Goal: Task Accomplishment & Management: Use online tool/utility

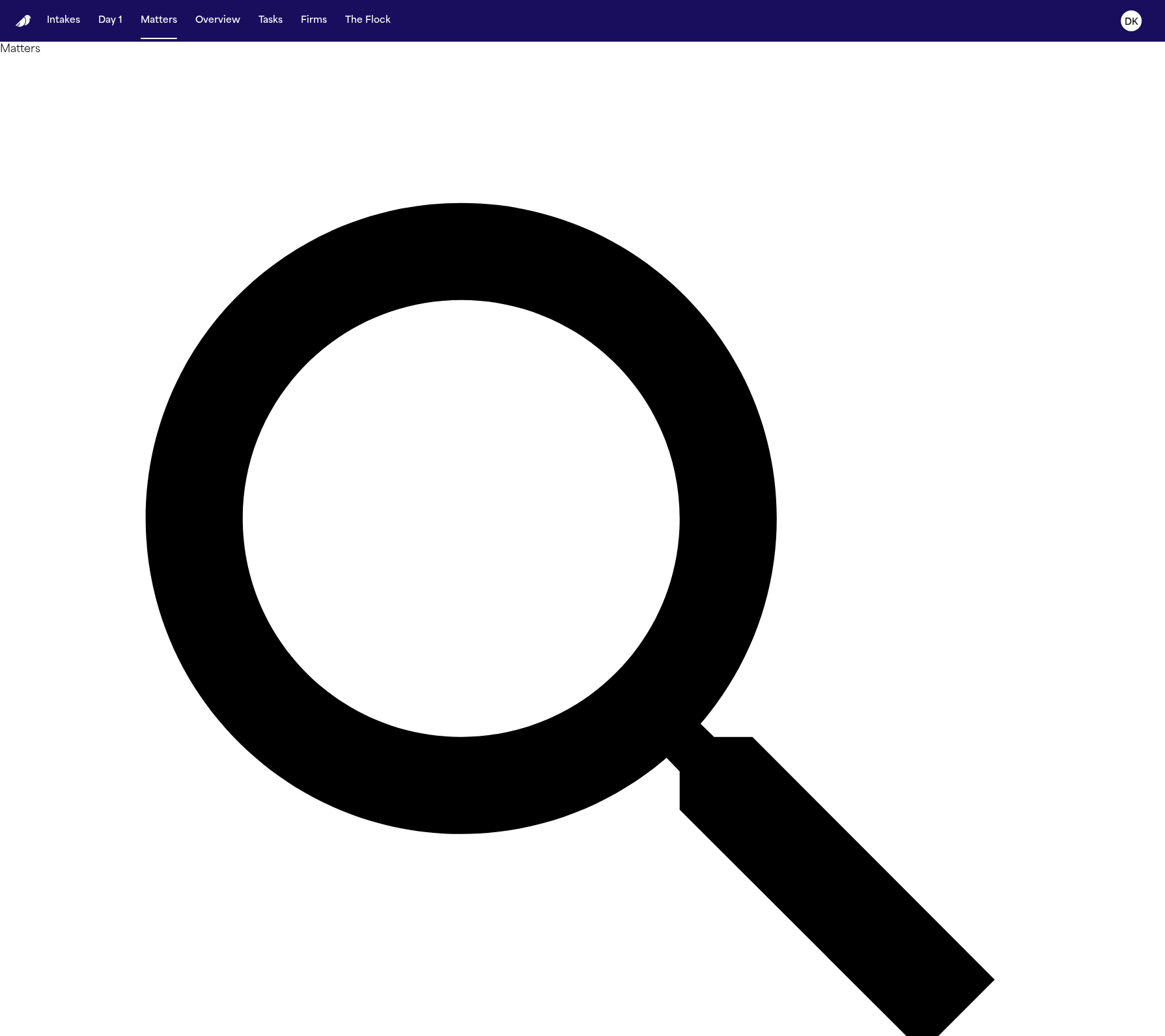
click at [1152, 10] on nav "Intakes Day 1 Matters Overview Tasks Firms The Flock DK" at bounding box center [582, 20] width 1165 height 41
click at [1128, 31] on icon "DK" at bounding box center [1131, 21] width 21 height 21
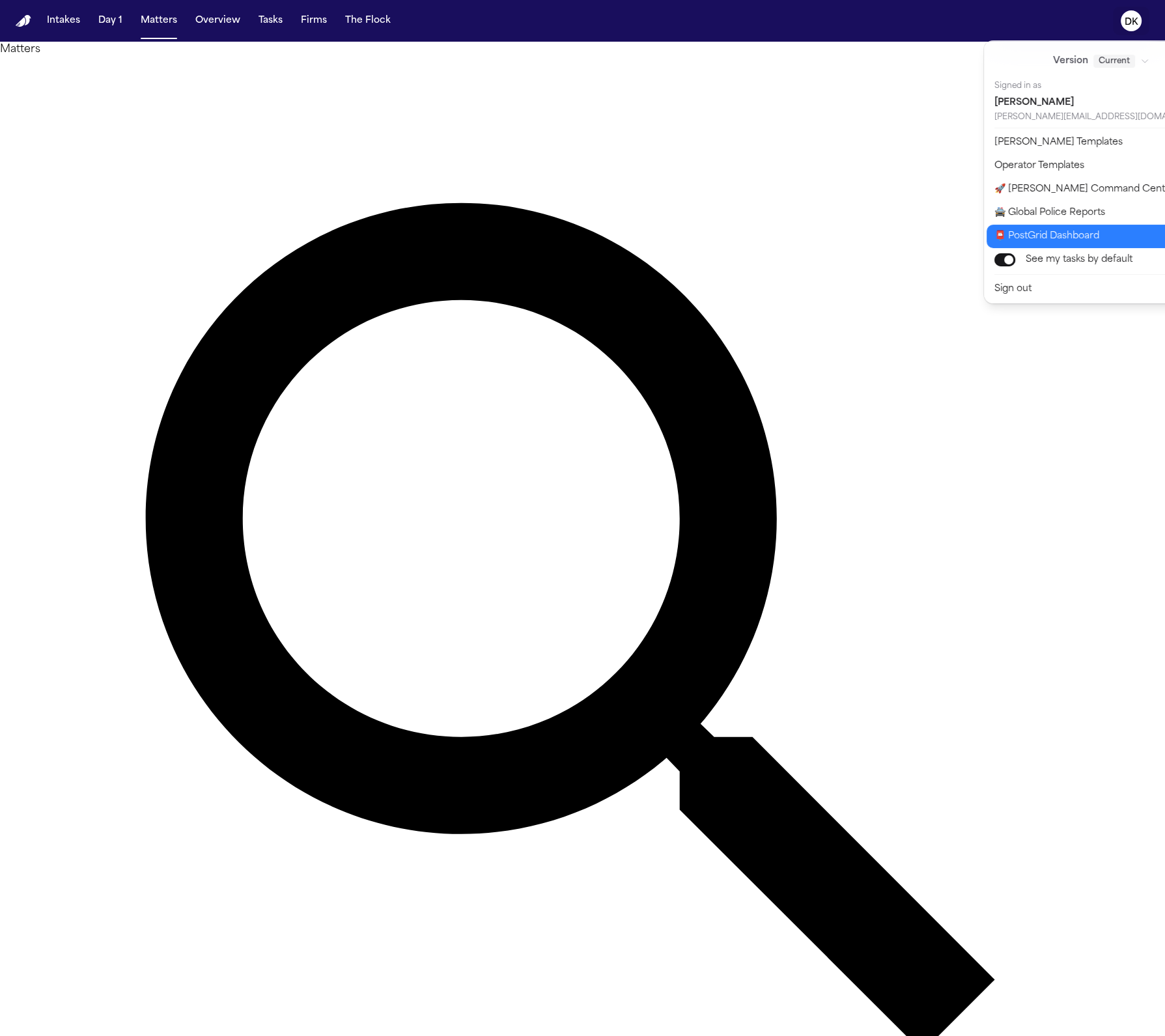
click at [1047, 246] on button "📮 PostGrid Dashboard" at bounding box center [1109, 236] width 245 height 24
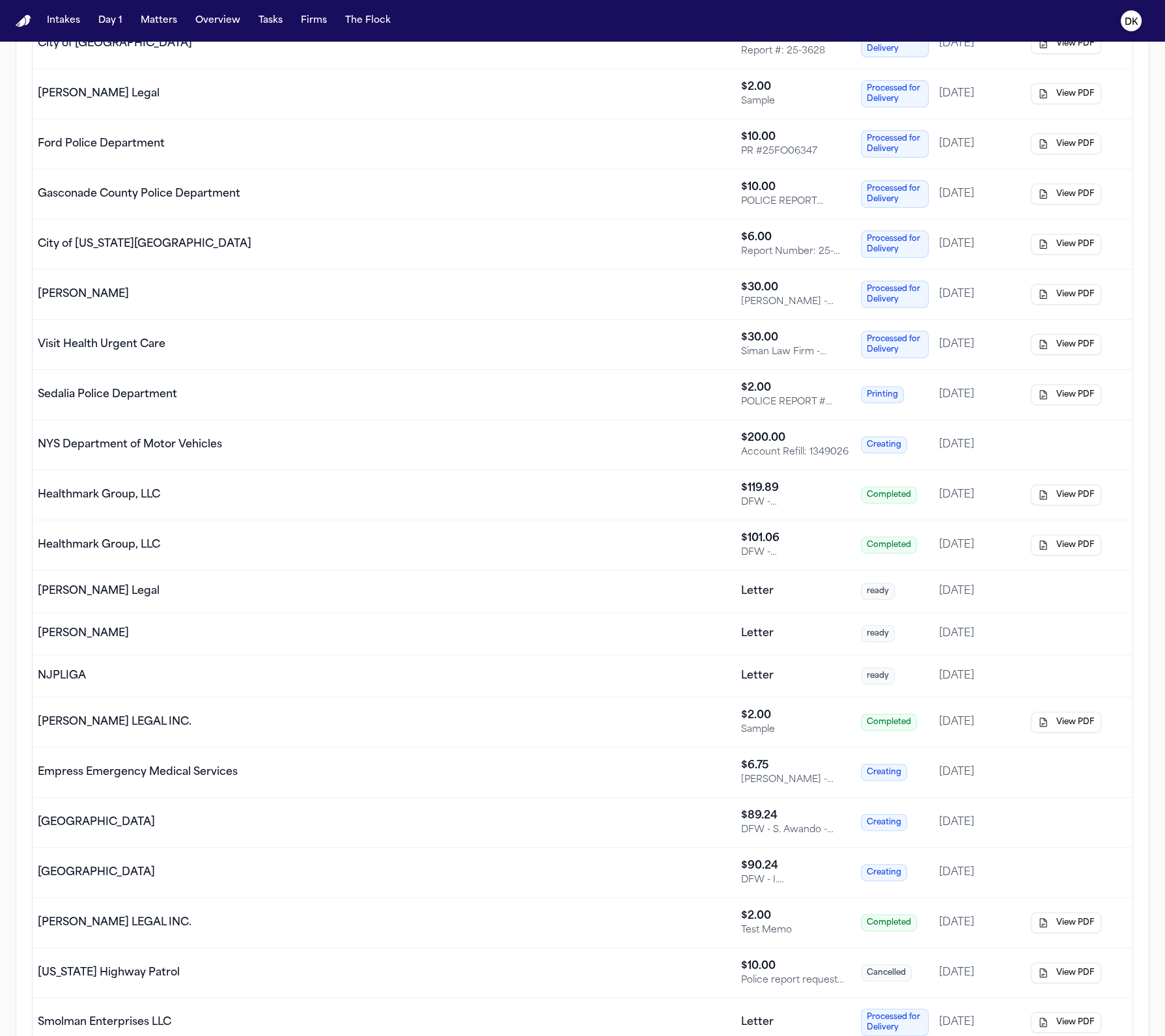
scroll to position [110, 0]
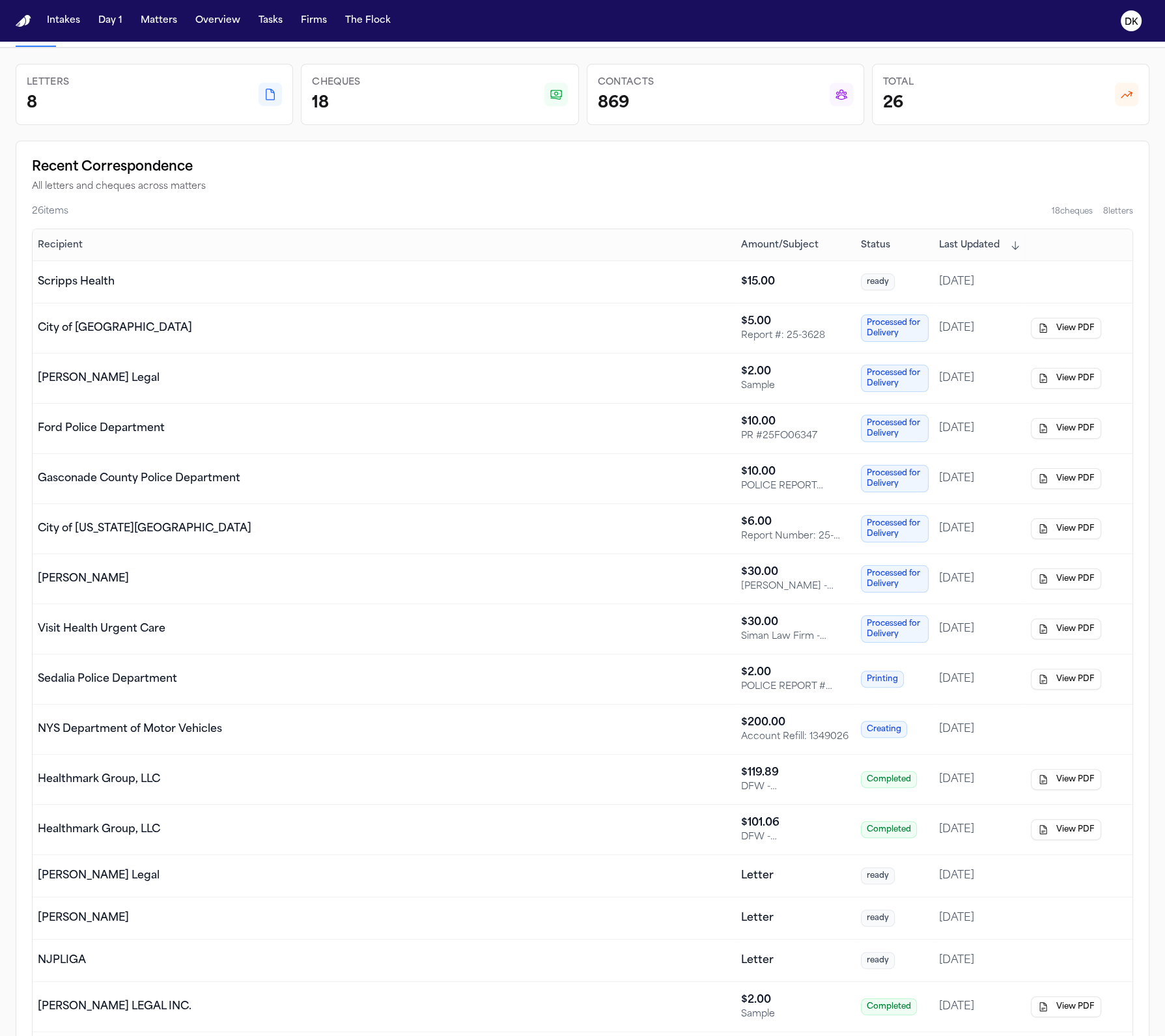
click at [885, 241] on span "Status" at bounding box center [874, 245] width 29 height 13
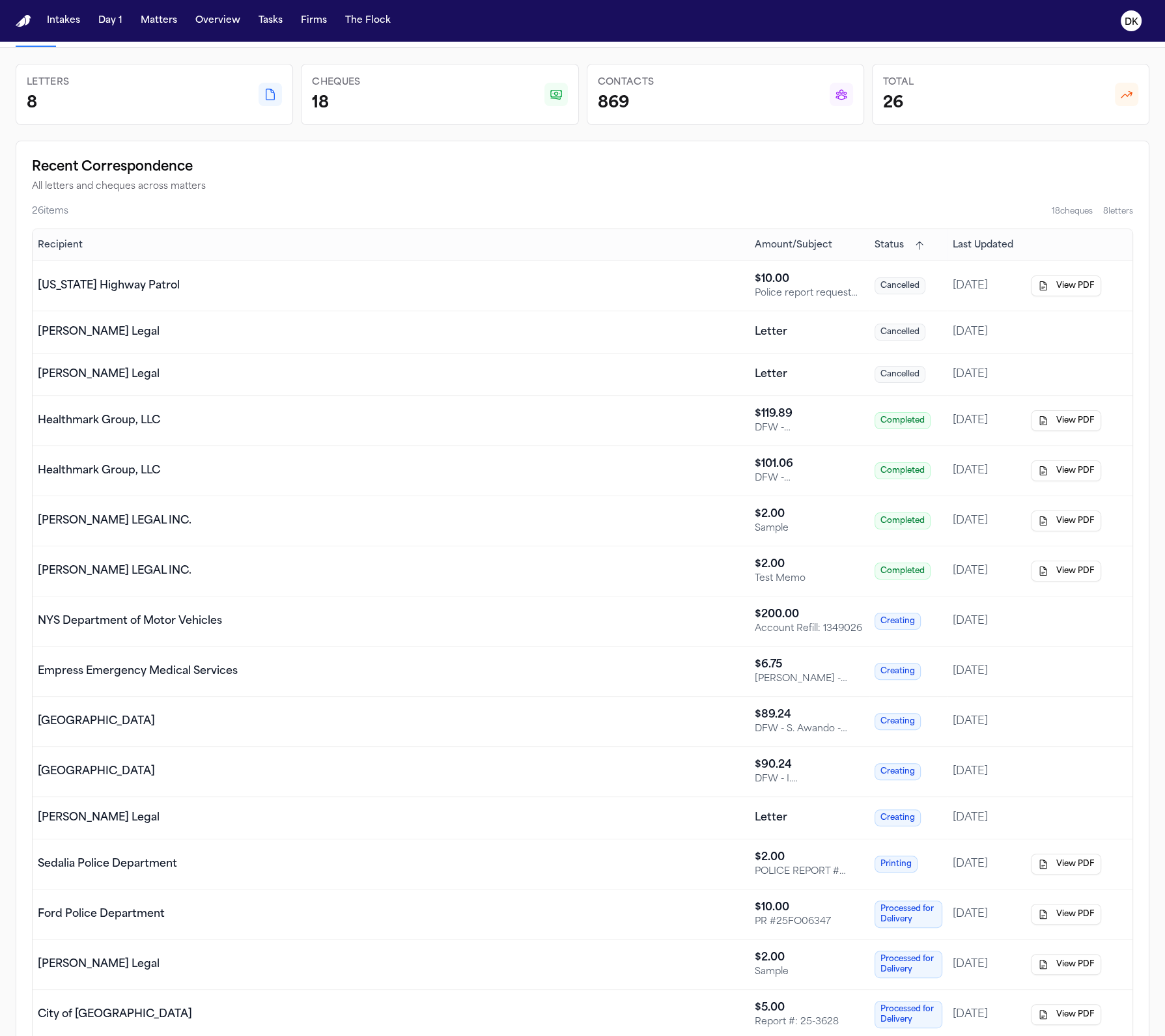
click at [886, 246] on span "Status" at bounding box center [888, 245] width 29 height 13
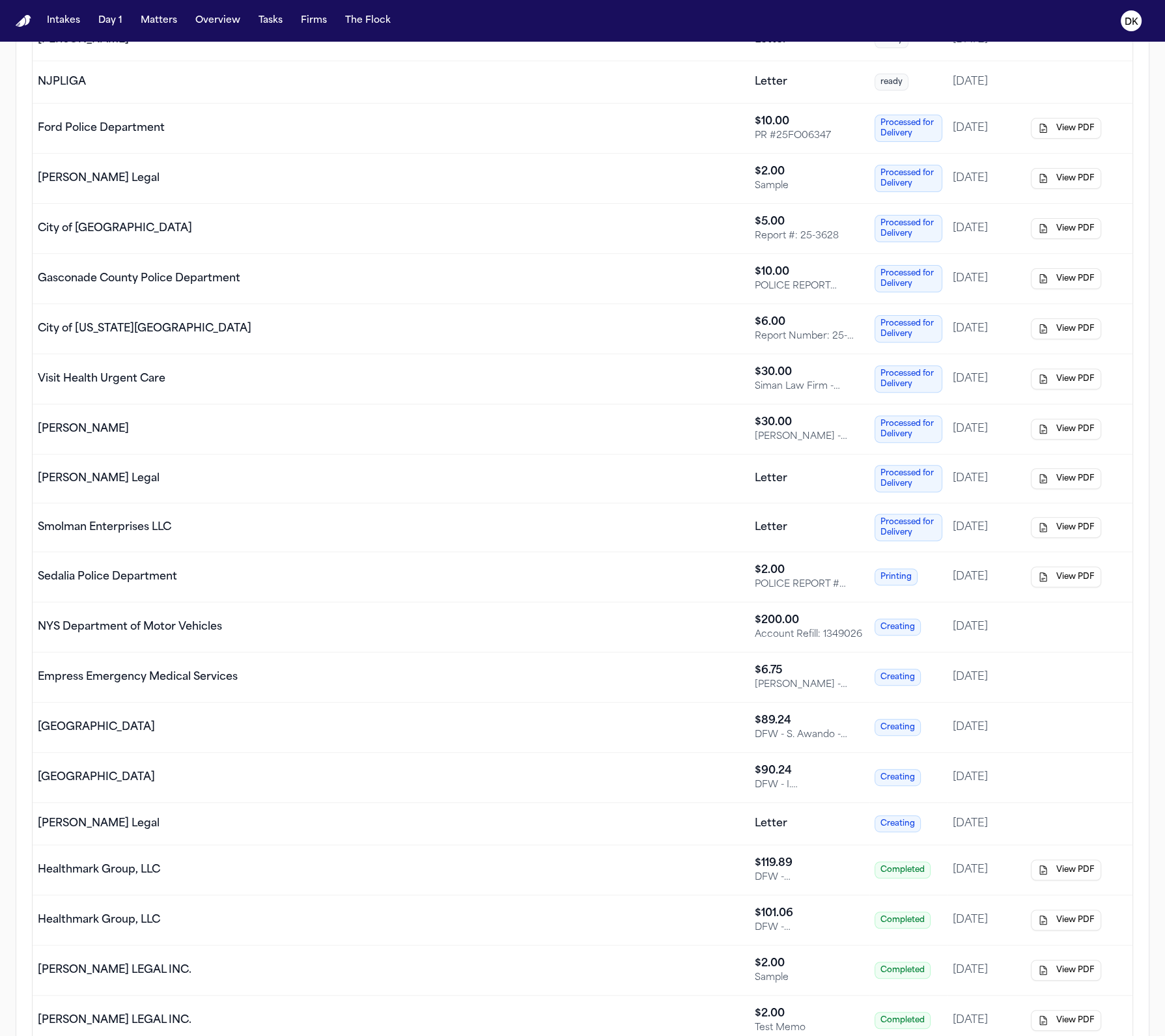
scroll to position [614, 0]
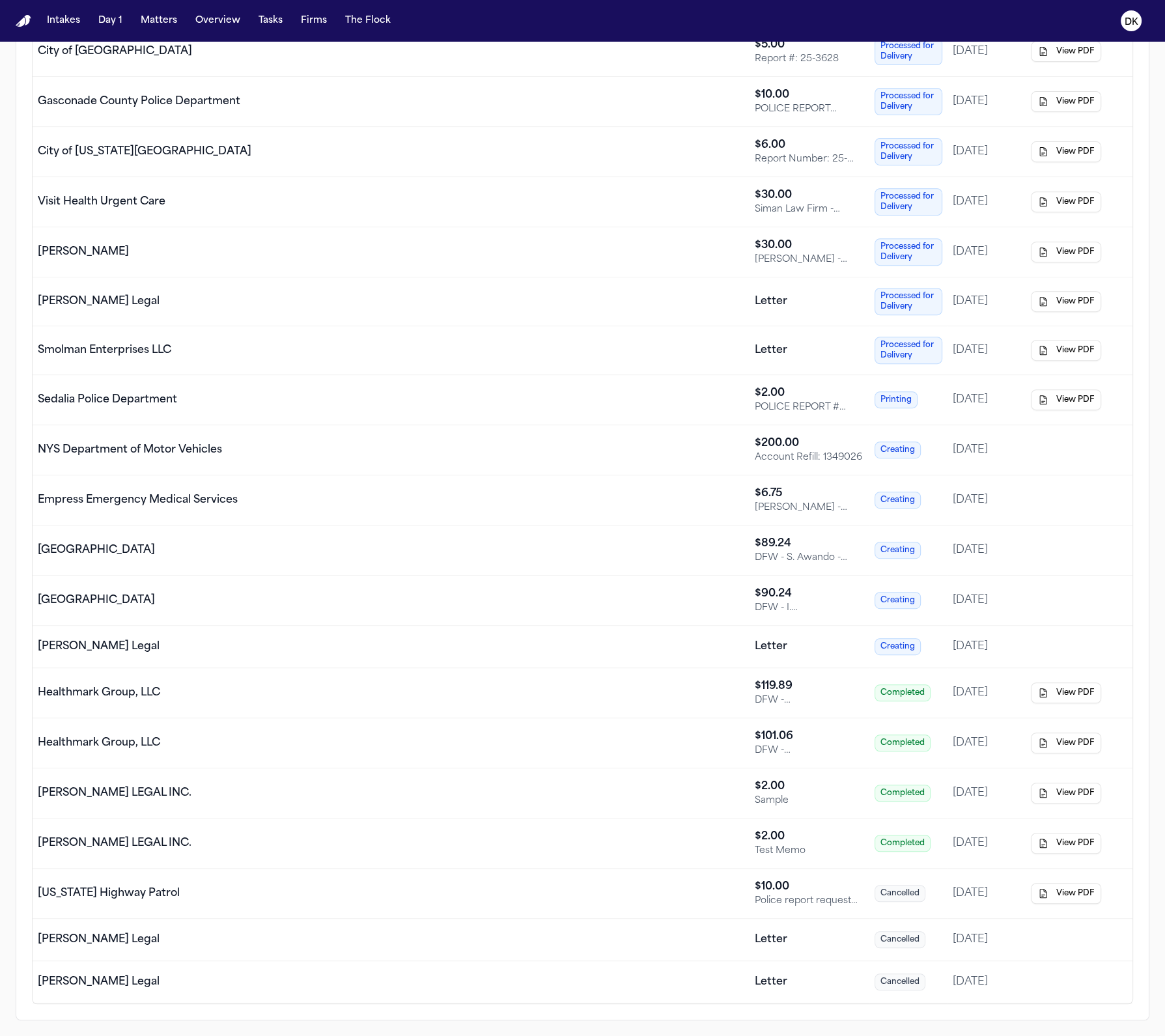
click at [472, 599] on div "[GEOGRAPHIC_DATA]" at bounding box center [391, 601] width 707 height 16
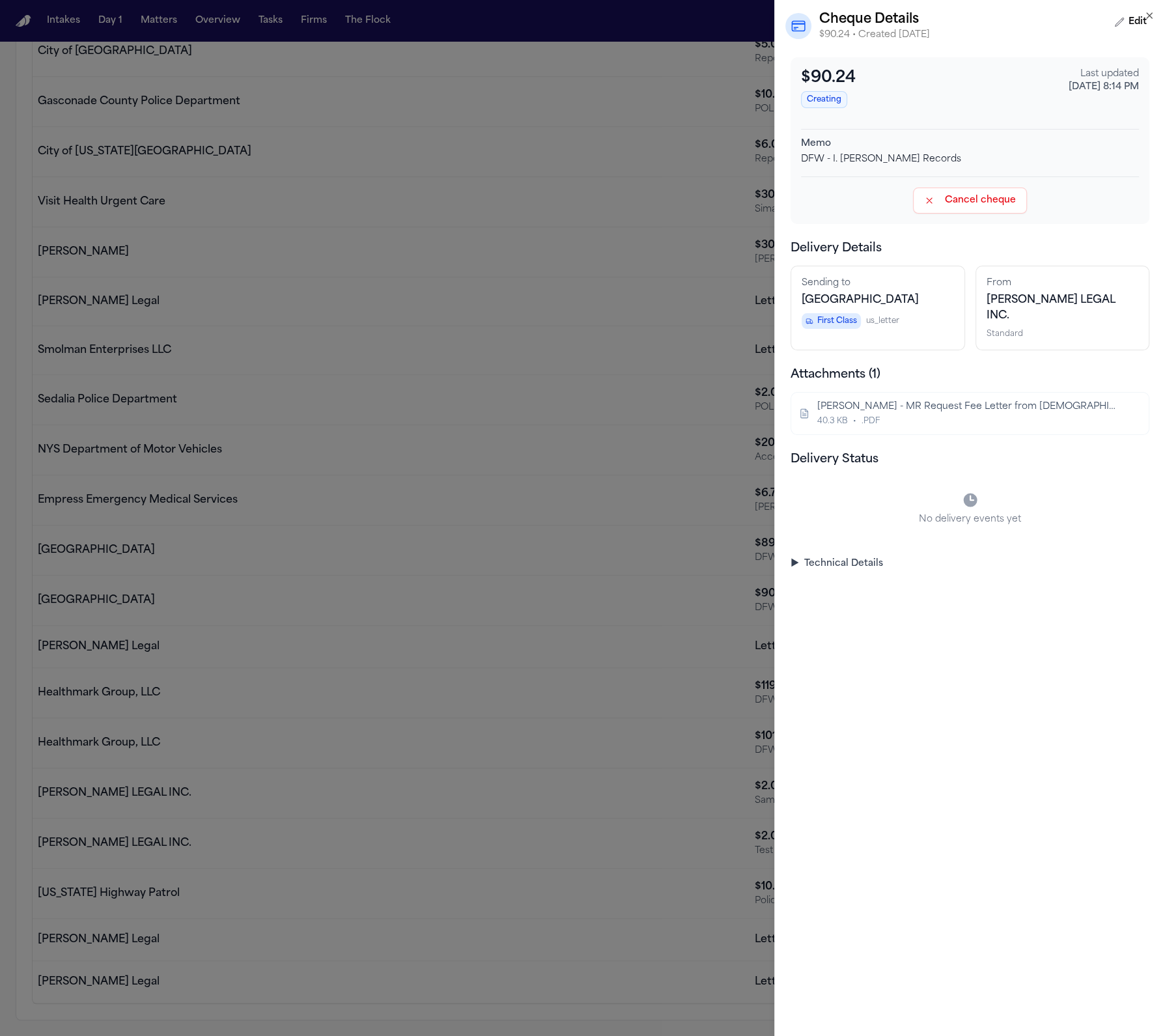
click at [890, 421] on div "40.3 KB • .PDF" at bounding box center [968, 421] width 303 height 11
click at [1030, 295] on span "[PERSON_NAME] LEGAL INC." at bounding box center [1051, 308] width 128 height 26
click at [863, 568] on summary "▶ Technical Details" at bounding box center [969, 564] width 359 height 13
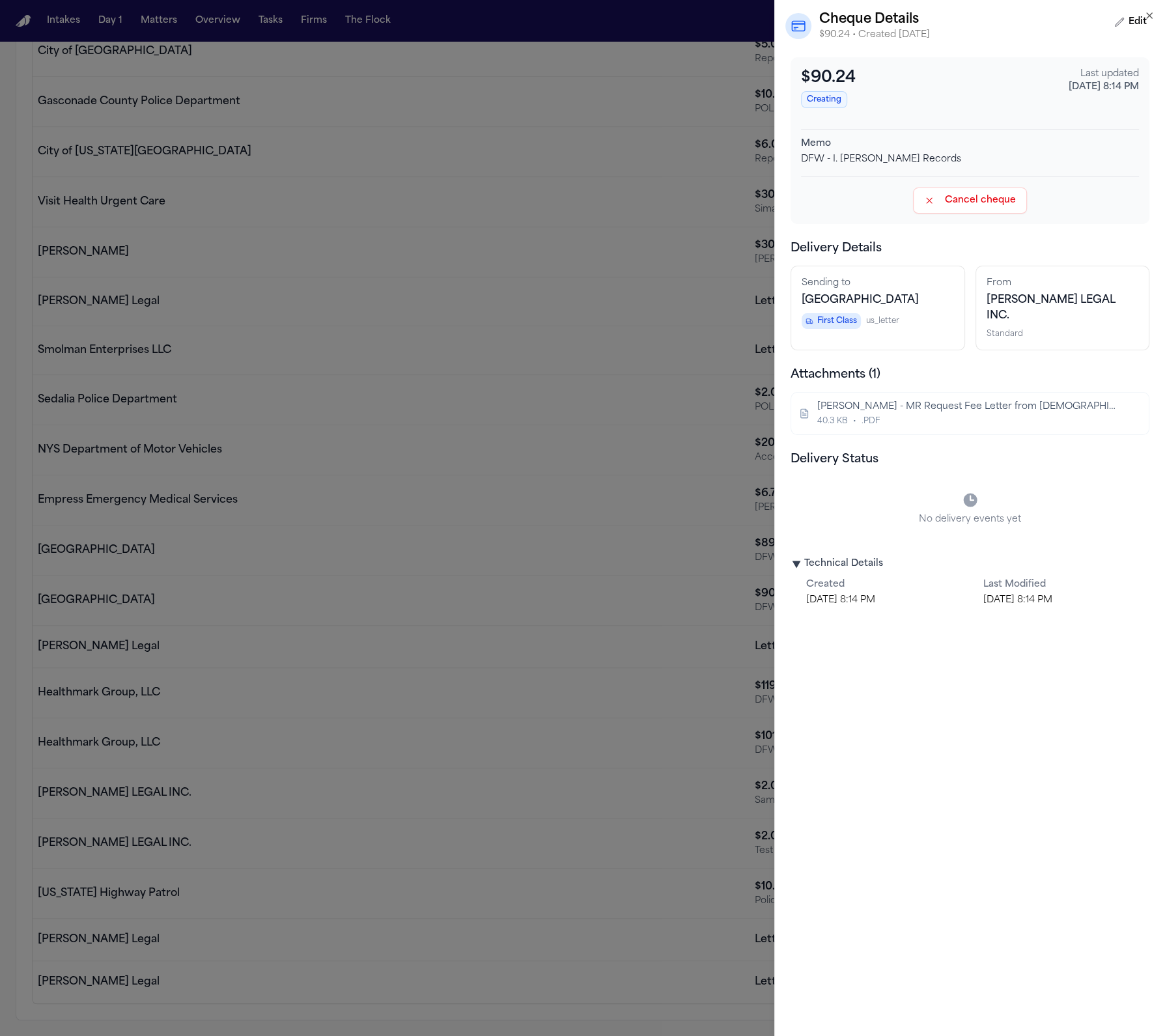
click at [918, 434] on div "I. Montanez - MR Request Fee Letter from Methodist Health System - 8.27.25 40.3…" at bounding box center [969, 413] width 359 height 43
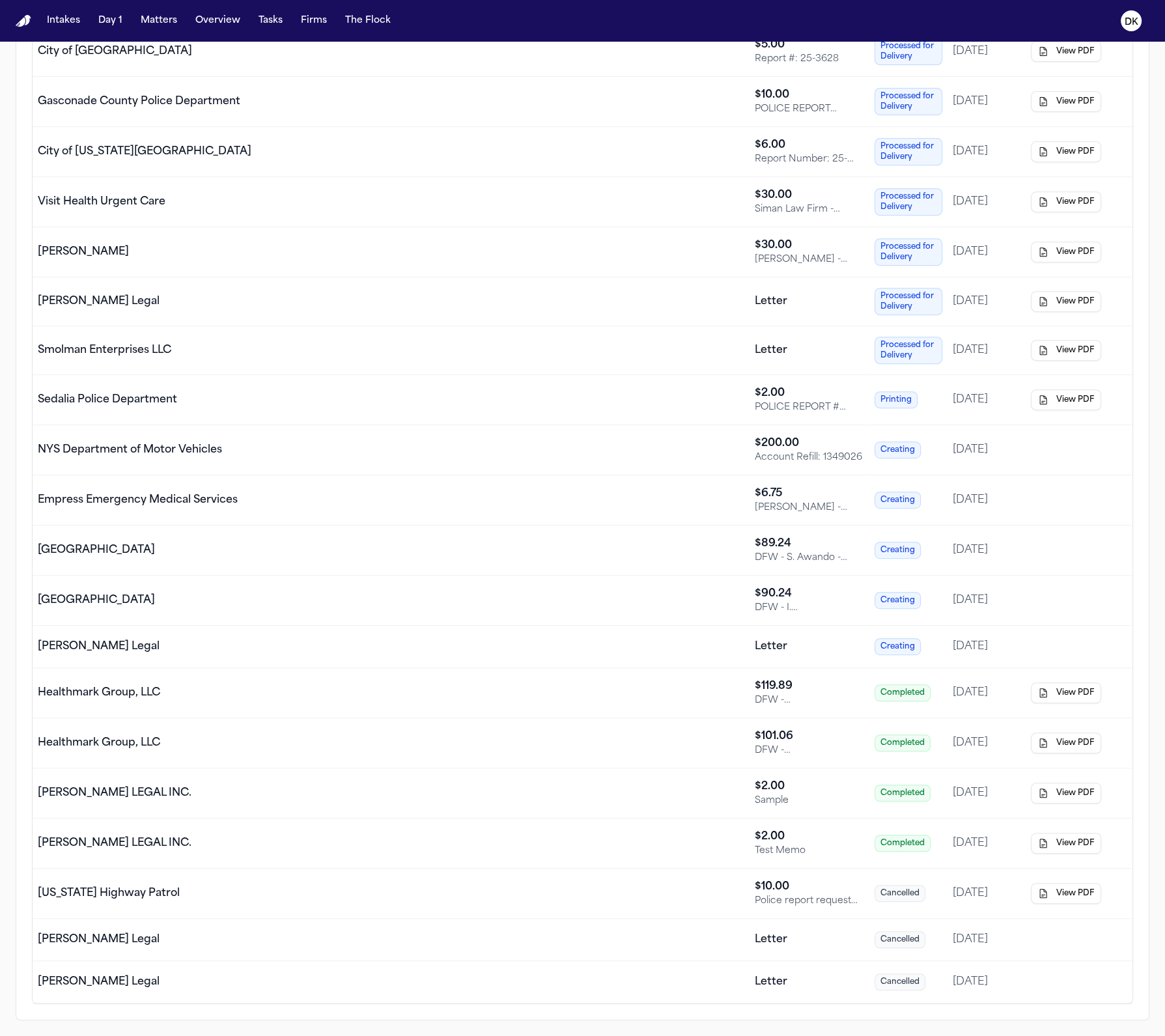
click at [411, 543] on div "[GEOGRAPHIC_DATA]" at bounding box center [391, 550] width 707 height 16
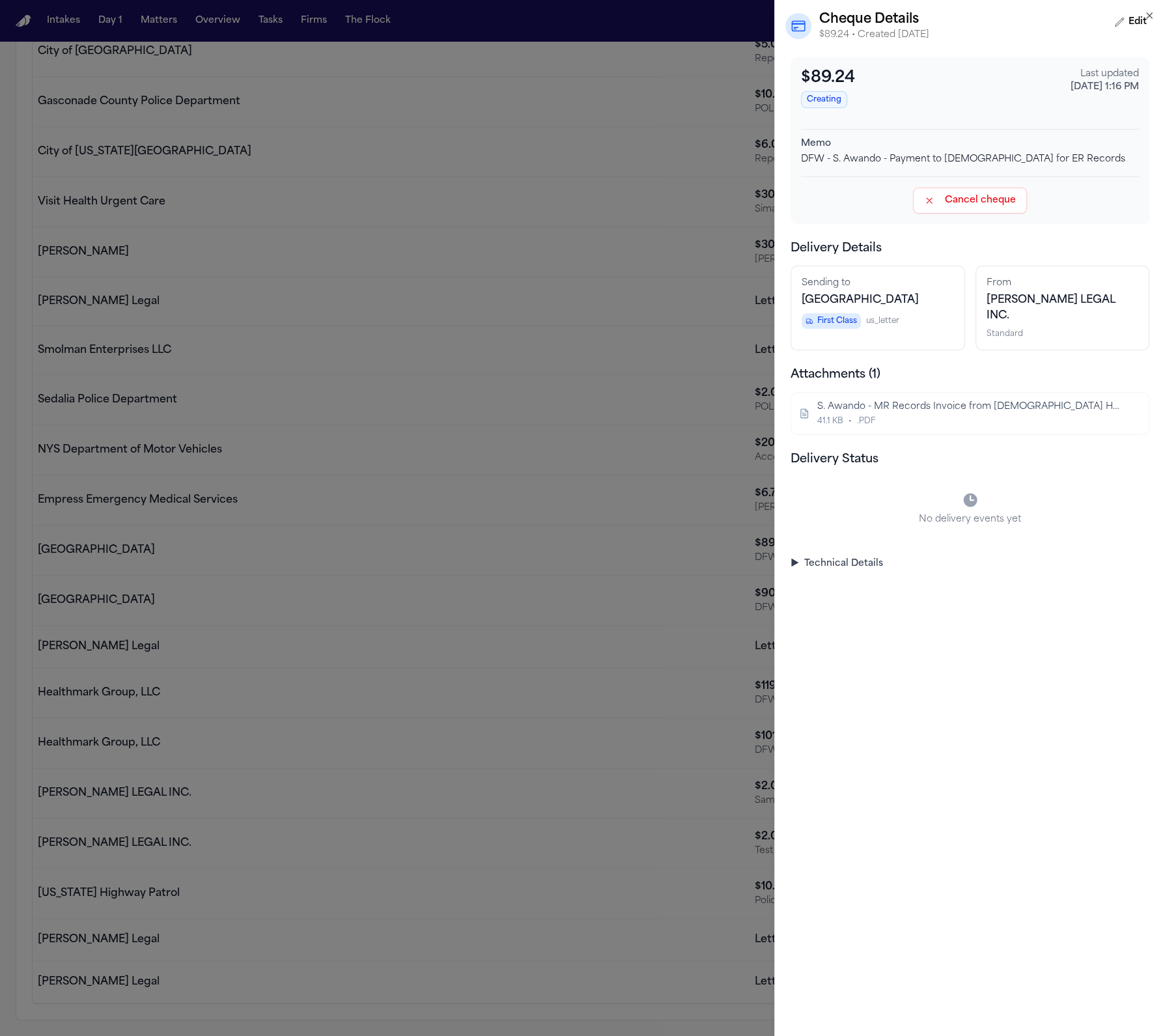
click at [874, 414] on div "S. Awando - MR Records Invoice from [DEMOGRAPHIC_DATA] Health System - [DATE]" at bounding box center [968, 406] width 303 height 13
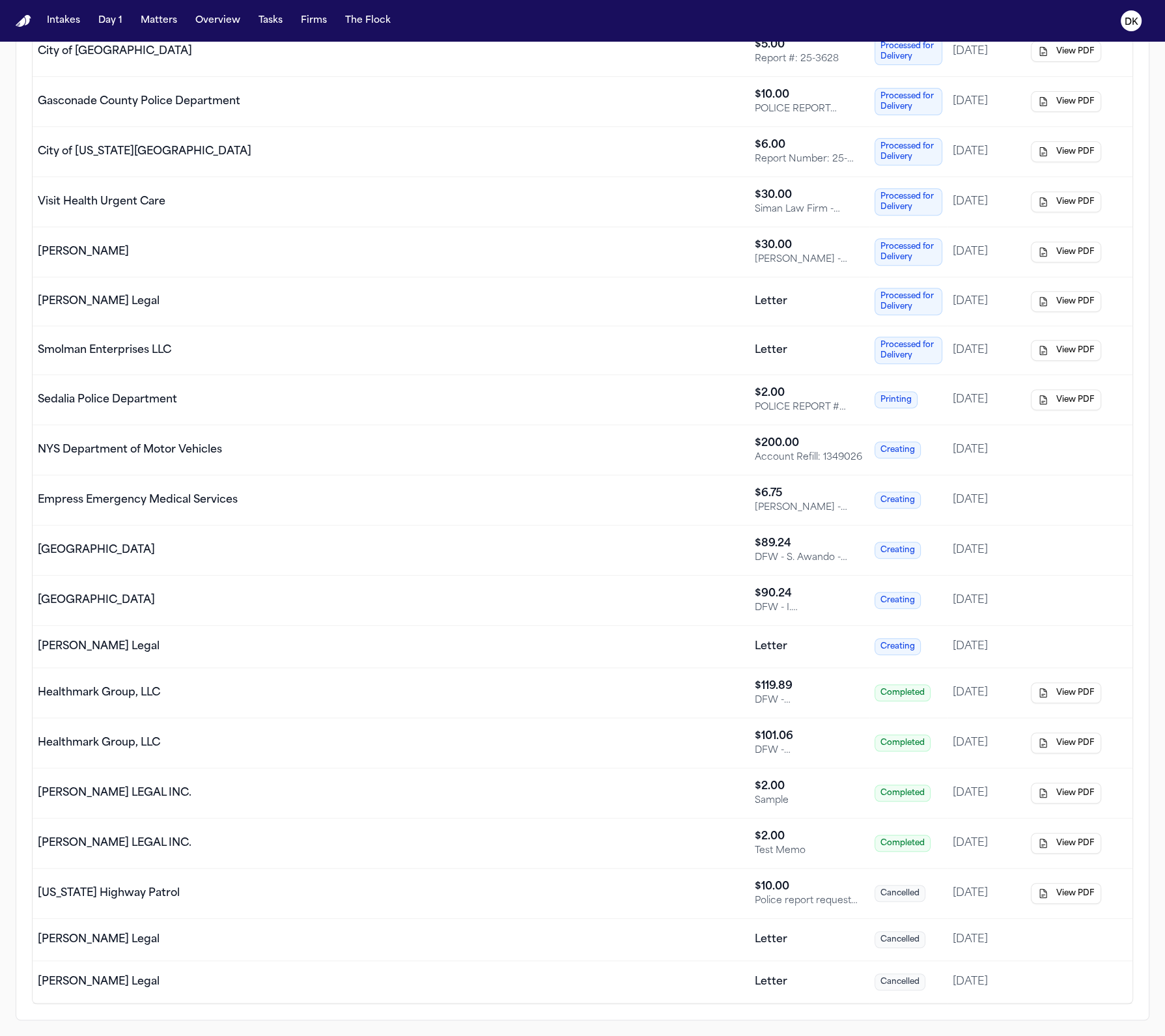
click at [632, 457] on td "NYS Department of Motor Vehicles" at bounding box center [391, 450] width 717 height 50
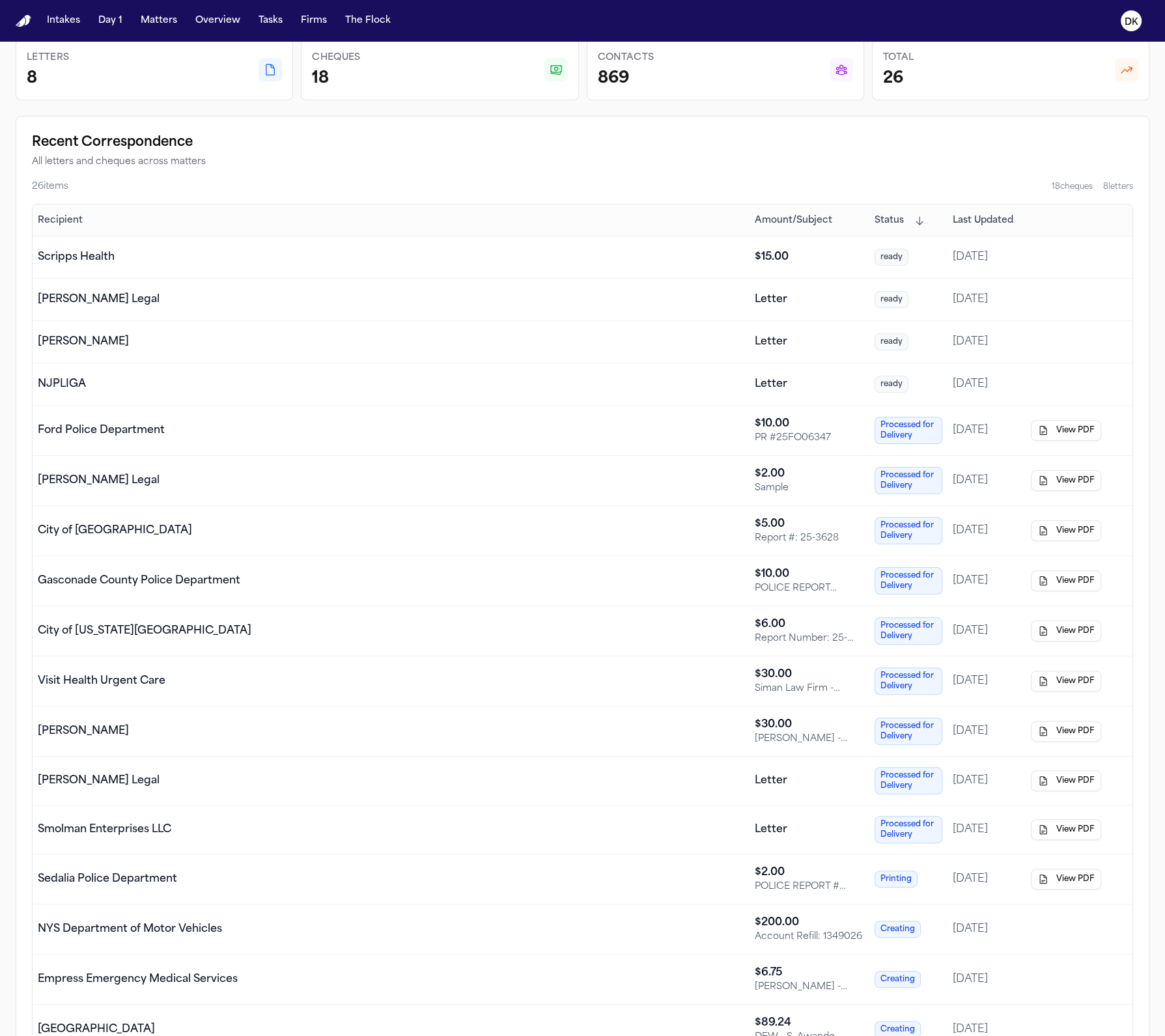
click at [771, 305] on td "Letter" at bounding box center [809, 299] width 119 height 42
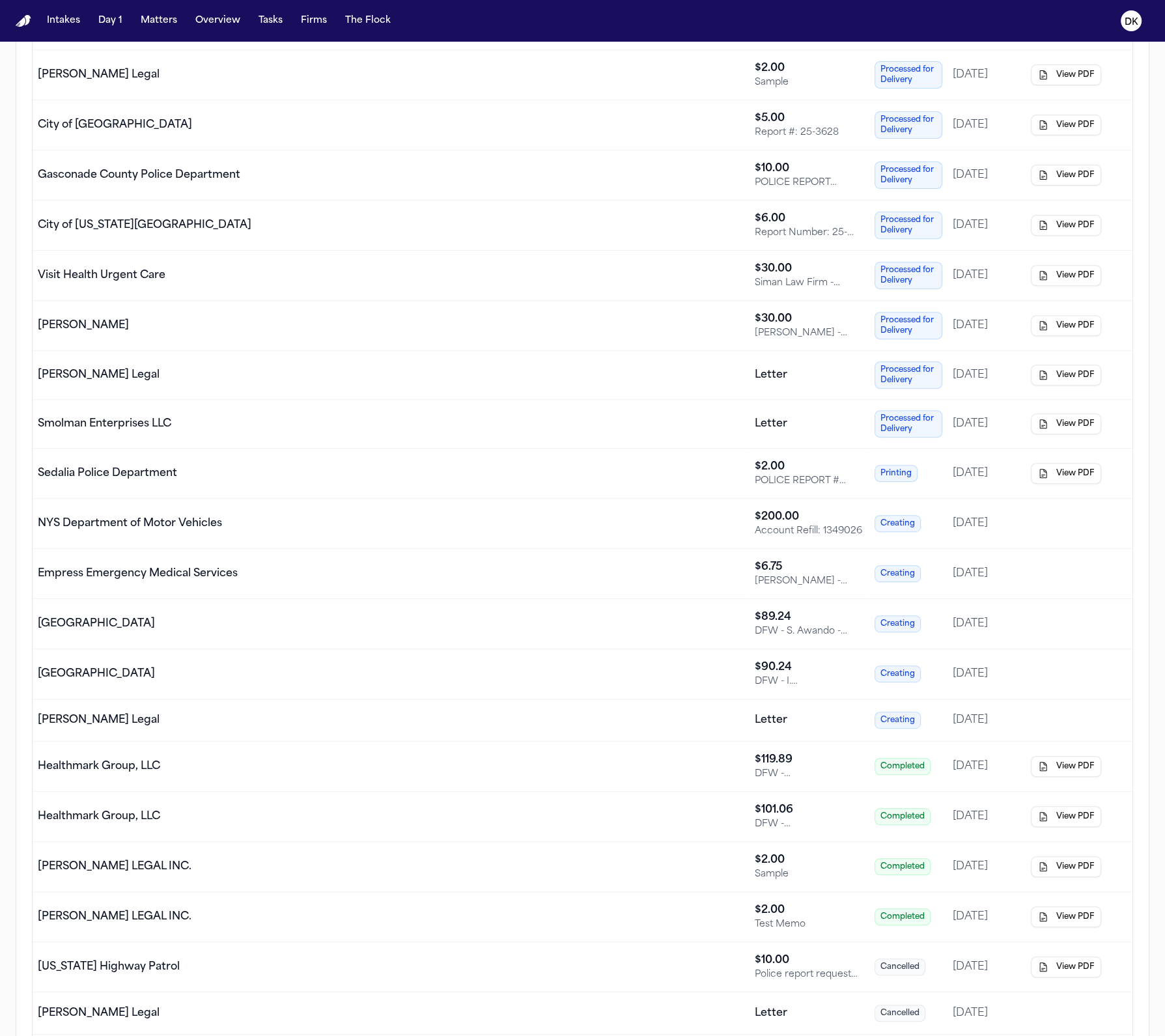
scroll to position [533, 0]
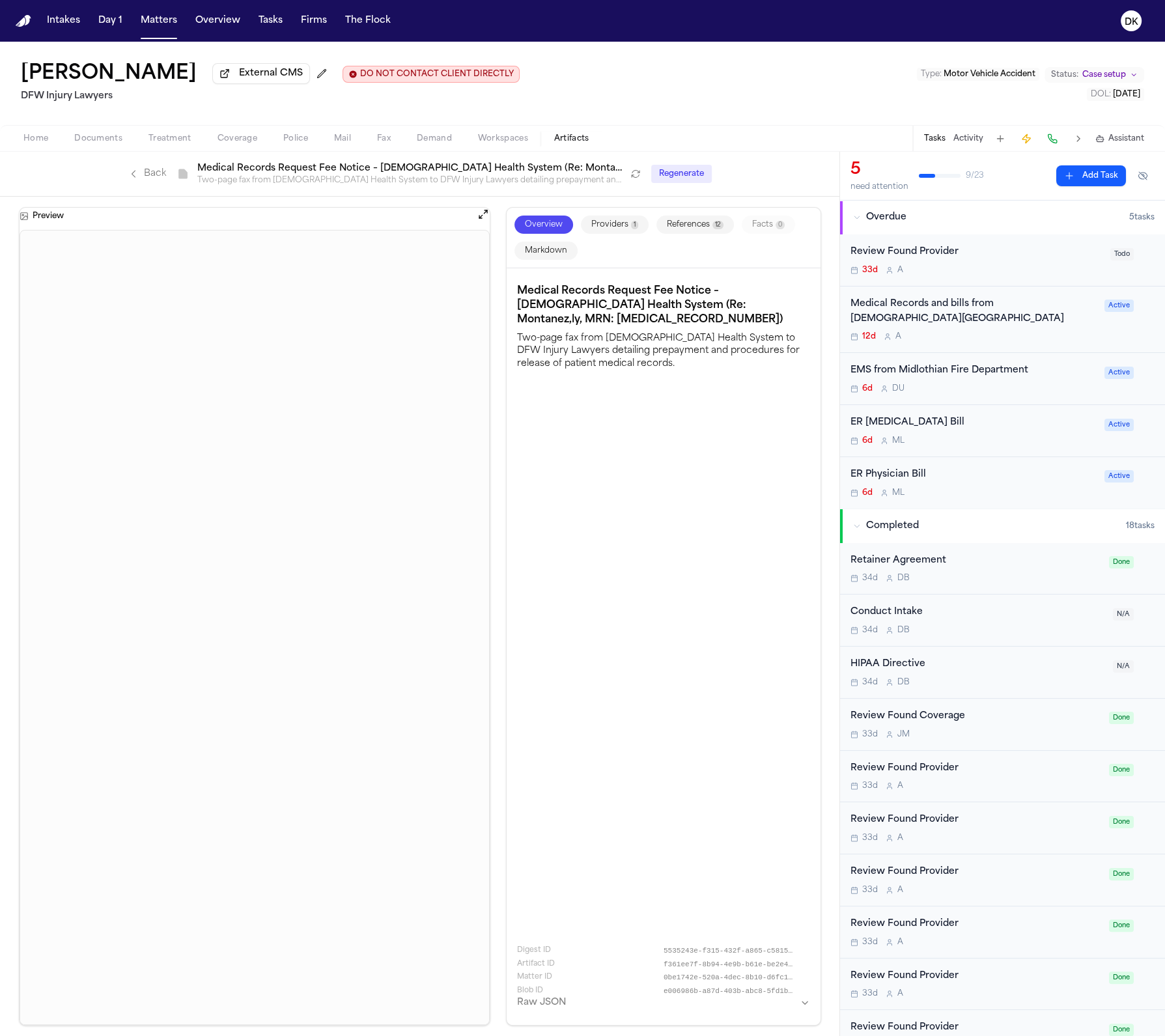
click at [652, 546] on div "Medical Records Request Fee Notice – [DEMOGRAPHIC_DATA] Health System (Re: [PER…" at bounding box center [663, 646] width 292 height 736
click at [646, 614] on div "Medical Records Request Fee Notice – Methodist Health System (Re: Montanez,ly, …" at bounding box center [663, 646] width 292 height 736
click at [152, 172] on link "Back" at bounding box center [147, 174] width 38 height 13
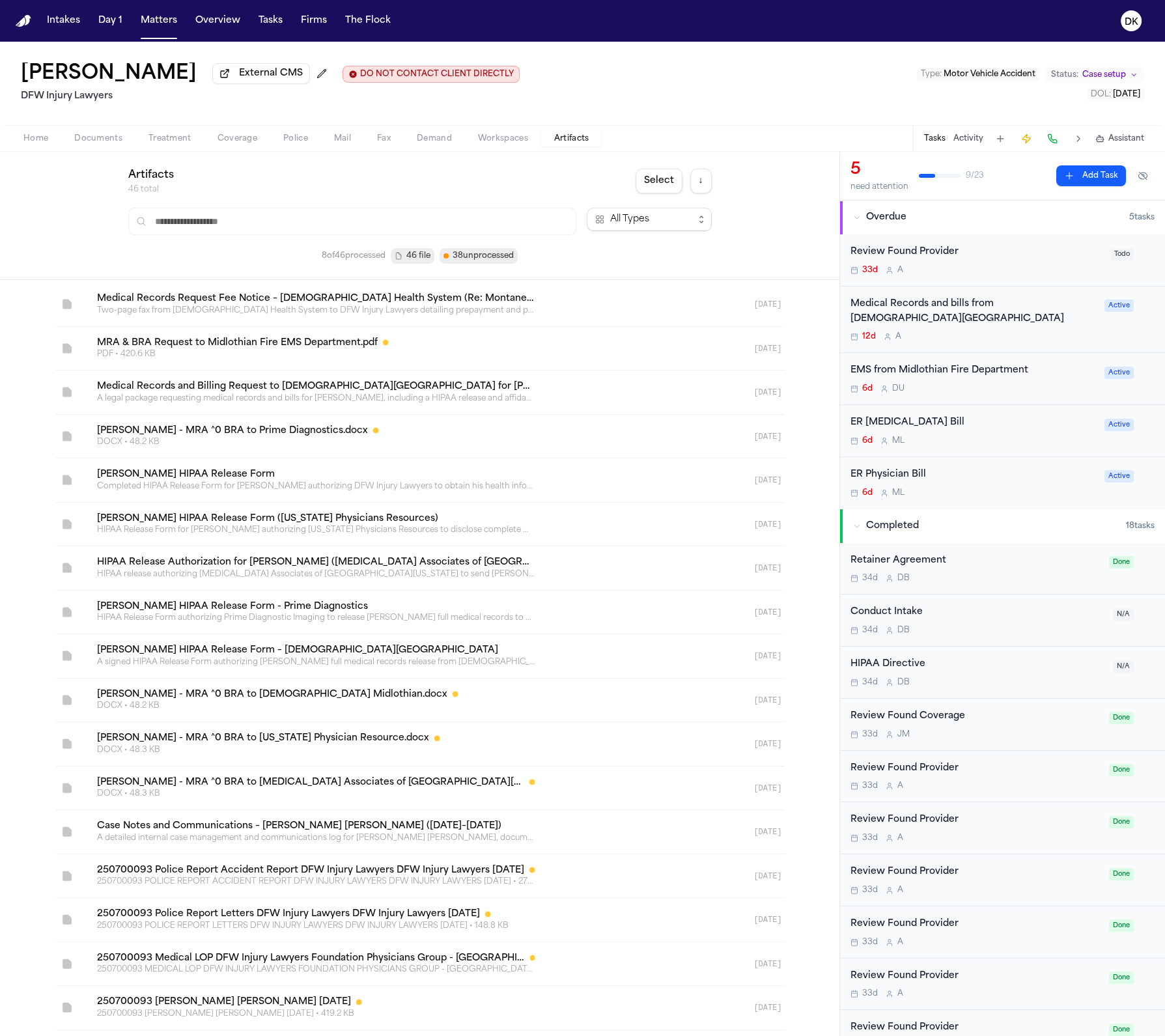
click at [1131, 18] on text "DK" at bounding box center [1132, 22] width 14 height 9
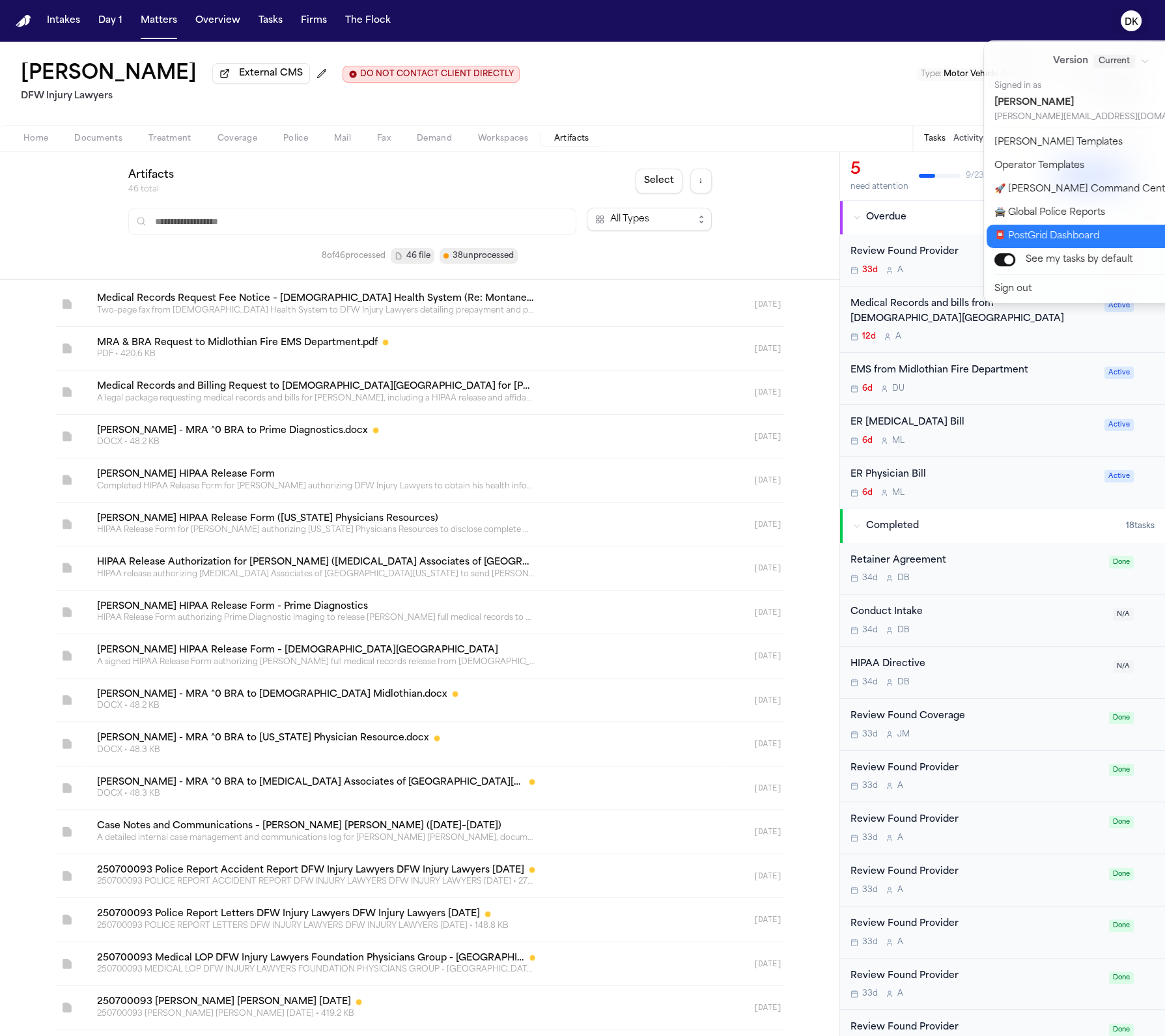
click at [1082, 241] on button "📮 PostGrid Dashboard" at bounding box center [1109, 236] width 245 height 24
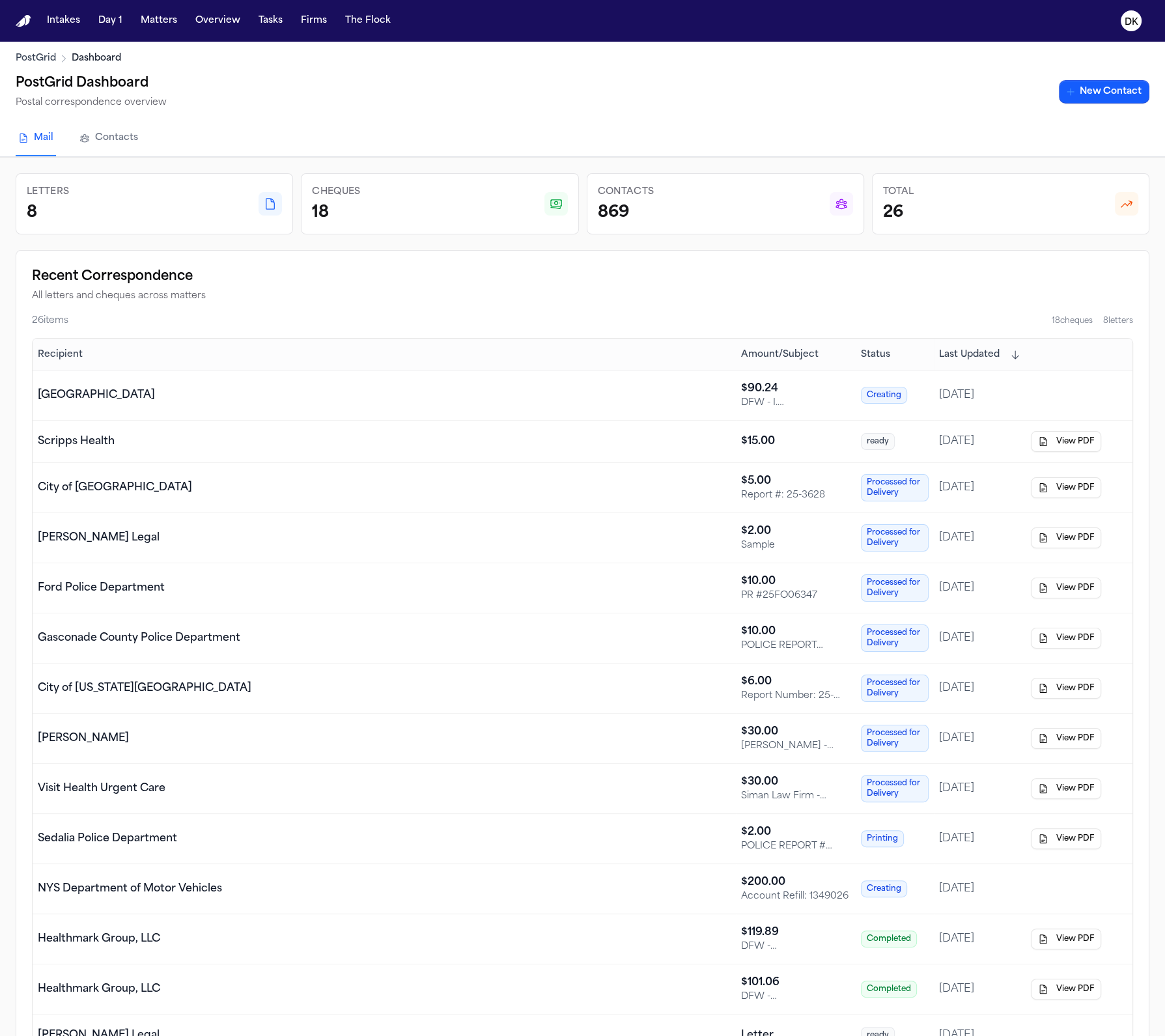
click at [883, 359] on span "Status" at bounding box center [874, 355] width 29 height 13
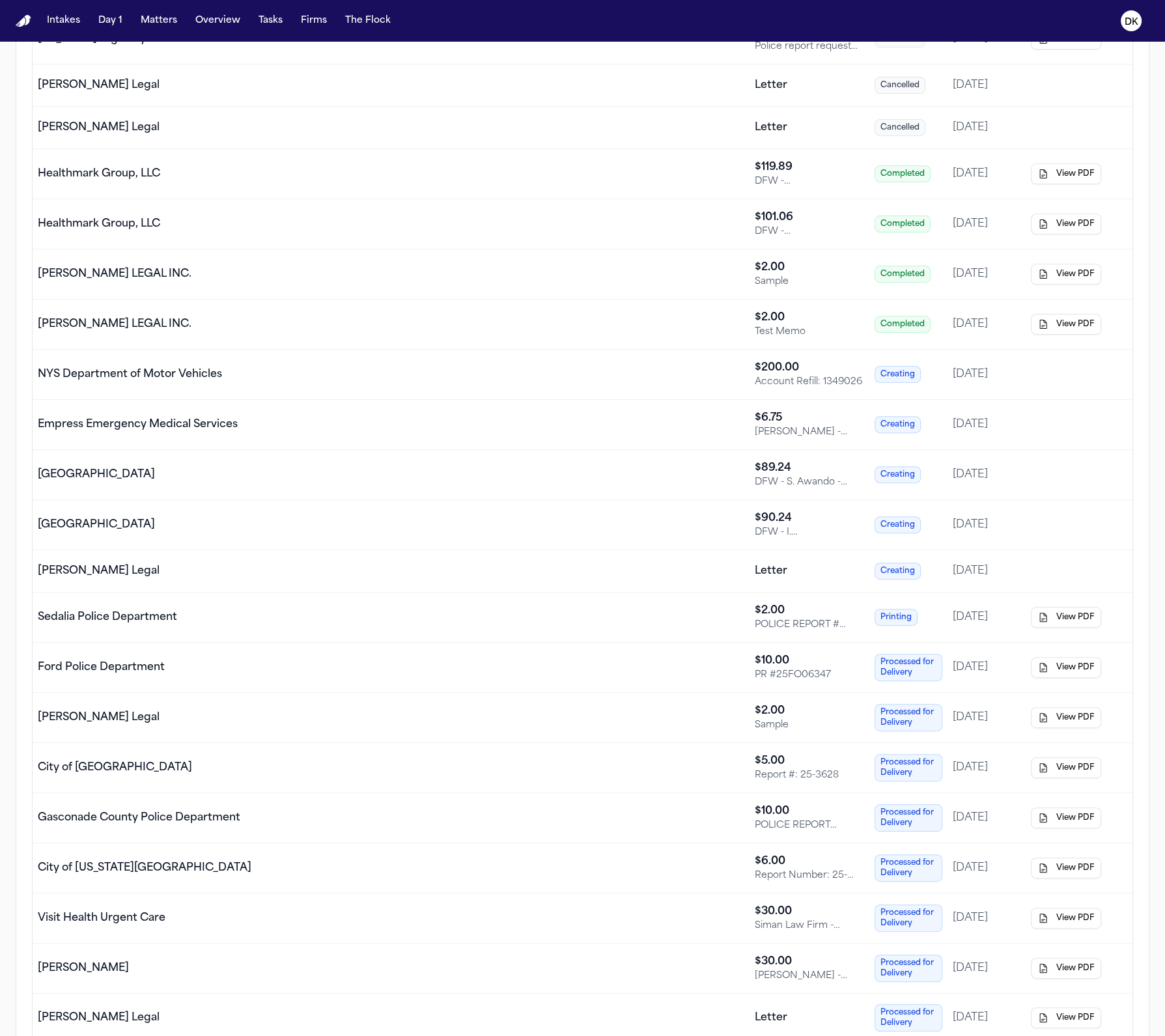
scroll to position [614, 0]
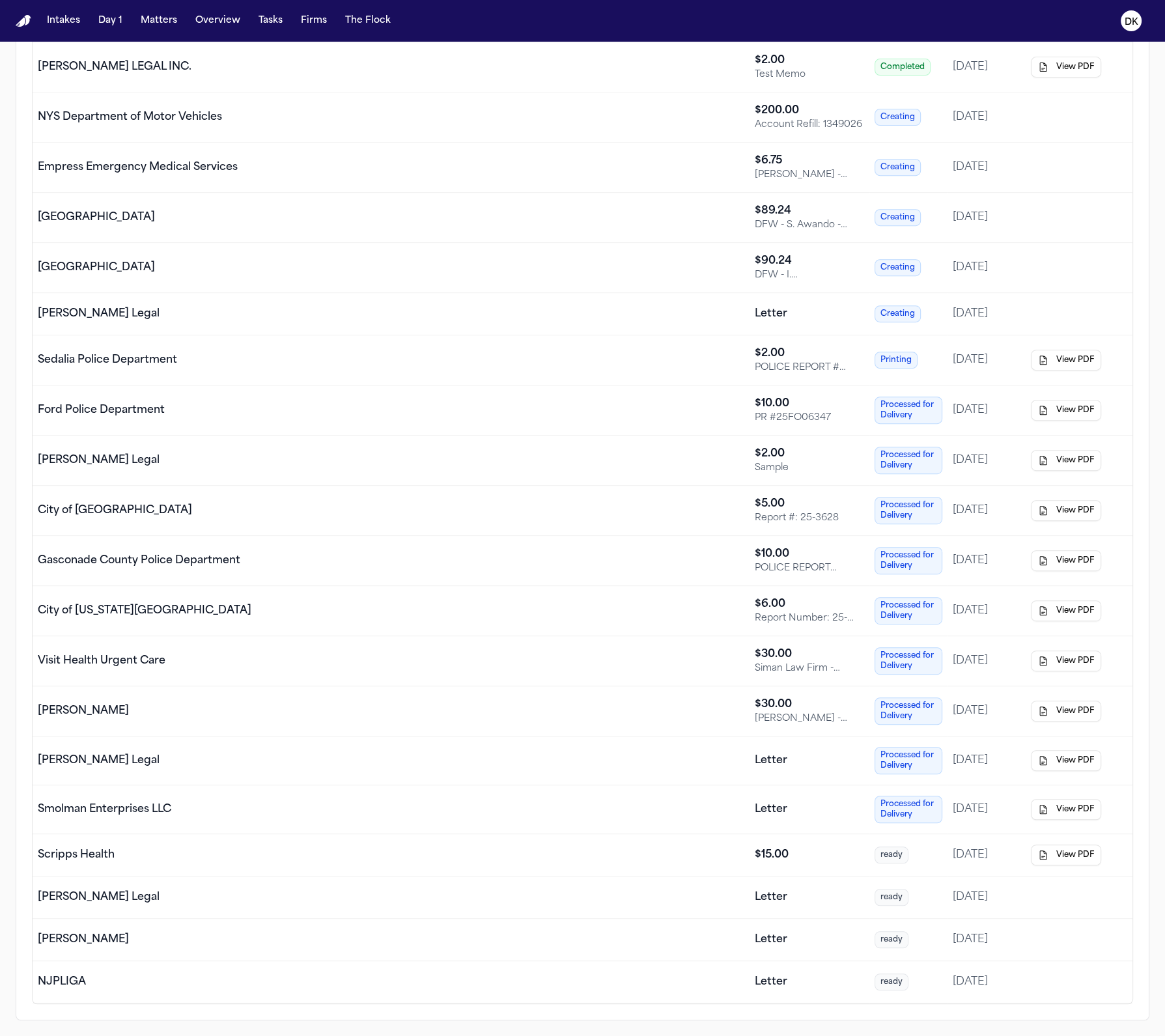
click at [310, 899] on div "Finch Legal" at bounding box center [391, 897] width 707 height 16
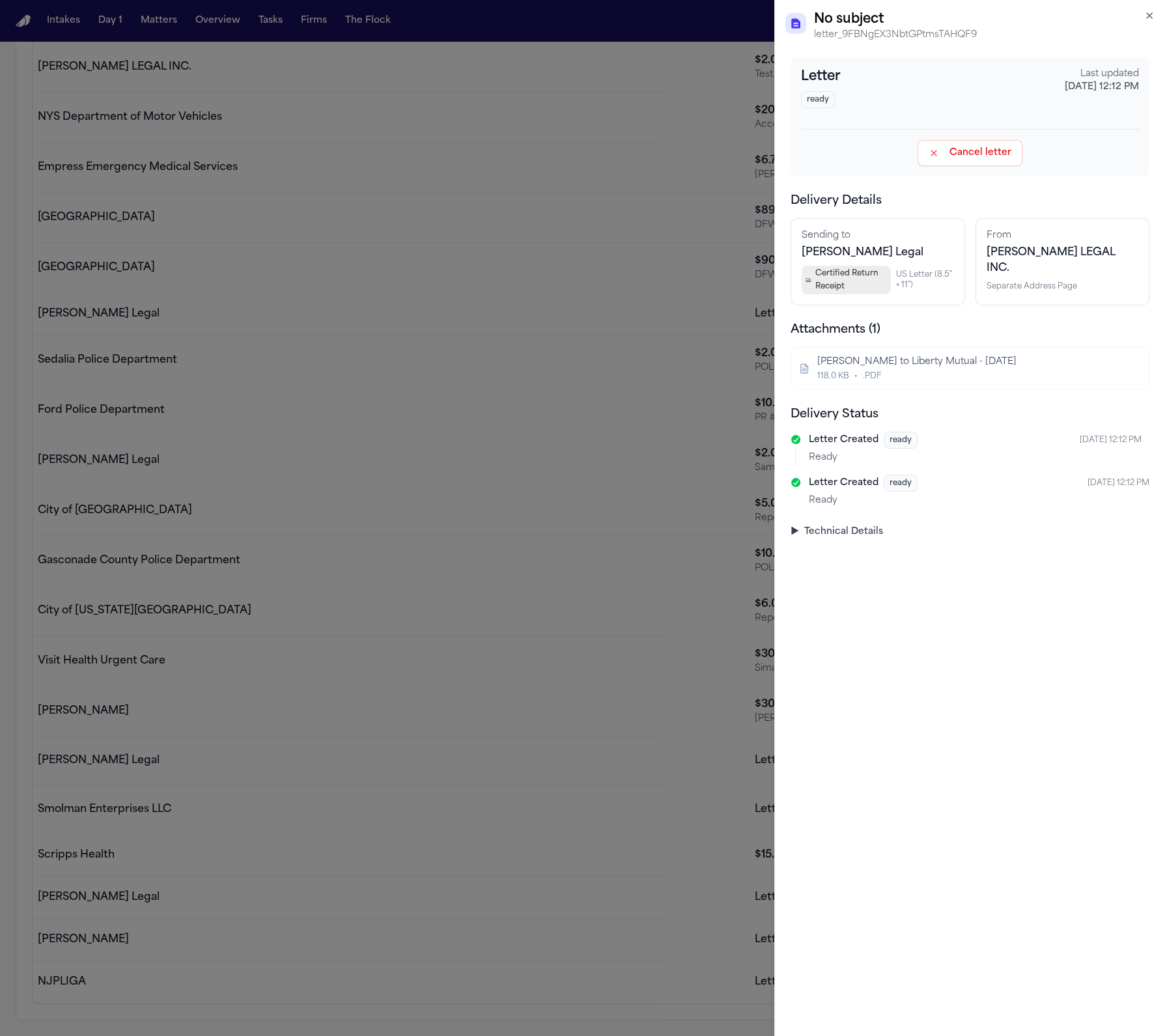
click at [867, 513] on div "Letter ready Last updated Sep 5, 2025, 12:12 PM Cancel letter Delivery Details …" at bounding box center [969, 298] width 359 height 481
click at [860, 531] on summary "▶ Technical Details" at bounding box center [969, 532] width 359 height 13
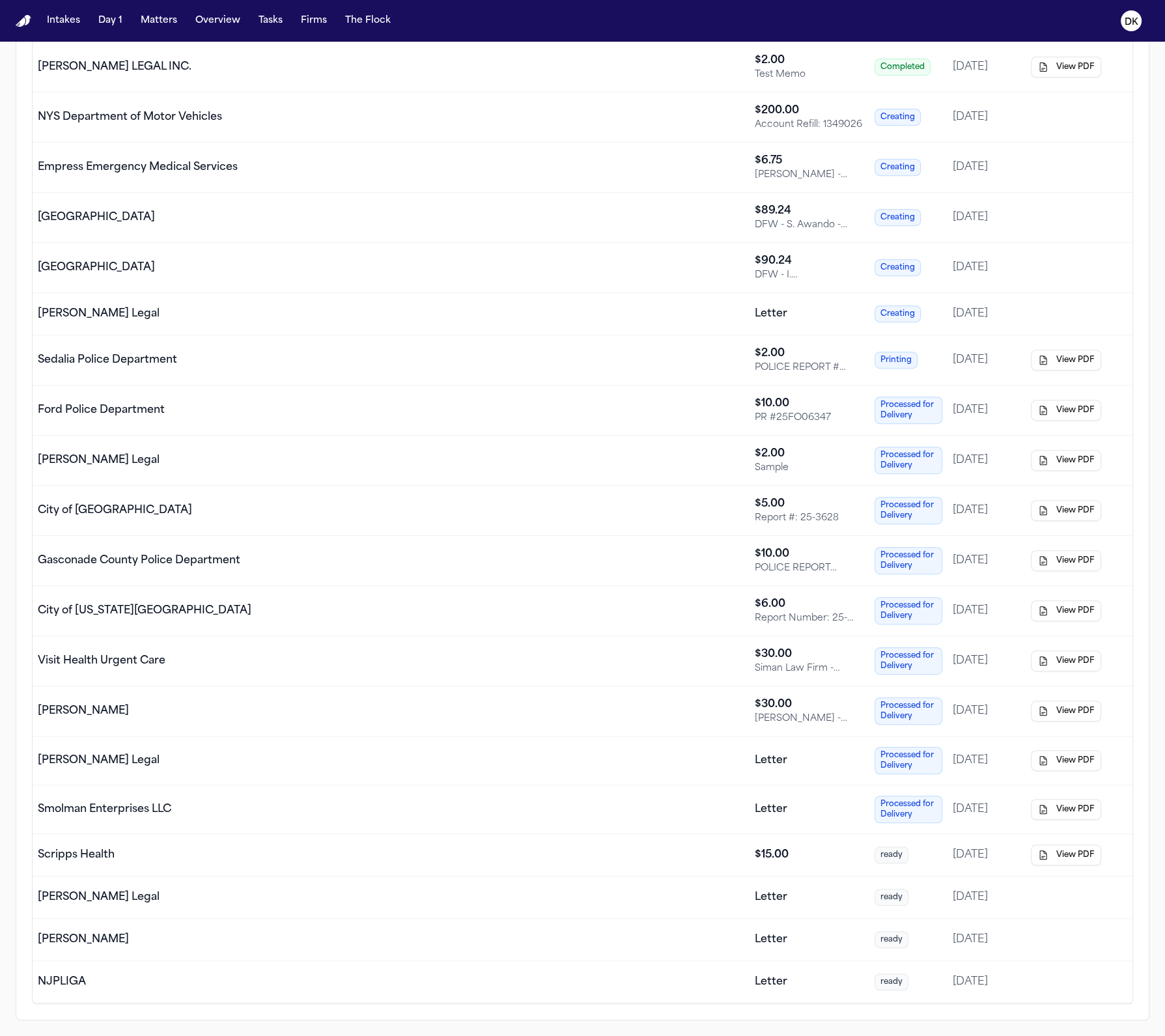
click at [513, 976] on div "NJPLIGA" at bounding box center [391, 982] width 707 height 16
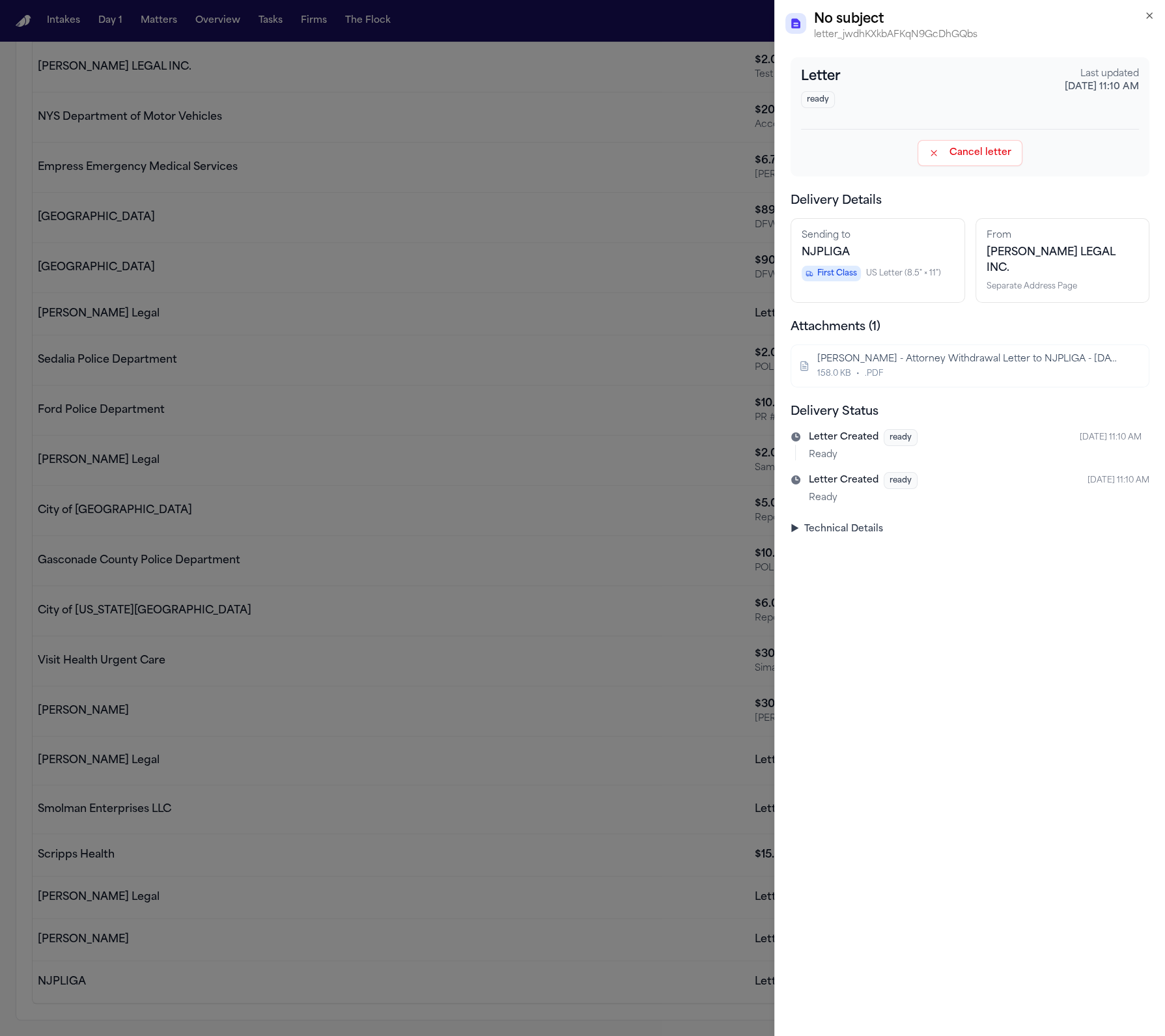
click at [859, 523] on summary "▶ Technical Details" at bounding box center [969, 529] width 359 height 13
click at [858, 523] on summary "▶ Technical Details" at bounding box center [969, 529] width 359 height 13
click at [851, 543] on div "Letter ready Last updated Sep 2, 2025, 11:10 AM Cancel letter Delivery Details …" at bounding box center [970, 546] width 390 height 979
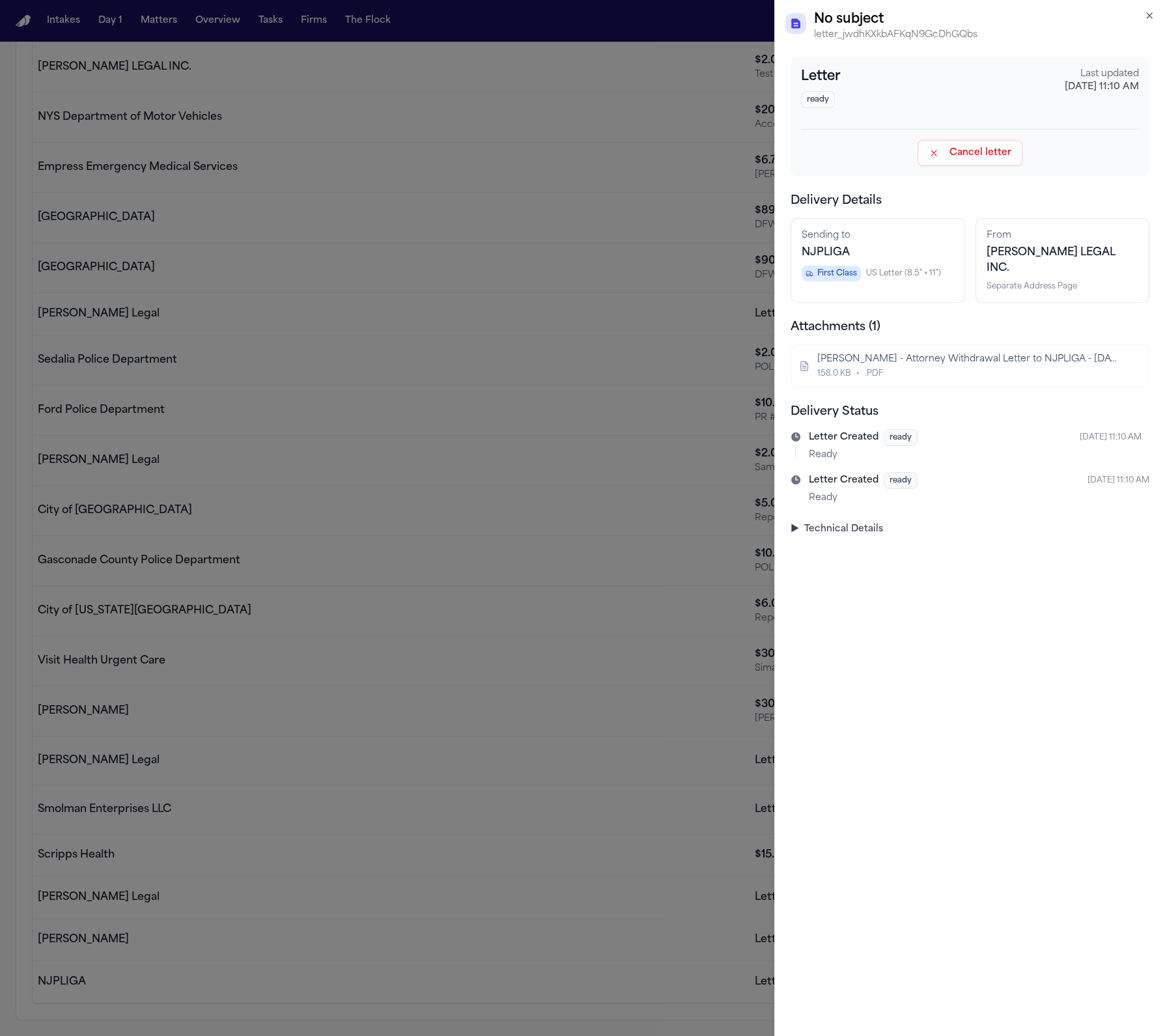
click at [853, 523] on summary "▶ Technical Details" at bounding box center [969, 529] width 359 height 13
click at [852, 543] on div "Created" at bounding box center [889, 550] width 167 height 13
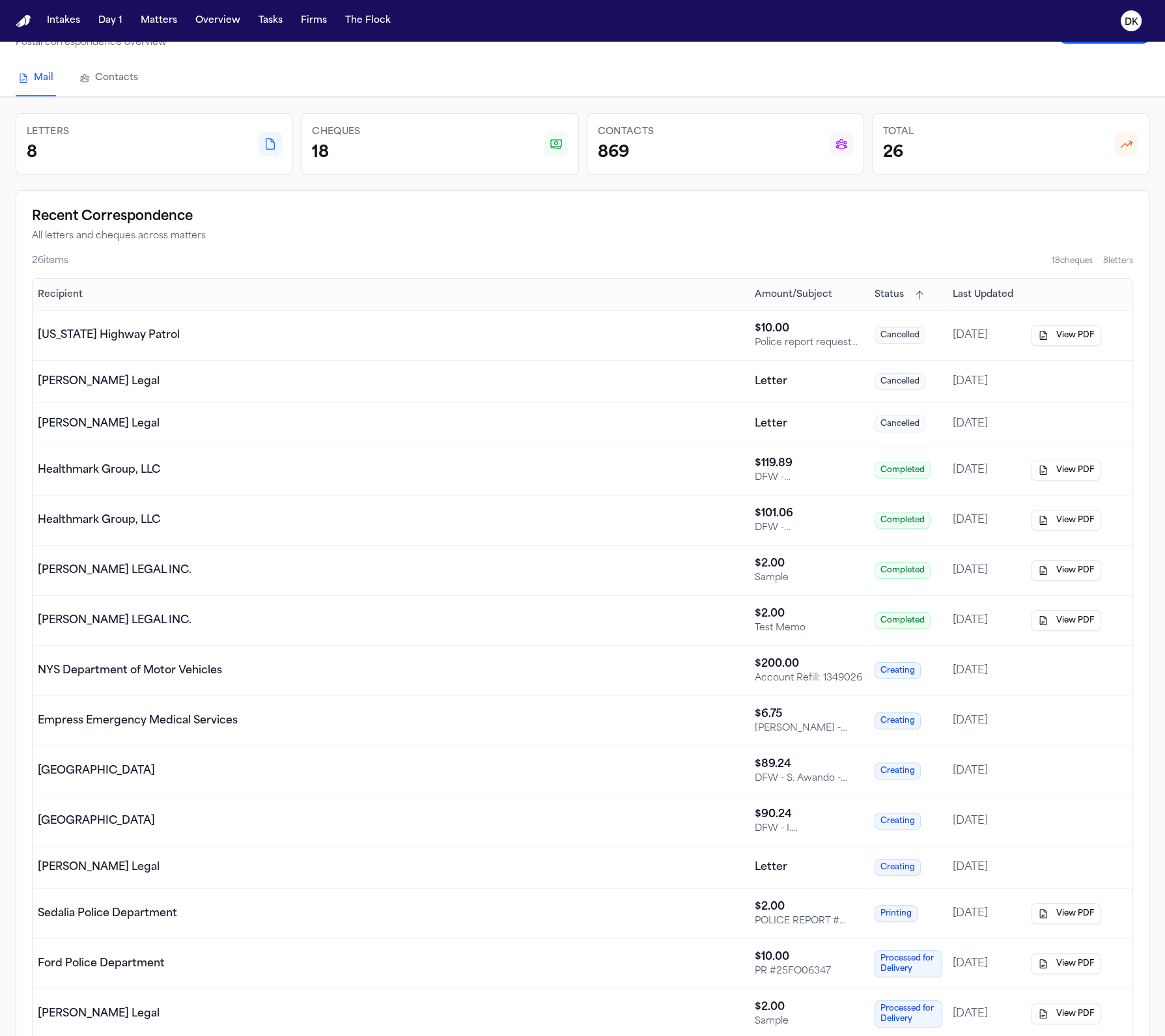
scroll to position [54, 0]
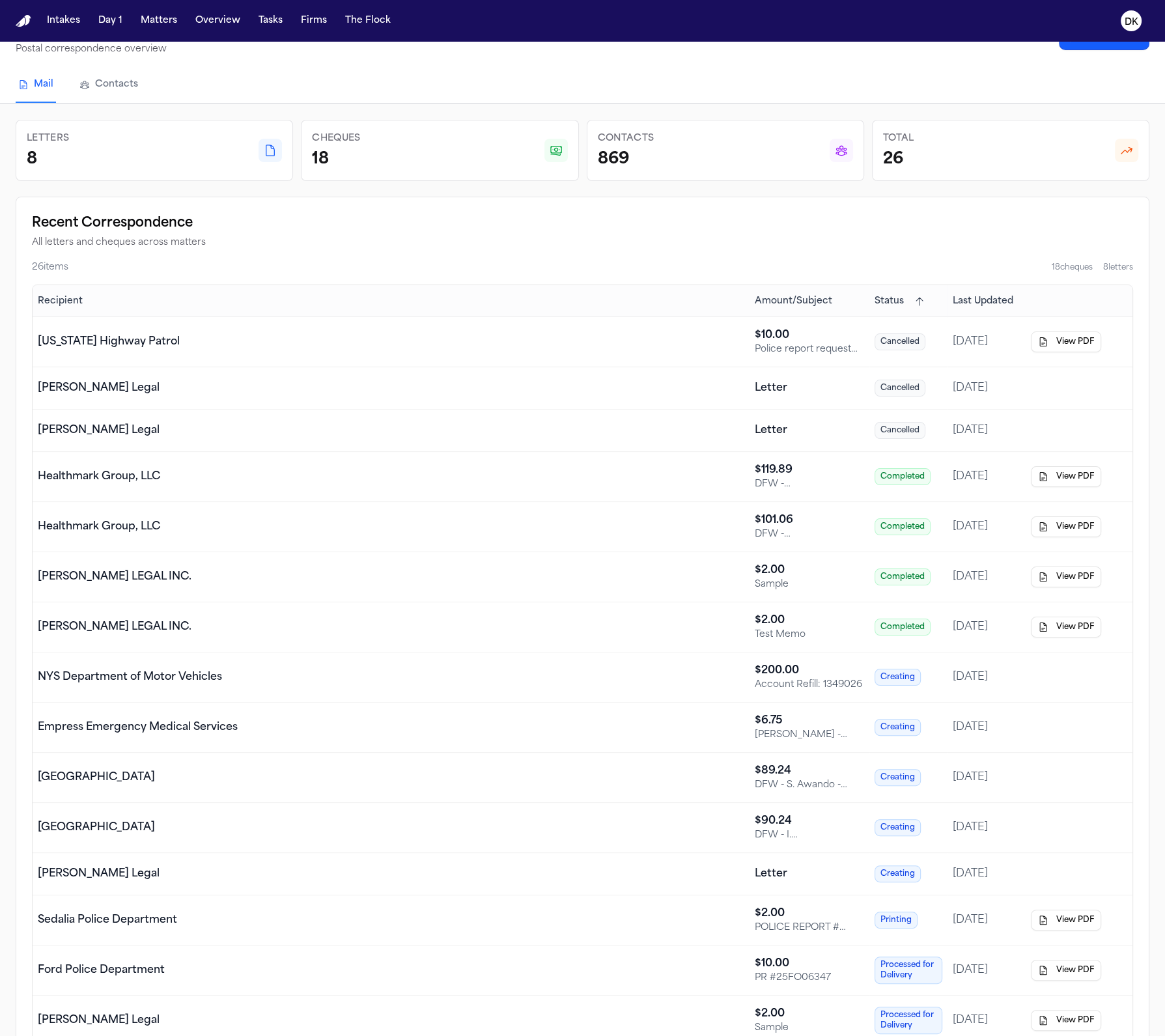
click at [823, 312] on th "Amount/Subject" at bounding box center [809, 301] width 119 height 32
click at [825, 304] on span "Amount/Subject" at bounding box center [794, 301] width 77 height 13
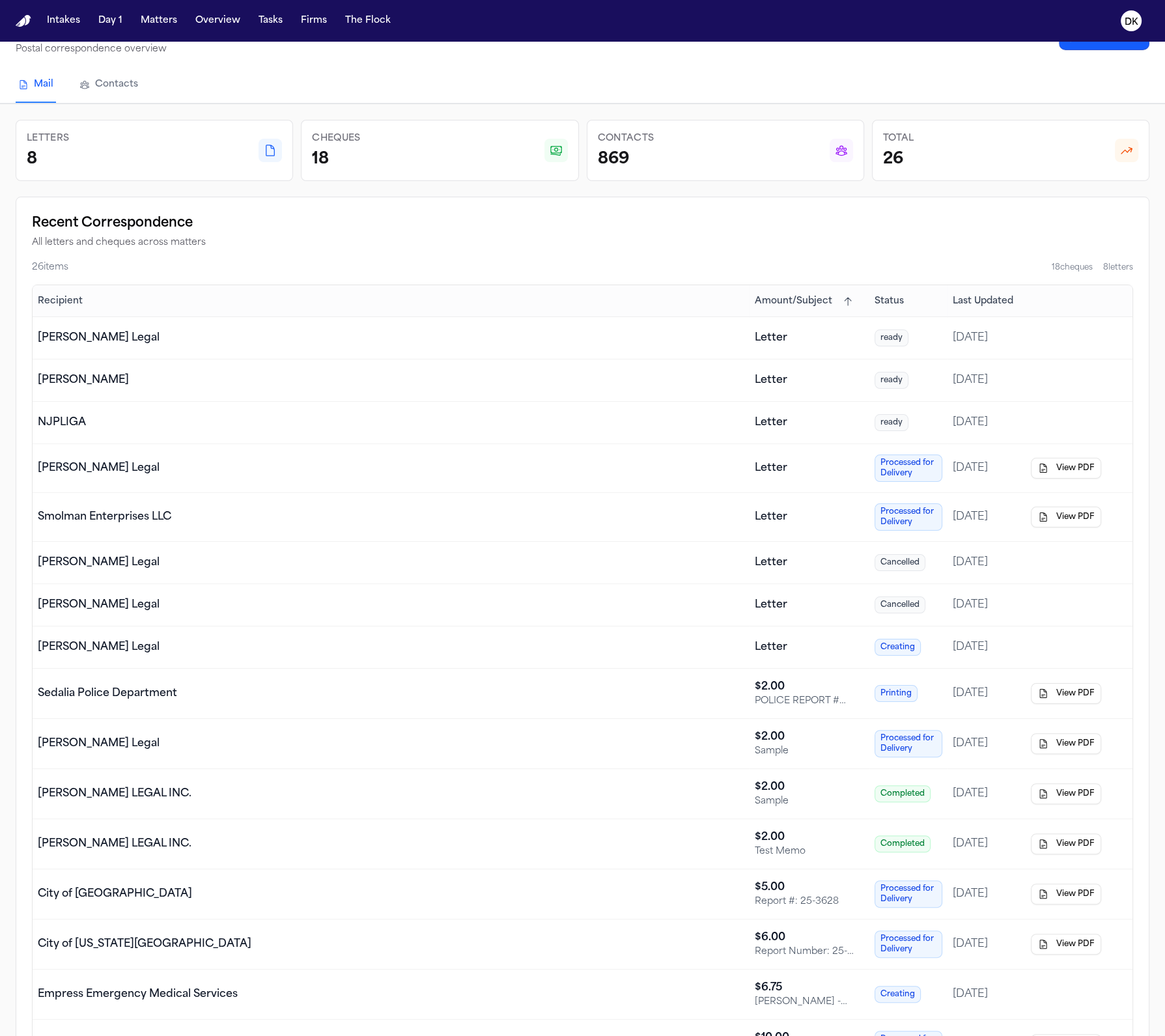
click at [813, 298] on span "Amount/Subject" at bounding box center [794, 301] width 77 height 13
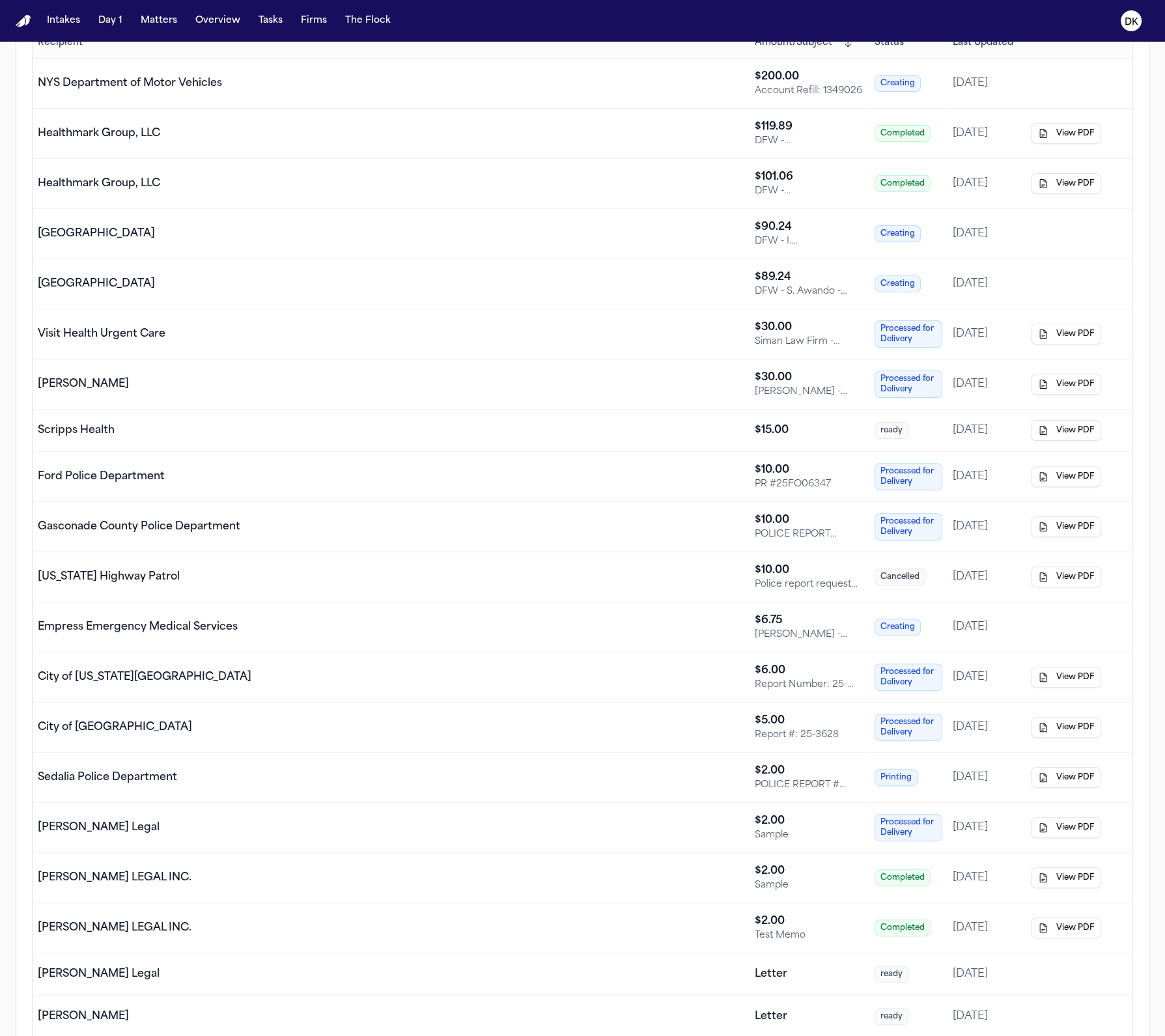
scroll to position [61, 0]
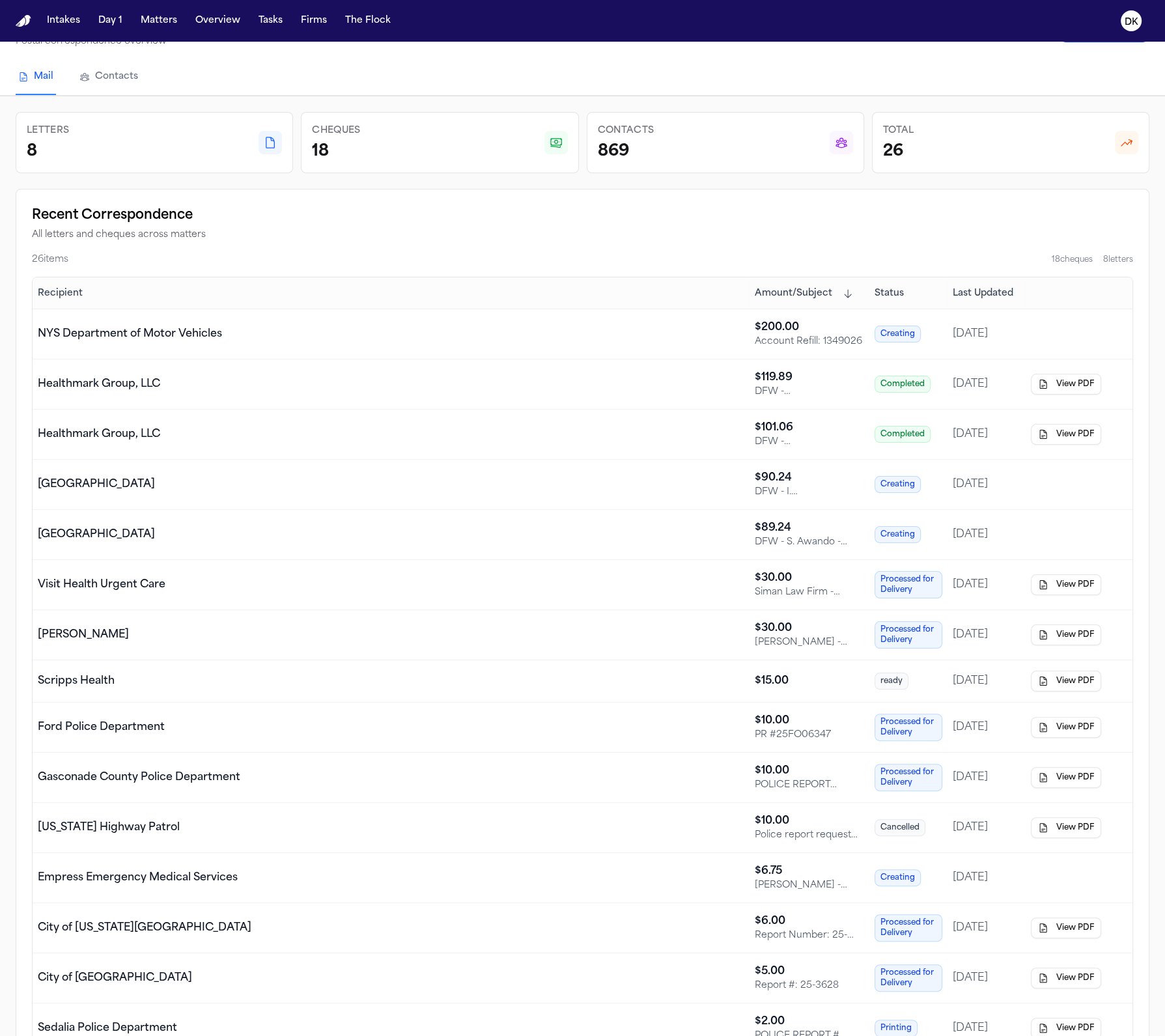
click at [603, 468] on td "[GEOGRAPHIC_DATA]" at bounding box center [391, 485] width 717 height 50
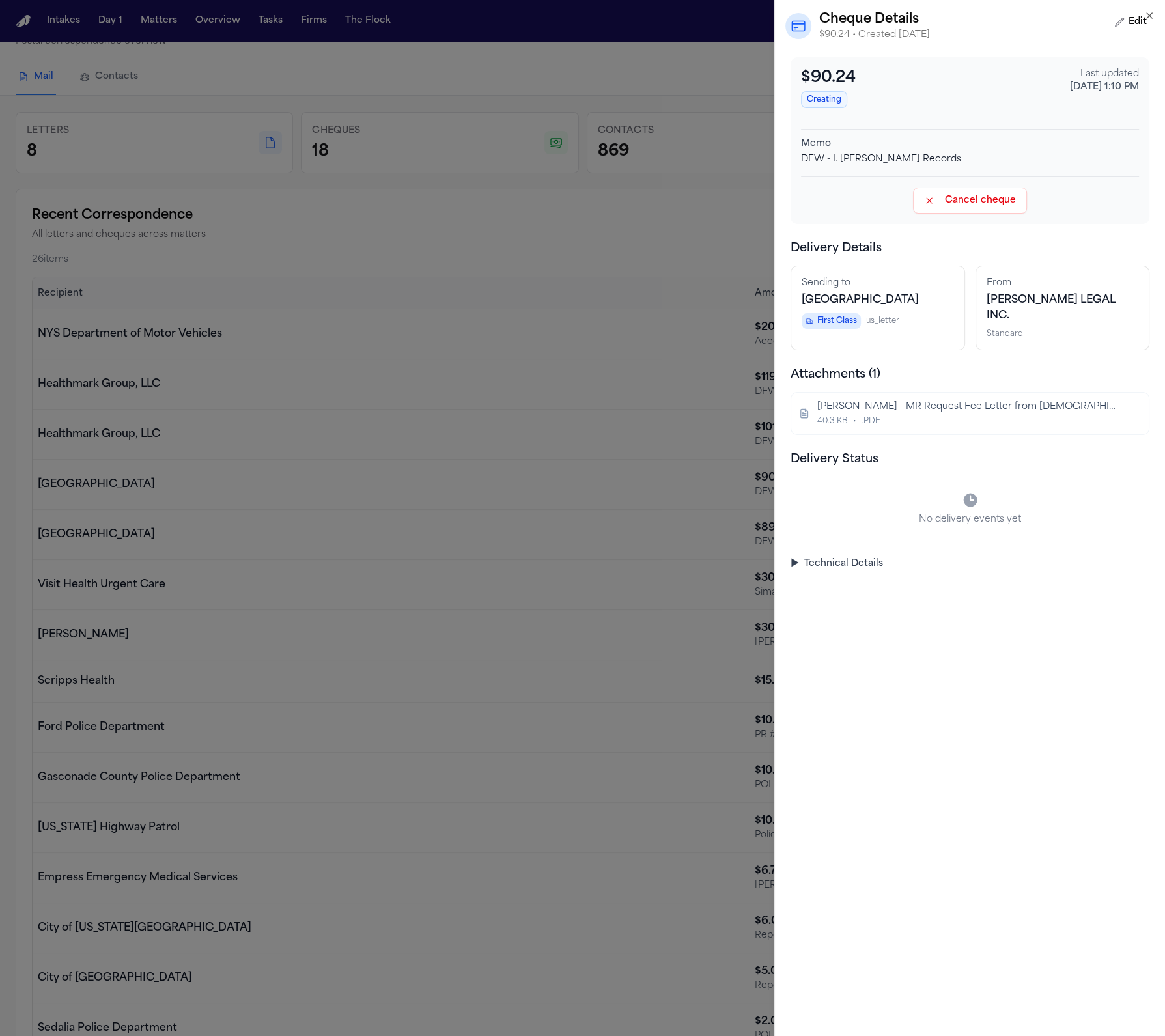
click at [879, 308] on div "[GEOGRAPHIC_DATA]" at bounding box center [878, 300] width 153 height 16
click at [863, 403] on div "I. Montanez - MR Request Fee Letter from Methodist Health System - 8.27.25 40.3…" at bounding box center [969, 413] width 359 height 43
click at [1128, 87] on div "Sep 9, 2025, 1:10 PM" at bounding box center [1104, 87] width 69 height 13
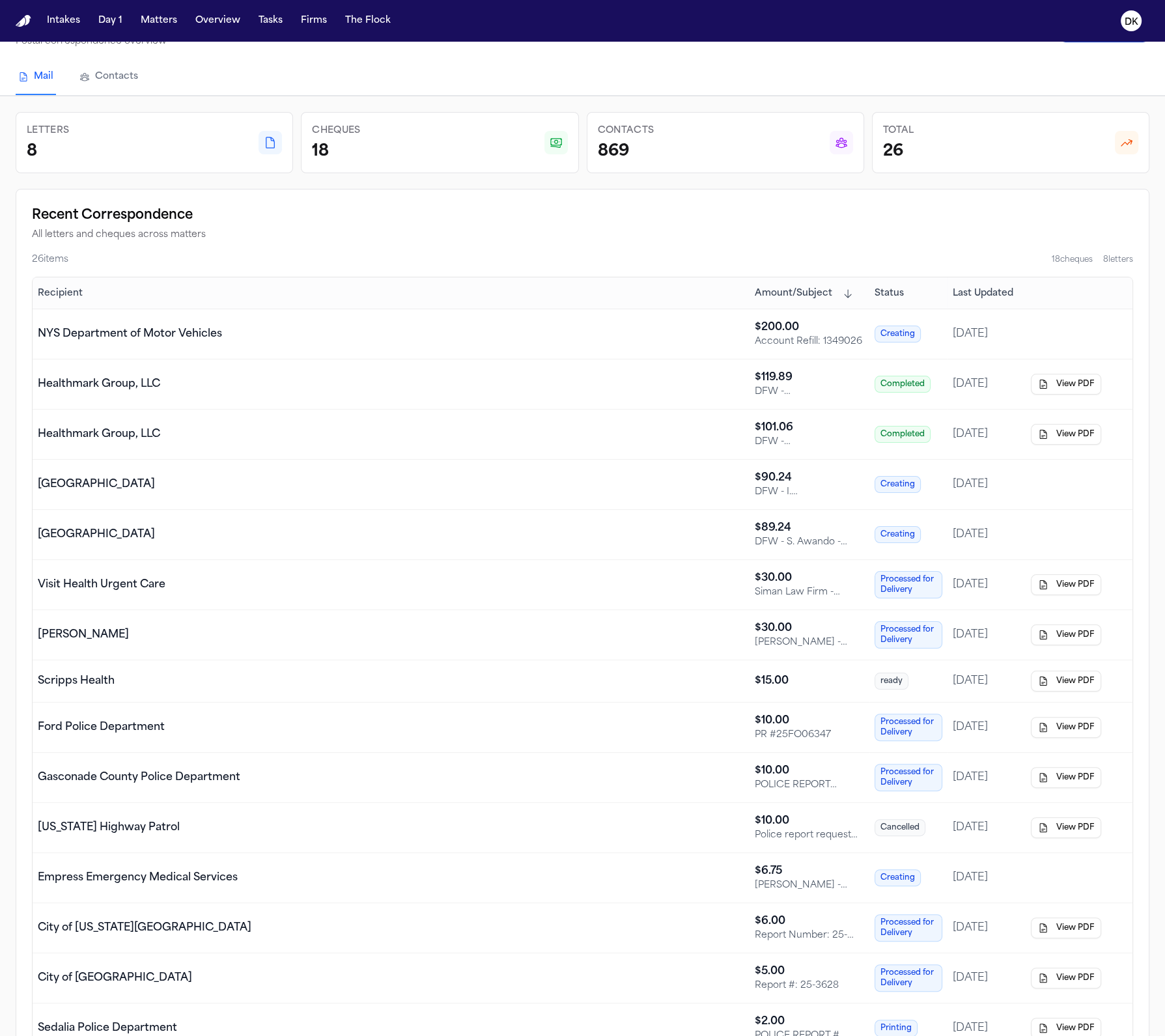
click at [432, 545] on td "[GEOGRAPHIC_DATA]" at bounding box center [391, 535] width 717 height 50
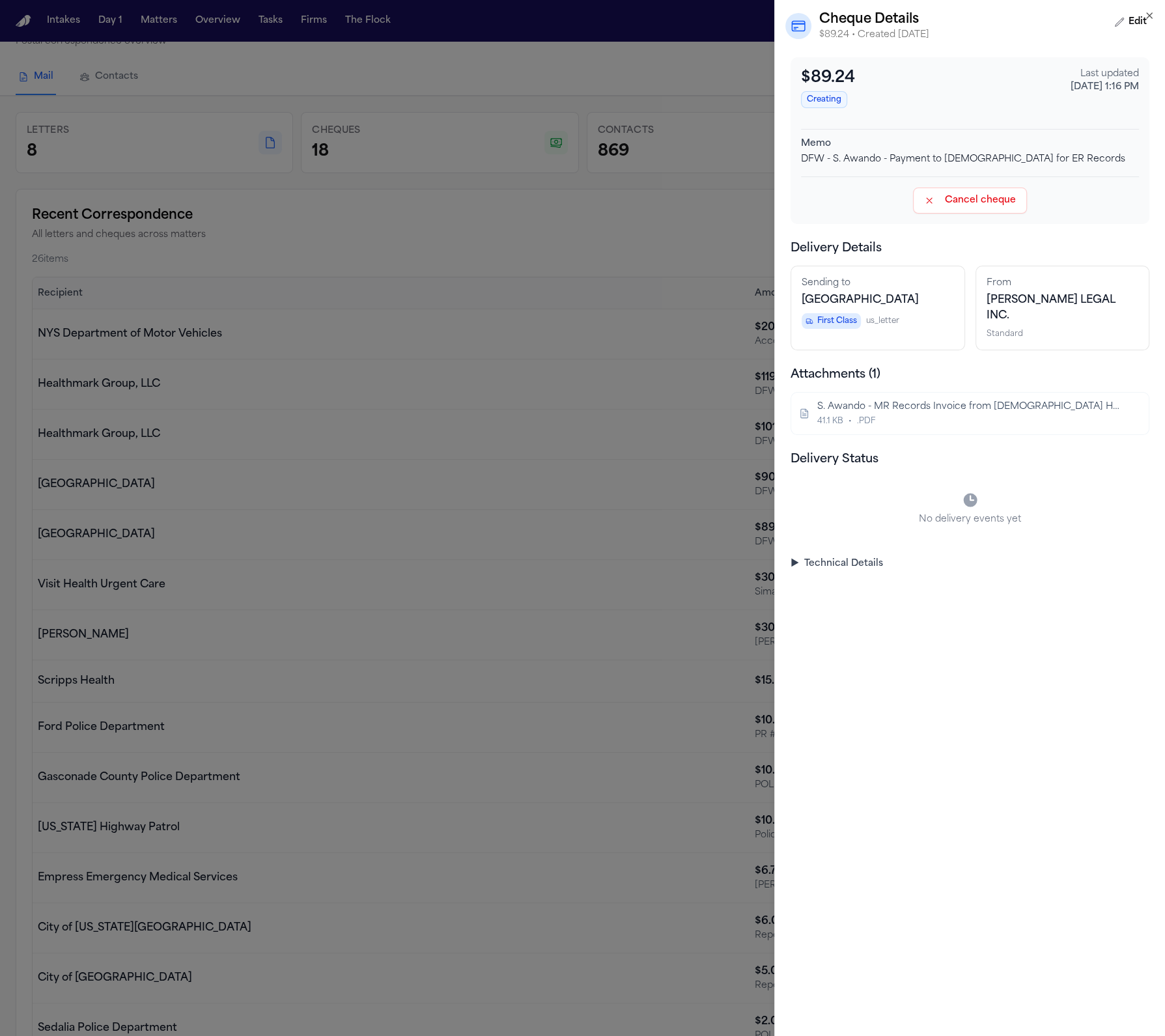
click at [992, 510] on div "No delivery events yet" at bounding box center [969, 509] width 359 height 65
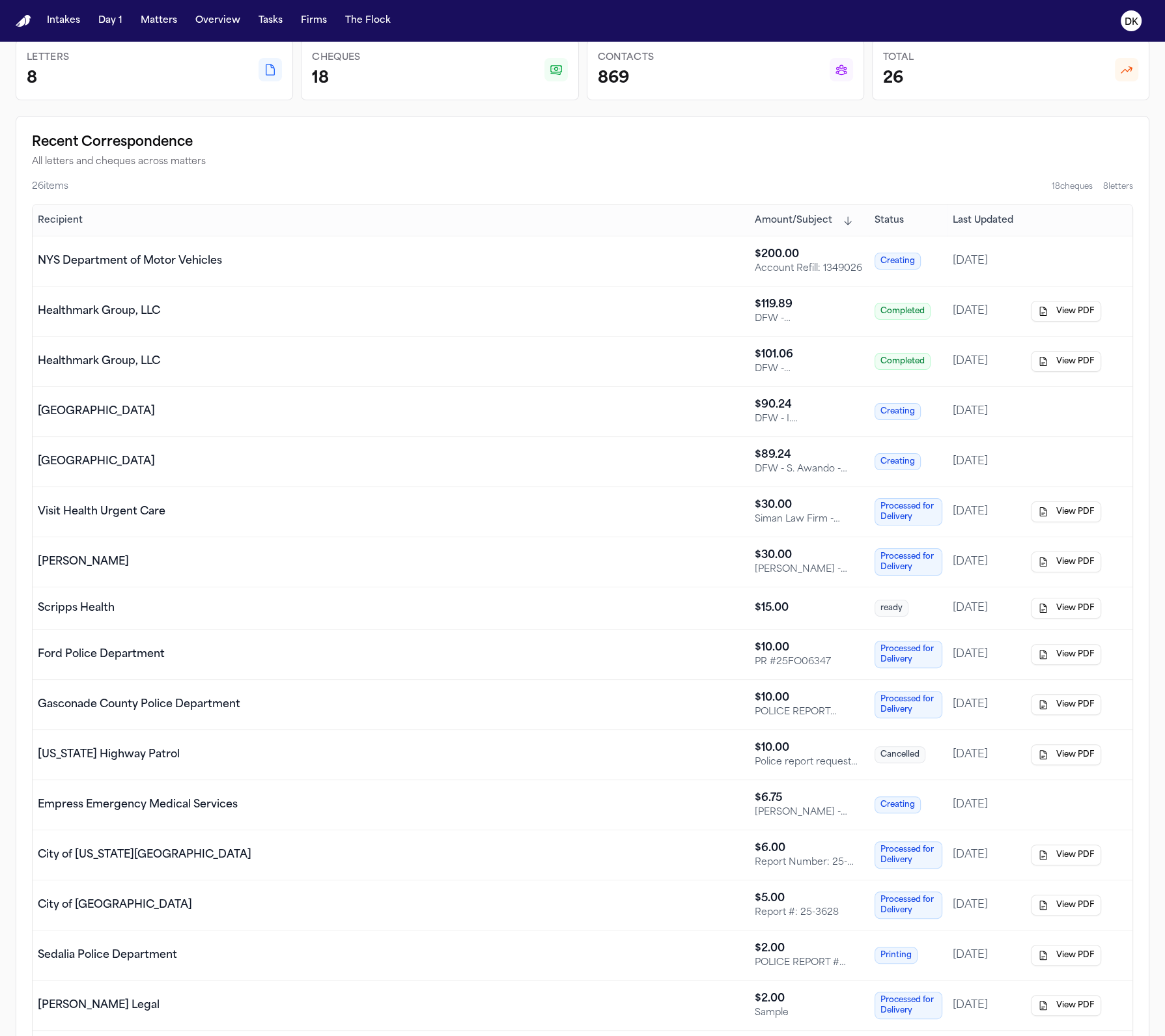
scroll to position [68, 0]
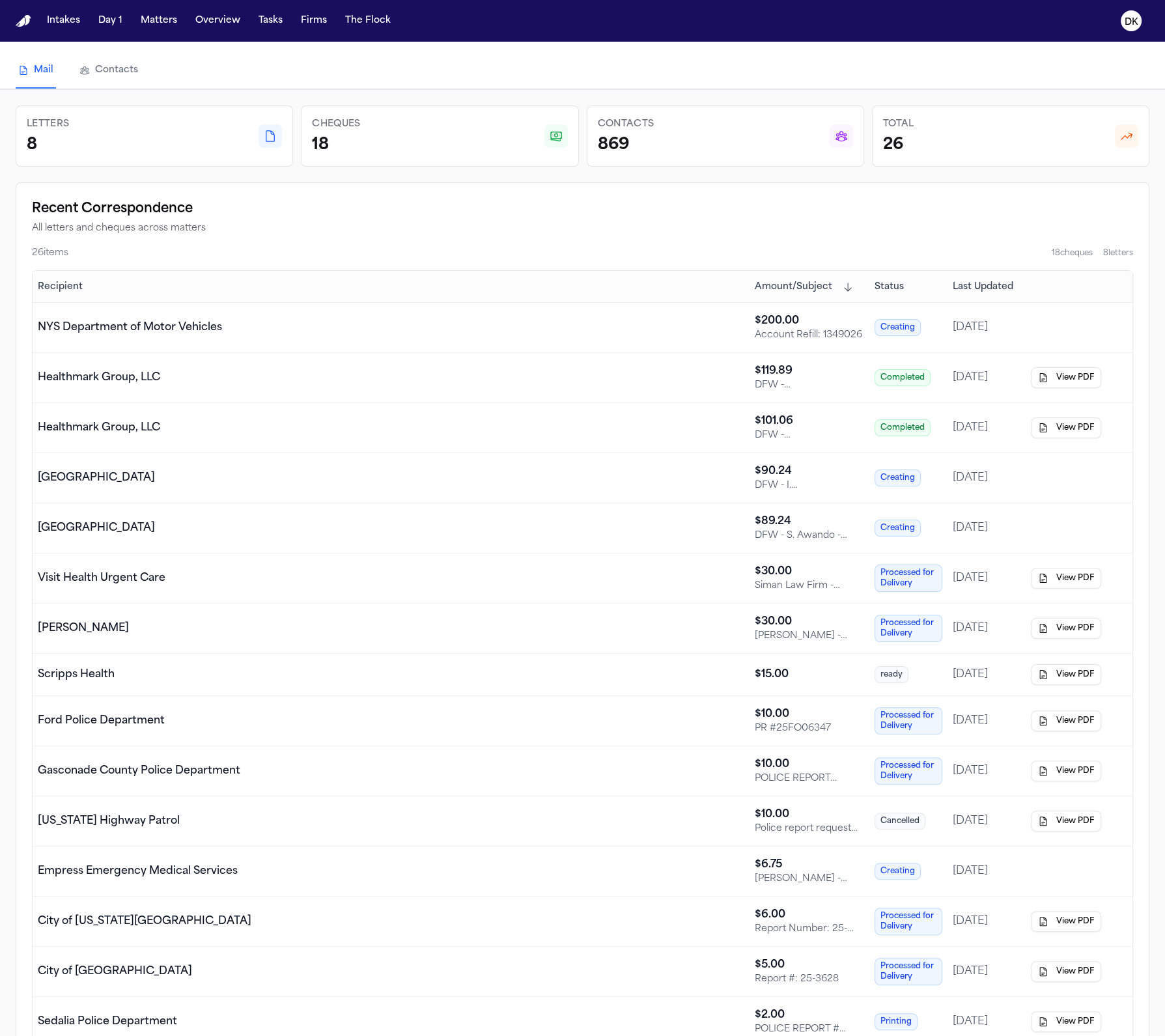
click at [629, 486] on td "[GEOGRAPHIC_DATA]" at bounding box center [391, 478] width 717 height 50
click at [624, 544] on td "[GEOGRAPHIC_DATA]" at bounding box center [391, 528] width 717 height 50
click at [699, 536] on td "[GEOGRAPHIC_DATA]" at bounding box center [391, 528] width 717 height 50
click at [659, 490] on td "[GEOGRAPHIC_DATA]" at bounding box center [391, 478] width 717 height 50
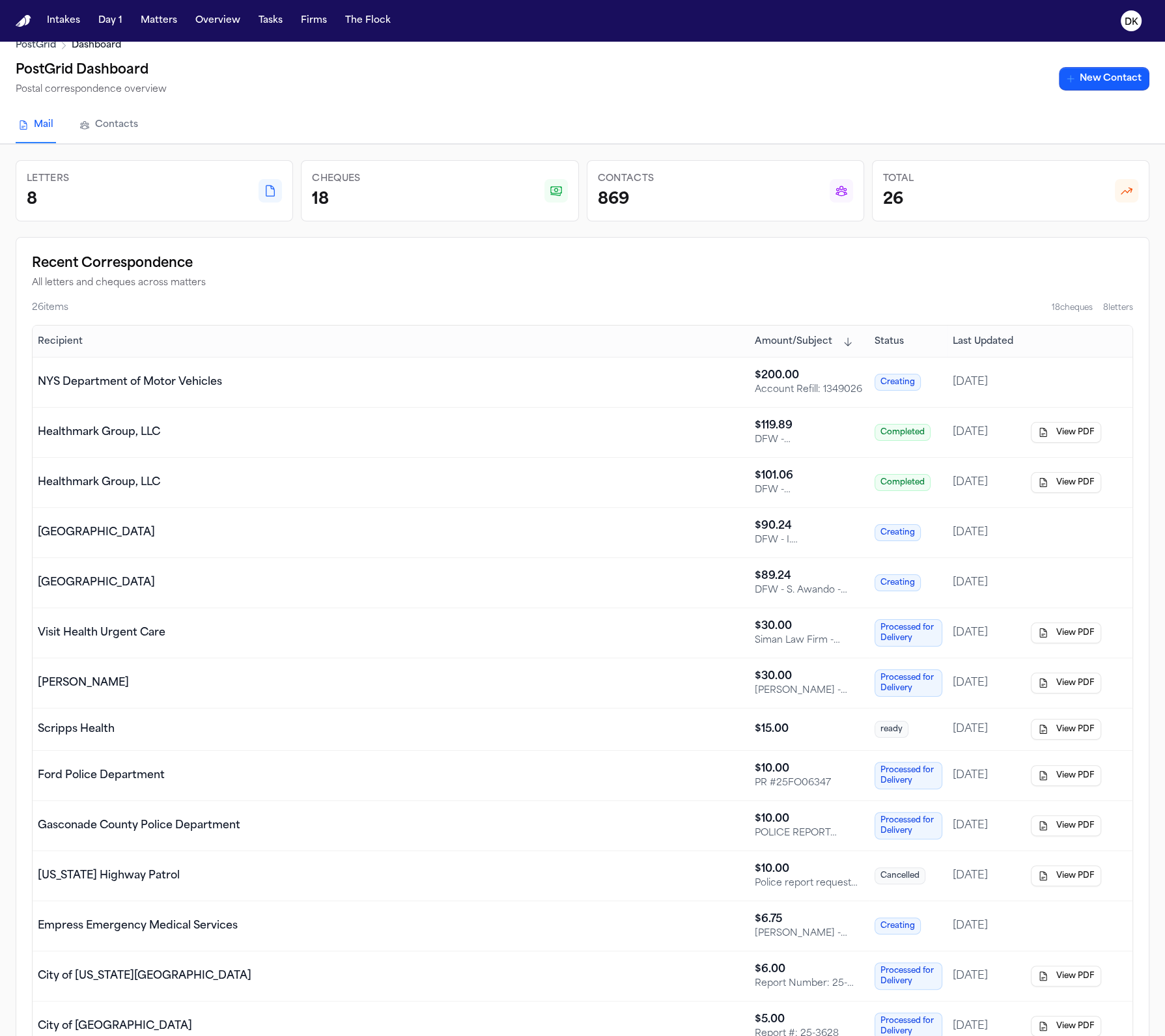
scroll to position [0, 0]
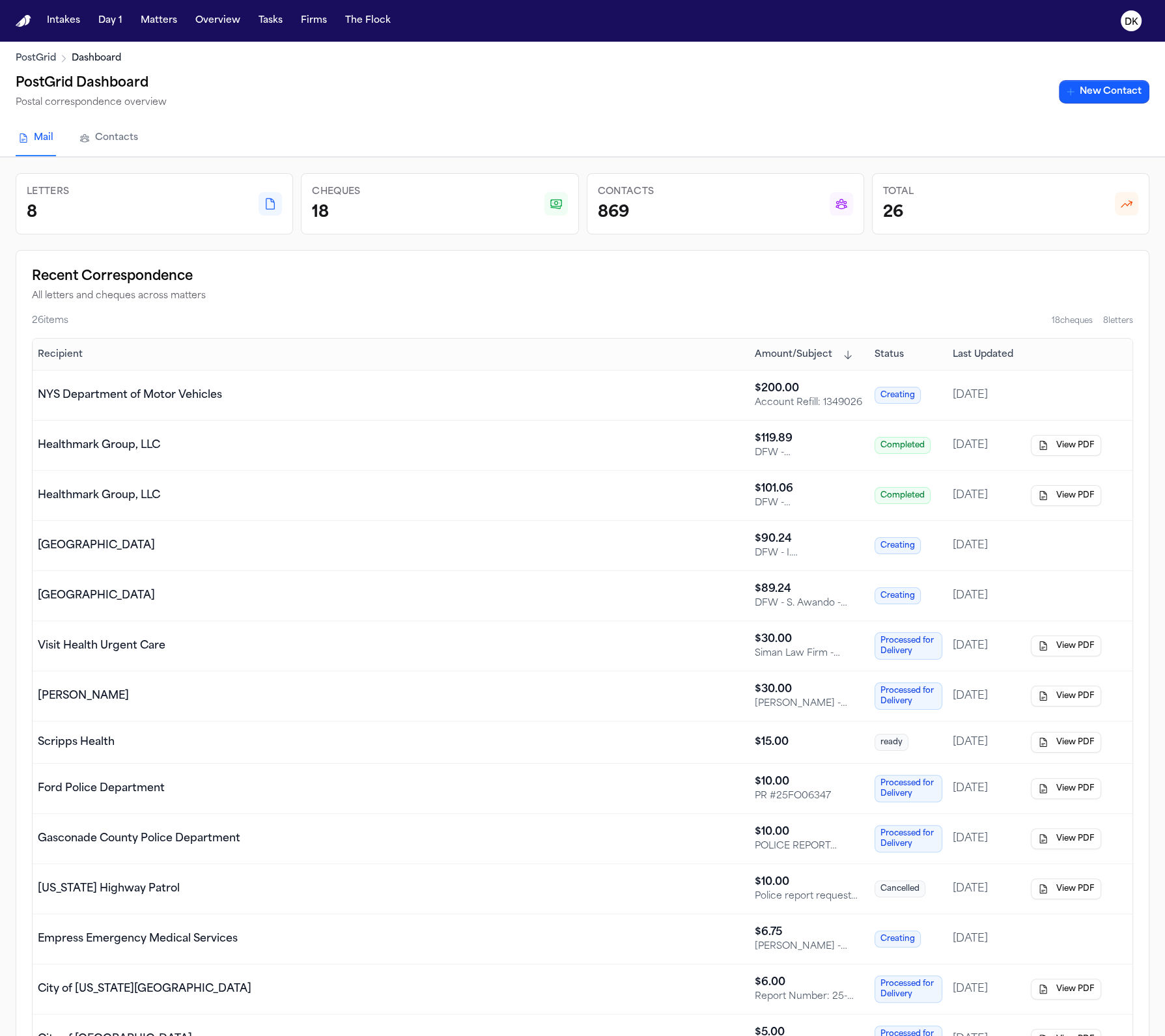
click at [519, 588] on div "[GEOGRAPHIC_DATA]" at bounding box center [391, 596] width 707 height 16
click at [506, 594] on div "[GEOGRAPHIC_DATA]" at bounding box center [391, 596] width 707 height 16
click at [422, 542] on div "[GEOGRAPHIC_DATA]" at bounding box center [391, 546] width 707 height 16
click at [222, 580] on td "[GEOGRAPHIC_DATA]" at bounding box center [391, 595] width 717 height 50
click at [250, 586] on td "[GEOGRAPHIC_DATA]" at bounding box center [391, 595] width 717 height 50
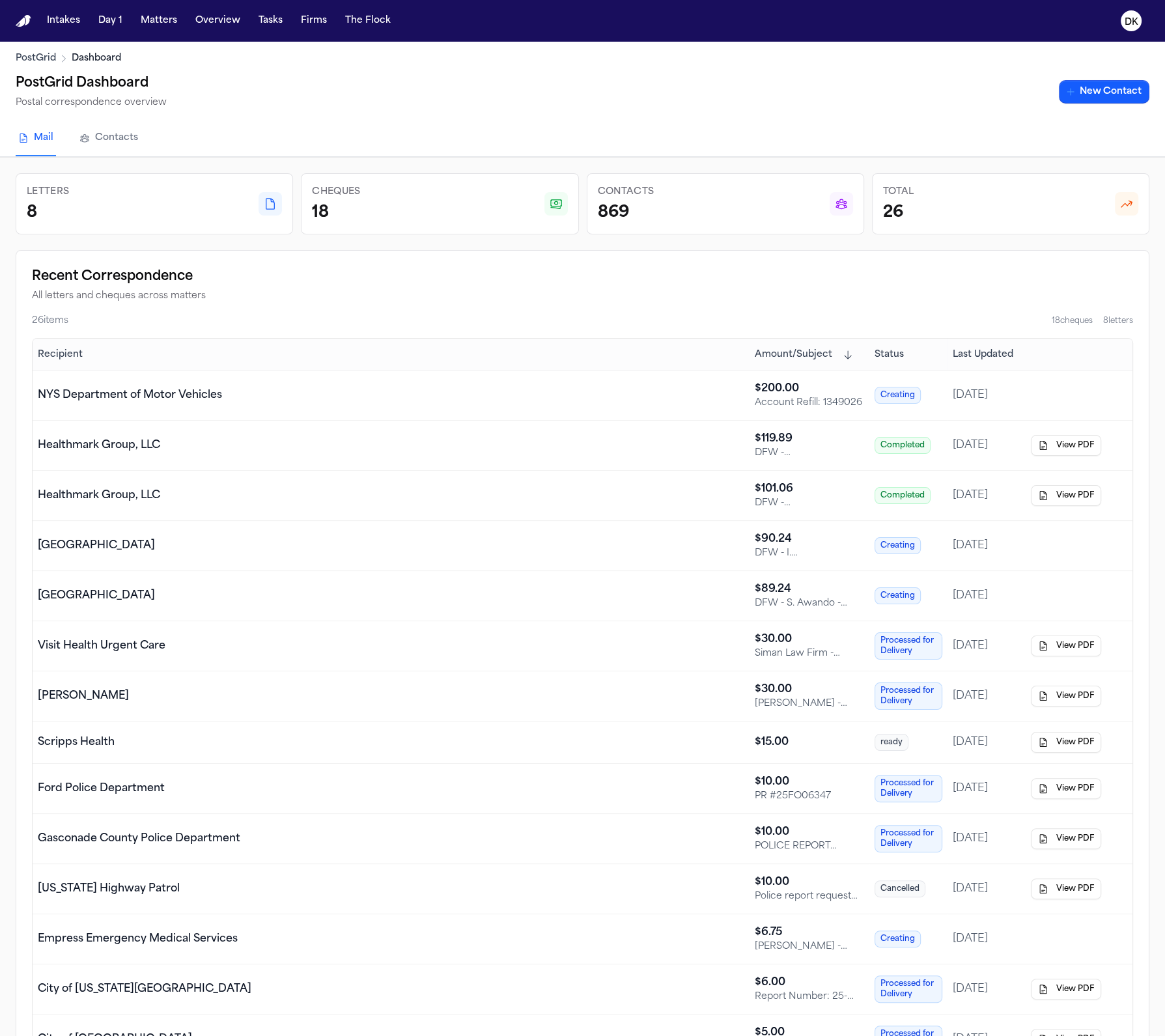
click at [264, 576] on td "[GEOGRAPHIC_DATA]" at bounding box center [391, 595] width 717 height 50
click at [890, 350] on span "Status" at bounding box center [888, 355] width 29 height 13
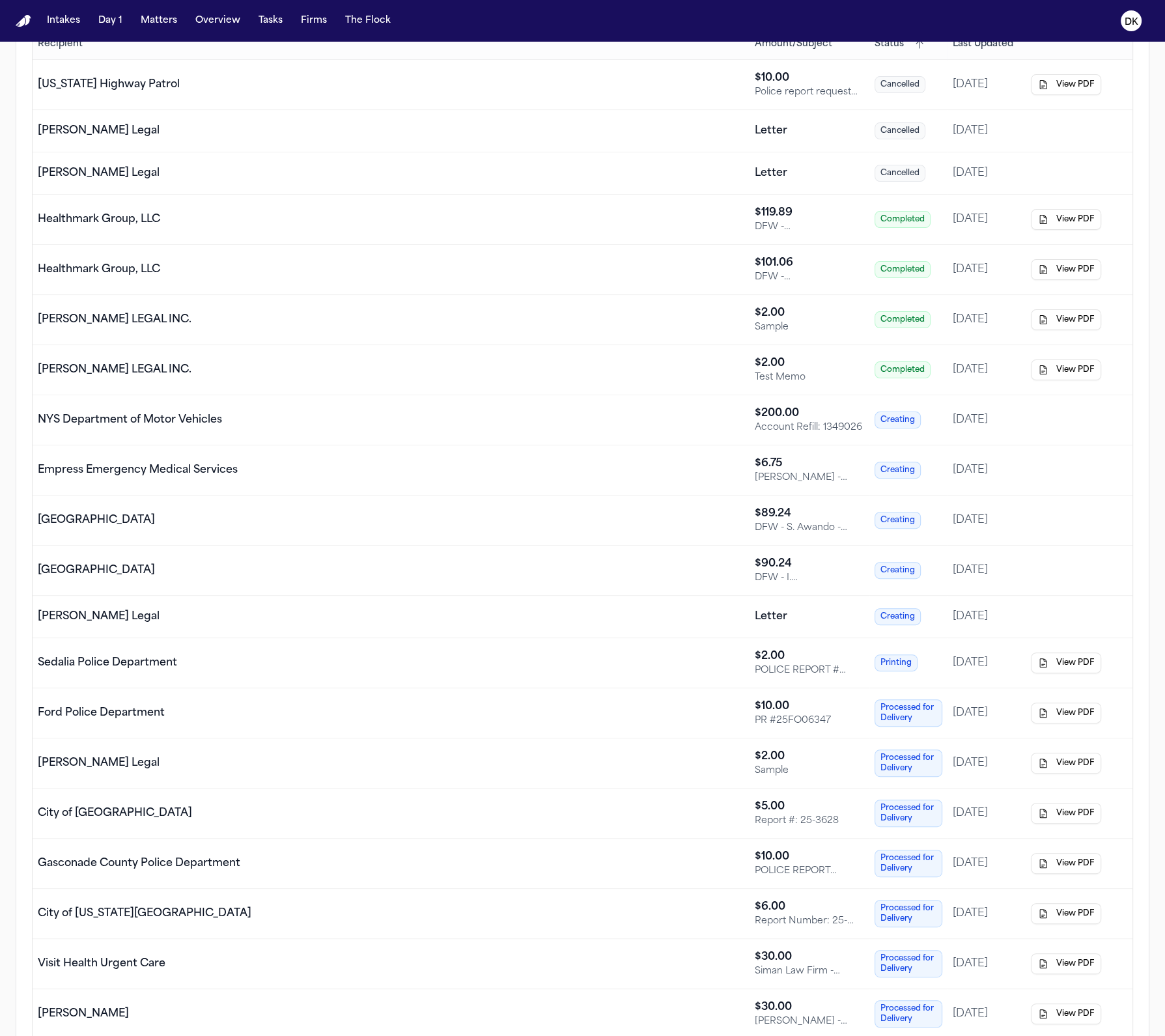
scroll to position [364, 0]
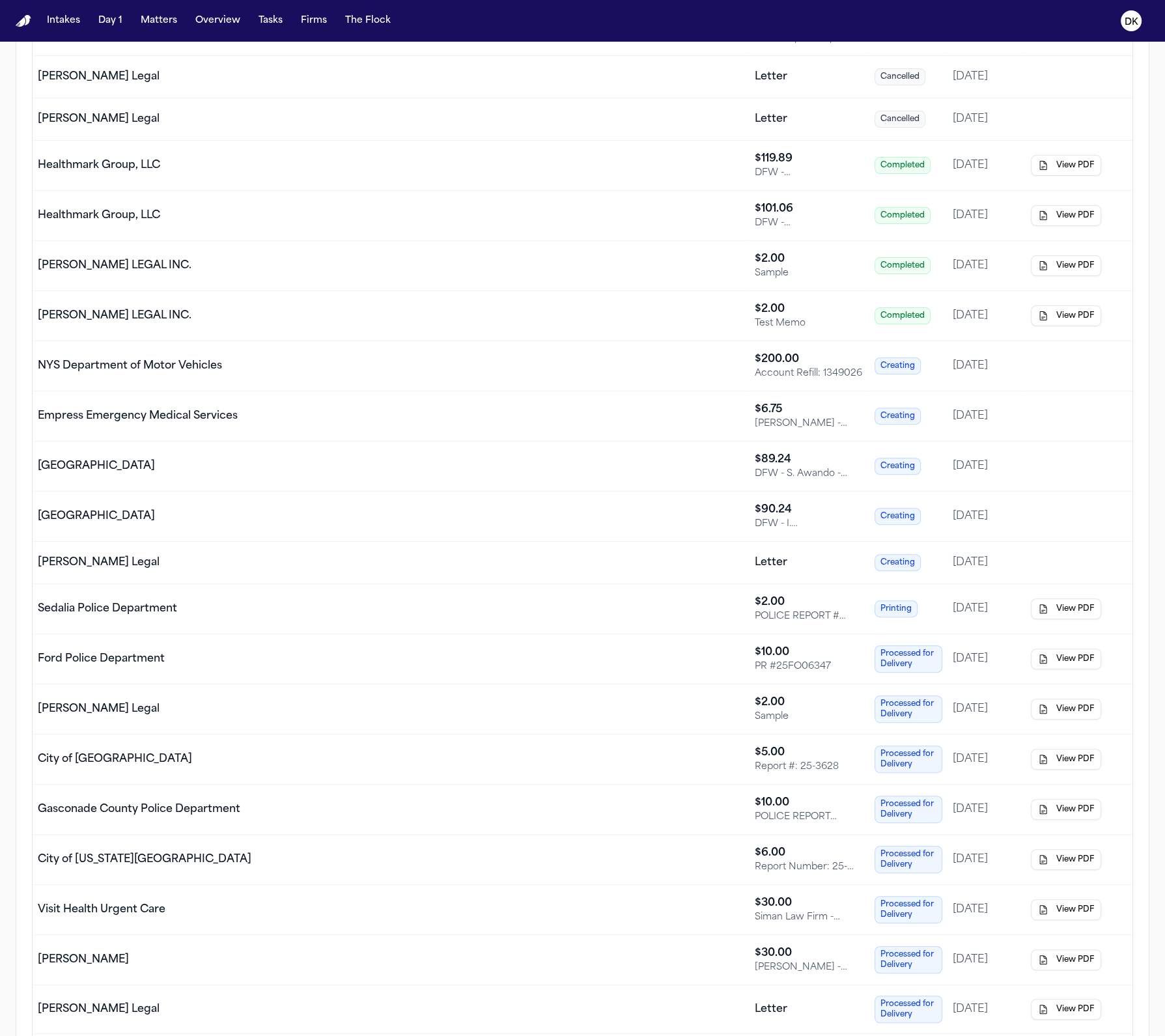
click at [228, 471] on div "[GEOGRAPHIC_DATA]" at bounding box center [391, 466] width 707 height 16
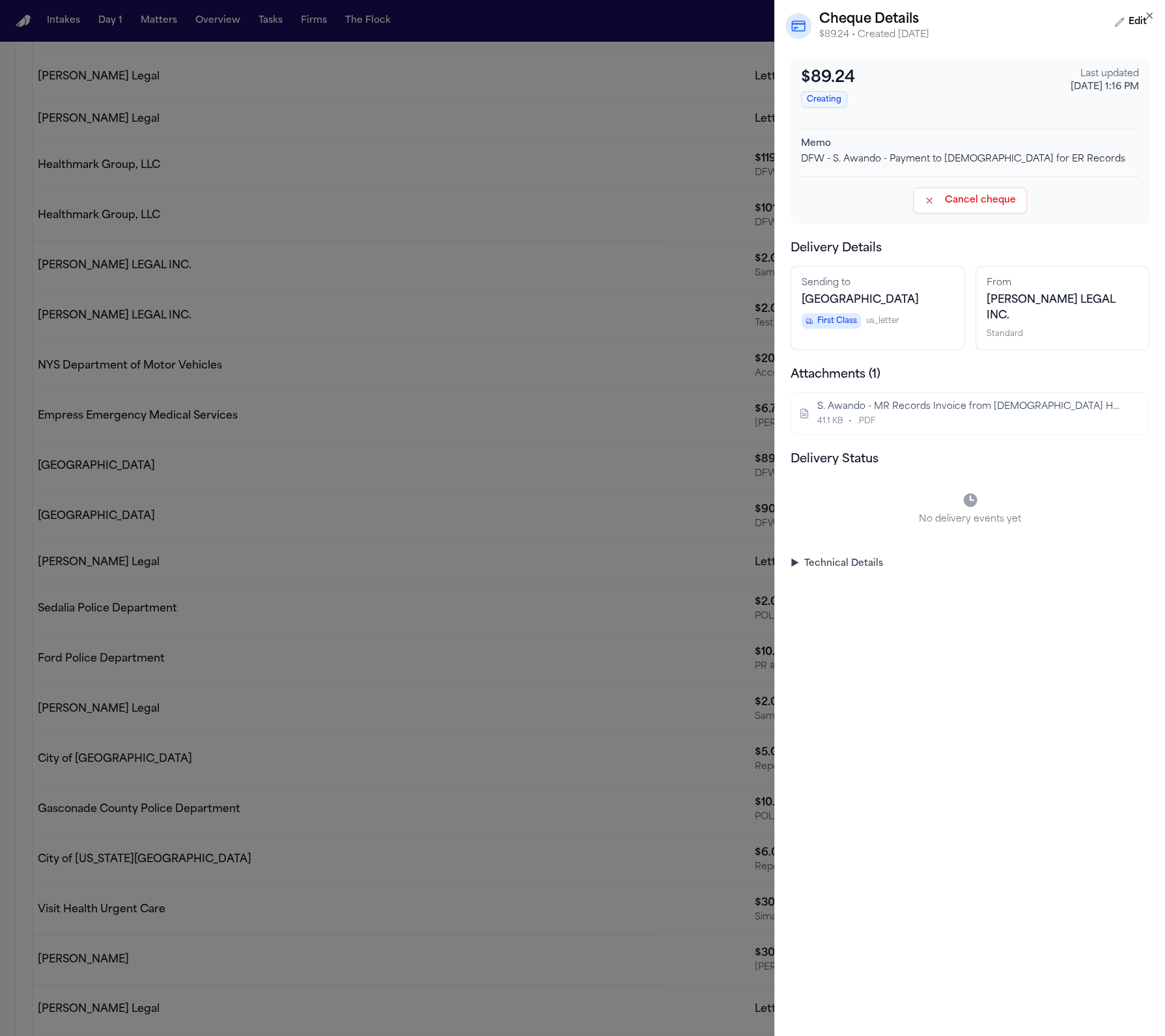
click at [839, 162] on div "DFW - S. Awando - Payment to Methodist for ER Records" at bounding box center [969, 159] width 338 height 13
copy div "DFW - S. Awando - Payment to Methodist for ER Records"
click at [976, 153] on div "DFW - S. Awando - Payment to Methodist for ER Records" at bounding box center [969, 159] width 338 height 13
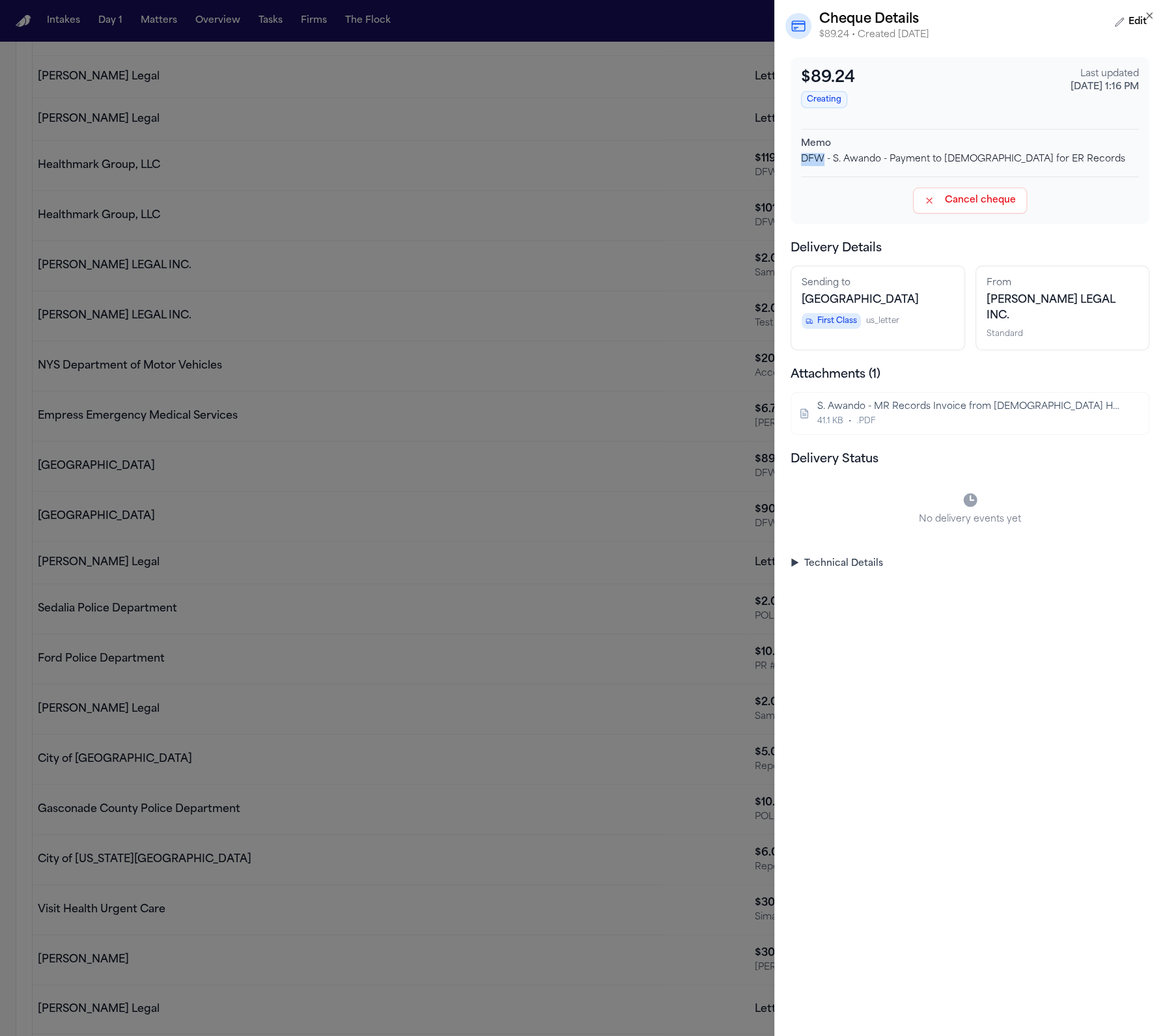
click at [976, 153] on div "DFW - S. Awando - Payment to Methodist for ER Records" at bounding box center [969, 159] width 338 height 13
click at [935, 427] on div "41.1 KB • .PDF" at bounding box center [968, 421] width 303 height 11
click at [891, 153] on div "DFW - S. Awando - Payment to Methodist for ER Records" at bounding box center [969, 159] width 338 height 13
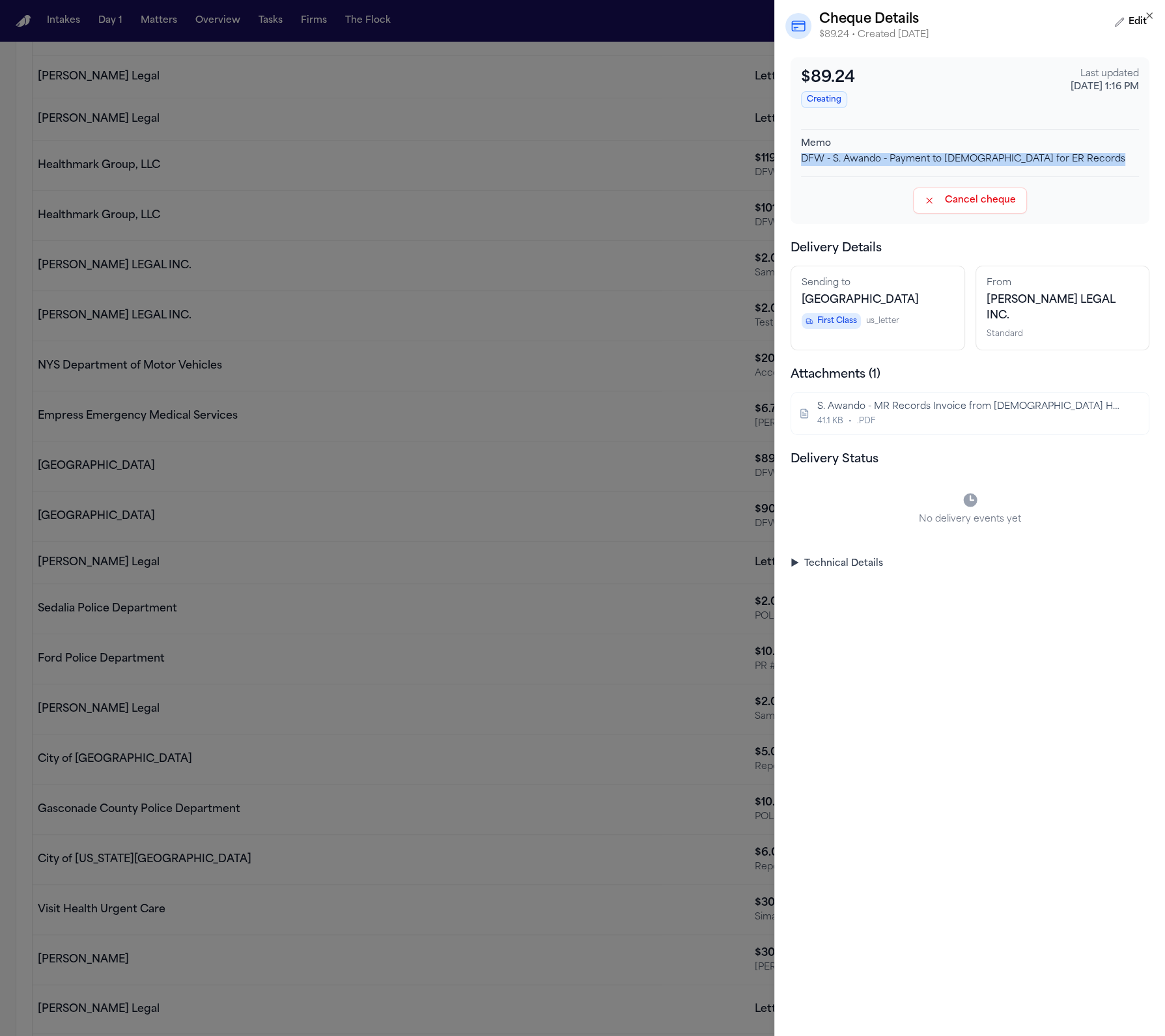
click at [891, 153] on div "DFW - S. Awando - Payment to Methodist for ER Records" at bounding box center [969, 159] width 338 height 13
copy div "DFW - S. Awando - Payment to [DEMOGRAPHIC_DATA] for ER Records"
click at [969, 407] on div "S. Awando - MR Records Invoice from Methodist Health System - 8.27.25" at bounding box center [968, 406] width 303 height 13
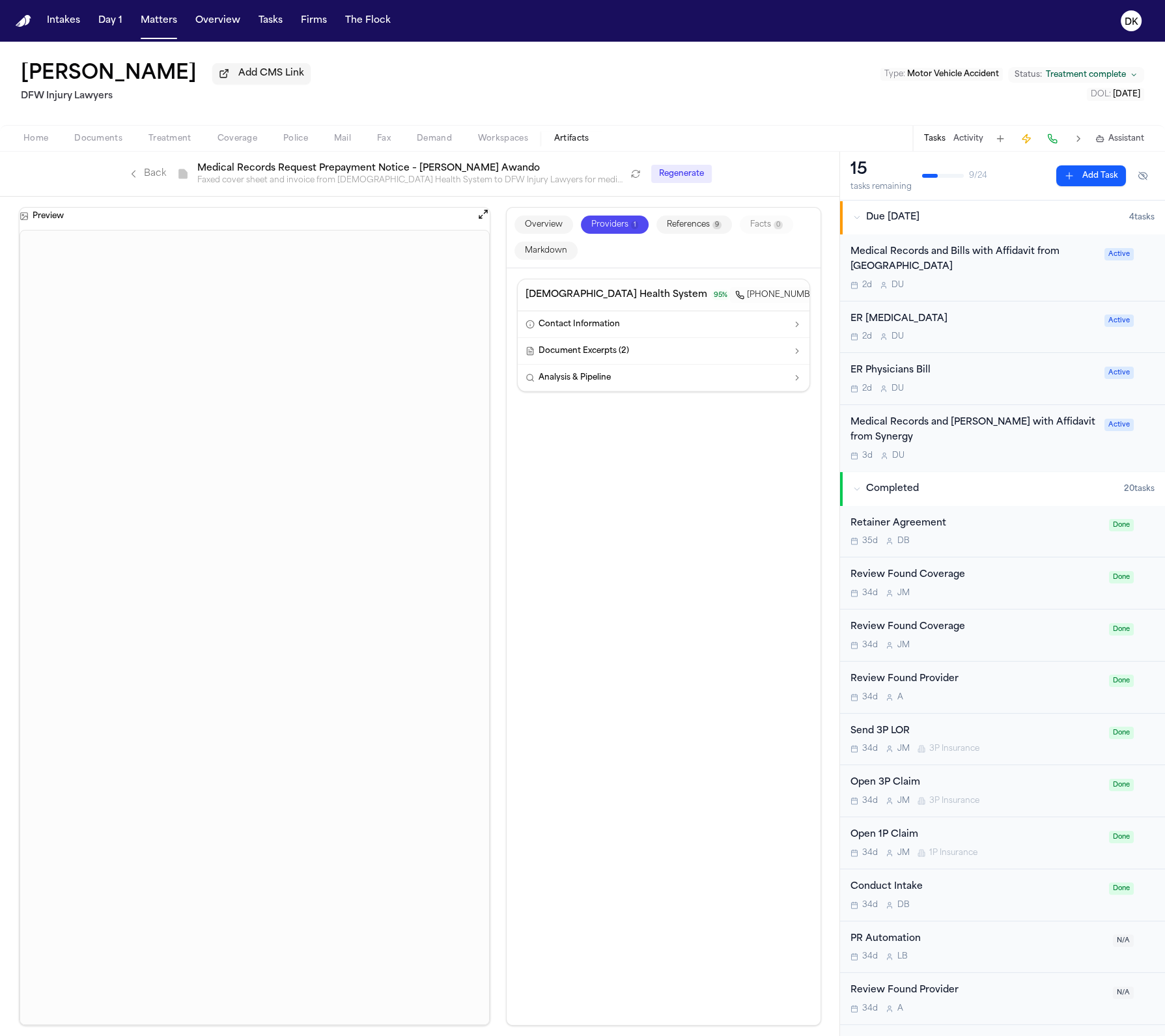
drag, startPoint x: 548, startPoint y: 539, endPoint x: 616, endPoint y: 507, distance: 75.2
click at [549, 539] on div "Methodist Health System 95 % +12149478181 Contact Information Document Excerpts…" at bounding box center [663, 647] width 313 height 757
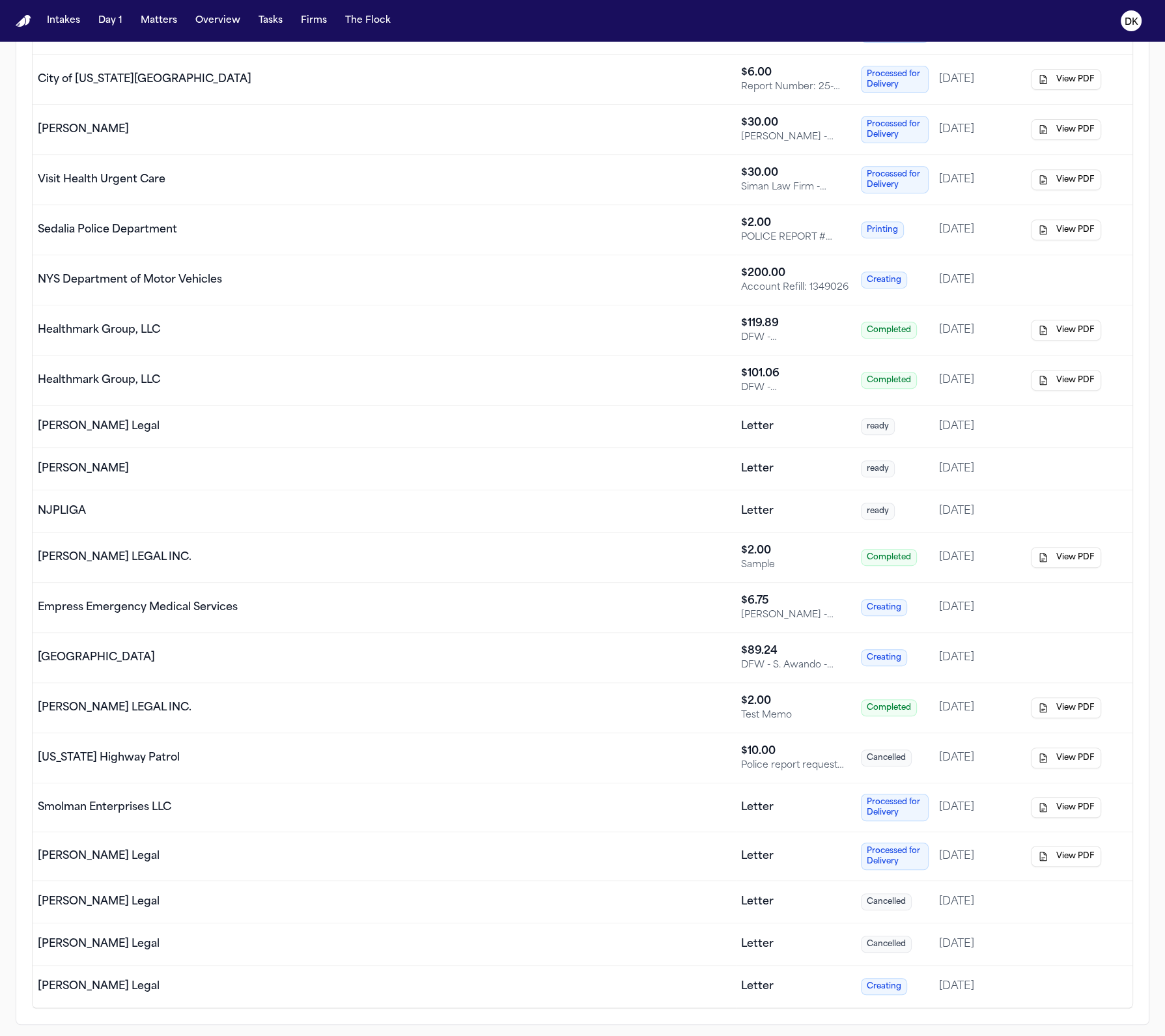
scroll to position [587, 0]
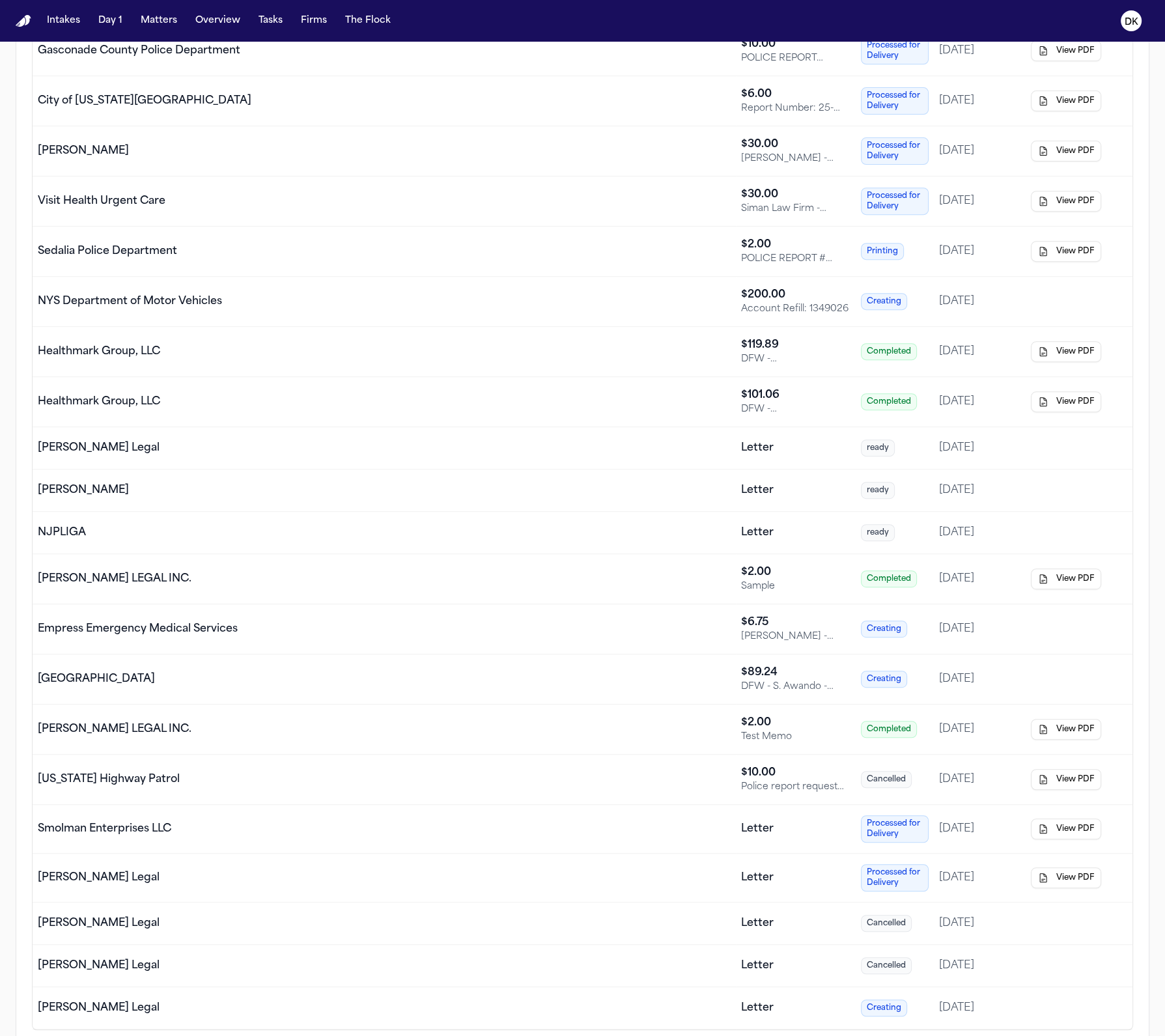
click at [349, 680] on div "[GEOGRAPHIC_DATA]" at bounding box center [384, 680] width 693 height 16
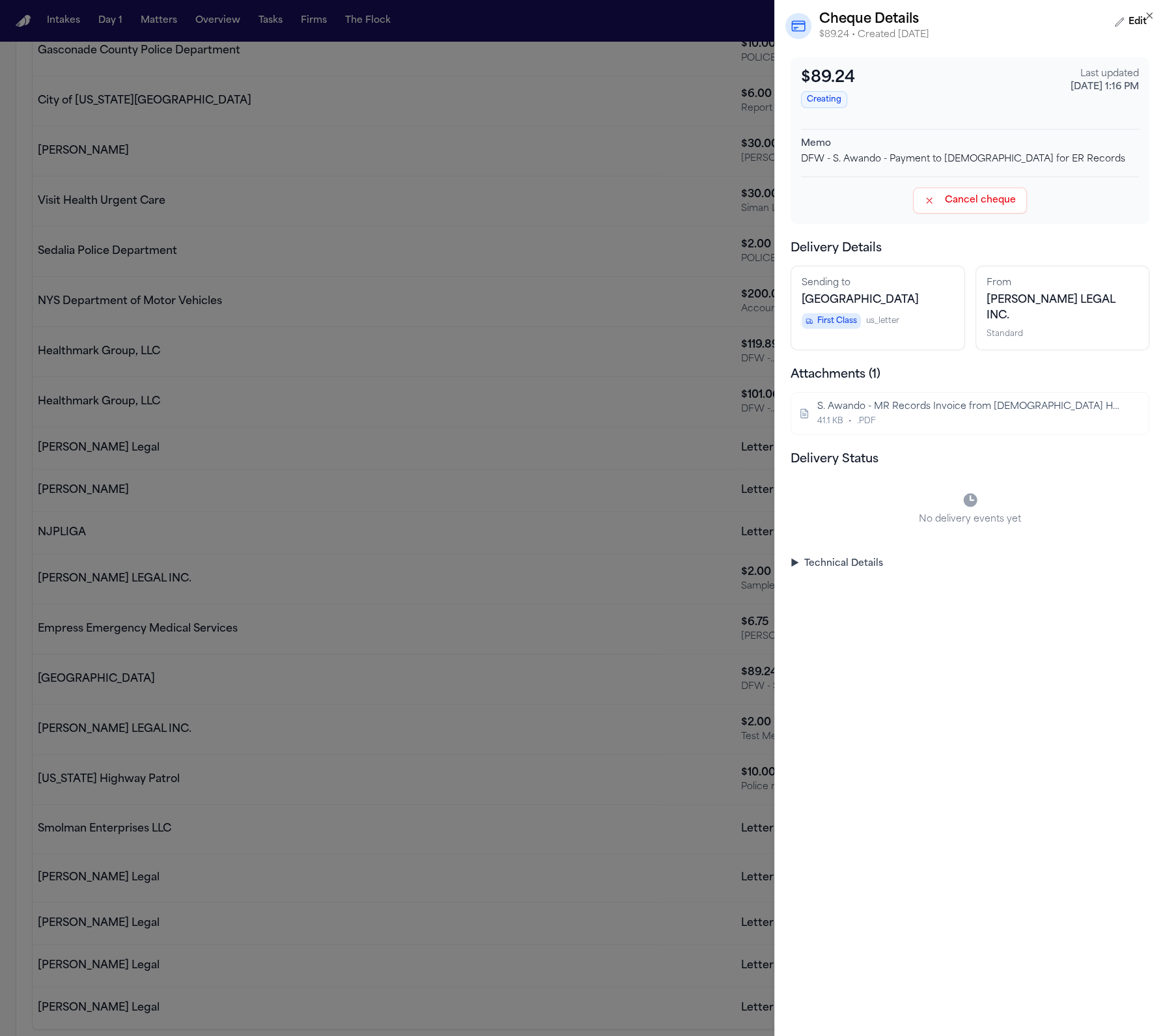
click at [839, 576] on div "$89.24 Creating Last updated [DATE] 1:16 PM Memo DFW - S. Awando - Payment to […" at bounding box center [970, 546] width 390 height 979
click at [840, 571] on summary "▶ Technical Details" at bounding box center [969, 564] width 359 height 13
click at [832, 601] on div "[DATE] 1:16 PM" at bounding box center [889, 600] width 167 height 13
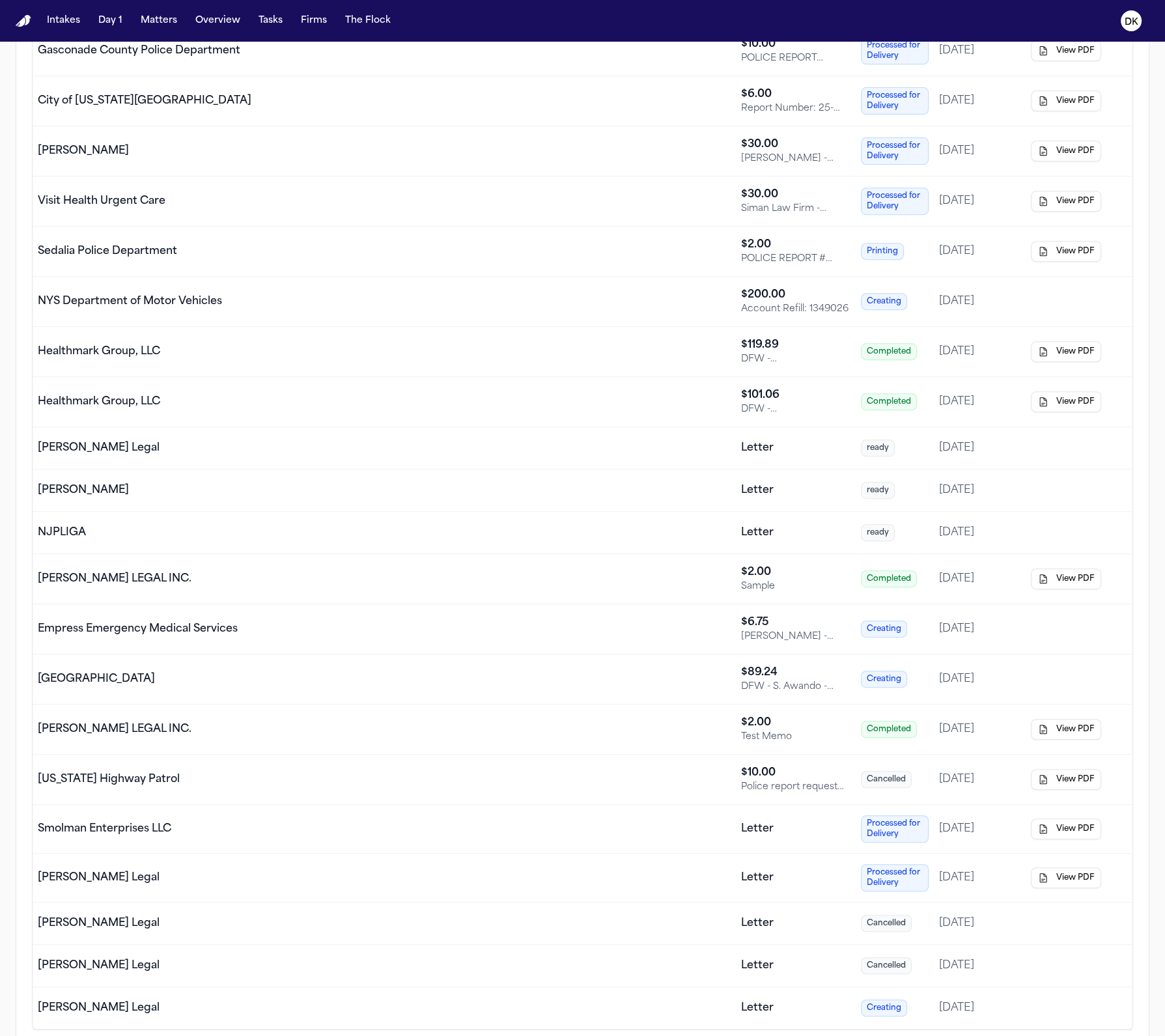
scroll to position [573, 0]
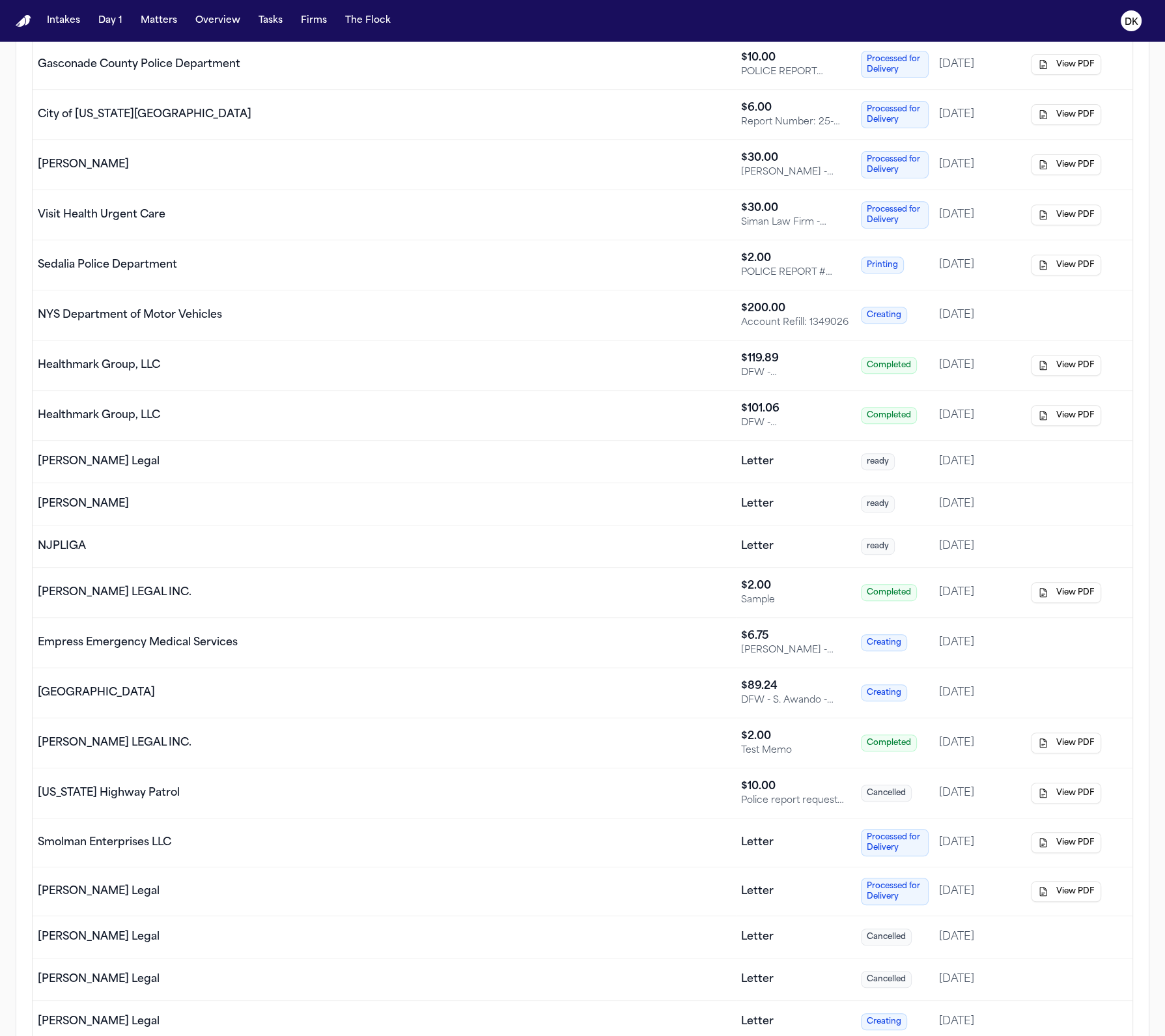
click at [280, 680] on td "[GEOGRAPHIC_DATA]" at bounding box center [384, 693] width 703 height 50
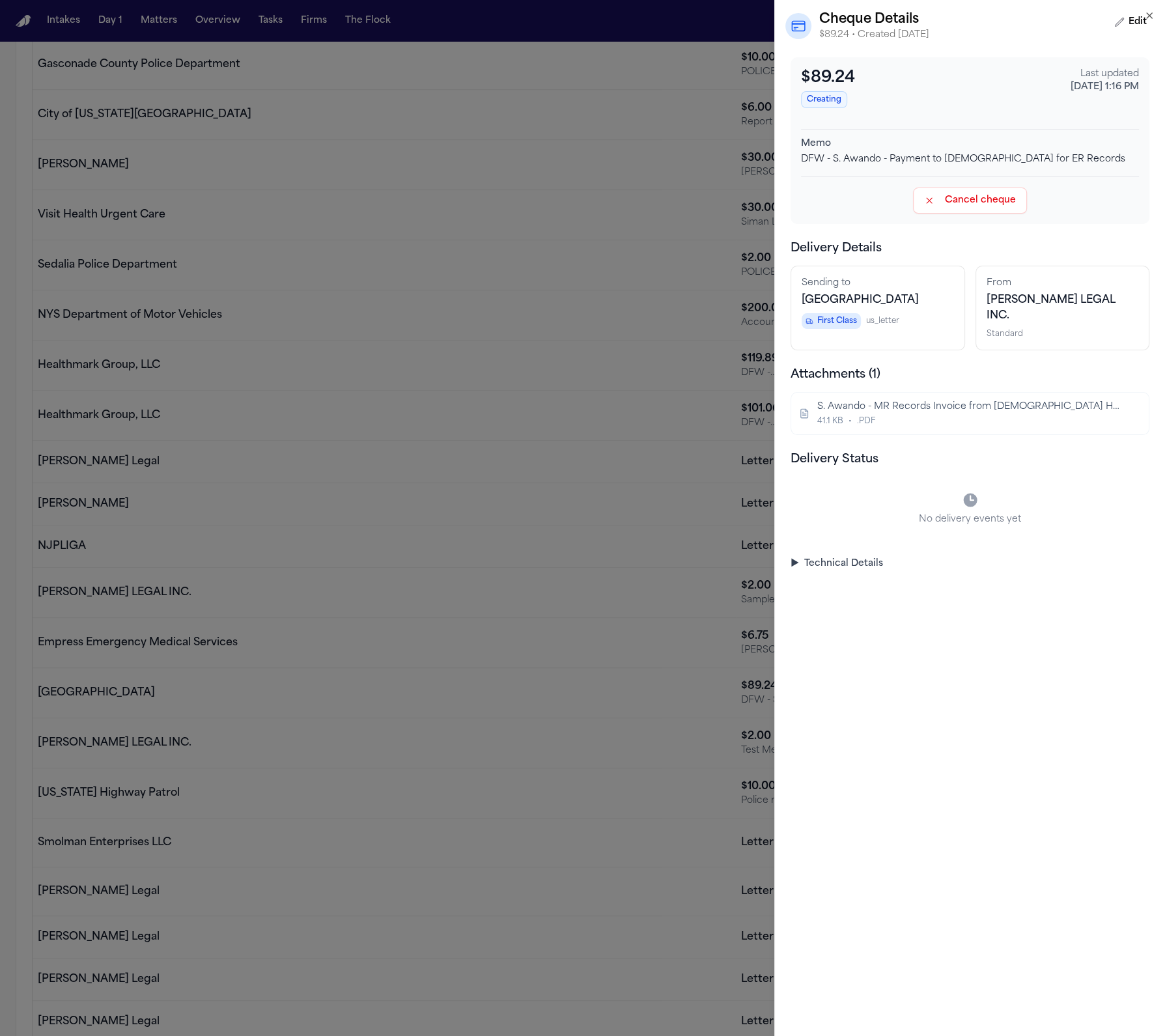
drag, startPoint x: 286, startPoint y: 605, endPoint x: 278, endPoint y: 502, distance: 103.3
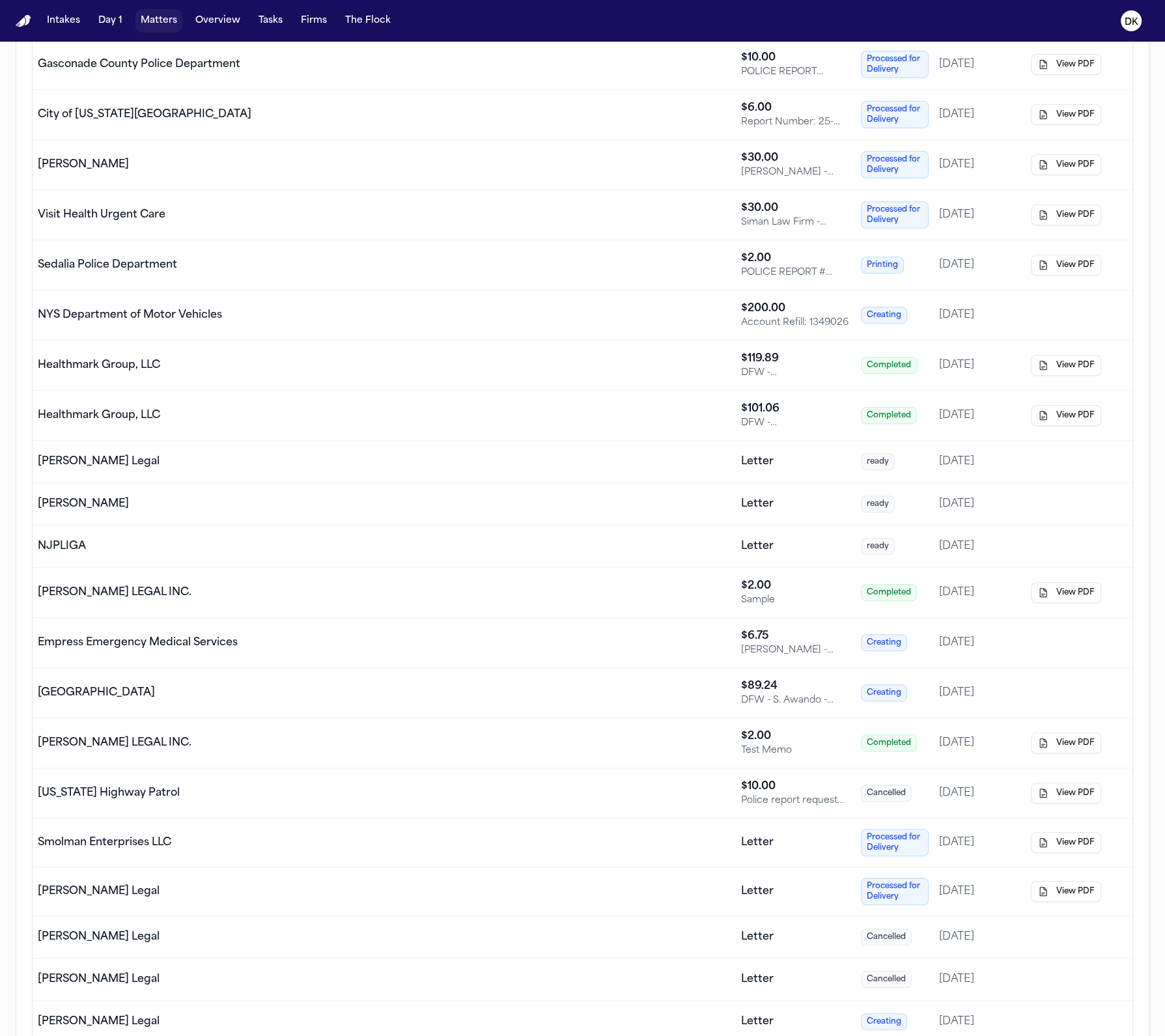
click at [137, 32] on button "Matters" at bounding box center [158, 20] width 47 height 24
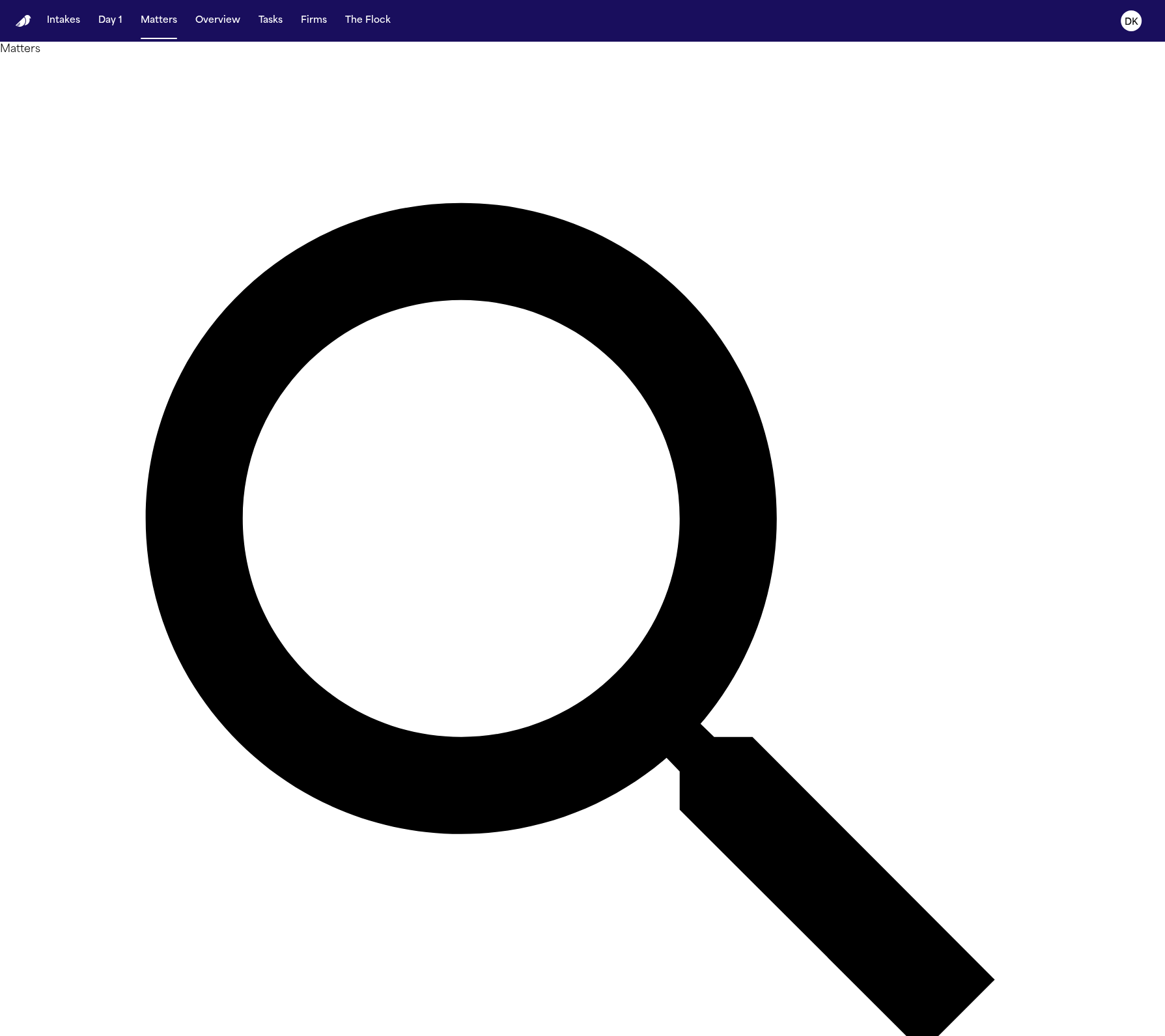
type input "*****"
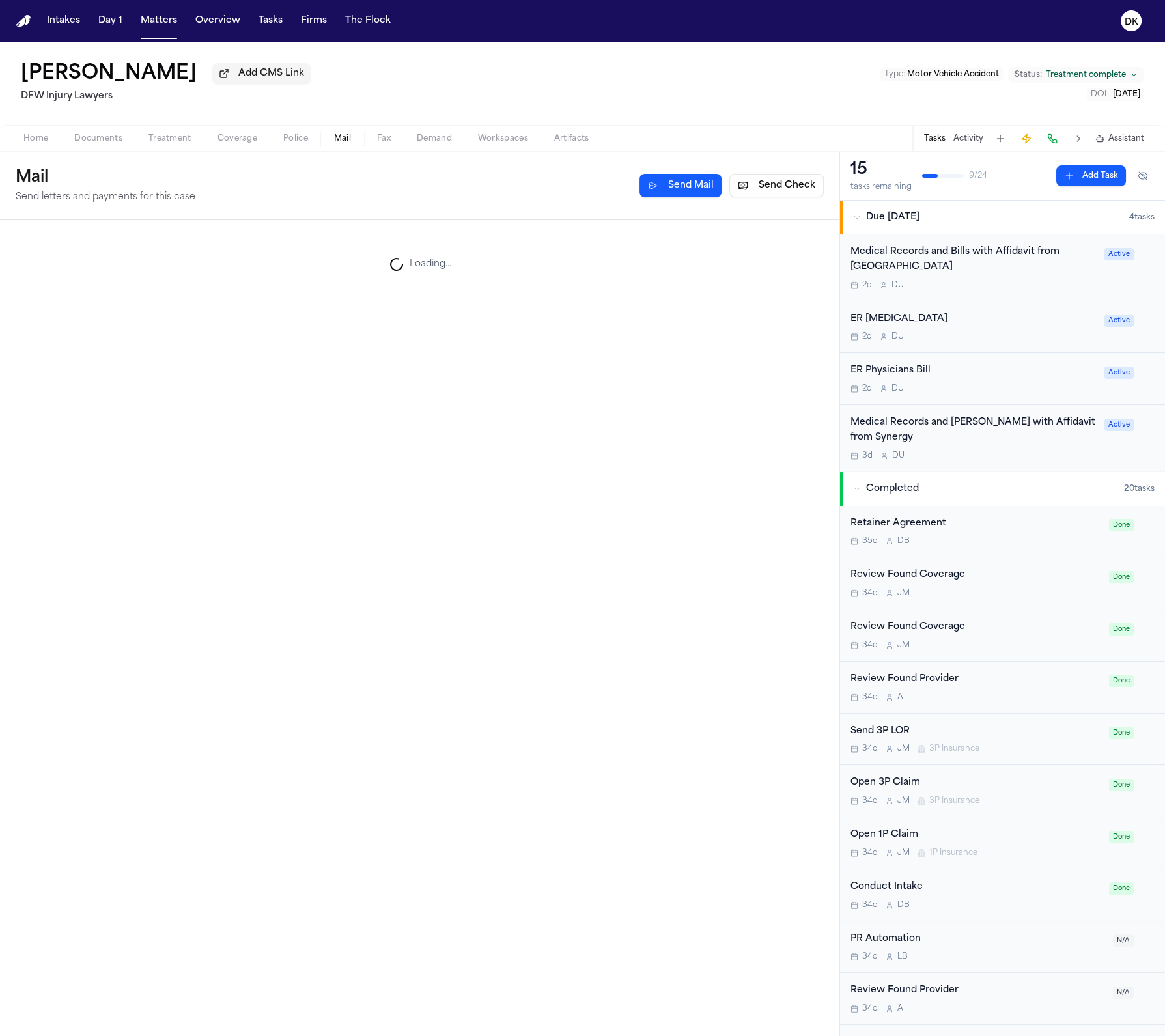
click at [356, 140] on button "Mail" at bounding box center [342, 139] width 43 height 16
click at [266, 324] on div "[GEOGRAPHIC_DATA]" at bounding box center [248, 317] width 455 height 16
click at [75, 144] on span "Documents" at bounding box center [98, 139] width 48 height 11
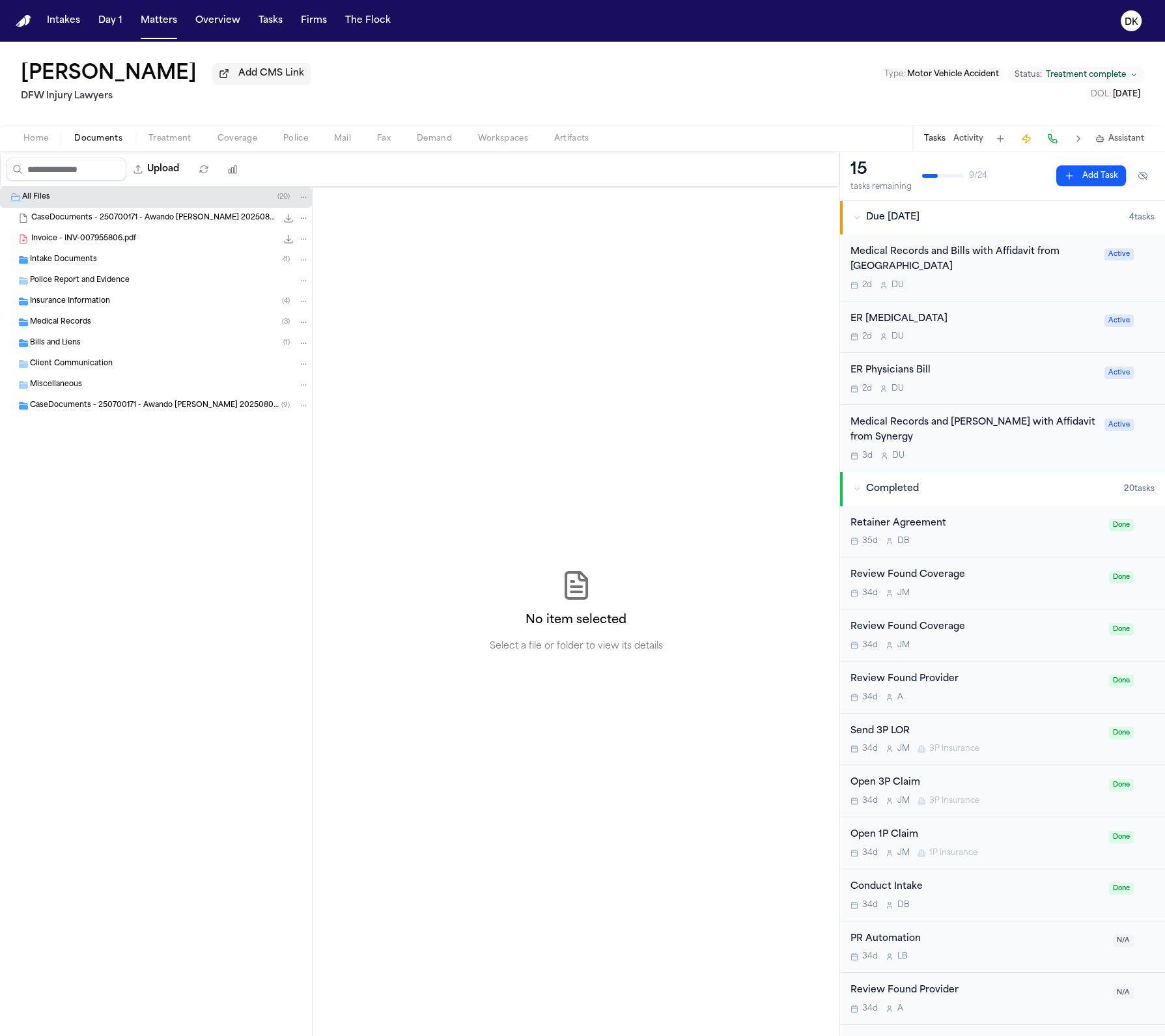
click at [173, 268] on div "Intake Documents ( 1 )" at bounding box center [155, 260] width 312 height 21
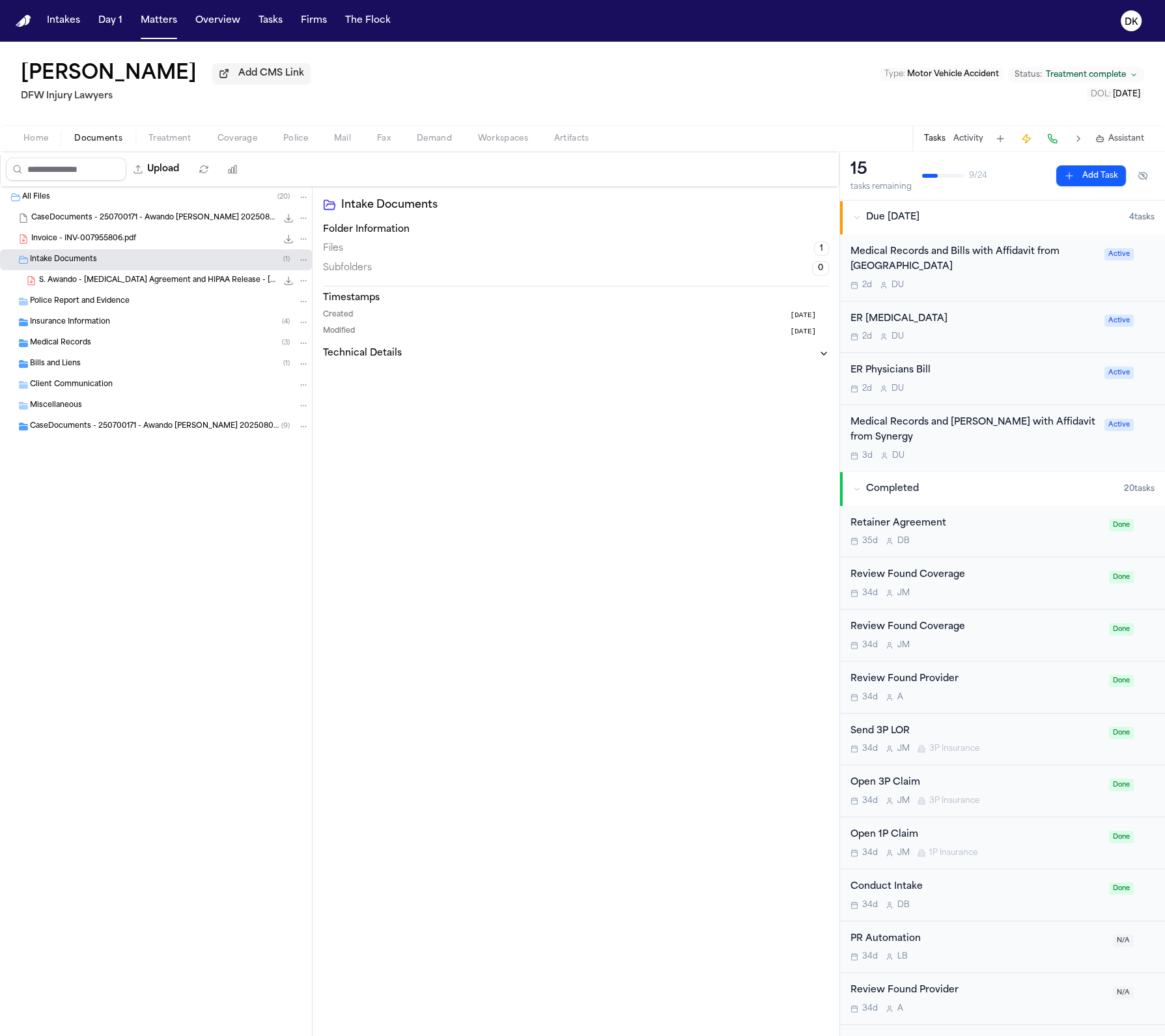
click at [170, 319] on div "Insurance Information ( 4 )" at bounding box center [169, 321] width 279 height 11
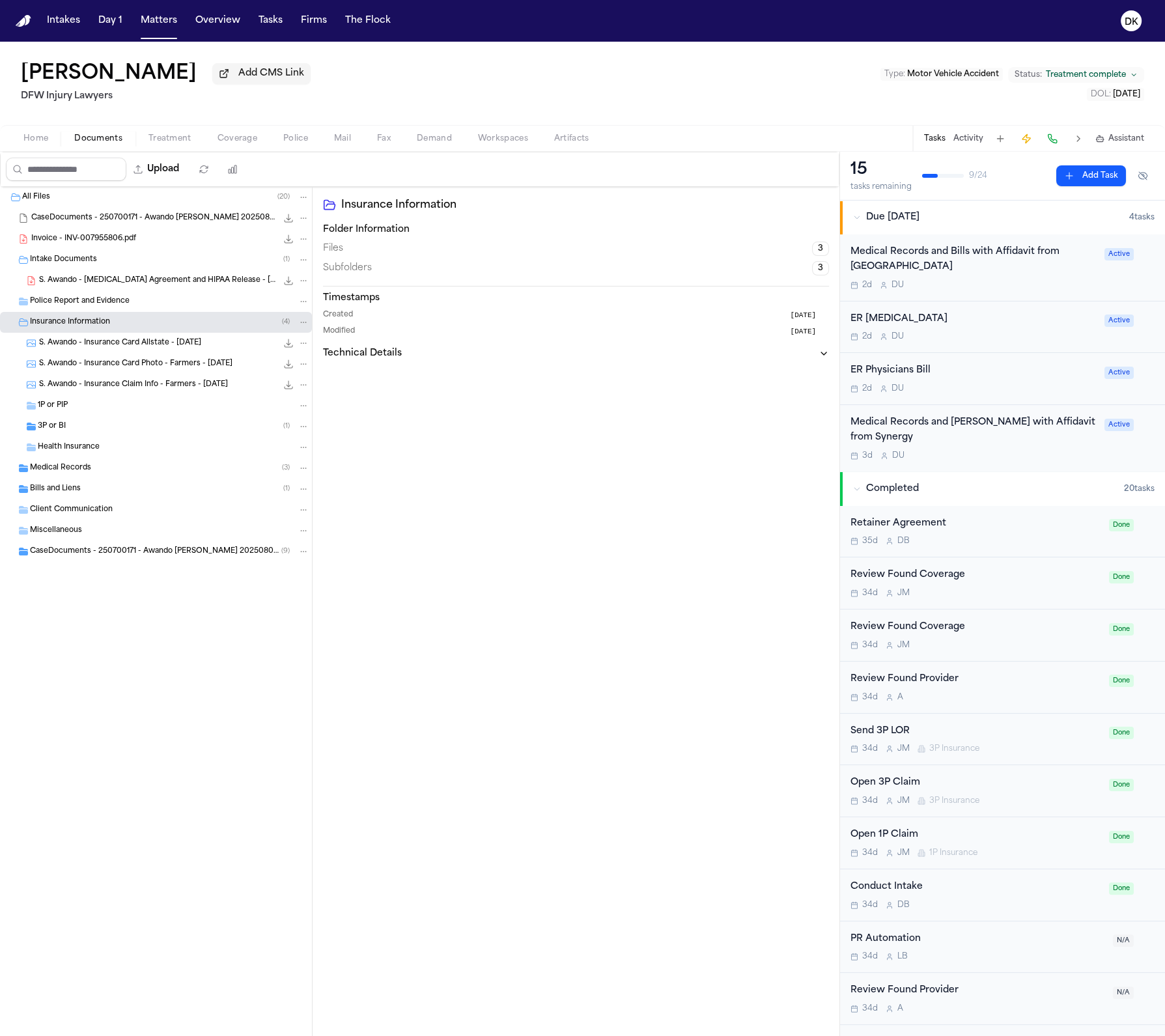
click at [112, 474] on div "Medical Records ( 3 )" at bounding box center [169, 468] width 279 height 11
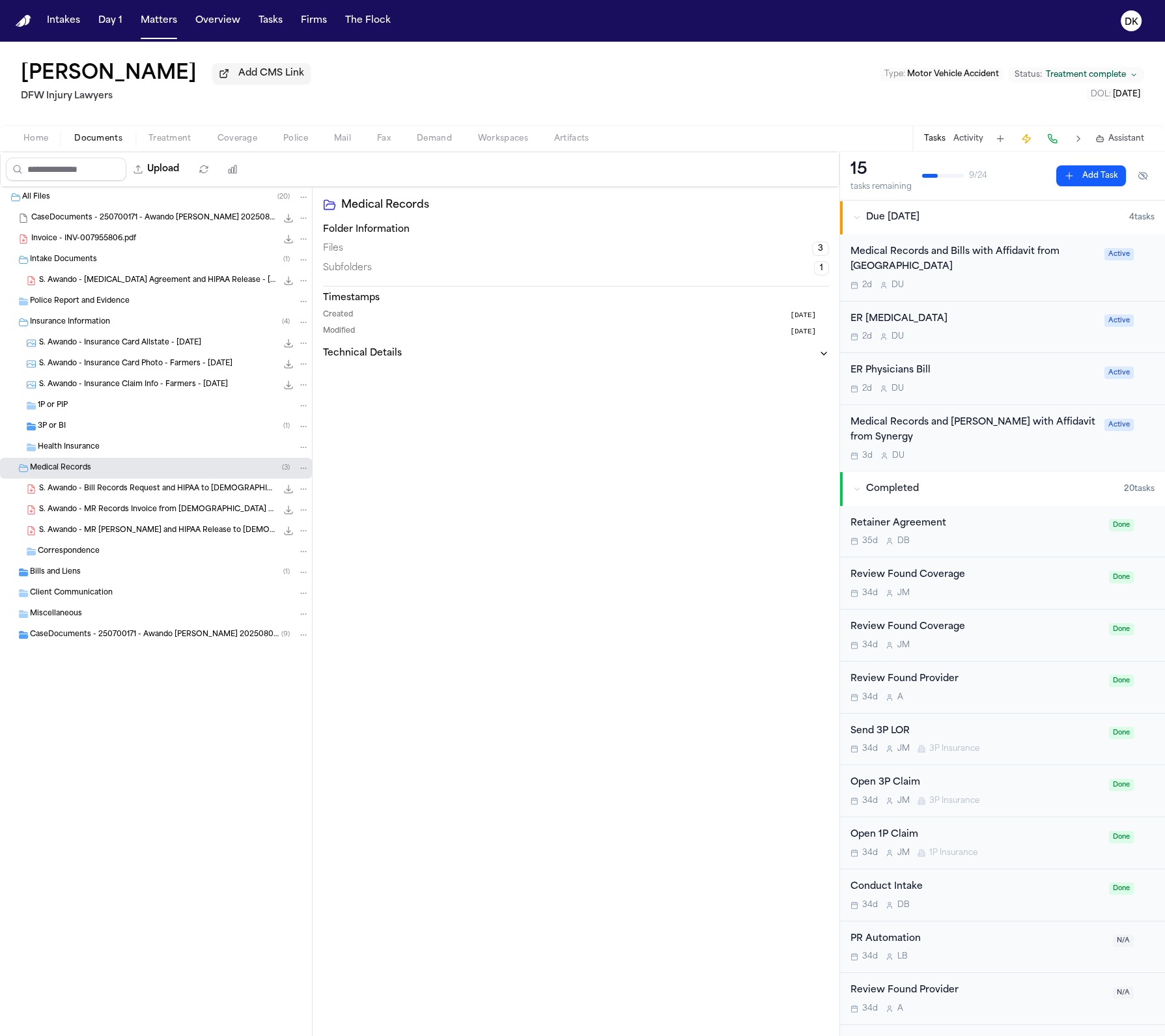
click at [142, 495] on div "S. Awando - Bill Records Request and HIPAA to [DEMOGRAPHIC_DATA] Mansfield - [D…" at bounding box center [175, 489] width 270 height 13
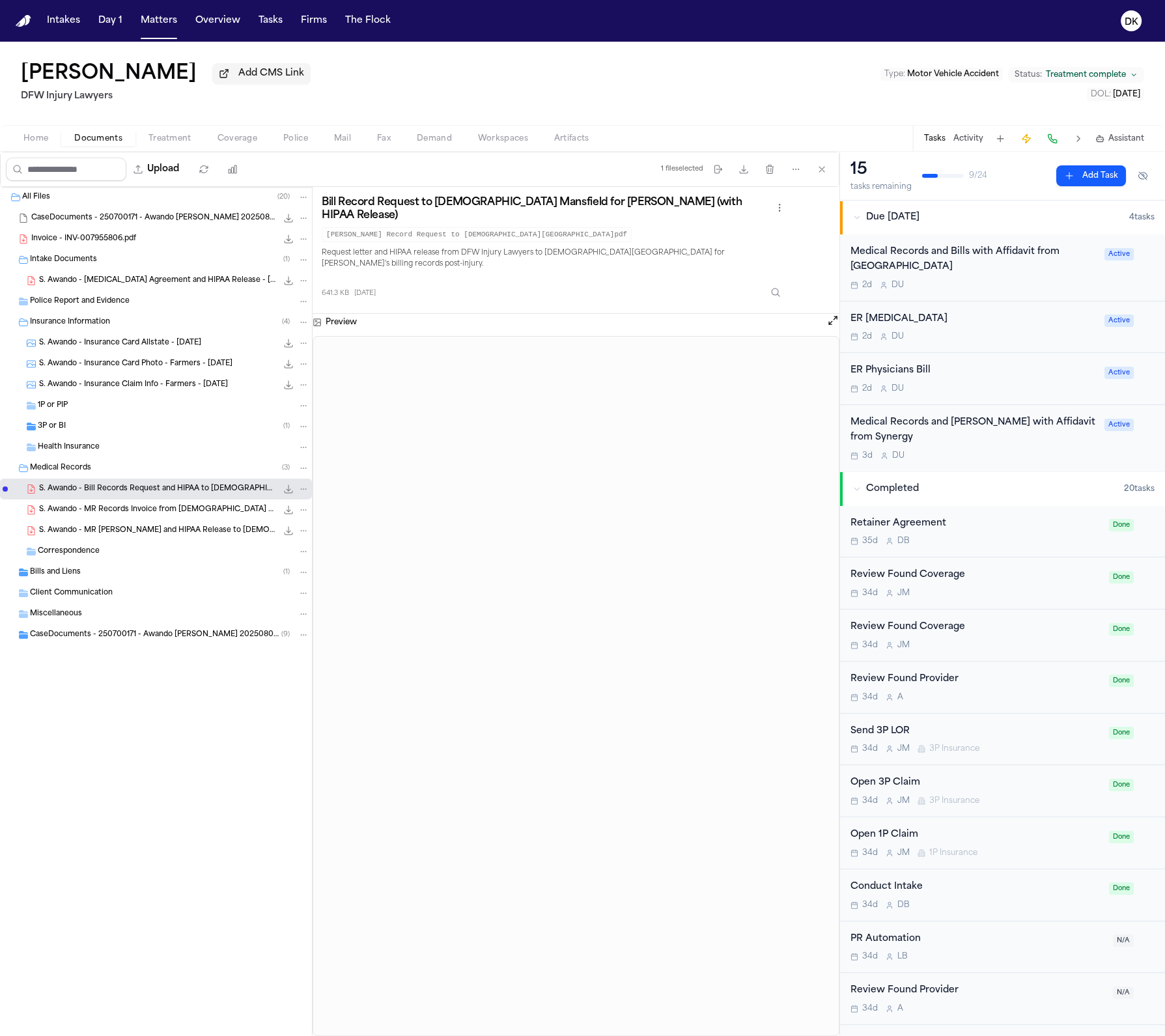
click at [164, 504] on div "S. Awando - MR Records Invoice from [DEMOGRAPHIC_DATA] Health System - [DATE] 4…" at bounding box center [155, 510] width 312 height 21
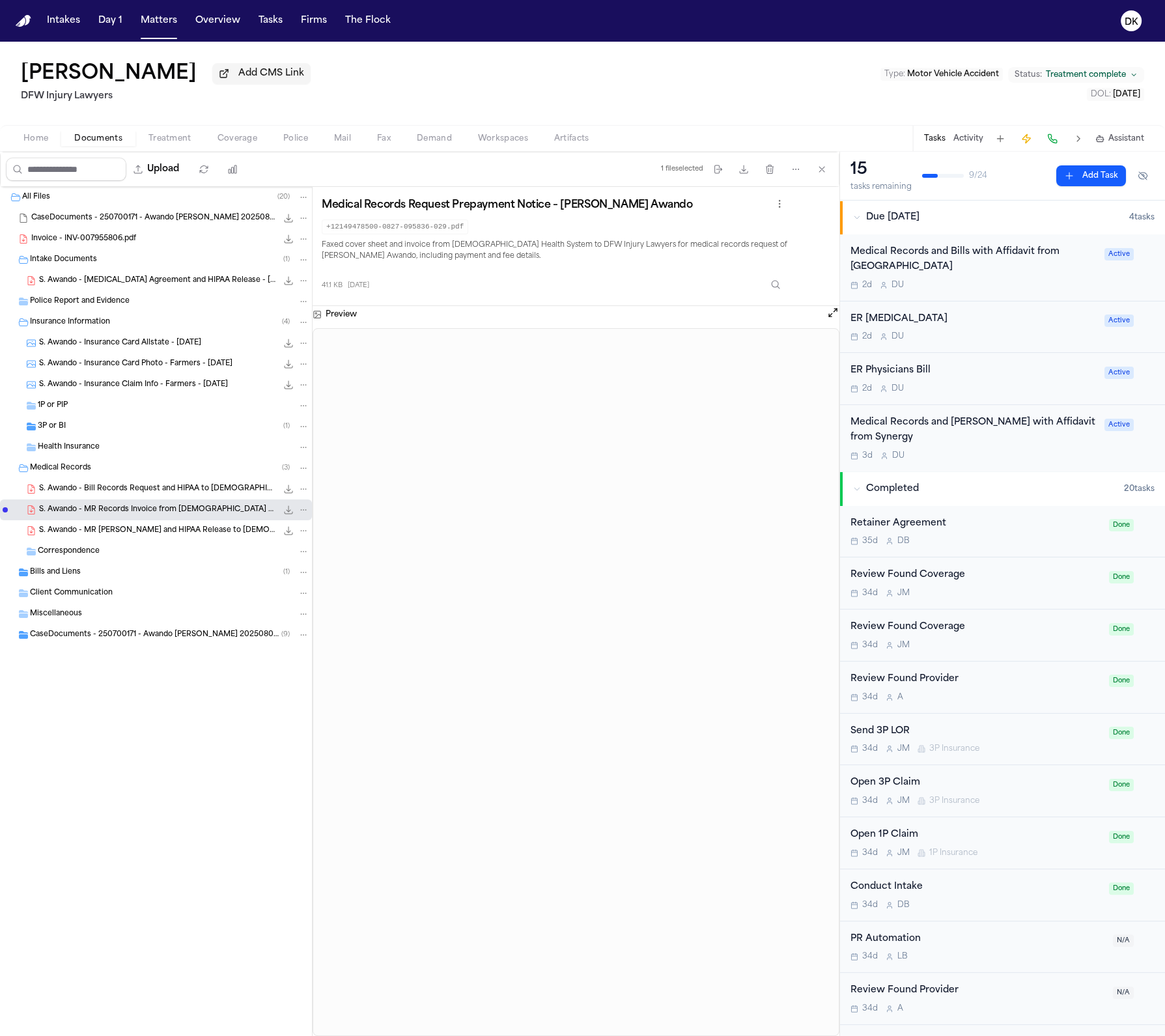
click at [147, 541] on div "S. Awando - MR Request and HIPAA Release to Methodist Mansfield - 8.22.25 621.3…" at bounding box center [155, 531] width 312 height 21
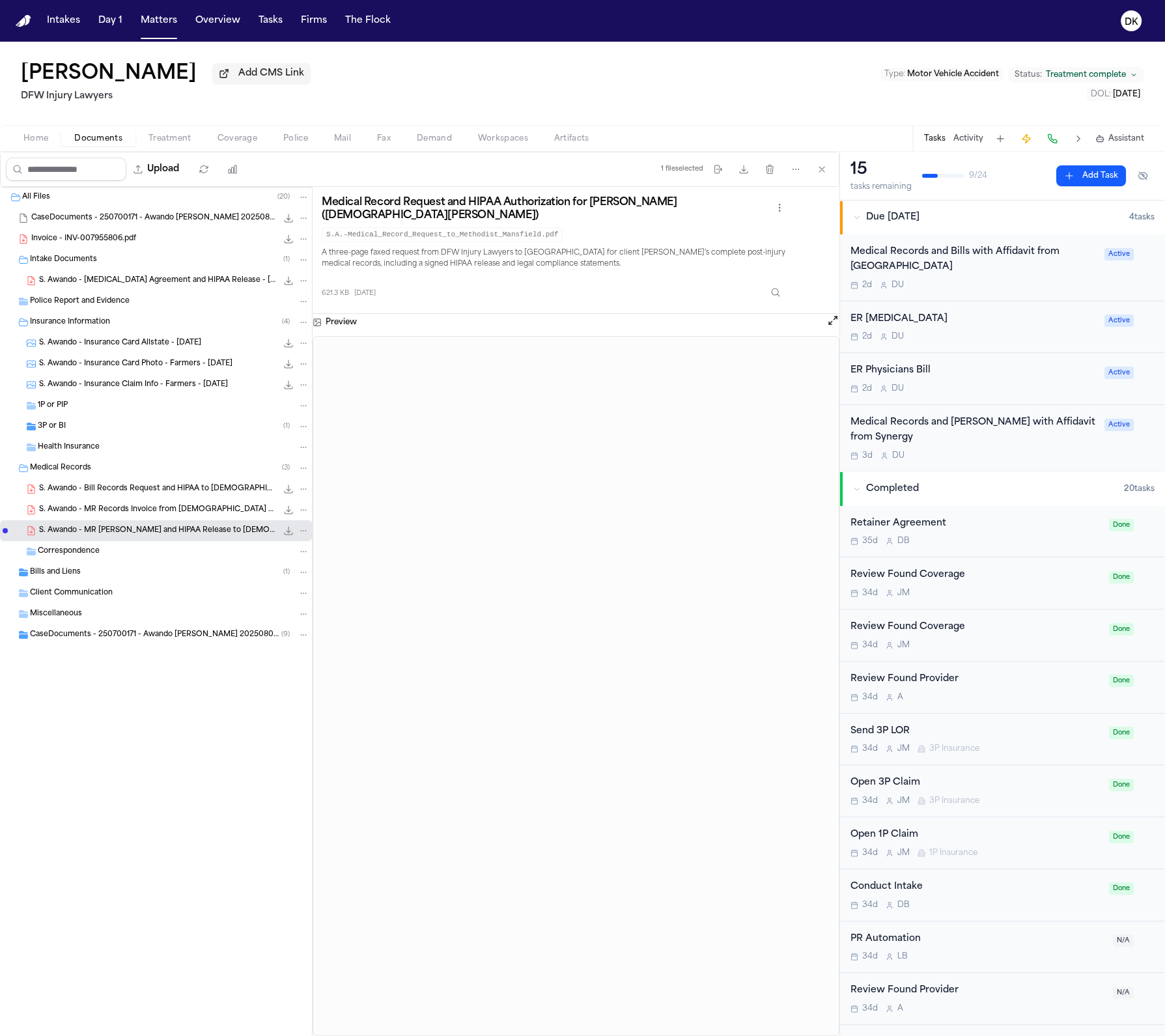
click at [154, 514] on span "S. Awando - MR Records Invoice from [DEMOGRAPHIC_DATA] Health System - [DATE]" at bounding box center [158, 510] width 238 height 11
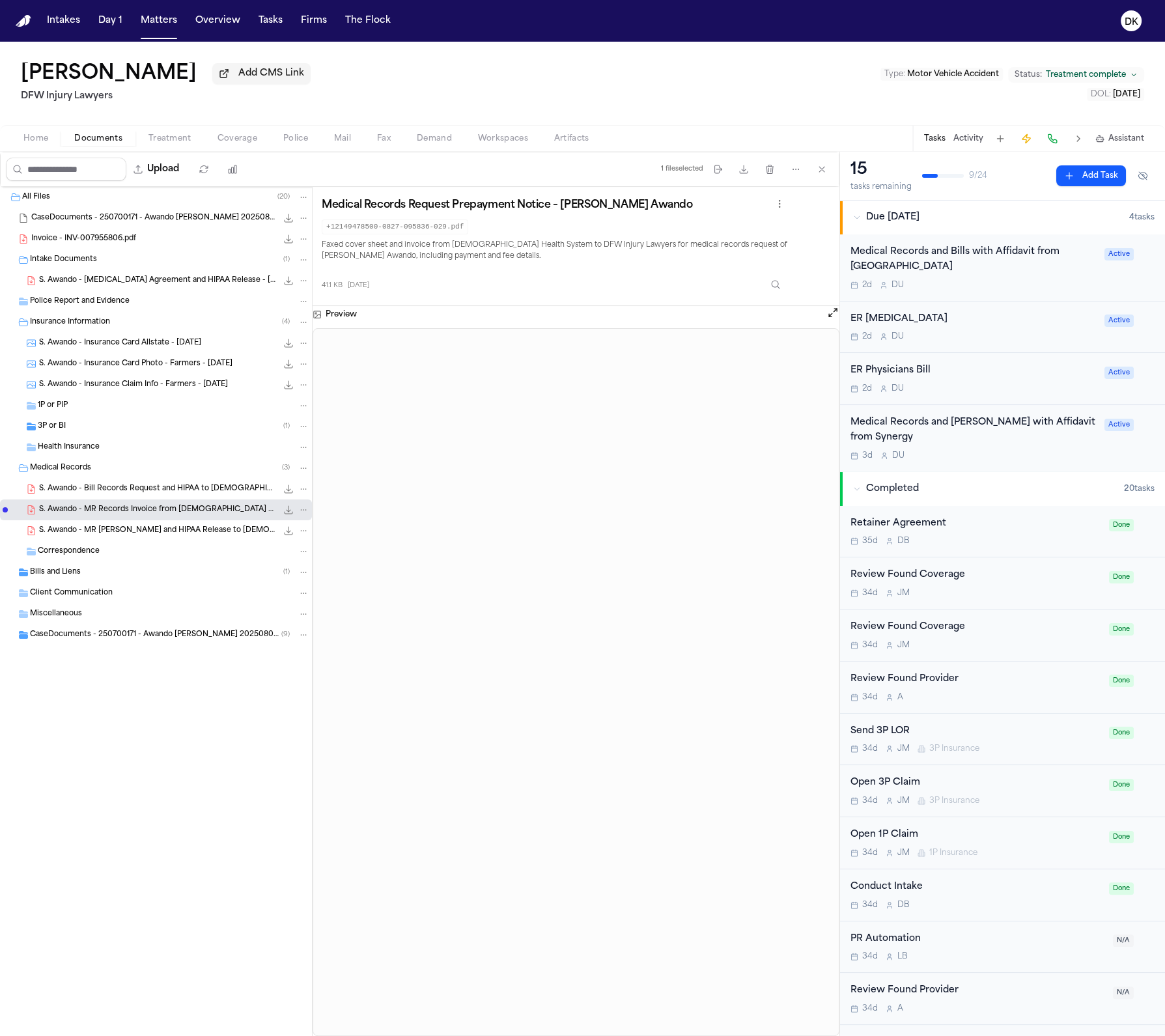
click at [144, 536] on span "S. Awando - MR [PERSON_NAME] and HIPAA Release to [DEMOGRAPHIC_DATA] Mansfield …" at bounding box center [158, 531] width 238 height 11
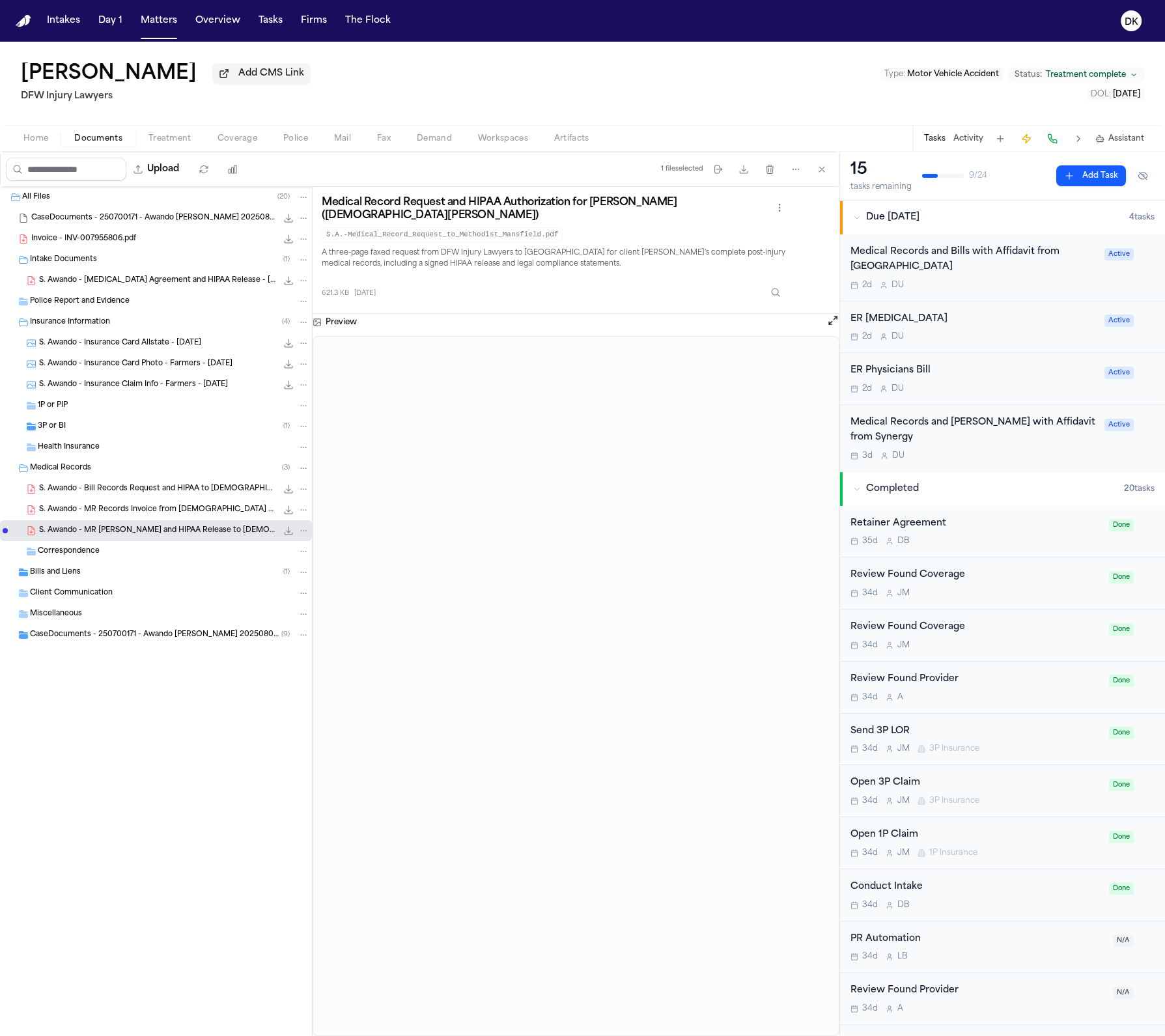
click at [119, 578] on div "Bills and Liens ( 1 )" at bounding box center [169, 572] width 279 height 11
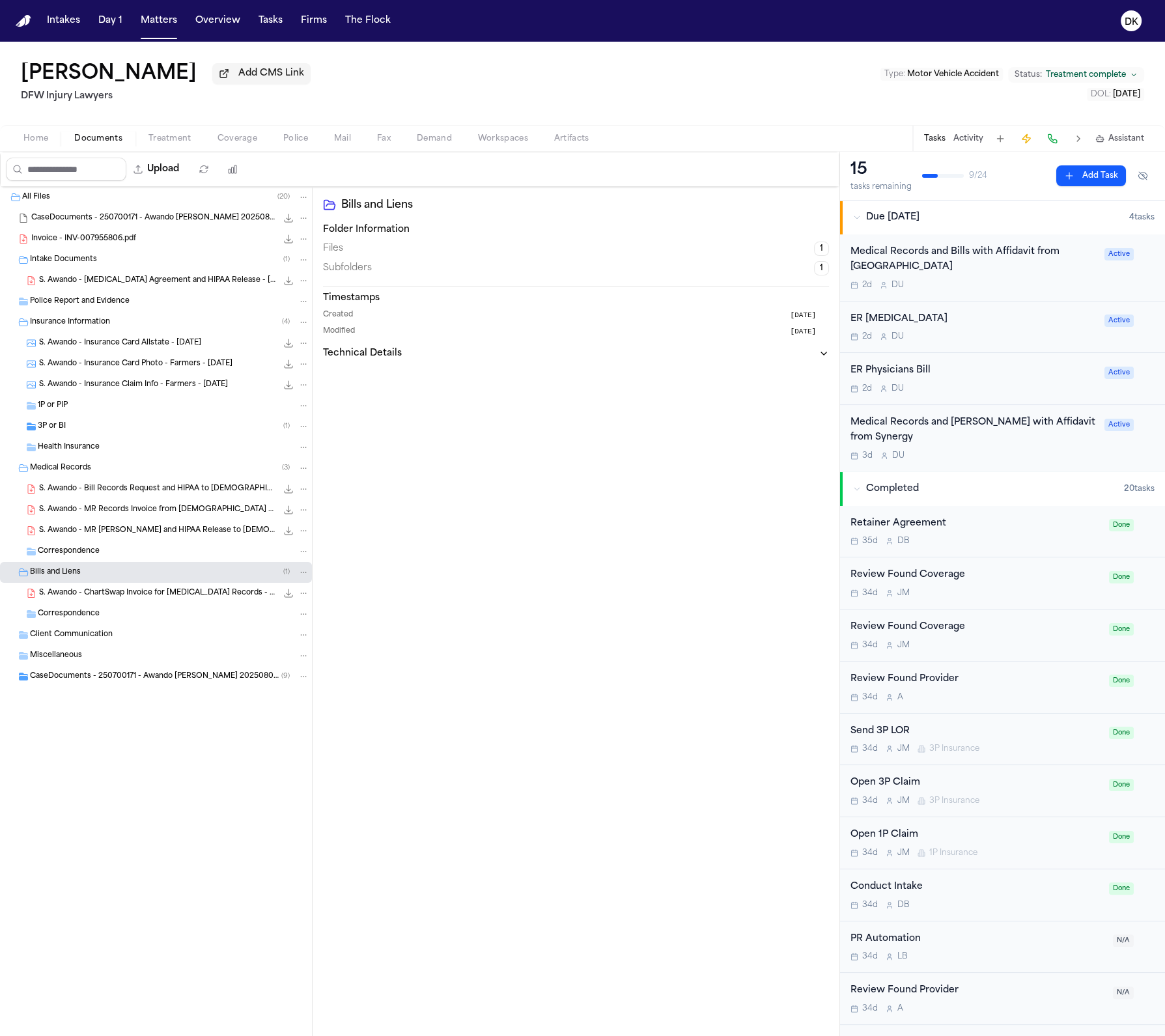
click at [92, 635] on span "Client Communication" at bounding box center [71, 635] width 83 height 11
click at [135, 586] on div "S. Awando - ChartSwap Invoice for Radiology Records - 8.28.25 2.3 KB • PDF" at bounding box center [155, 594] width 312 height 21
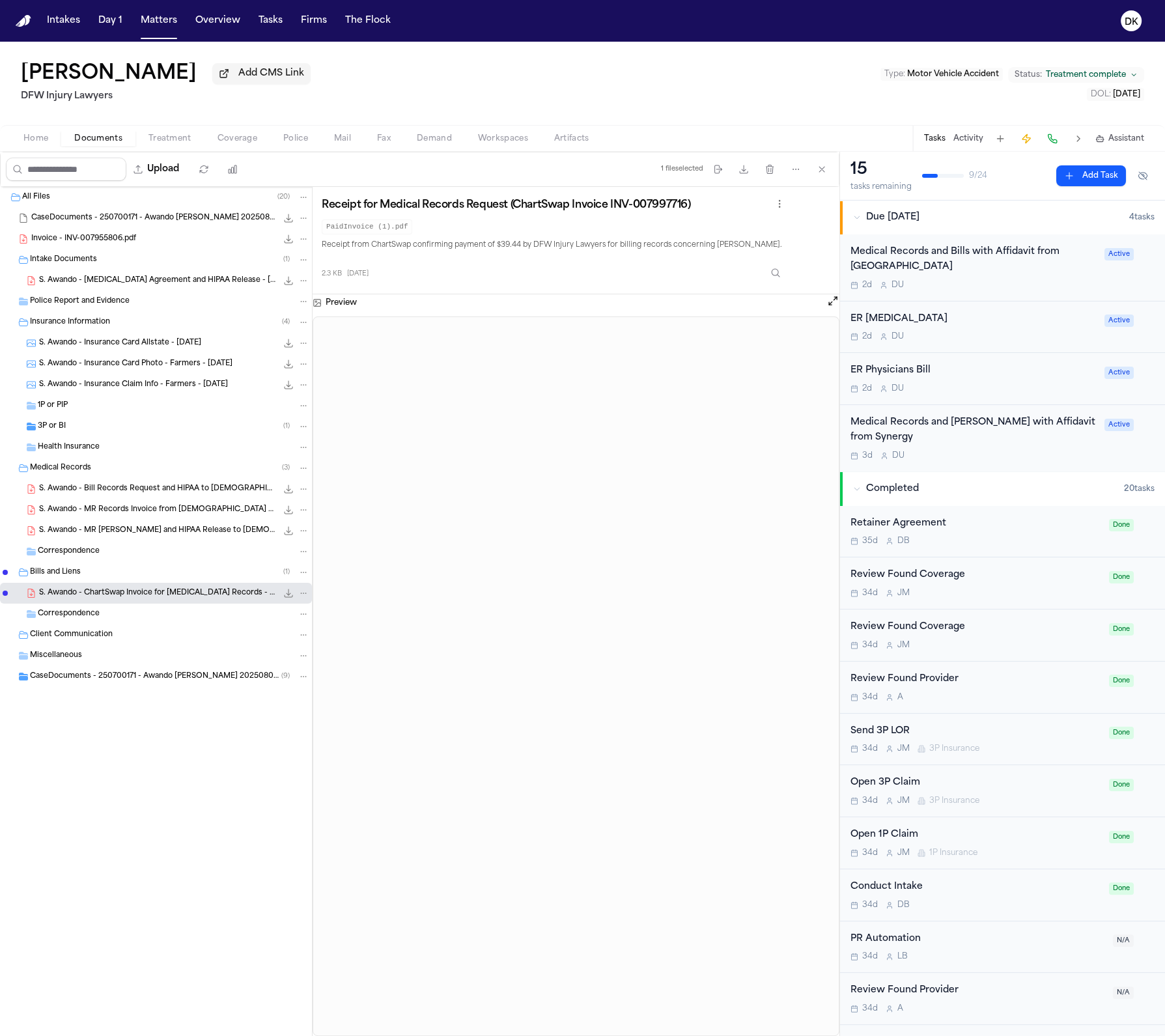
click at [136, 700] on div "All Files ( 20 ) CaseDocuments - 250700171 - Awando v. Menesee 20250806200929.z…" at bounding box center [155, 470] width 312 height 565
click at [145, 682] on span "CaseDocuments - 250700171 - Awando v. Menesee 20250806200929 (unzipped)" at bounding box center [155, 677] width 251 height 11
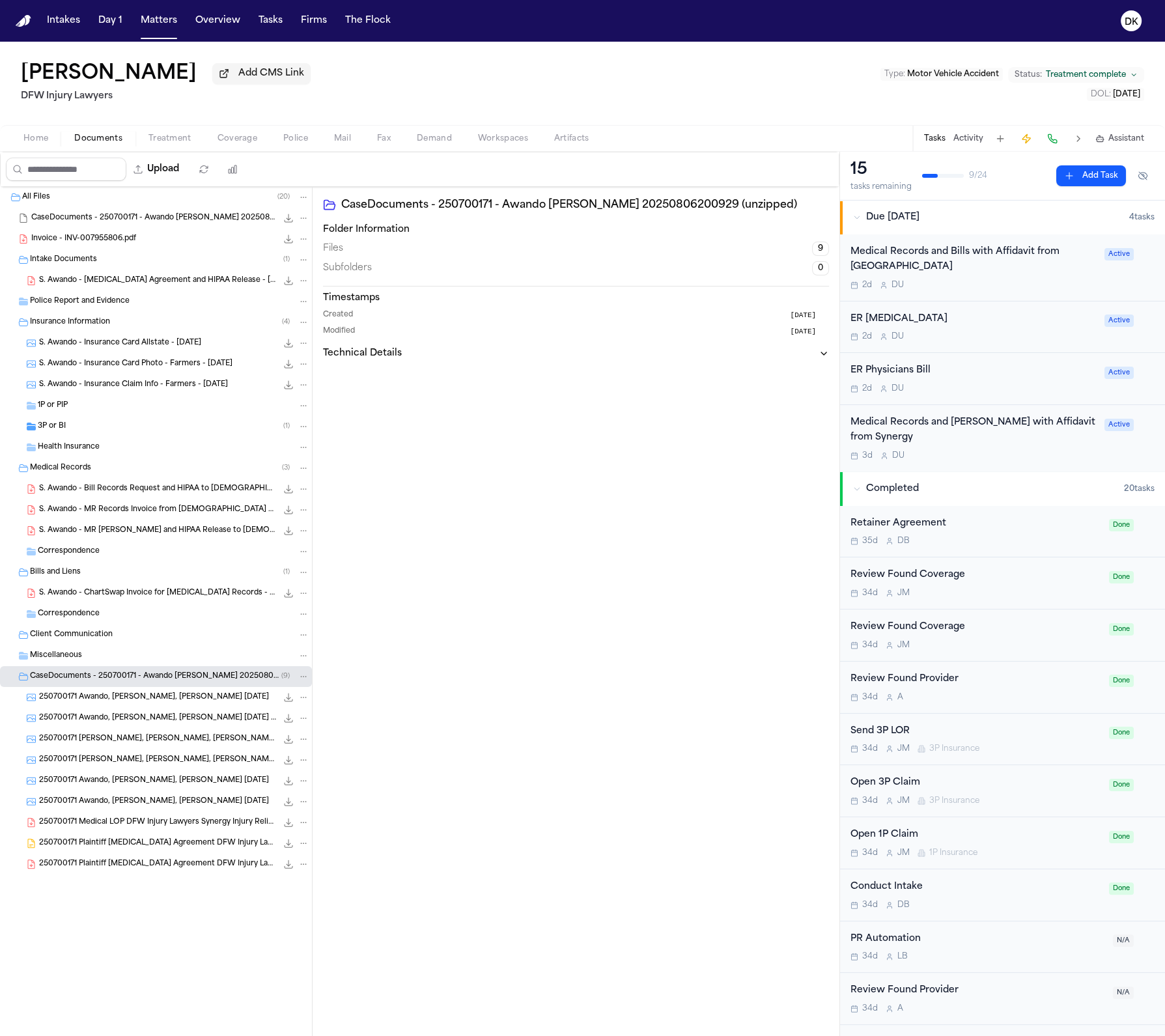
click at [126, 706] on div "250700171 Awando, Sarah King, Justin 07-22-2025 728.4 KB • JPG" at bounding box center [155, 697] width 312 height 21
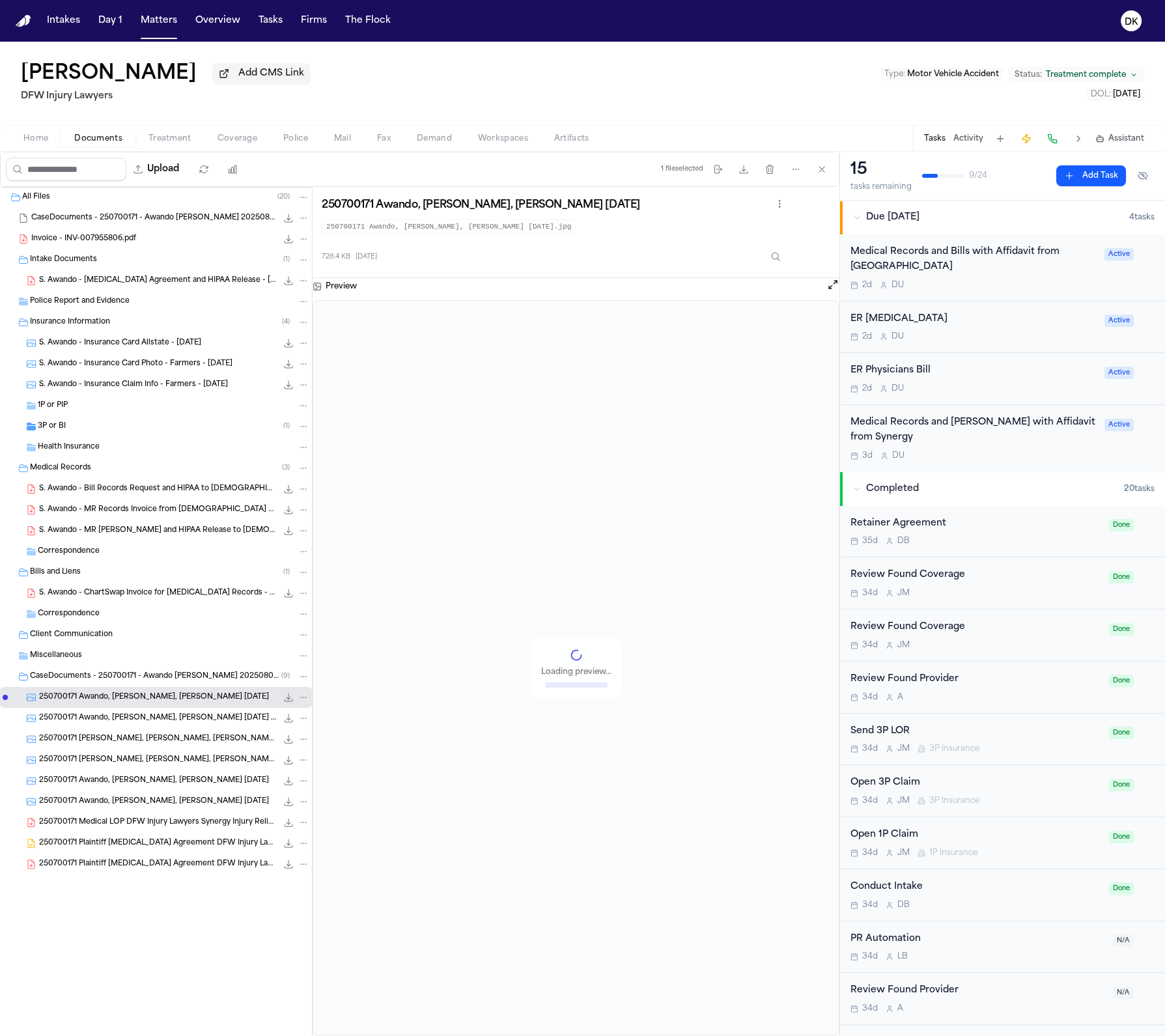
click at [119, 810] on div "250700171 Awando, Sarah King, Justin 07-25-2025 659.0 KB • JPG" at bounding box center [155, 802] width 312 height 21
click at [124, 843] on span "250700171 Plaintiff [MEDICAL_DATA] Agreement DFW Injury Lawyers [DATE]" at bounding box center [158, 844] width 238 height 11
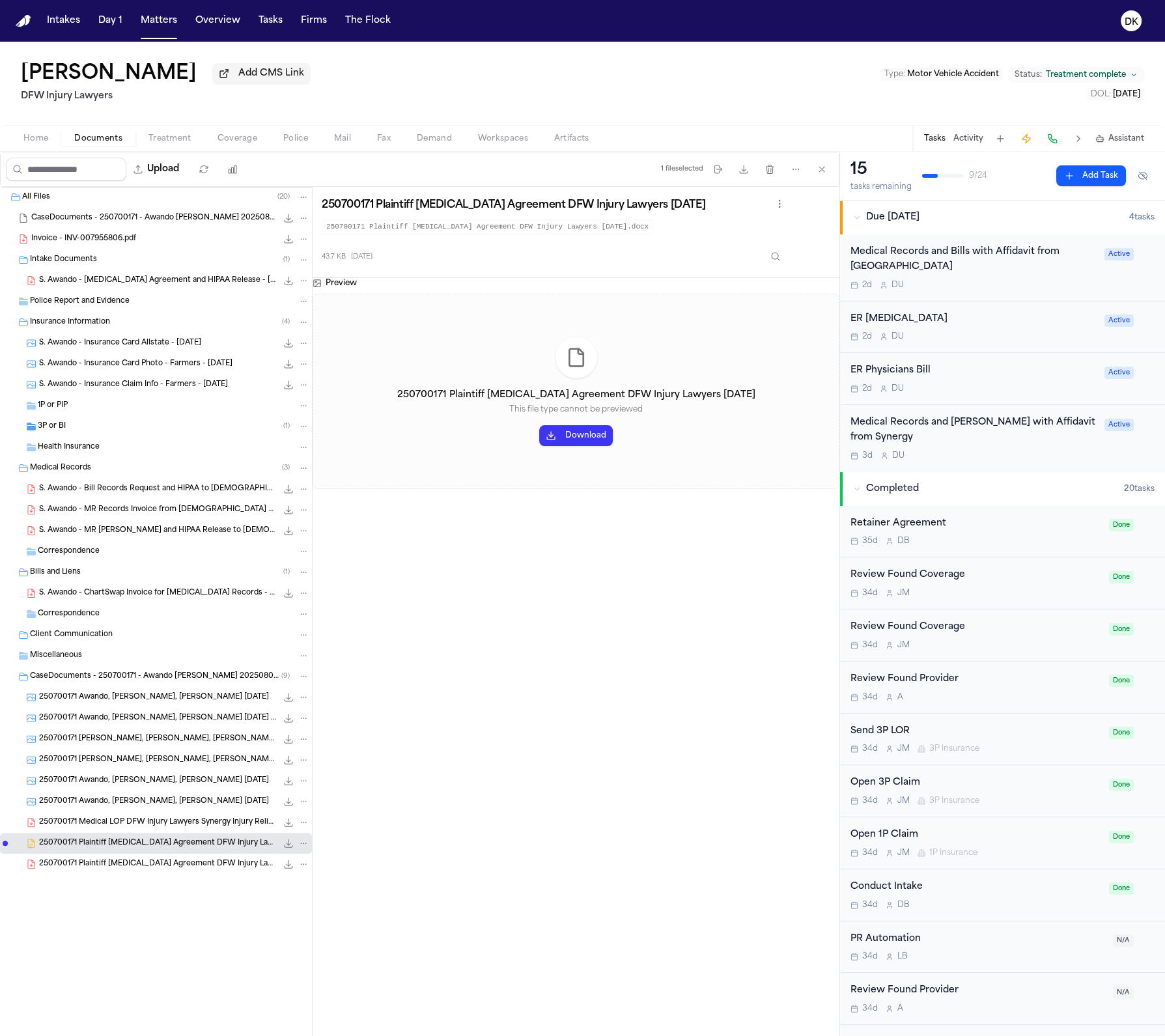
click at [129, 786] on span "250700171 Awando, [PERSON_NAME], [PERSON_NAME] [DATE]" at bounding box center [155, 781] width 230 height 11
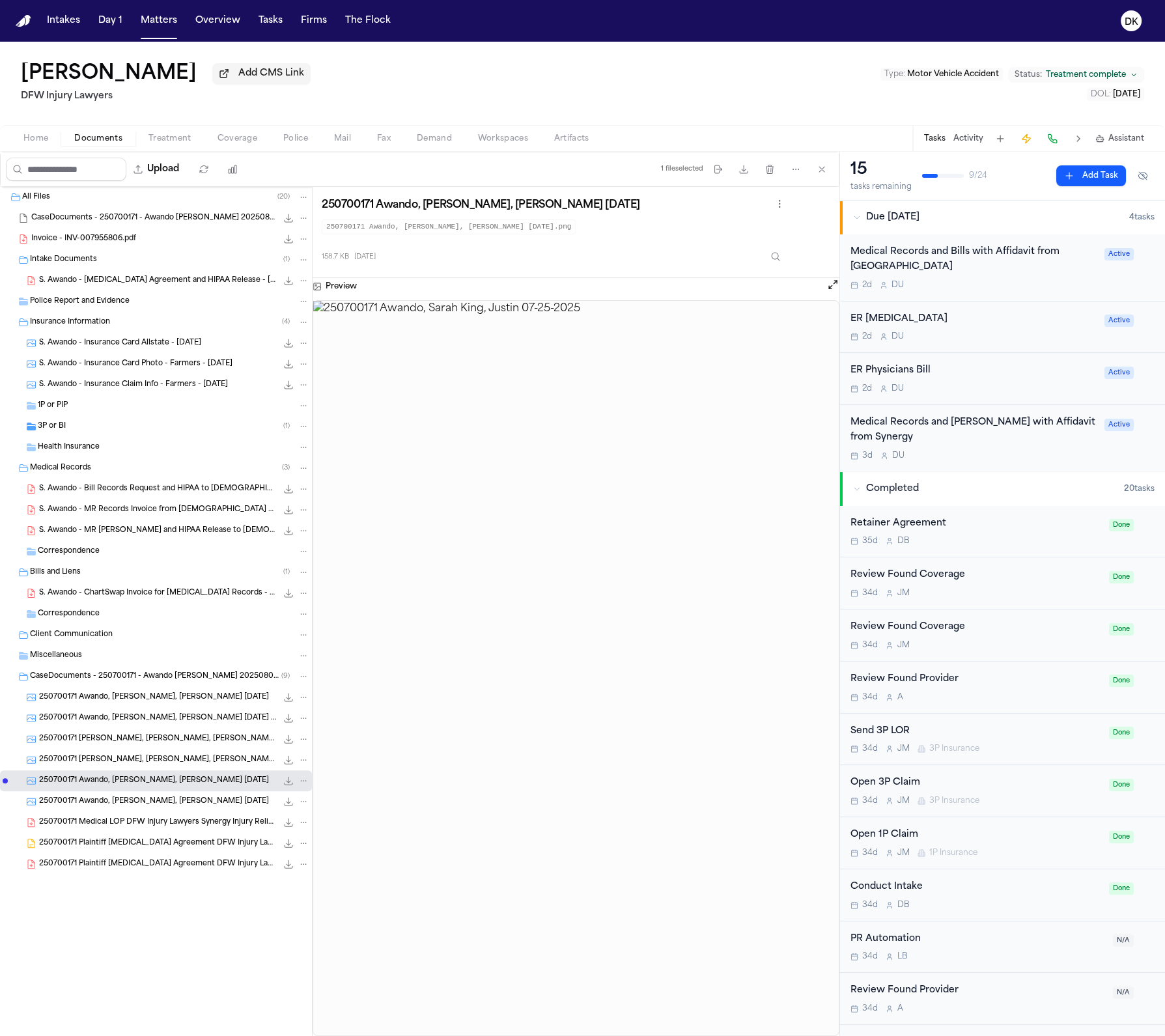
click at [145, 729] on div "250700171 Awando, Sarah King, Justin 07-22-2025 (1) 591.0 KB • JPG" at bounding box center [155, 718] width 312 height 21
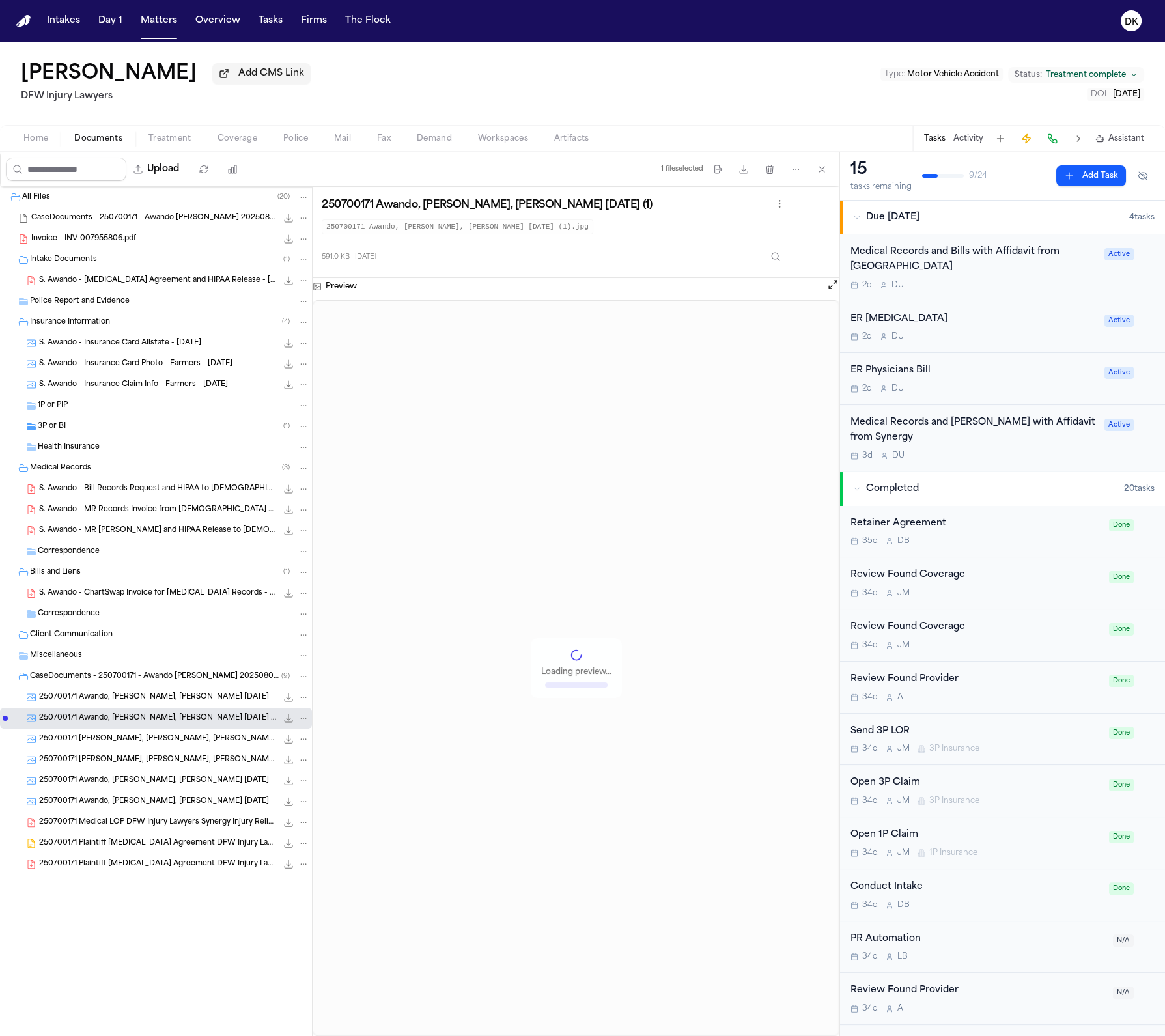
click at [151, 701] on span "250700171 Awando, [PERSON_NAME], [PERSON_NAME] [DATE]" at bounding box center [155, 697] width 230 height 11
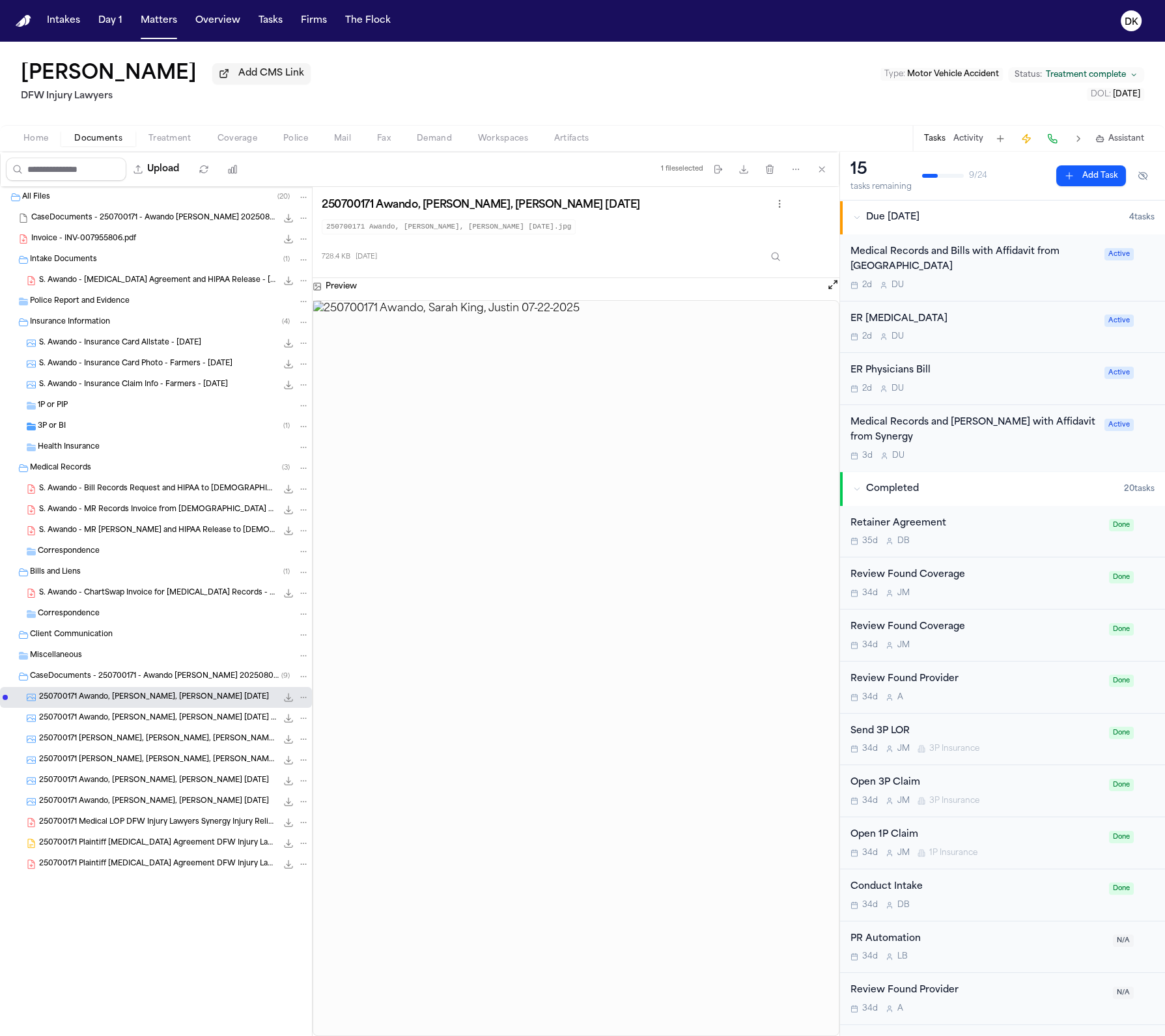
click at [147, 715] on span "250700171 Awando, [PERSON_NAME], [PERSON_NAME] [DATE] (1)" at bounding box center [158, 718] width 238 height 11
click at [138, 748] on div "250700171 Awando, Sarah King, Justin 07-22-2025 (2) 287.0 KB • JPG" at bounding box center [155, 739] width 312 height 21
click at [133, 793] on div "250700171 Awando, Sarah King, Justin 07-25-2025 659.0 KB • JPG" at bounding box center [155, 802] width 312 height 21
click at [159, 709] on div "250700171 Awando, Sarah King, Justin 07-22-2025 (1) 591.0 KB • JPG" at bounding box center [155, 718] width 312 height 21
click at [167, 678] on span "CaseDocuments - 250700171 - Awando [PERSON_NAME] 20250806200929 (unzipped)" at bounding box center [155, 677] width 251 height 11
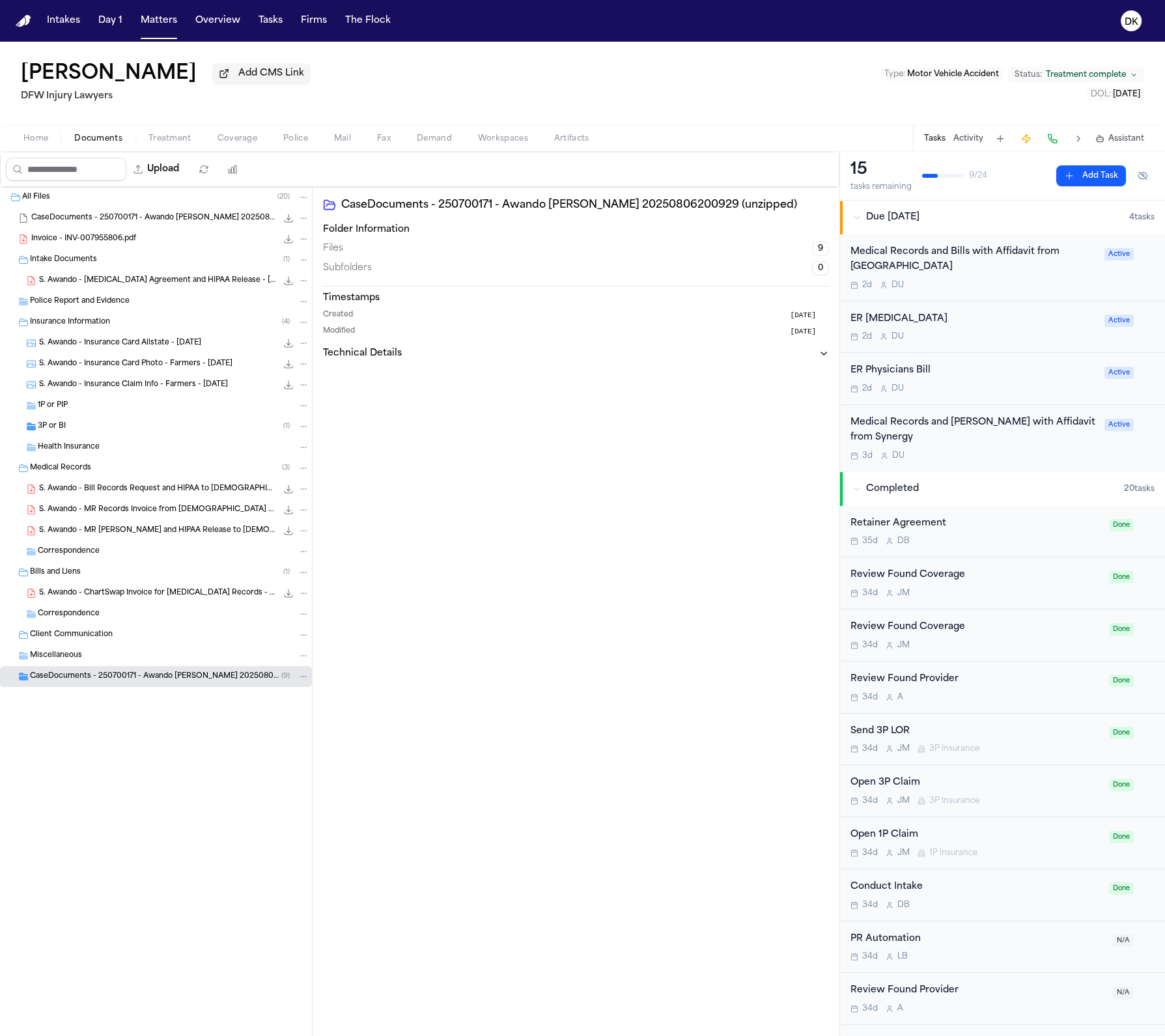
click at [167, 673] on span "CaseDocuments - 250700171 - Awando v. Menesee 20250806200929 (unzipped)" at bounding box center [155, 677] width 251 height 11
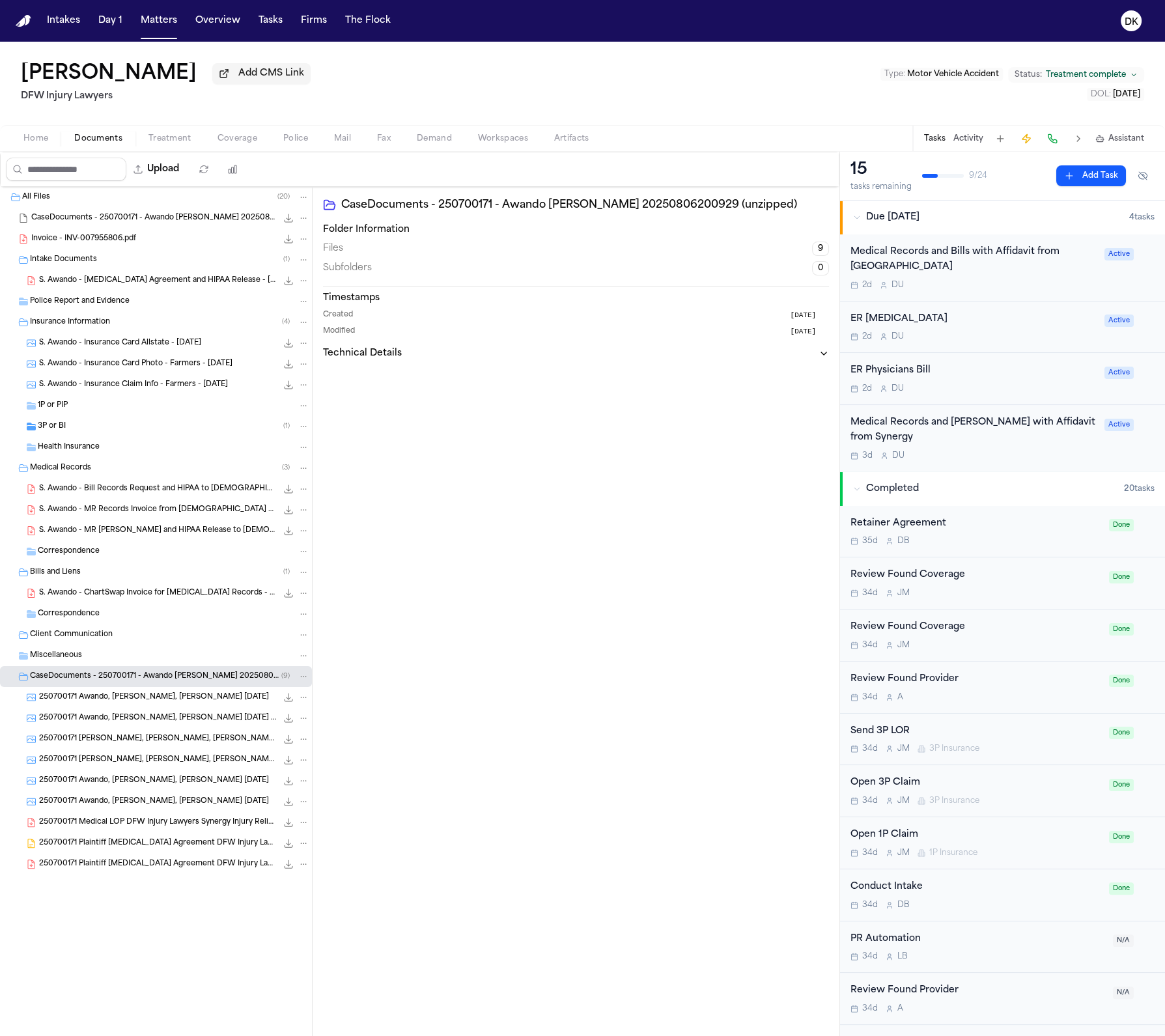
click at [161, 696] on span "250700171 Awando, Sarah King, Justin 07-22-2025" at bounding box center [155, 697] width 230 height 11
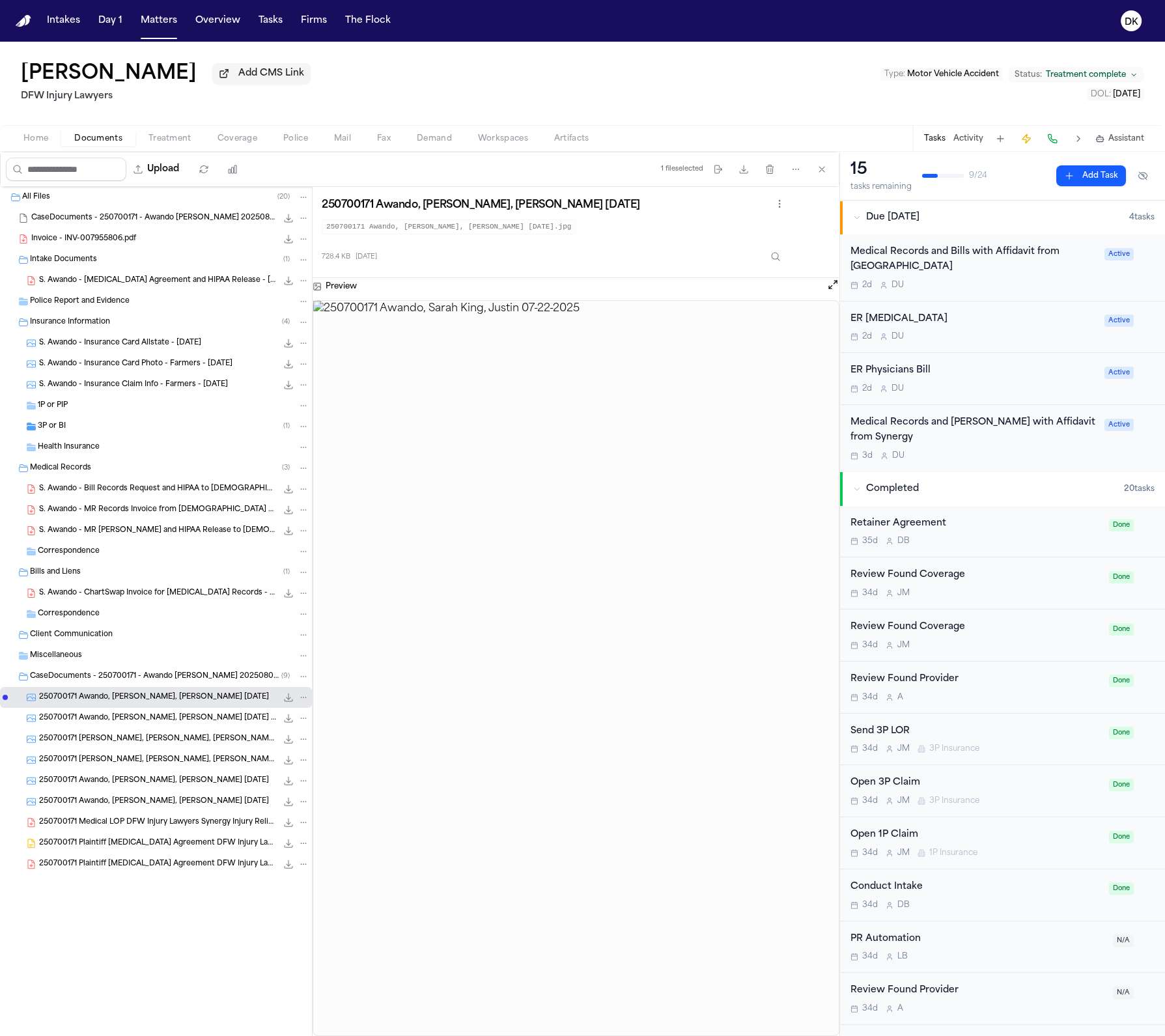
click at [150, 734] on div "250700171 Awando, Sarah King, Justin 07-22-2025 (2) 287.0 KB • JPG" at bounding box center [175, 738] width 270 height 13
click at [132, 431] on div "3P or BI ( 1 )" at bounding box center [173, 426] width 271 height 11
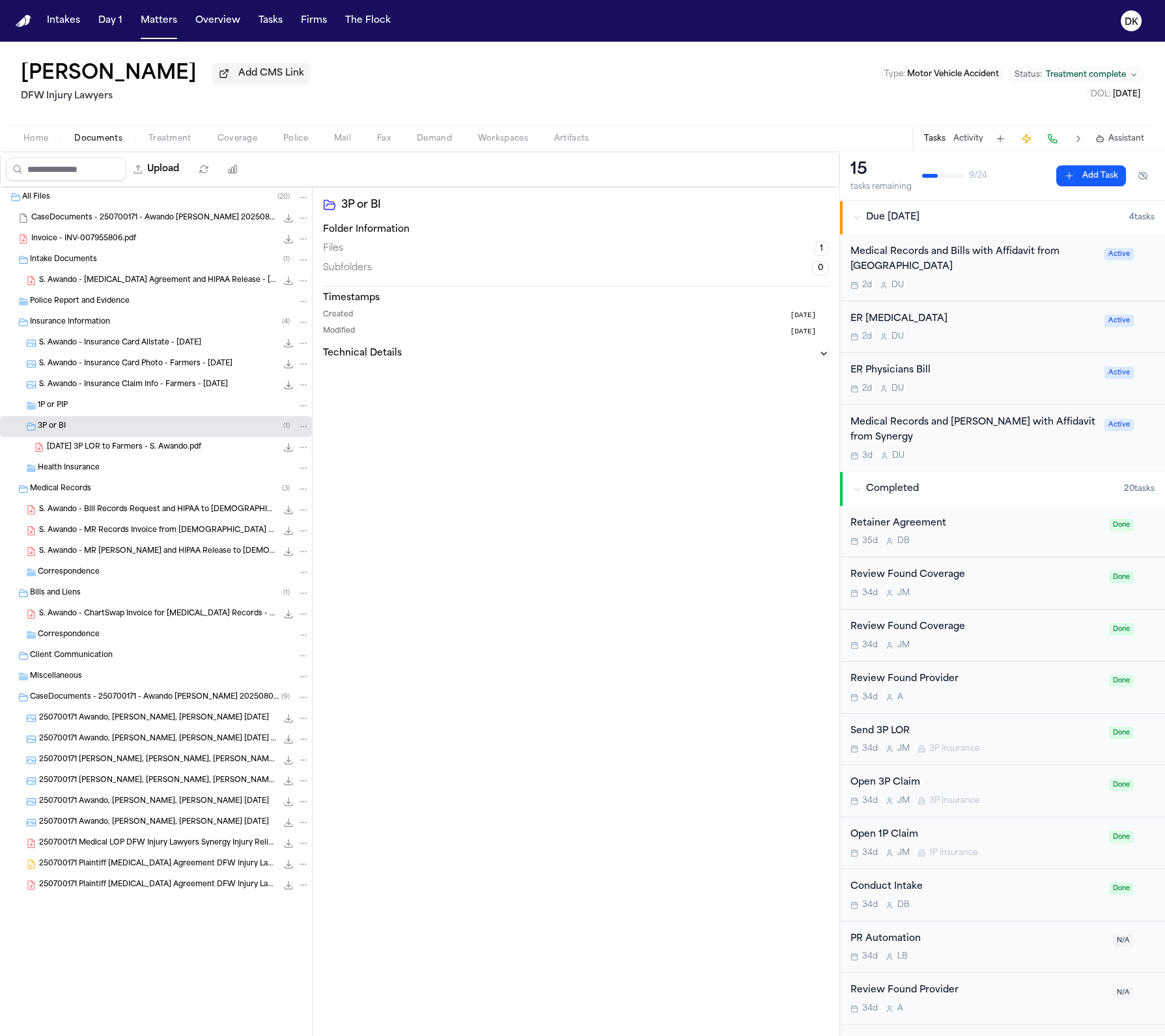
click at [135, 456] on div "2025.08.13 - 3P LOR to Farmers - S. Awando.pdf 148.0 KB • PDF" at bounding box center [155, 448] width 312 height 21
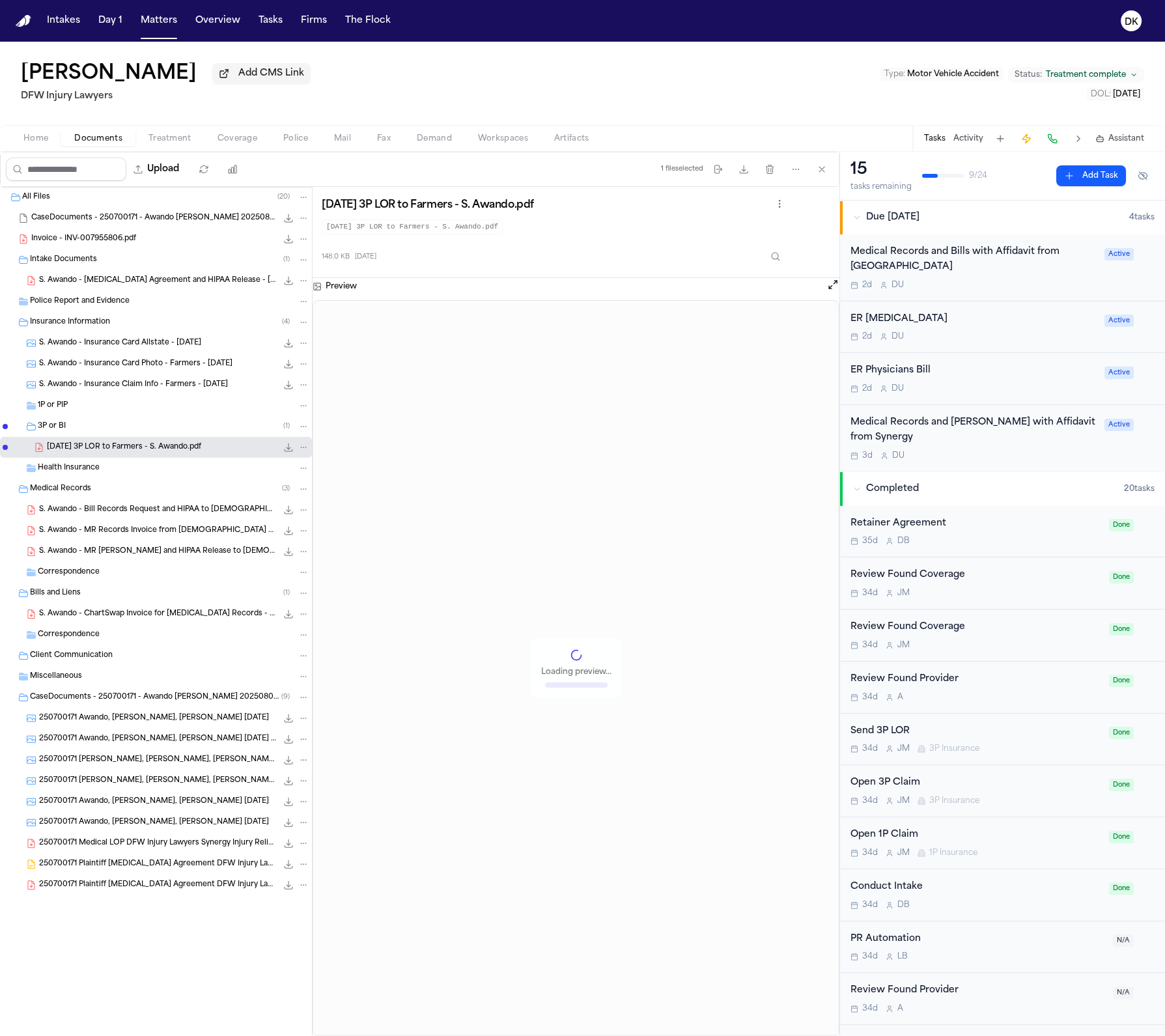
click at [130, 480] on div "All Files ( 20 ) CaseDocuments - 250700171 - Awando v. Menesee 20250806200929.z…" at bounding box center [155, 573] width 312 height 773
click at [342, 136] on span "Mail" at bounding box center [342, 139] width 17 height 11
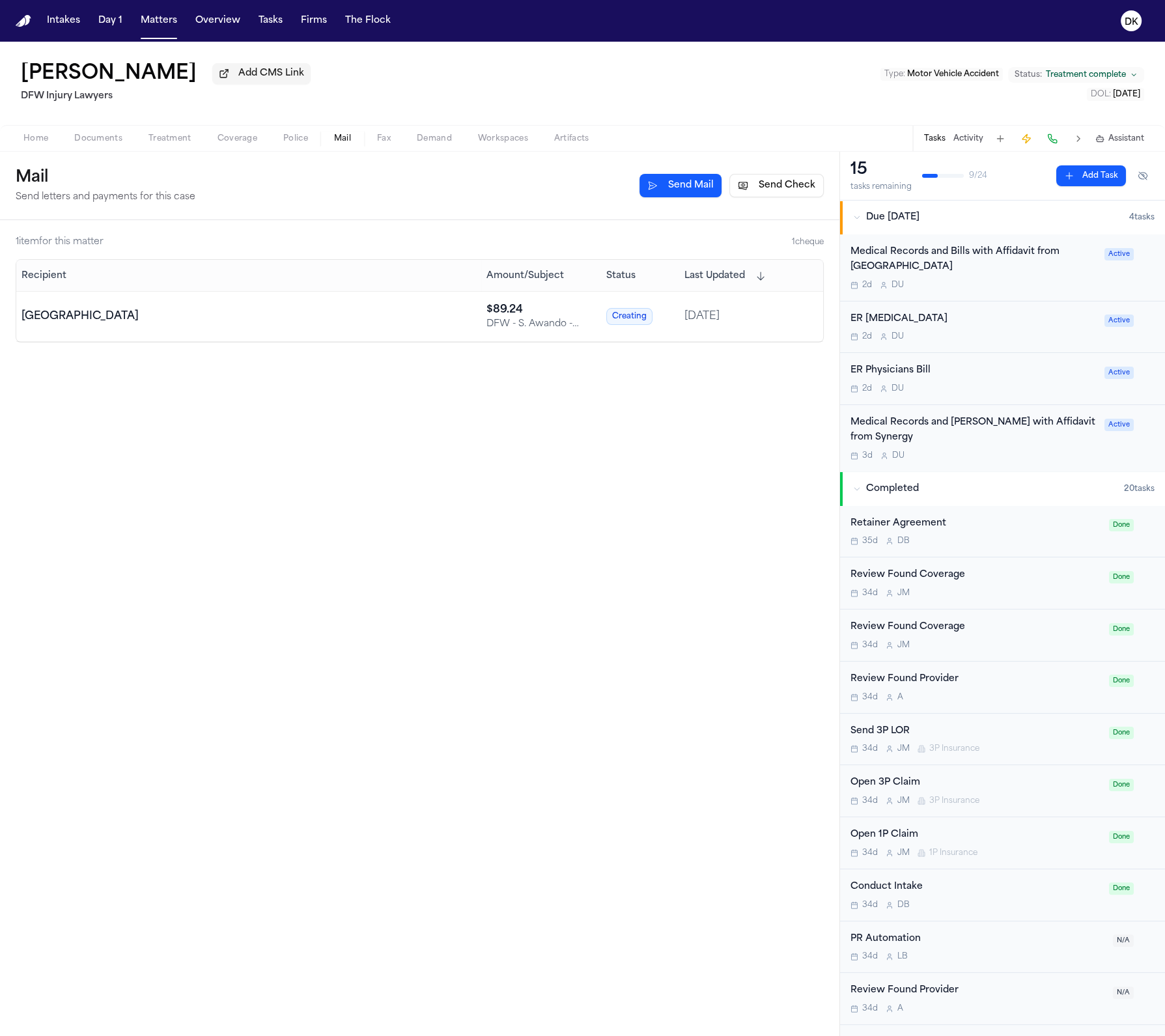
click at [313, 299] on td "[GEOGRAPHIC_DATA]" at bounding box center [249, 316] width 465 height 50
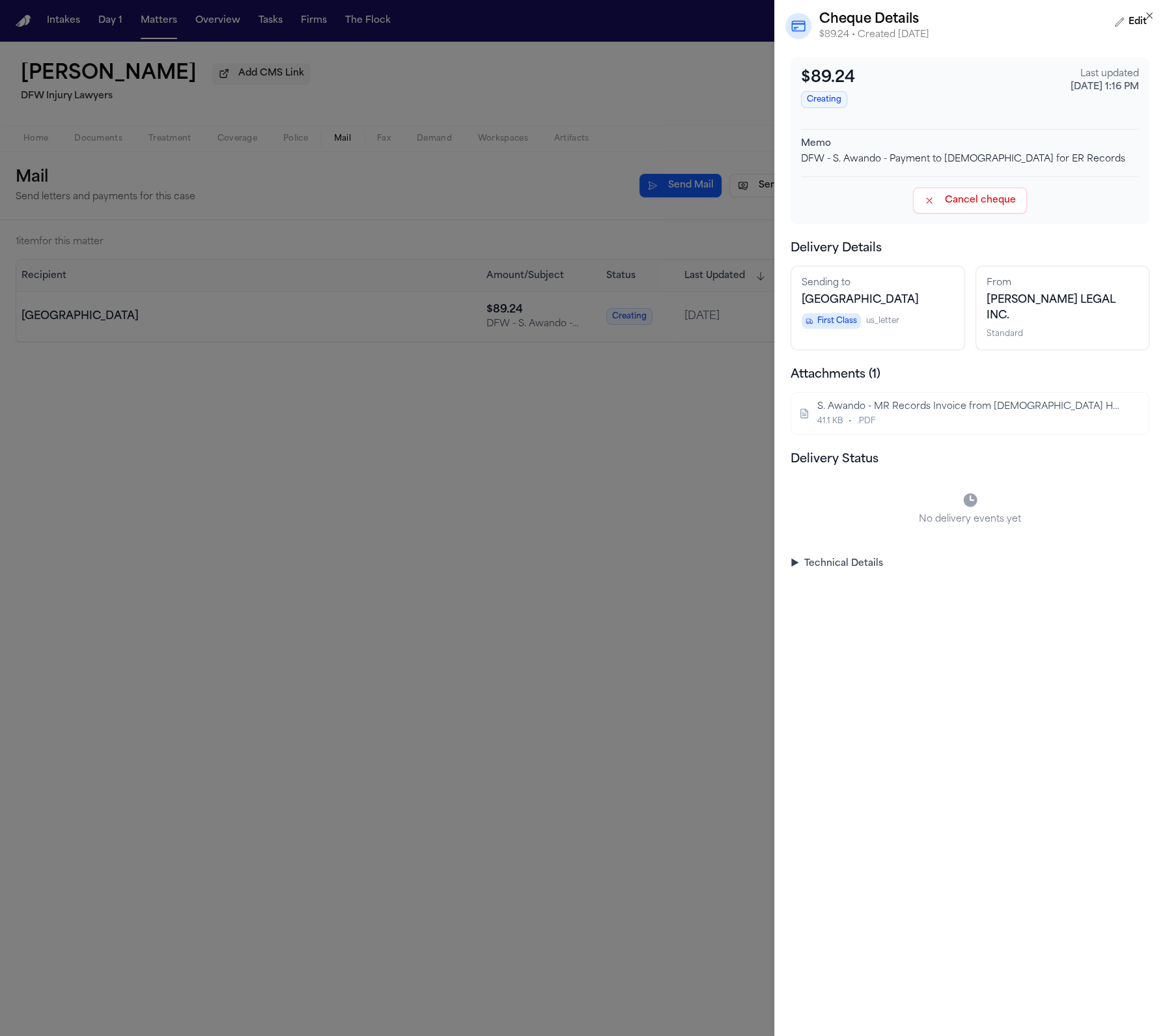
click at [903, 421] on div "41.1 KB • .PDF" at bounding box center [968, 421] width 303 height 11
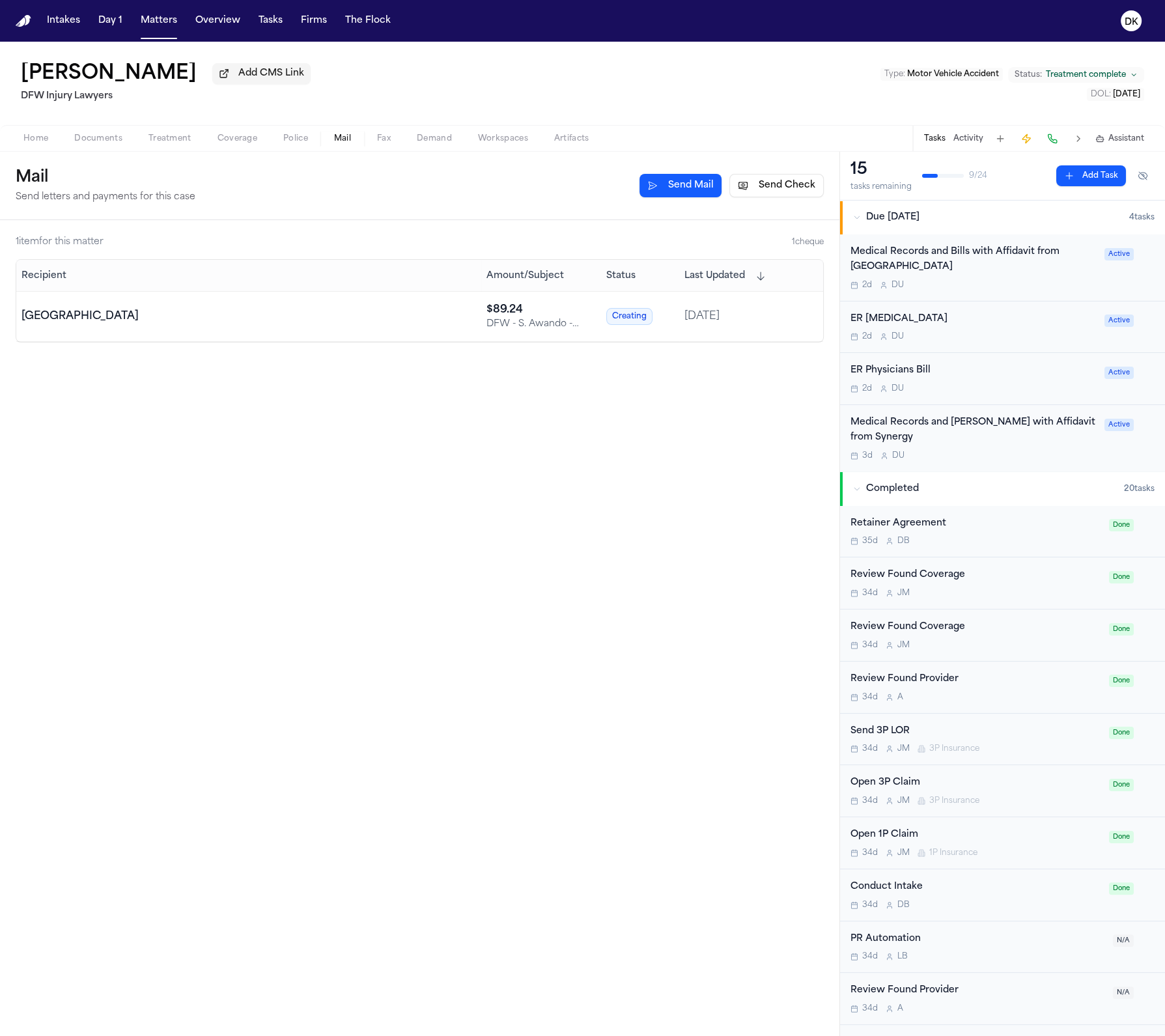
click at [348, 334] on td "[GEOGRAPHIC_DATA]" at bounding box center [249, 316] width 465 height 50
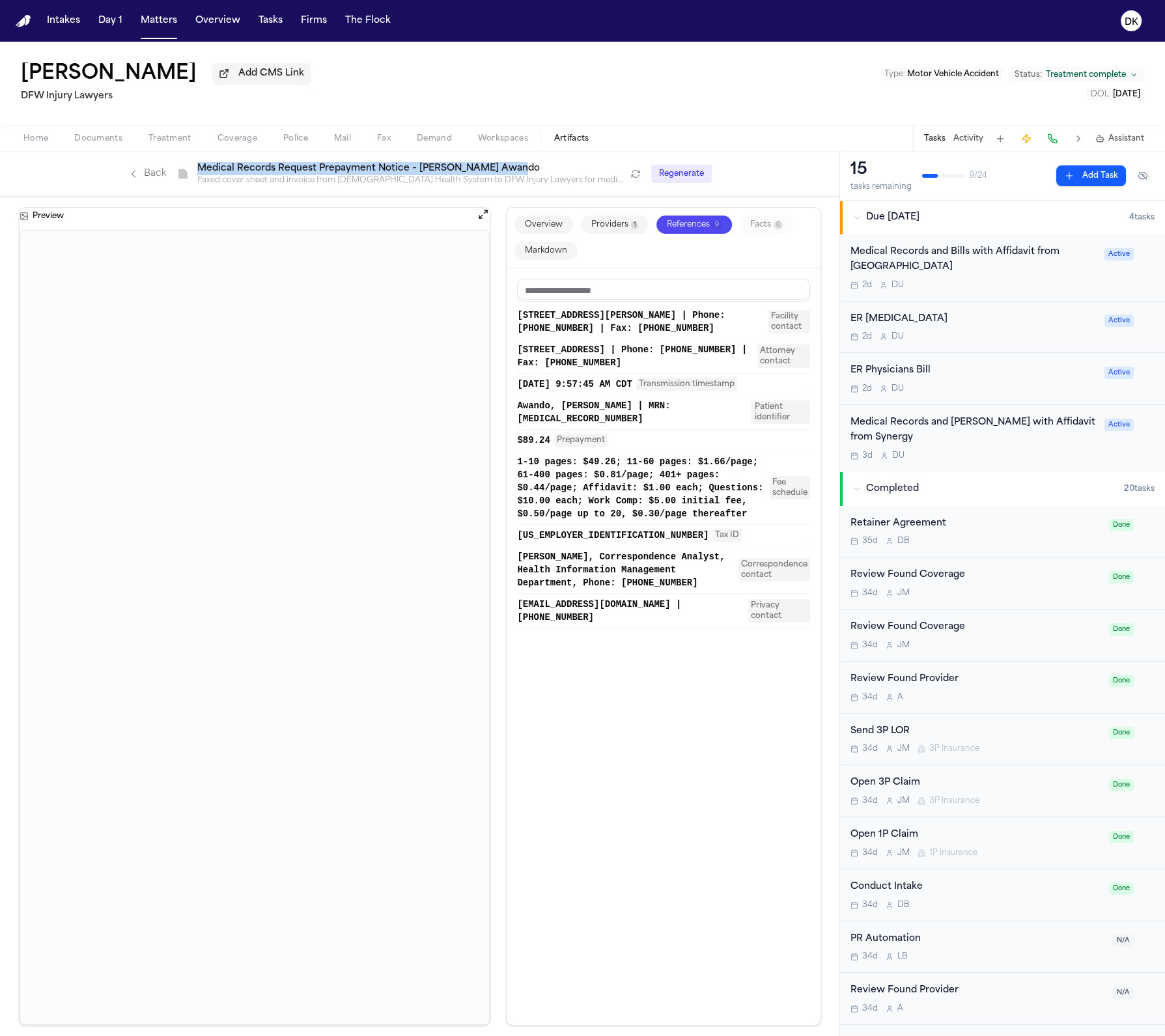
drag, startPoint x: 513, startPoint y: 173, endPoint x: 191, endPoint y: 169, distance: 322.0
click at [191, 169] on div "File Medical Records Request Prepayment Notice – [PERSON_NAME] Awando Faxed cov…" at bounding box center [400, 174] width 449 height 24
copy div "File Medical Records Request Prepayment Notice – [PERSON_NAME] Awando"
click at [541, 220] on button "Overview" at bounding box center [543, 224] width 59 height 18
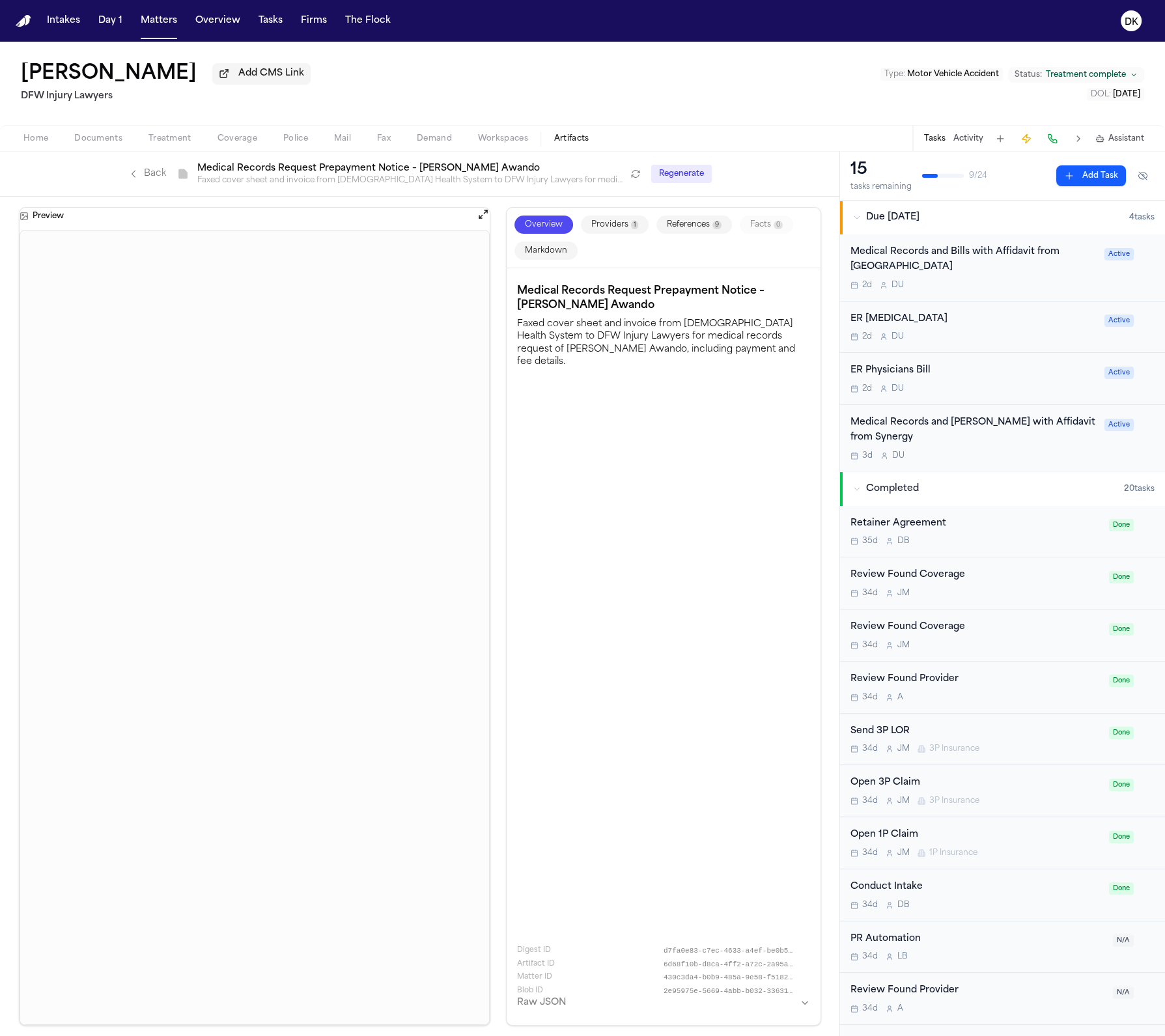
click at [588, 309] on h3 "Medical Records Request Prepayment Notice – [PERSON_NAME] Awando" at bounding box center [663, 298] width 292 height 29
click at [155, 178] on link "Back" at bounding box center [147, 174] width 38 height 13
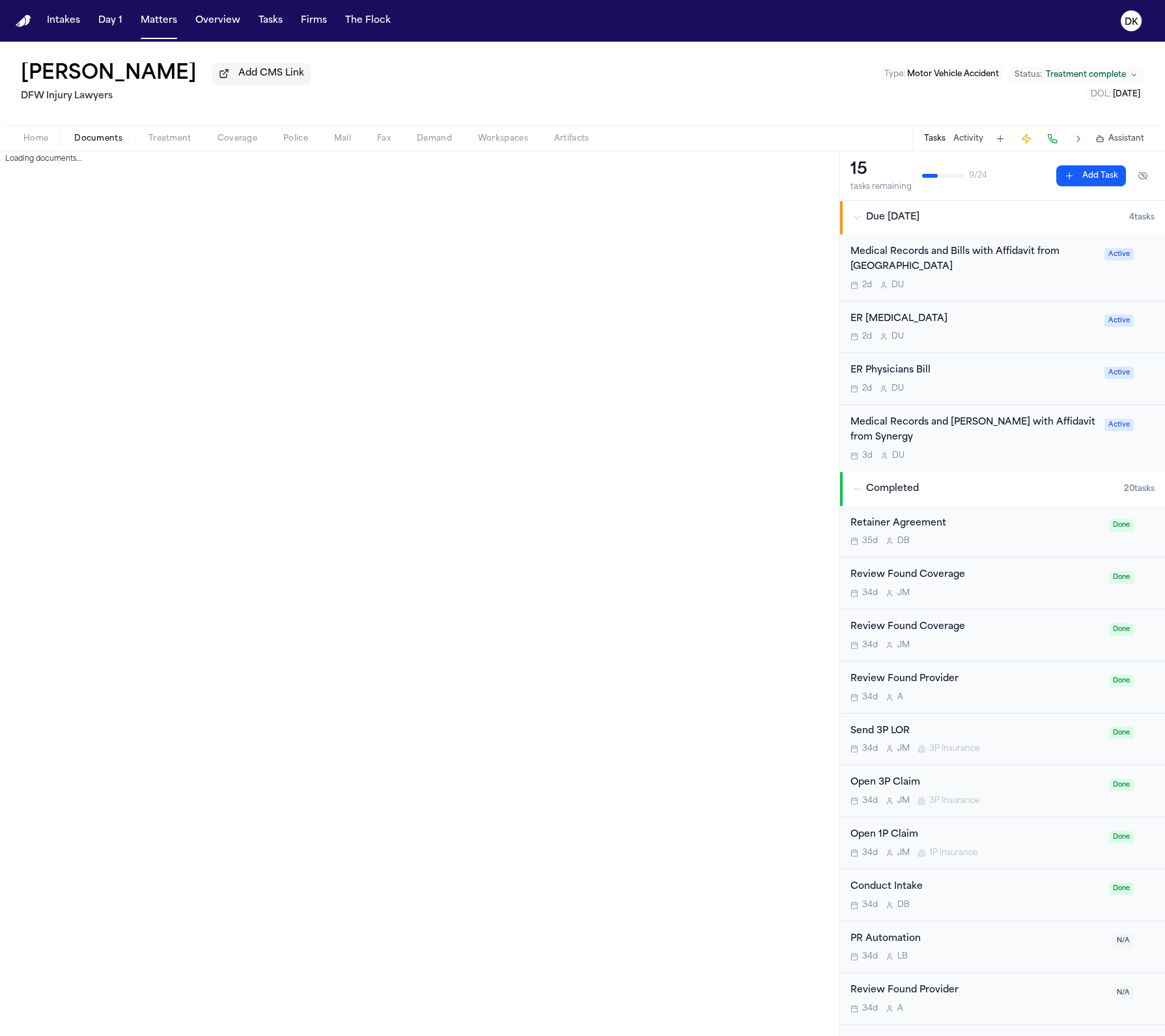
click at [88, 140] on span "Documents" at bounding box center [98, 139] width 48 height 11
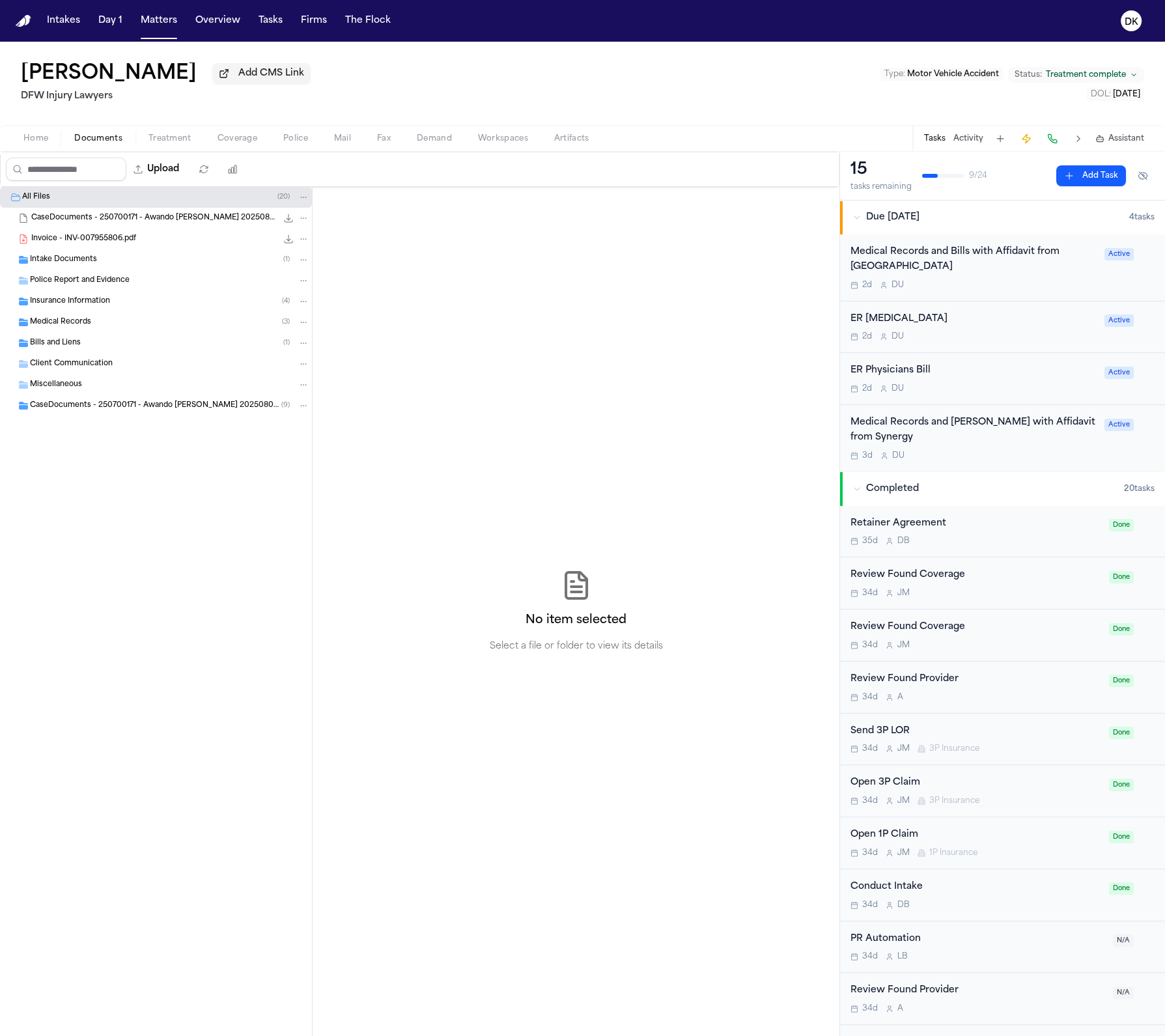
click at [117, 266] on div "Intake Documents ( 1 )" at bounding box center [169, 259] width 279 height 11
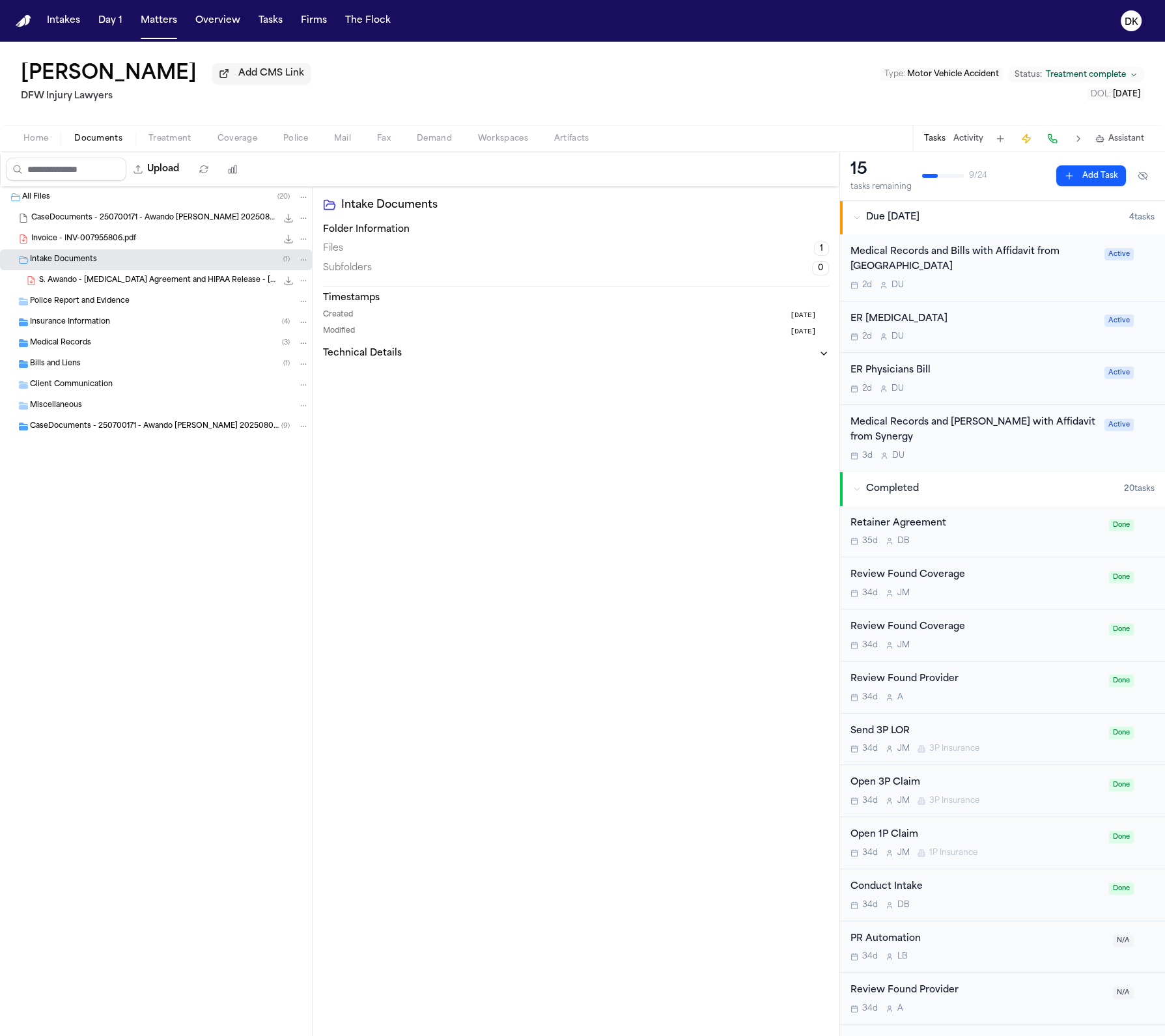
click at [133, 243] on span "Invoice - INV-007955806.pdf" at bounding box center [83, 239] width 104 height 11
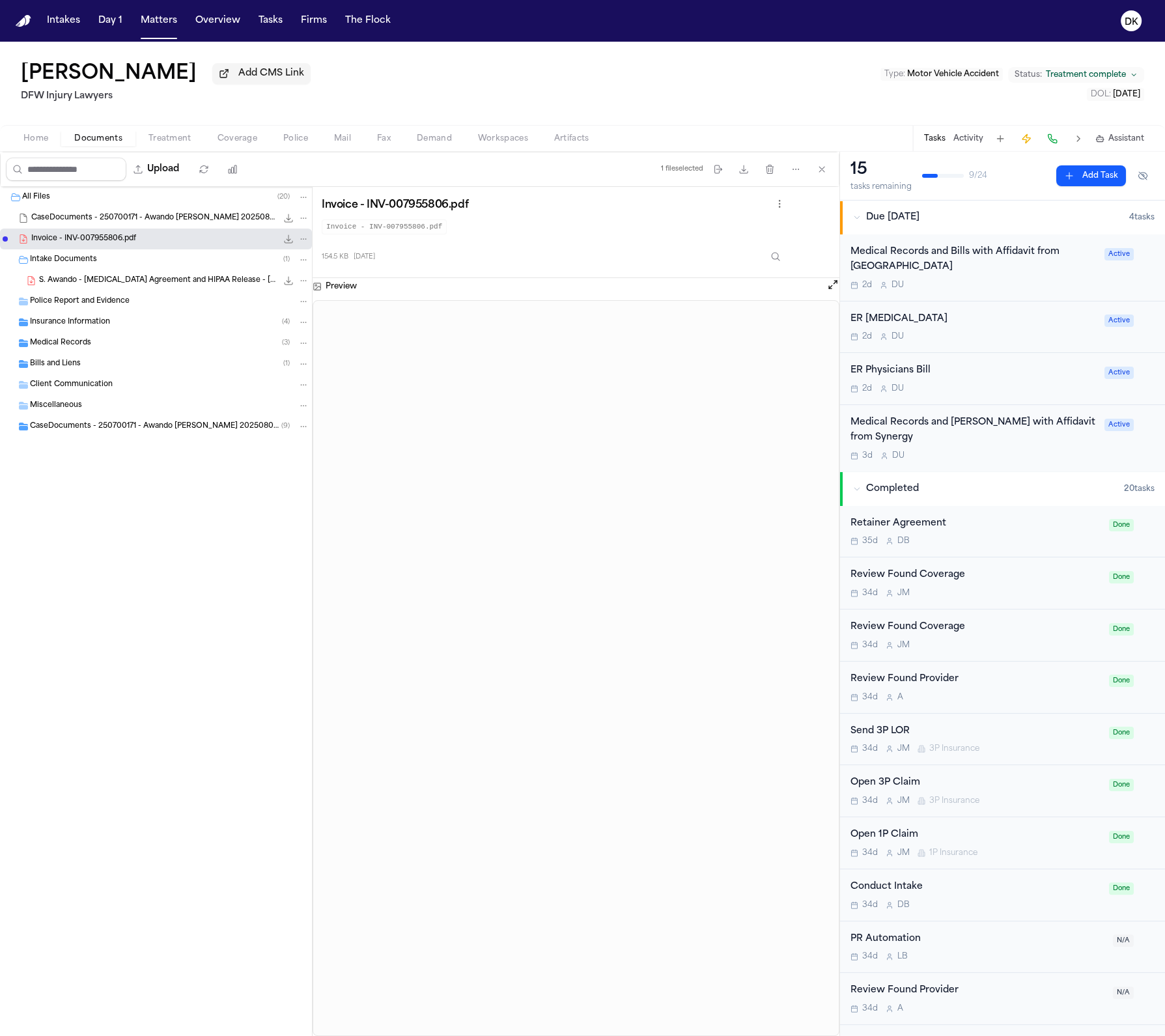
click at [92, 284] on span "S. Awando - [MEDICAL_DATA] Agreement and HIPAA Release - [DATE]" at bounding box center [158, 281] width 238 height 11
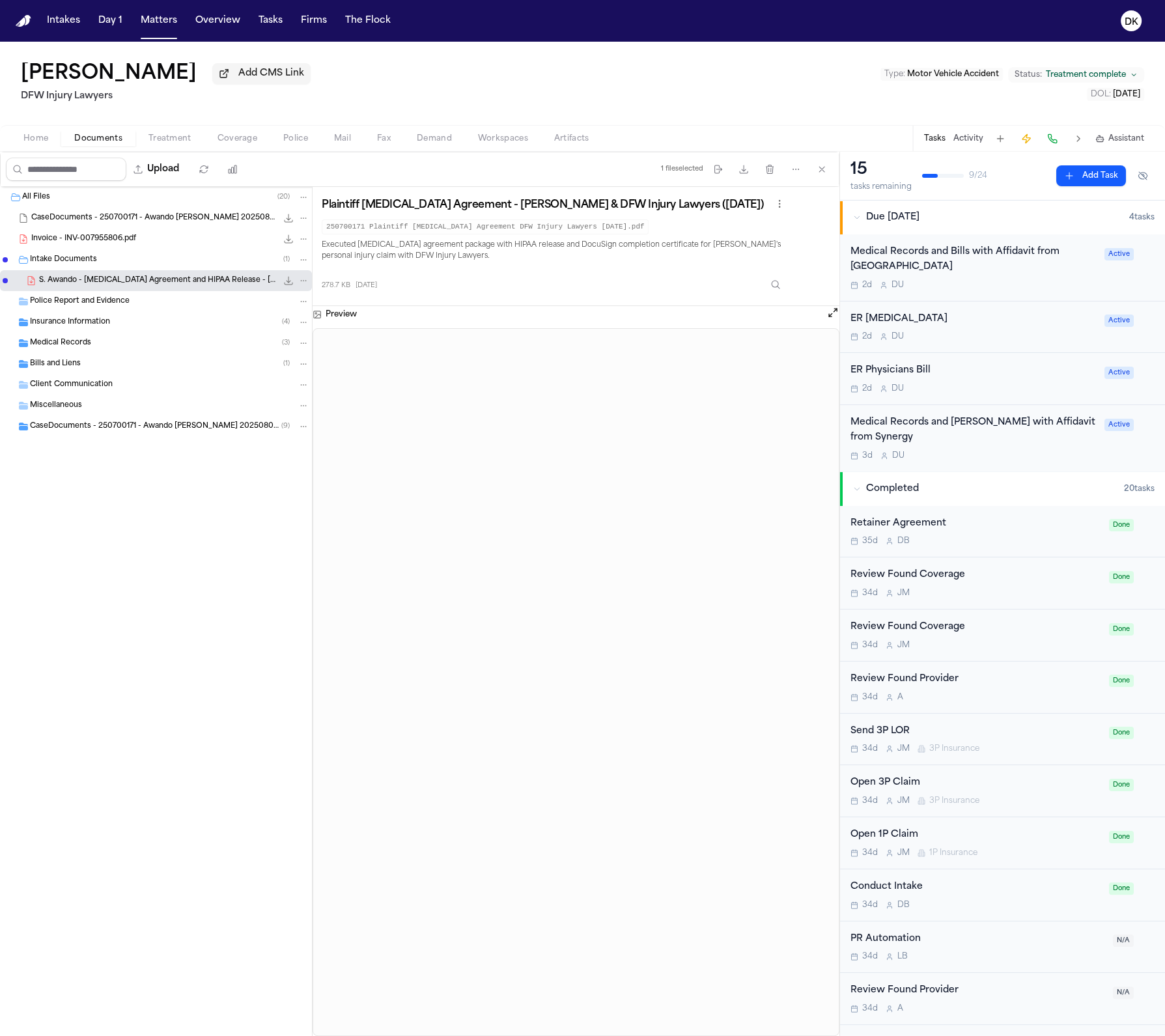
click at [117, 307] on span "Police Report and Evidence" at bounding box center [79, 301] width 99 height 11
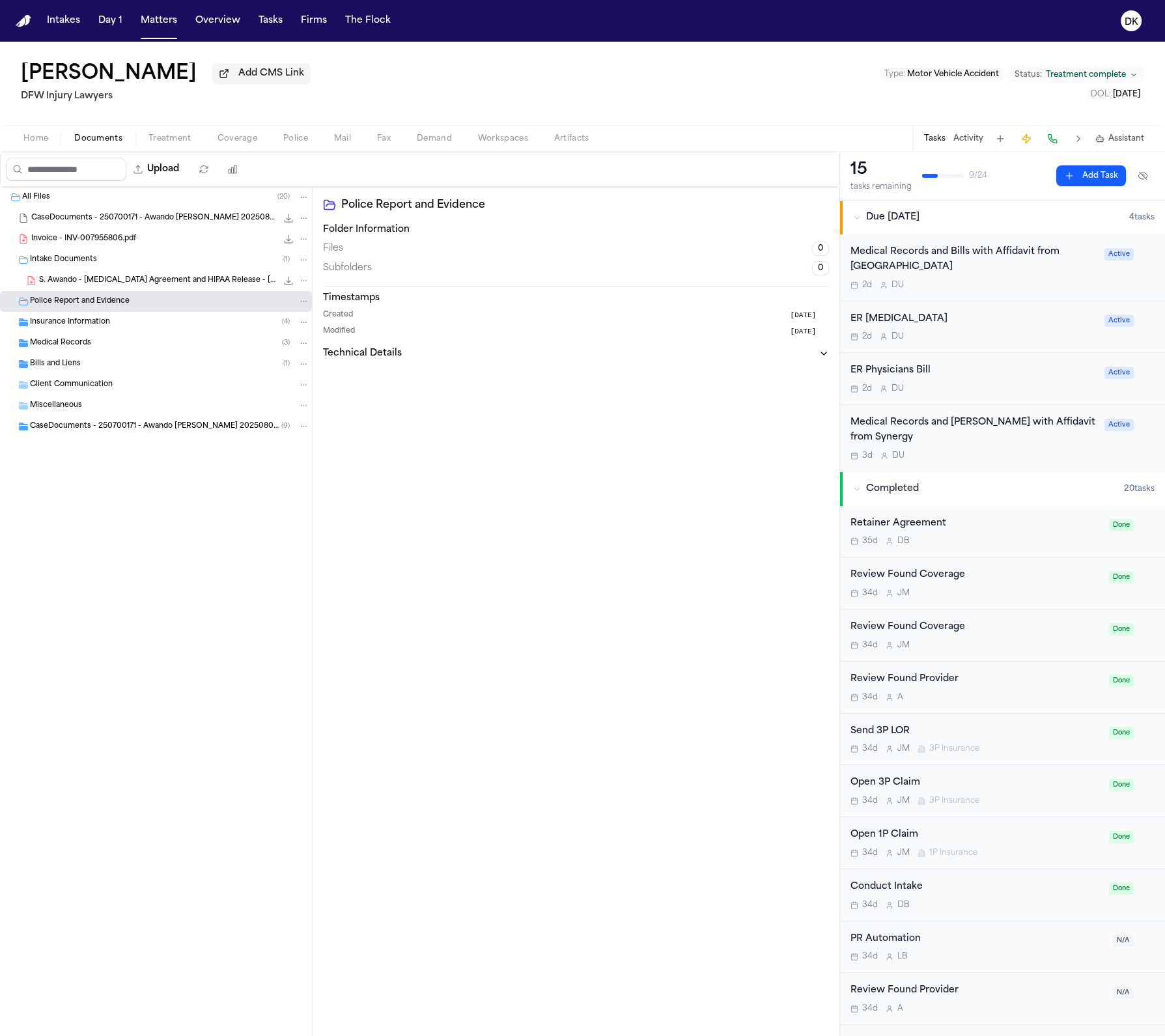
click at [109, 327] on div "Insurance Information ( 4 )" at bounding box center [169, 321] width 279 height 11
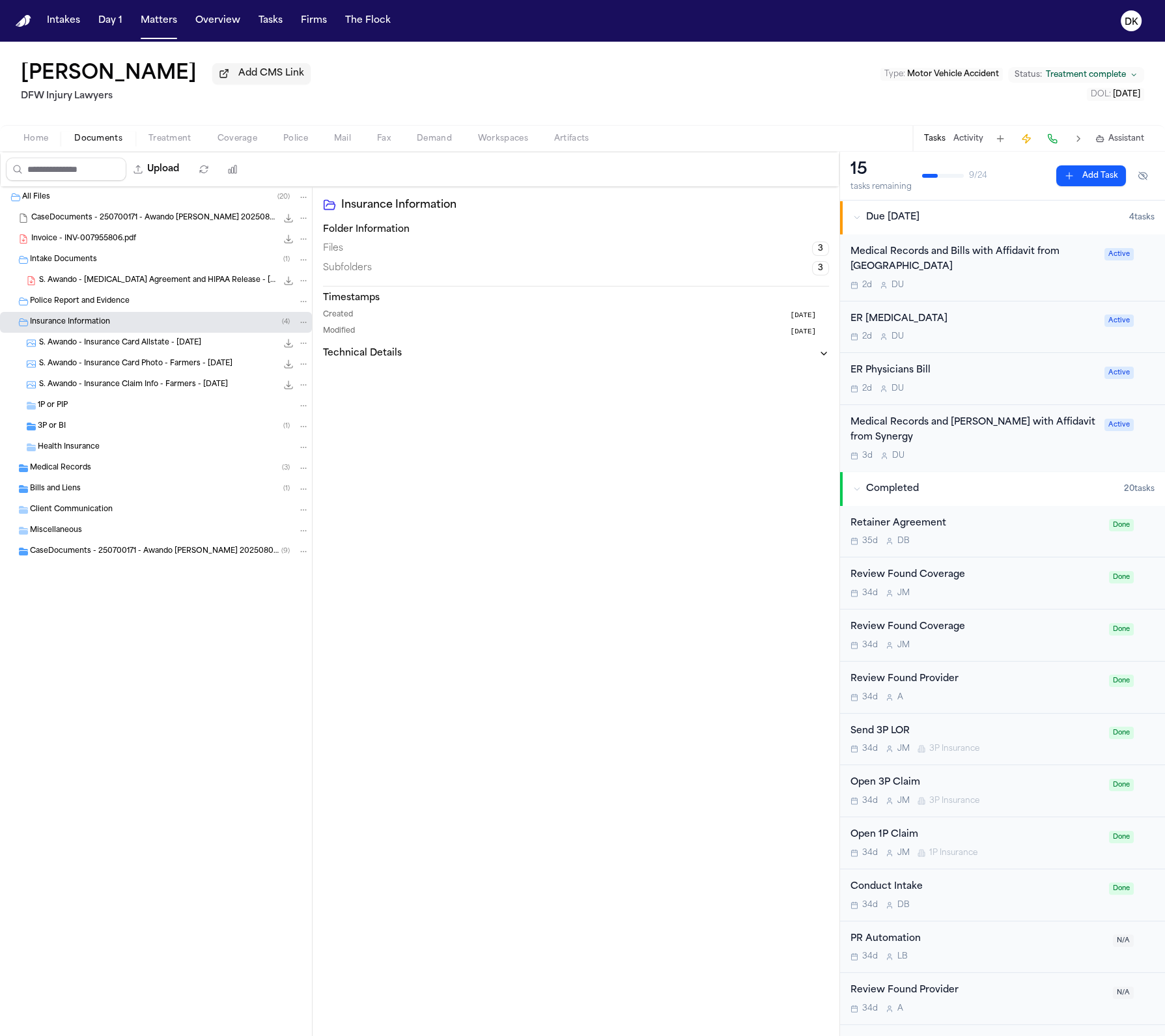
click at [109, 342] on span "S. Awando - Insurance Card Allstate - [DATE]" at bounding box center [120, 343] width 162 height 11
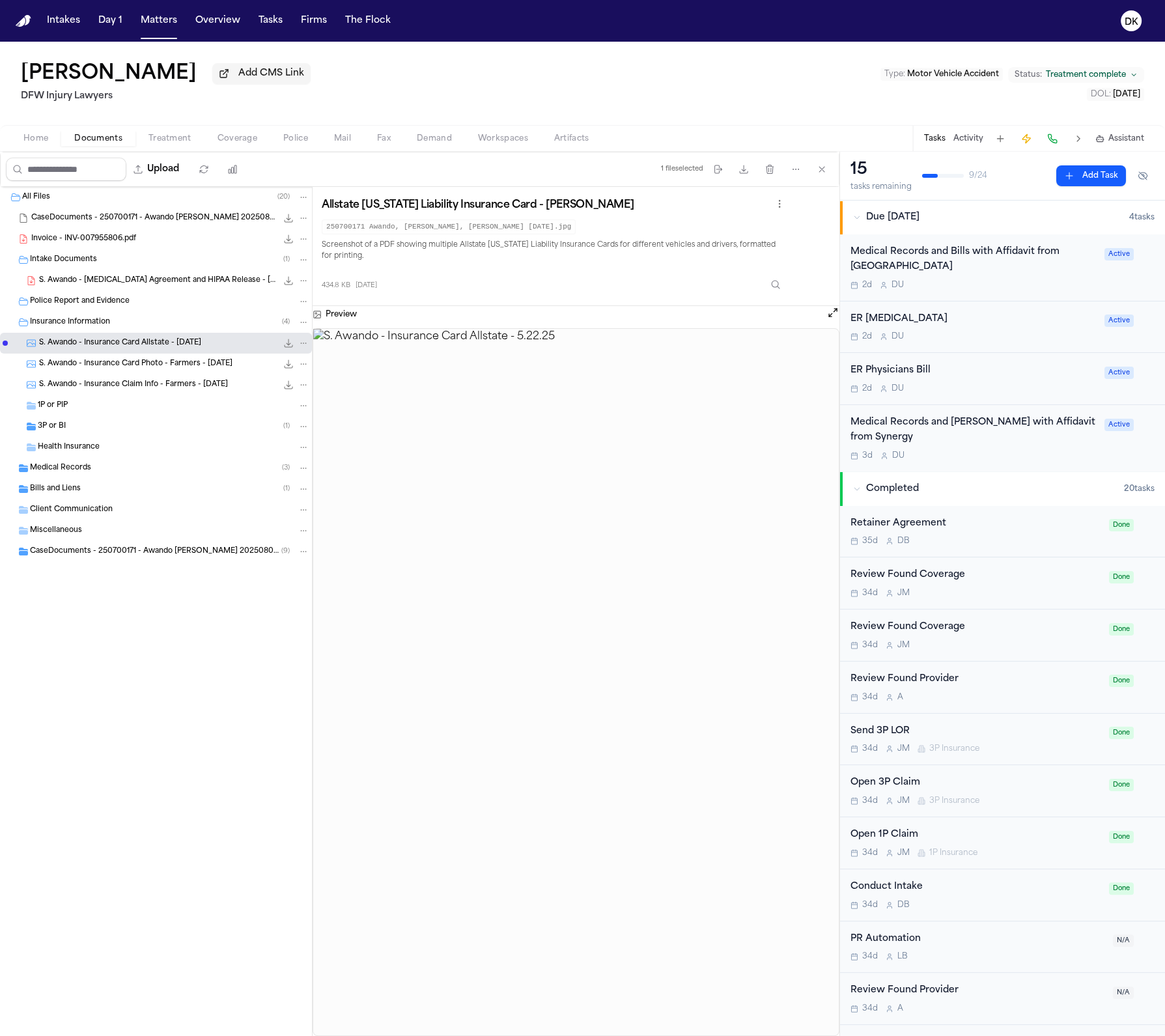
click at [119, 415] on div "1P or PIP" at bounding box center [155, 406] width 312 height 21
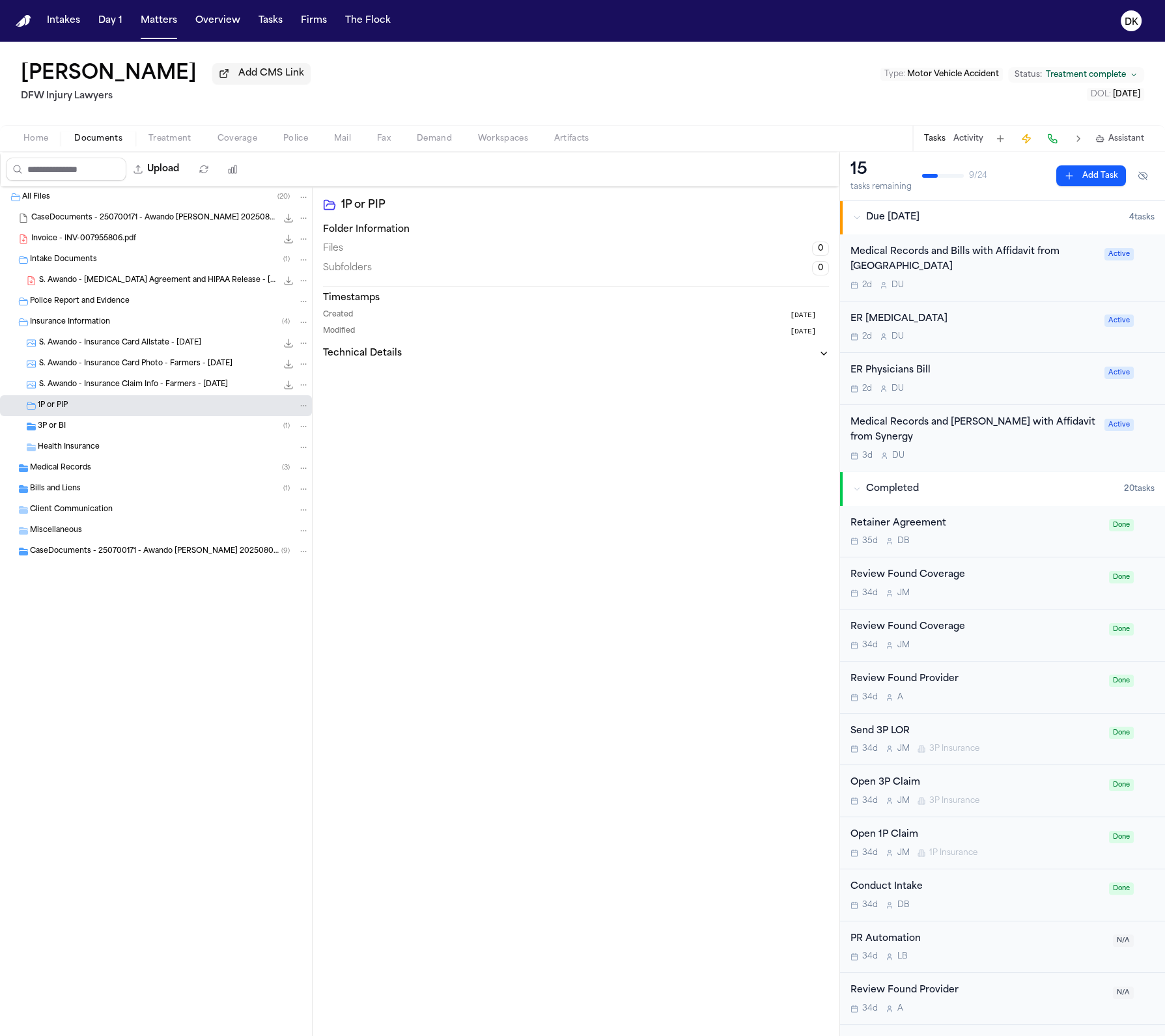
click at [99, 490] on div "Bills and Liens ( 1 )" at bounding box center [169, 488] width 279 height 11
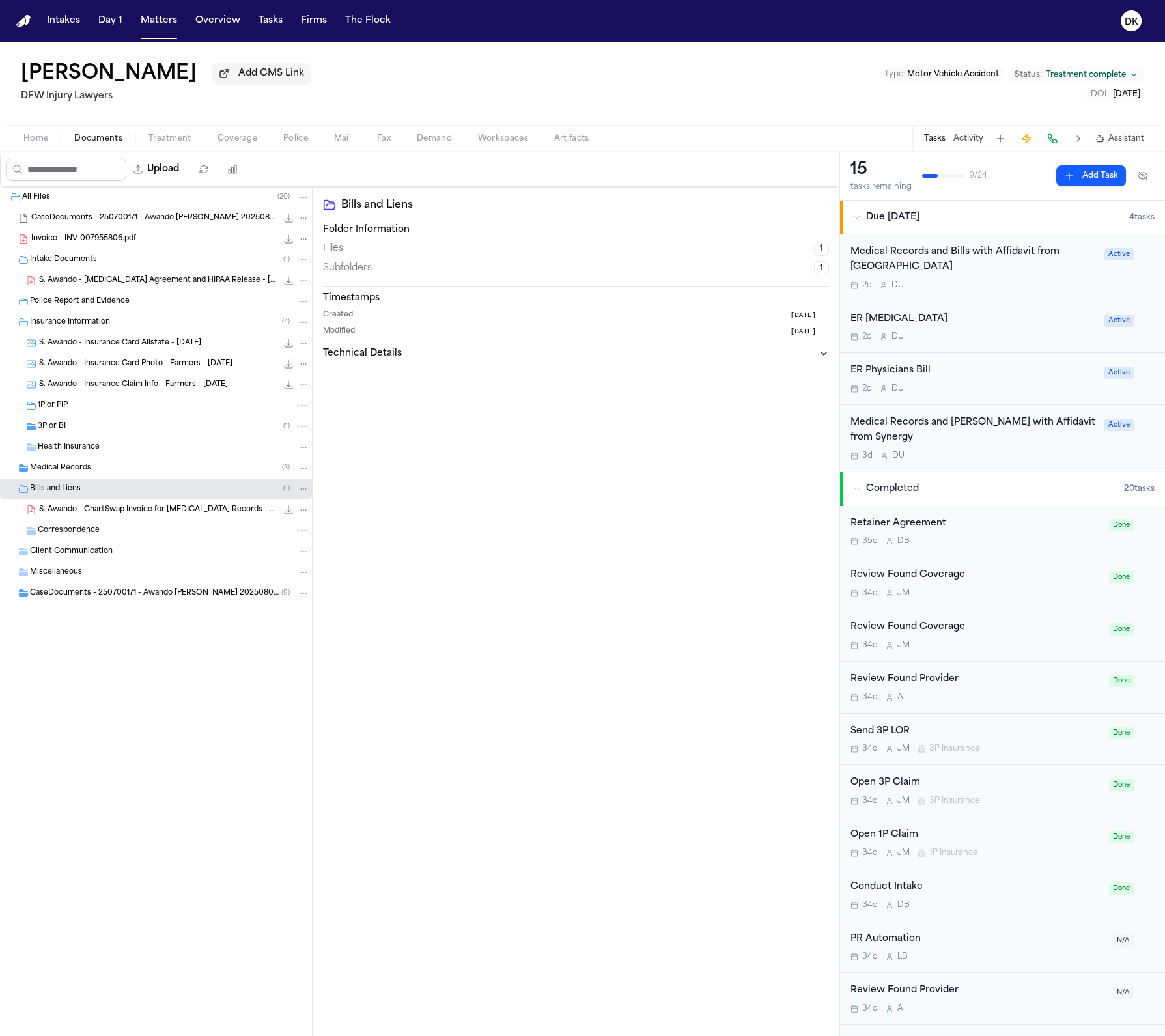
click at [108, 472] on div "Medical Records ( 3 )" at bounding box center [169, 468] width 279 height 11
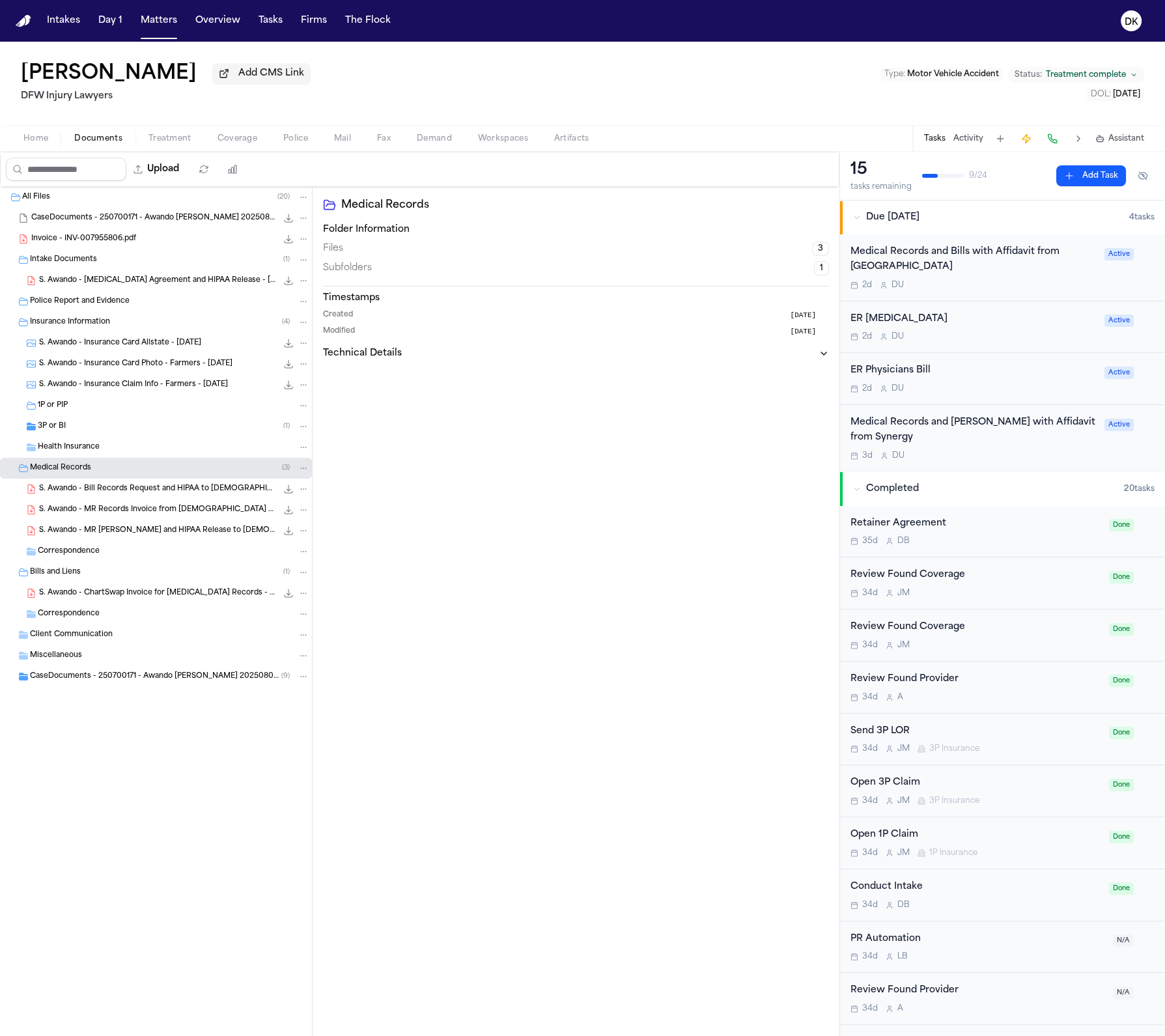
click at [147, 495] on span "S. Awando - Bill Records Request and HIPAA to [DEMOGRAPHIC_DATA] Mansfield - [D…" at bounding box center [158, 489] width 238 height 11
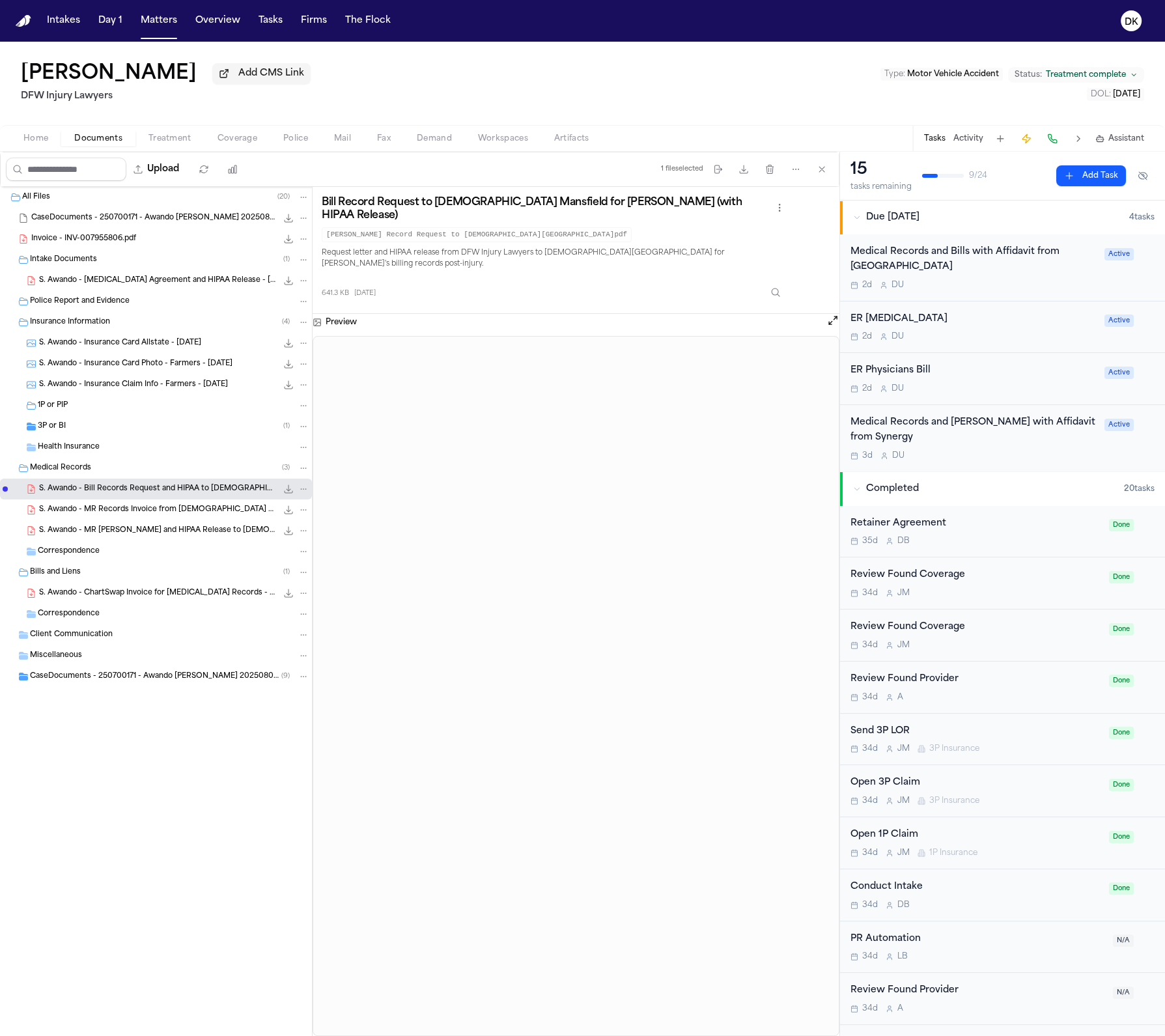
click at [157, 511] on span "S. Awando - MR Records Invoice from [DEMOGRAPHIC_DATA] Health System - [DATE]" at bounding box center [158, 510] width 238 height 11
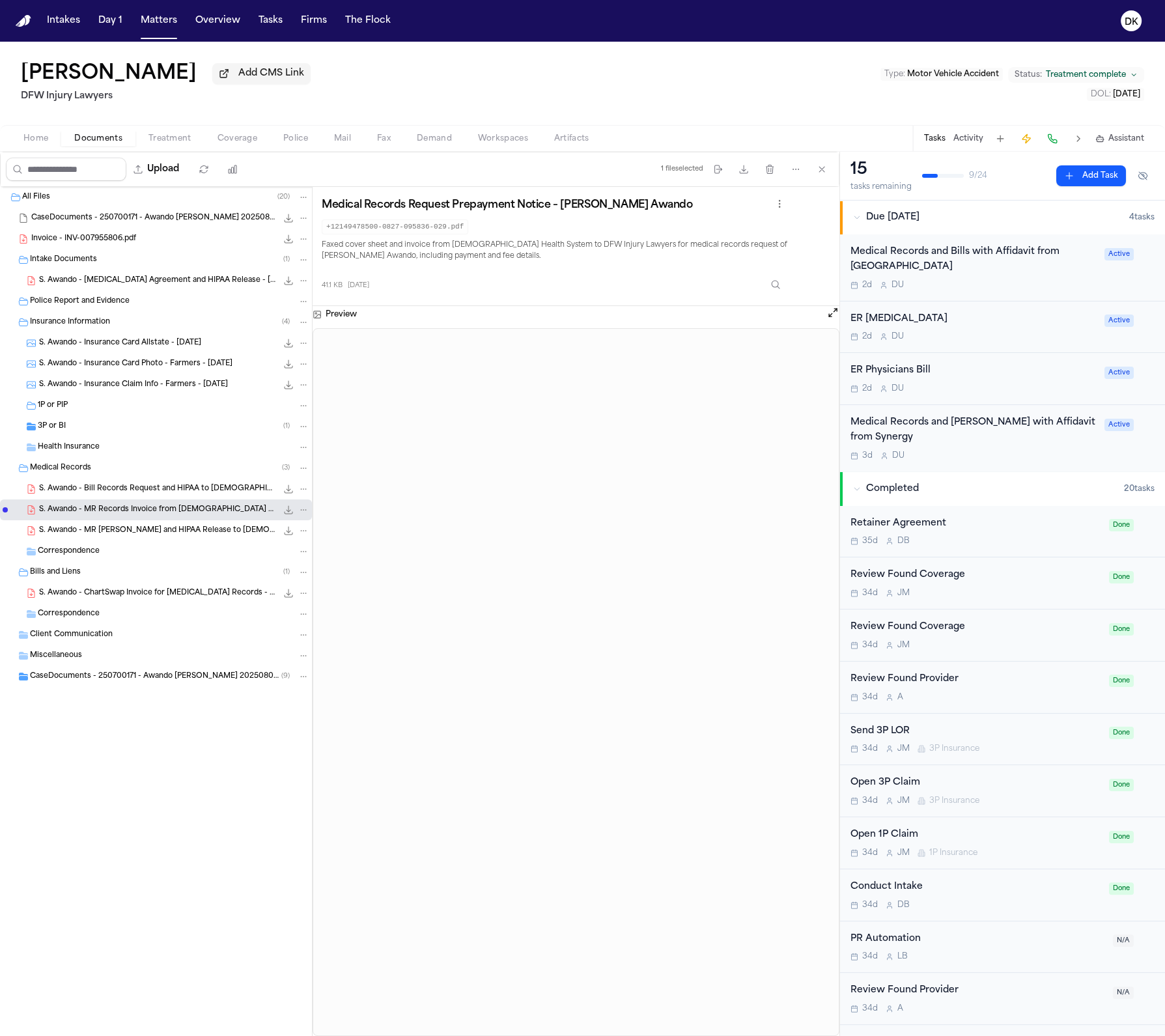
click at [416, 231] on code "+12149478500-0827-095836-029.pdf" at bounding box center [394, 227] width 147 height 15
copy code "+12149478500-0827-095836-029.pdf"
click at [435, 229] on code "+12149478500-0827-095836-029.pdf" at bounding box center [394, 227] width 147 height 15
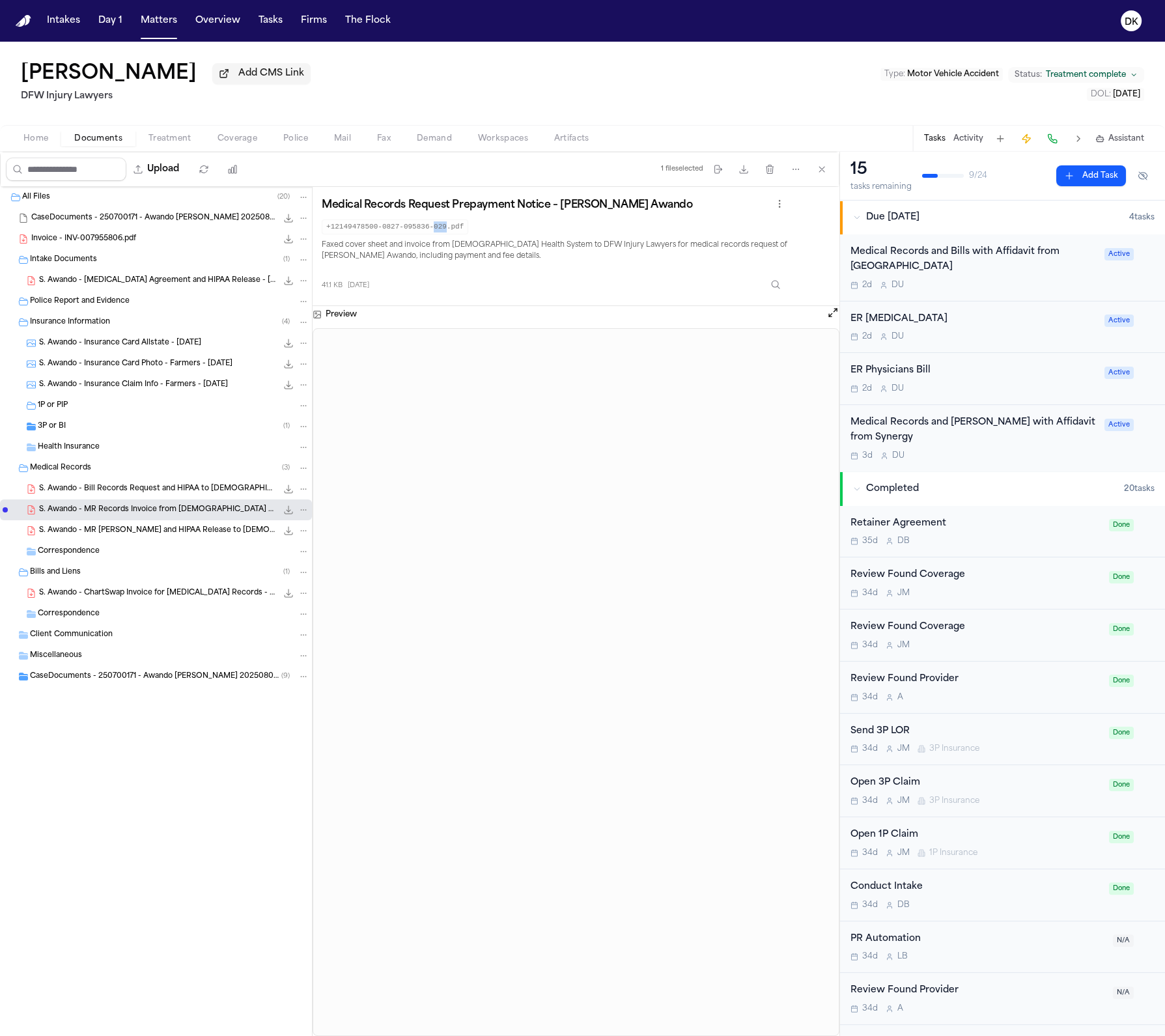
click at [435, 229] on code "+12149478500-0827-095836-029.pdf" at bounding box center [394, 227] width 147 height 15
copy code "+12149478500-0827-095836-029.pdf"
click at [479, 231] on div "+12149478500-0827-095836-029.pdf" at bounding box center [554, 226] width 465 height 17
click at [165, 34] on nav "Intakes Day 1 Matters Overview Tasks Firms The Flock DK" at bounding box center [582, 20] width 1165 height 41
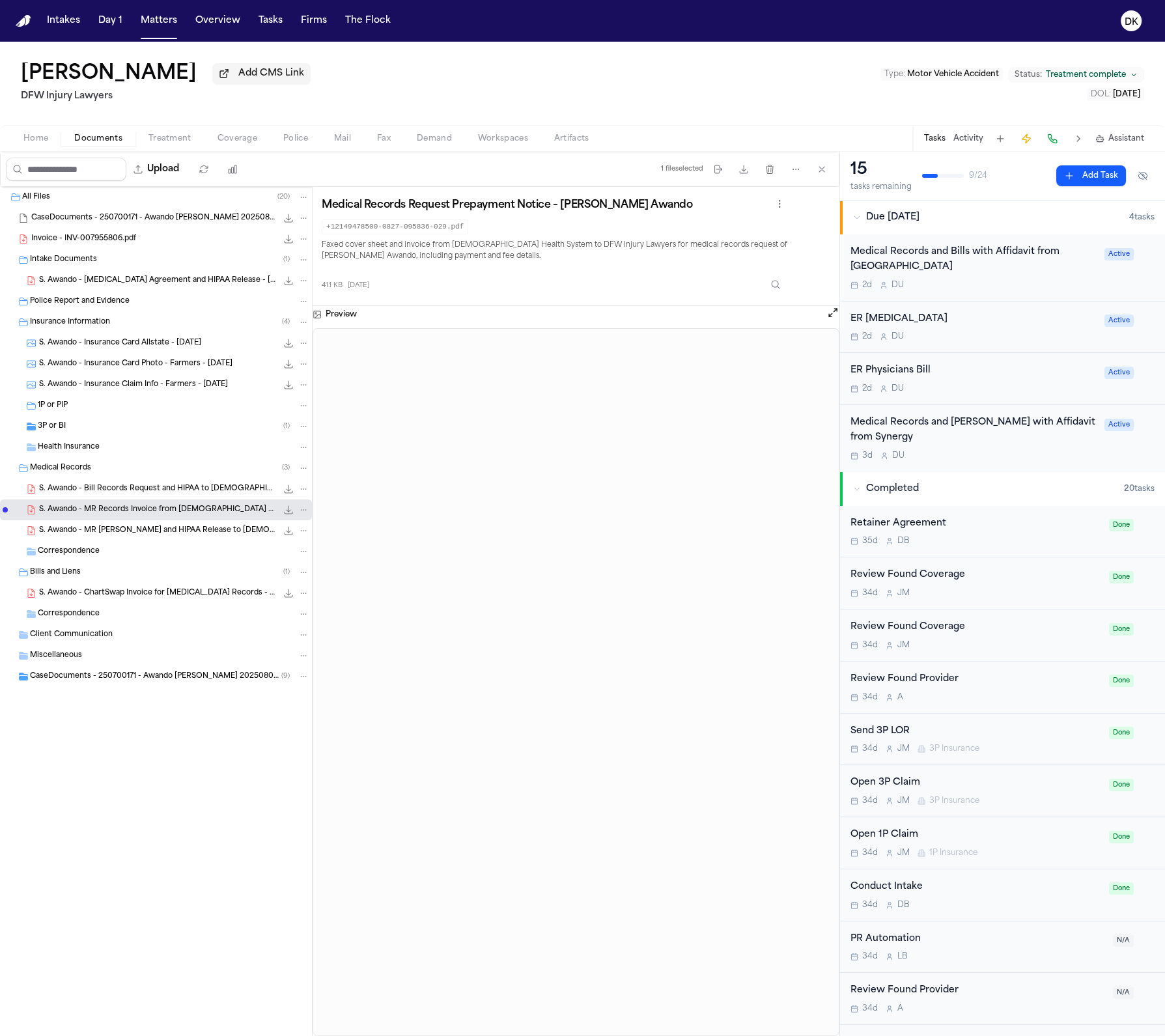
click at [161, 23] on button "Matters" at bounding box center [158, 20] width 47 height 24
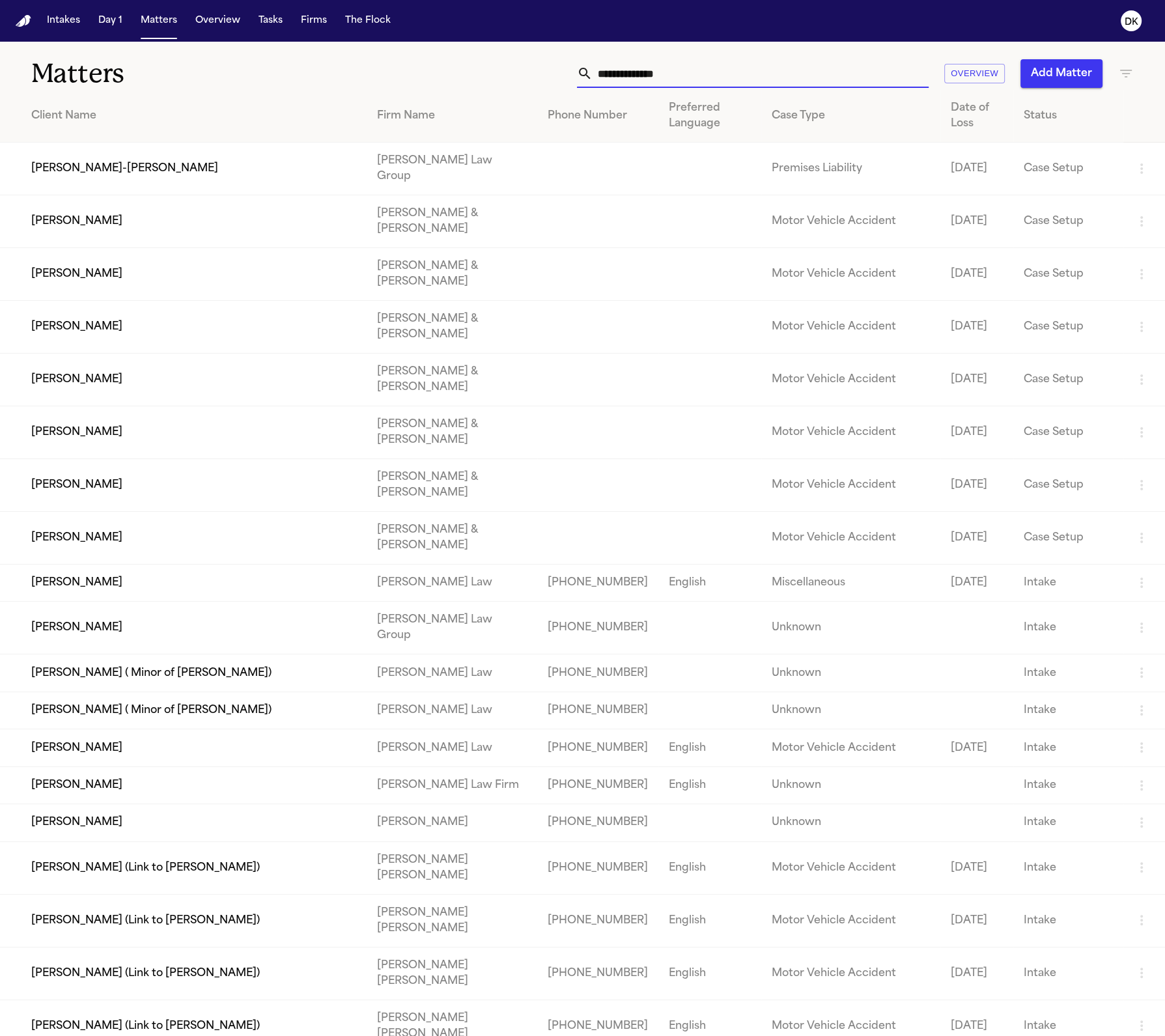
click at [714, 77] on input "text" at bounding box center [760, 73] width 336 height 29
paste input "**********"
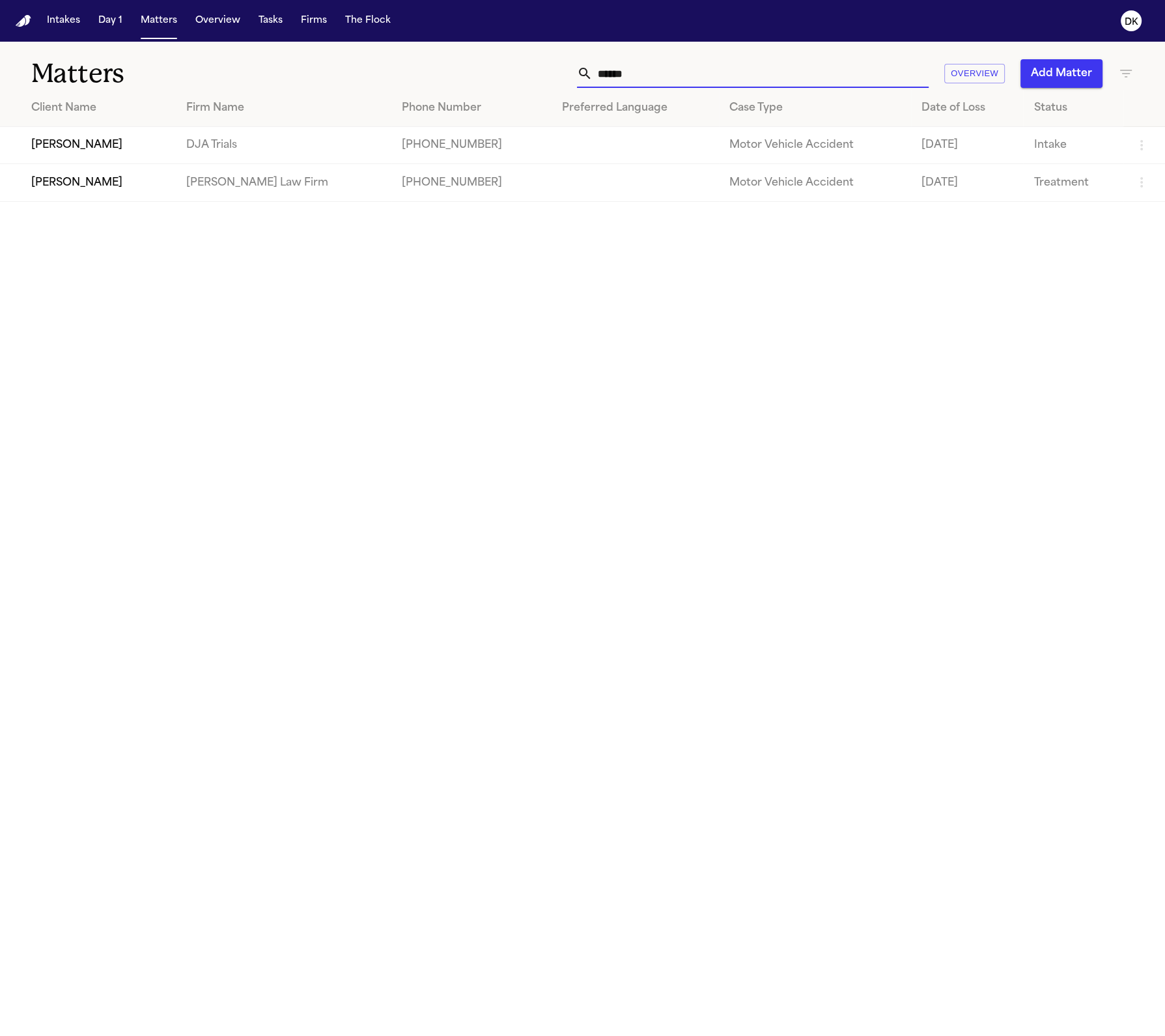
type input "*******"
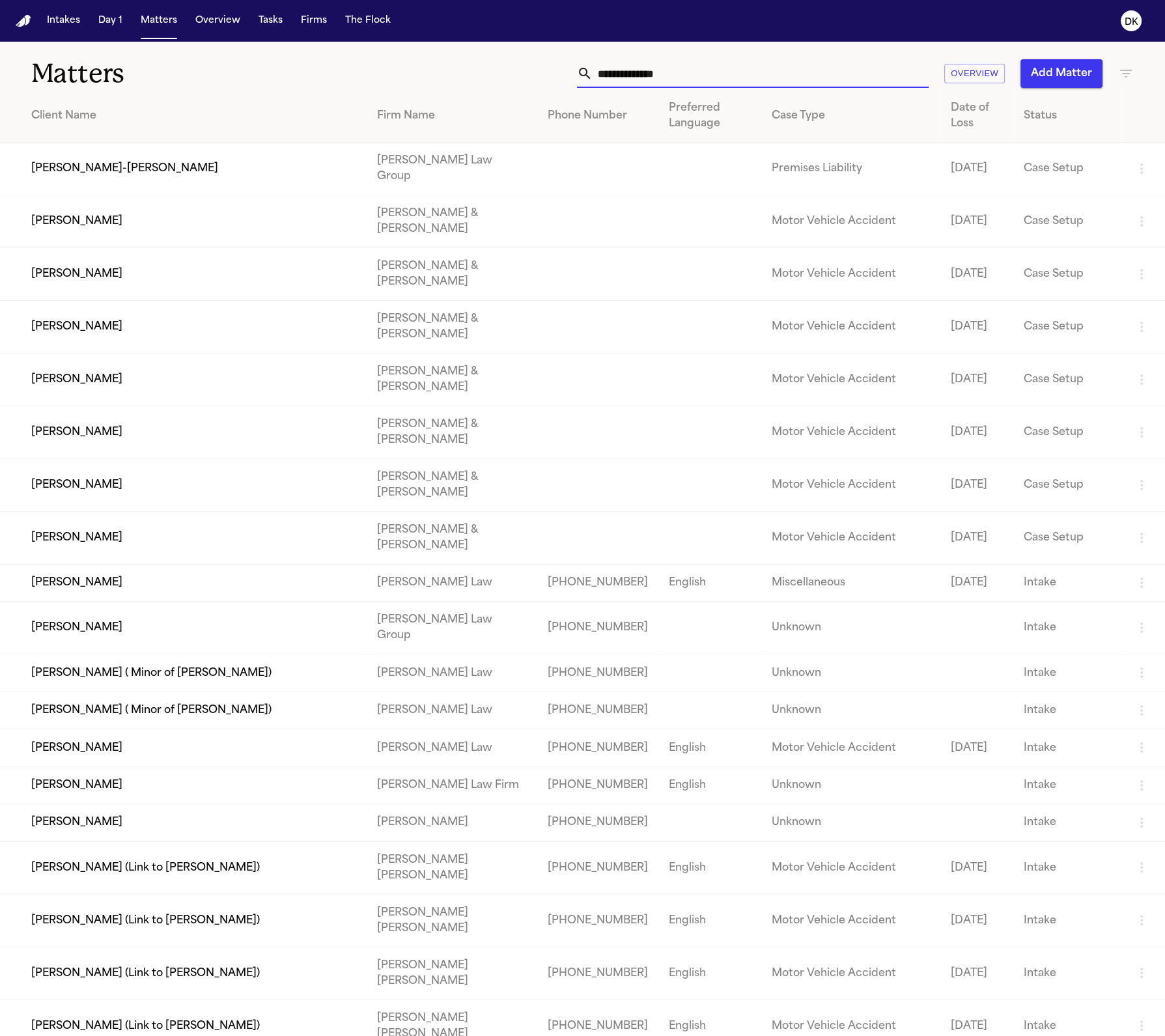
click at [682, 67] on input "text" at bounding box center [760, 73] width 336 height 29
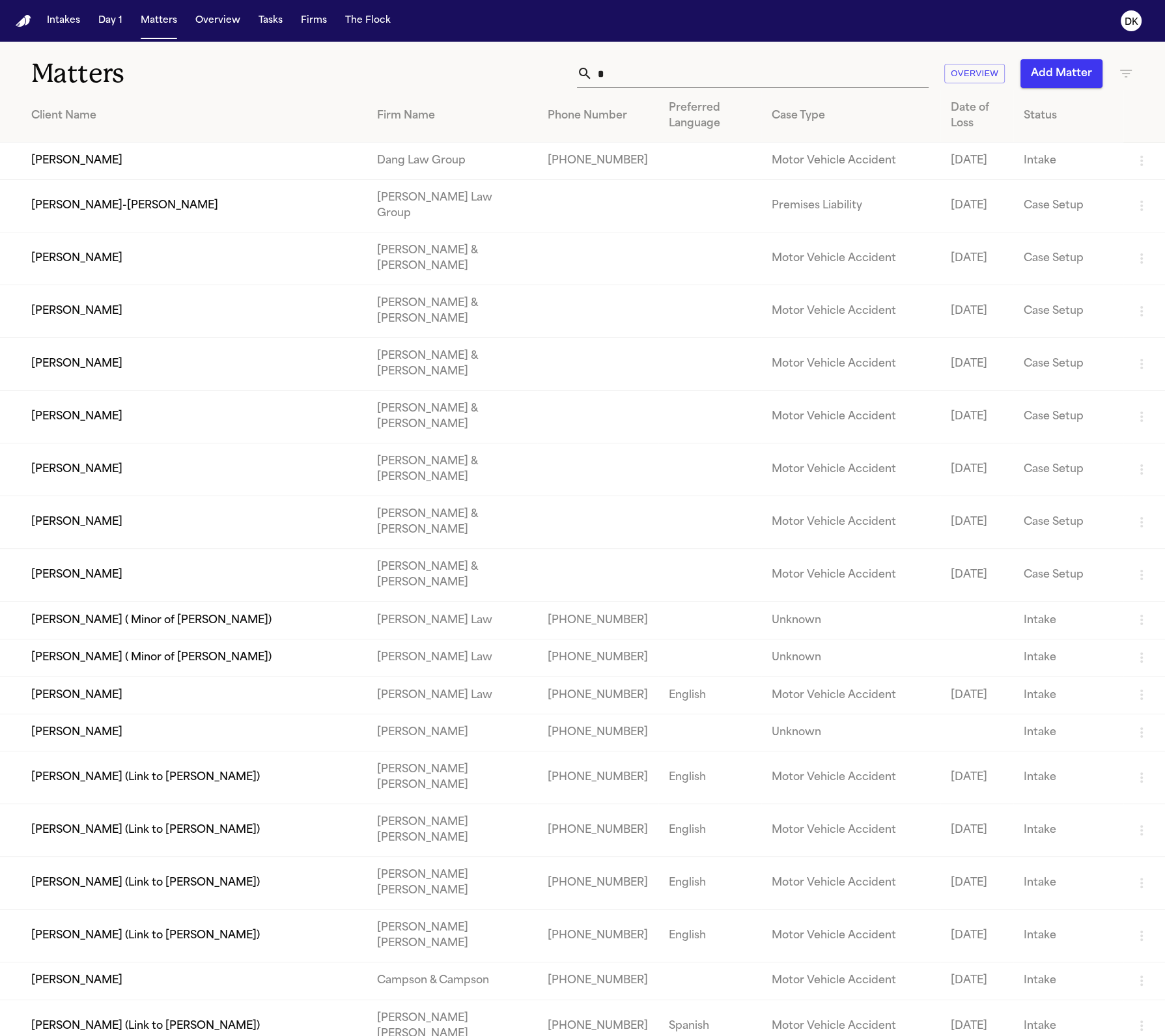
click at [665, 59] on input "*" at bounding box center [760, 73] width 336 height 29
click at [674, 77] on input "*" at bounding box center [760, 73] width 336 height 29
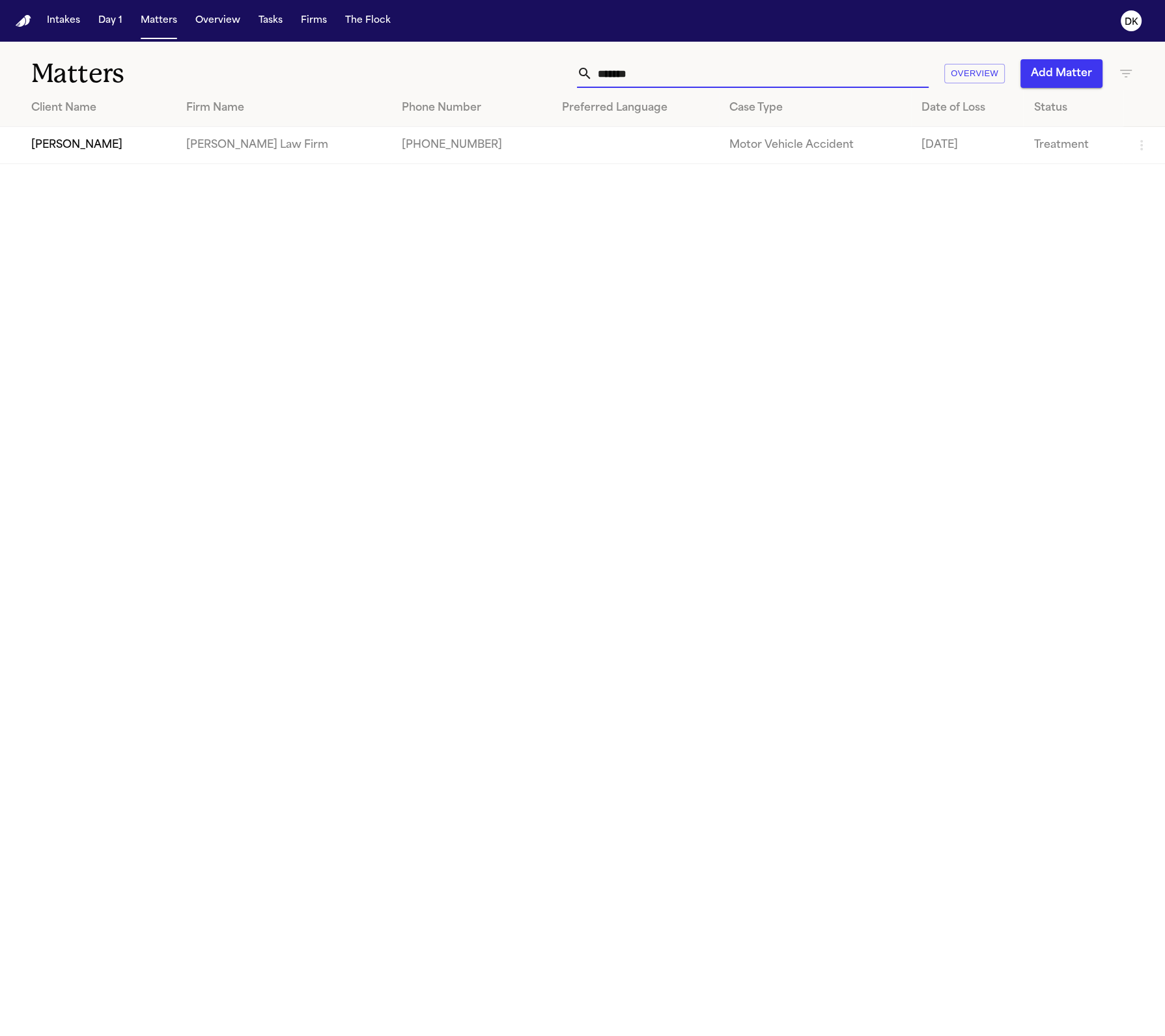
type input "*******"
click at [69, 136] on td "Sandy DaSilva" at bounding box center [88, 146] width 176 height 37
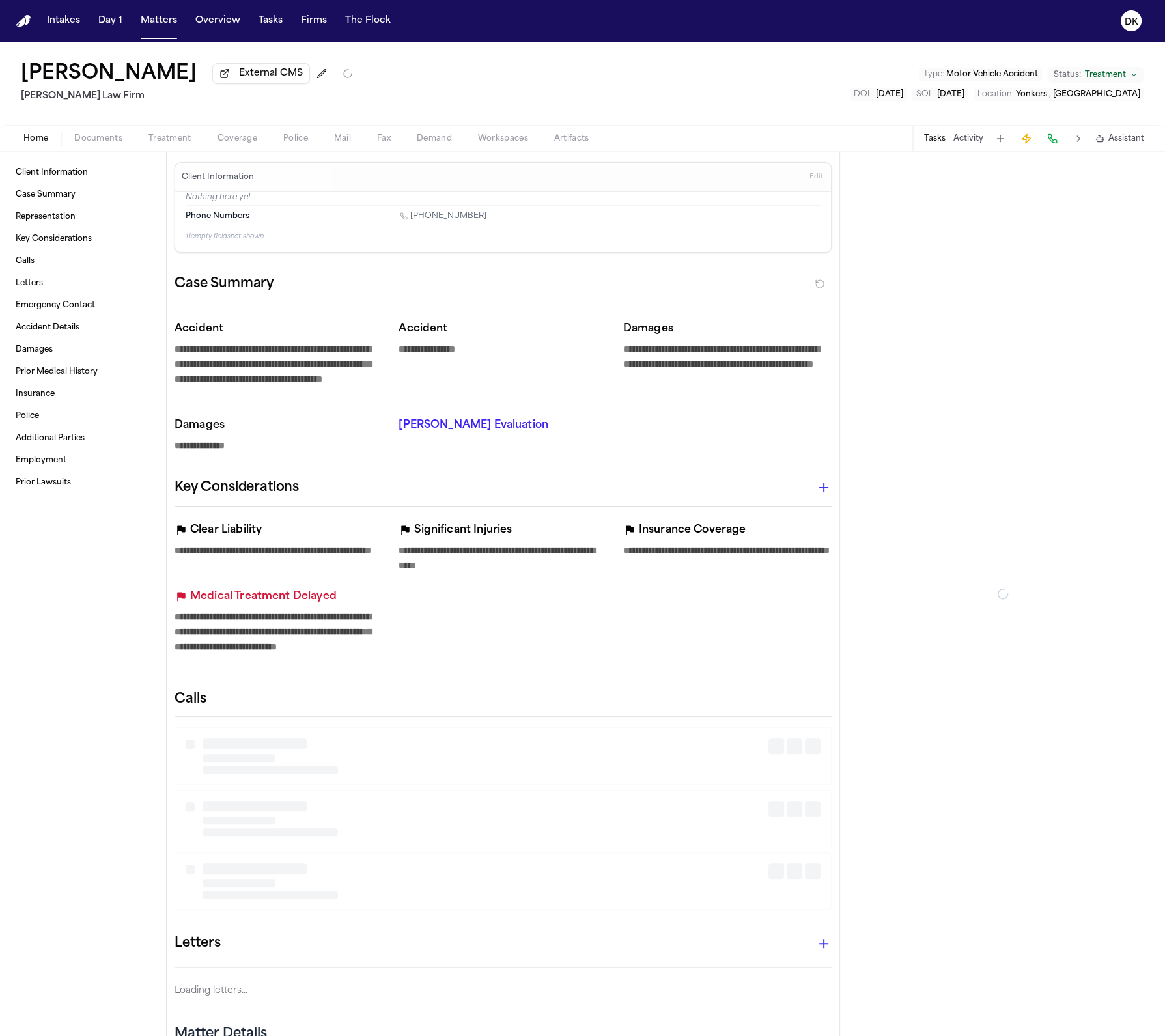
type textarea "*"
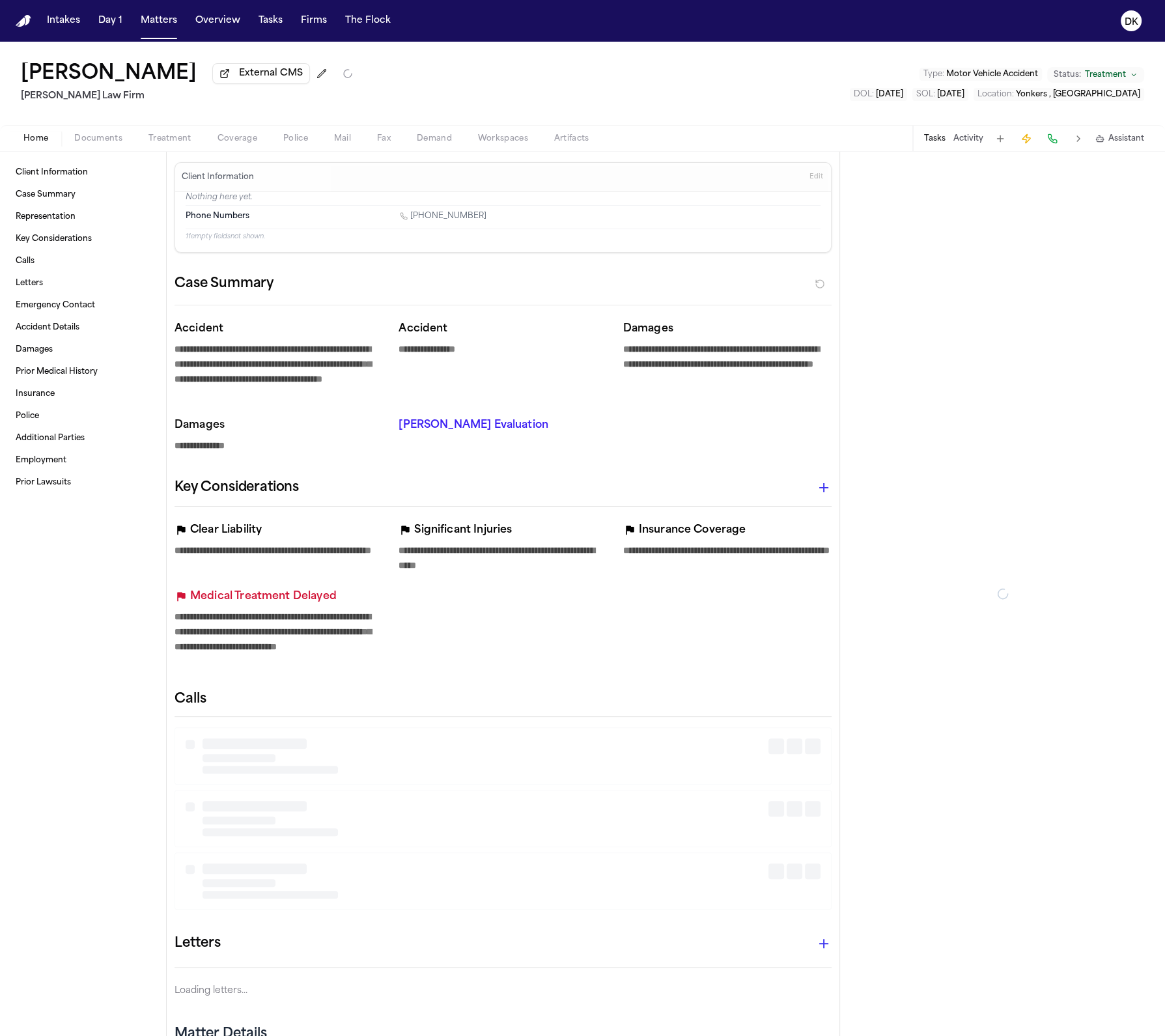
type textarea "*"
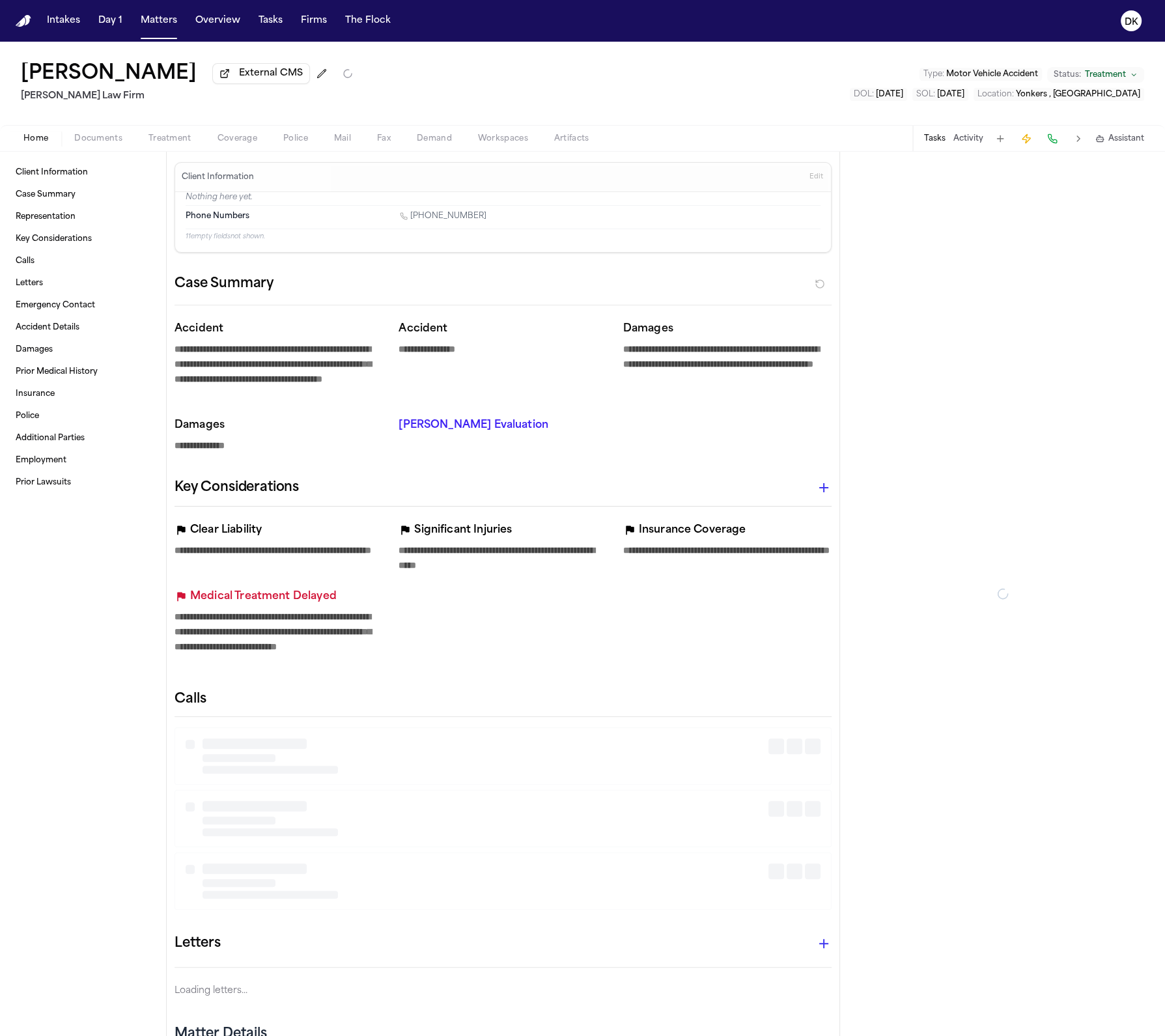
type textarea "*"
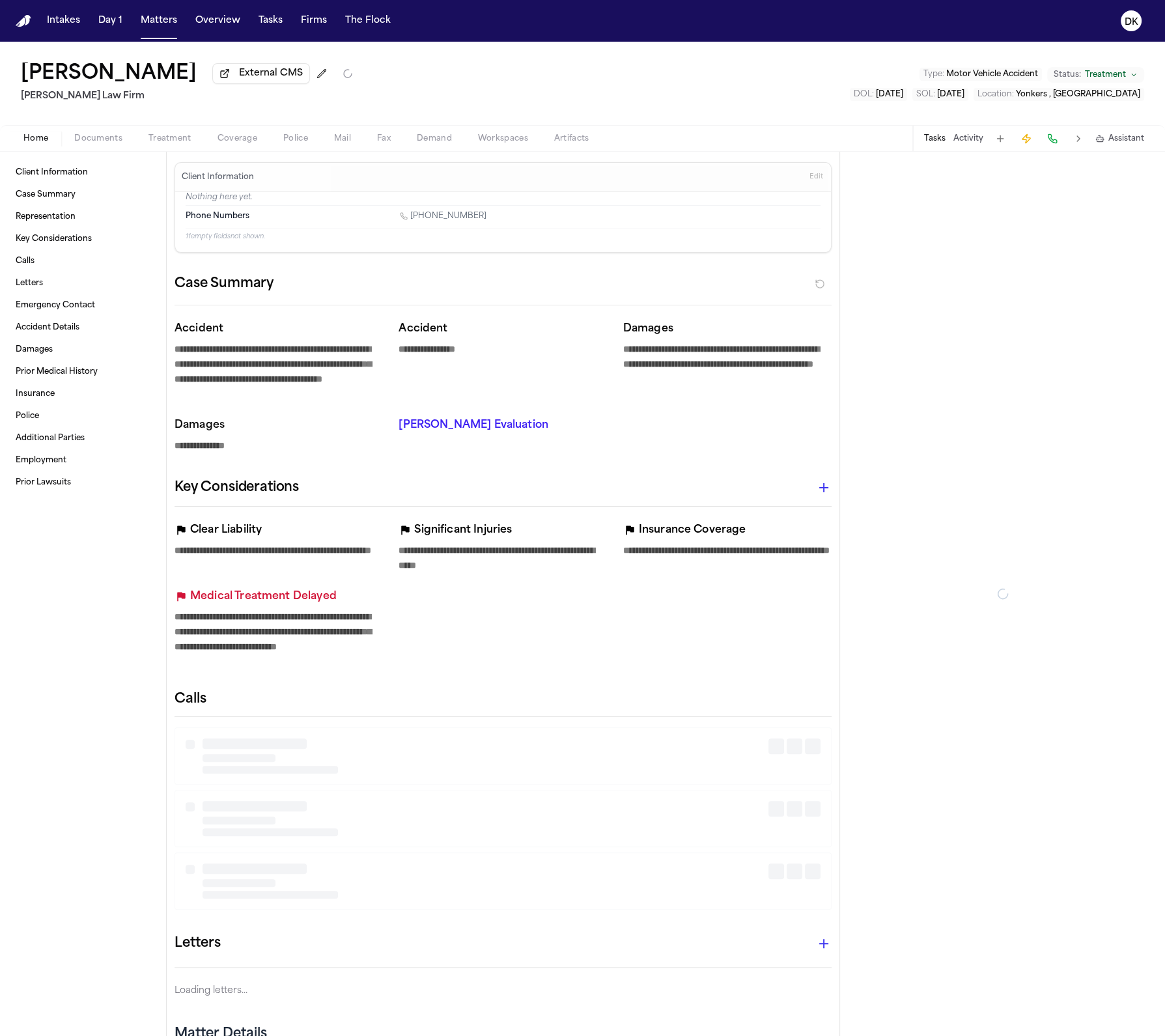
type textarea "*"
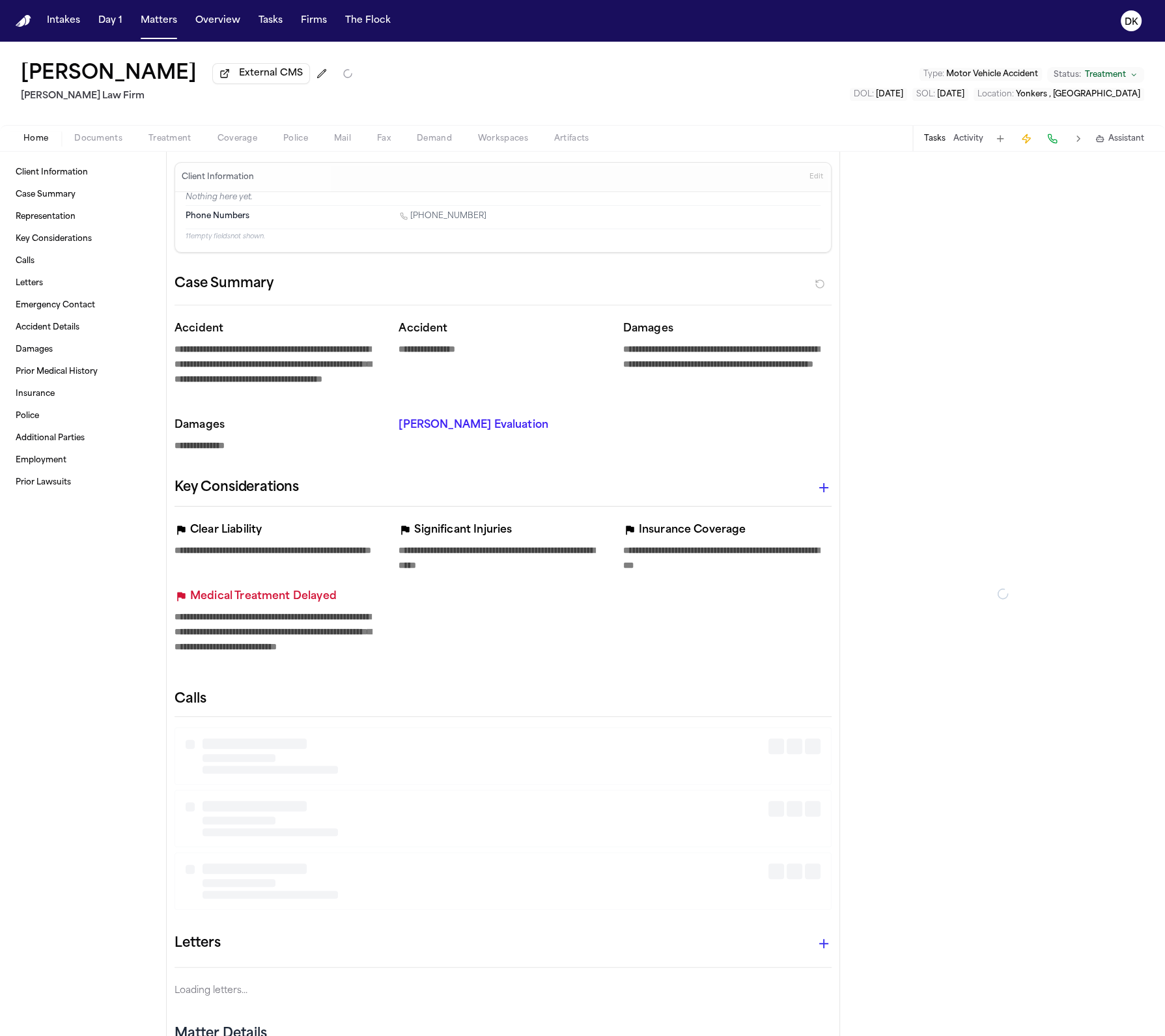
type textarea "*"
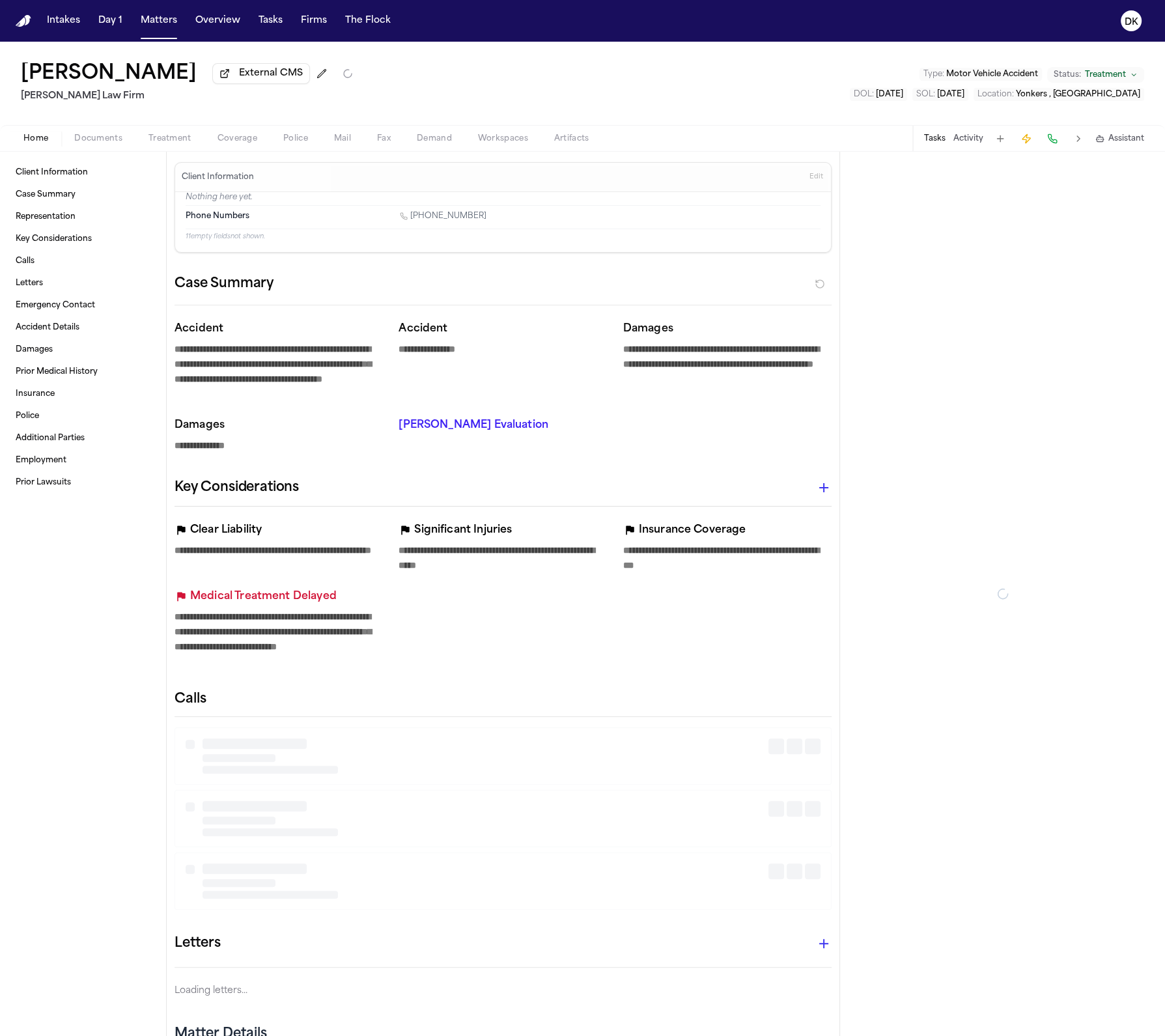
type textarea "*"
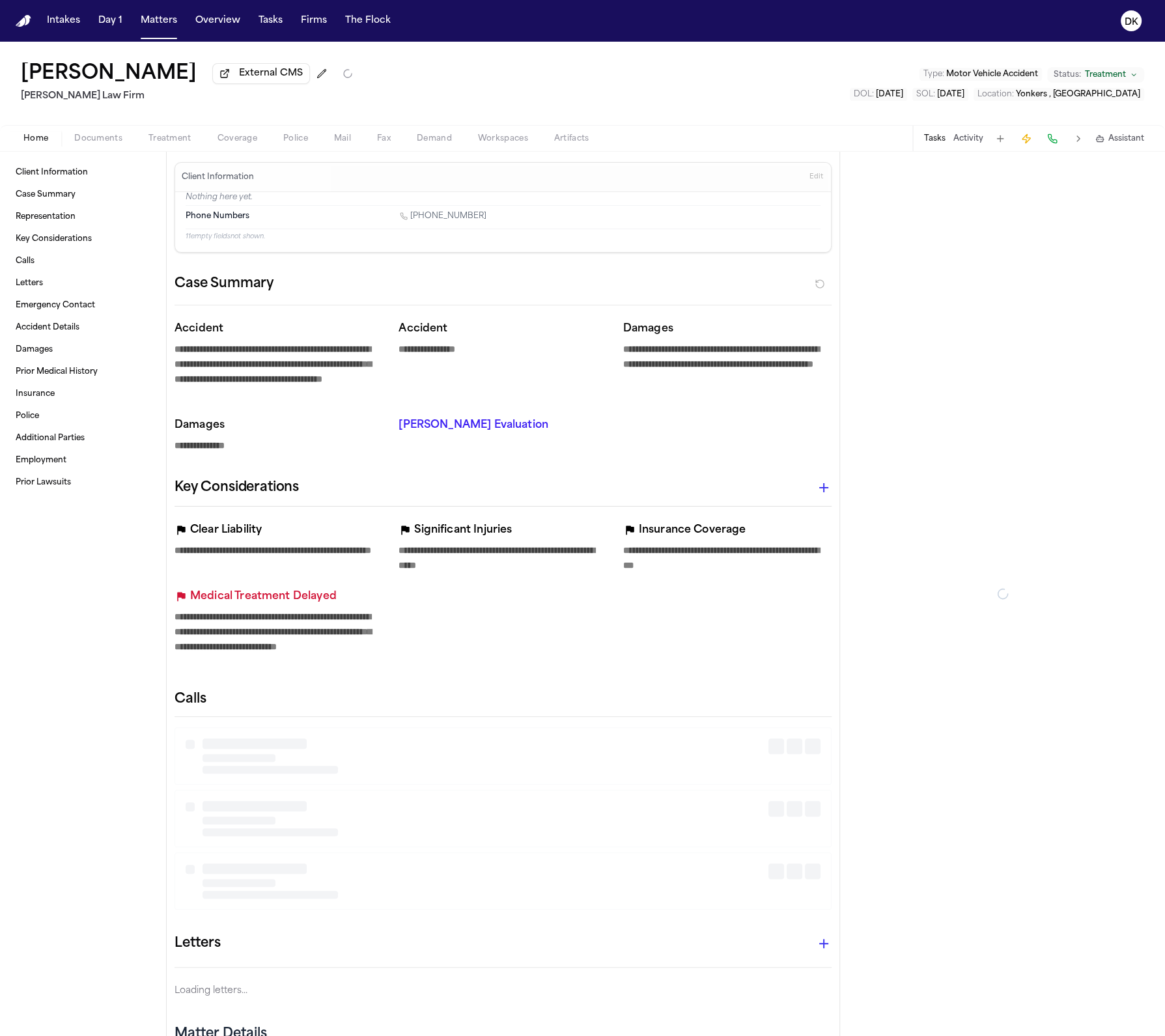
type textarea "*"
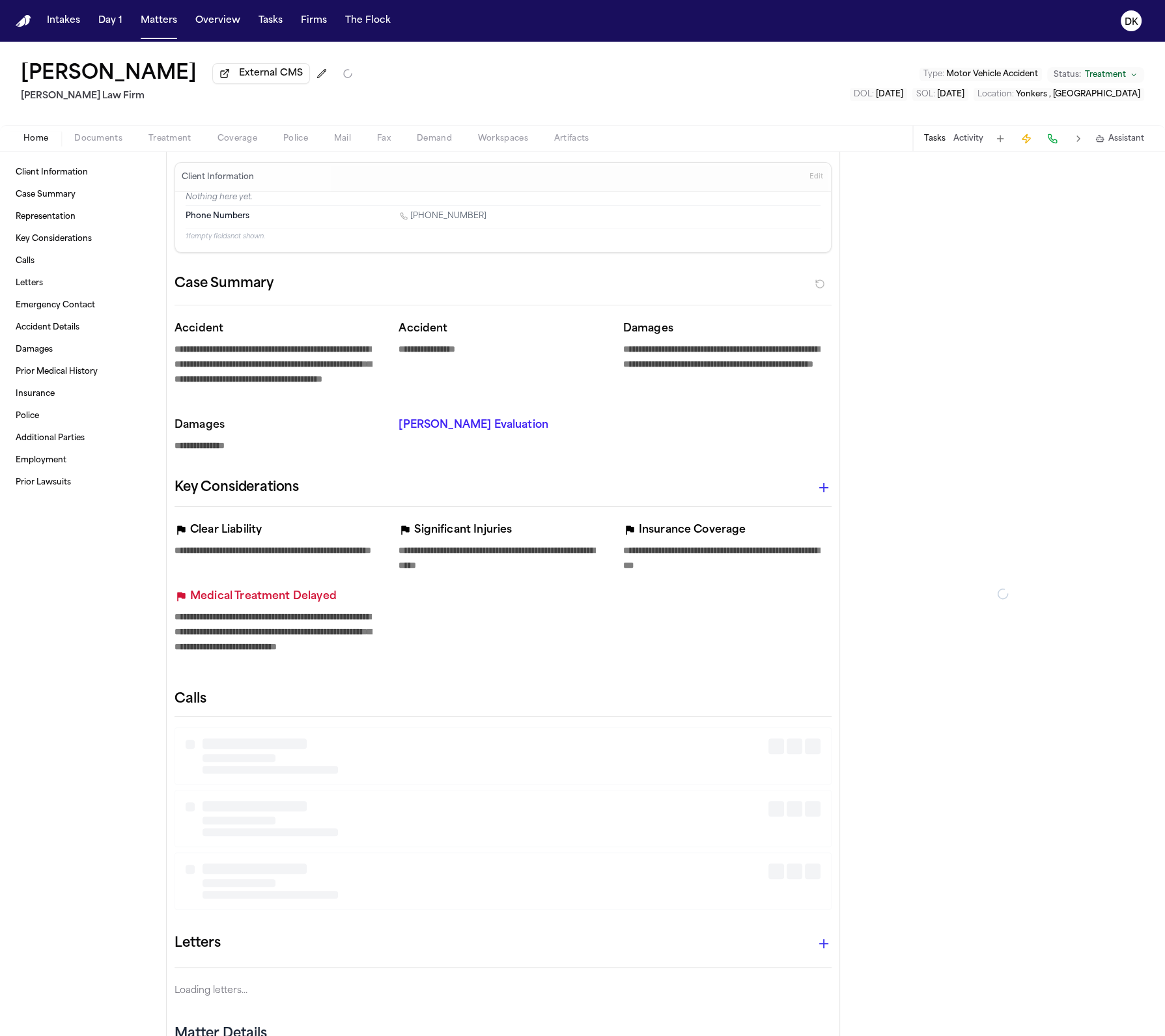
type textarea "*"
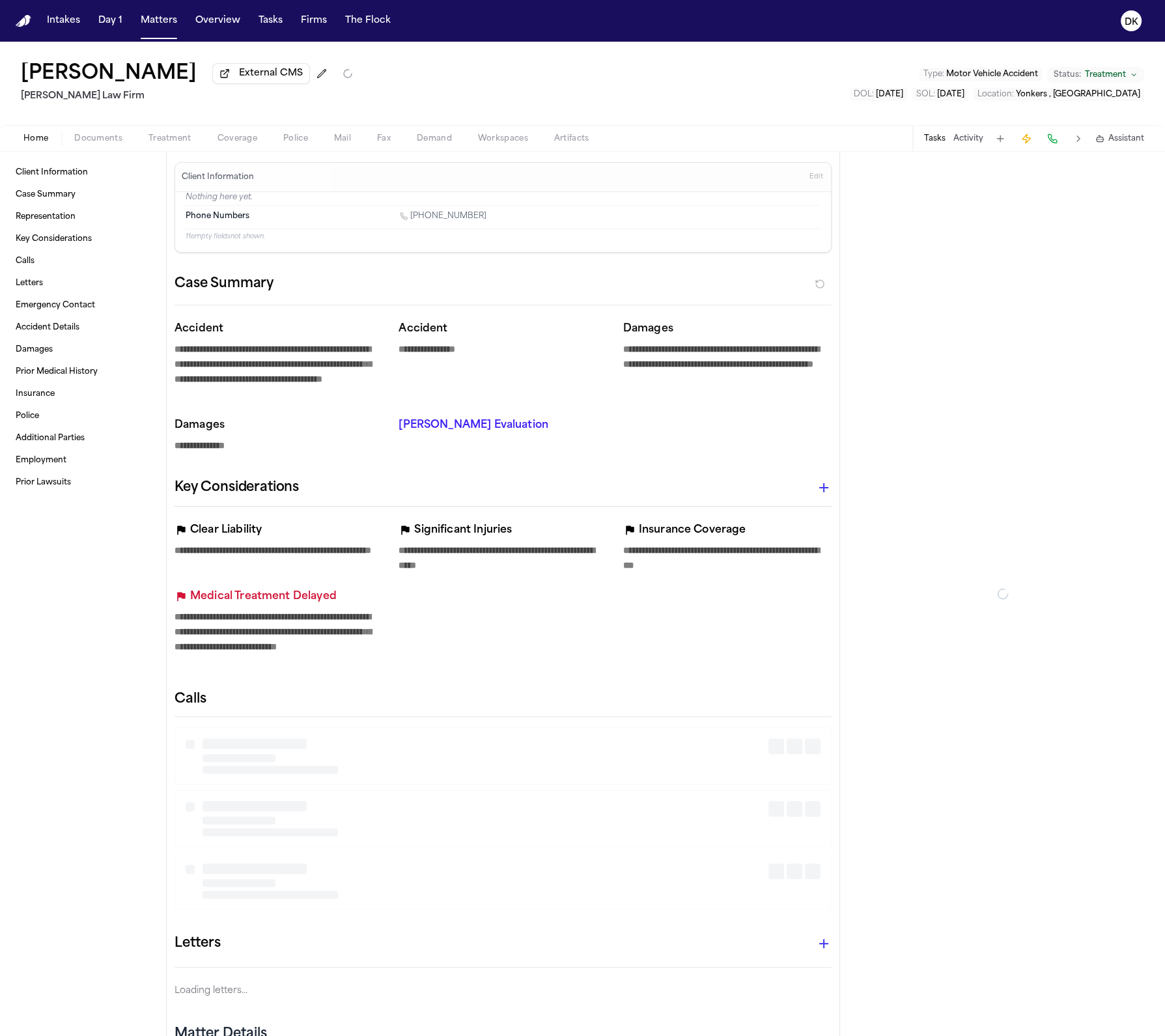
type textarea "*"
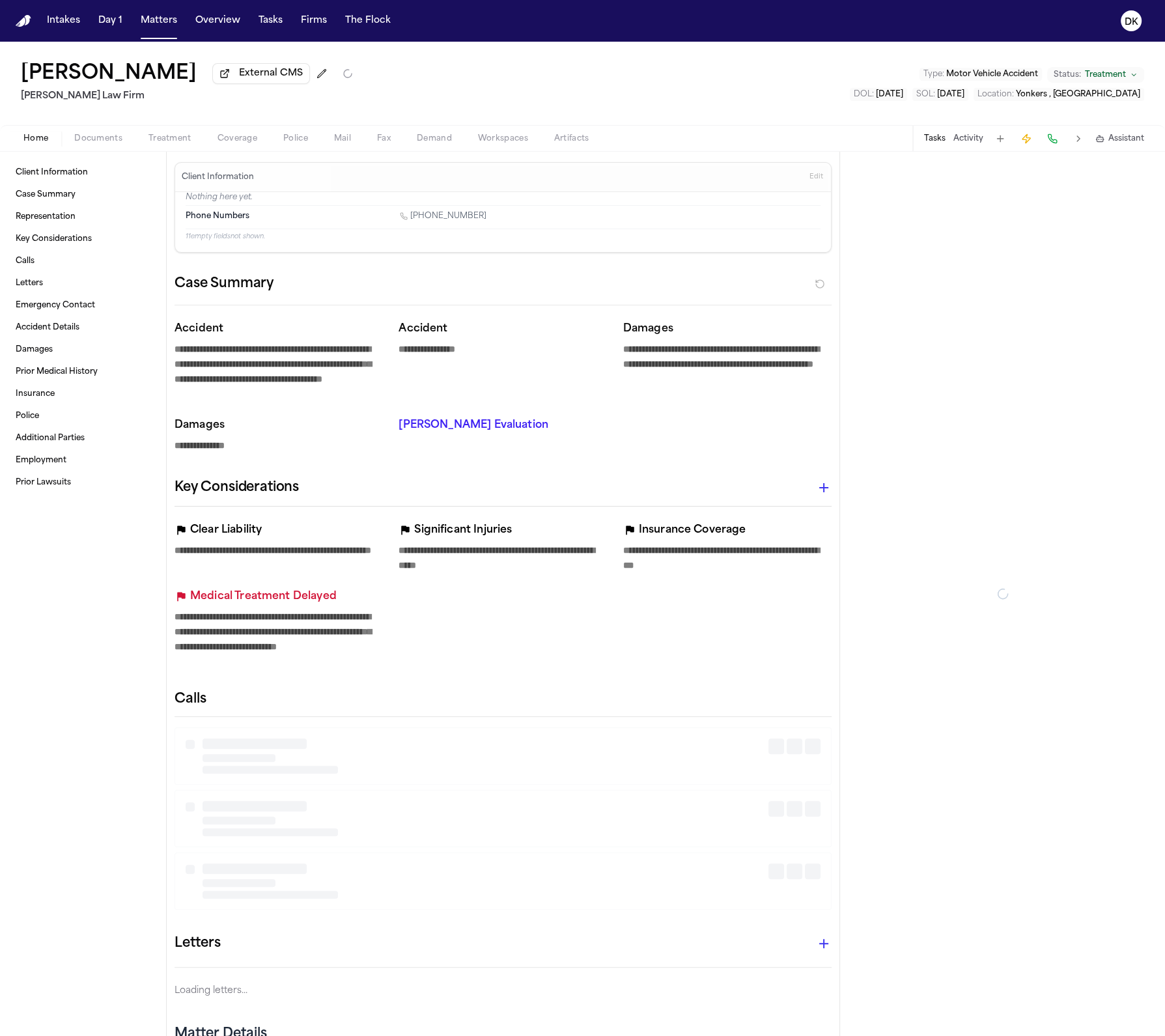
type textarea "*"
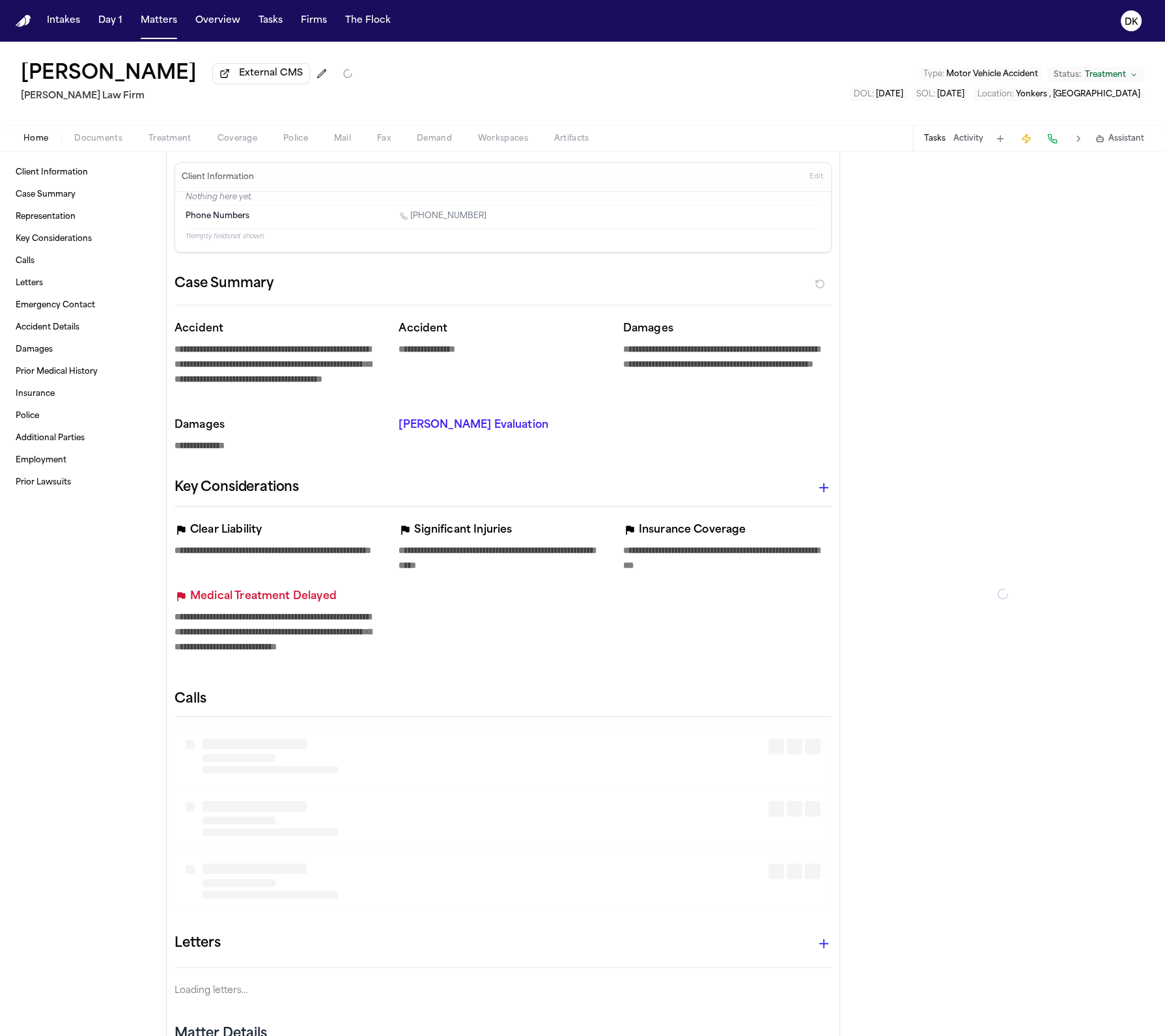
type textarea "*"
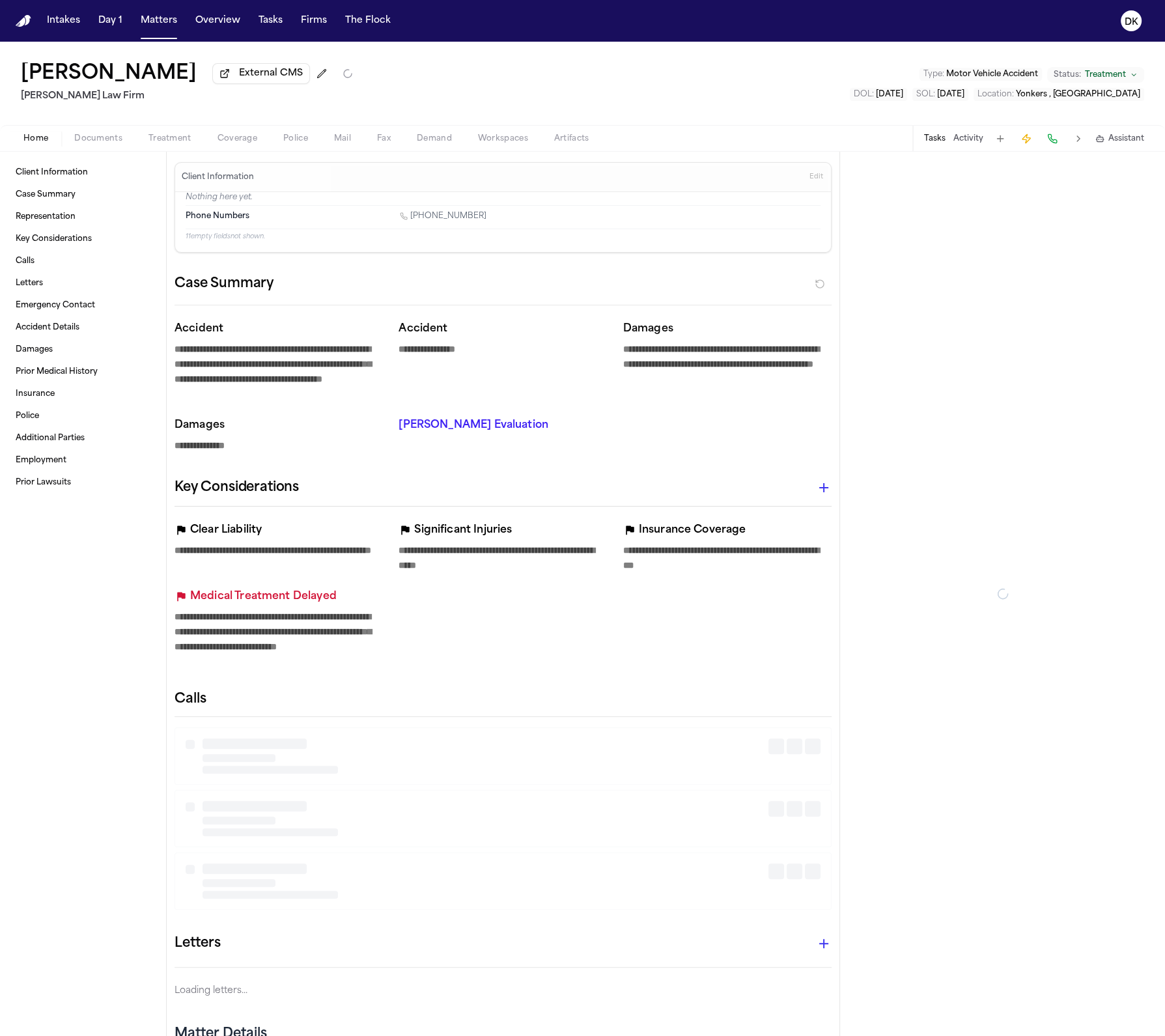
type textarea "*"
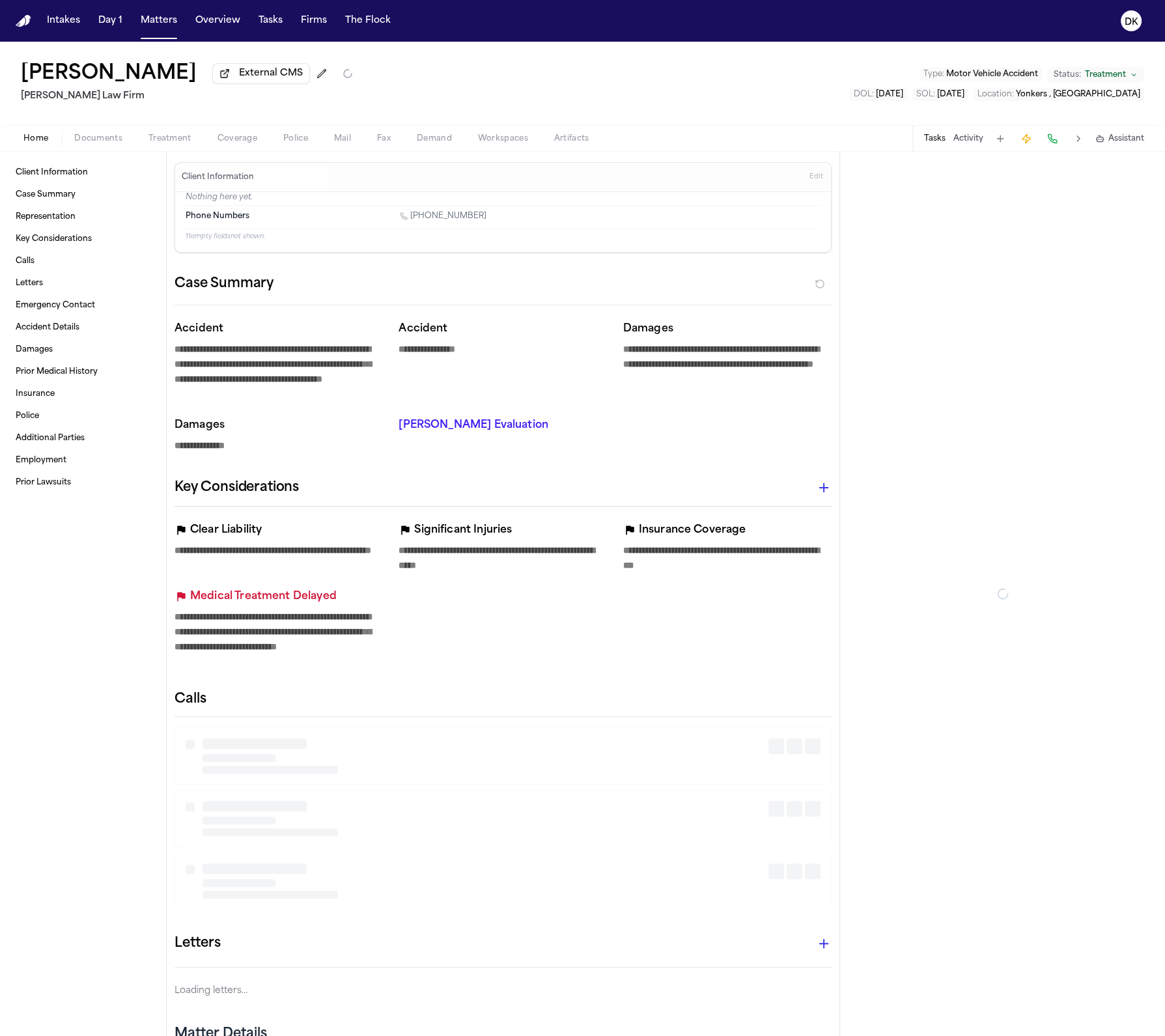
type textarea "*"
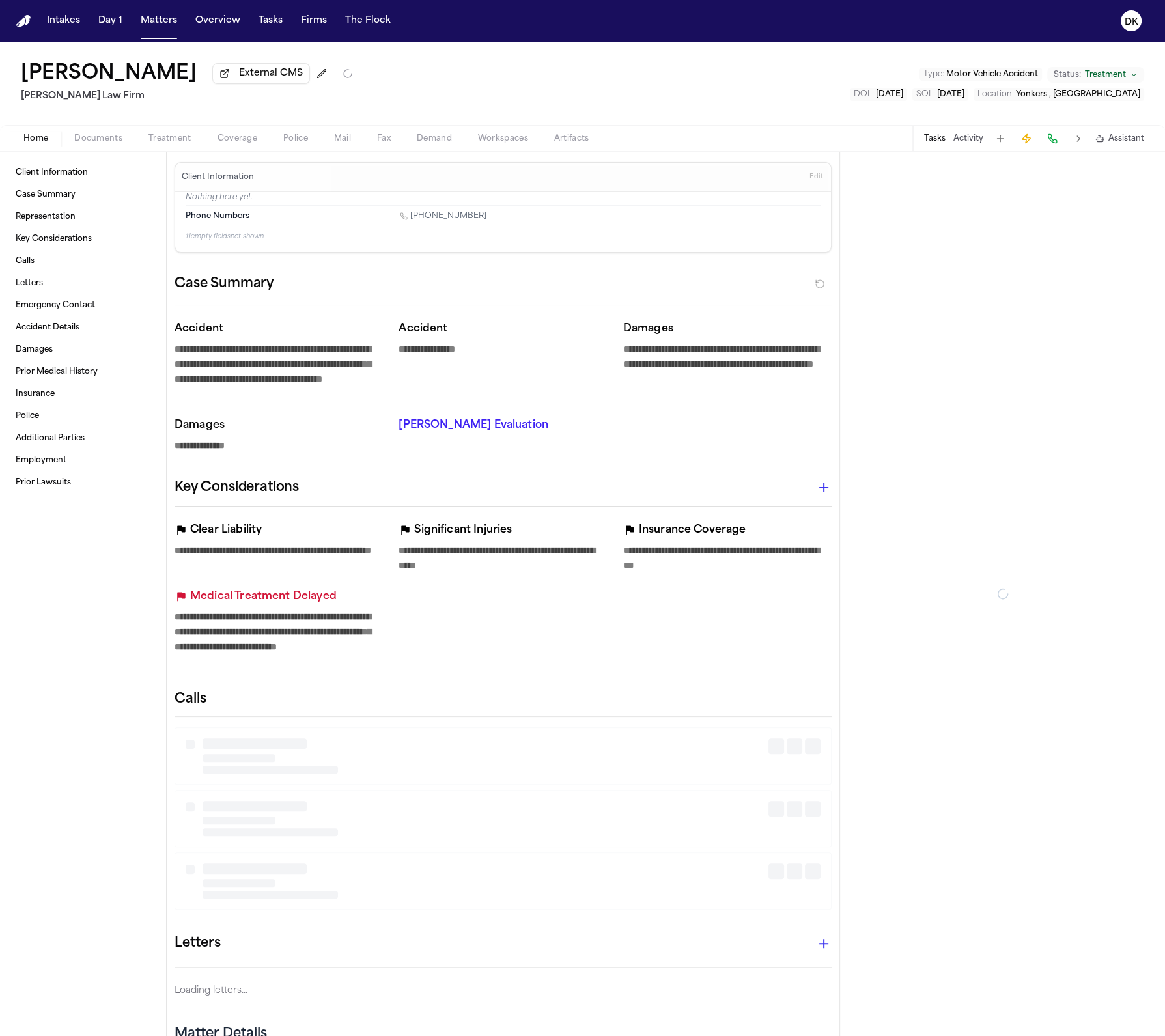
type textarea "*"
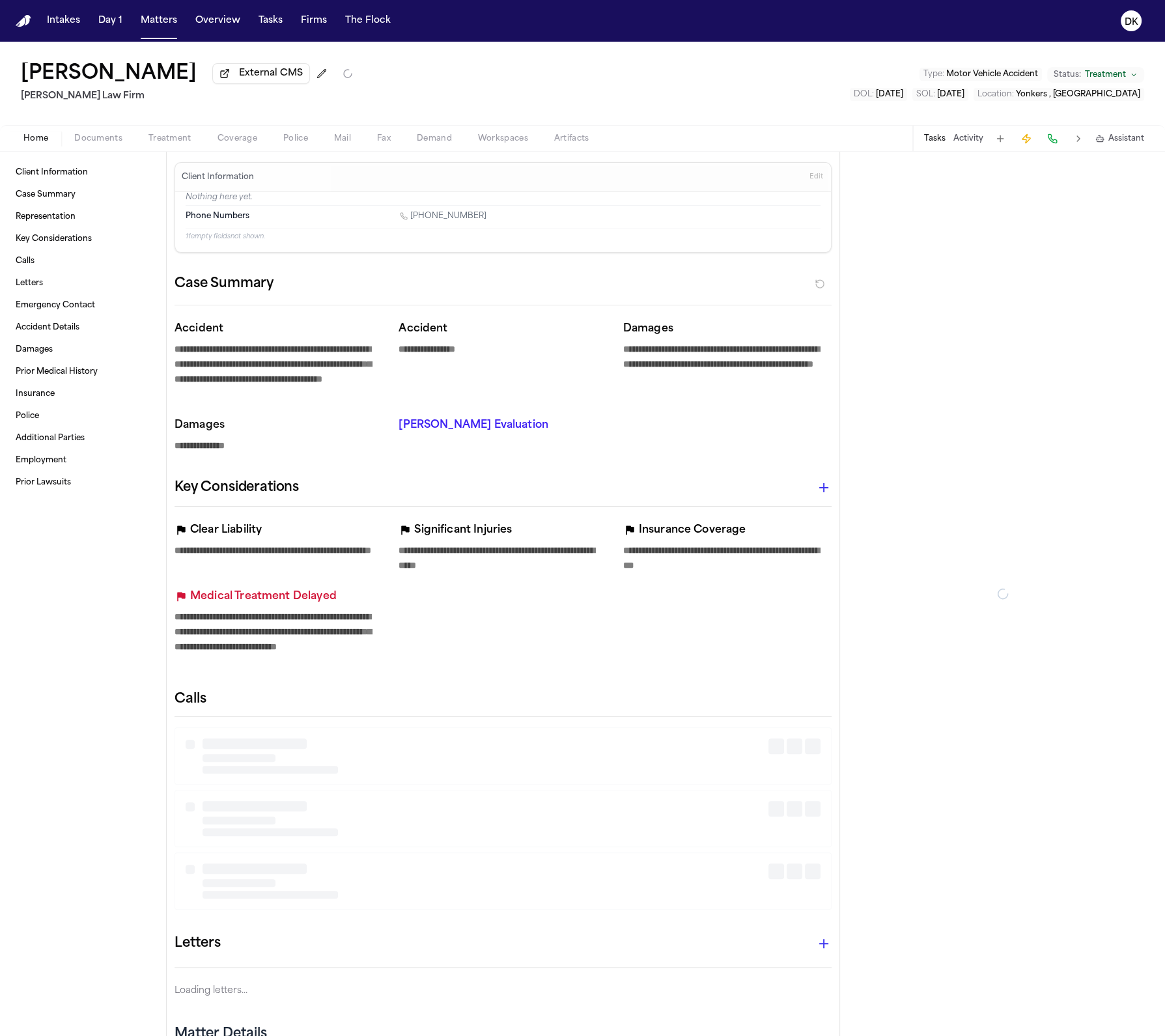
type textarea "*"
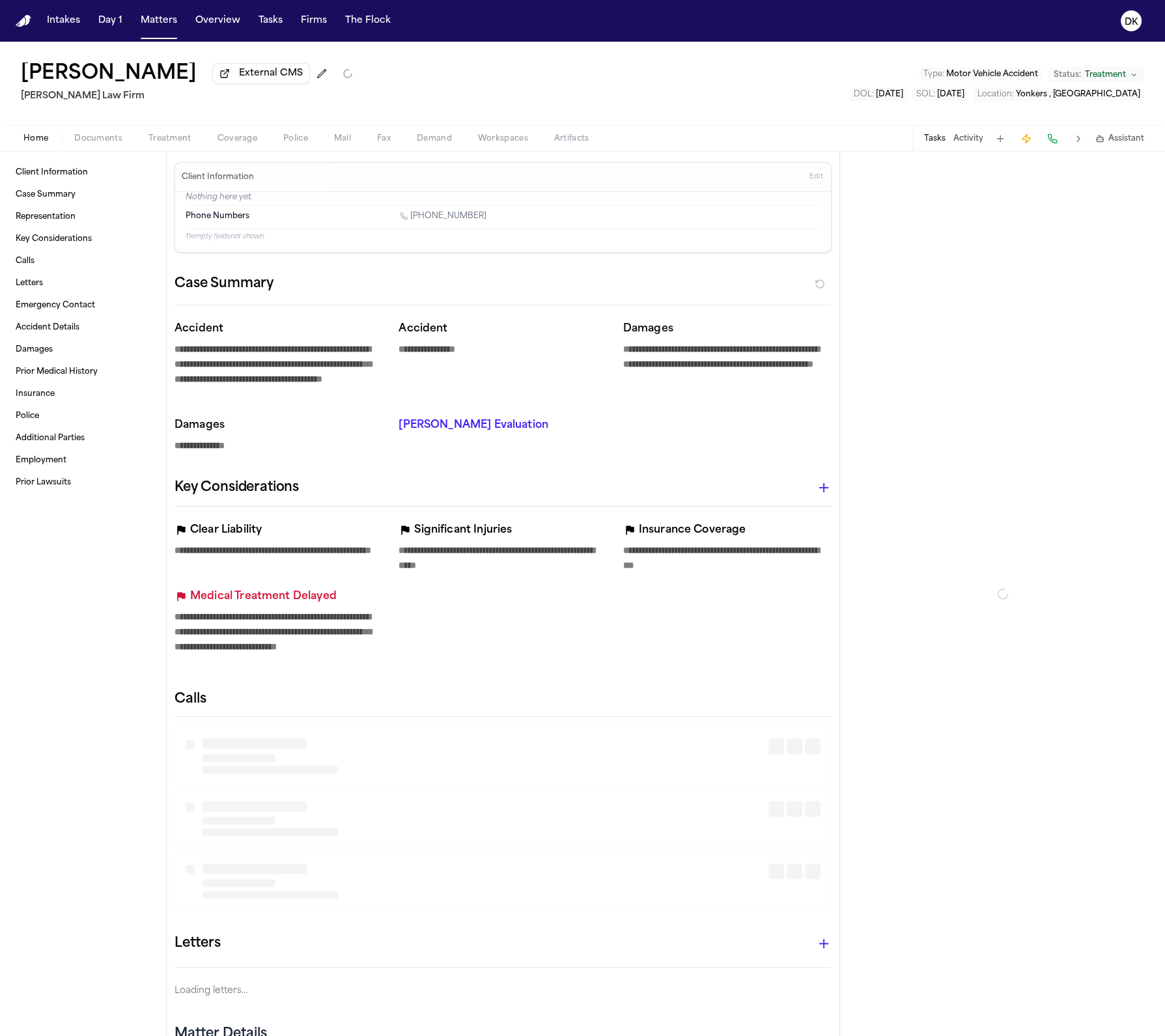
type textarea "*"
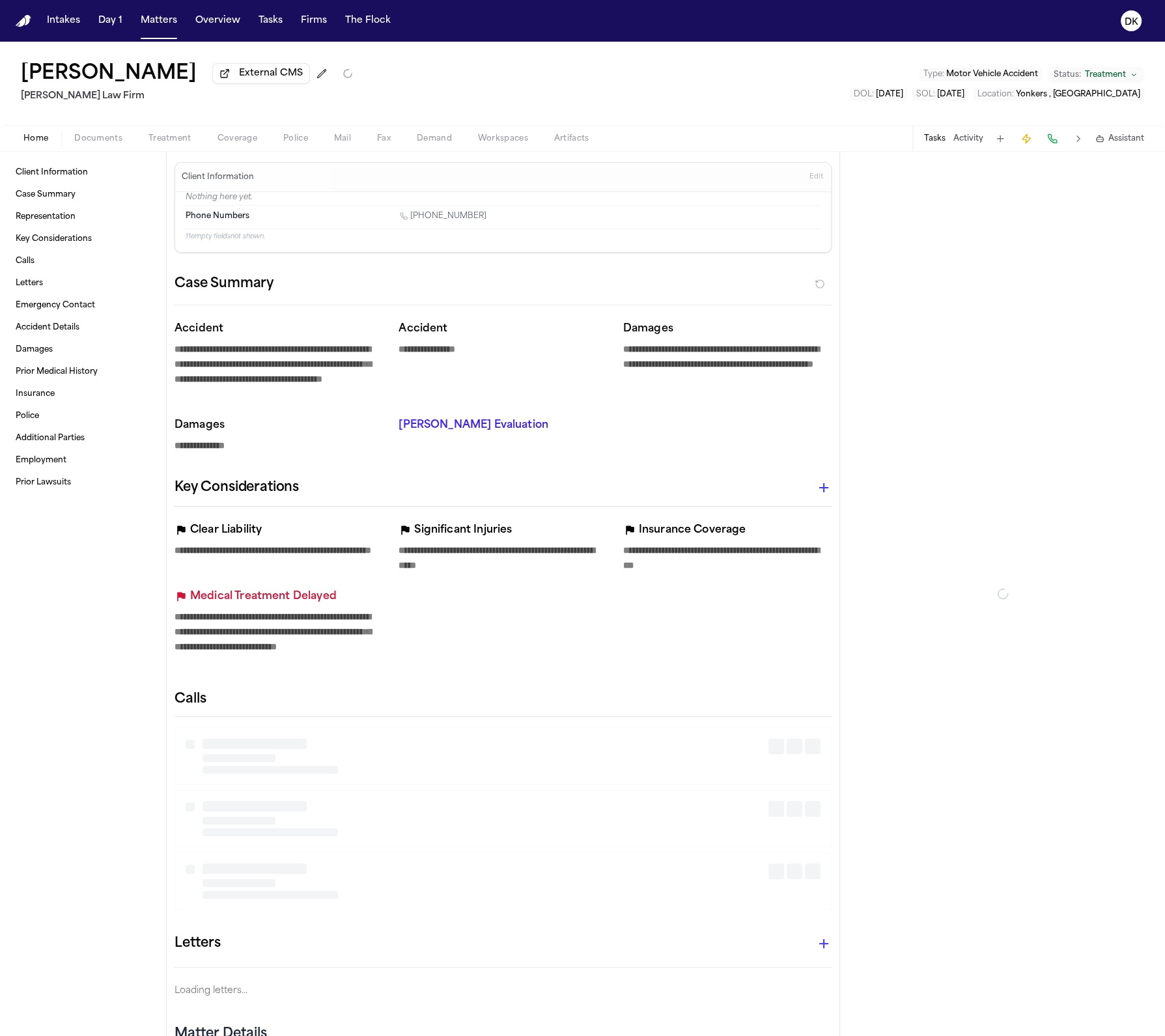
type textarea "*"
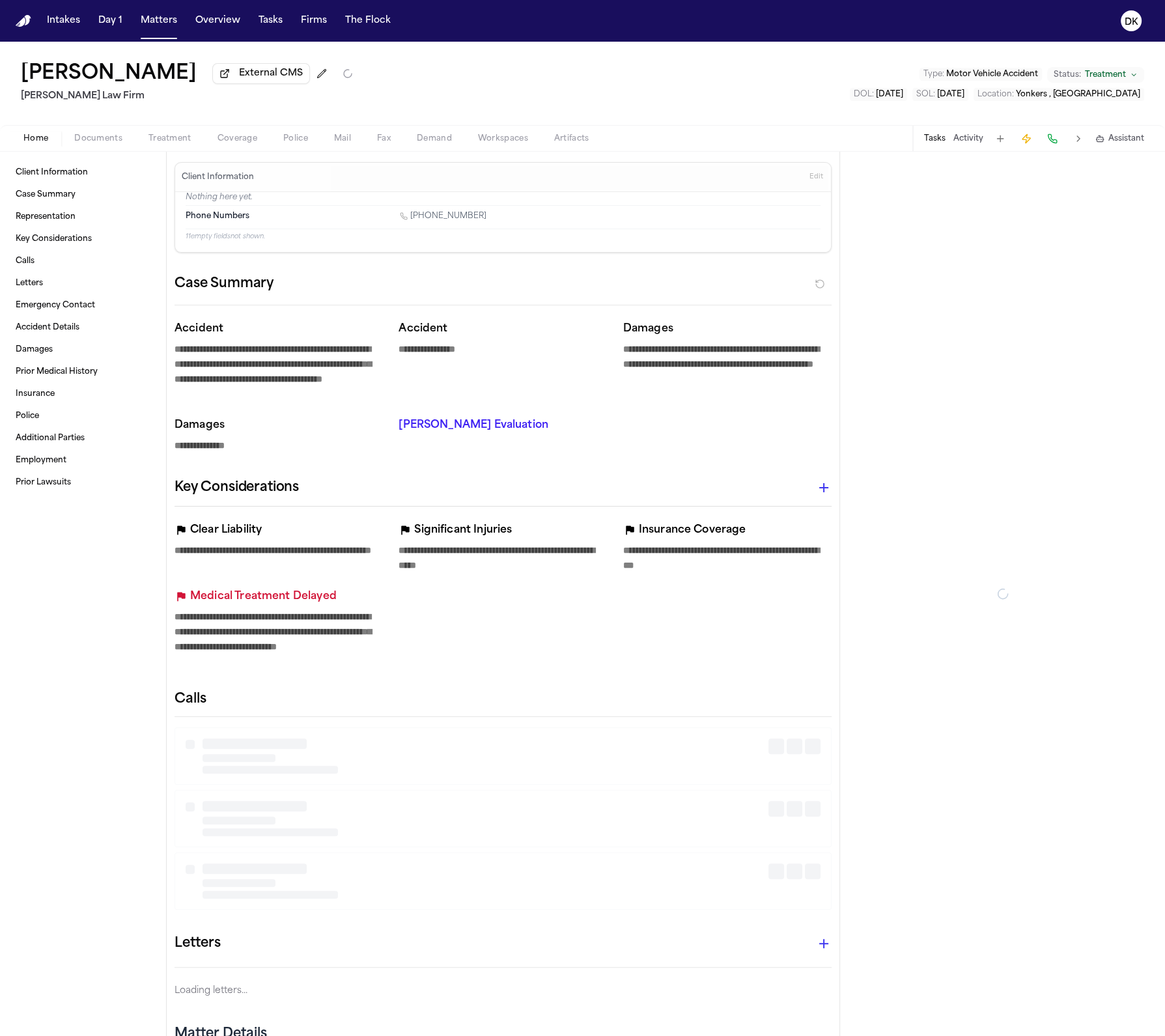
type textarea "*"
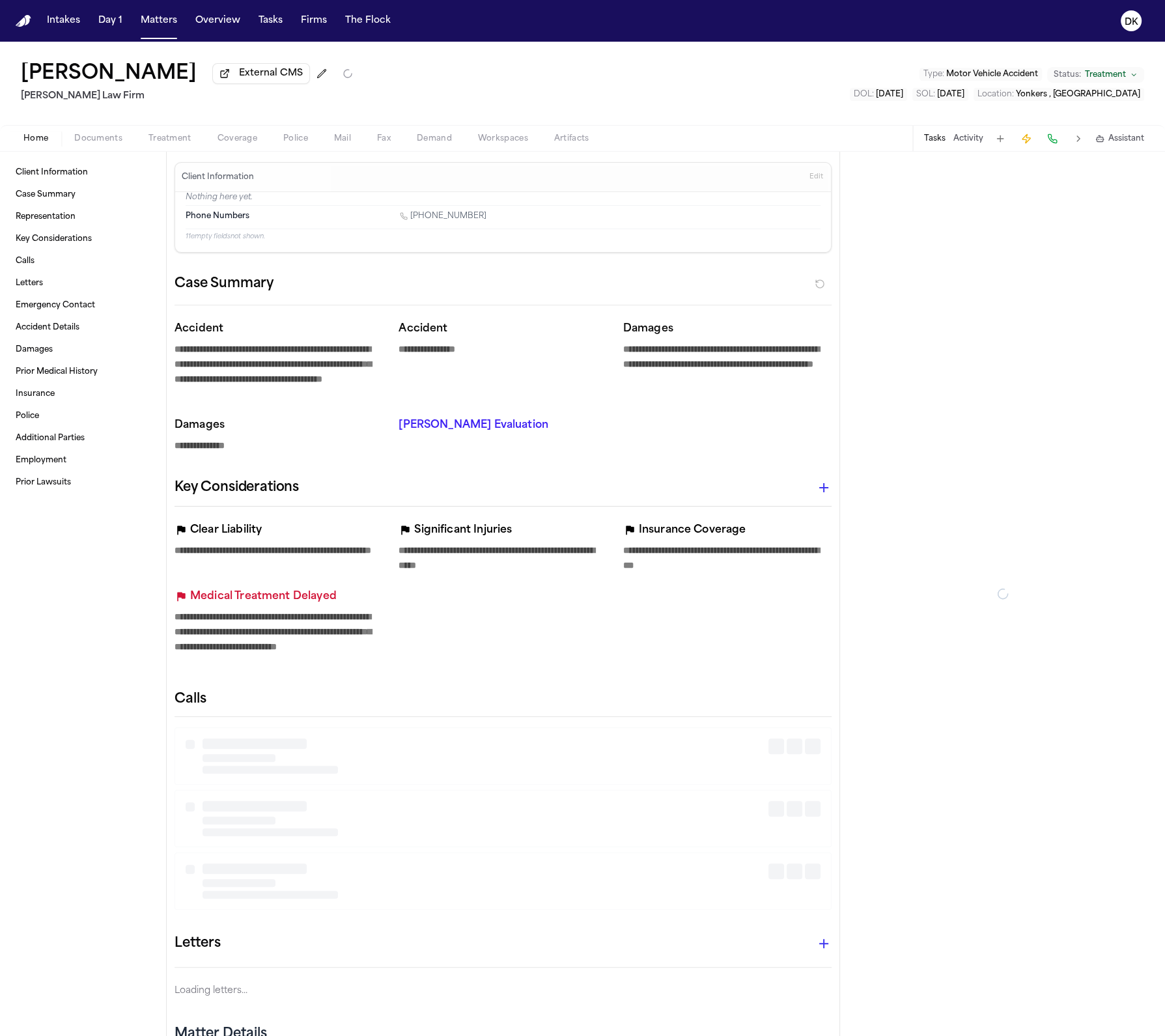
type textarea "*"
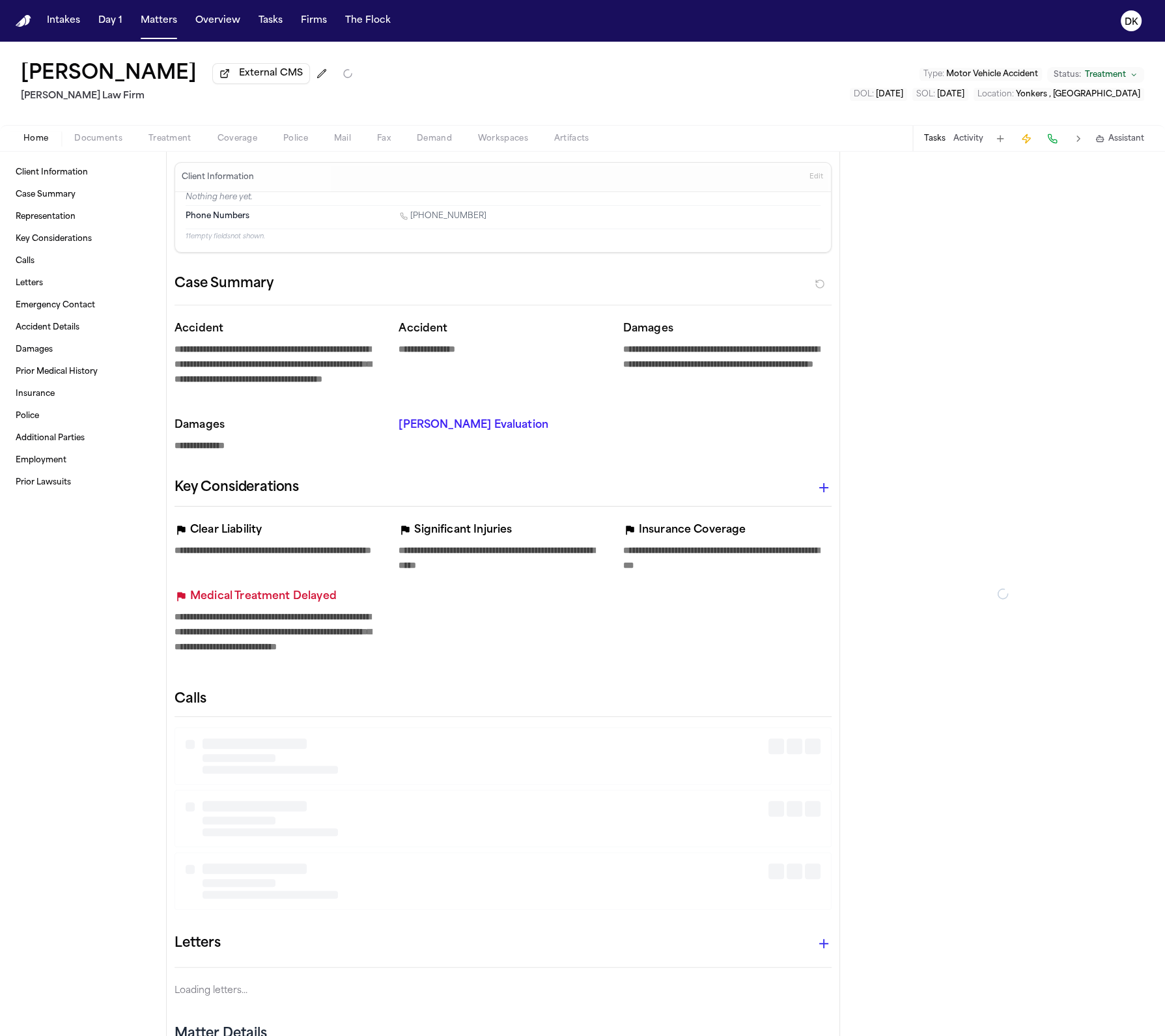
type textarea "*"
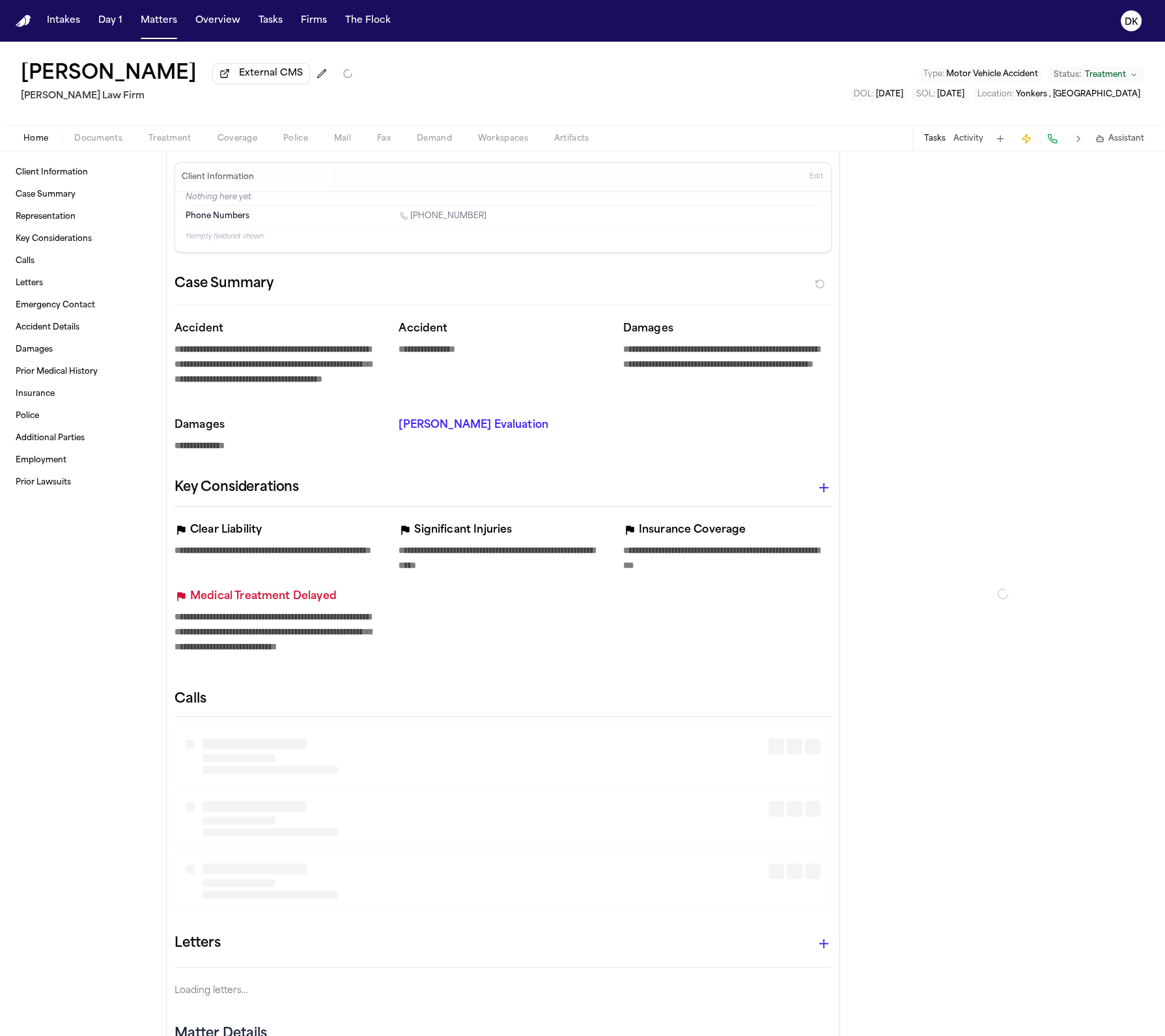
type textarea "*"
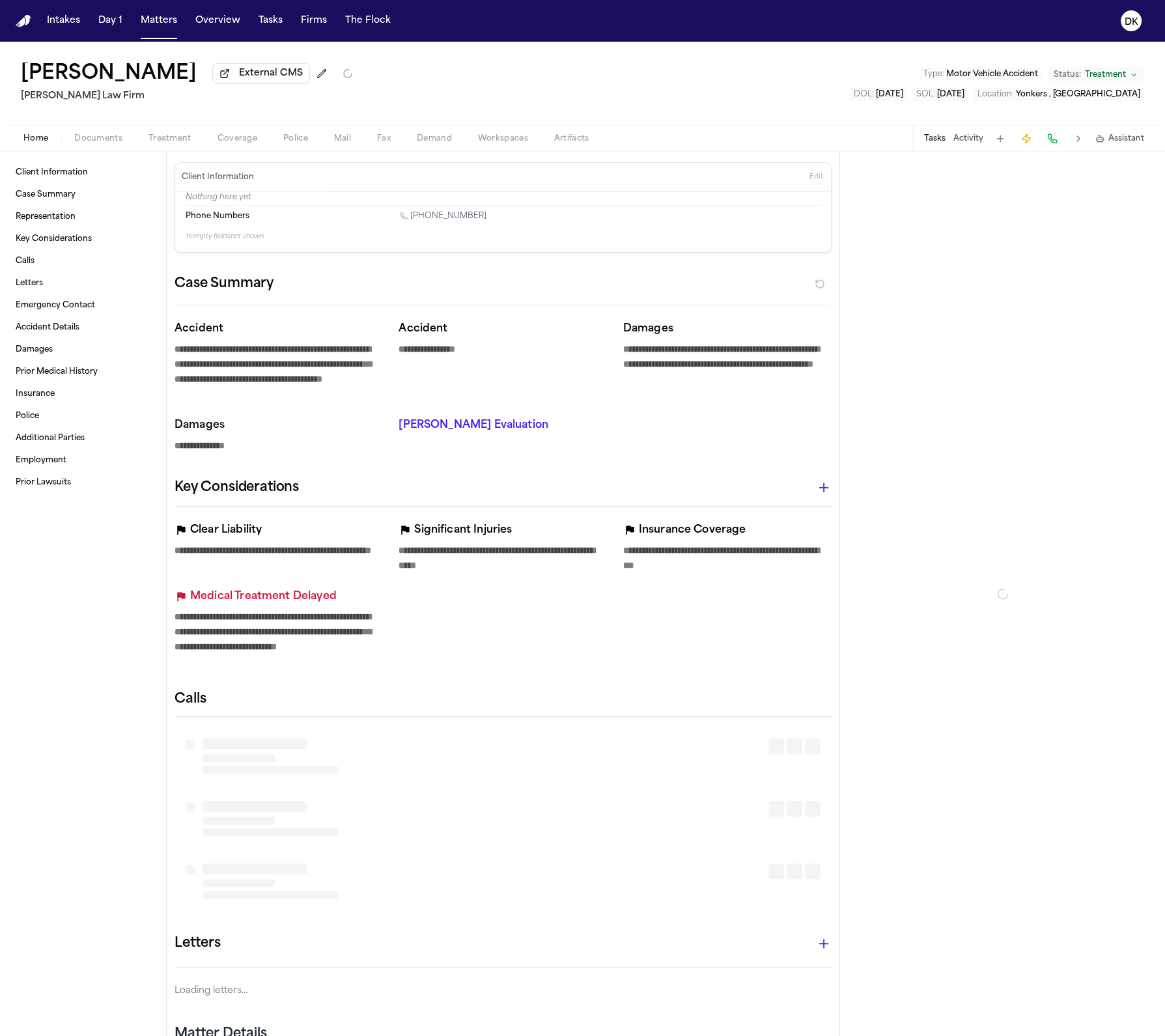
type textarea "*"
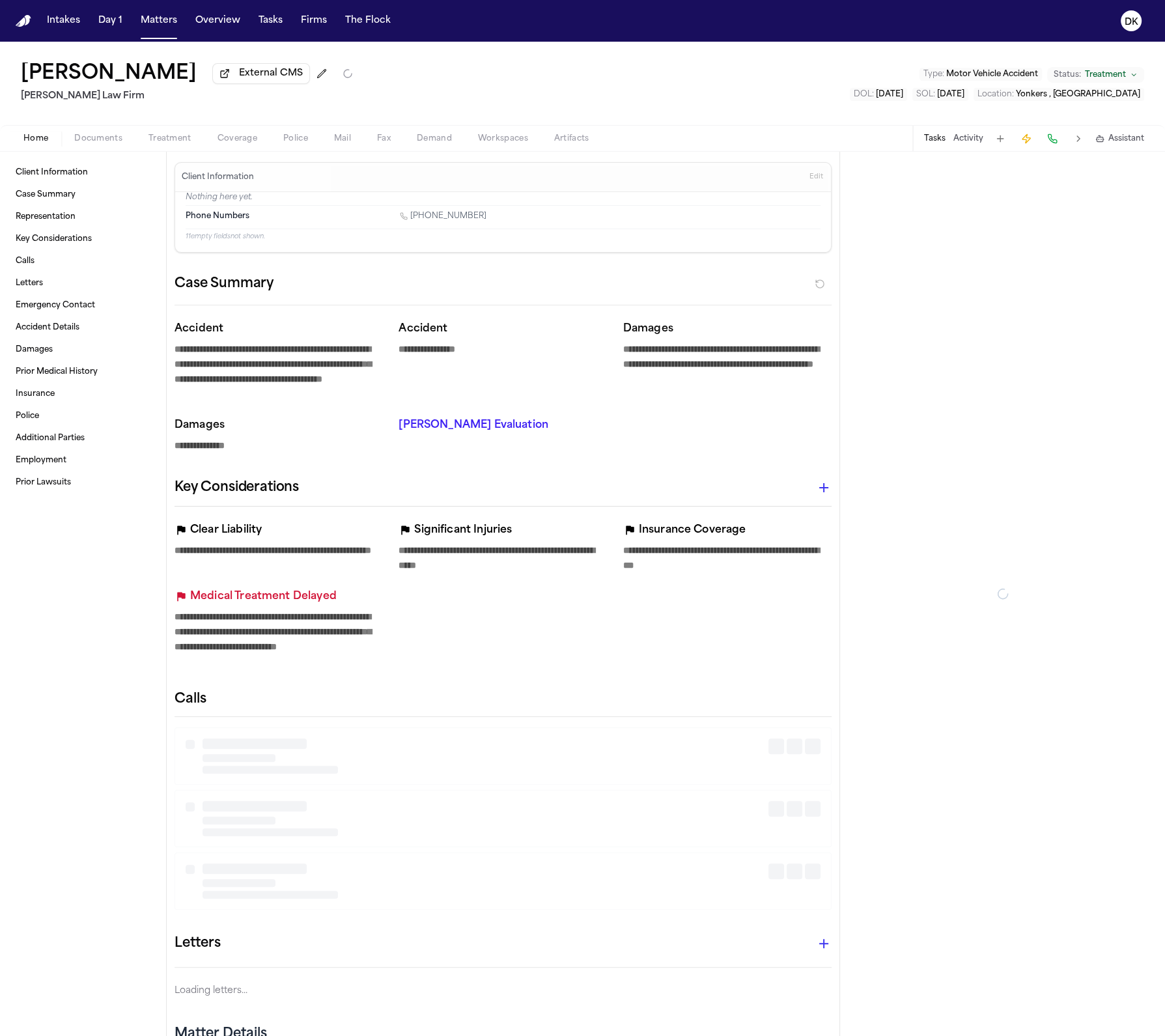
type textarea "*"
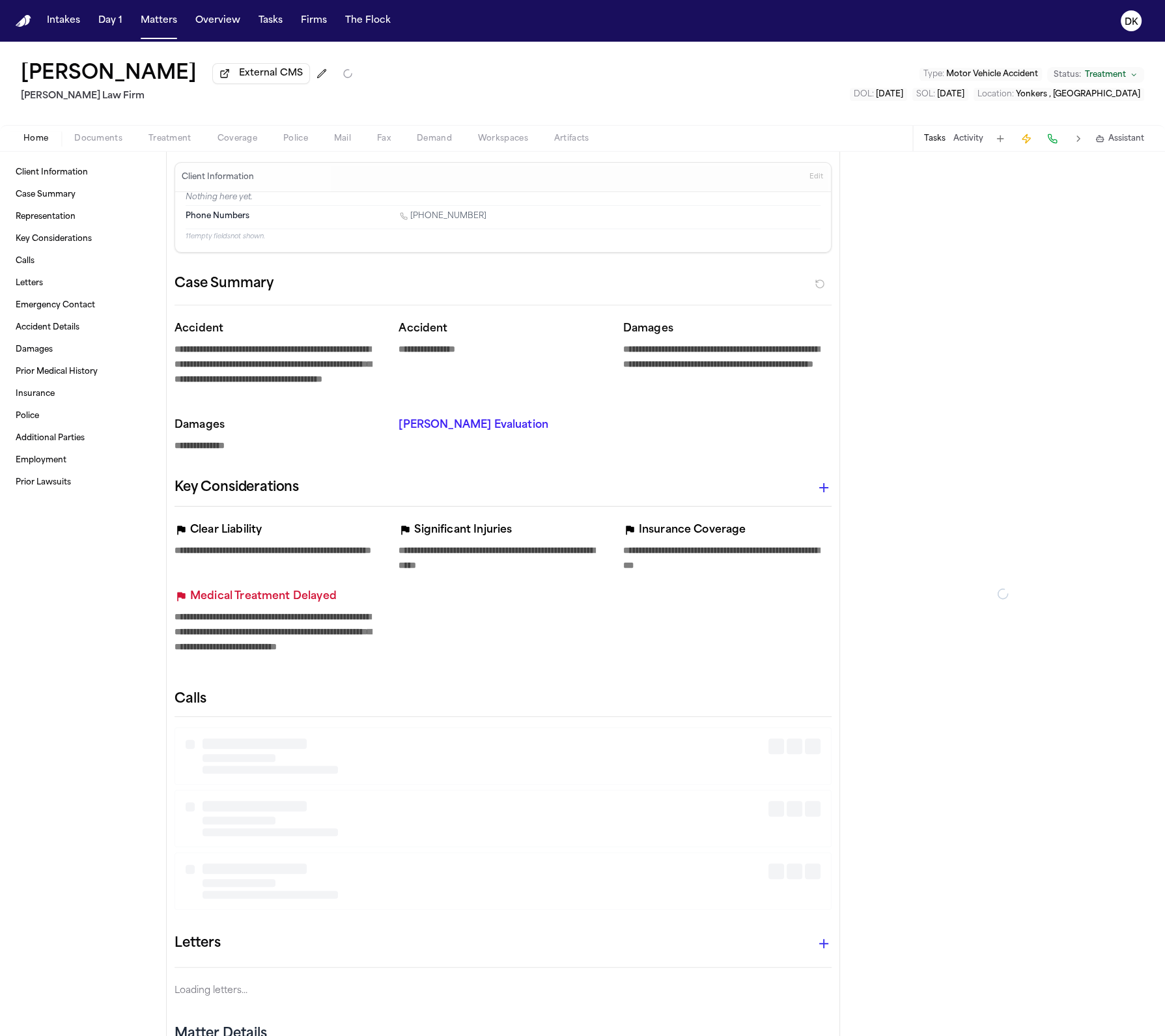
type textarea "*"
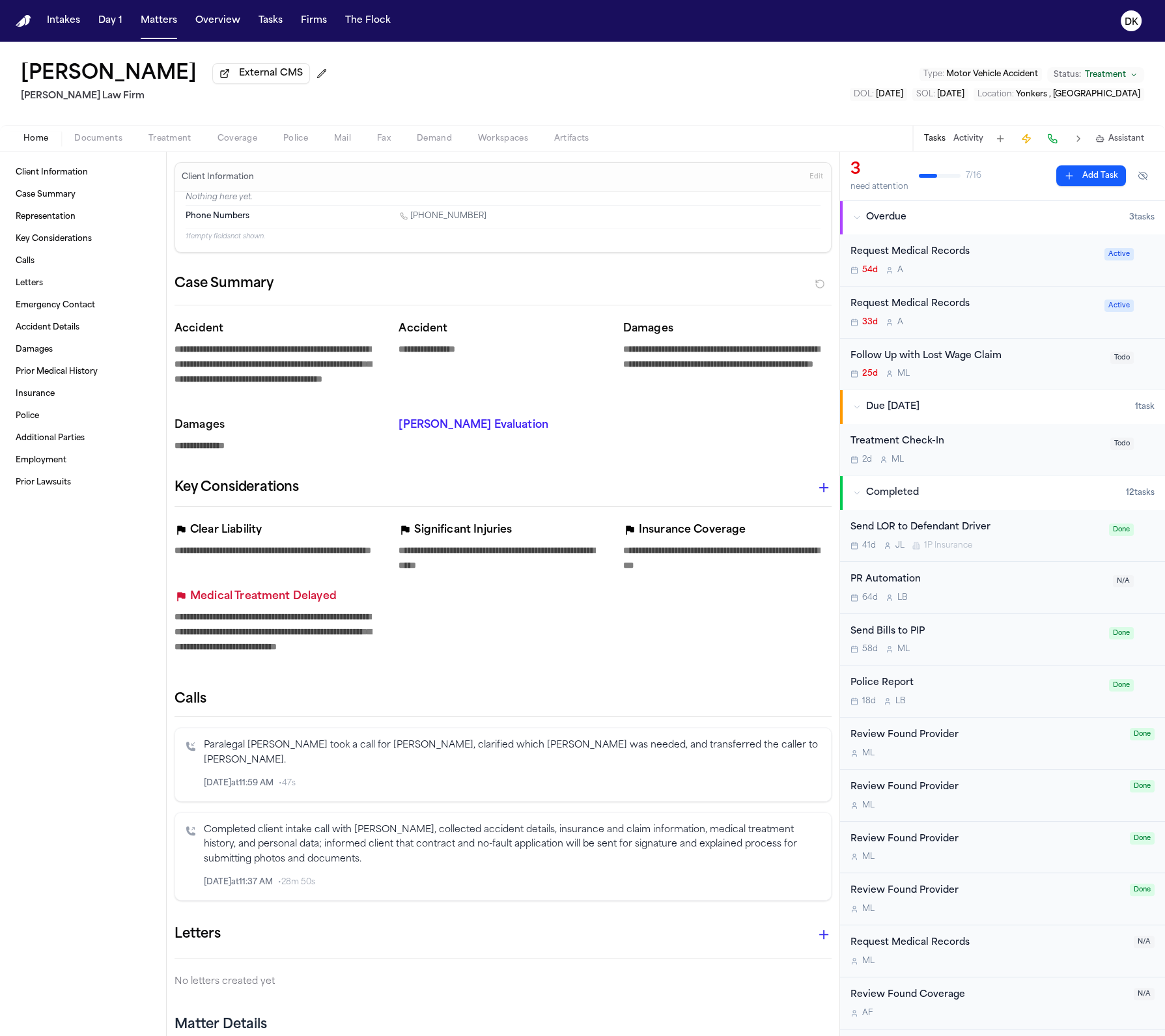
type textarea "*"
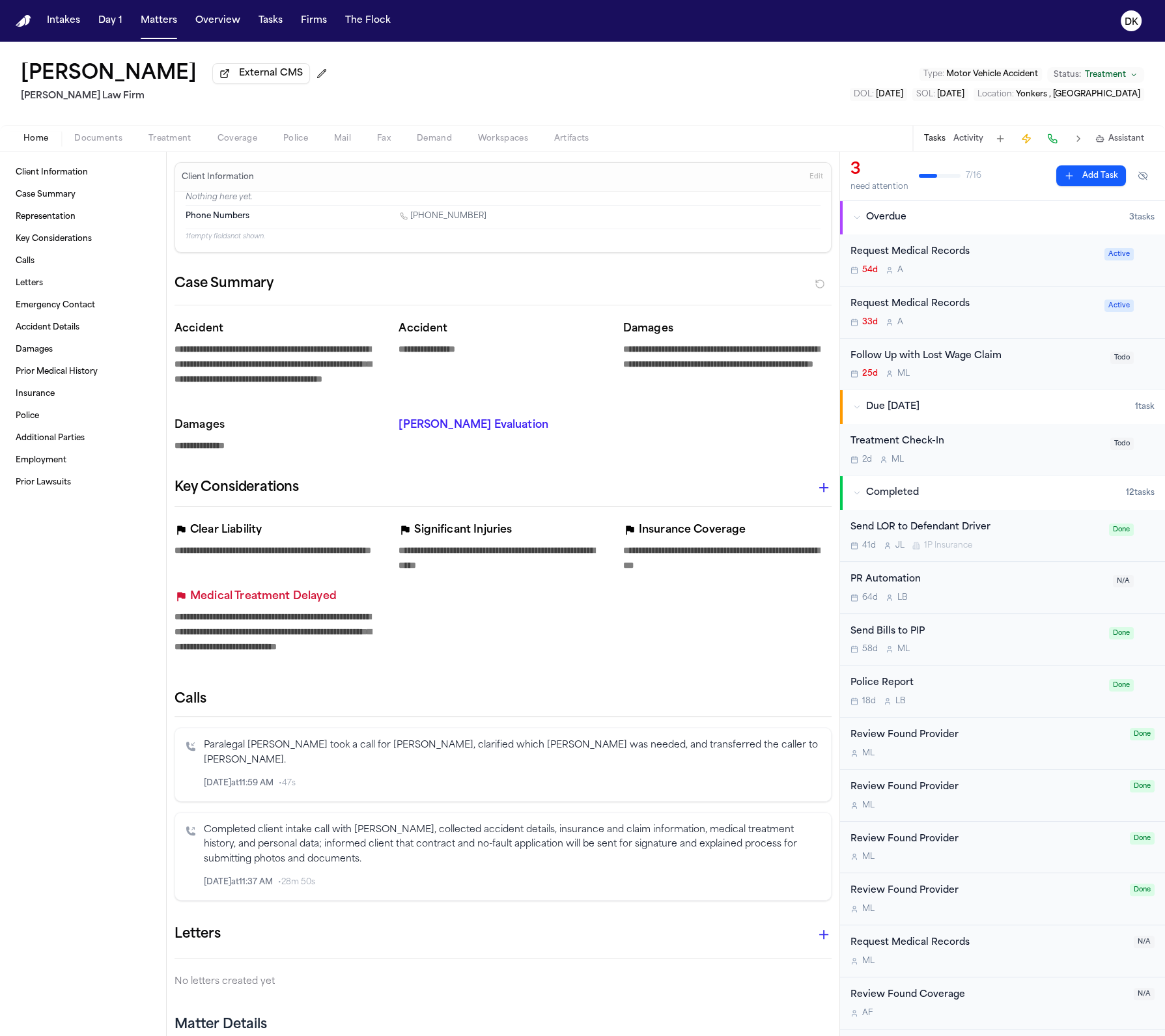
type textarea "*"
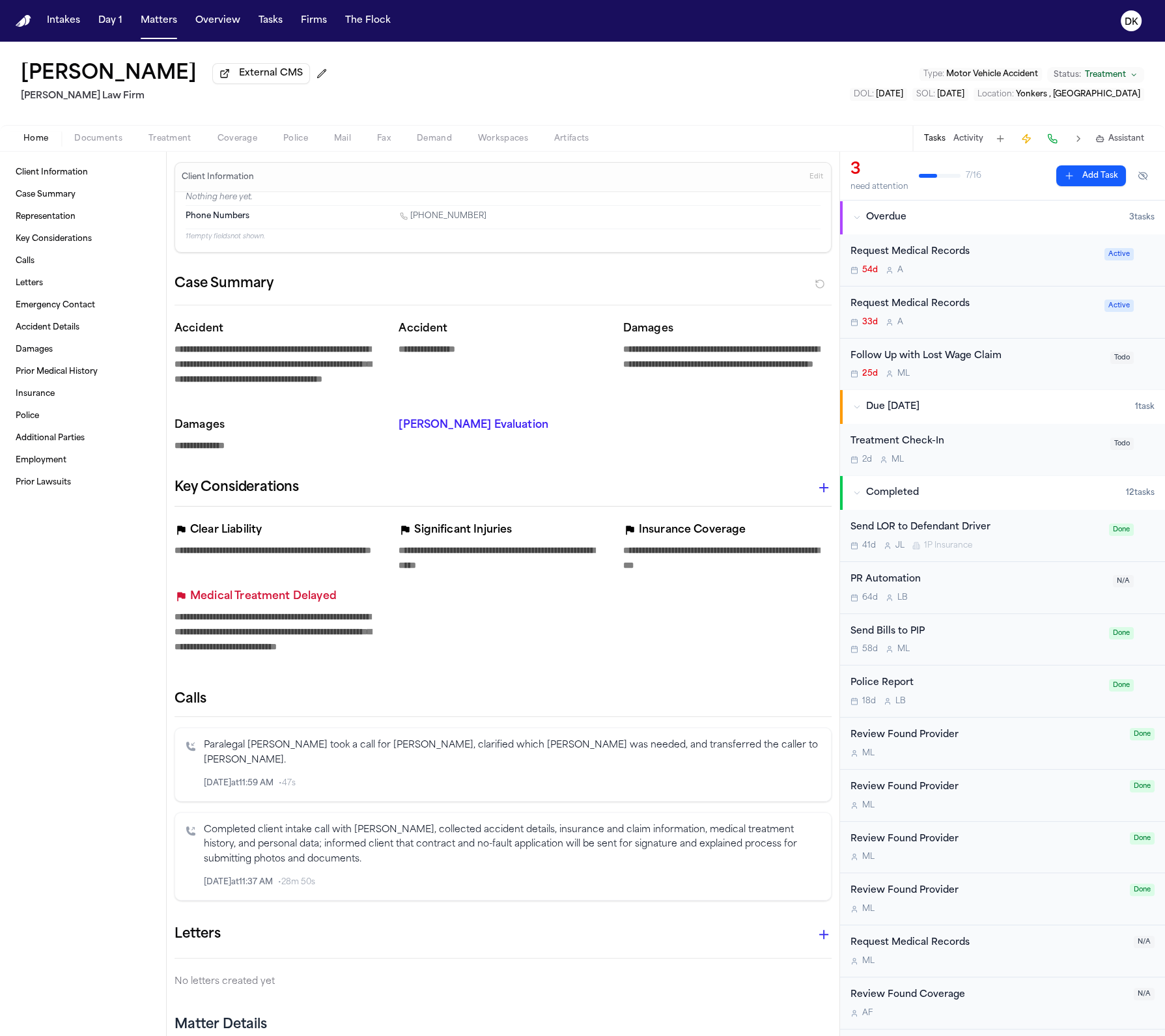
type textarea "*"
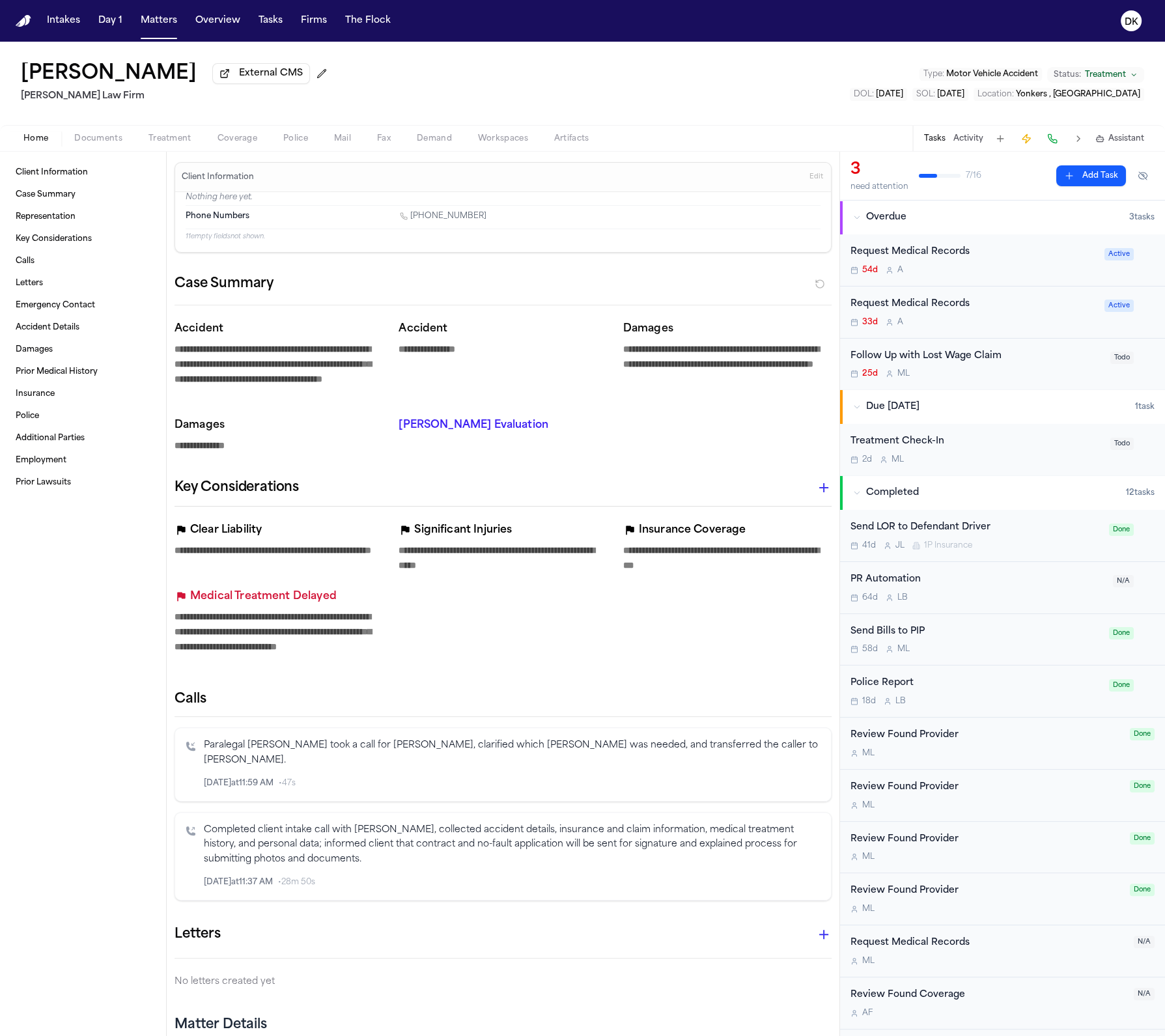
type textarea "*"
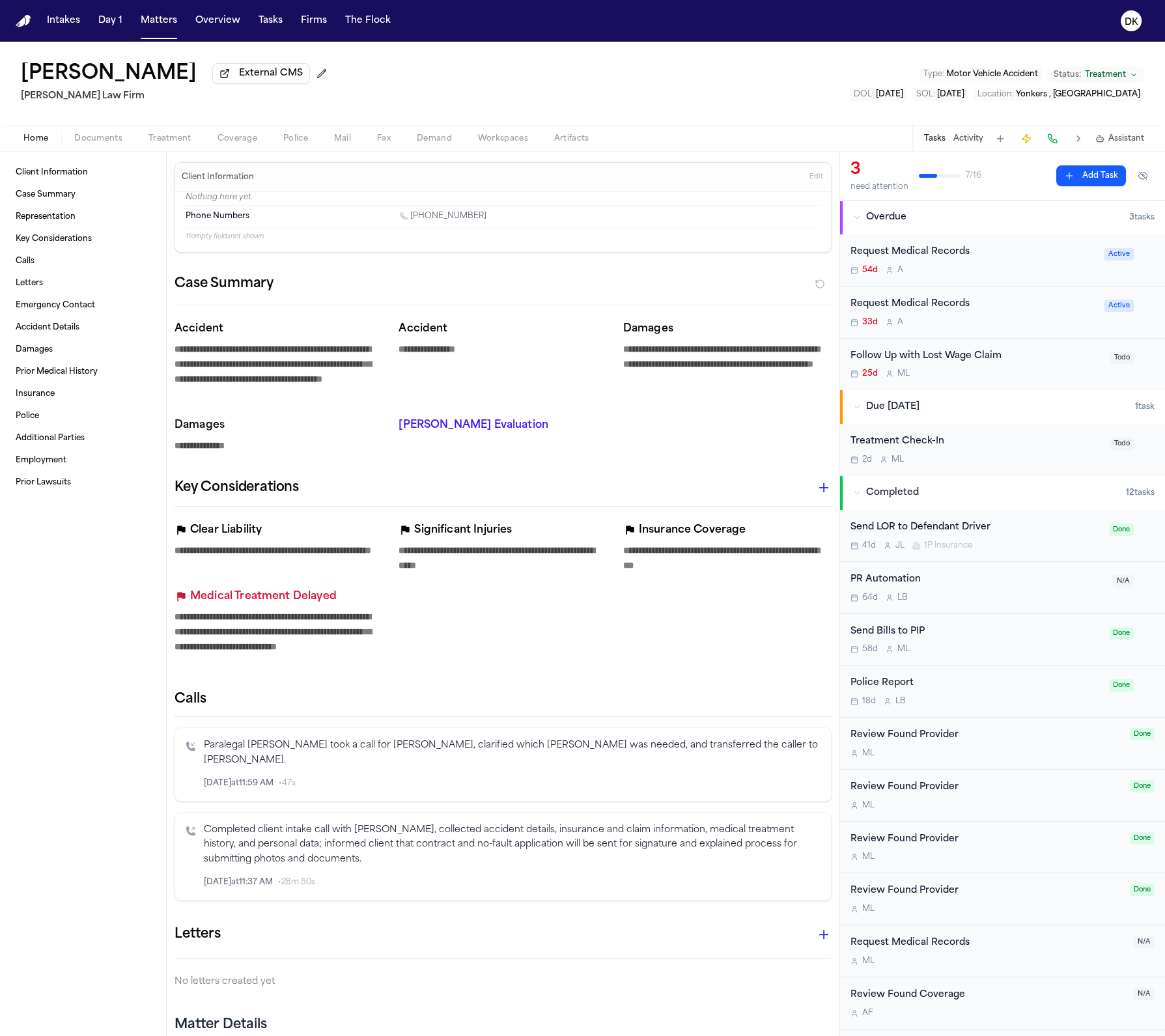
type textarea "*"
click at [353, 135] on button "Mail" at bounding box center [342, 139] width 43 height 16
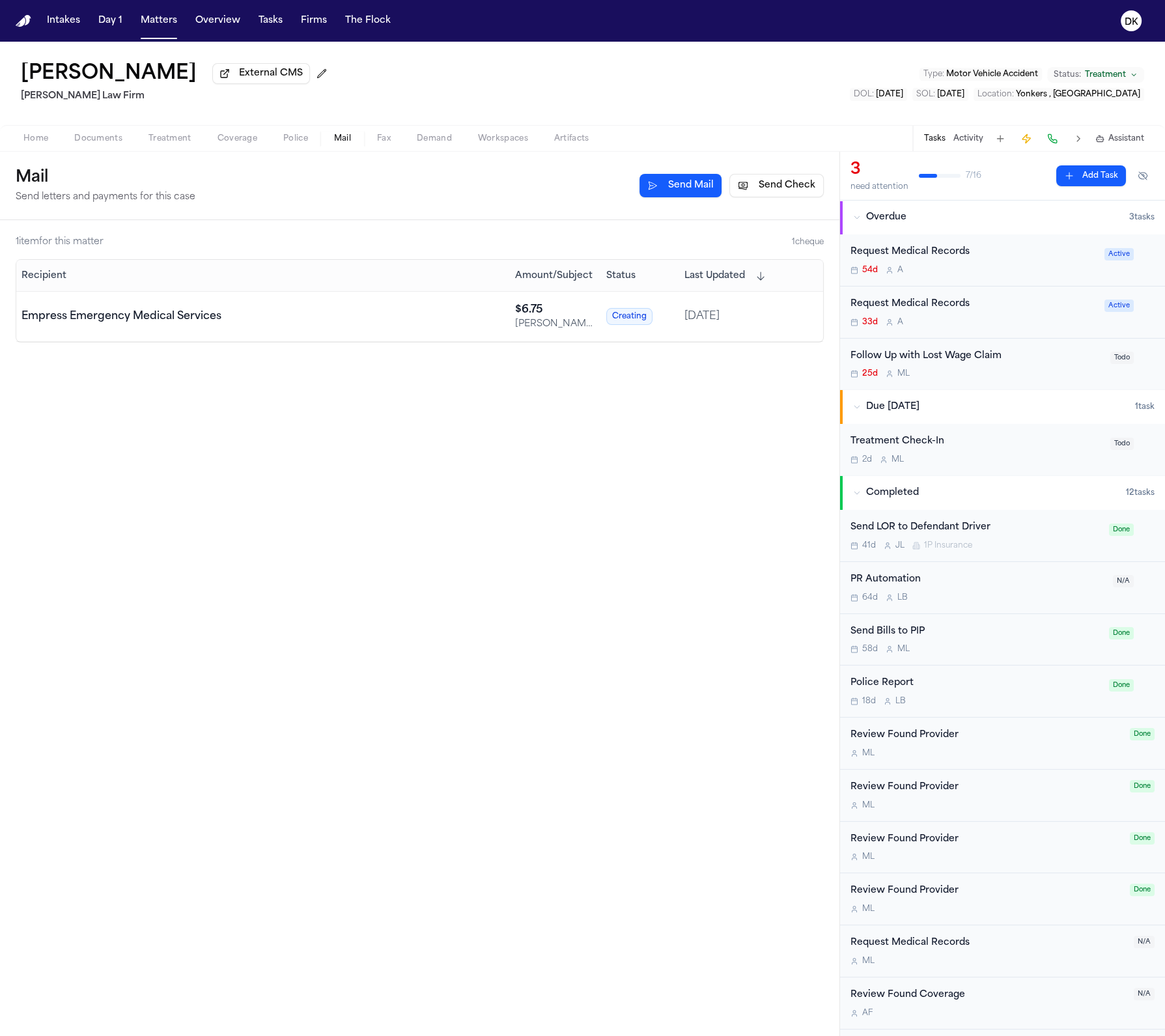
click at [324, 342] on div "Recipient Amount/Subject Status Last Updated Empress Emergency Medical Services…" at bounding box center [420, 300] width 808 height 83
click at [323, 329] on td "Empress Emergency Medical Services" at bounding box center [263, 316] width 493 height 50
click at [787, 188] on button "Send Check" at bounding box center [777, 185] width 95 height 24
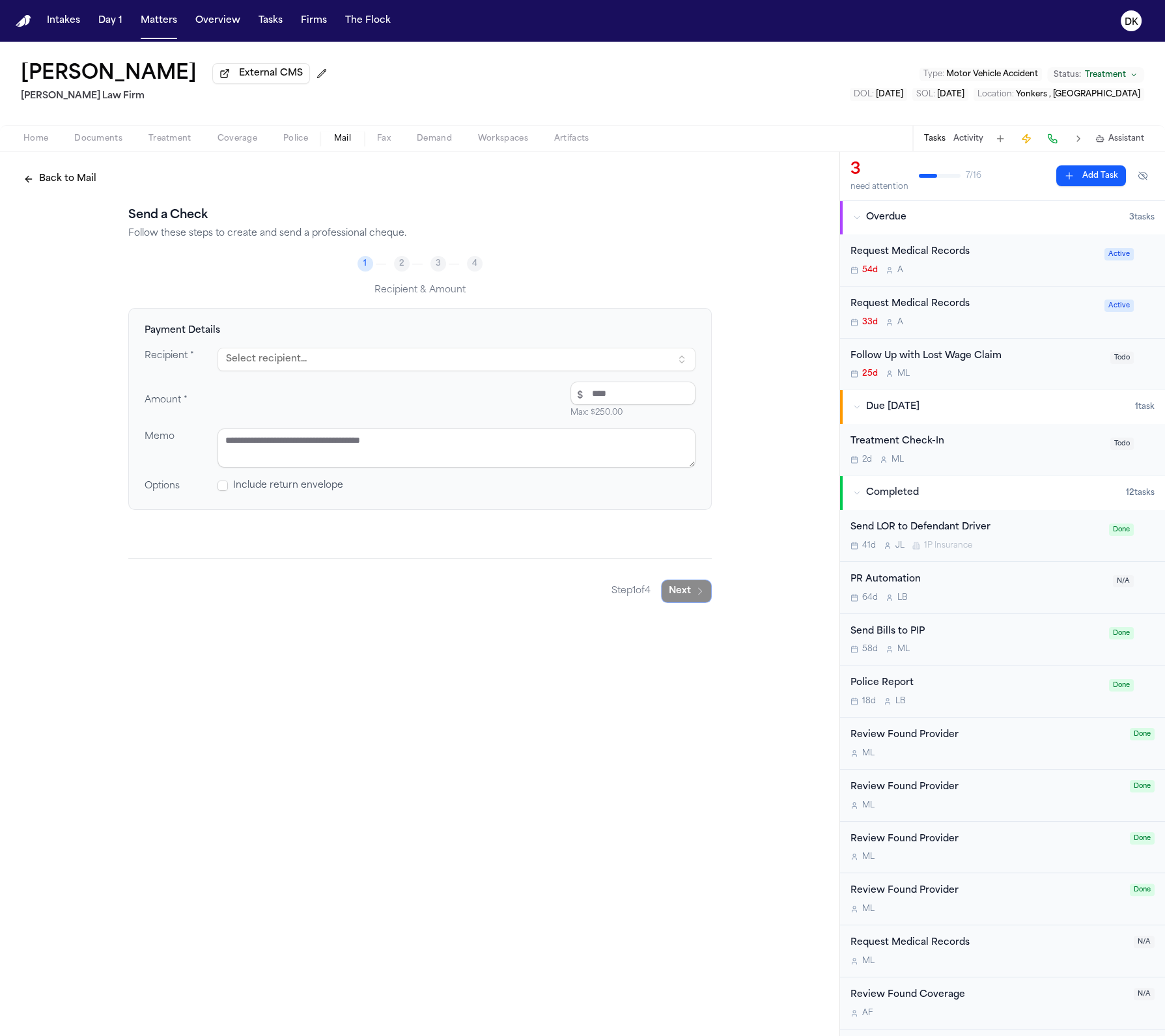
click at [406, 366] on button "Select recipient..." at bounding box center [457, 359] width 478 height 24
type input "*******"
click at [369, 416] on div "Empress Emergency Medical Services" at bounding box center [356, 416] width 228 height 13
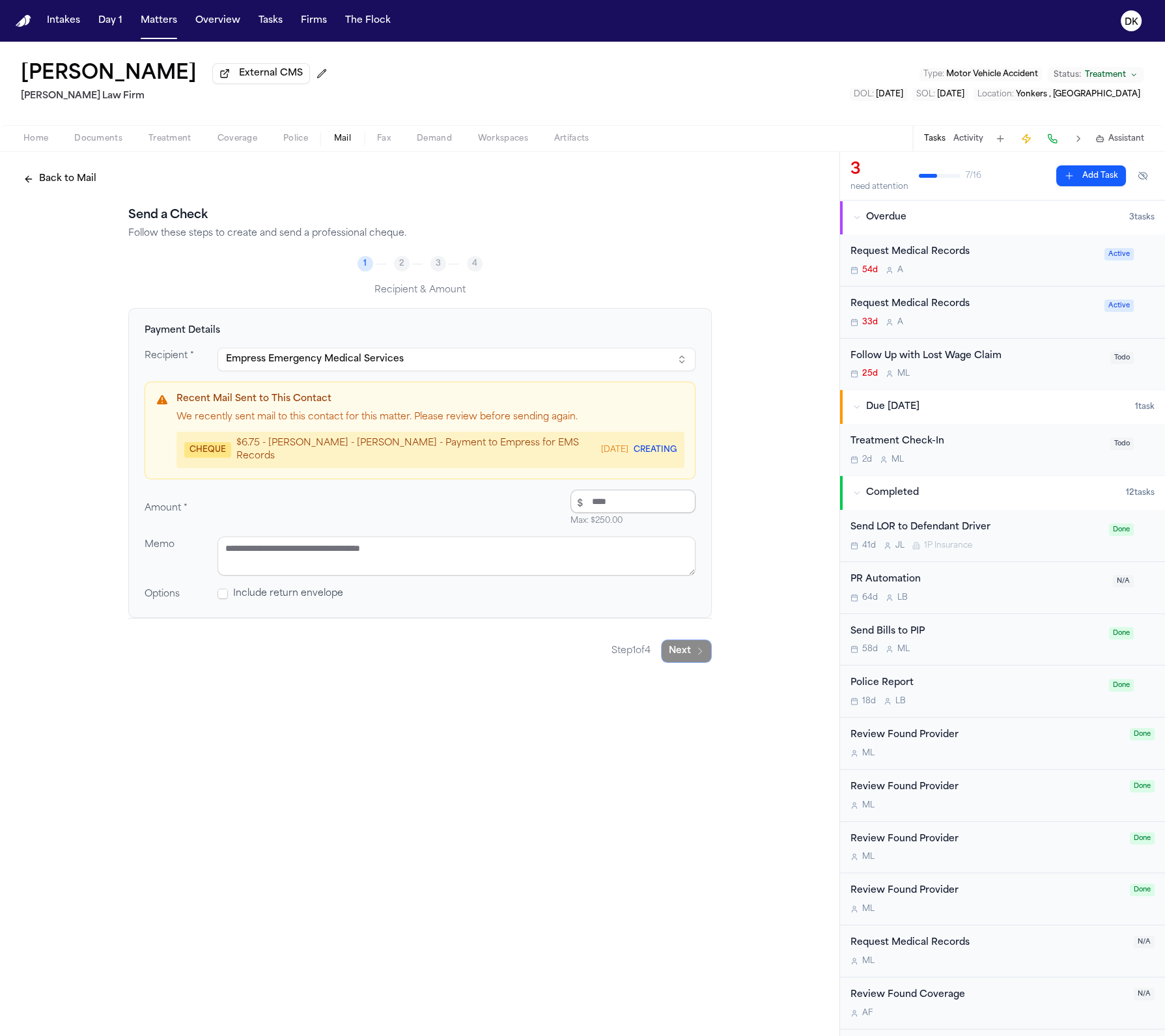
click at [615, 504] on input "number" at bounding box center [633, 501] width 125 height 24
type input "*"
type input "****"
click at [392, 541] on textarea at bounding box center [457, 556] width 478 height 40
paste textarea "**********"
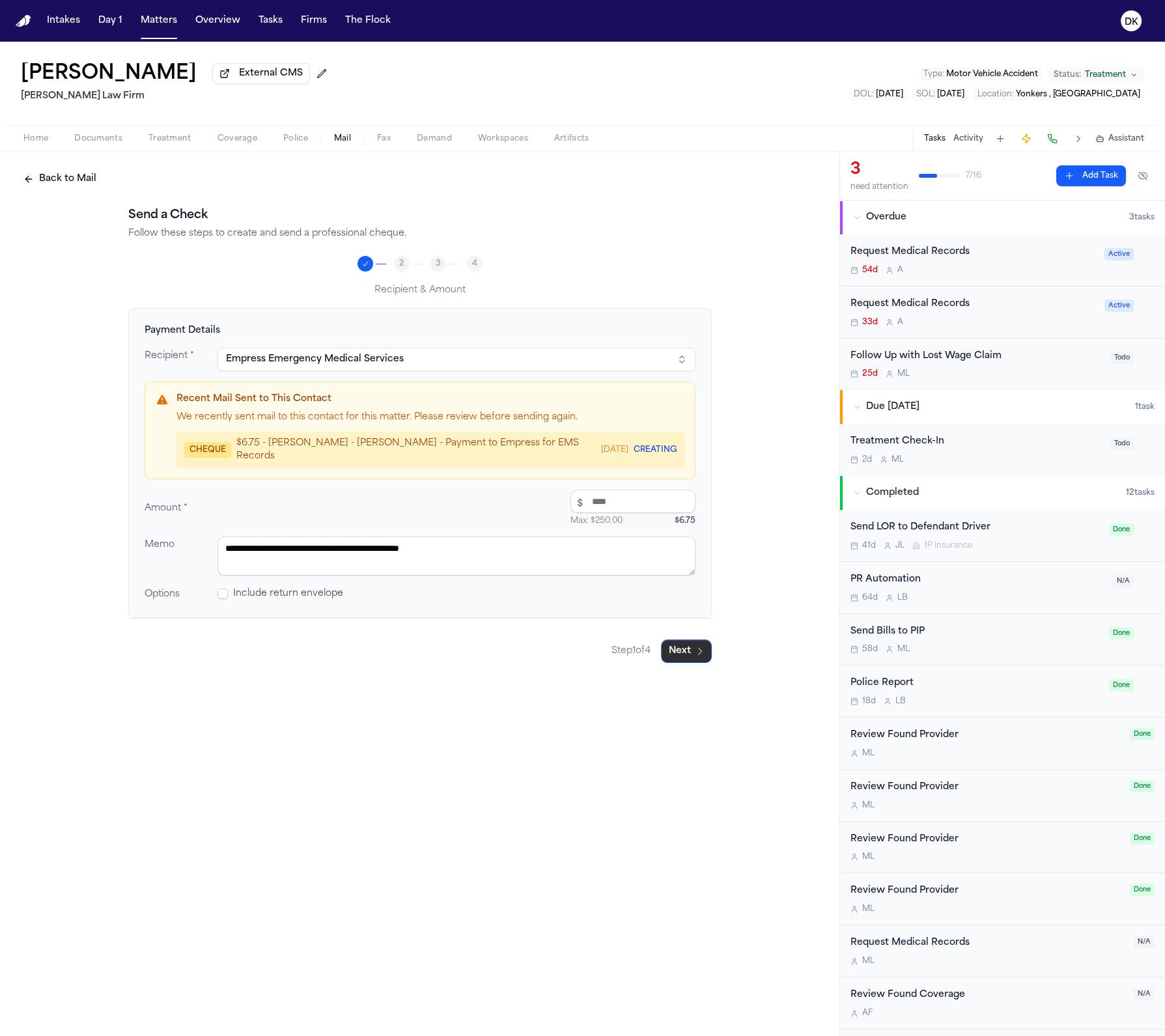
type textarea "**********"
click at [686, 643] on button "Next" at bounding box center [687, 651] width 51 height 24
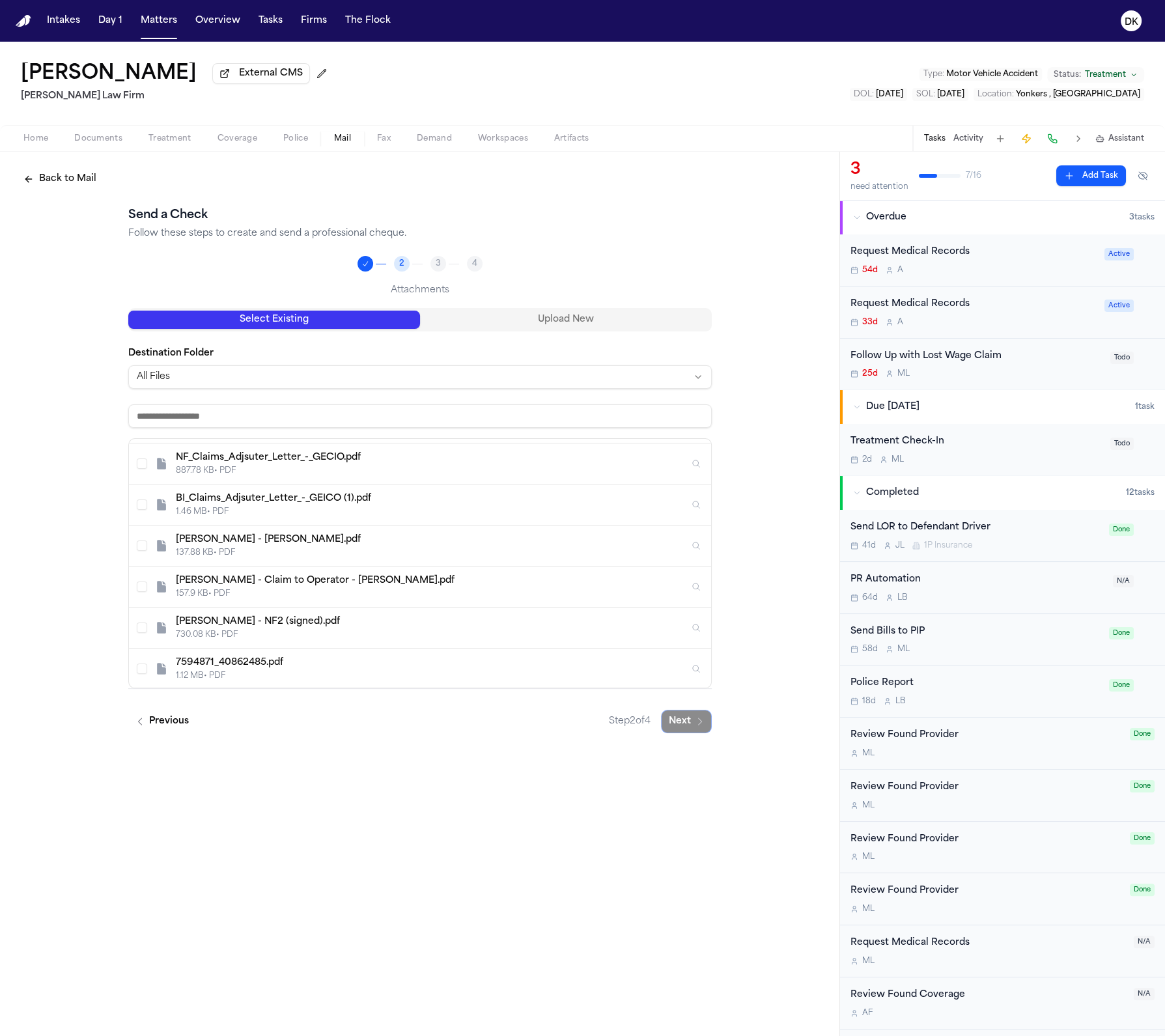
scroll to position [200, 0]
click at [257, 420] on input at bounding box center [420, 416] width 584 height 24
paste input "**********"
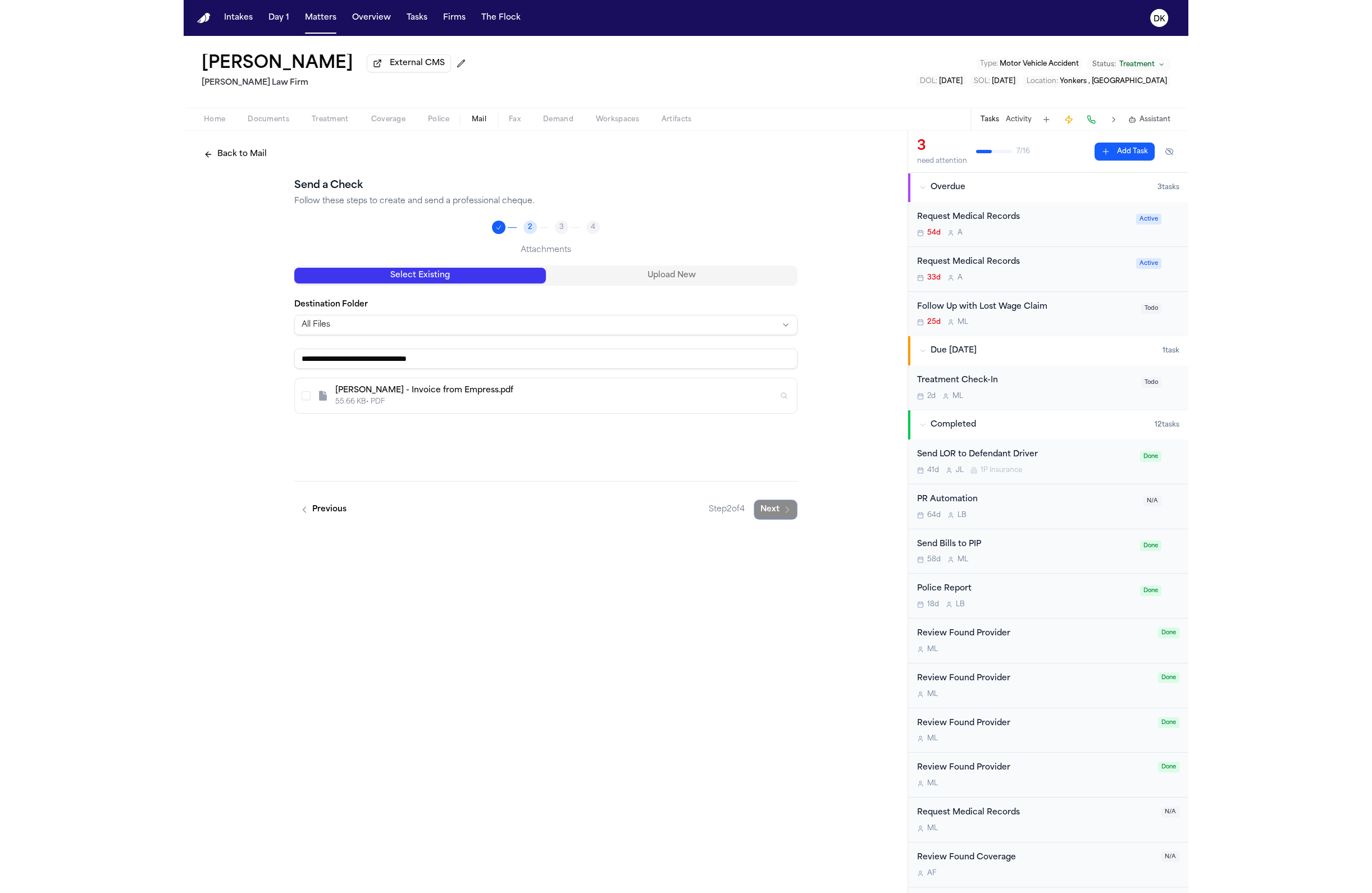
scroll to position [0, 0]
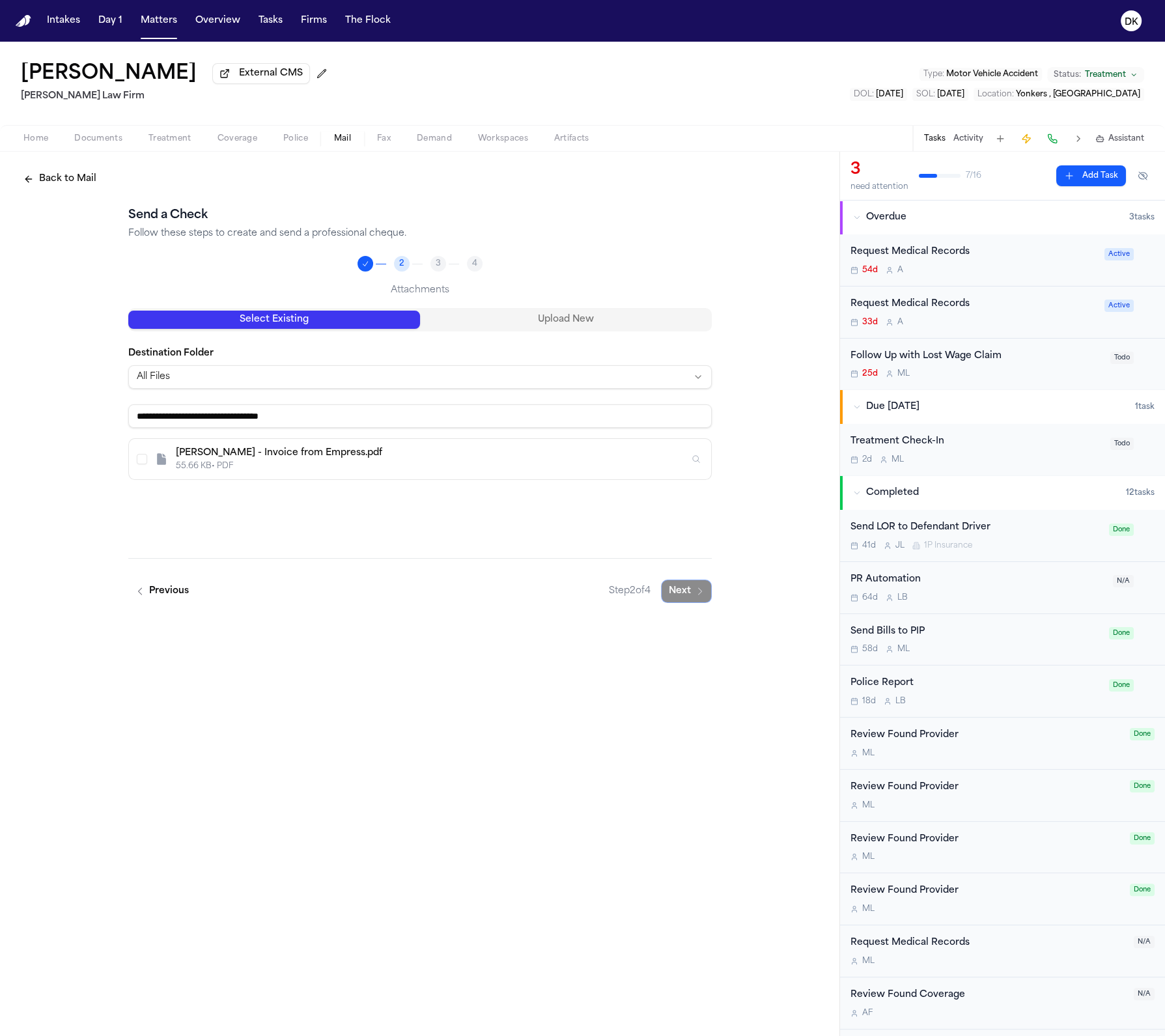
type input "**********"
click at [143, 461] on button "Select S. DaSilva - Records Request Fee Letter from Empress Ambulance - 7.30.25" at bounding box center [142, 459] width 11 height 11
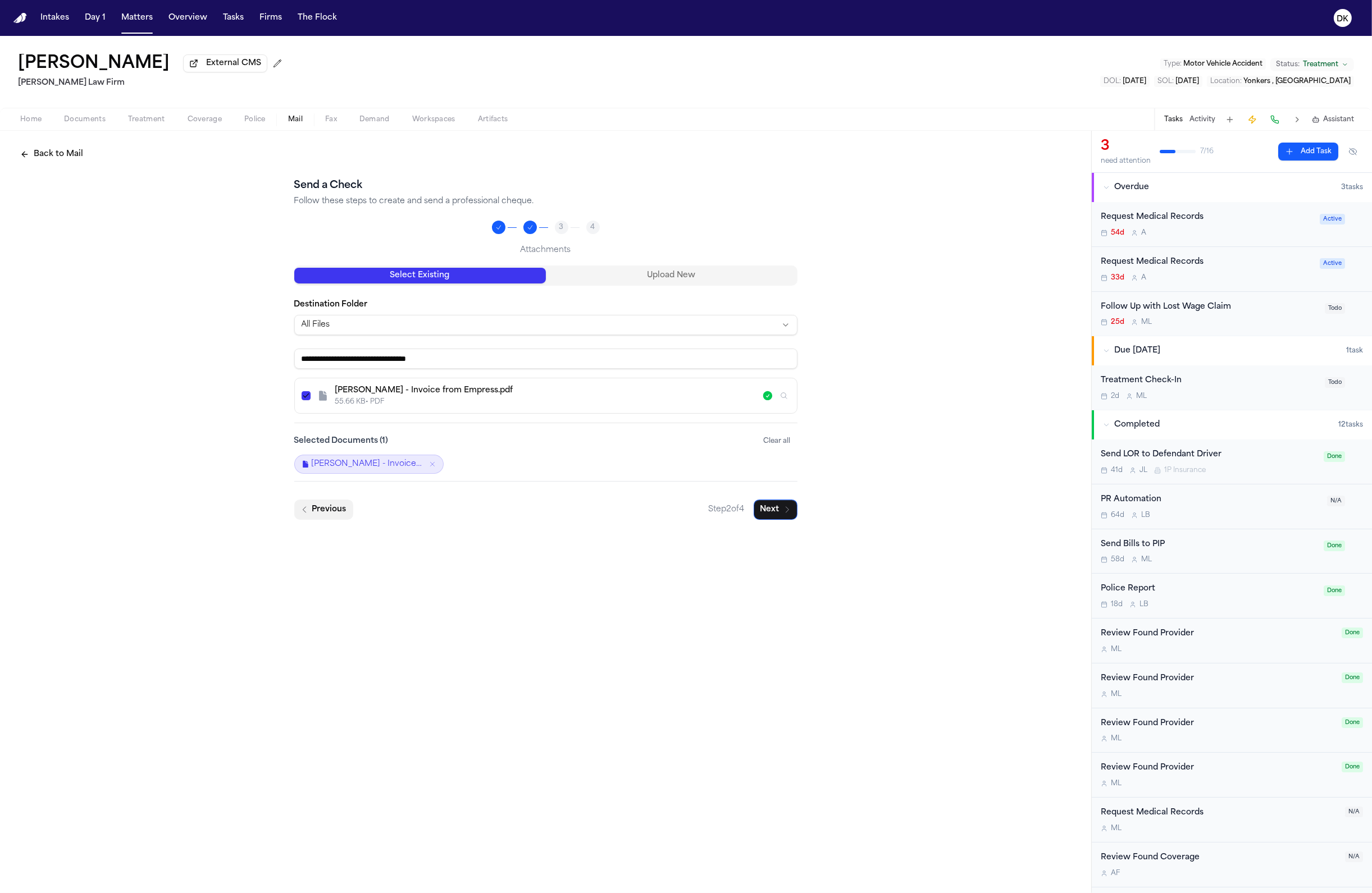
click at [323, 516] on button "Previous" at bounding box center [324, 509] width 59 height 20
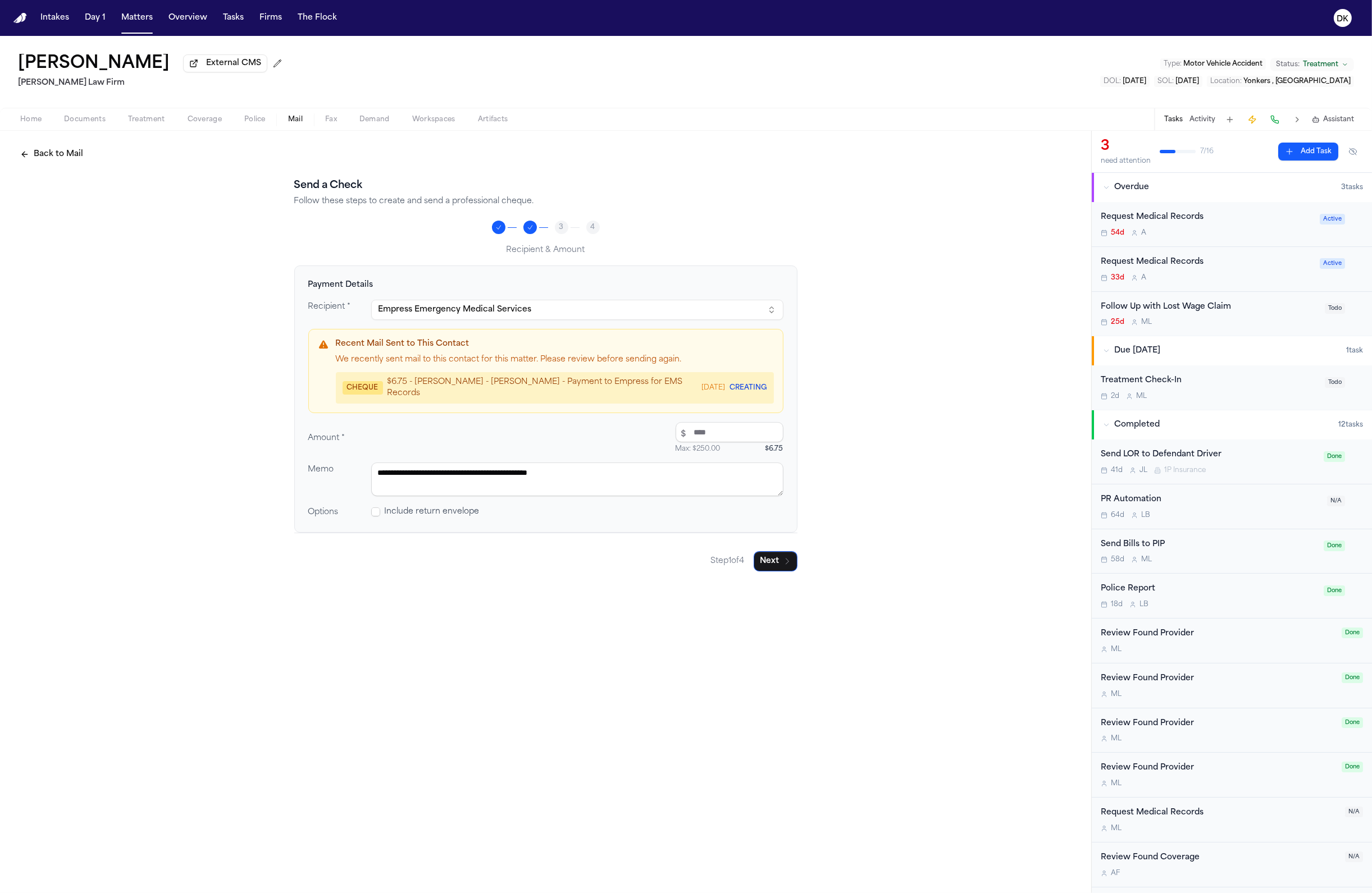
click at [64, 161] on button "Back to Mail" at bounding box center [51, 154] width 76 height 20
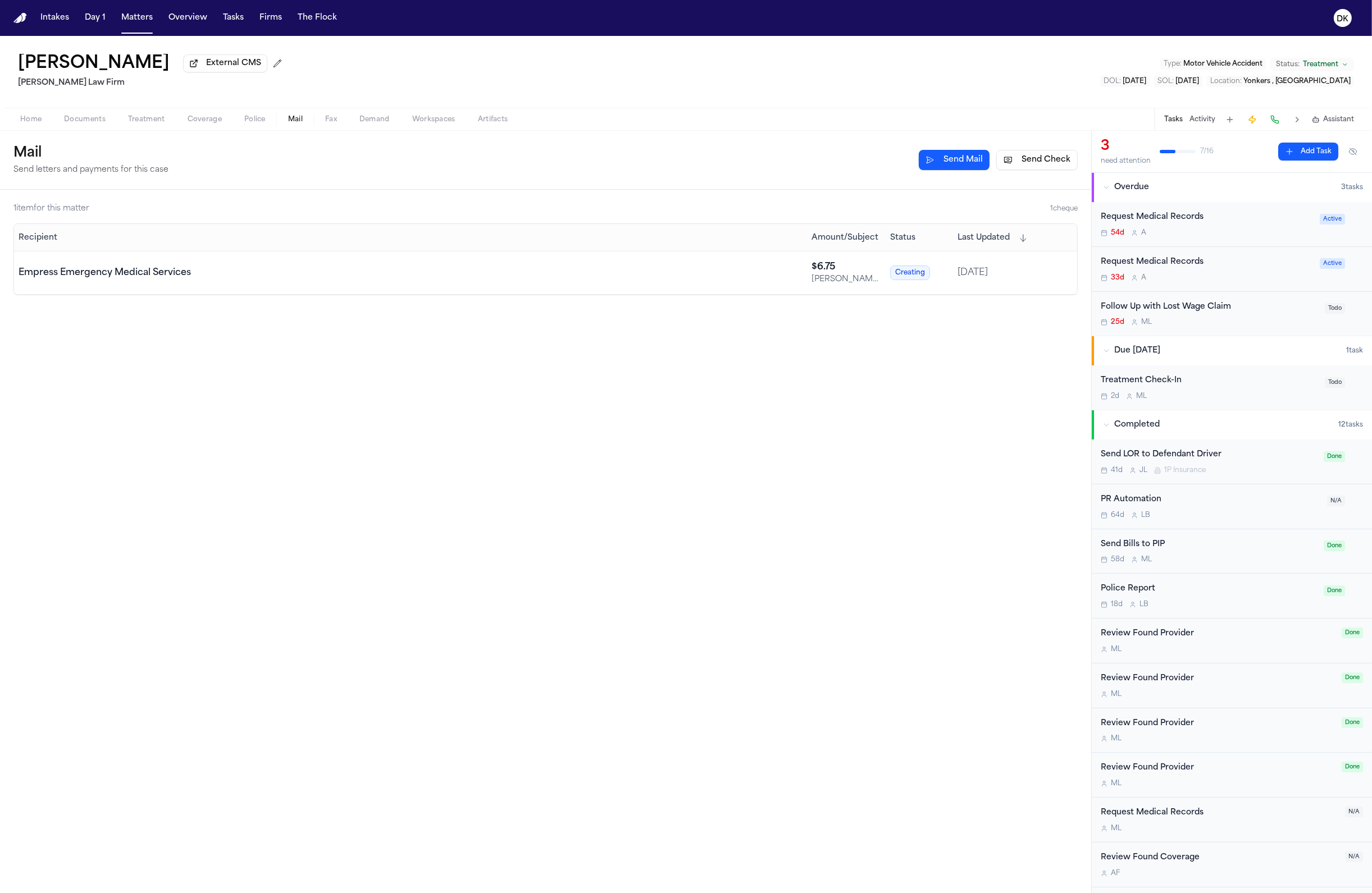
click at [292, 120] on span "Mail" at bounding box center [295, 120] width 14 height 9
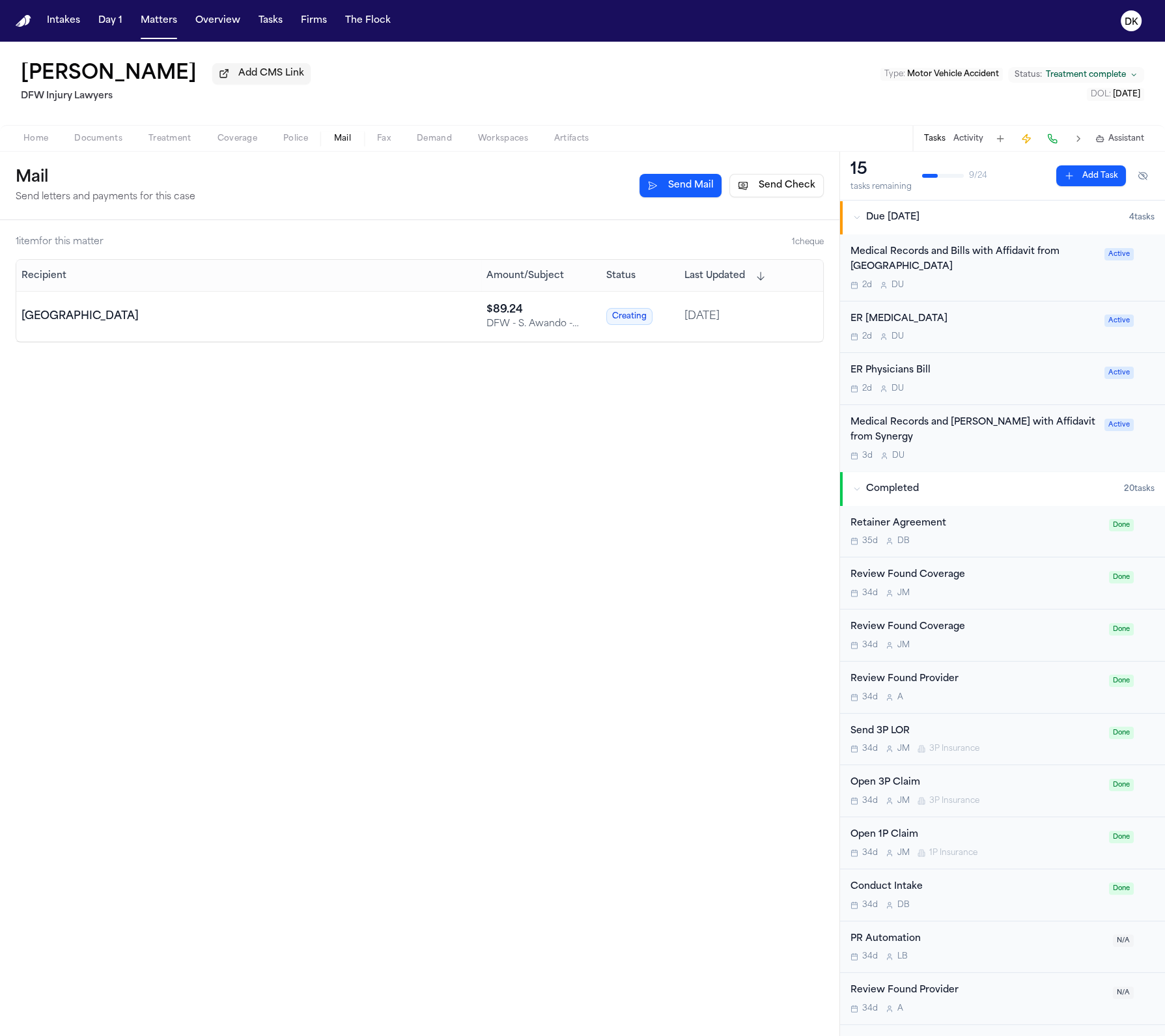
click at [815, 191] on button "Send Check" at bounding box center [777, 185] width 95 height 24
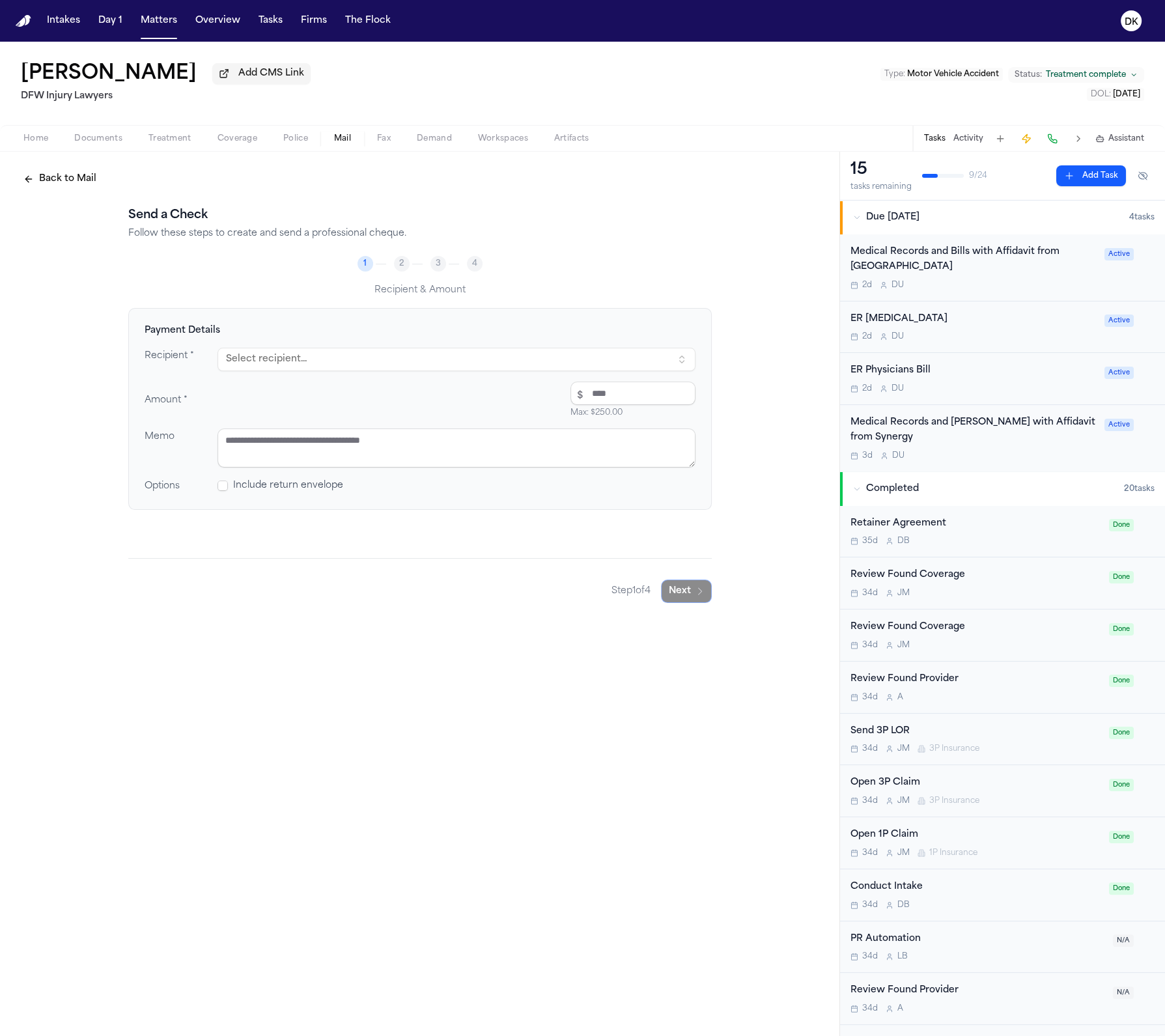
click at [475, 365] on button "Select recipient..." at bounding box center [457, 359] width 478 height 24
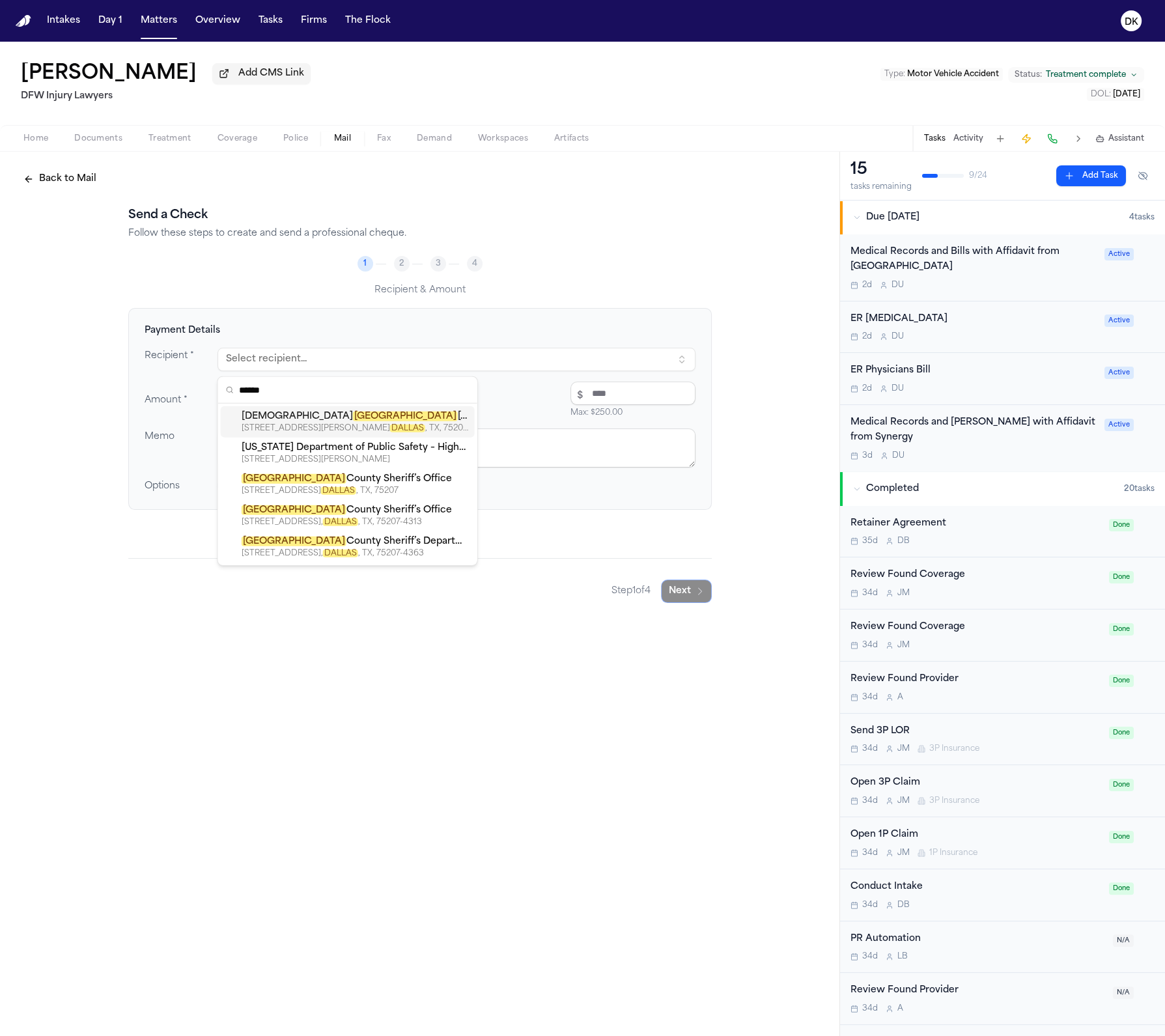
type input "******"
click at [398, 418] on div "Methodist Dallas Medical Center" at bounding box center [356, 416] width 228 height 13
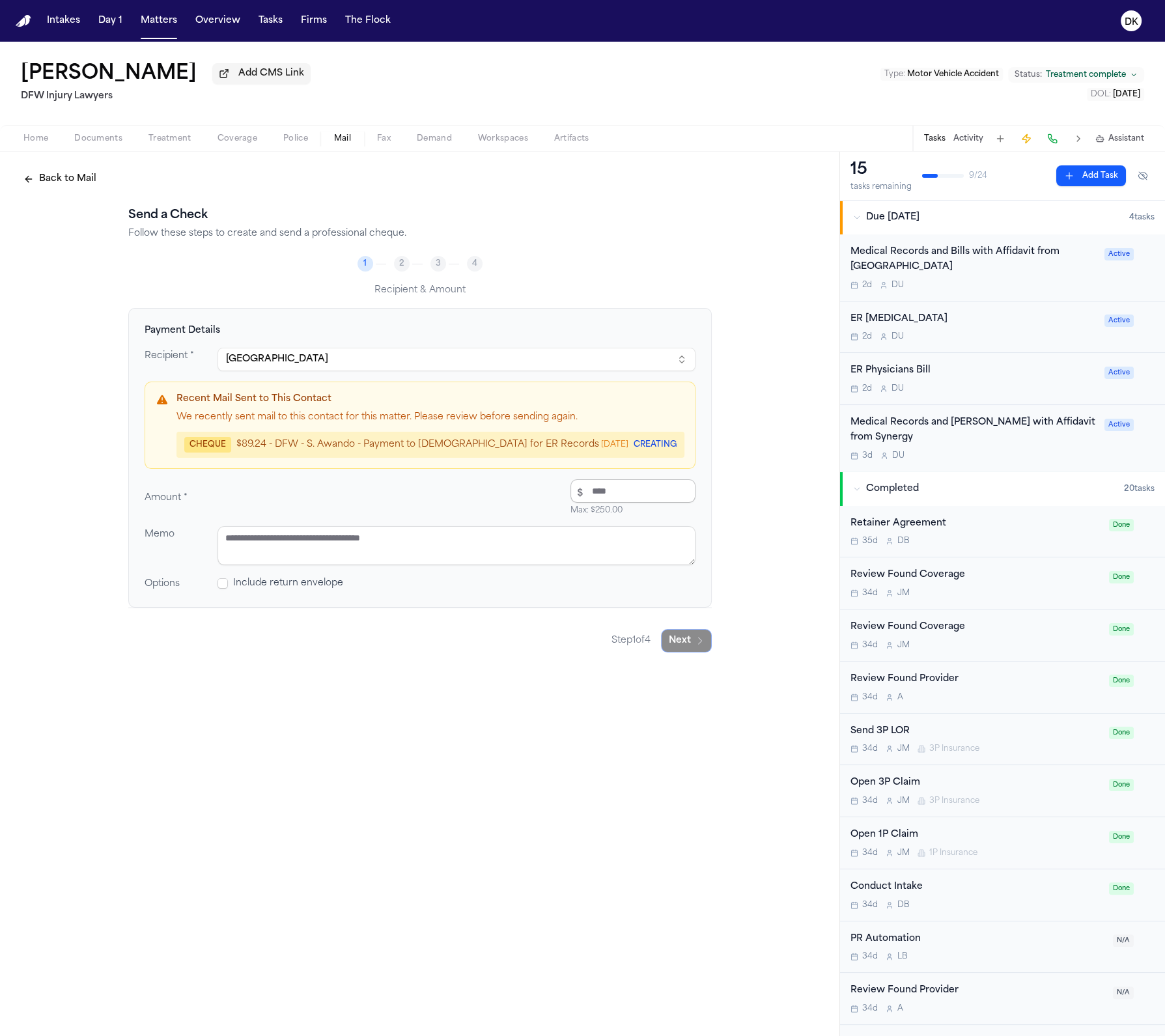
click at [614, 500] on input "number" at bounding box center [633, 491] width 125 height 24
type input "*****"
click at [536, 556] on textarea at bounding box center [457, 545] width 478 height 40
paste textarea "**********"
type textarea "**********"
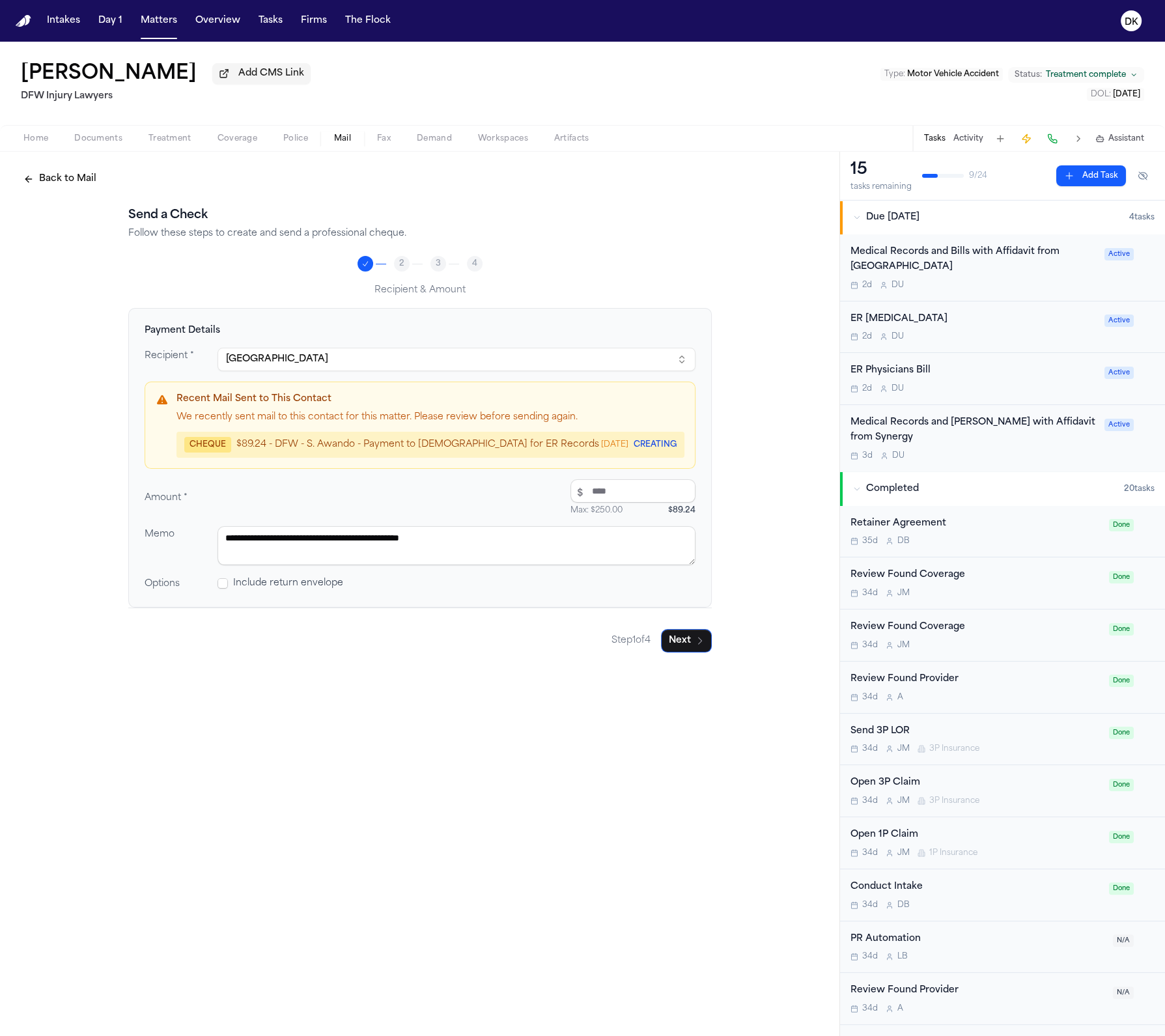
click at [505, 590] on div "Include return envelope" at bounding box center [457, 583] width 478 height 13
click at [690, 649] on button "Next" at bounding box center [687, 640] width 51 height 24
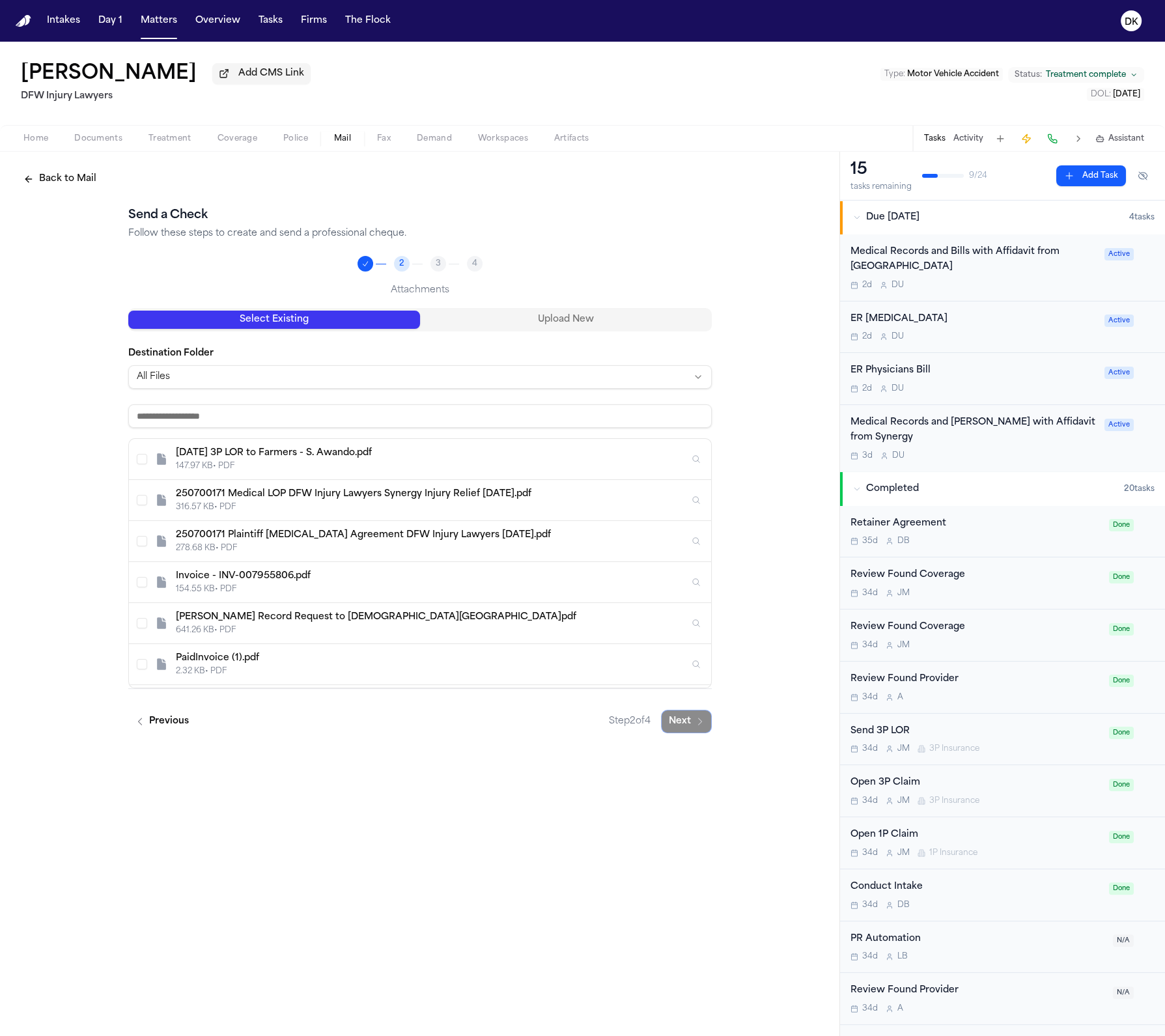
click at [457, 414] on input at bounding box center [420, 416] width 584 height 24
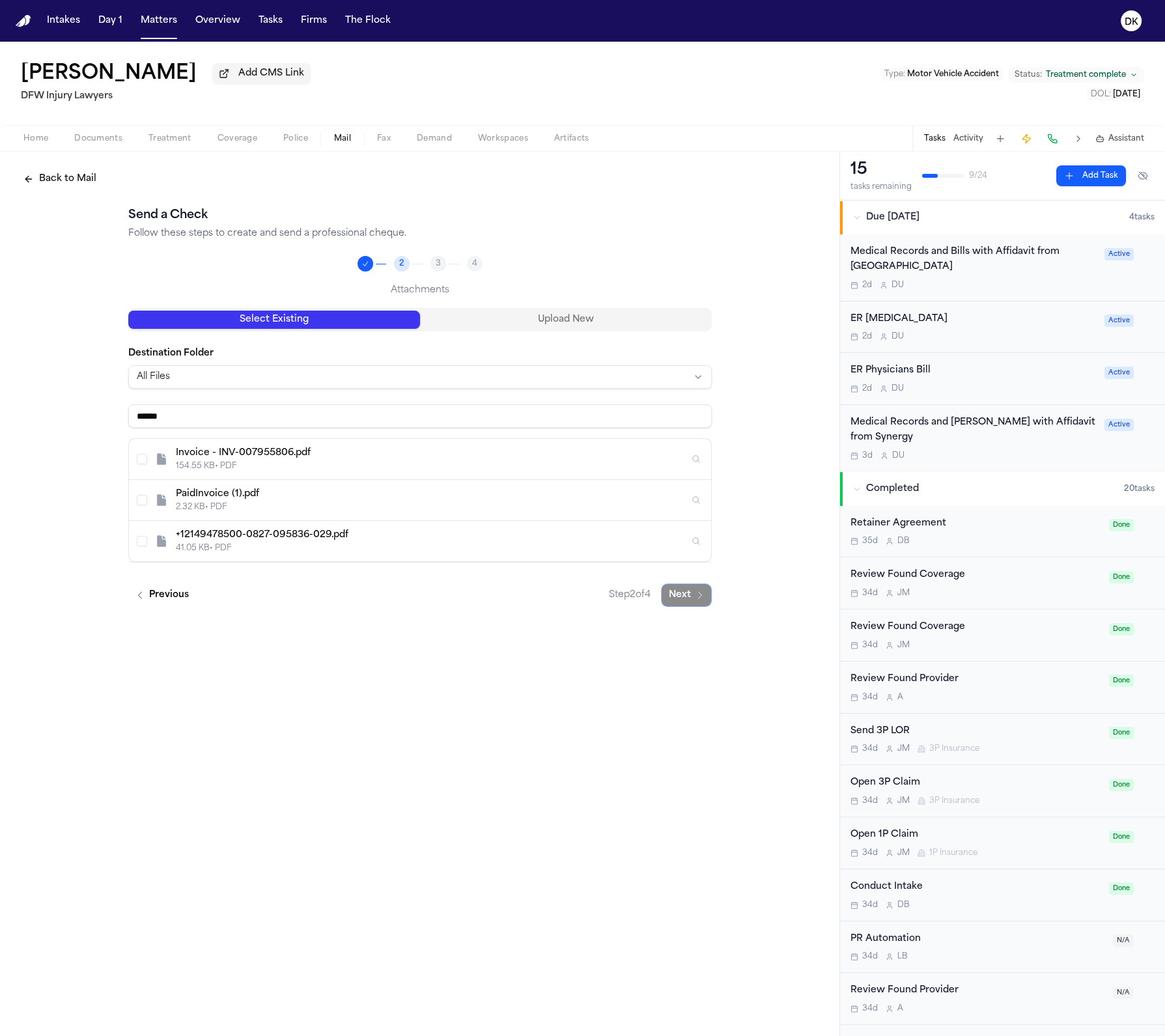
type input "*******"
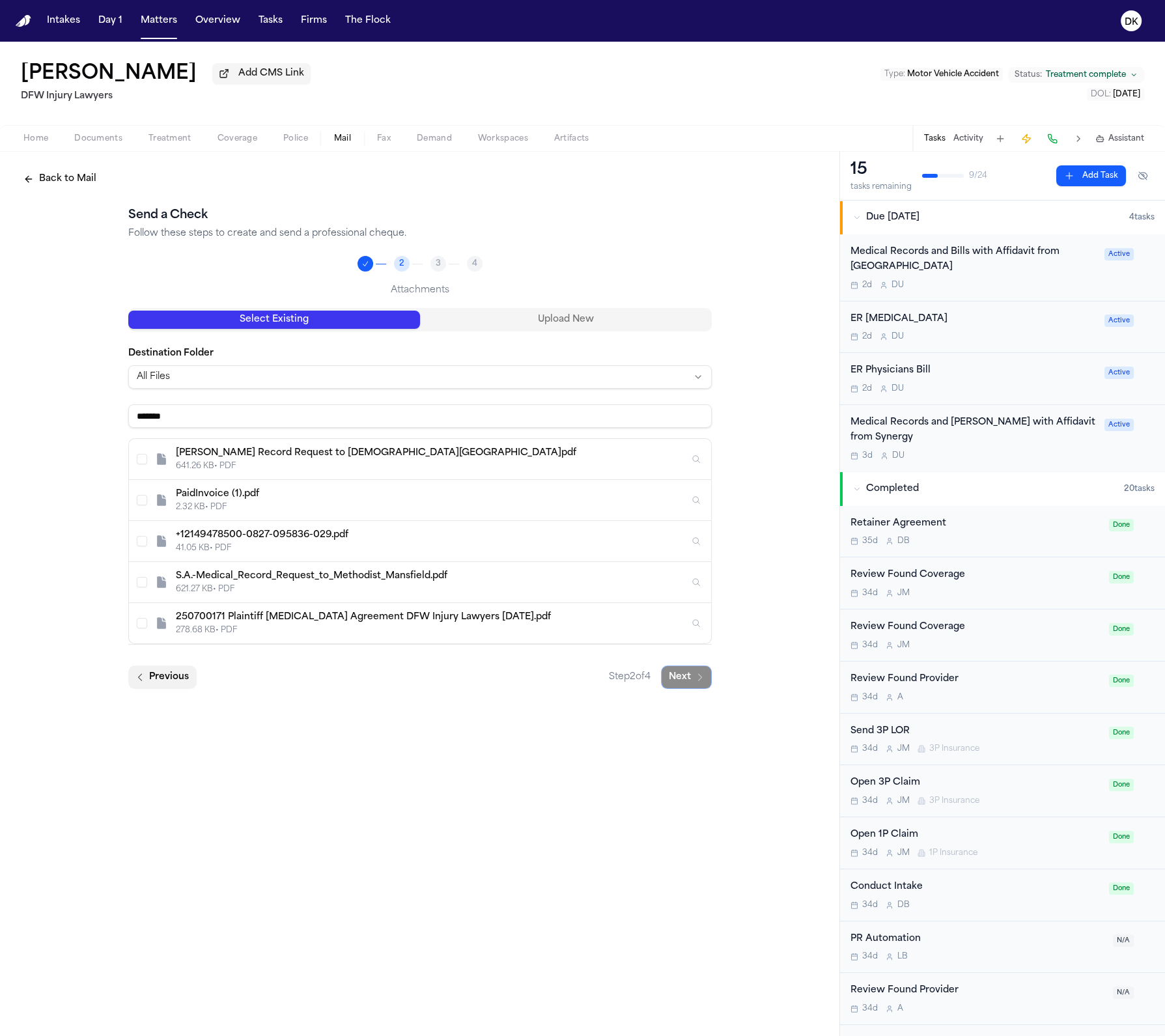
type input "******"
click at [162, 686] on button "Previous" at bounding box center [162, 677] width 68 height 24
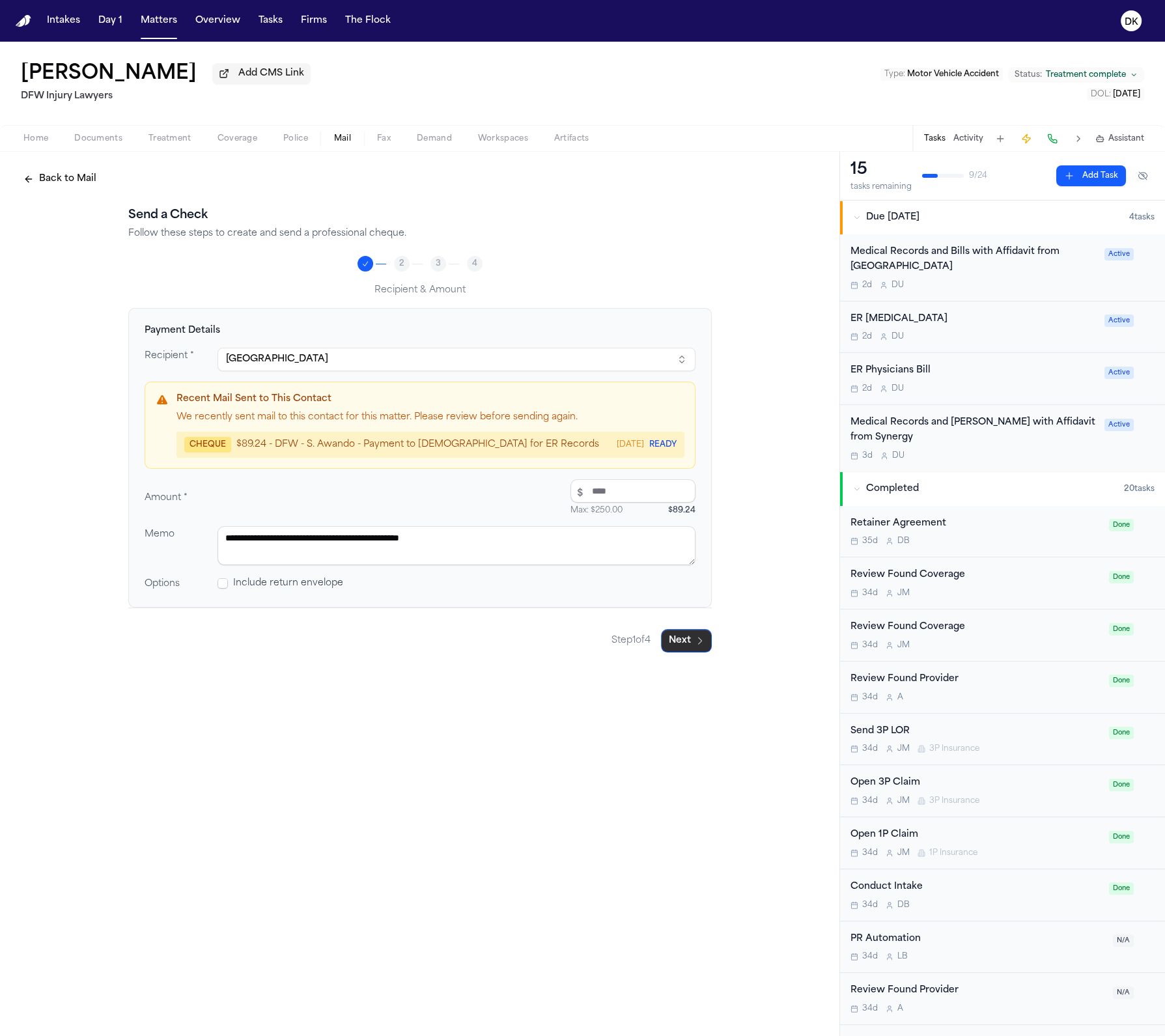
click at [702, 647] on button "Next" at bounding box center [687, 640] width 51 height 24
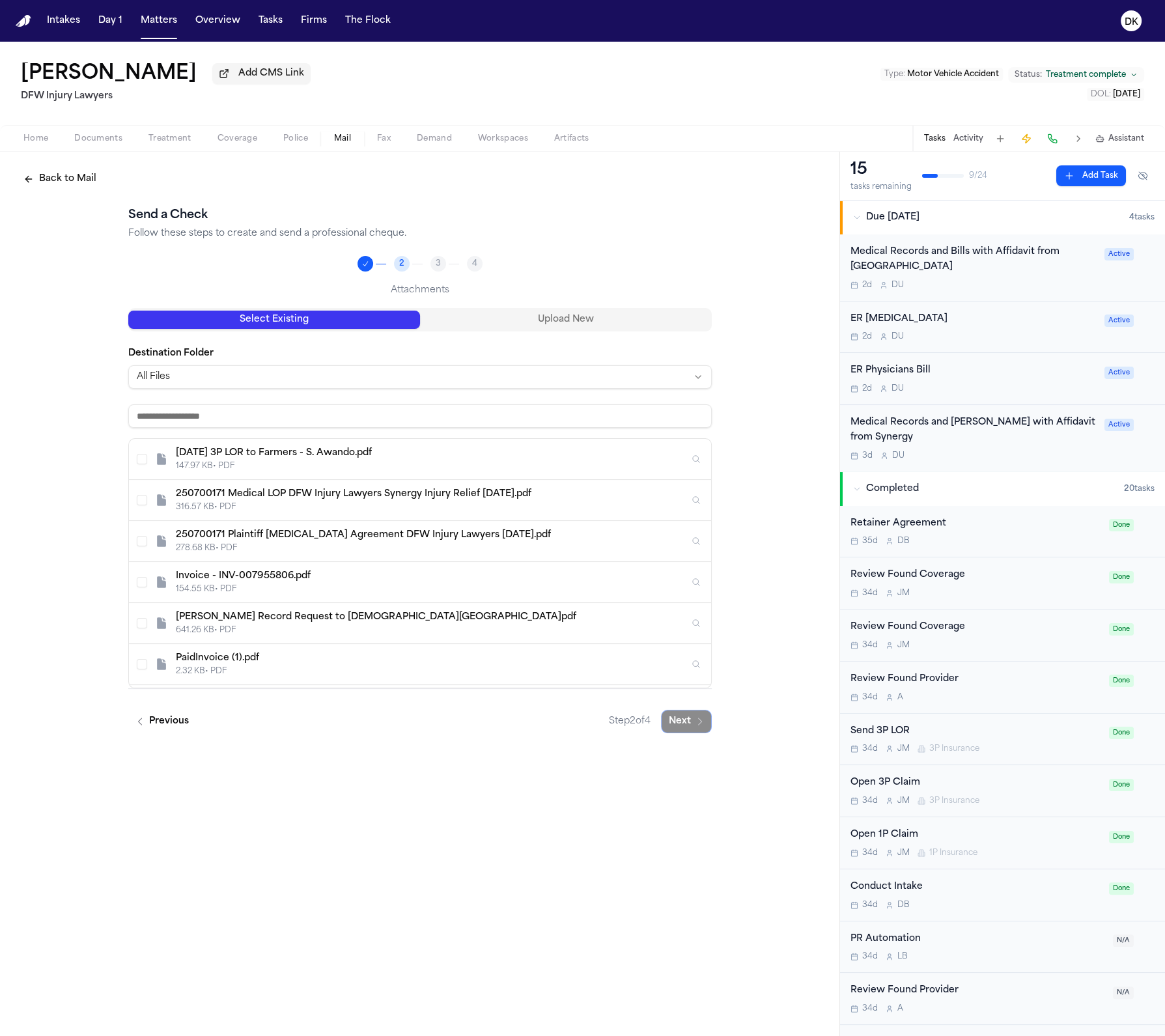
click at [309, 407] on input at bounding box center [420, 416] width 584 height 24
paste input "**********"
type input "**********"
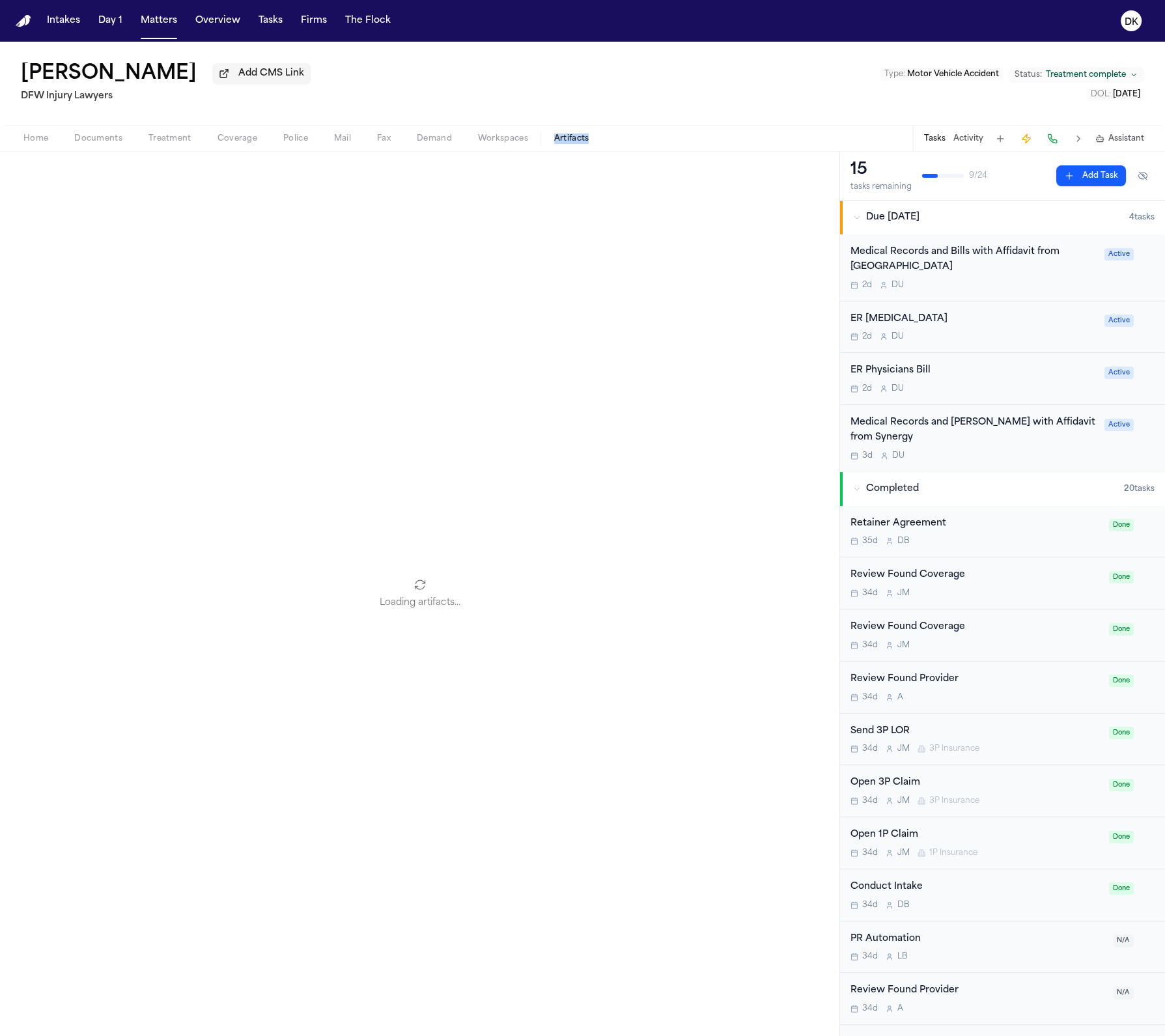
click at [582, 141] on span "Artifacts" at bounding box center [572, 139] width 35 height 11
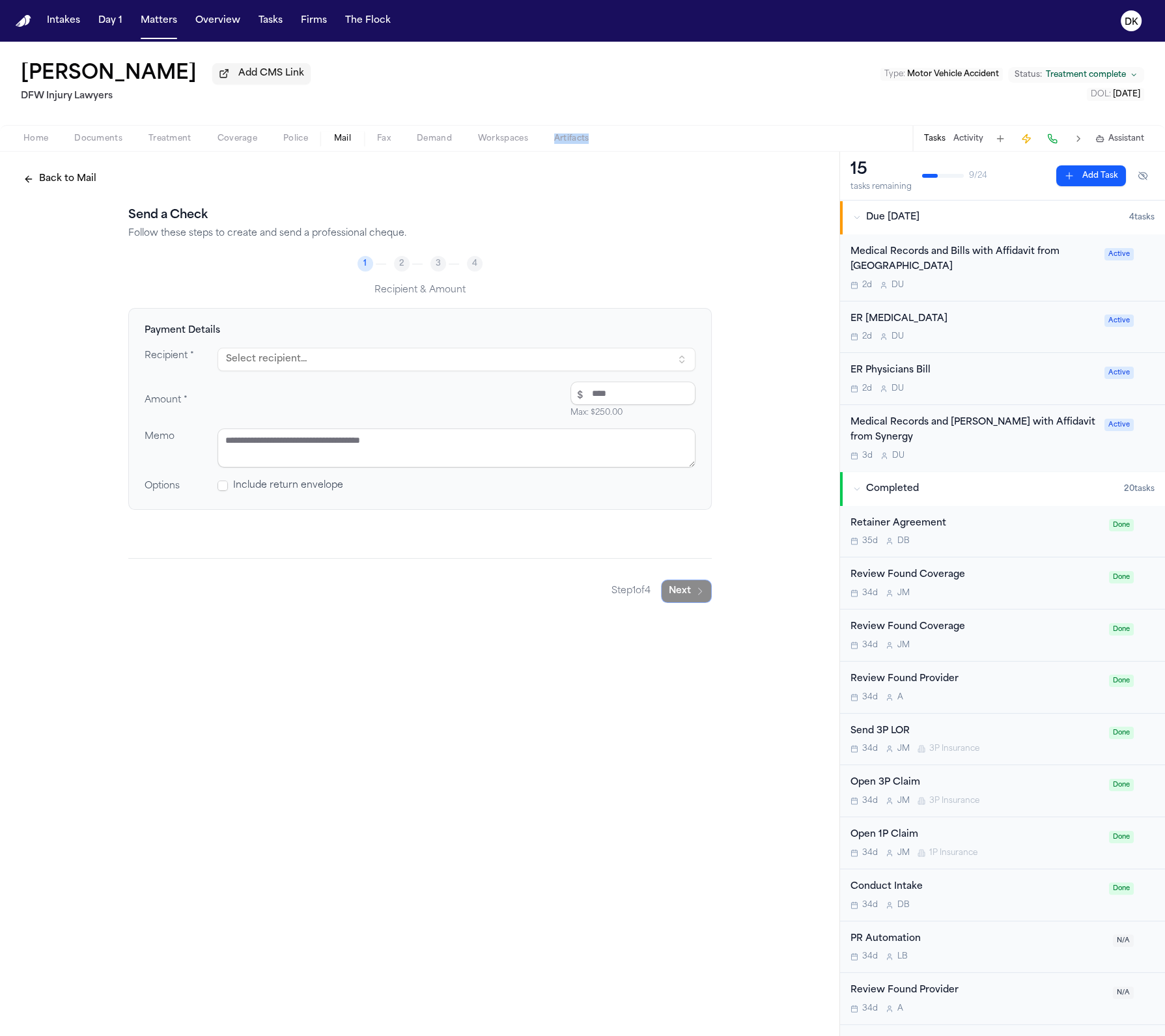
click at [428, 356] on button "Select recipient..." at bounding box center [457, 359] width 478 height 24
type input "*******"
click at [371, 425] on div "1441 N BECKLEY AVE, DALLAS, TX, 75203-1201" at bounding box center [356, 428] width 228 height 11
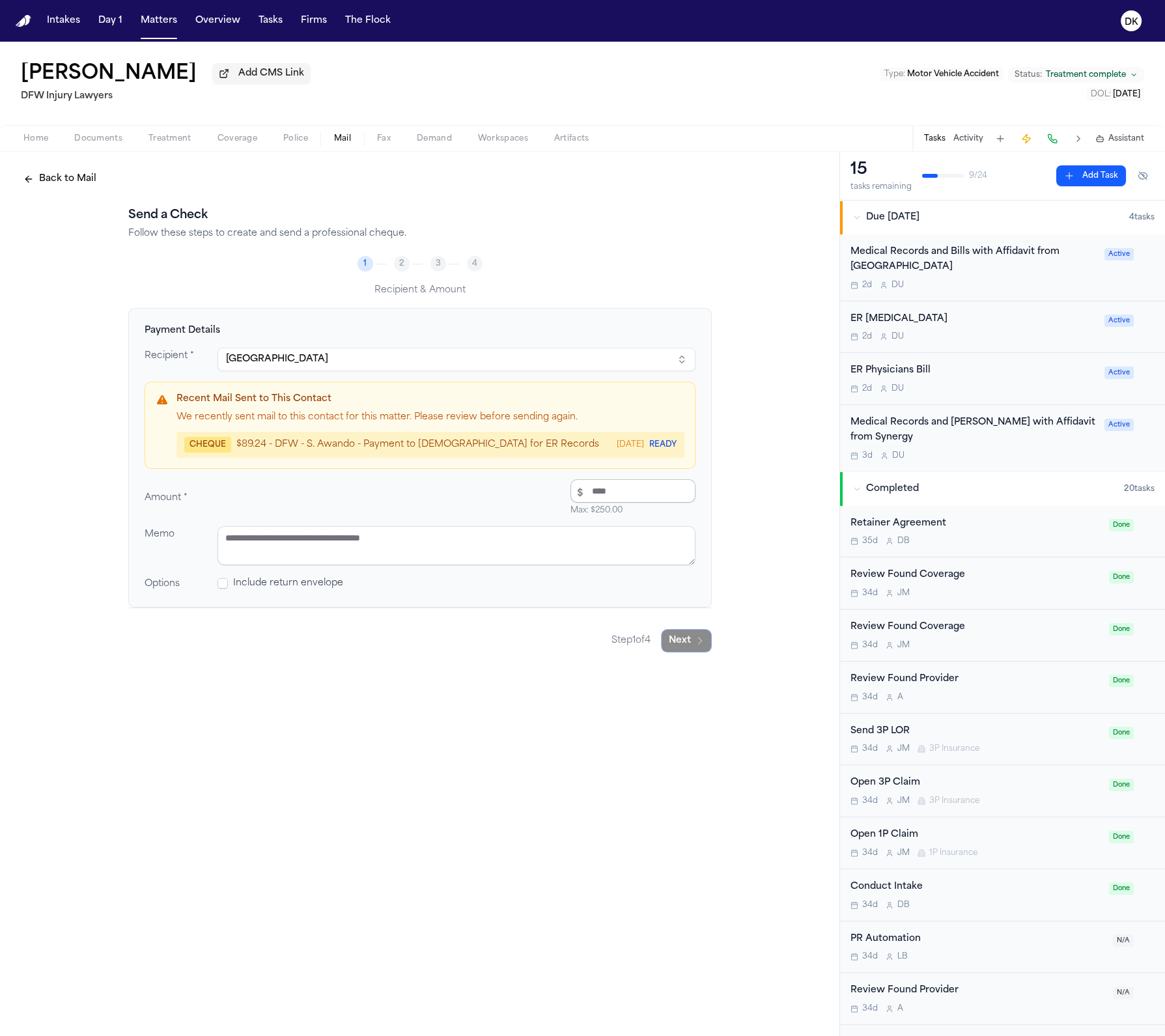
click at [621, 497] on input "number" at bounding box center [633, 491] width 125 height 24
type input "*****"
paste textarea "**********"
type textarea "**********"
paste textarea "**********"
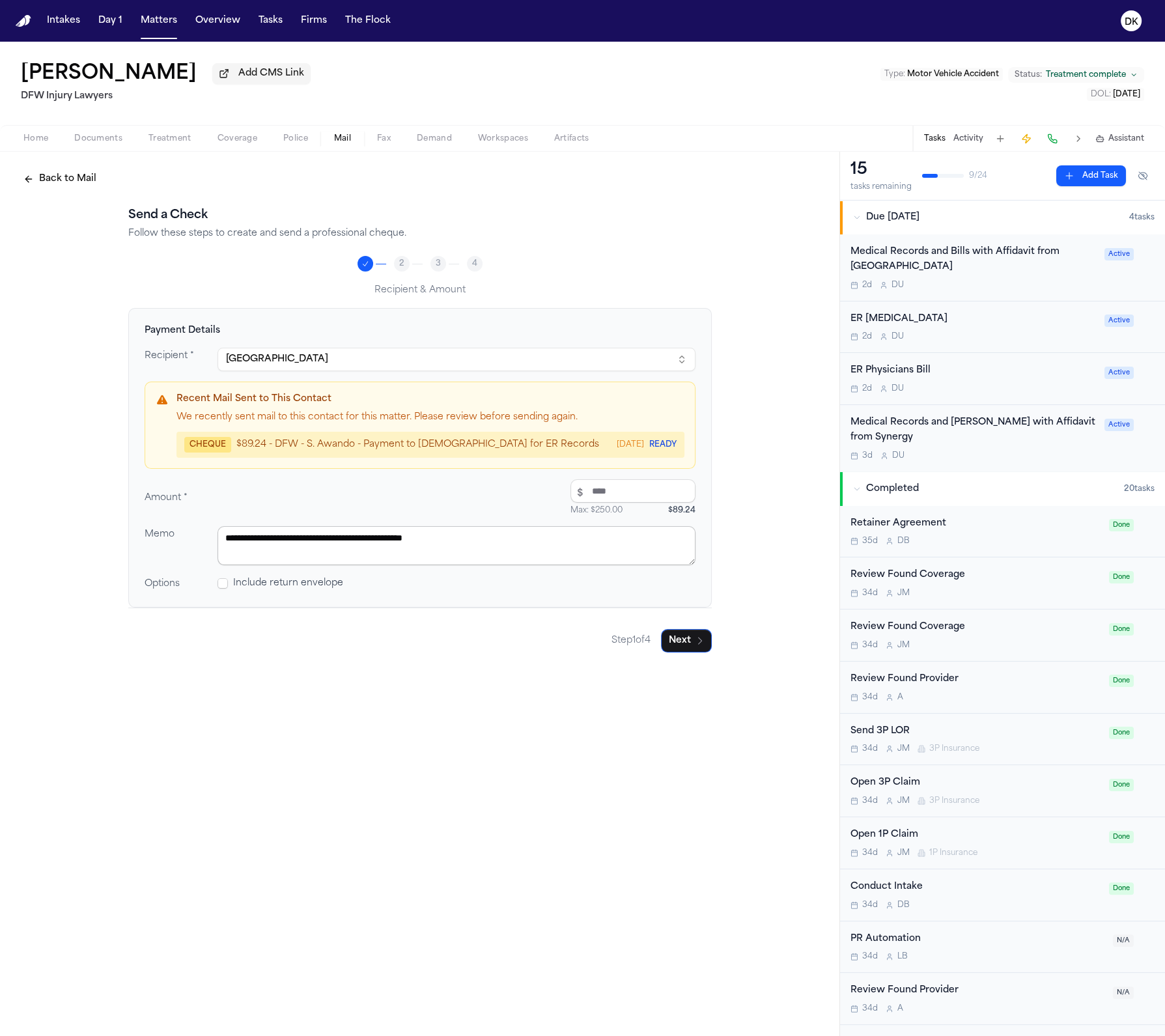
click at [496, 553] on textarea "**********" at bounding box center [457, 545] width 478 height 40
type textarea "**********"
click at [679, 643] on button "Next" at bounding box center [687, 640] width 51 height 24
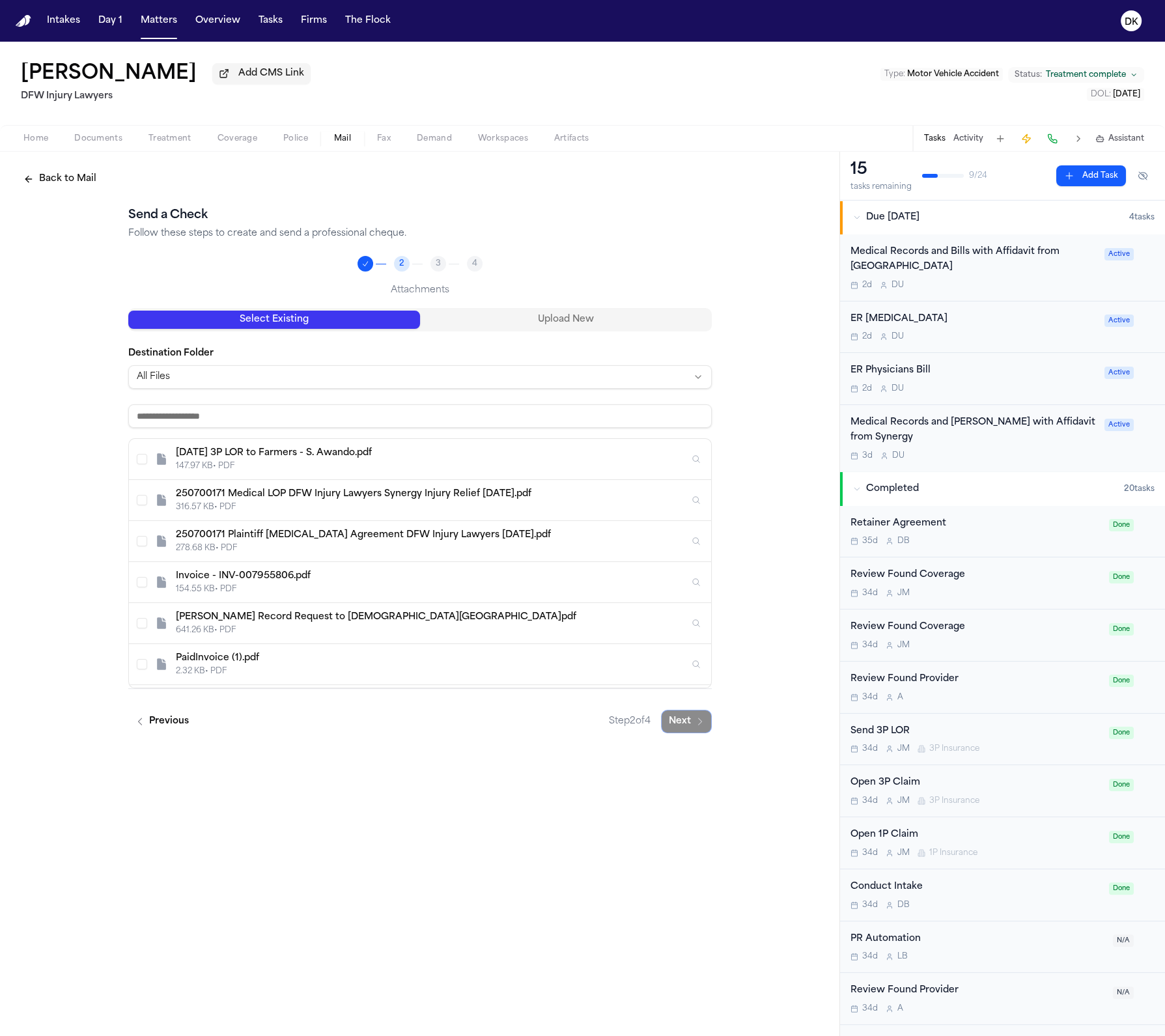
click at [452, 422] on input at bounding box center [420, 416] width 584 height 24
paste input "**********"
type input "**********"
paste input "**********"
type input "**********"
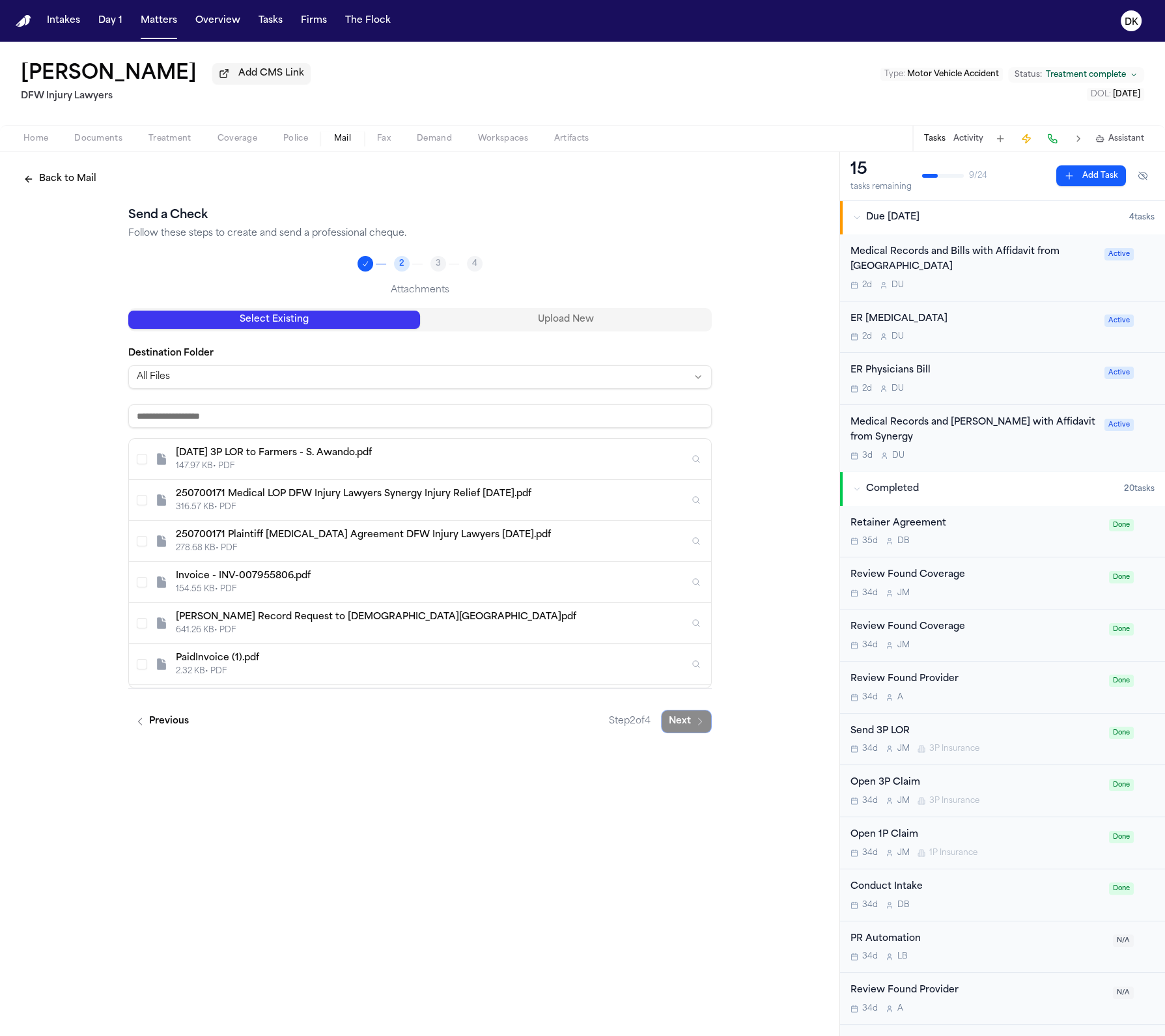
paste input "**********"
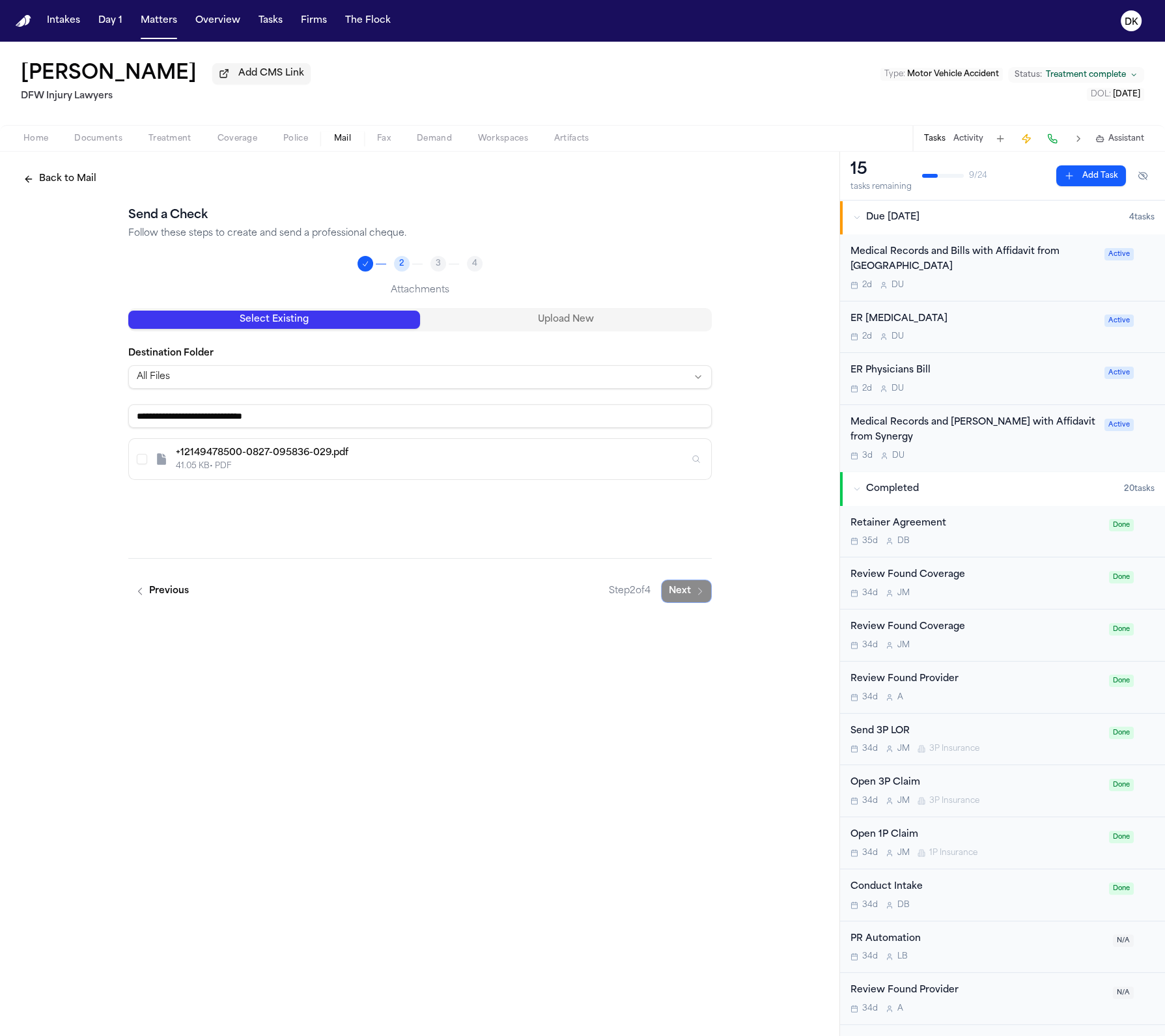
type input "**********"
click at [269, 460] on div "+12149478500-0827-095836-029.pdf" at bounding box center [432, 453] width 513 height 13
click at [691, 593] on button "Next" at bounding box center [687, 591] width 51 height 24
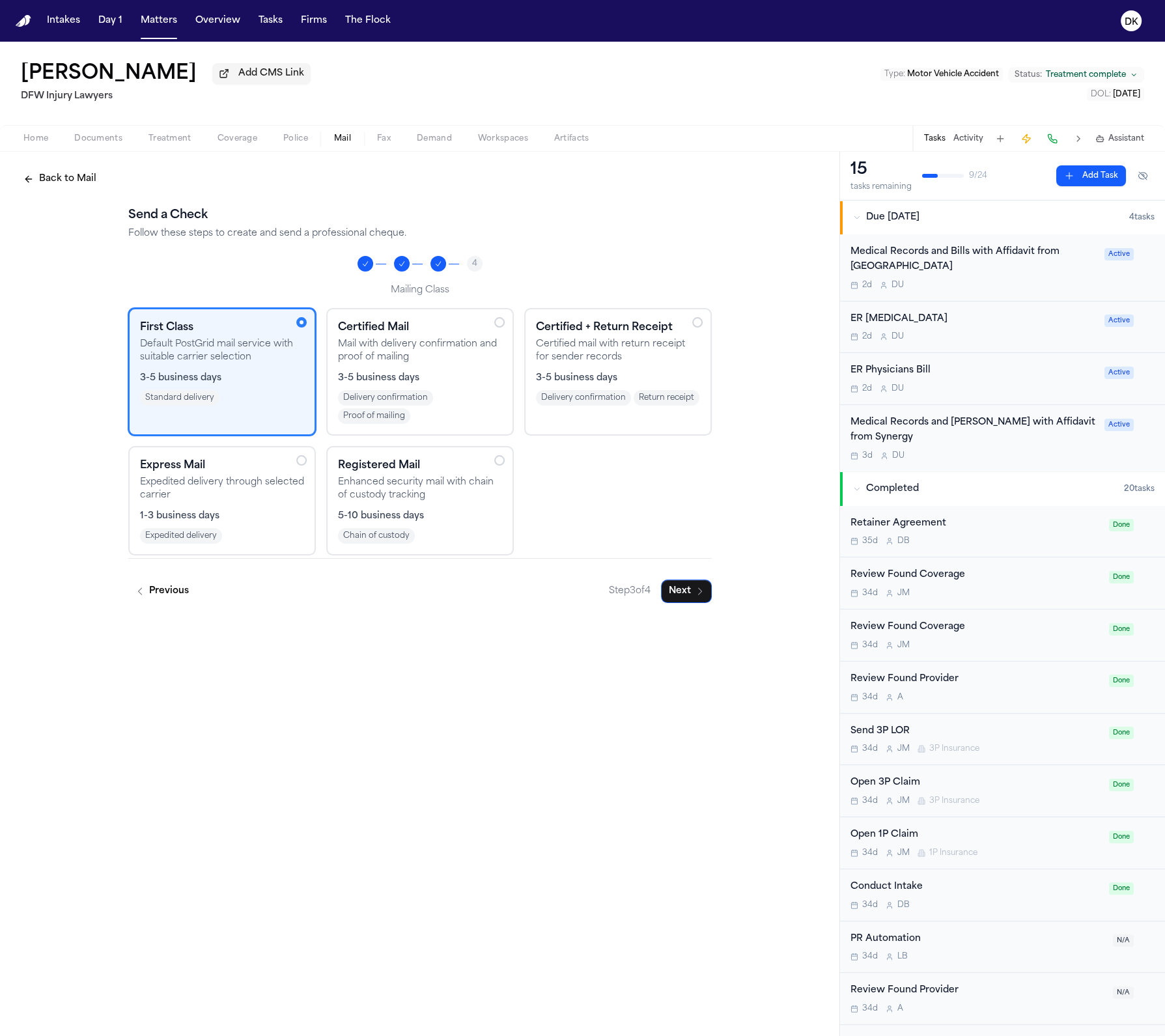
drag, startPoint x: 691, startPoint y: 593, endPoint x: 808, endPoint y: 136, distance: 471.7
click at [800, 301] on div "Back to Mail Send a Check Follow these steps to create and send a professional …" at bounding box center [420, 385] width 839 height 467
click at [277, 498] on p "Expedited delivery through selected carrier" at bounding box center [221, 489] width 164 height 26
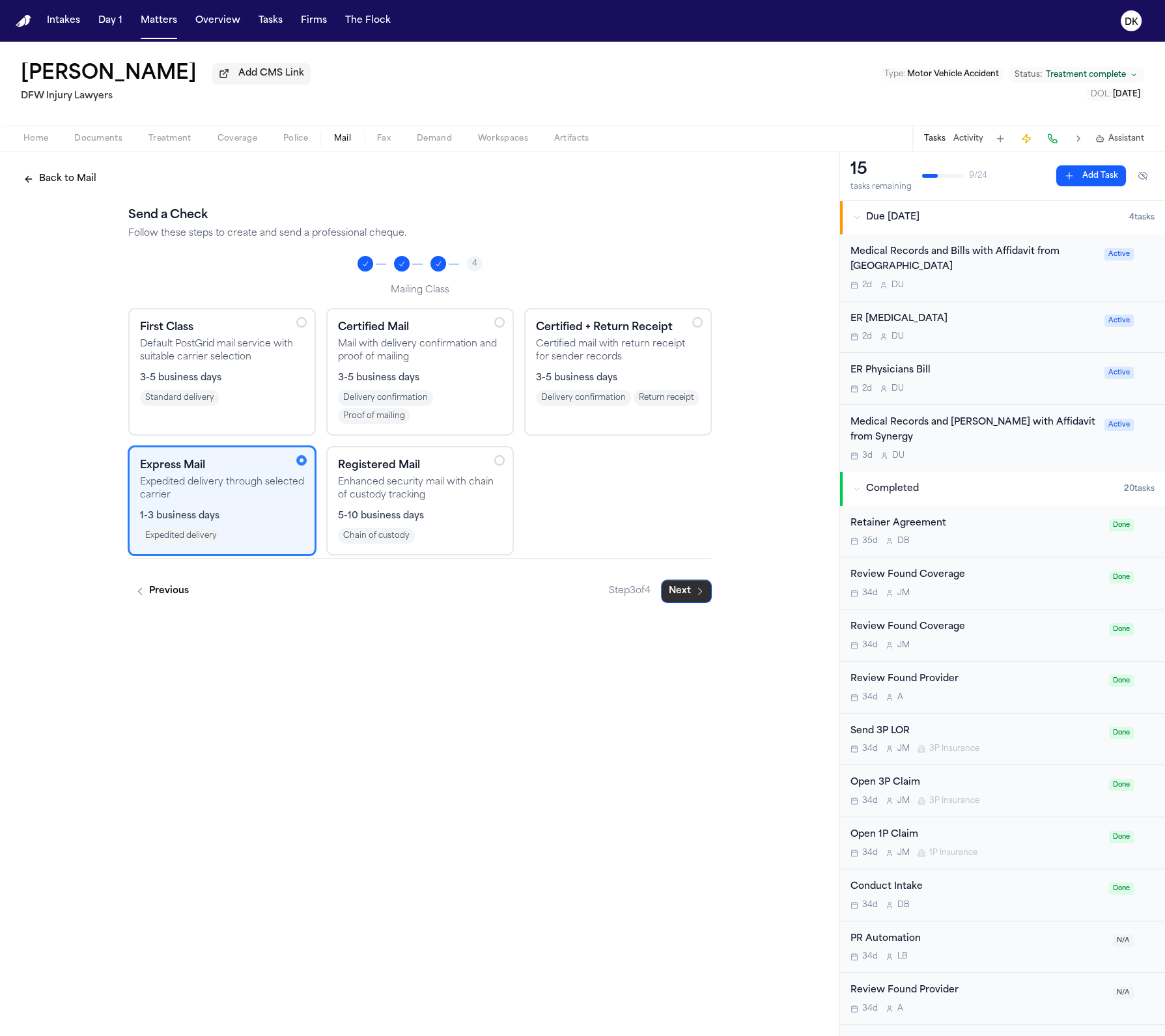
click at [683, 596] on button "Next" at bounding box center [687, 591] width 51 height 24
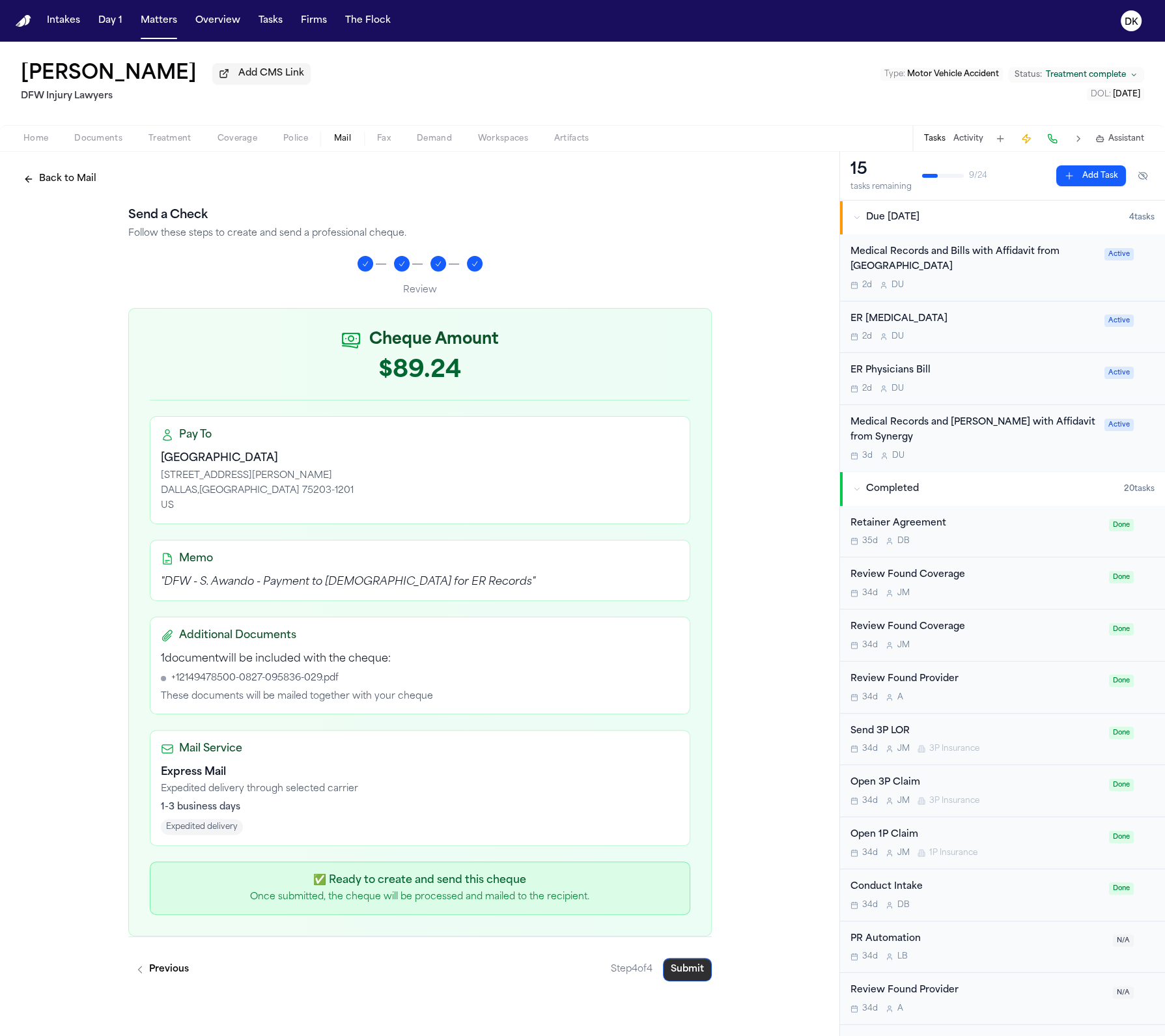
click at [699, 975] on button "Submit" at bounding box center [687, 969] width 49 height 24
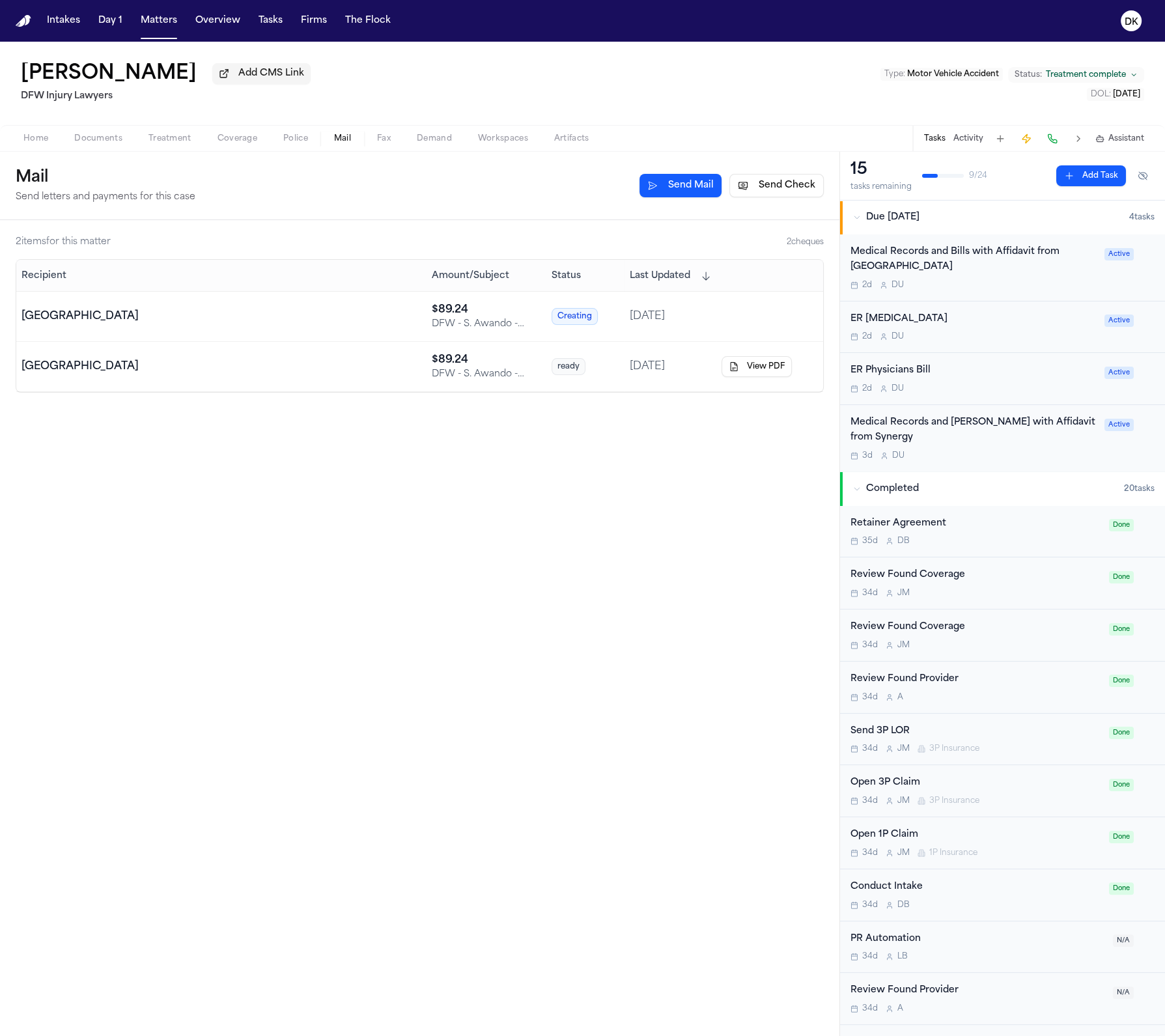
click at [566, 433] on div "2 item s for this matter 2 cheque s Recipient Amount/Subject Status Last Update…" at bounding box center [420, 628] width 839 height 816
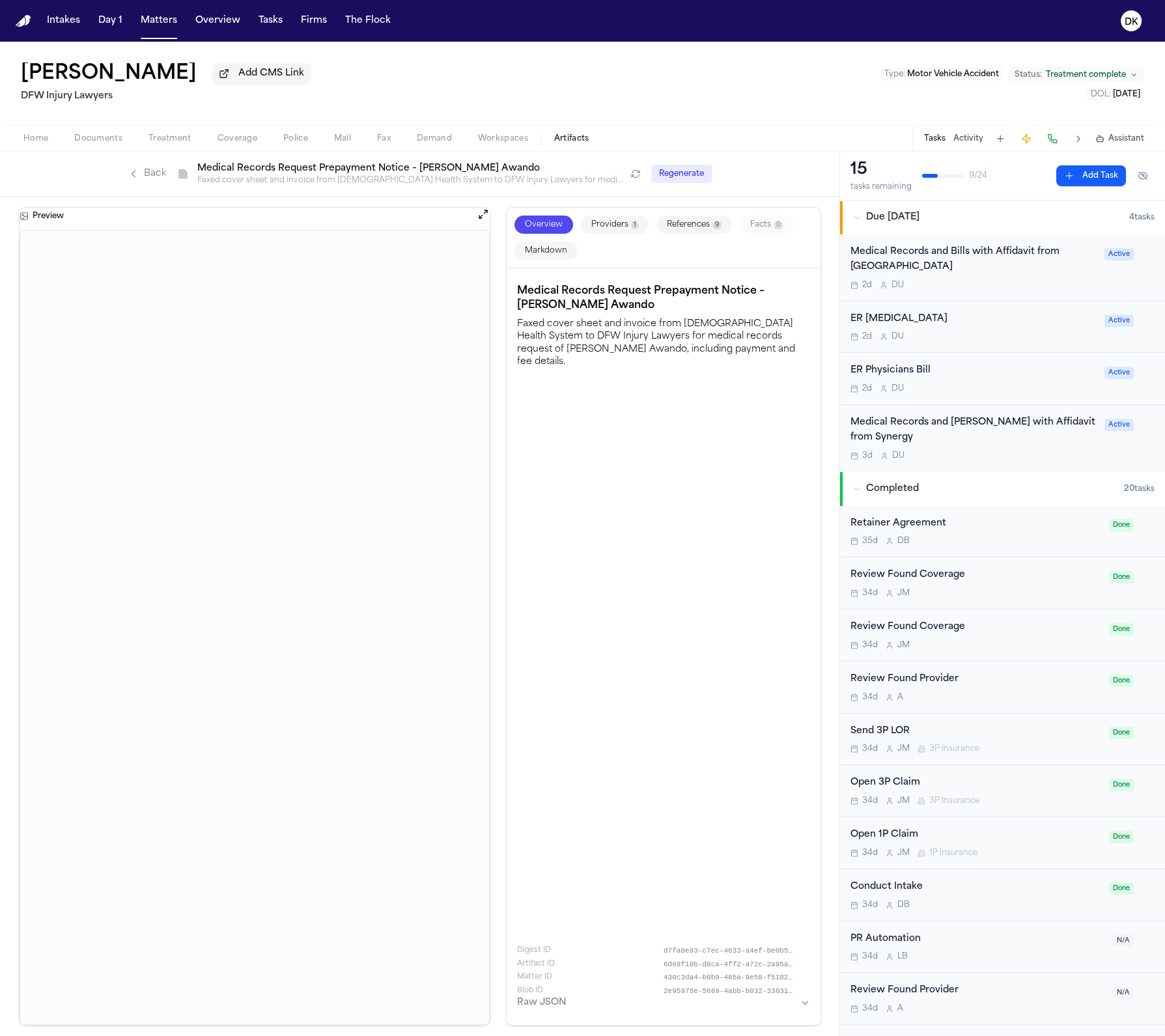
click at [541, 248] on button "Markdown" at bounding box center [546, 250] width 63 height 18
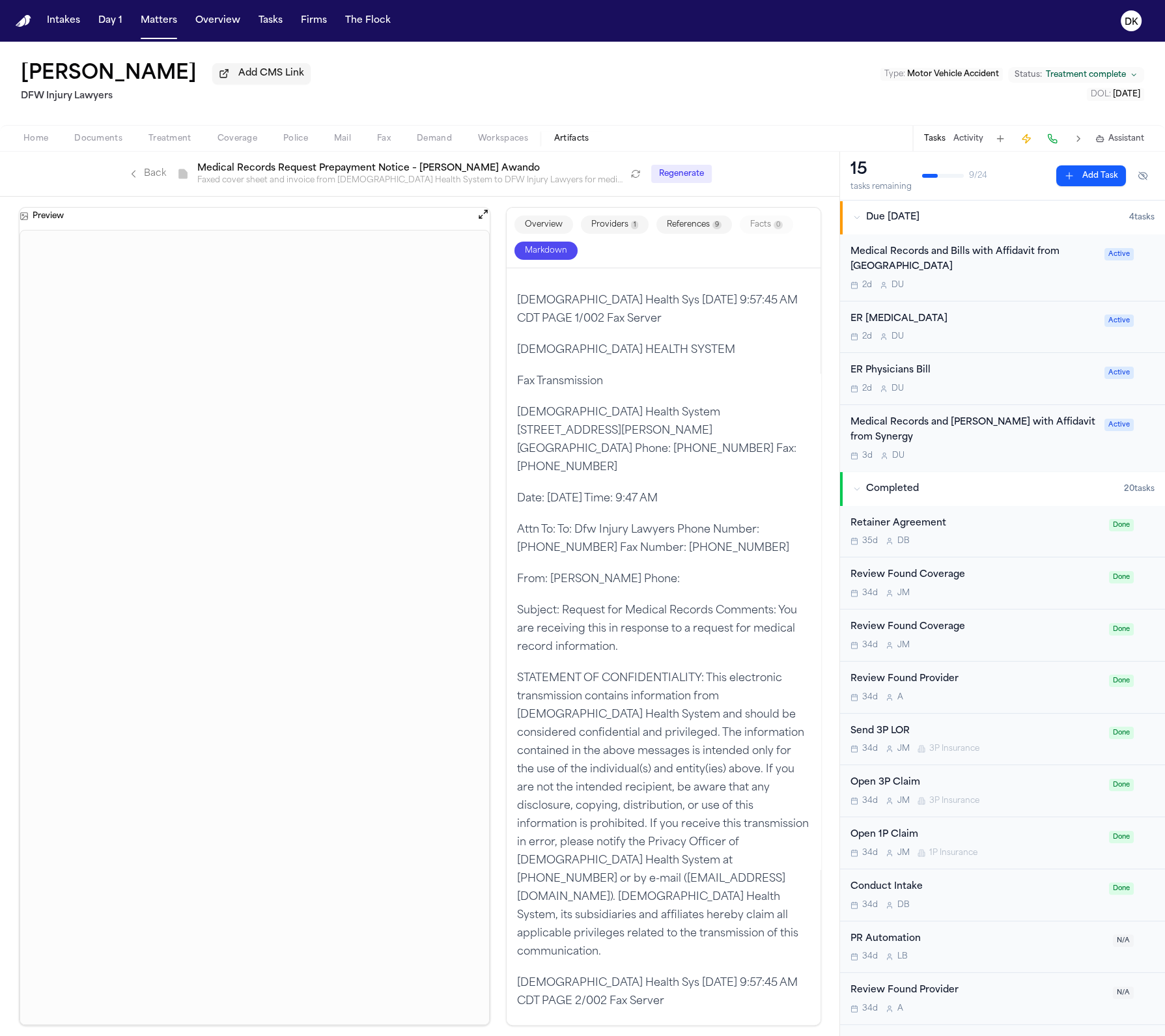
click at [549, 223] on button "Overview" at bounding box center [543, 224] width 59 height 18
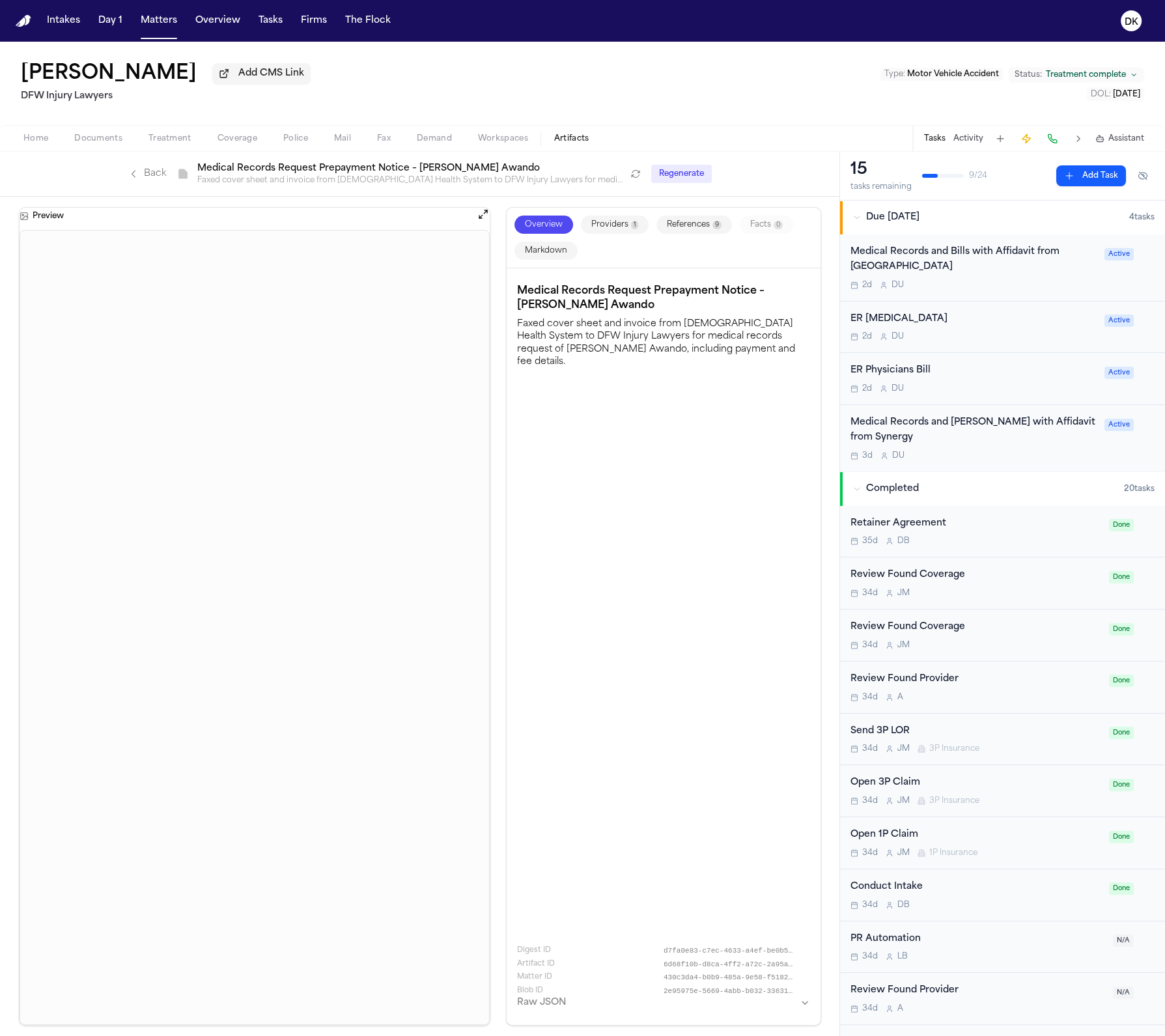
click at [86, 143] on span "Documents" at bounding box center [98, 139] width 48 height 11
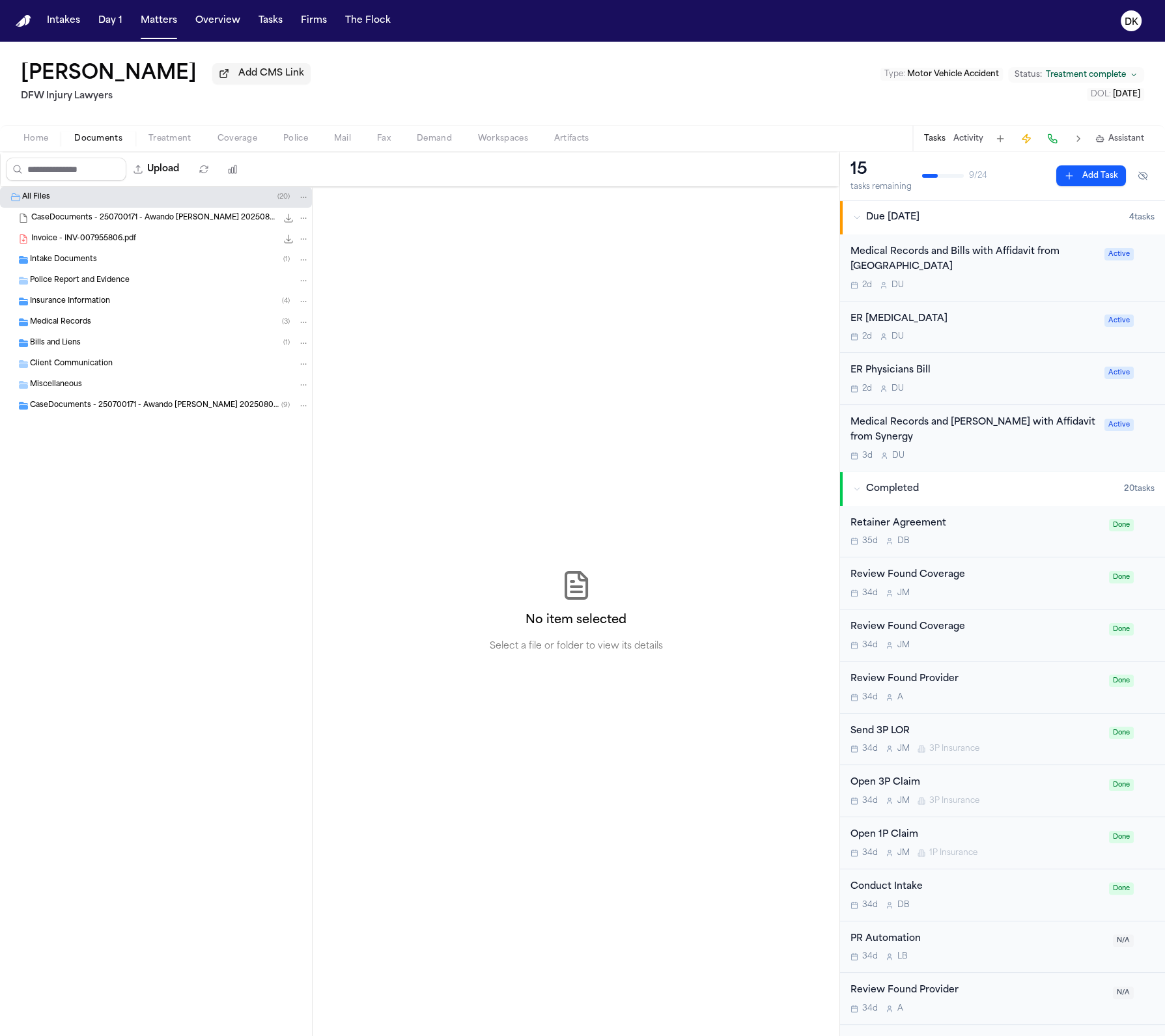
click at [124, 412] on span "CaseDocuments - 250700171 - Awando [PERSON_NAME] 20250806200929 (unzipped)" at bounding box center [155, 406] width 251 height 11
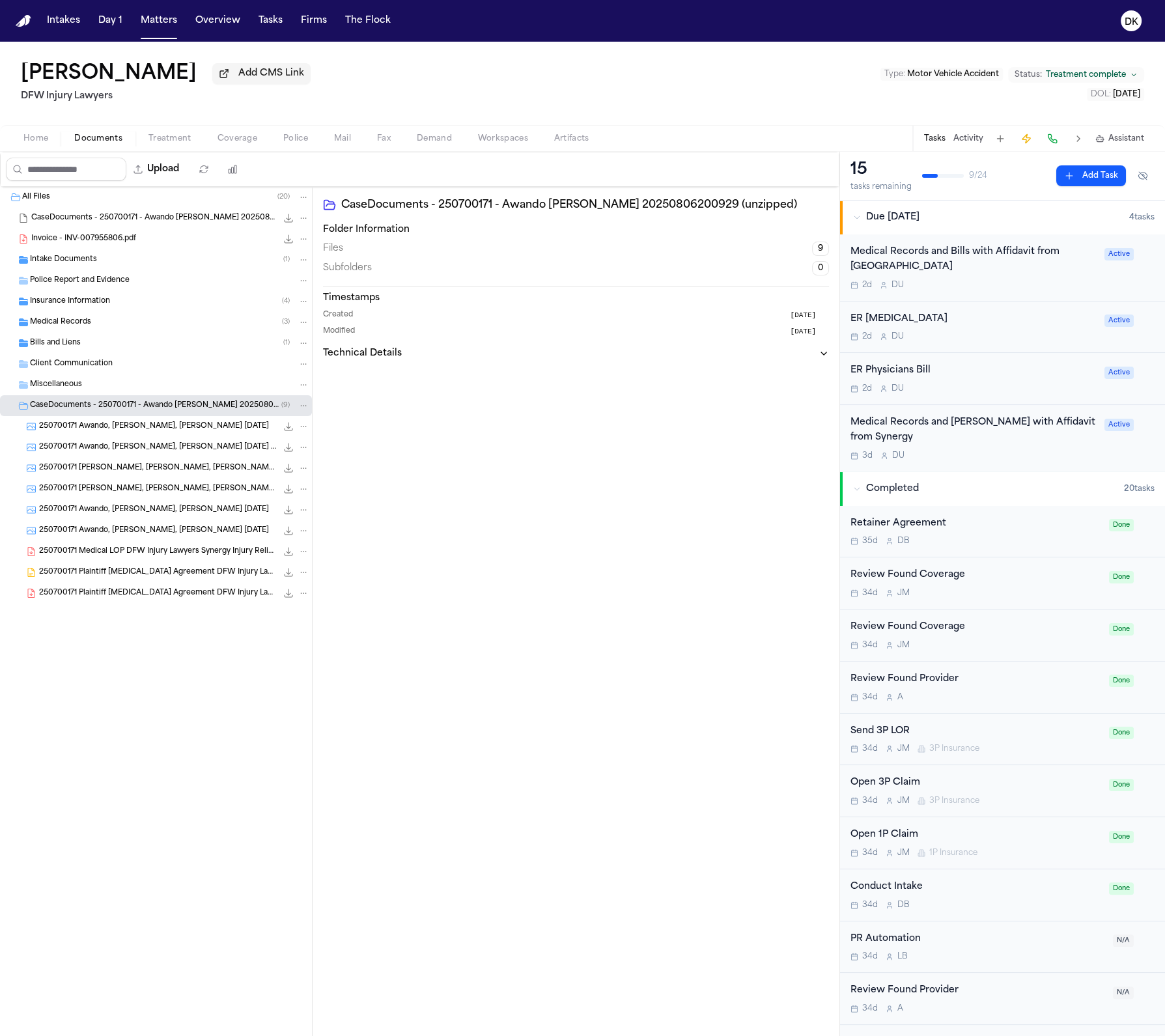
click at [155, 336] on div "Bills and Liens ( 1 )" at bounding box center [155, 343] width 312 height 21
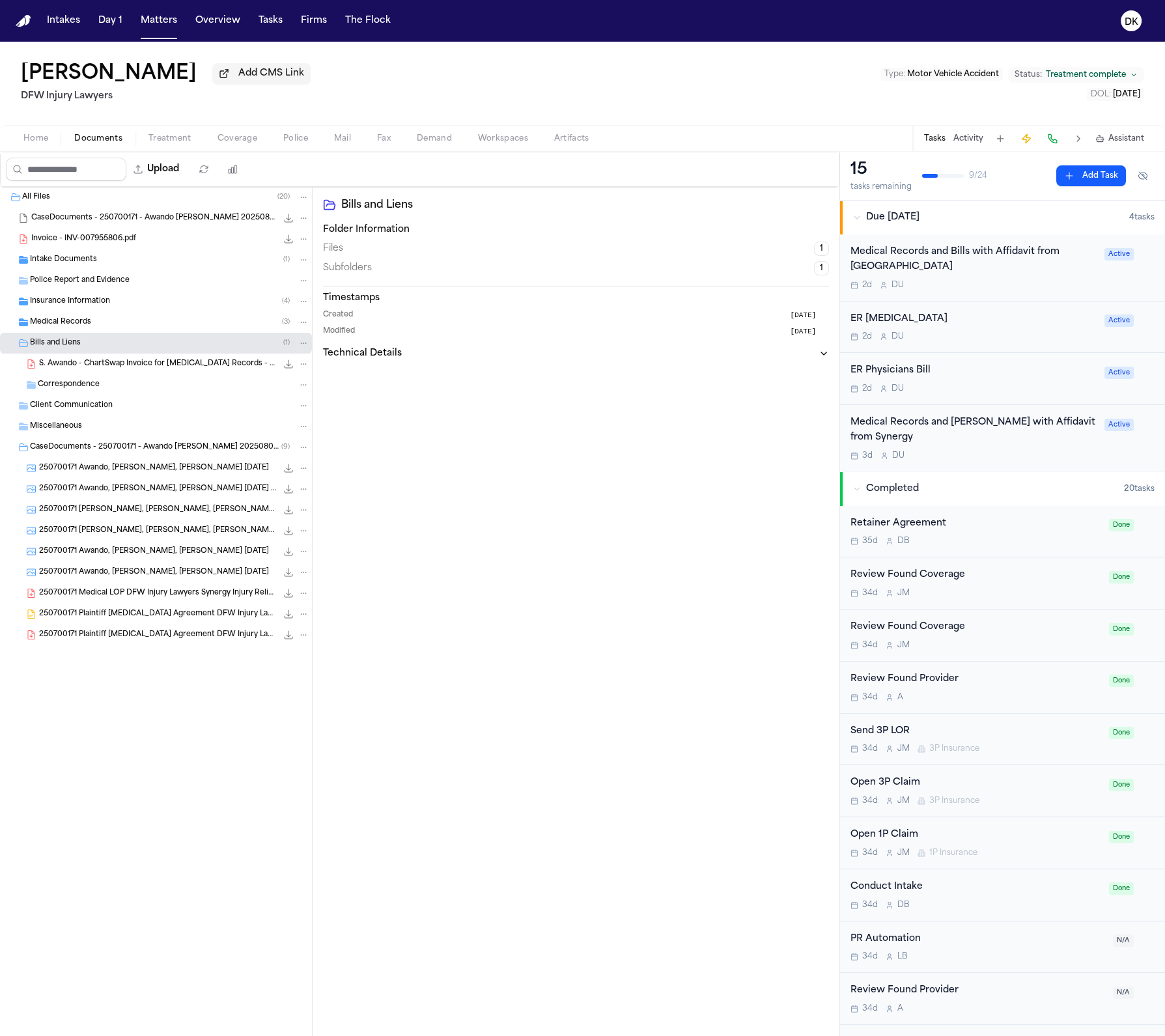
click at [158, 324] on div "Medical Records ( 3 )" at bounding box center [169, 321] width 279 height 11
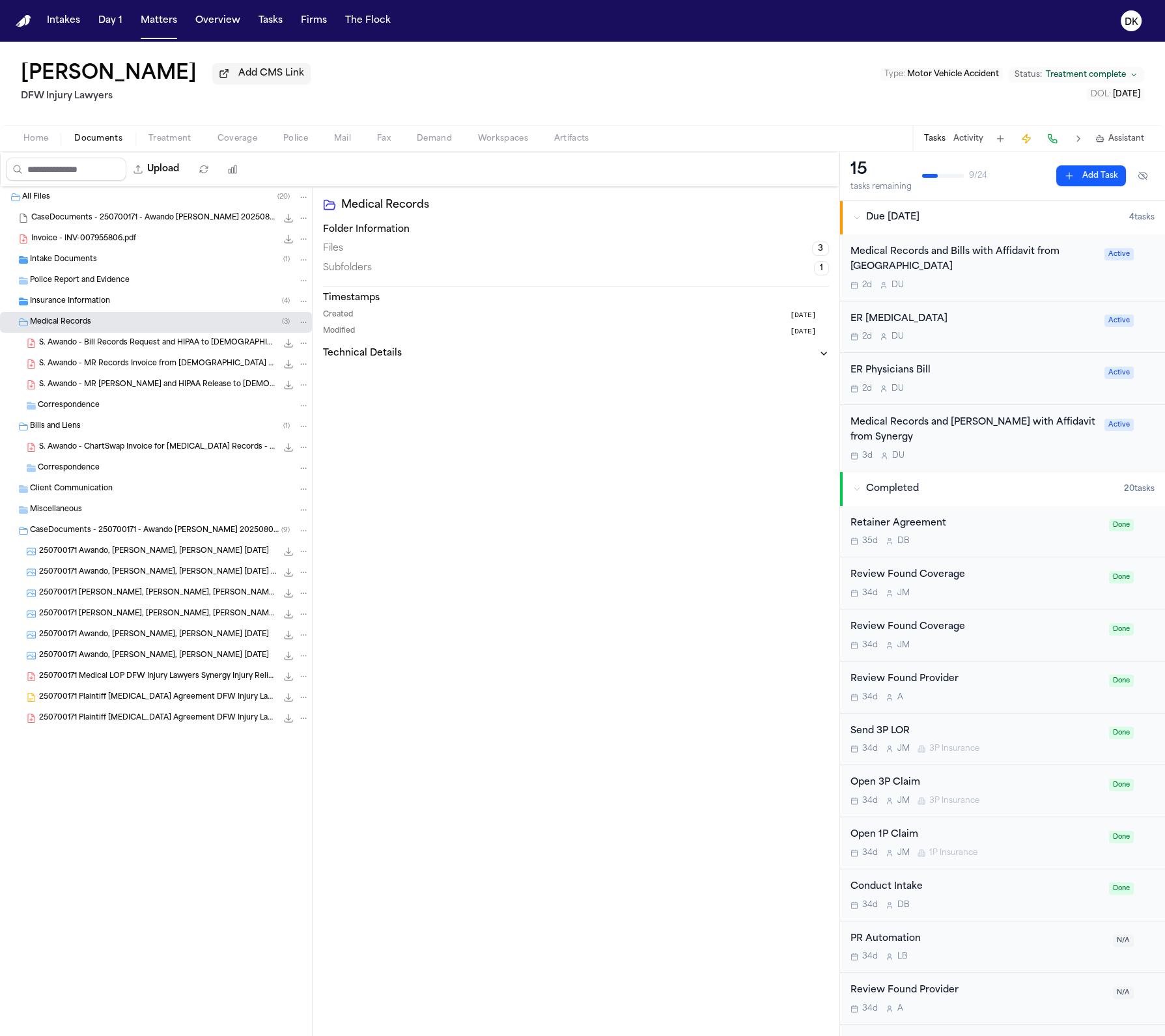
click at [147, 299] on div "Insurance Information ( 4 )" at bounding box center [169, 301] width 279 height 11
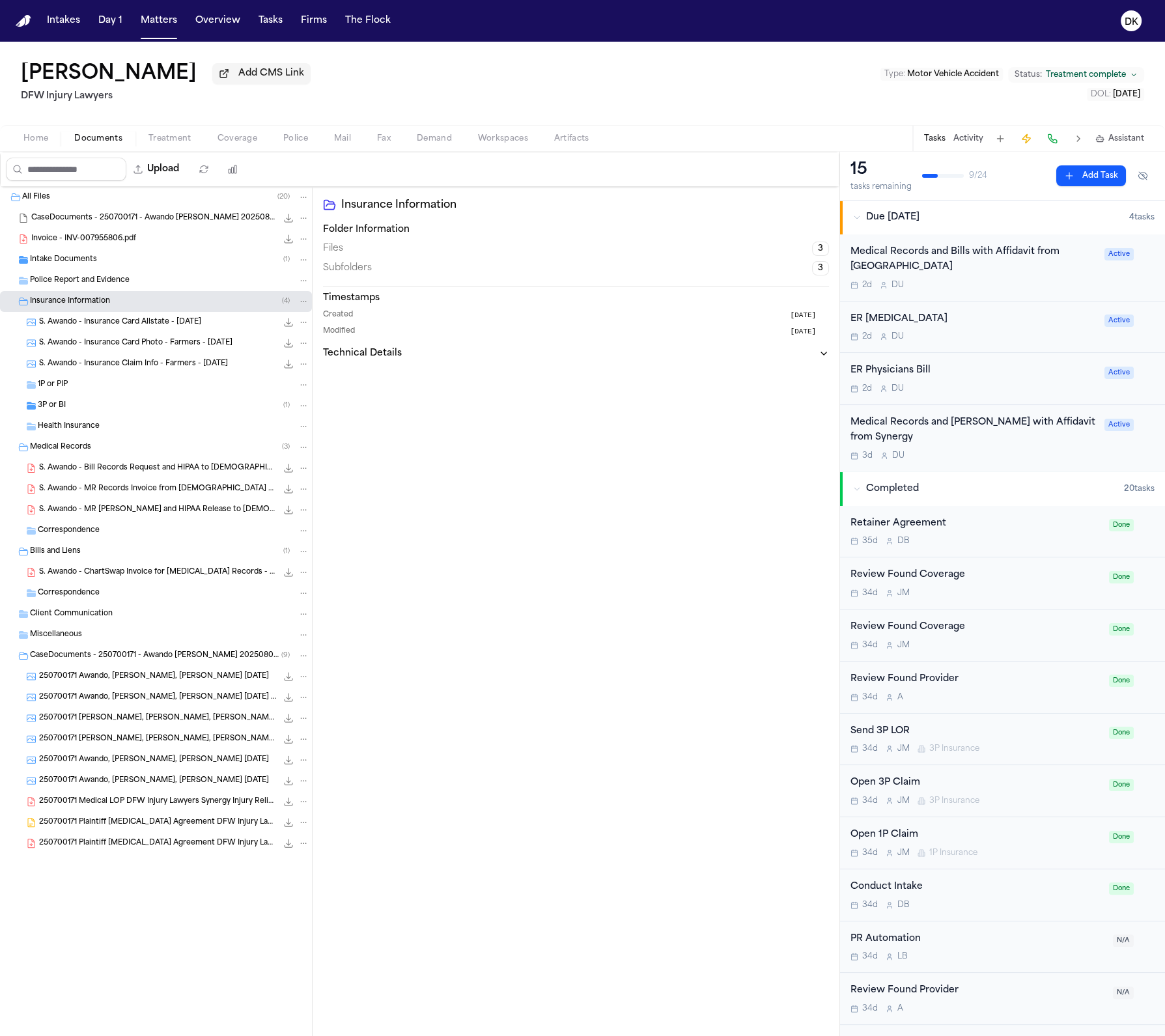
click at [162, 273] on div "Police Report and Evidence" at bounding box center [155, 281] width 312 height 21
click at [162, 268] on div "Intake Documents ( 1 )" at bounding box center [155, 260] width 312 height 21
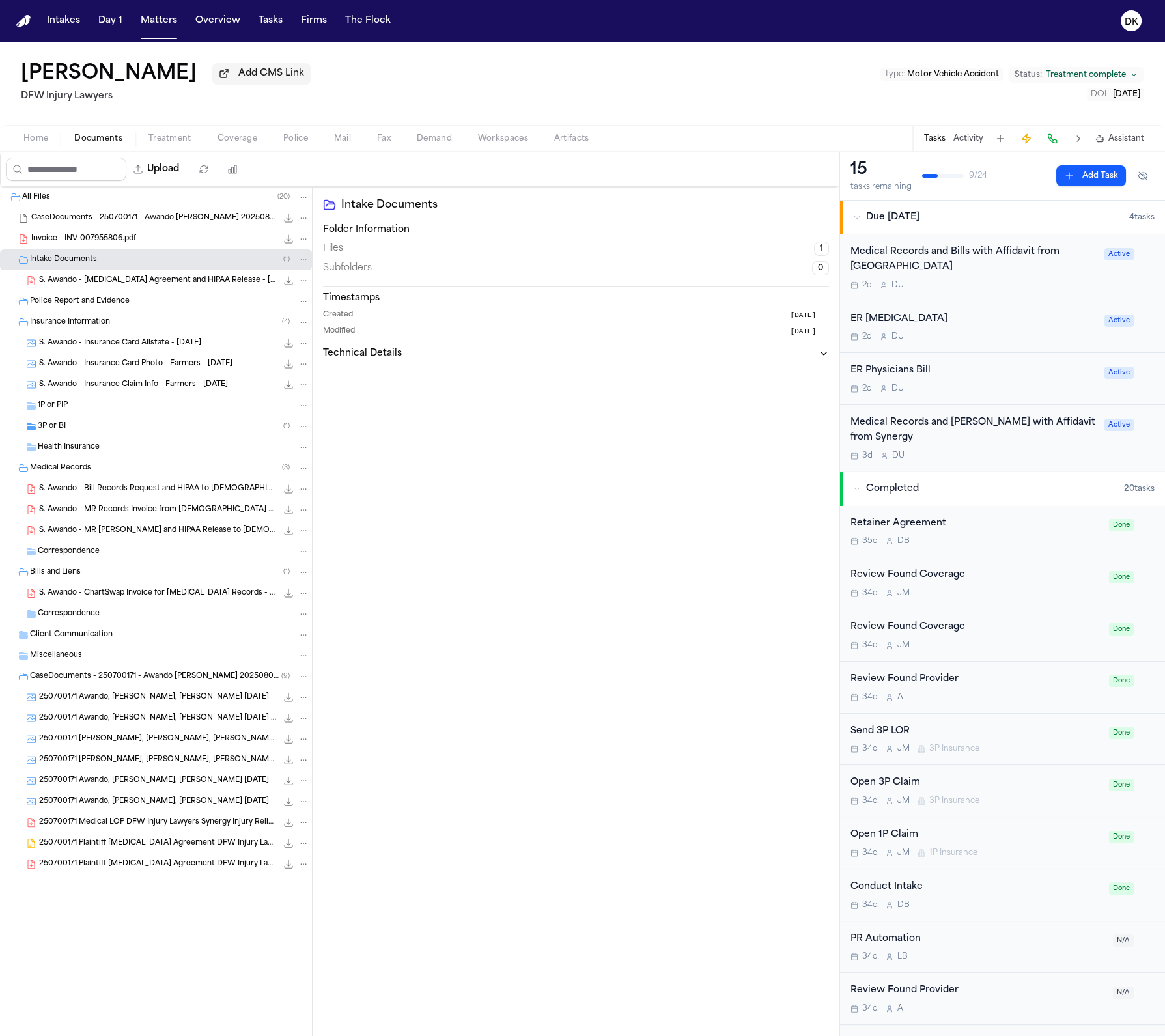
click at [120, 514] on span "S. Awando - MR Records Invoice from [DEMOGRAPHIC_DATA] Health System - [DATE]" at bounding box center [158, 510] width 238 height 11
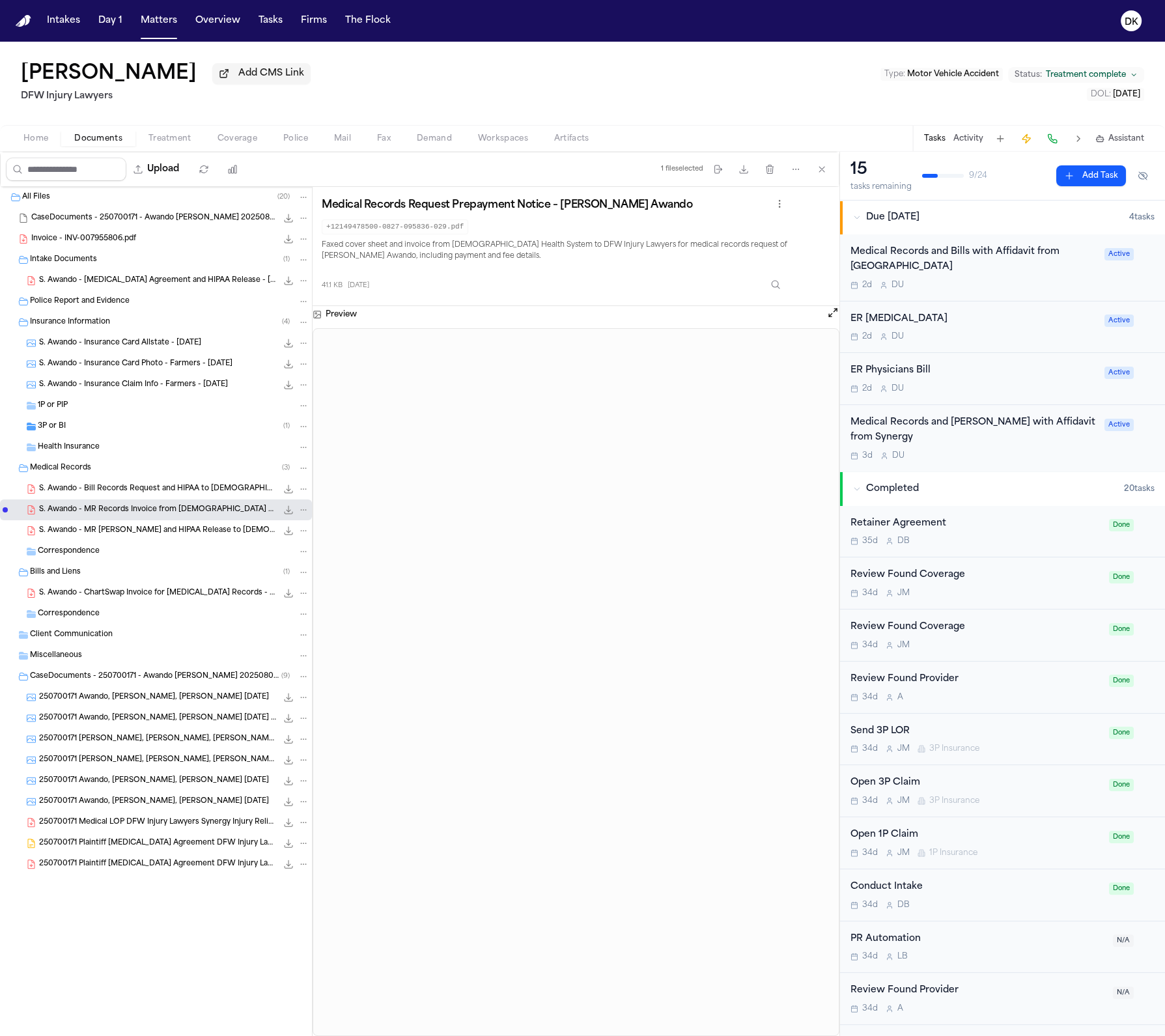
click at [168, 488] on span "S. Awando - Bill Records Request and HIPAA to [DEMOGRAPHIC_DATA] Mansfield - [D…" at bounding box center [158, 489] width 238 height 11
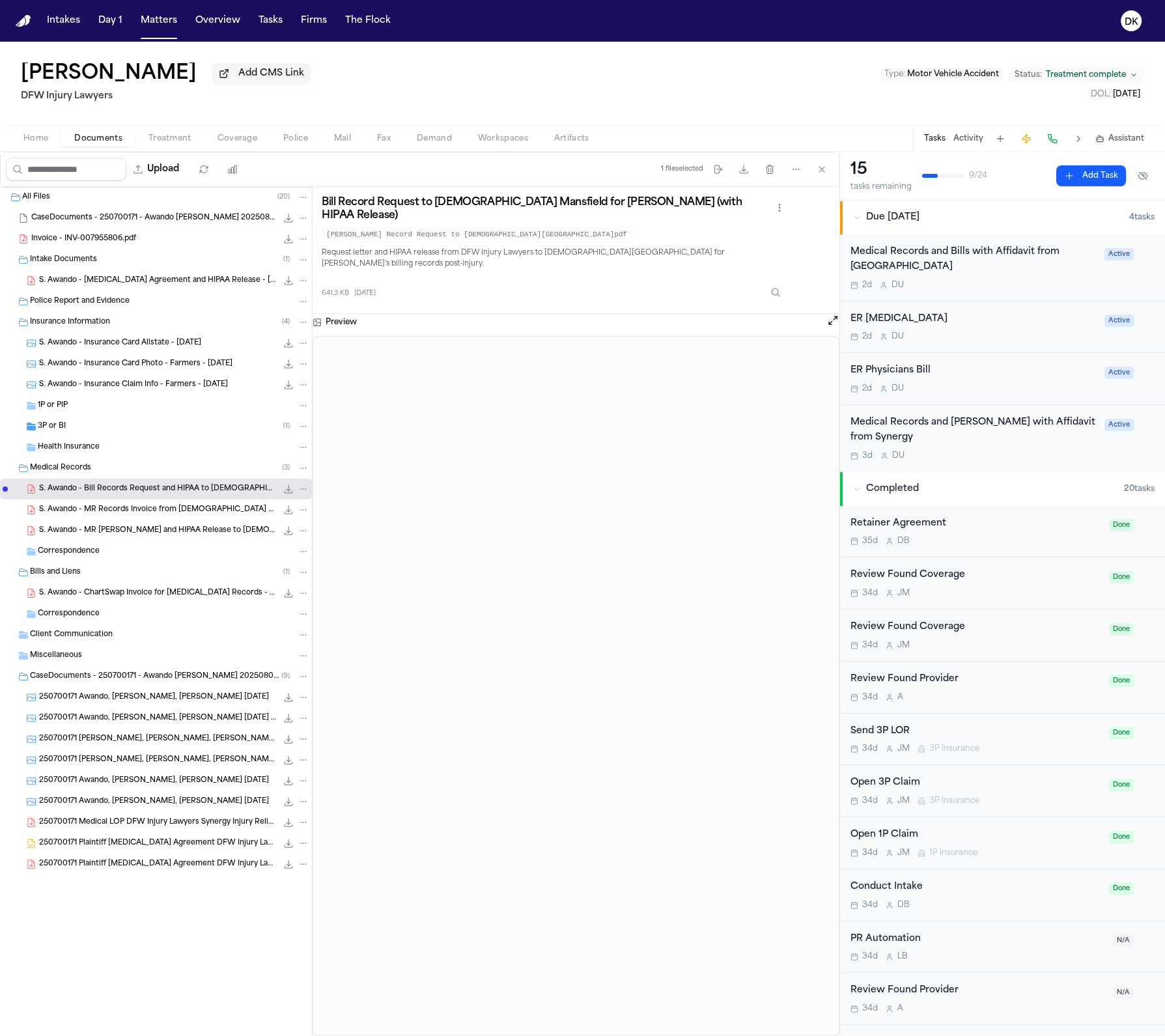
click at [175, 508] on span "S. Awando - MR Records Invoice from [DEMOGRAPHIC_DATA] Health System - [DATE]" at bounding box center [158, 510] width 238 height 11
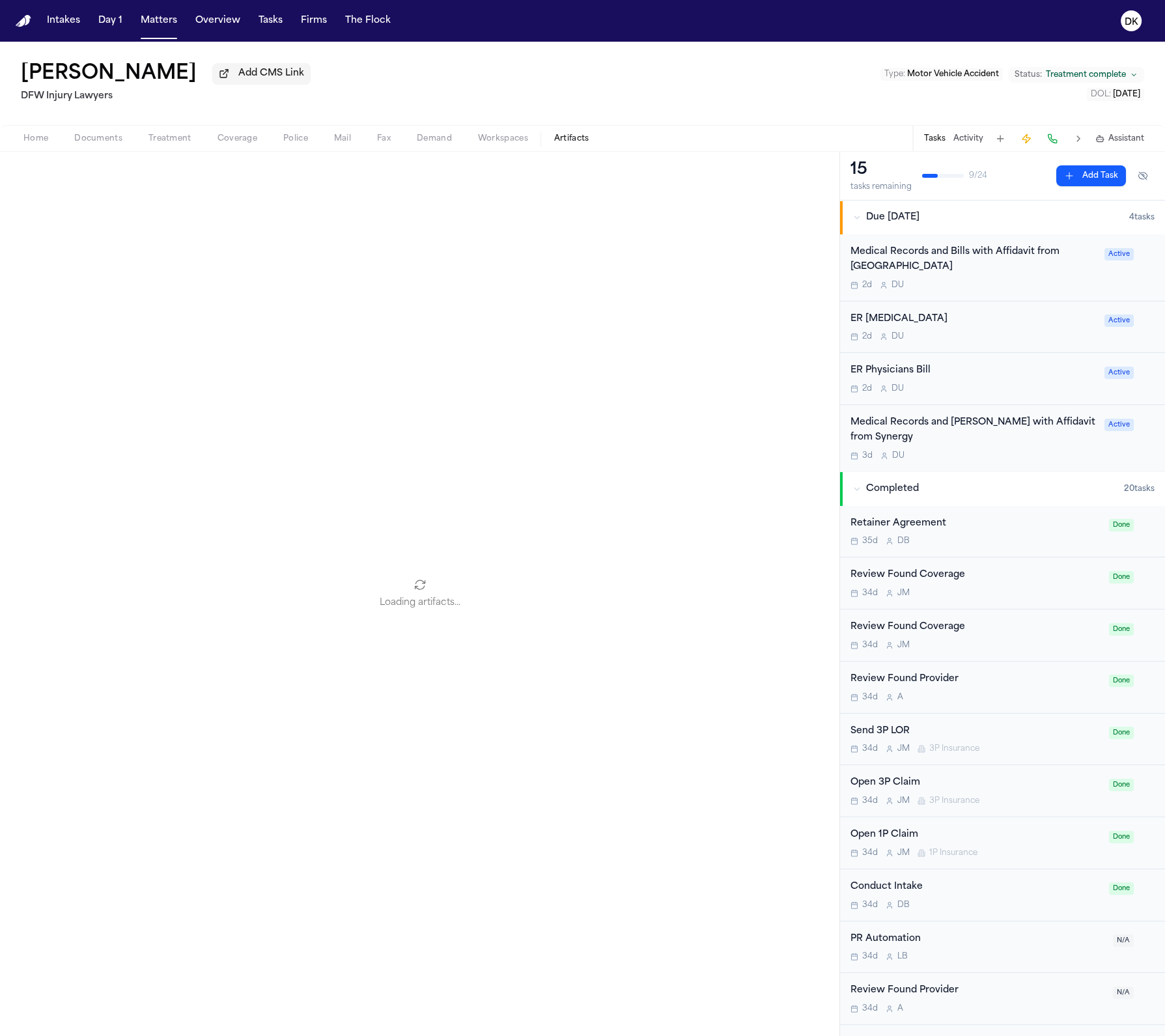
click at [557, 133] on button "Artifacts" at bounding box center [572, 139] width 61 height 16
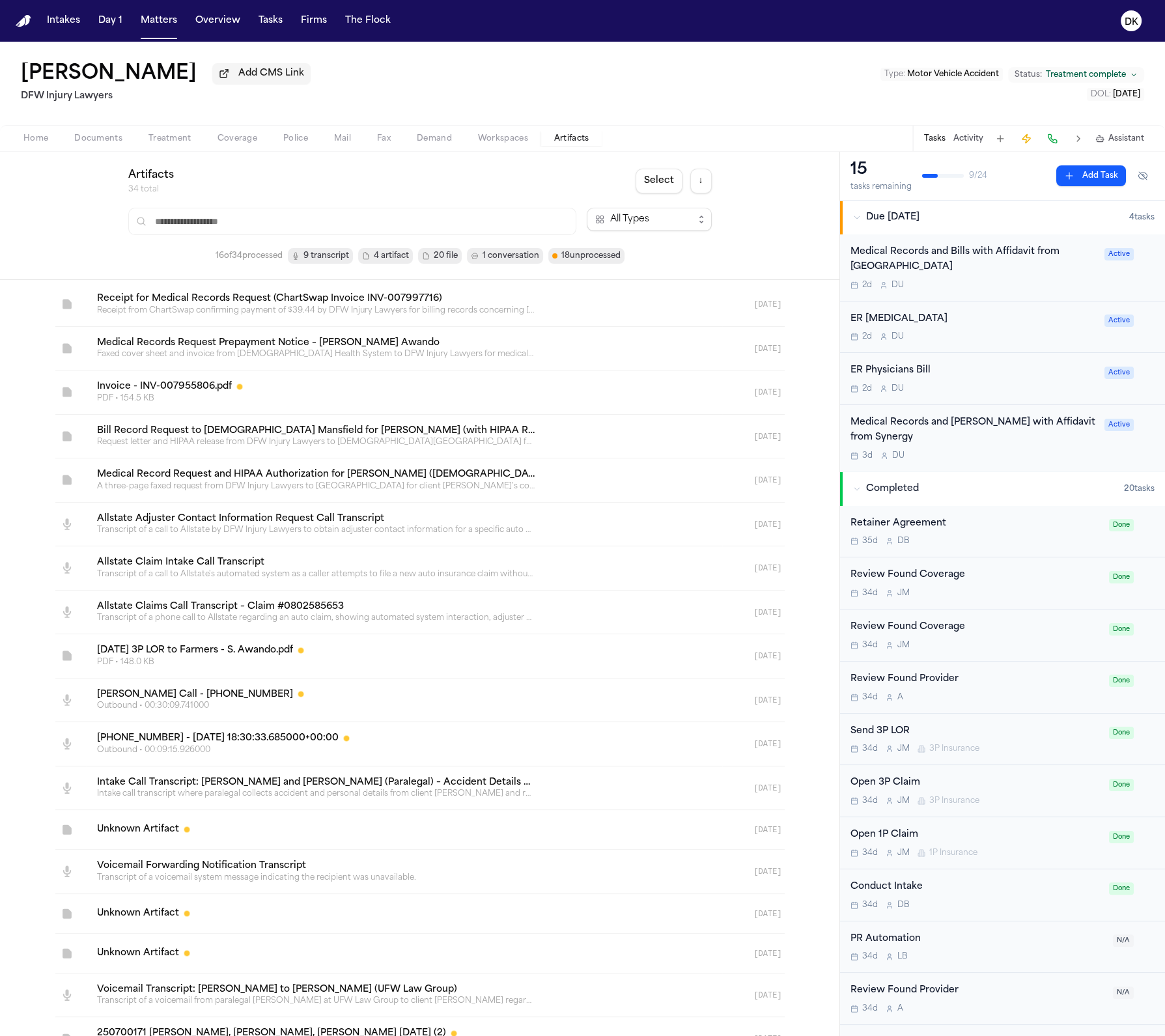
click at [312, 215] on input "text" at bounding box center [352, 221] width 448 height 27
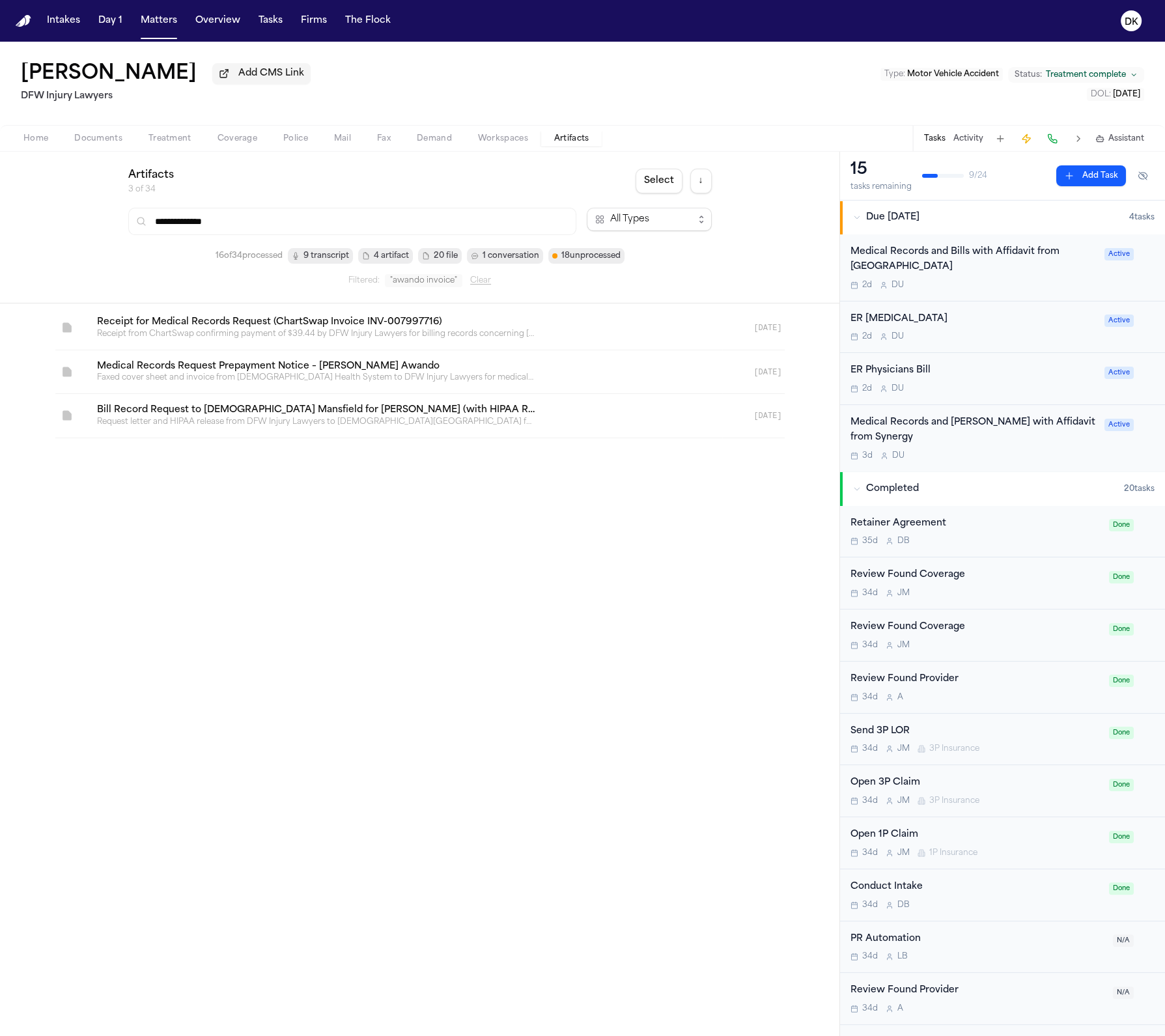
type input "**********"
click at [275, 361] on link at bounding box center [405, 372] width 636 height 44
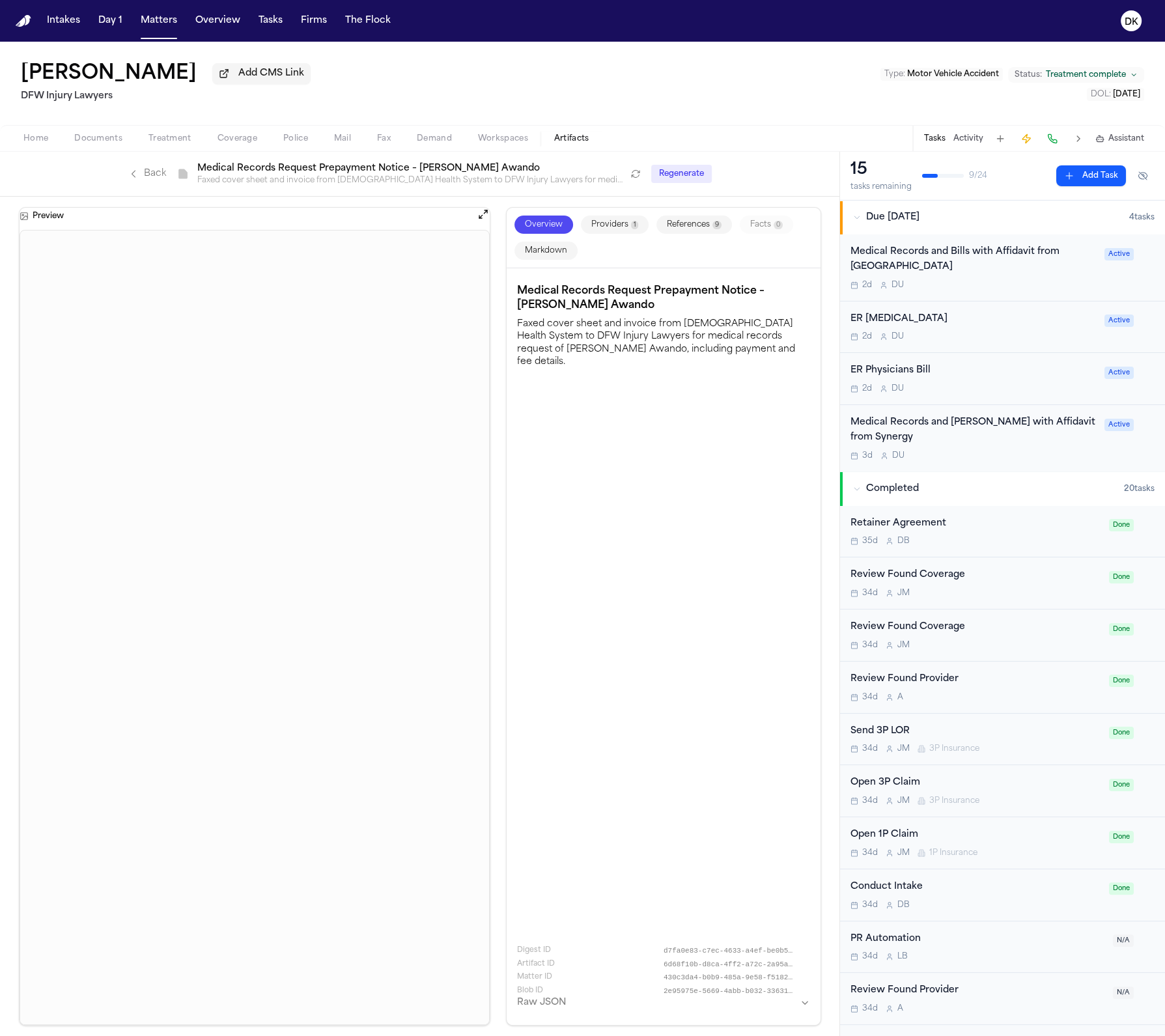
click at [155, 179] on link "Back" at bounding box center [147, 174] width 38 height 13
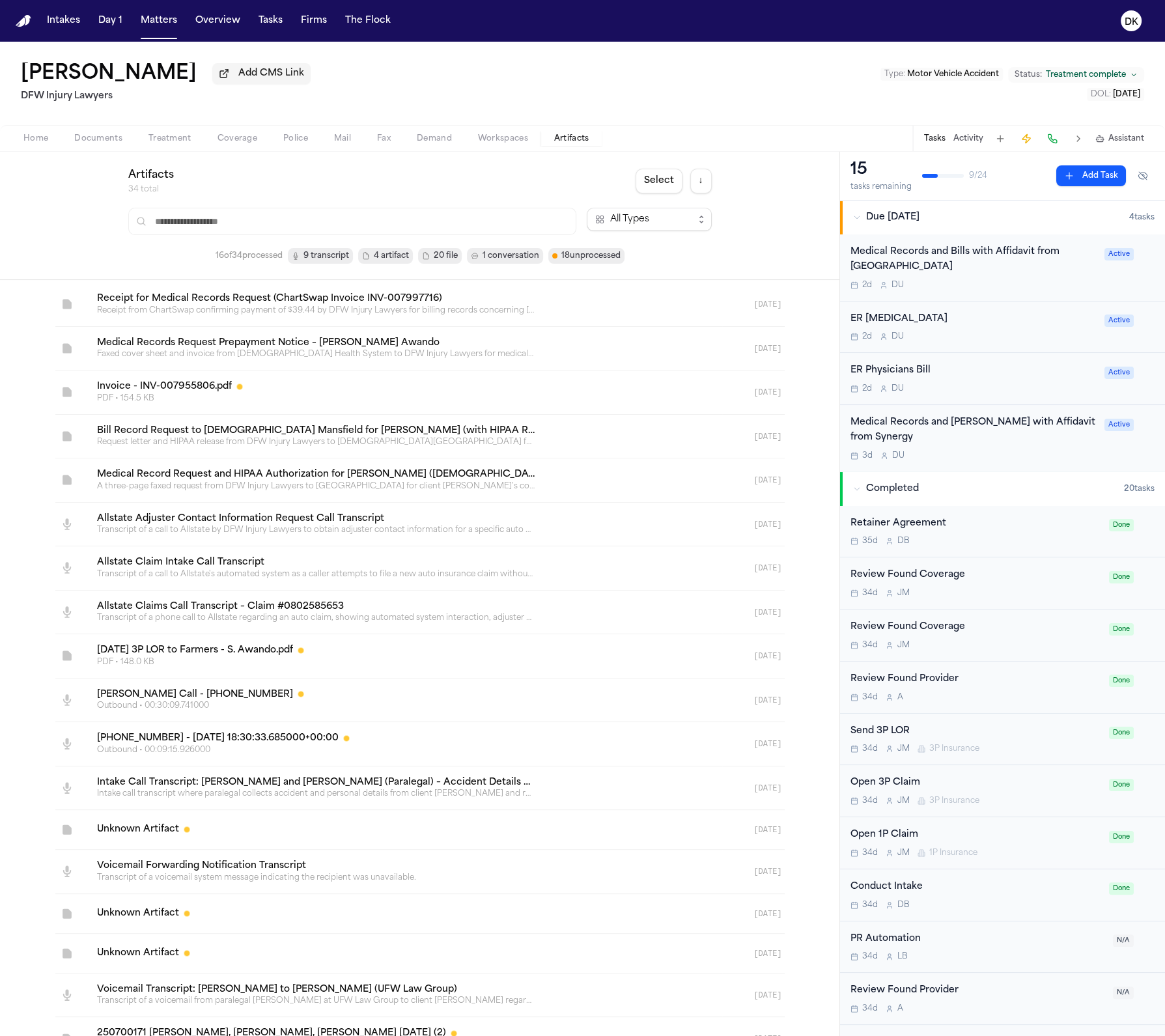
click at [342, 137] on span "Mail" at bounding box center [342, 139] width 17 height 11
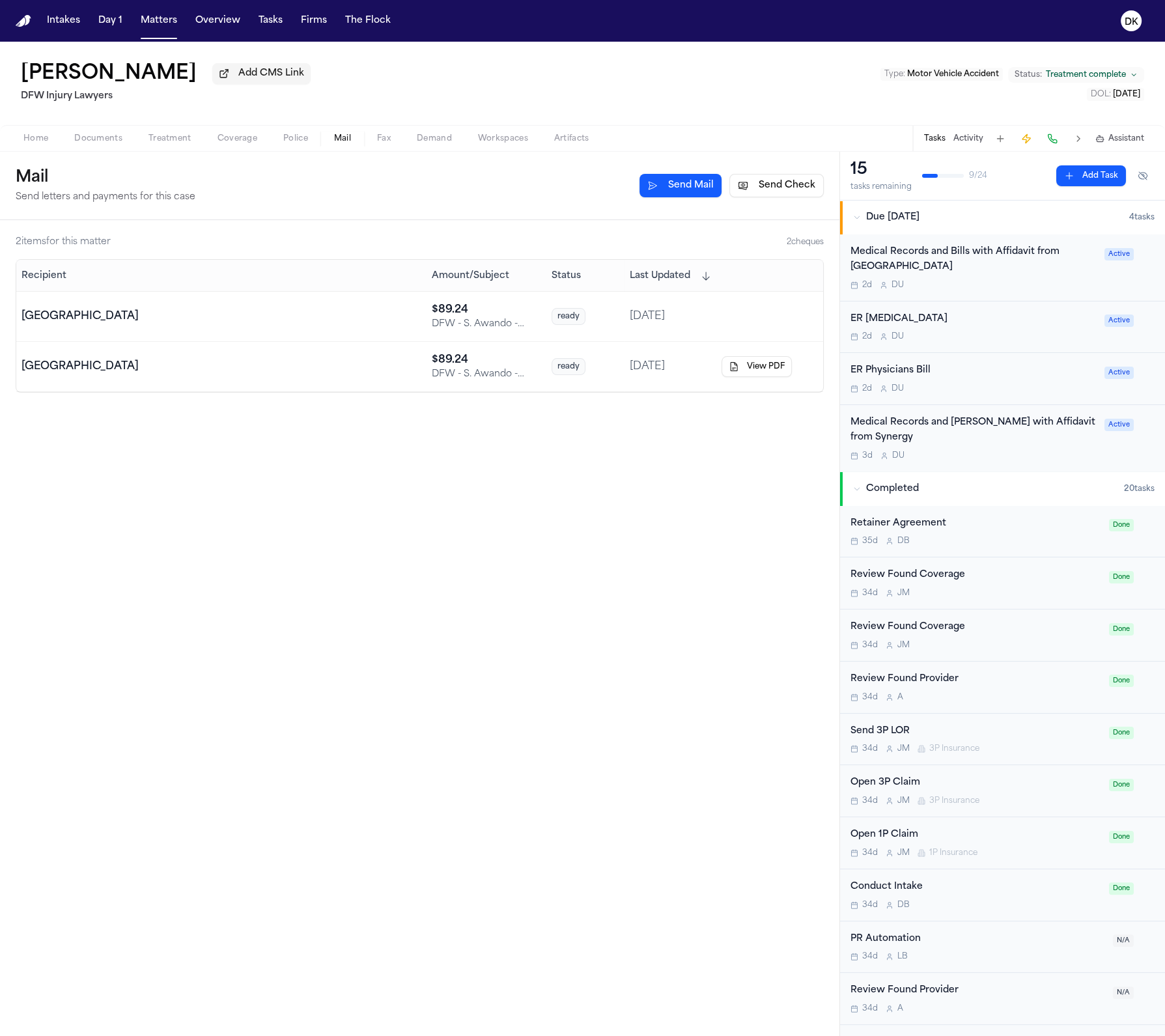
click at [607, 385] on td "ready" at bounding box center [585, 366] width 78 height 50
click at [644, 319] on td "[DATE]" at bounding box center [670, 316] width 92 height 50
click at [665, 306] on td "[DATE]" at bounding box center [670, 316] width 92 height 50
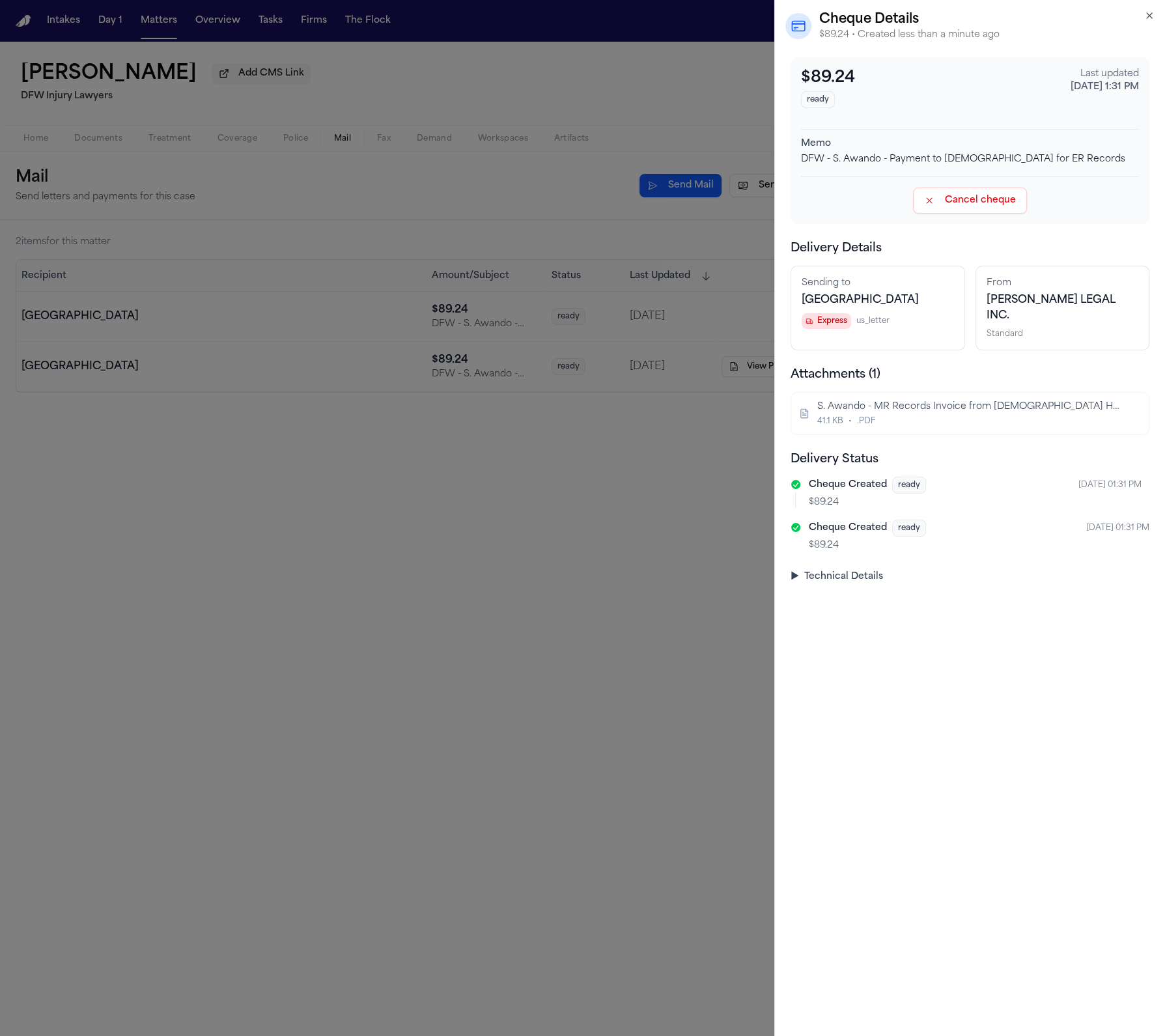
click at [969, 198] on button "Cancel cheque" at bounding box center [970, 201] width 114 height 26
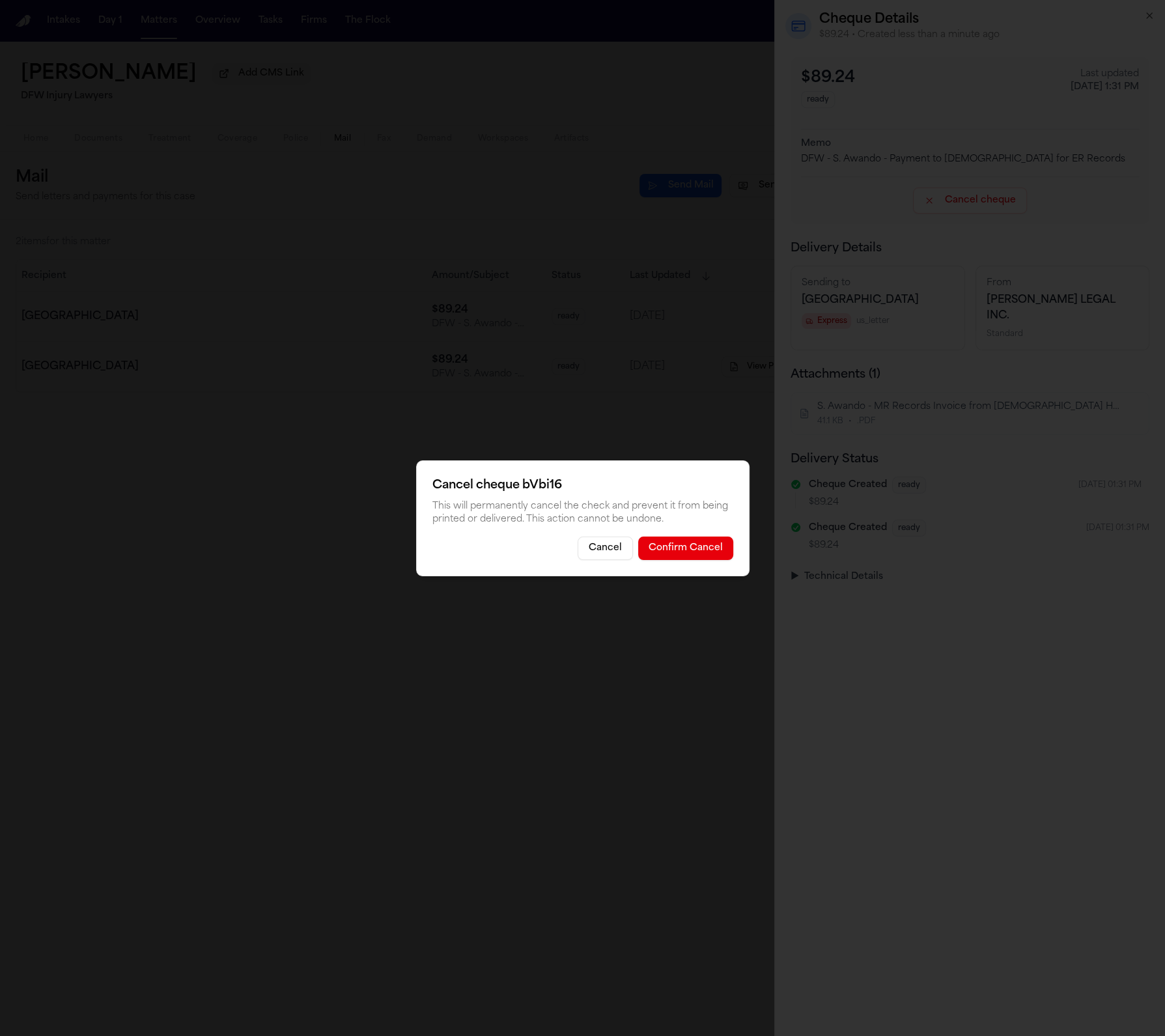
click at [693, 548] on button "Confirm Cancel" at bounding box center [686, 548] width 95 height 24
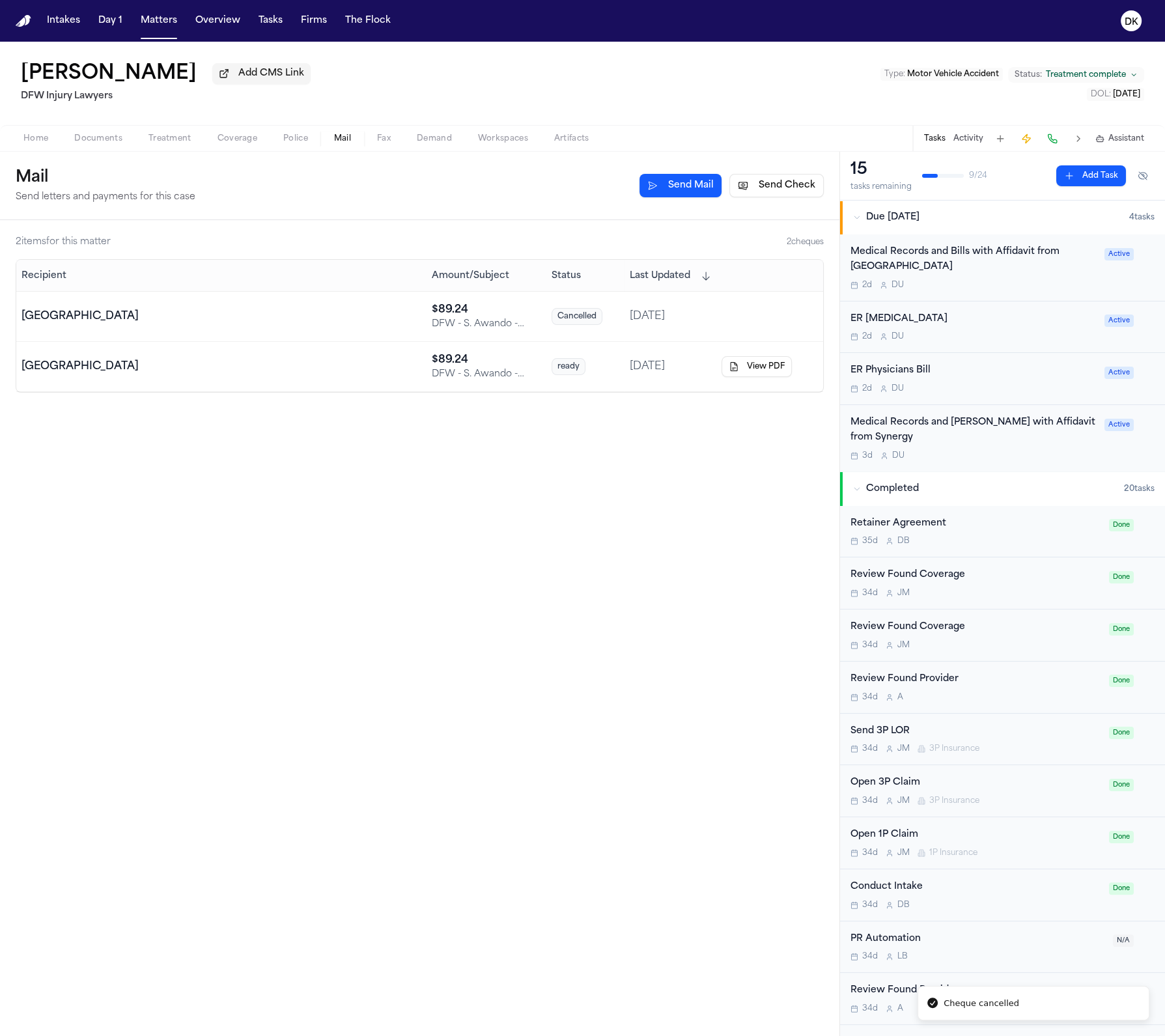
click at [604, 359] on td "ready" at bounding box center [585, 366] width 78 height 50
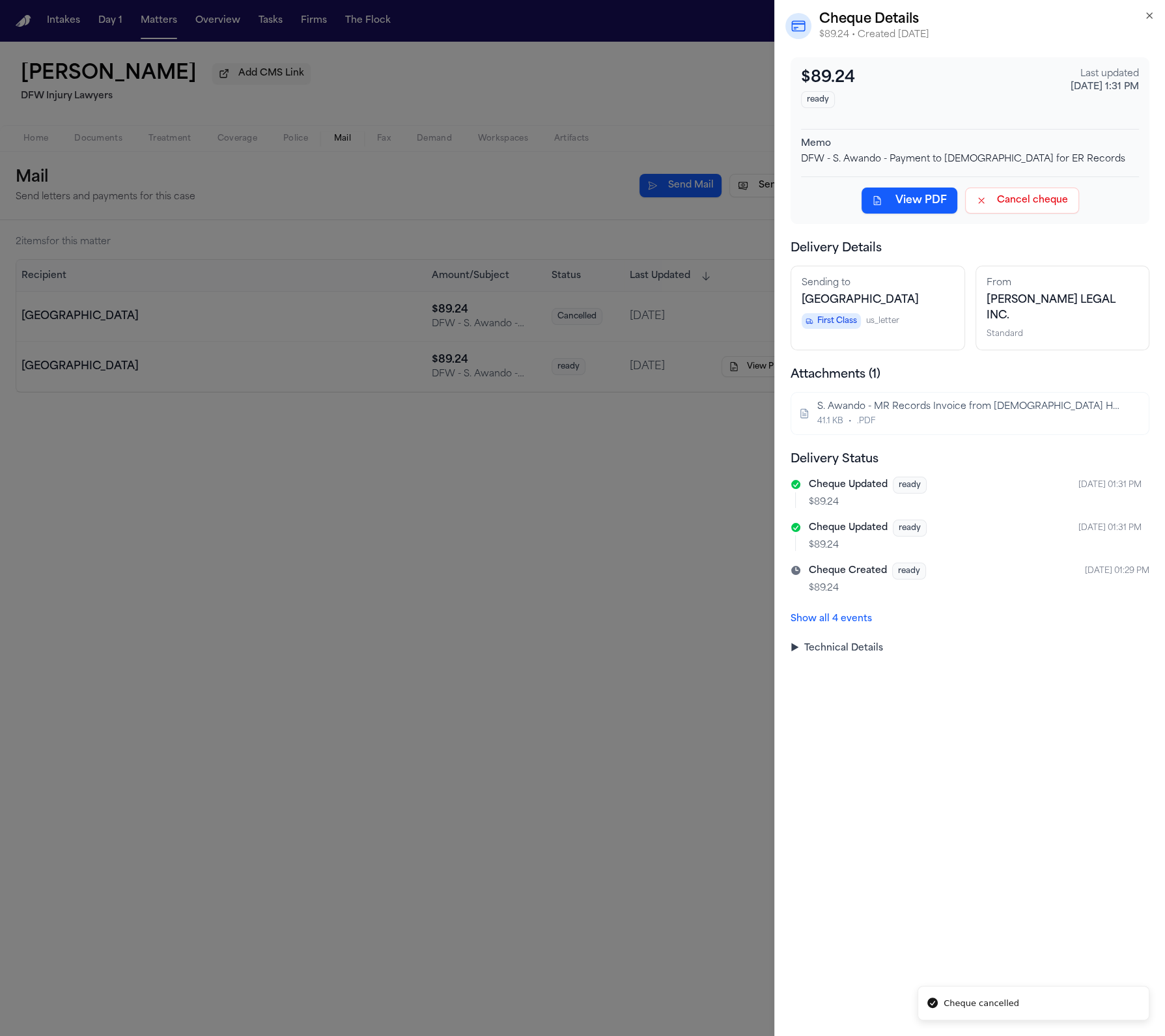
click at [892, 210] on button "View PDF" at bounding box center [909, 201] width 96 height 26
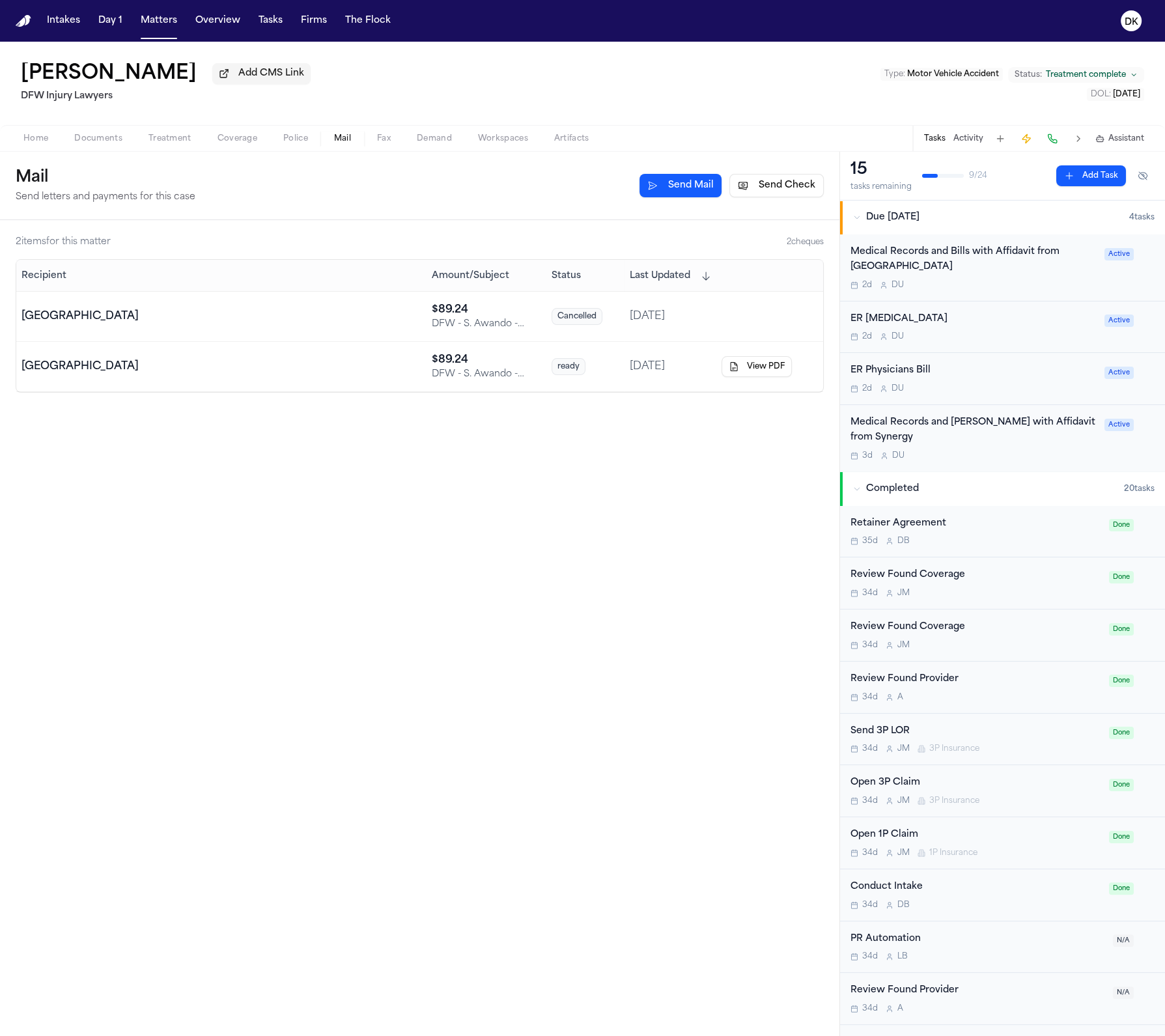
click at [578, 375] on span "ready" at bounding box center [568, 366] width 34 height 17
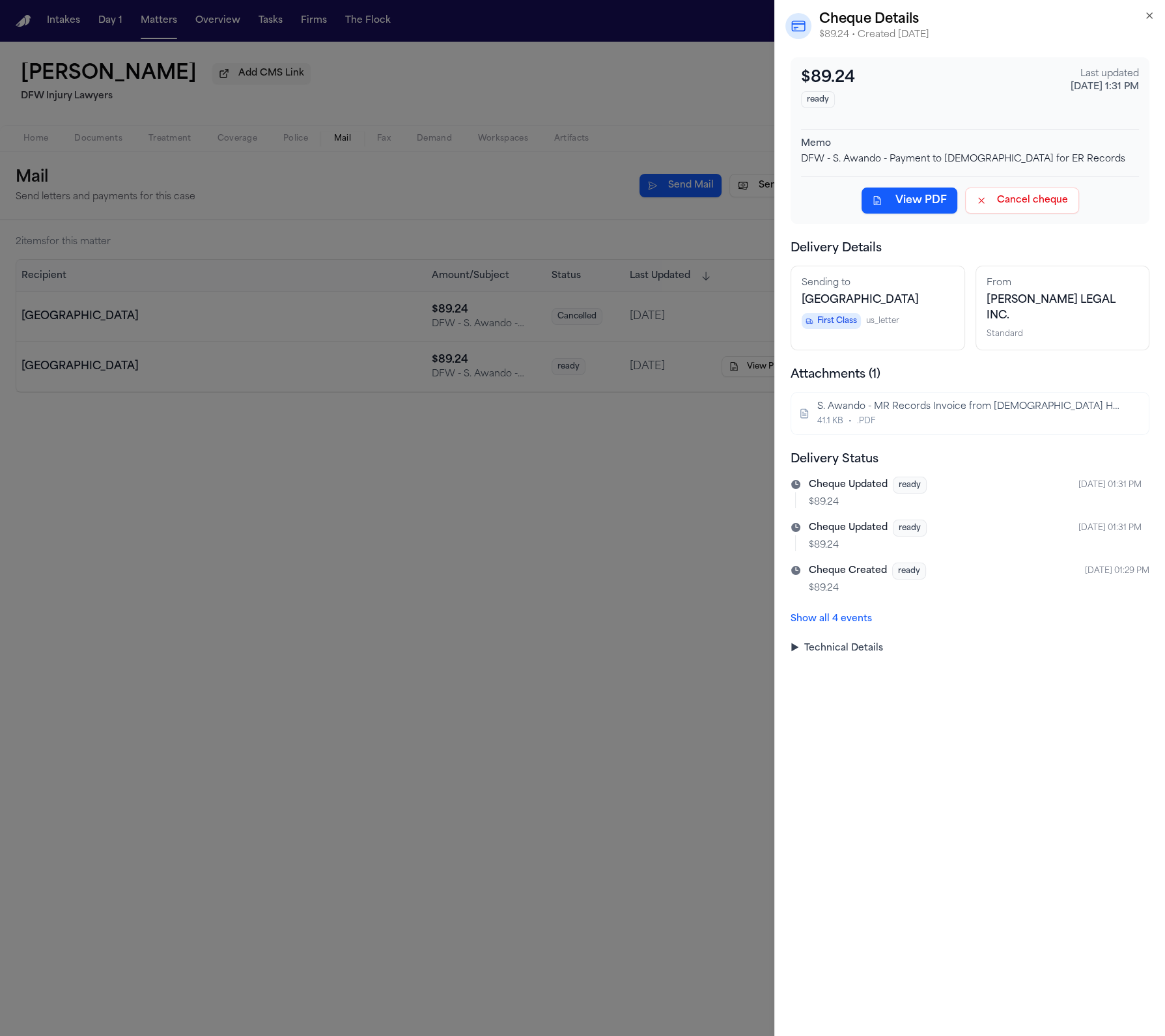
click at [841, 624] on button "Show all 4 events" at bounding box center [831, 619] width 82 height 13
click at [903, 612] on span "ready" at bounding box center [909, 614] width 34 height 17
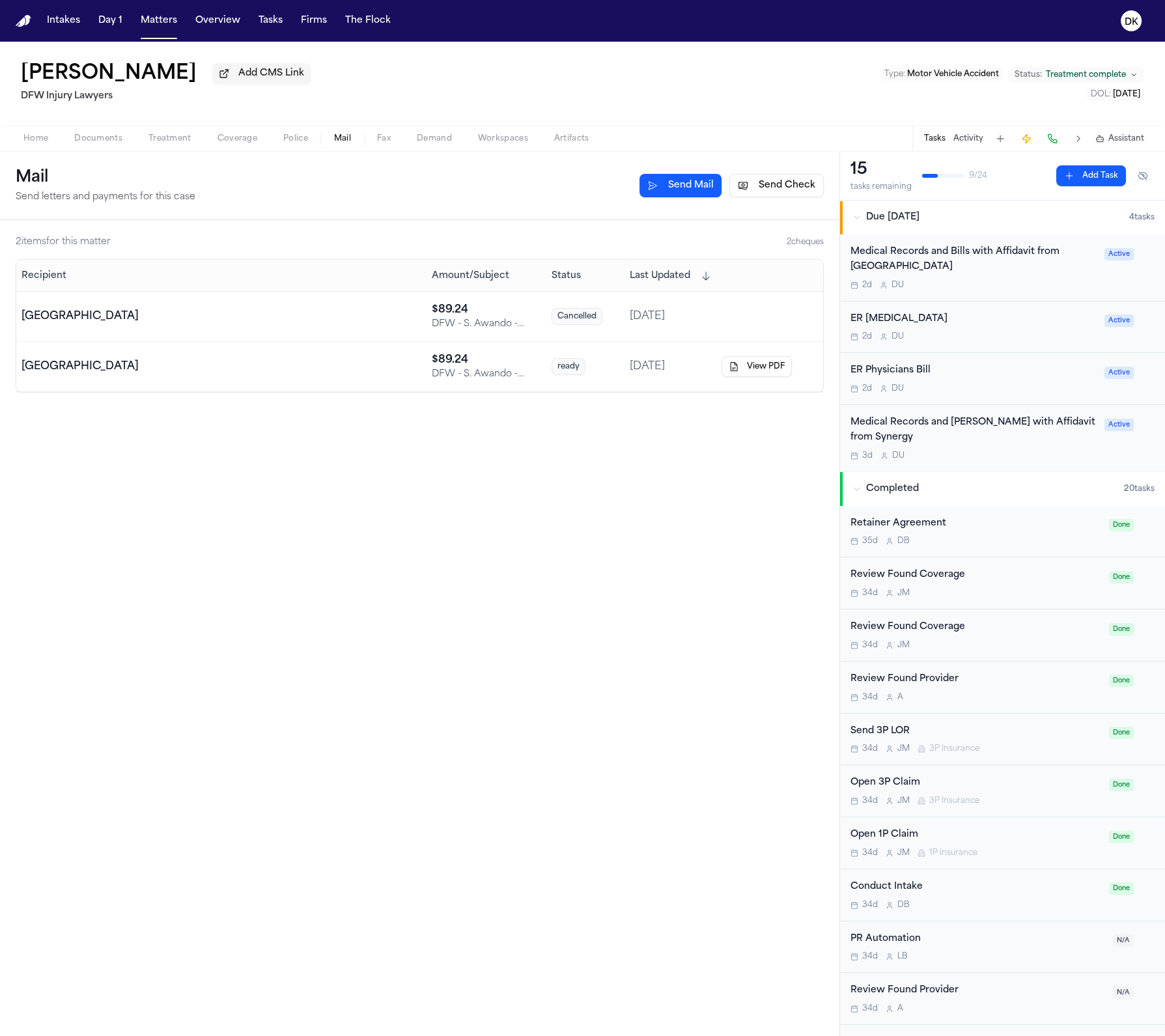
click at [556, 349] on td "ready" at bounding box center [585, 366] width 78 height 50
click at [561, 388] on td "ready" at bounding box center [585, 366] width 78 height 50
click at [610, 374] on td "ready" at bounding box center [585, 366] width 78 height 50
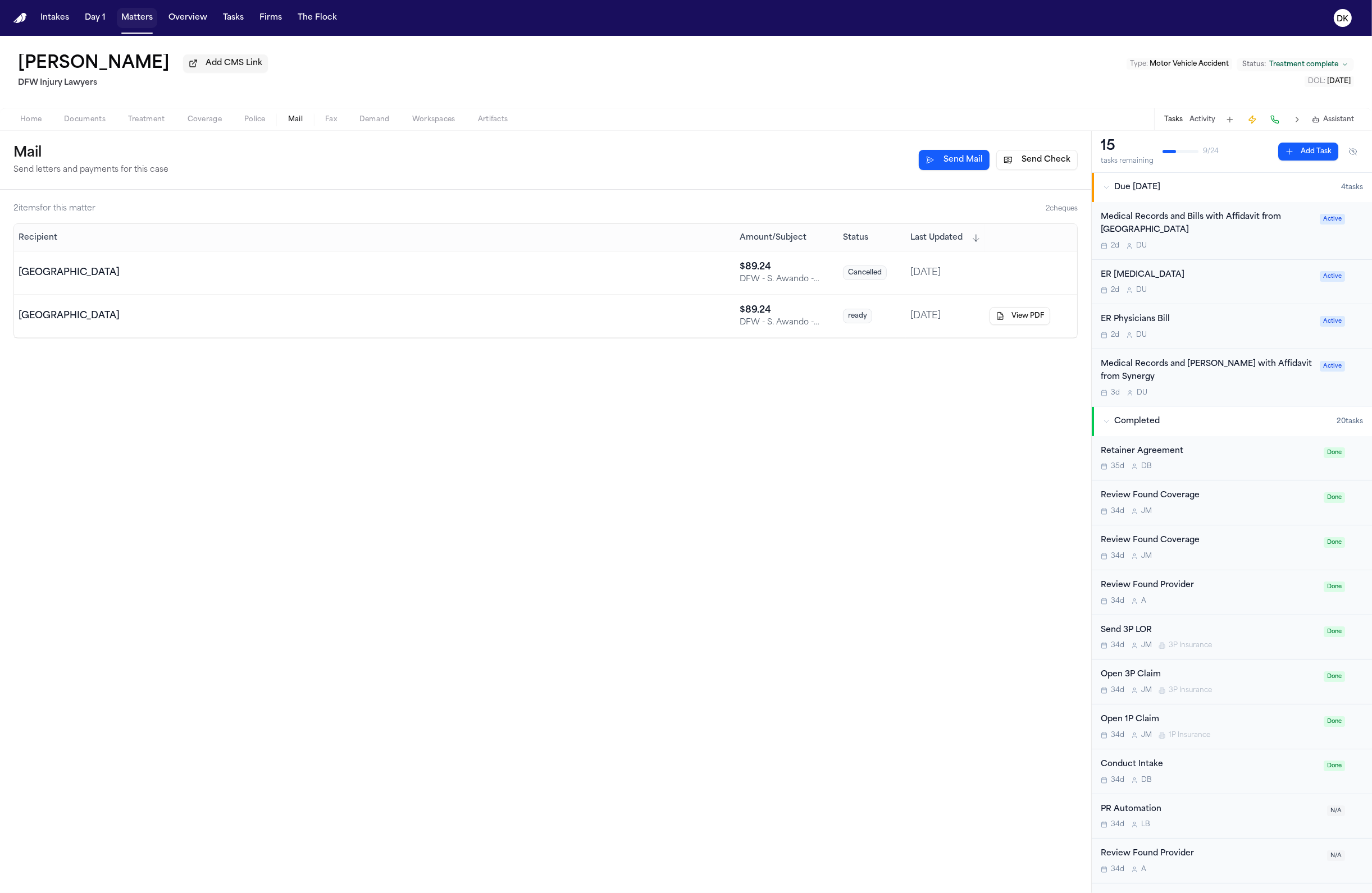
click at [145, 23] on button "Matters" at bounding box center [136, 17] width 40 height 20
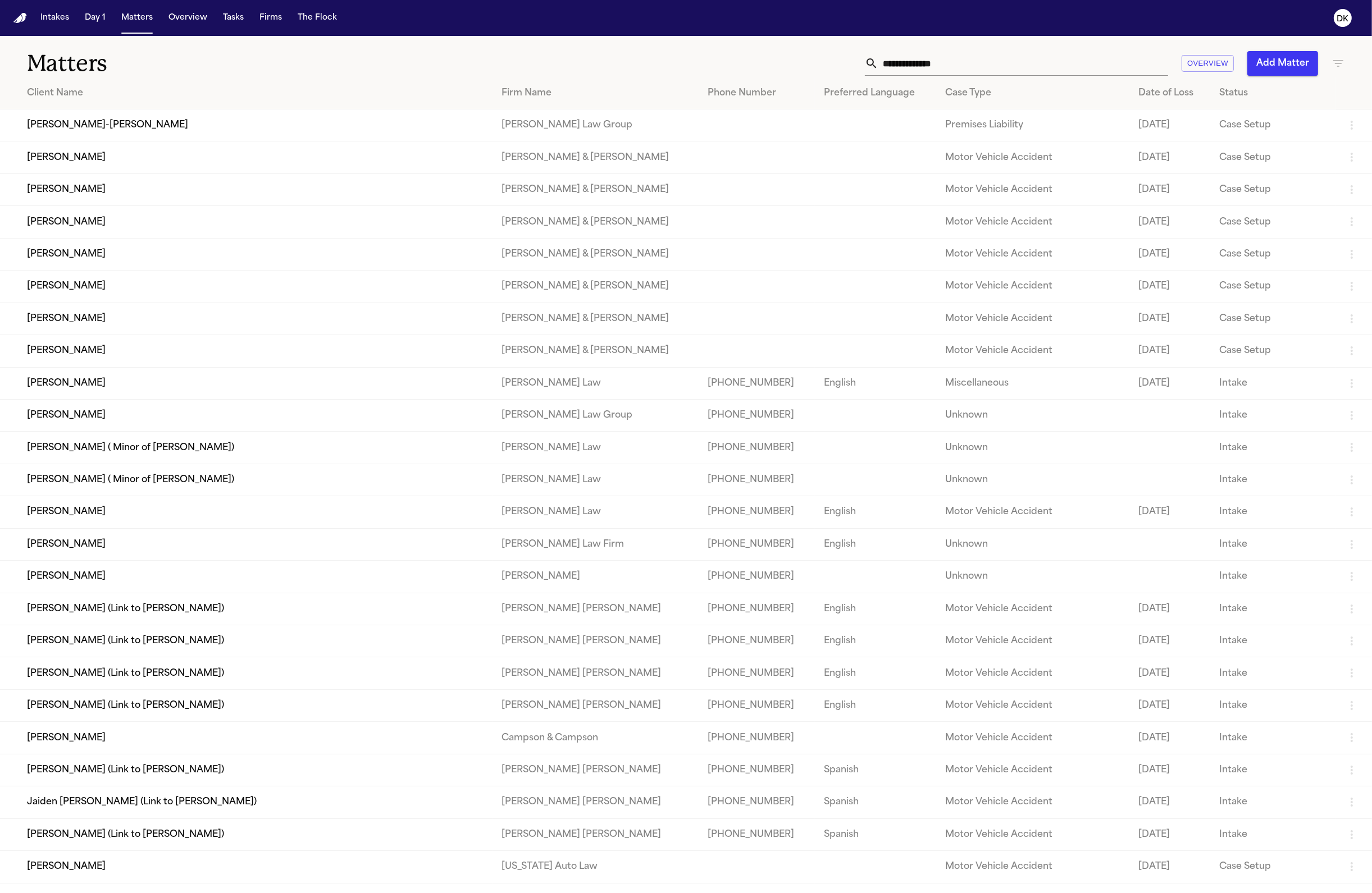
click at [1004, 70] on input "text" at bounding box center [1023, 63] width 290 height 25
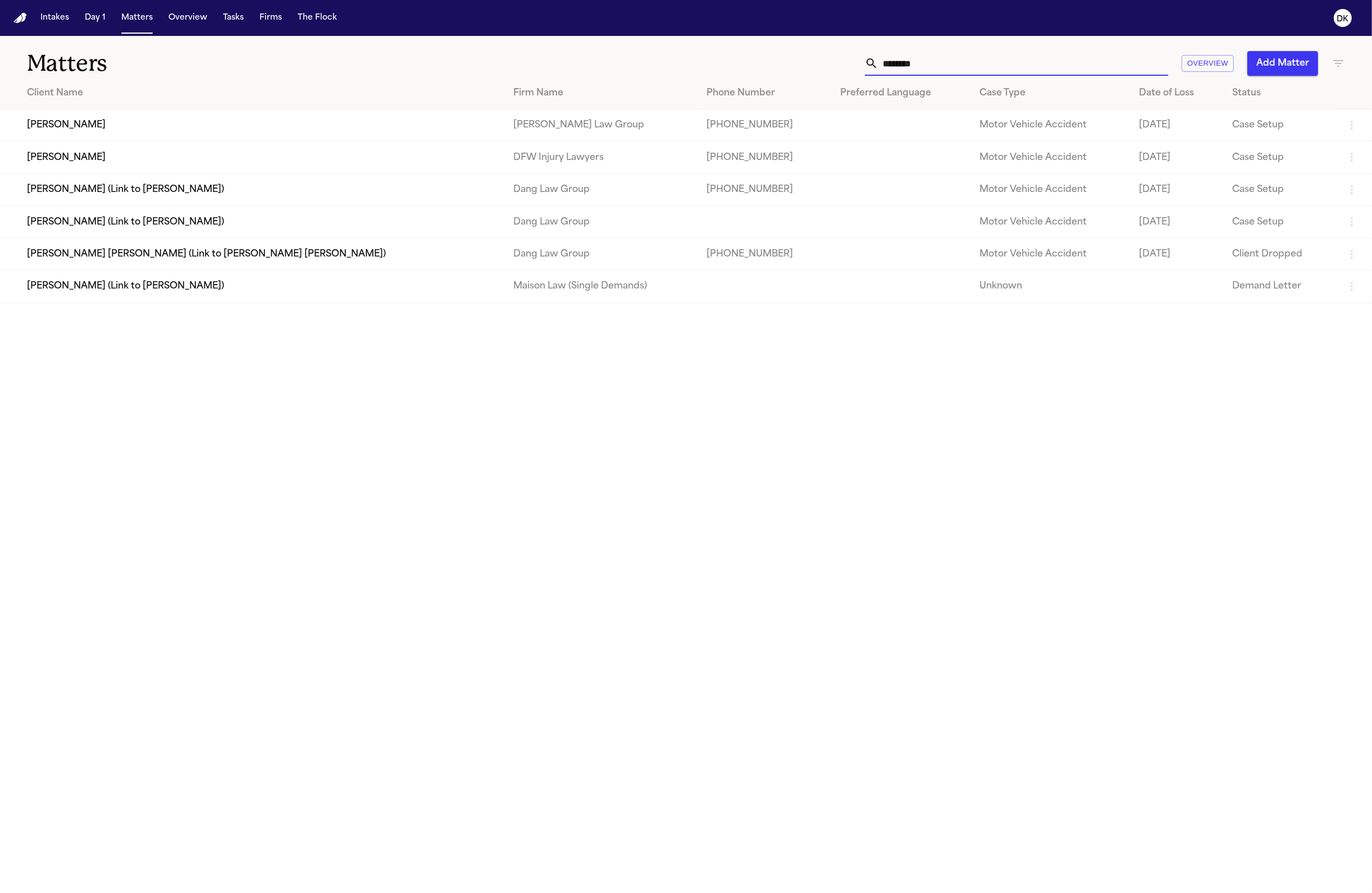
type input "********"
click at [81, 161] on td "Ivan Montanez" at bounding box center [252, 157] width 504 height 32
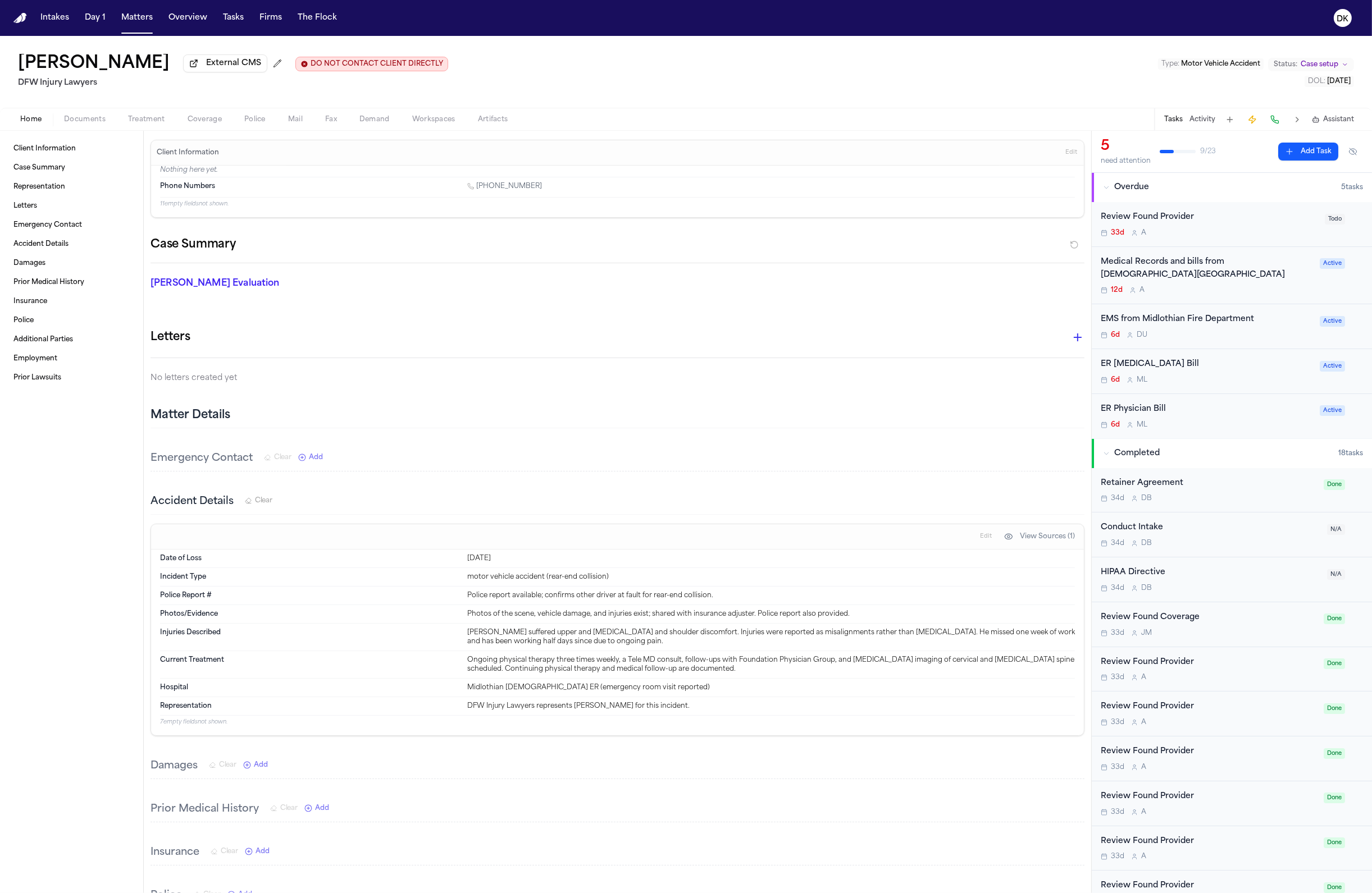
click at [273, 126] on button "Police" at bounding box center [255, 120] width 44 height 14
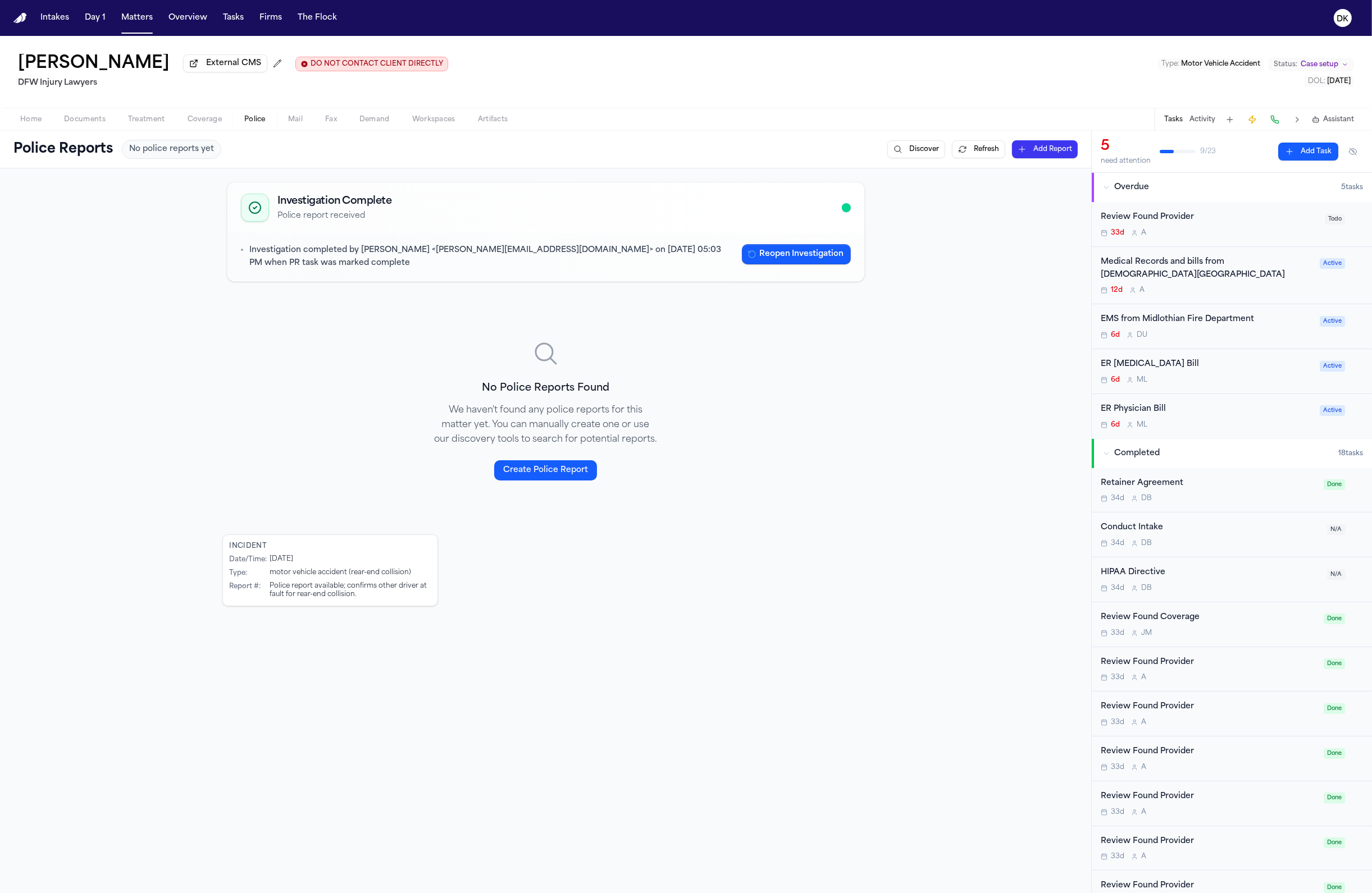
click at [259, 124] on span "Police" at bounding box center [255, 120] width 21 height 9
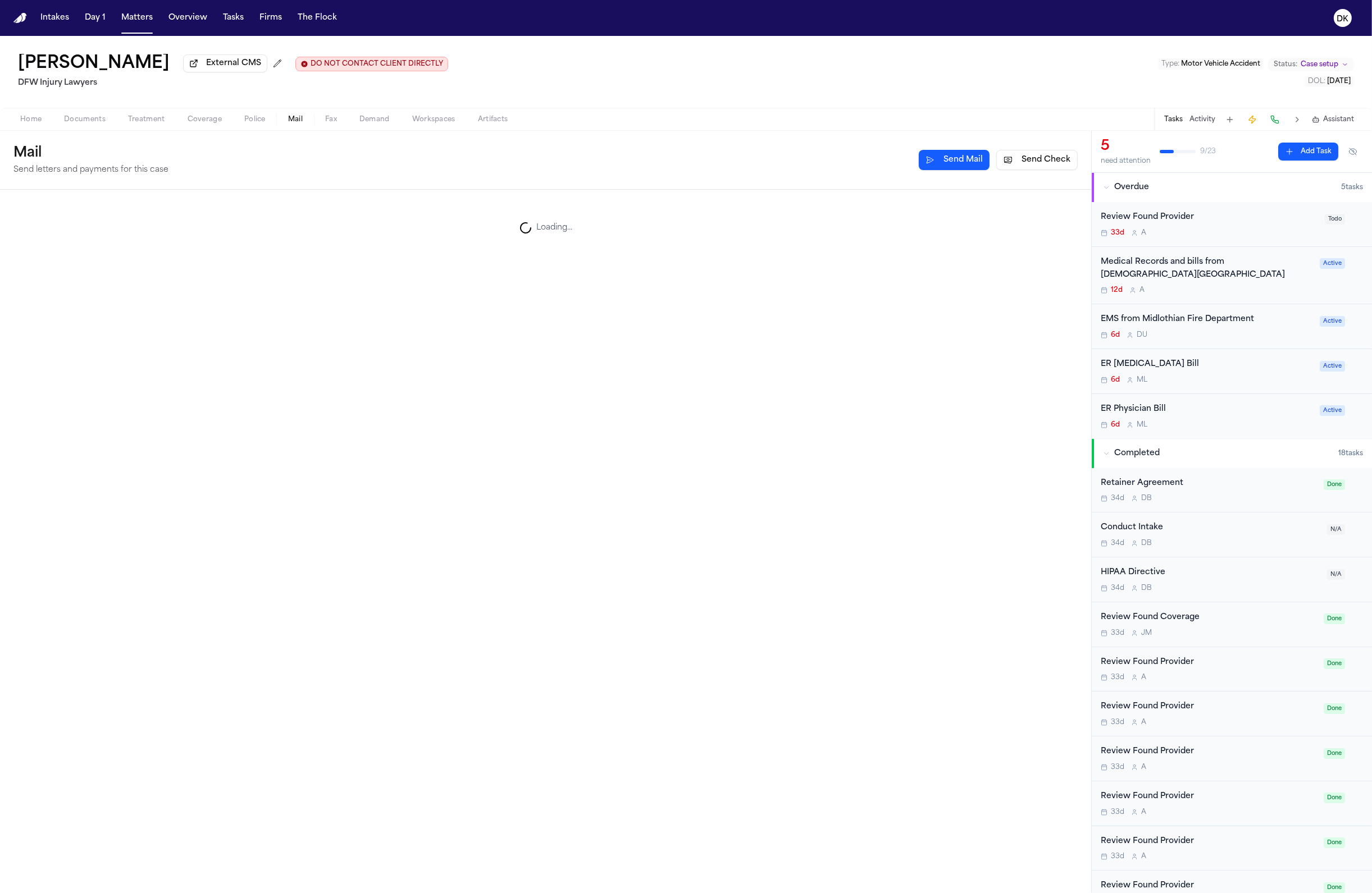
click at [296, 117] on span "Mail" at bounding box center [295, 120] width 14 height 9
click at [340, 278] on div "[GEOGRAPHIC_DATA]" at bounding box center [410, 273] width 784 height 14
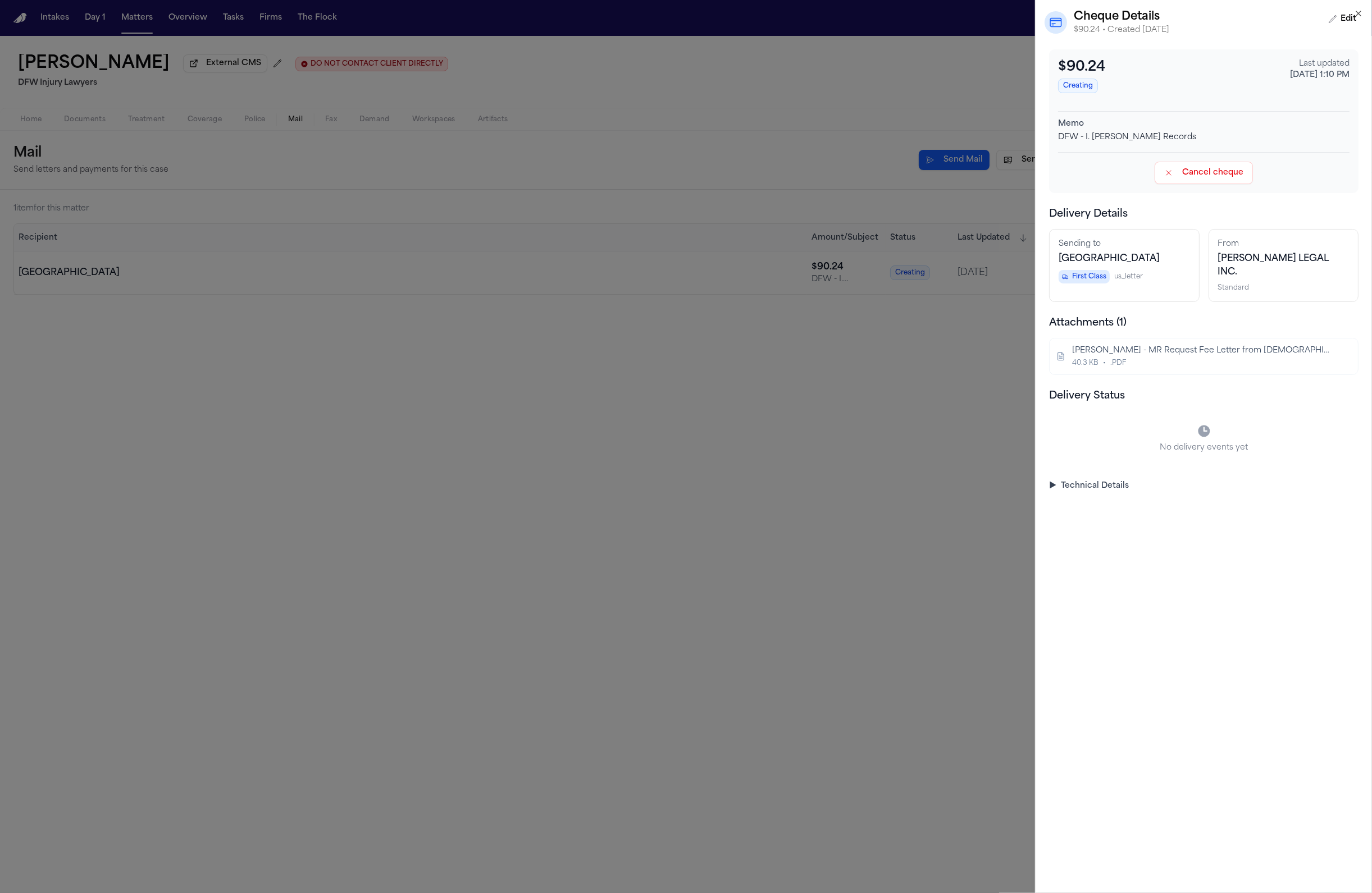
click at [1004, 137] on div "DFW - I. [PERSON_NAME] Records" at bounding box center [1203, 137] width 292 height 11
copy div "DFW - I. [PERSON_NAME] Records"
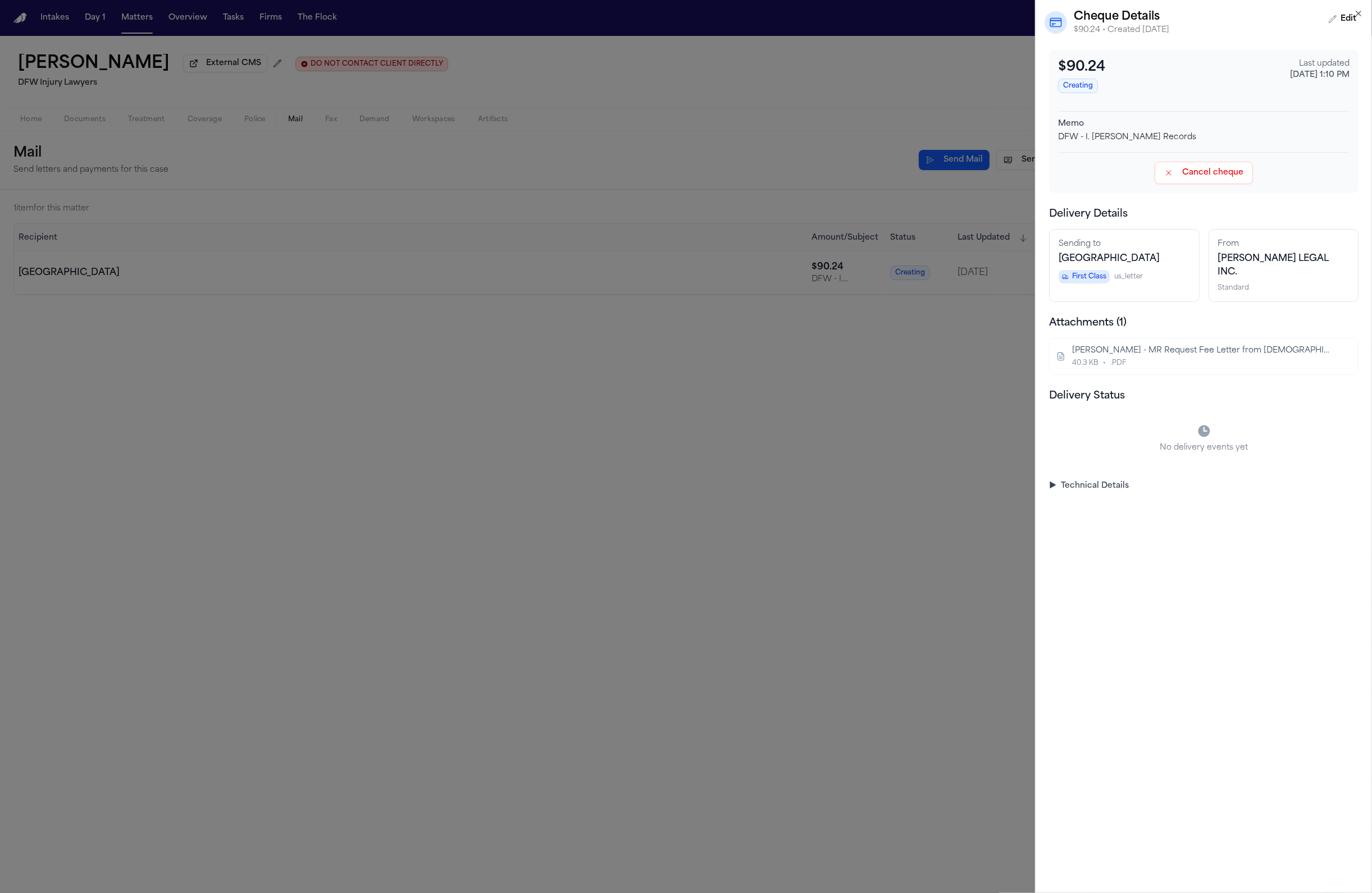
click at [1004, 356] on div "[PERSON_NAME] - MR Request Fee Letter from [DEMOGRAPHIC_DATA] Health System - […" at bounding box center [1202, 350] width 261 height 11
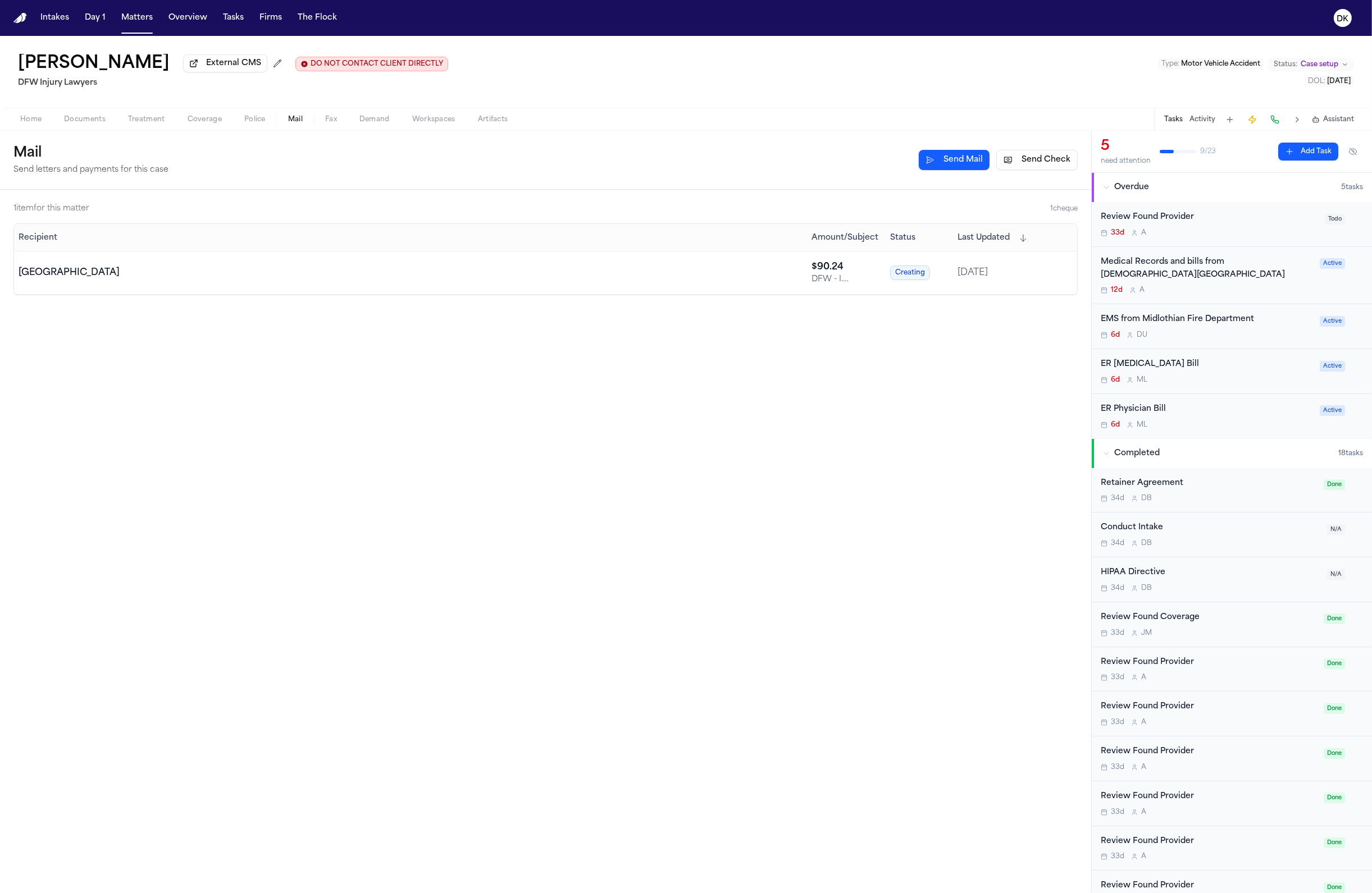
click at [1004, 160] on button "Send Check" at bounding box center [1037, 160] width 82 height 20
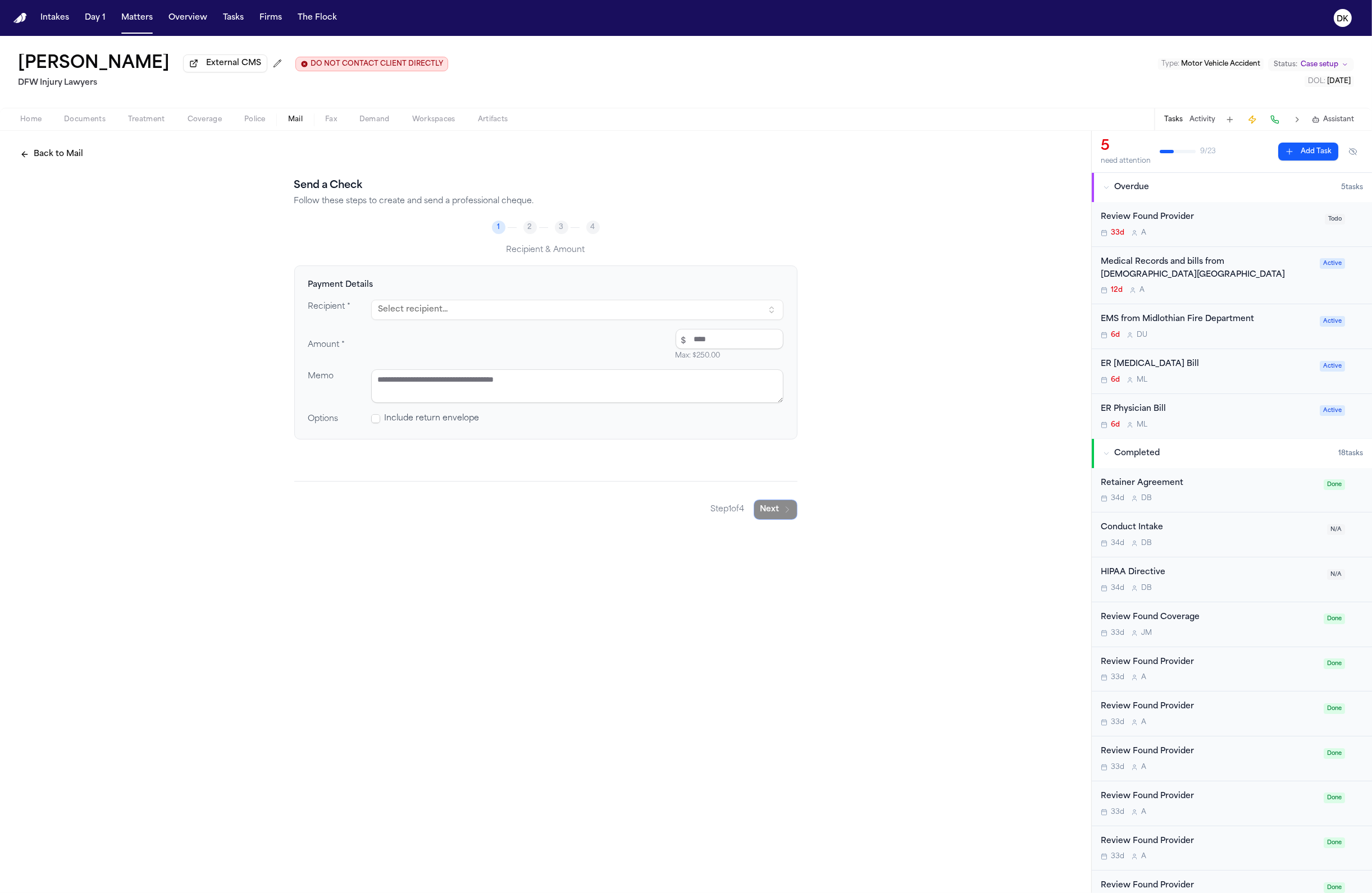
click at [484, 310] on button "Select recipient..." at bounding box center [577, 310] width 412 height 20
type input "*********"
click at [441, 369] on div "1441 N BECKLEY AVE, DALLAS, TX, 75203-1201" at bounding box center [491, 369] width 197 height 9
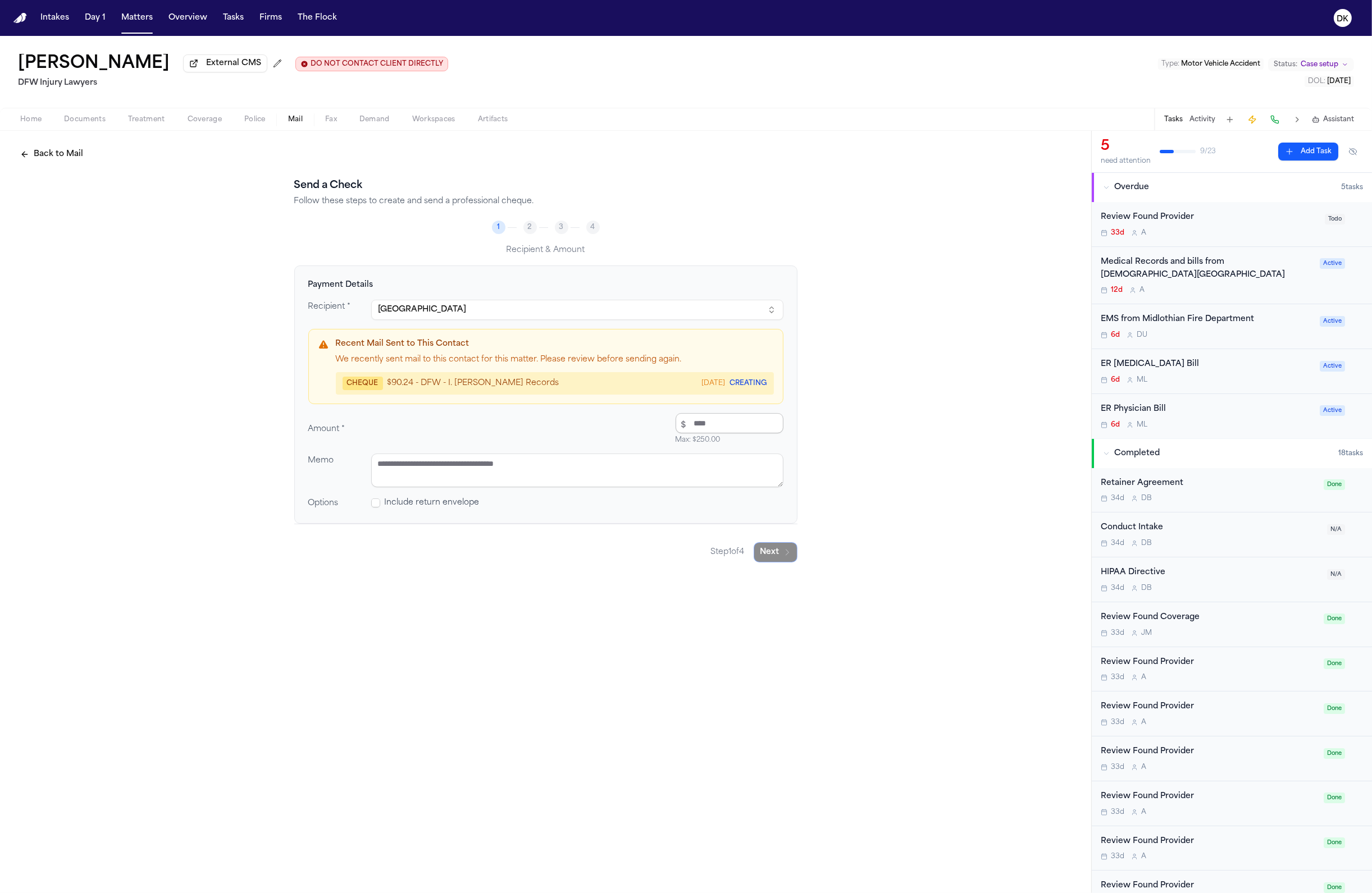
click at [727, 425] on input "number" at bounding box center [729, 423] width 108 height 20
type input "*****"
click at [532, 475] on textarea at bounding box center [577, 470] width 412 height 34
paste textarea "**********"
type textarea "**********"
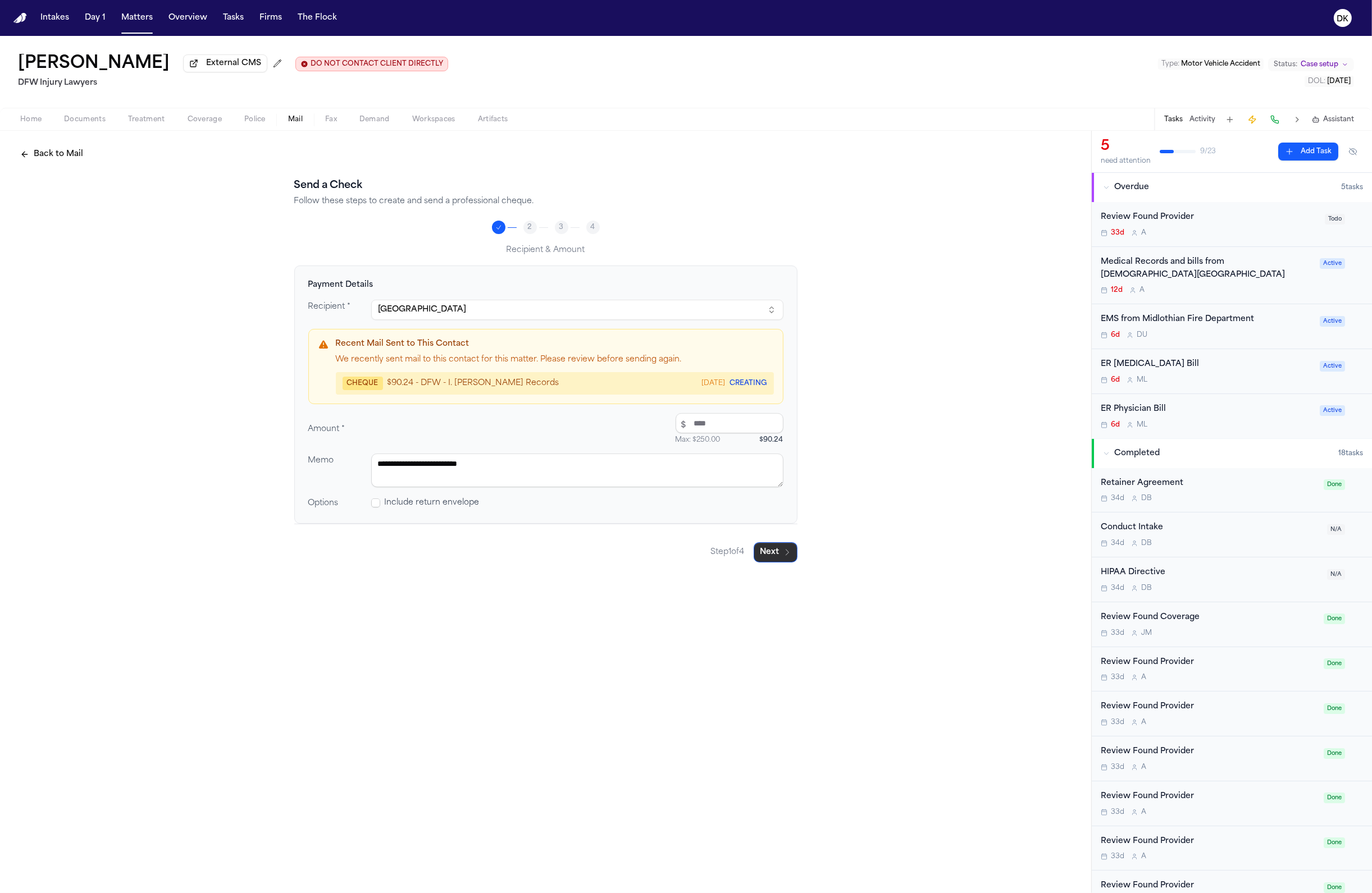
click at [771, 557] on button "Next" at bounding box center [775, 552] width 44 height 20
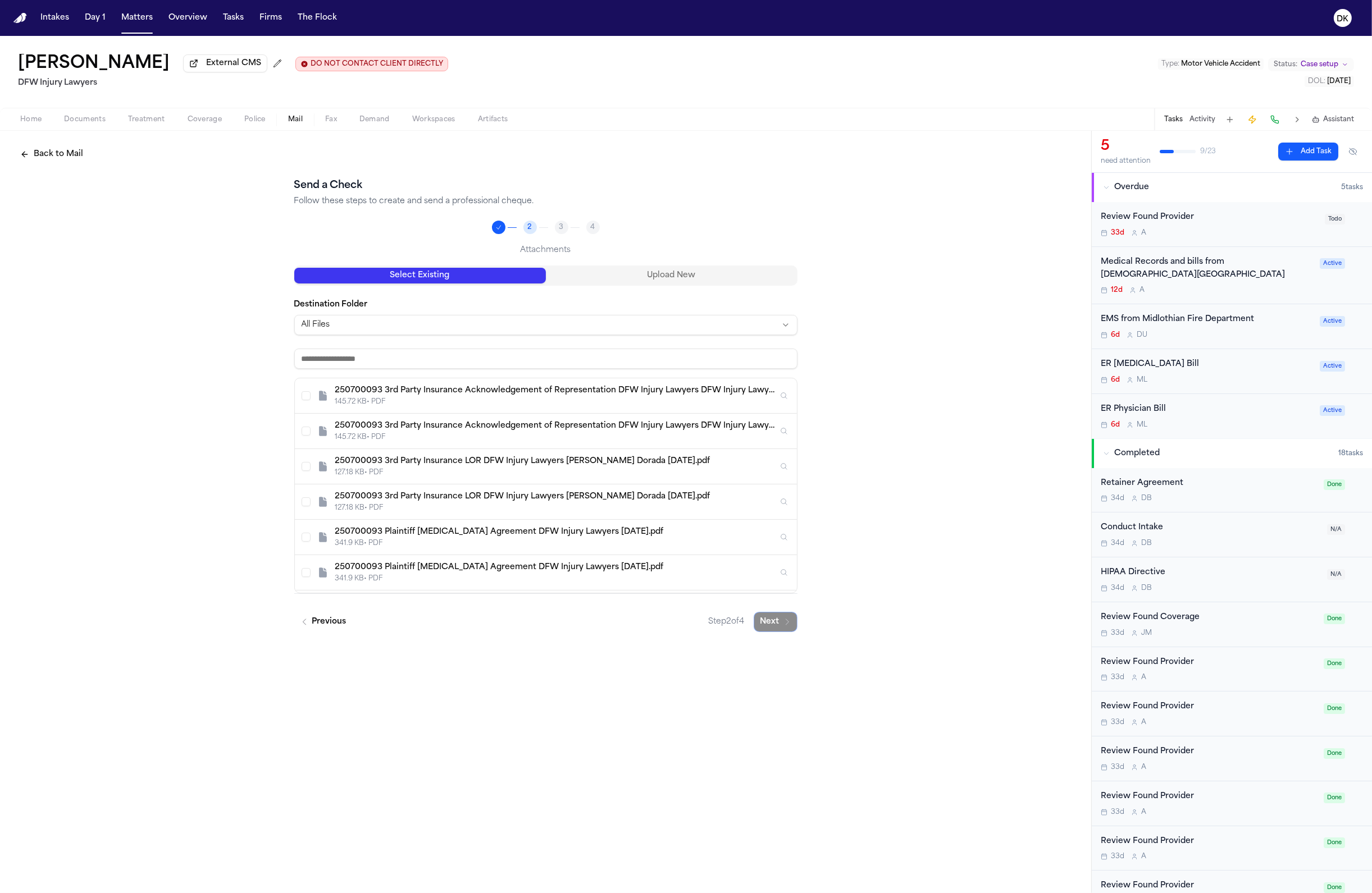
click at [438, 353] on input at bounding box center [546, 359] width 504 height 20
paste input "**********"
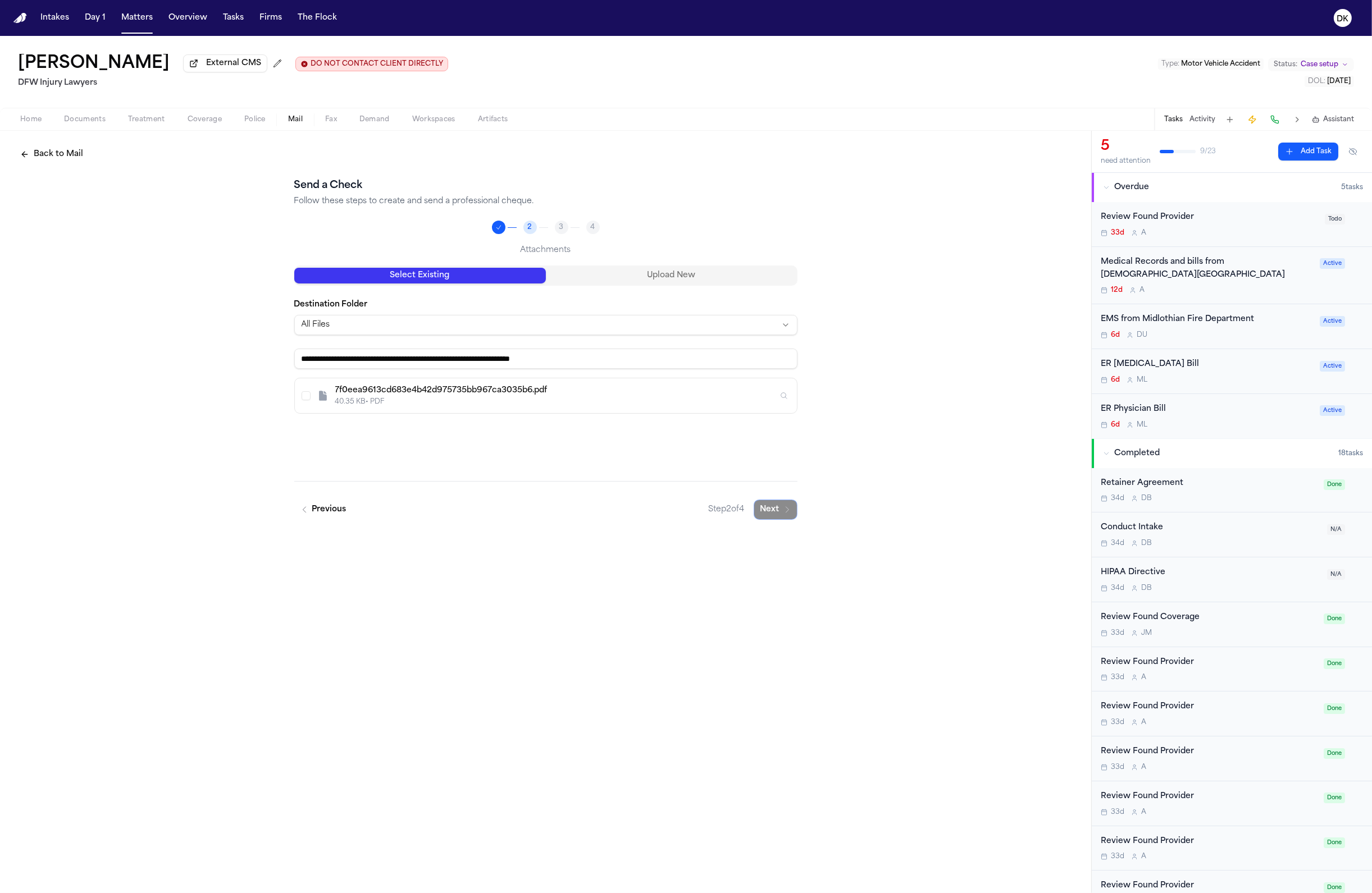
type input "**********"
click at [785, 398] on icon "Inspect" at bounding box center [783, 396] width 5 height 6
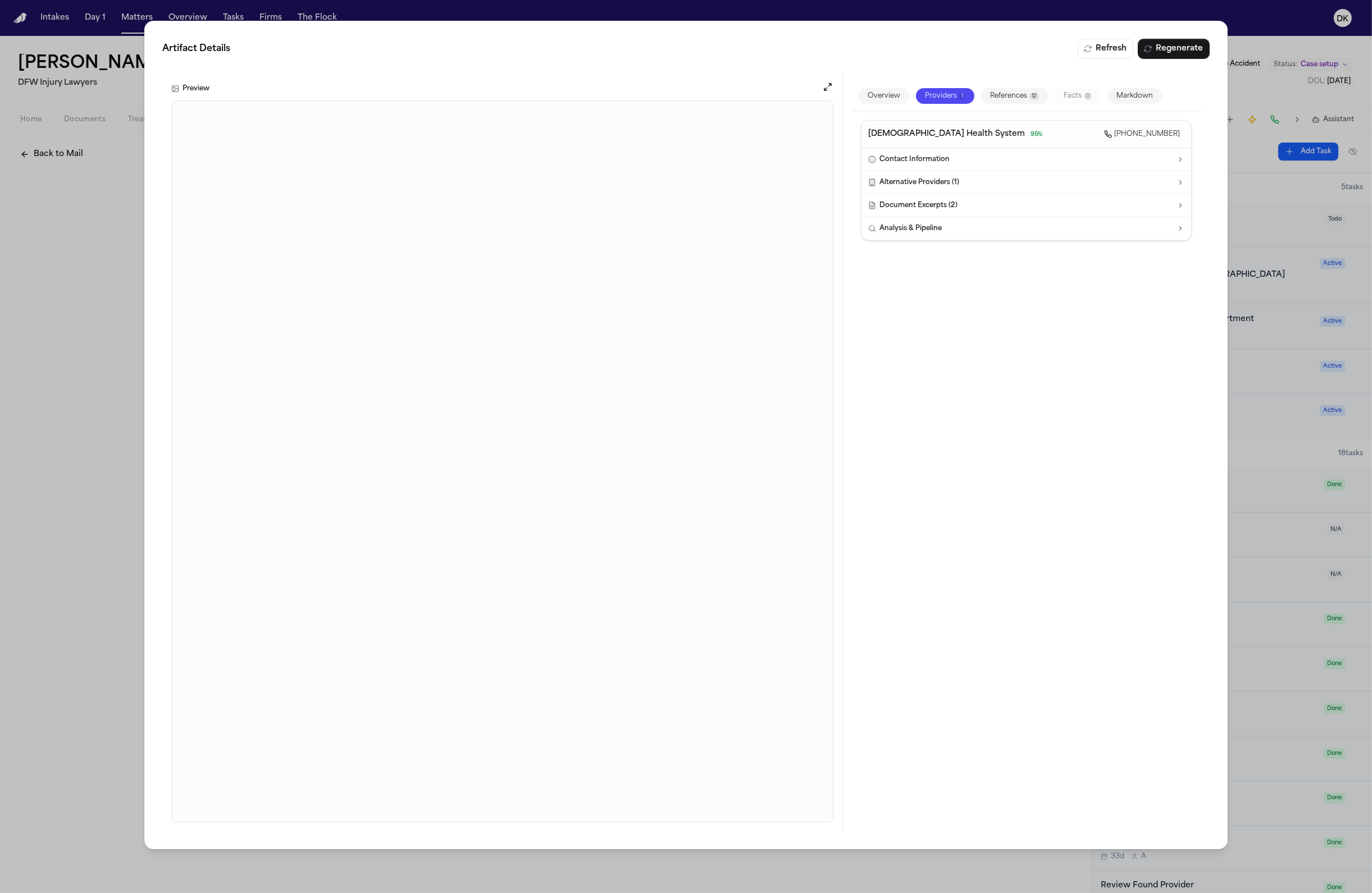
click at [126, 674] on div "Artifact Details Refresh Regenerate Preview Overview Providers 1 References 12 …" at bounding box center [686, 446] width 1372 height 893
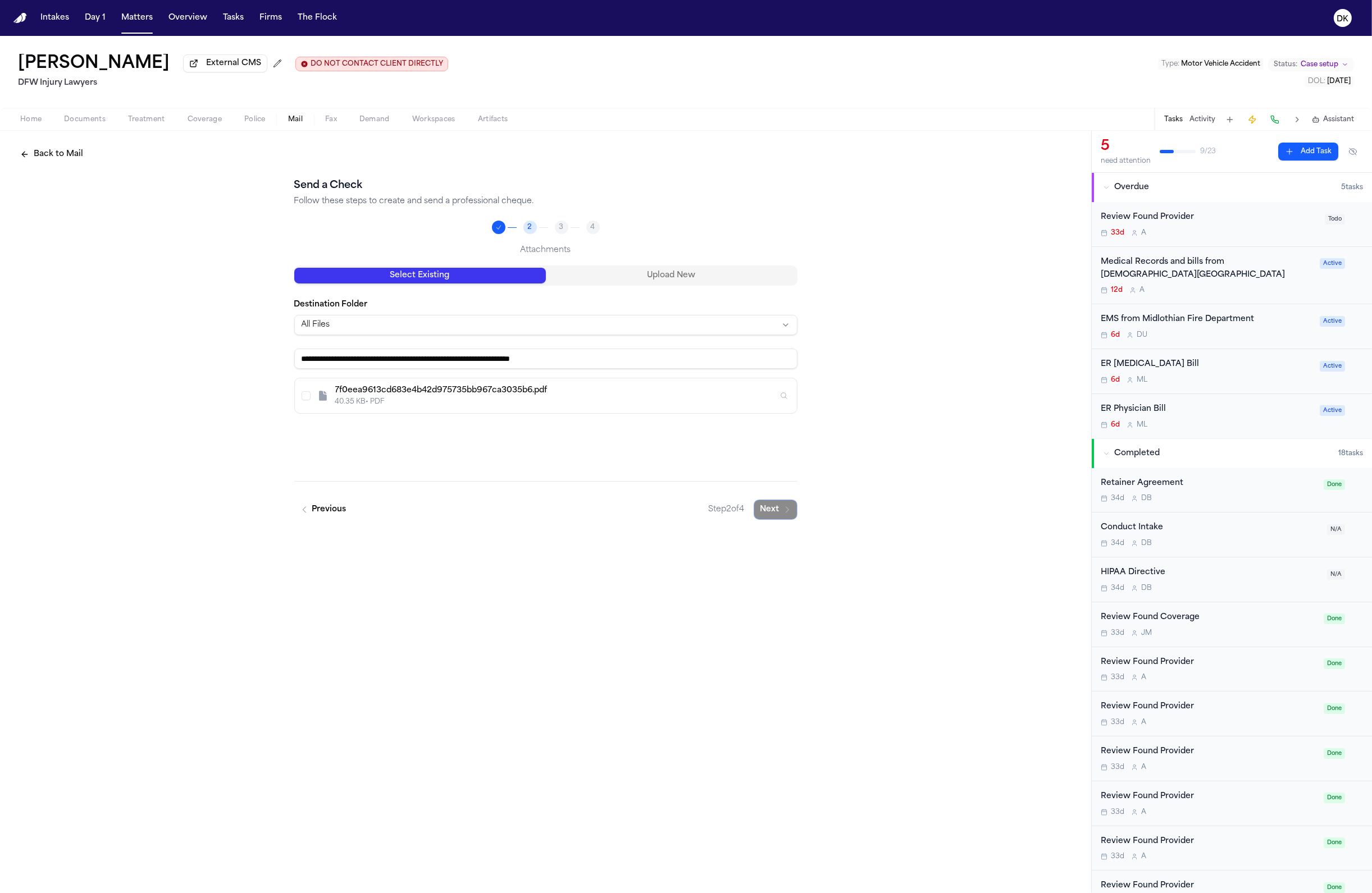
click at [307, 399] on button "Select I. Montanez - MR Request Fee Letter from Methodist Health System - 8.27.…" at bounding box center [306, 396] width 9 height 9
click at [781, 513] on button "Next" at bounding box center [775, 509] width 44 height 20
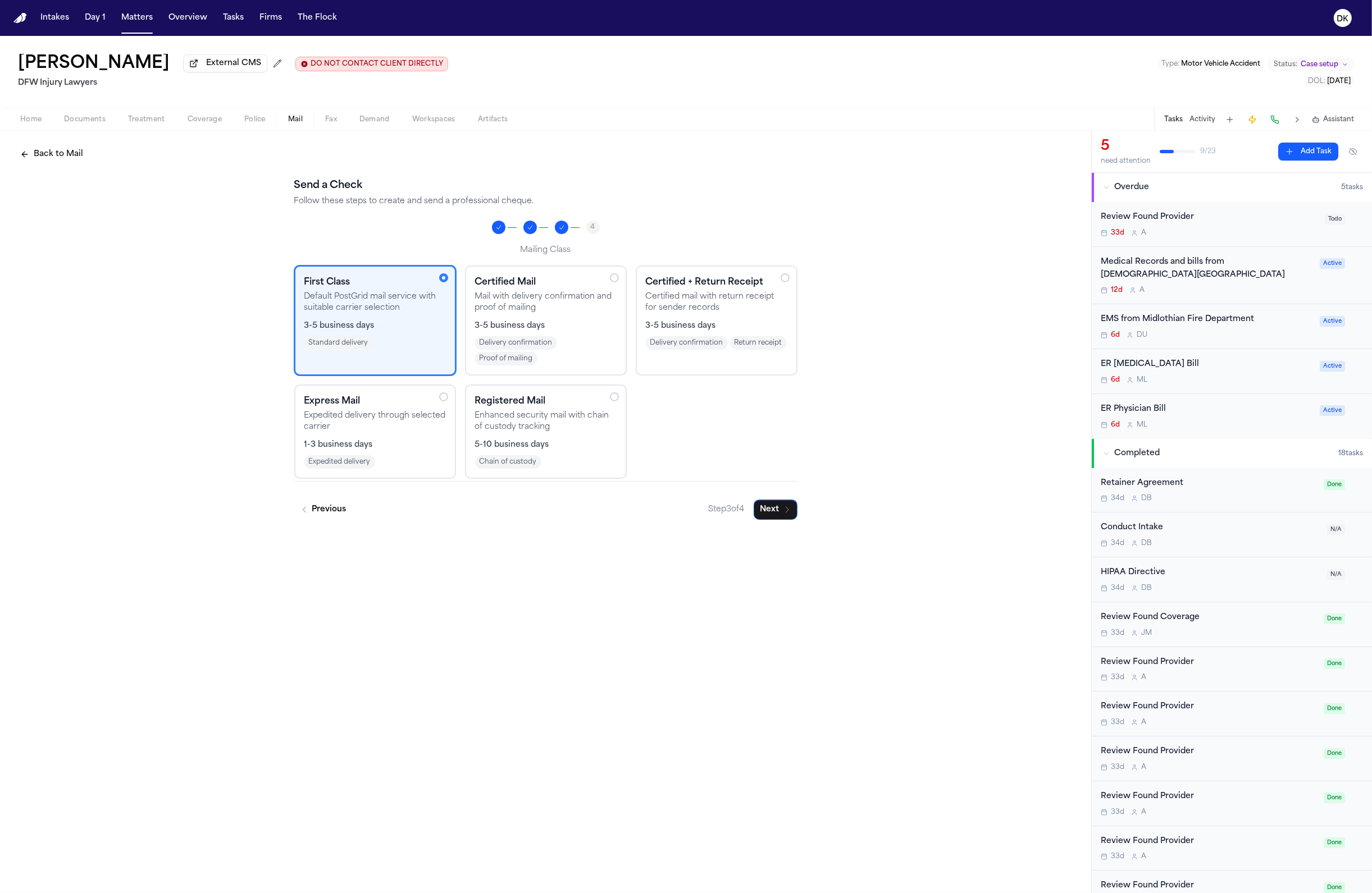
click at [345, 450] on span "1-3 business days" at bounding box center [338, 445] width 68 height 11
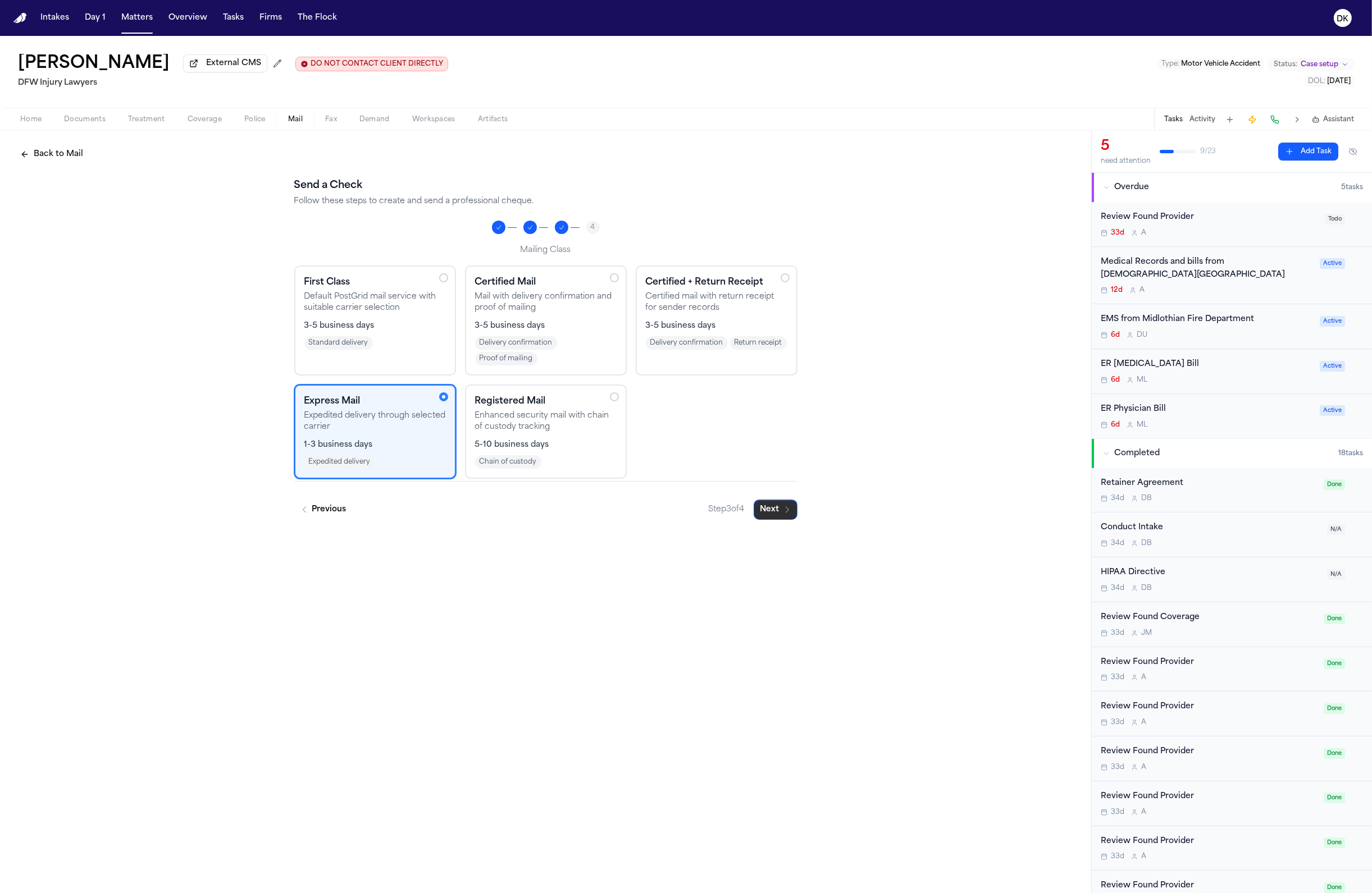
click at [781, 506] on button "Next" at bounding box center [775, 509] width 44 height 20
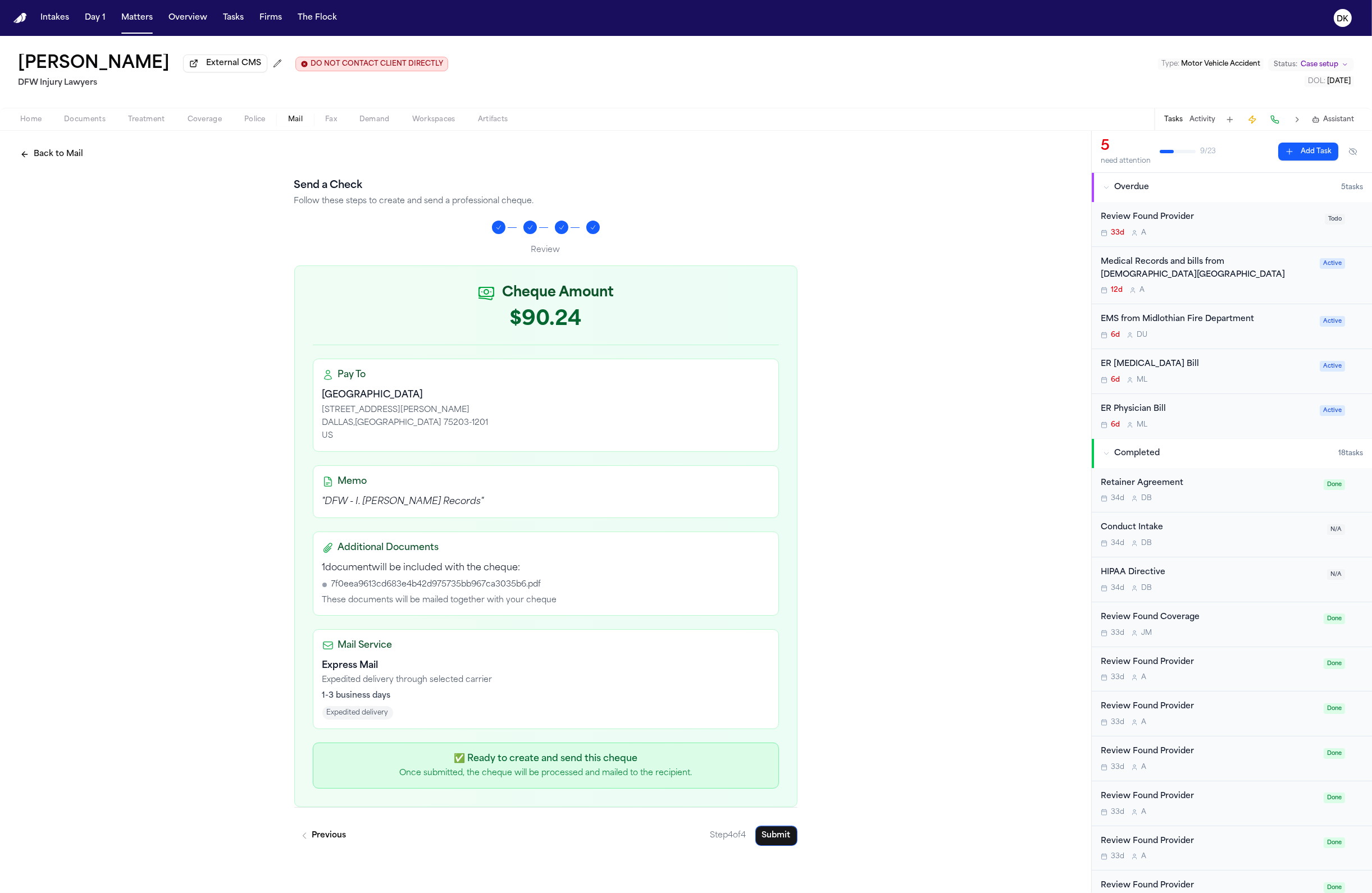
click at [514, 588] on span "7f0eea9613cd683e4b42d975735bb967ca3035b6.pdf" at bounding box center [436, 584] width 210 height 11
click at [612, 590] on div "7f0eea9613cd683e4b42d975735bb967ca3035b6.pdf" at bounding box center [546, 584] width 447 height 11
click at [499, 685] on p "Expedited delivery through selected carrier" at bounding box center [546, 680] width 447 height 11
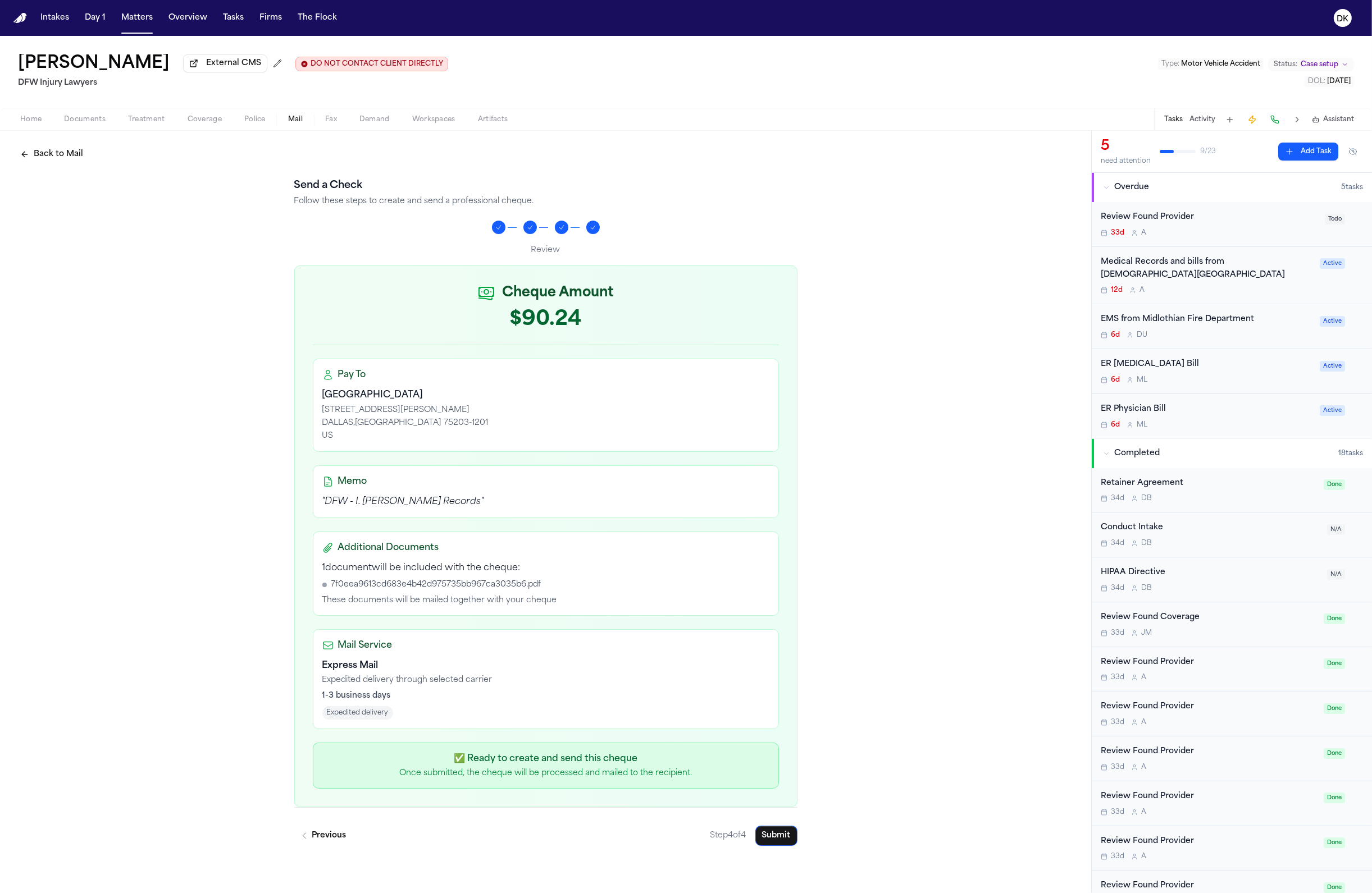
click at [499, 685] on p "Expedited delivery through selected carrier" at bounding box center [546, 680] width 447 height 11
click at [487, 720] on div "Mail Service Express Mail Expedited delivery through selected carrier 1-3 busin…" at bounding box center [546, 679] width 466 height 100
click at [498, 791] on div "Cheque Amount $90.24 Pay To Methodist Dallas Medical Center 1441 N BECKLEY AVE …" at bounding box center [546, 537] width 504 height 542
click at [504, 765] on p "✅ Ready to create and send this cheque" at bounding box center [546, 759] width 447 height 14
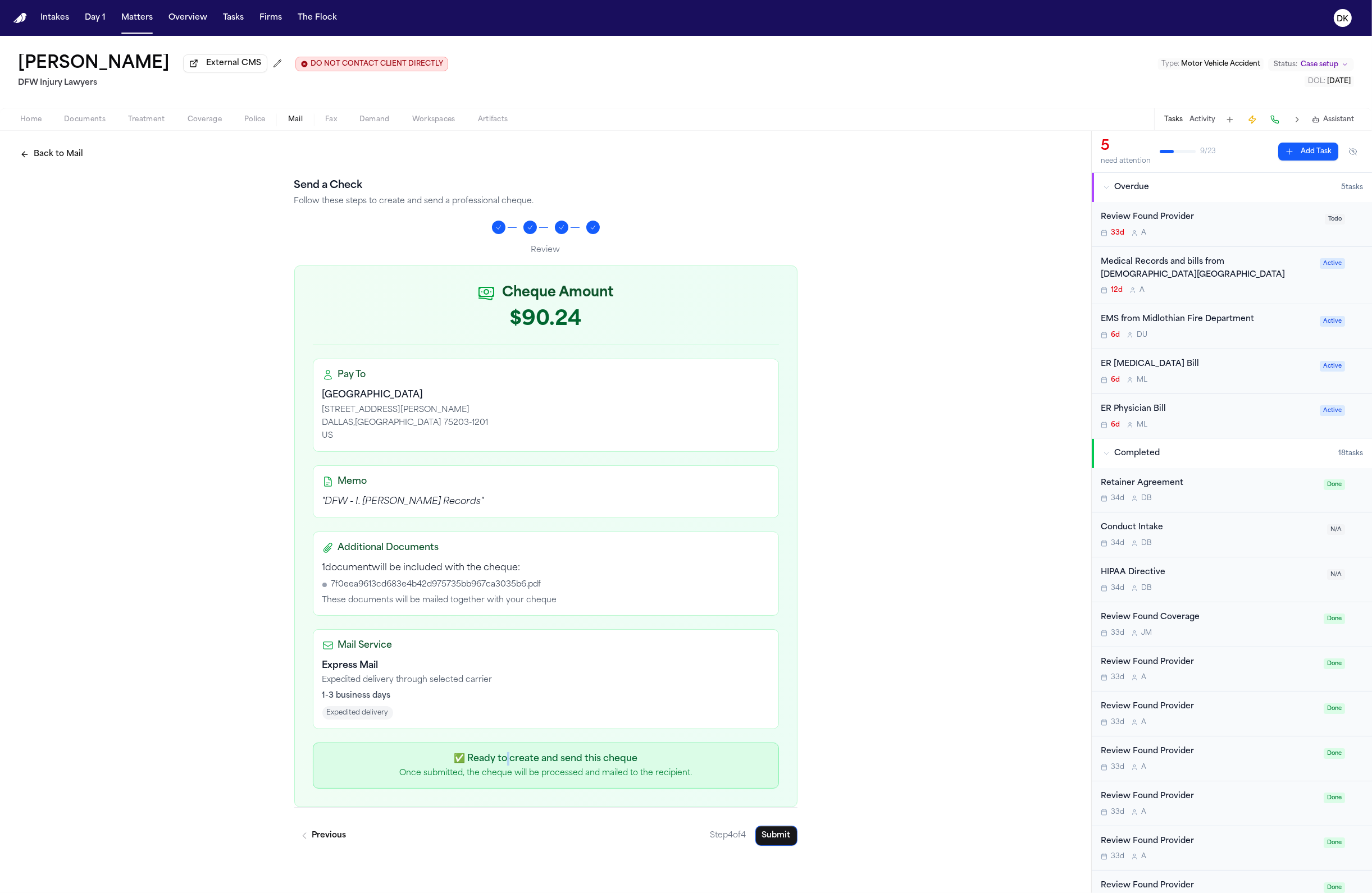
click at [504, 765] on p "✅ Ready to create and send this cheque" at bounding box center [546, 759] width 447 height 14
click at [504, 778] on p "Once submitted, the cheque will be processed and mailed to the recipient." at bounding box center [546, 773] width 447 height 11
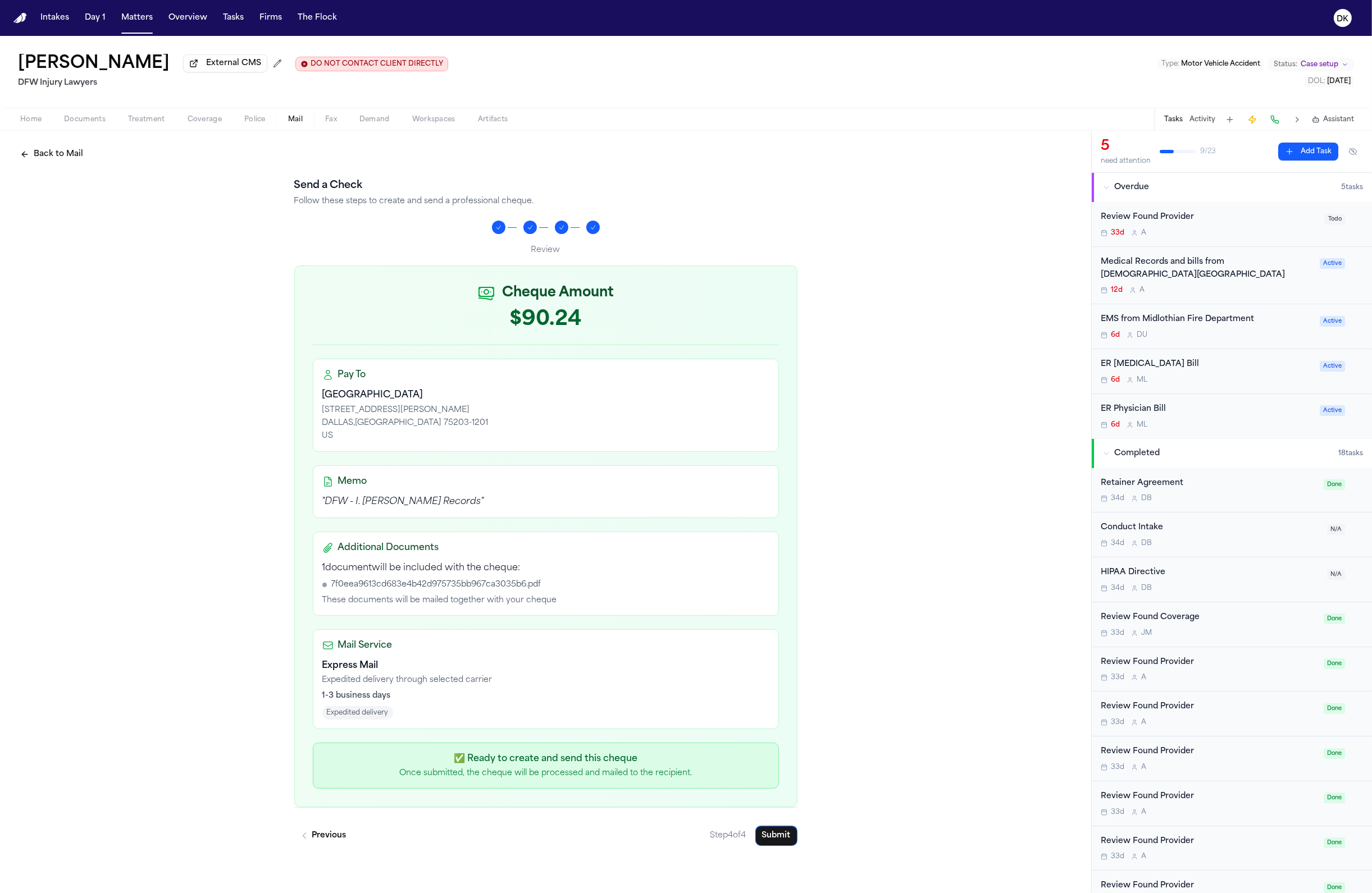
click at [535, 758] on p "✅ Ready to create and send this cheque" at bounding box center [546, 759] width 447 height 14
click at [529, 777] on p "Once submitted, the cheque will be processed and mailed to the recipient." at bounding box center [546, 773] width 447 height 11
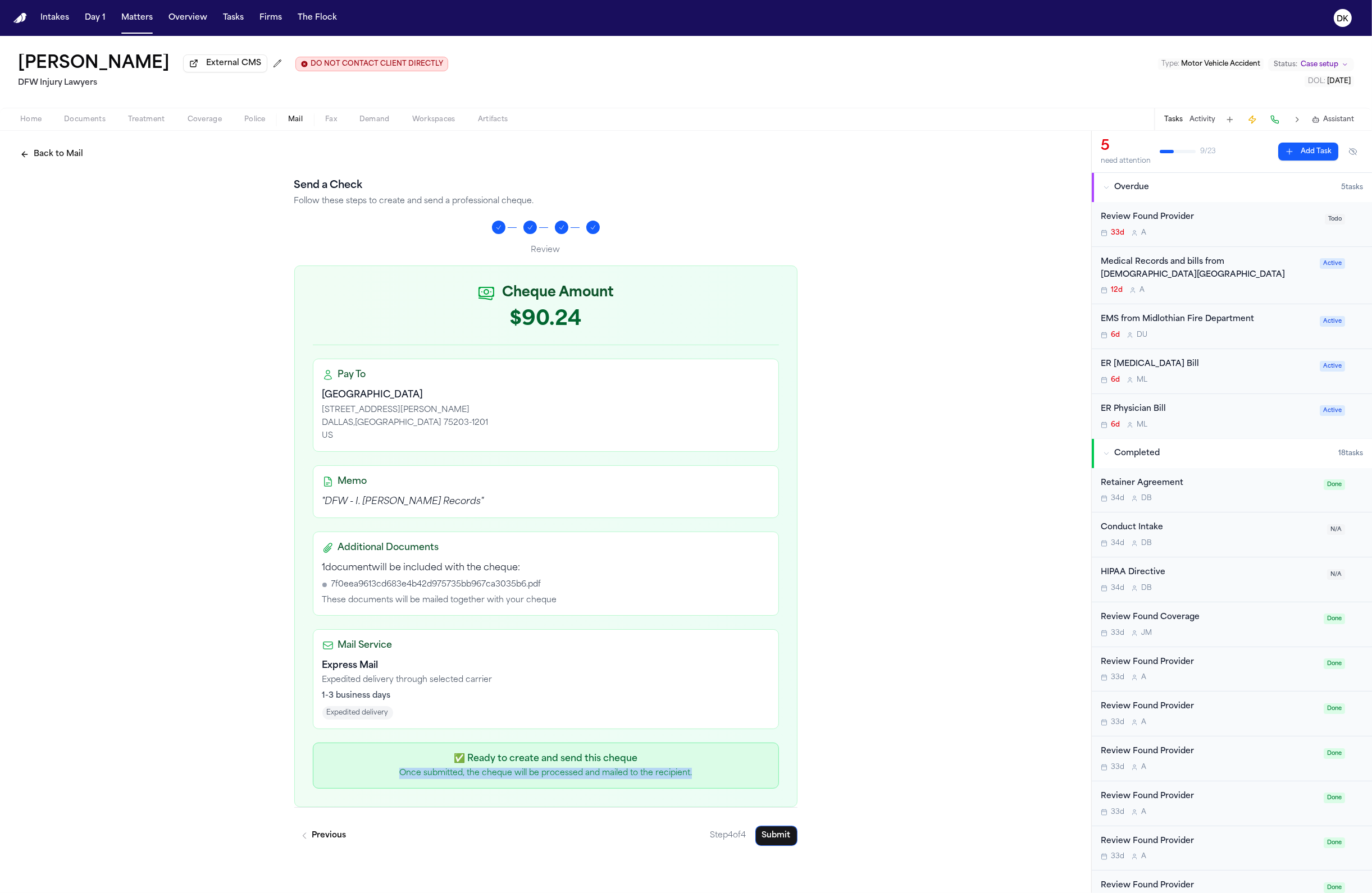
click at [529, 777] on p "Once submitted, the cheque will be processed and mailed to the recipient." at bounding box center [546, 773] width 447 height 11
click at [570, 679] on p "Expedited delivery through selected carrier" at bounding box center [546, 680] width 447 height 11
click at [775, 833] on button "Submit" at bounding box center [777, 835] width 42 height 20
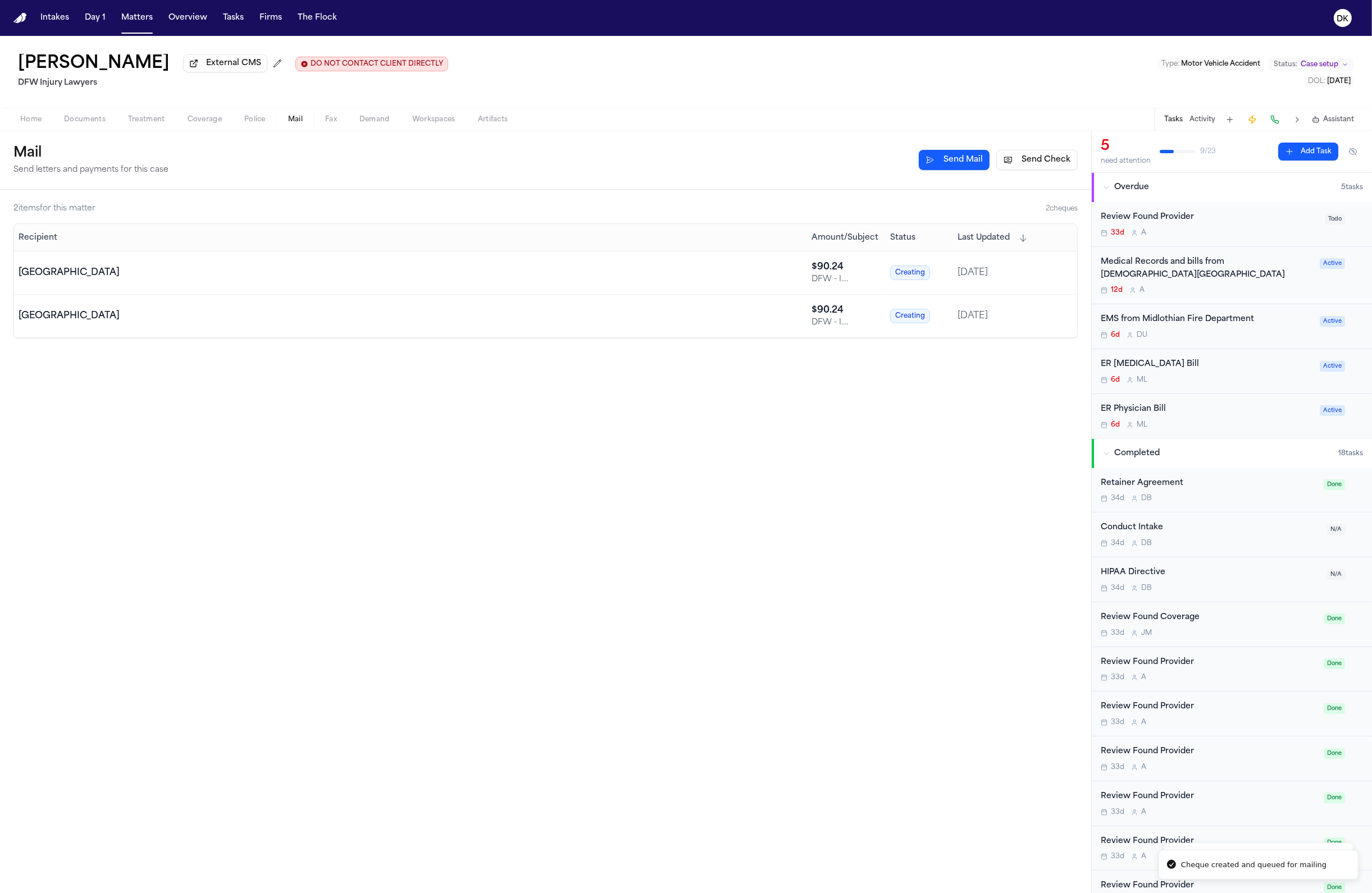
click at [659, 699] on div "2 item s for this matter 2 cheque s Recipient Amount/Subject Status Last Update…" at bounding box center [545, 541] width 1091 height 703
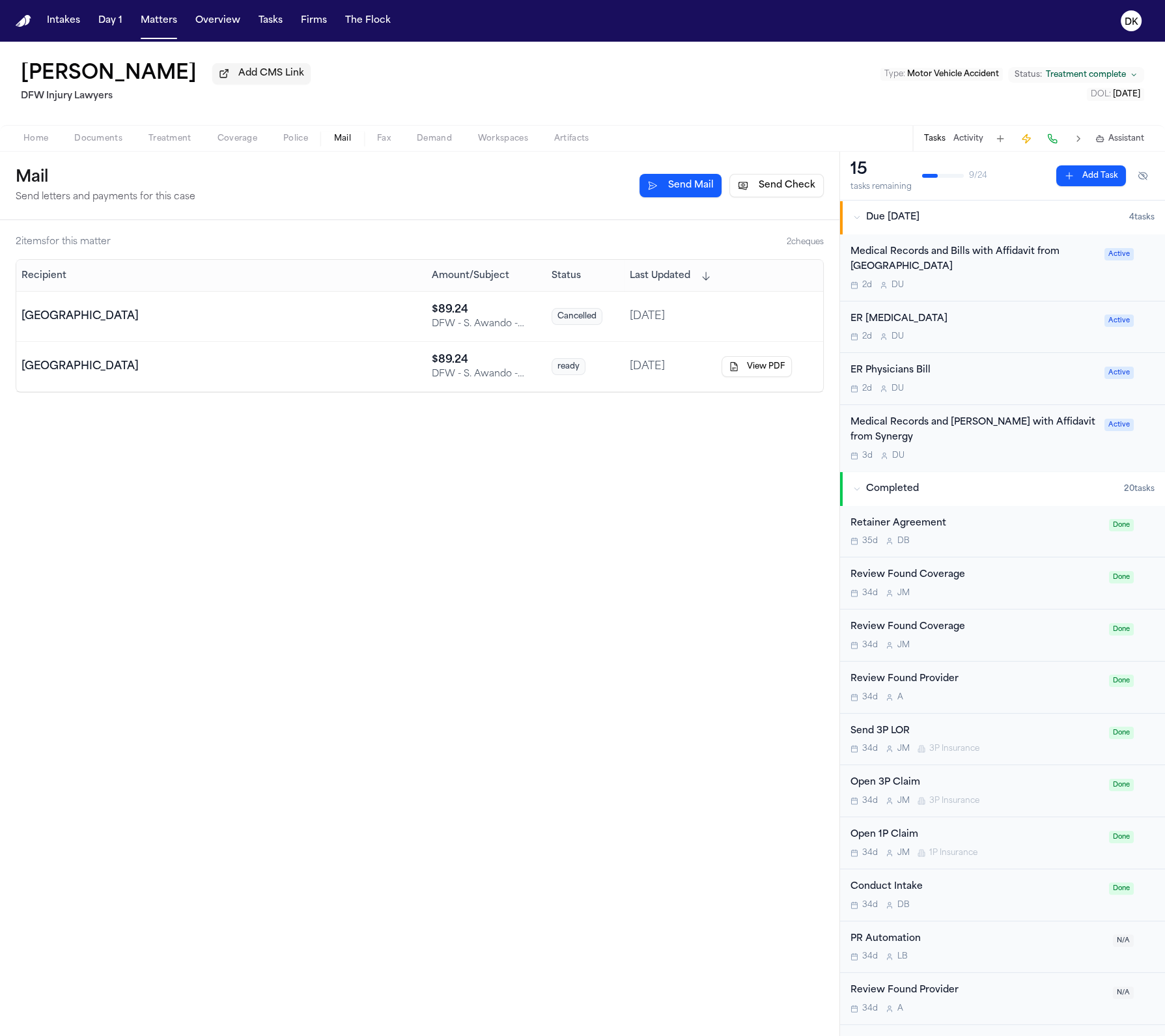
click at [334, 321] on div "[GEOGRAPHIC_DATA]" at bounding box center [220, 317] width 399 height 16
click at [409, 379] on td "[GEOGRAPHIC_DATA]" at bounding box center [221, 366] width 410 height 50
click at [464, 322] on div "DFW - S. Awando - Payment to [DEMOGRAPHIC_DATA] for ER Records" at bounding box center [486, 324] width 110 height 13
click at [406, 382] on td "[GEOGRAPHIC_DATA]" at bounding box center [221, 366] width 410 height 50
click at [500, 494] on div "2 item s for this matter 2 cheque s Recipient Amount/Subject Status Last Update…" at bounding box center [420, 628] width 839 height 816
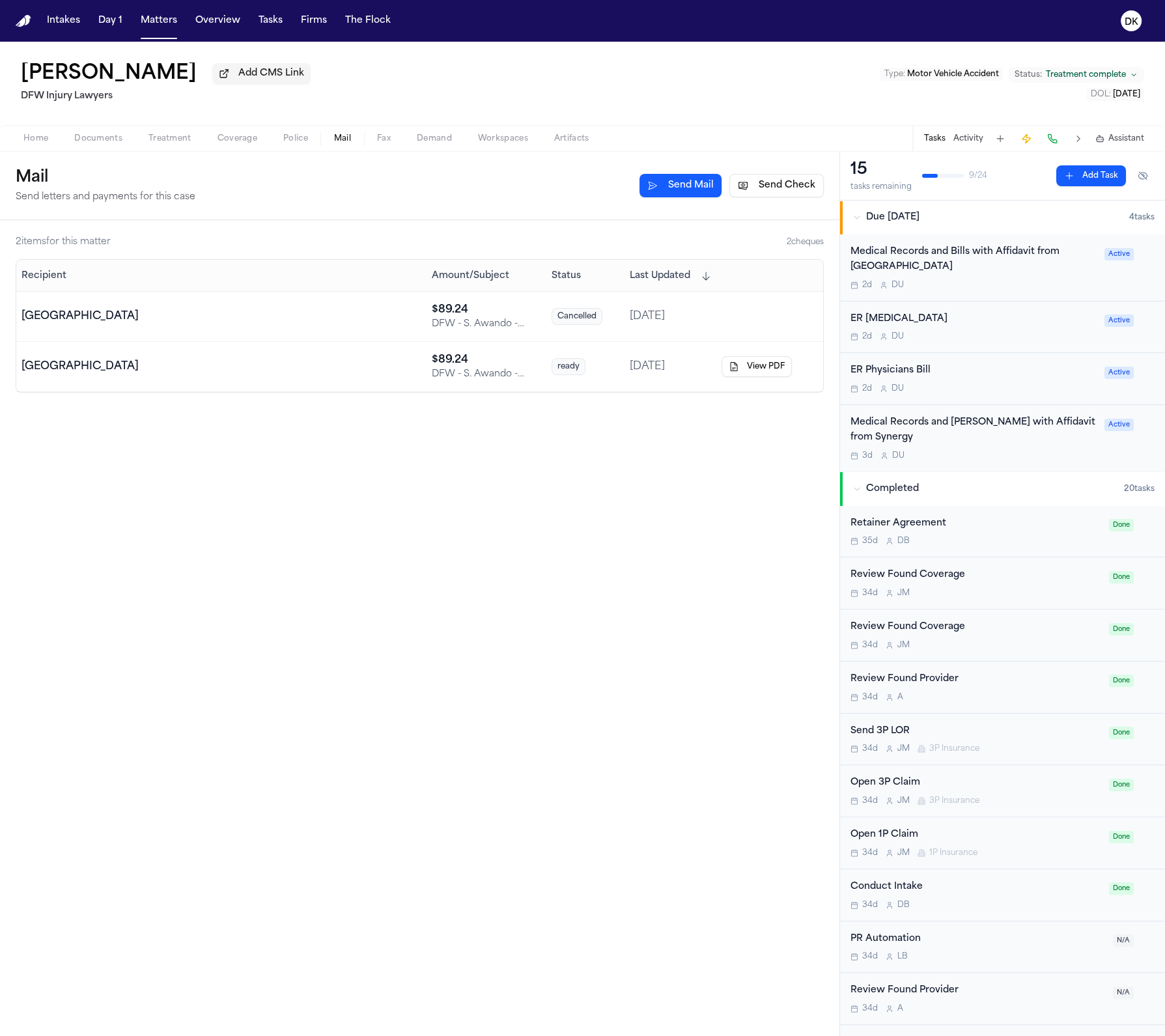
click at [420, 332] on td "[GEOGRAPHIC_DATA]" at bounding box center [221, 316] width 410 height 50
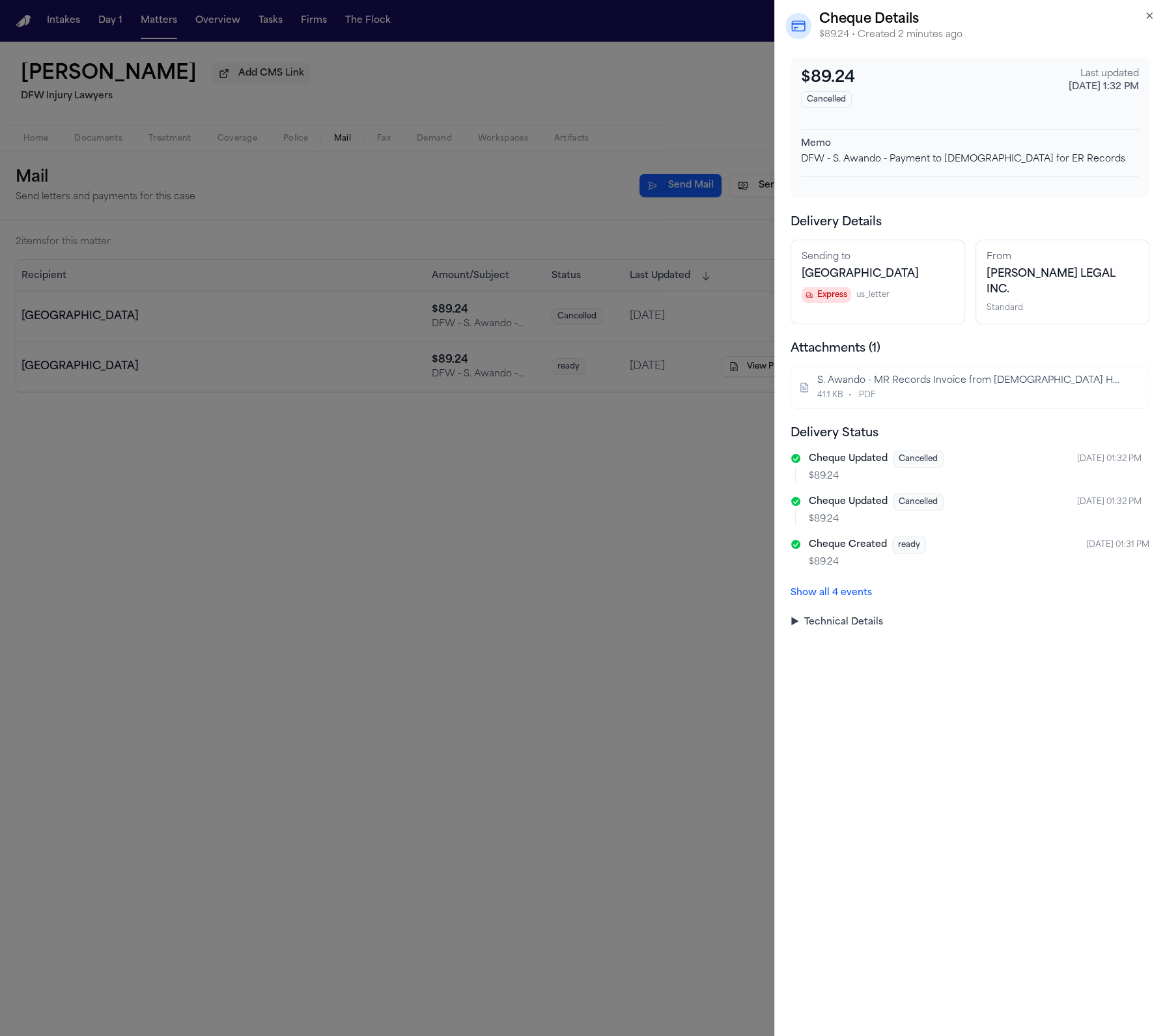
click at [896, 598] on div "Show all 4 events" at bounding box center [969, 590] width 359 height 21
click at [850, 600] on button "Show all 4 events" at bounding box center [831, 593] width 82 height 13
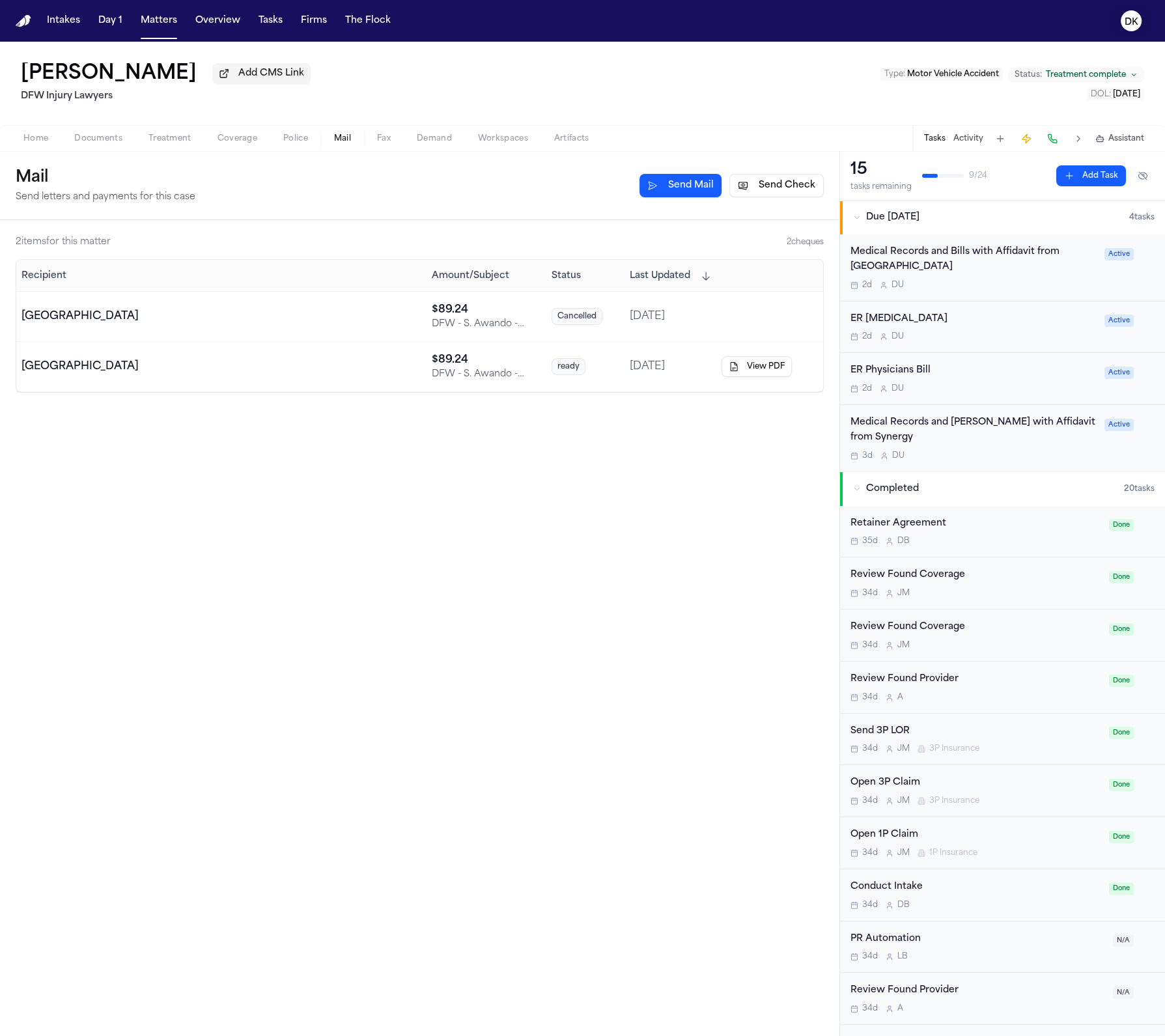
click at [1132, 20] on text "DK" at bounding box center [1132, 22] width 14 height 9
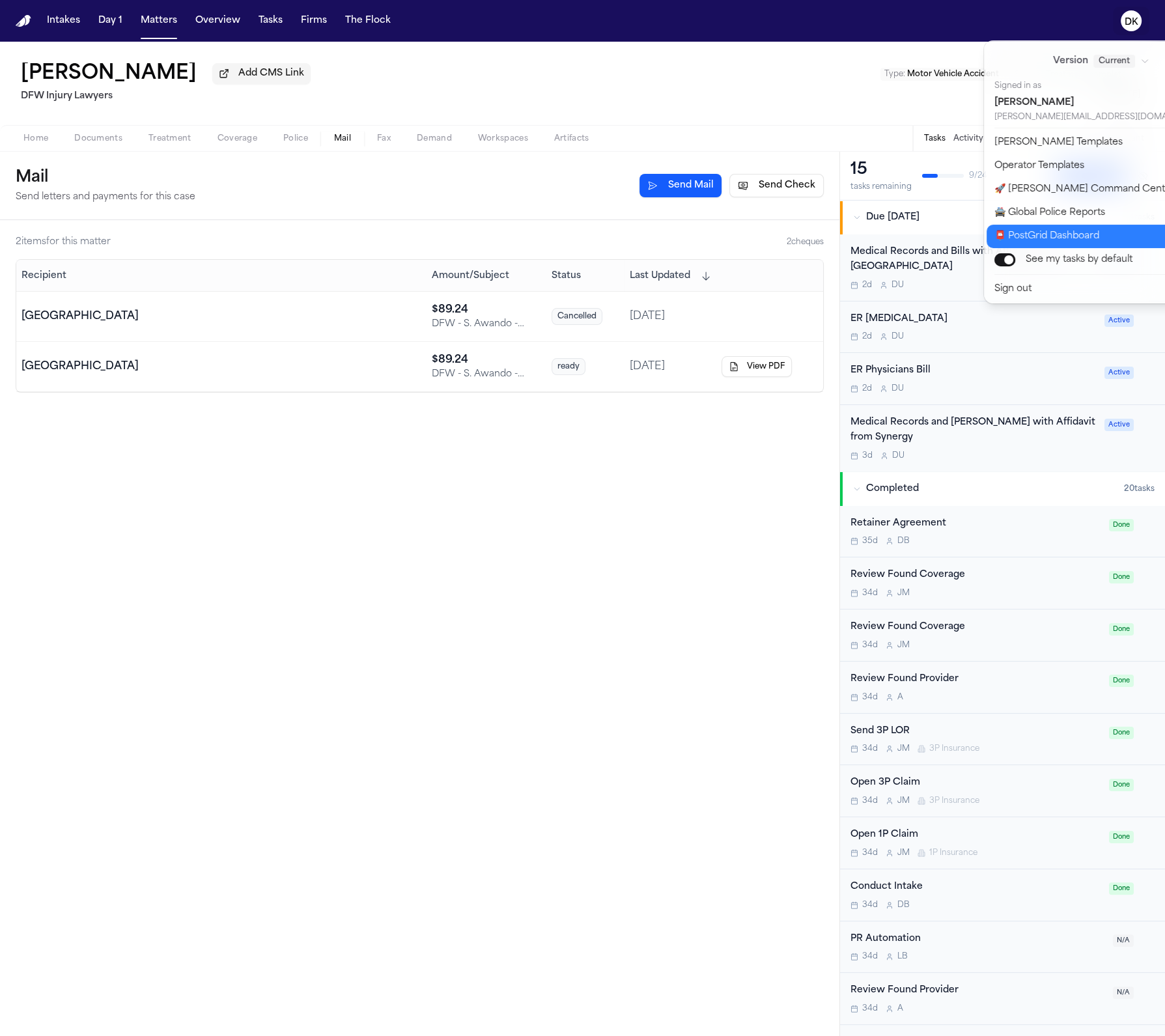
click at [1080, 241] on button "📮 PostGrid Dashboard" at bounding box center [1109, 236] width 245 height 24
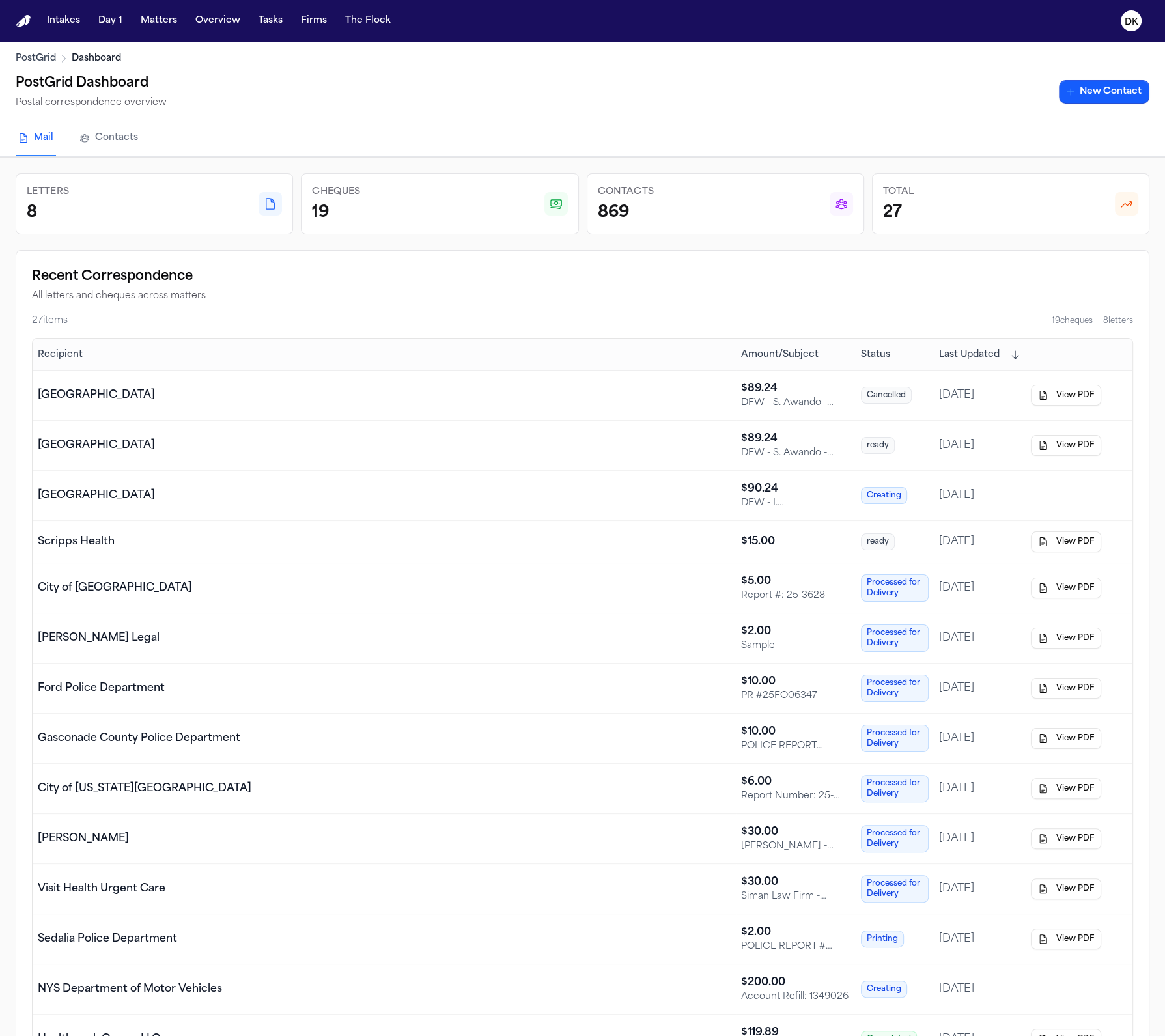
click at [888, 356] on span "Status" at bounding box center [874, 355] width 29 height 13
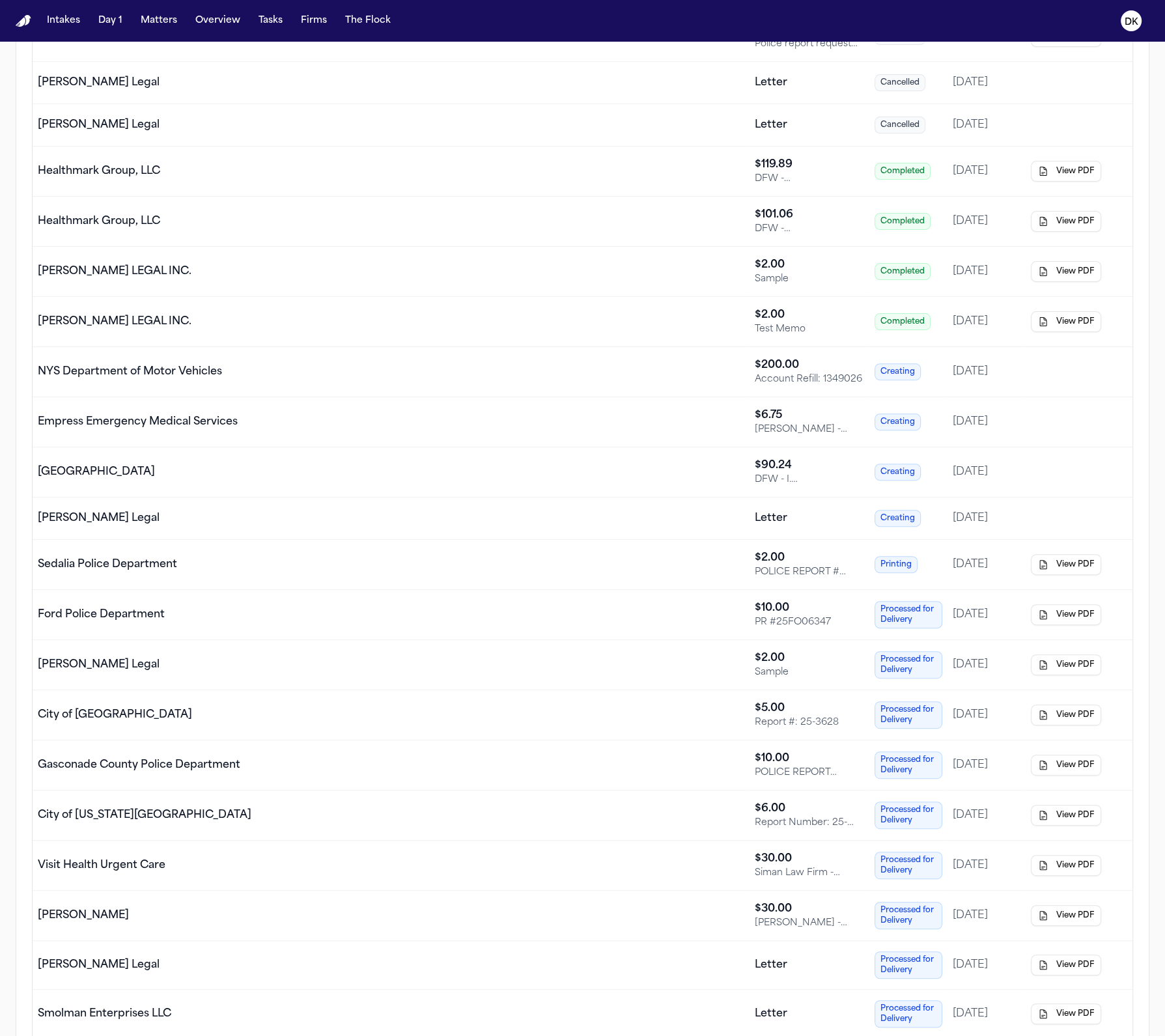
scroll to position [205, 0]
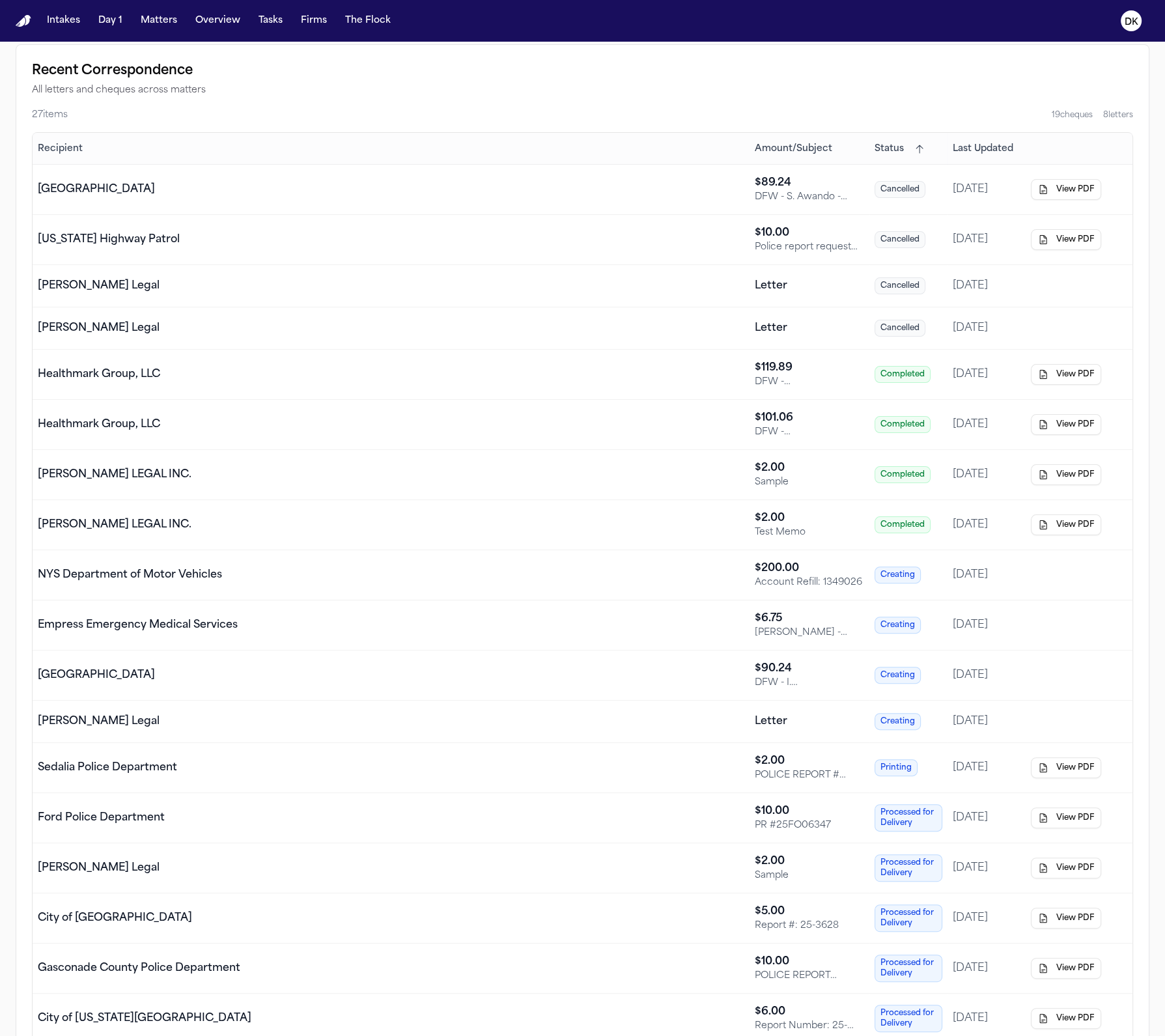
click at [238, 626] on div "Empress Emergency Medical Services" at bounding box center [391, 625] width 707 height 16
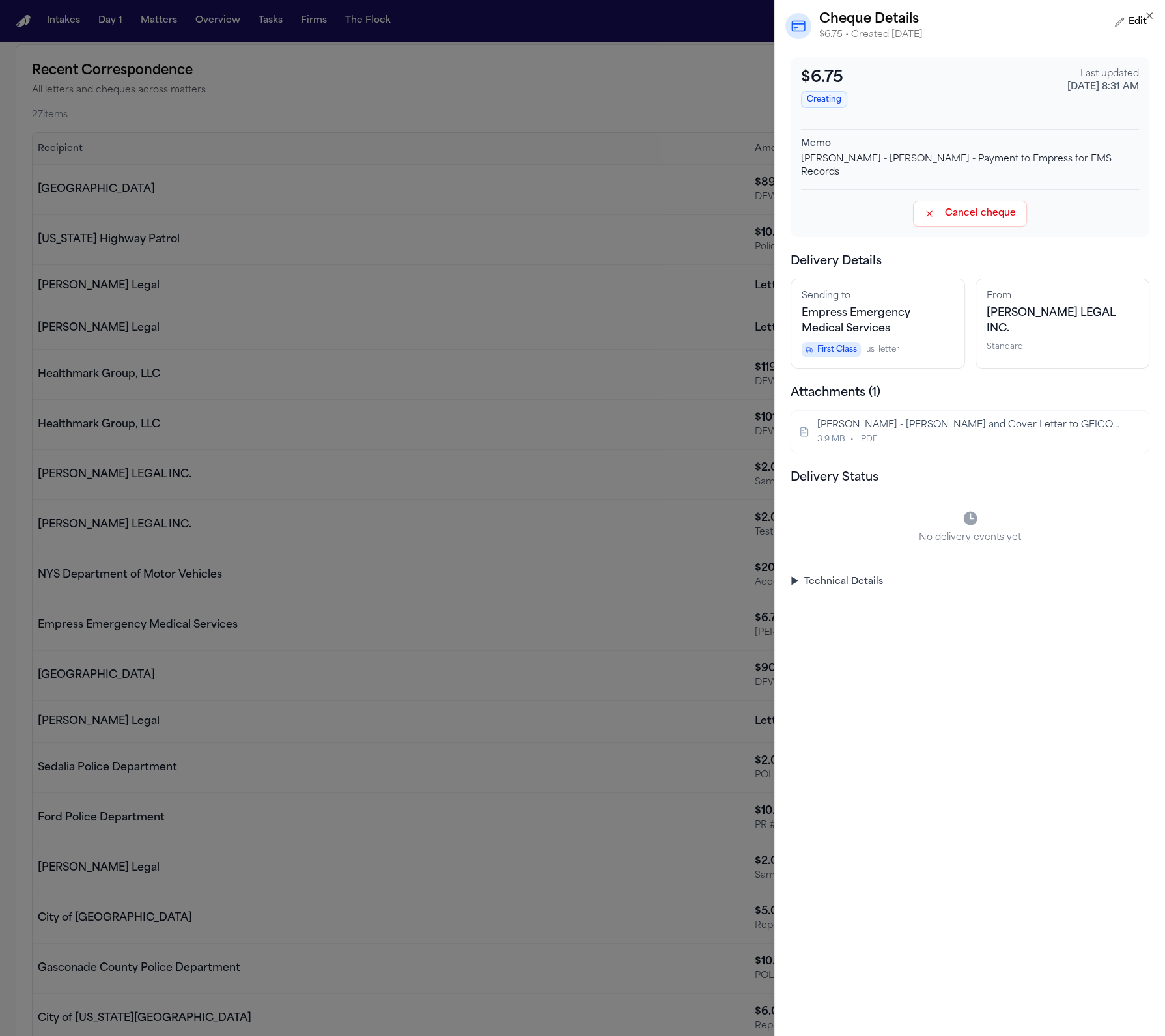
click at [866, 308] on span "Empress Emergency Medical Services" at bounding box center [856, 321] width 109 height 26
copy span "Empress Emergency Medical Services"
click at [846, 308] on span "Empress Emergency Medical Services" at bounding box center [856, 321] width 109 height 26
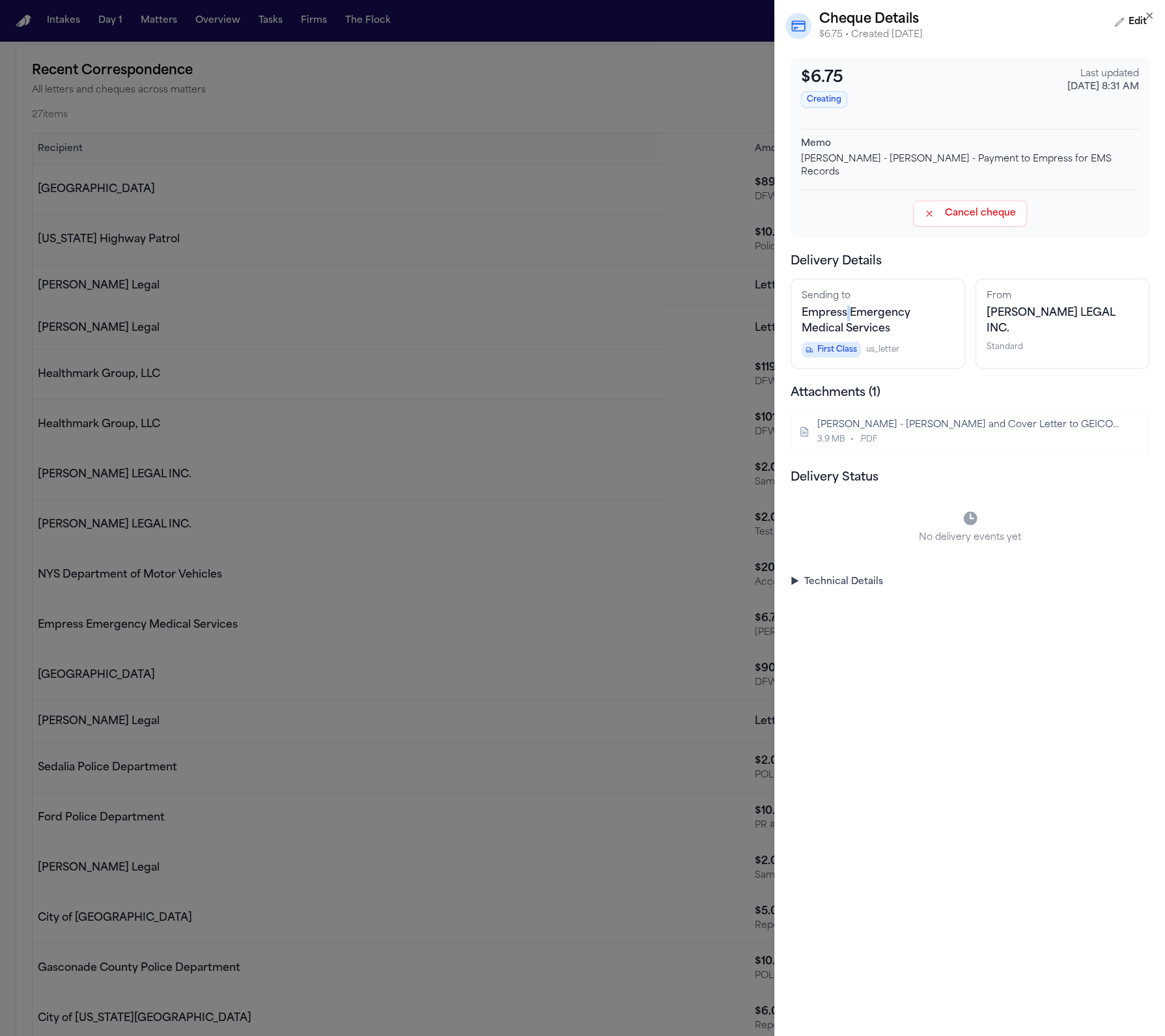
click at [846, 308] on span "Empress Emergency Medical Services" at bounding box center [856, 321] width 109 height 26
click at [845, 308] on span "Empress Emergency Medical Services" at bounding box center [856, 321] width 109 height 26
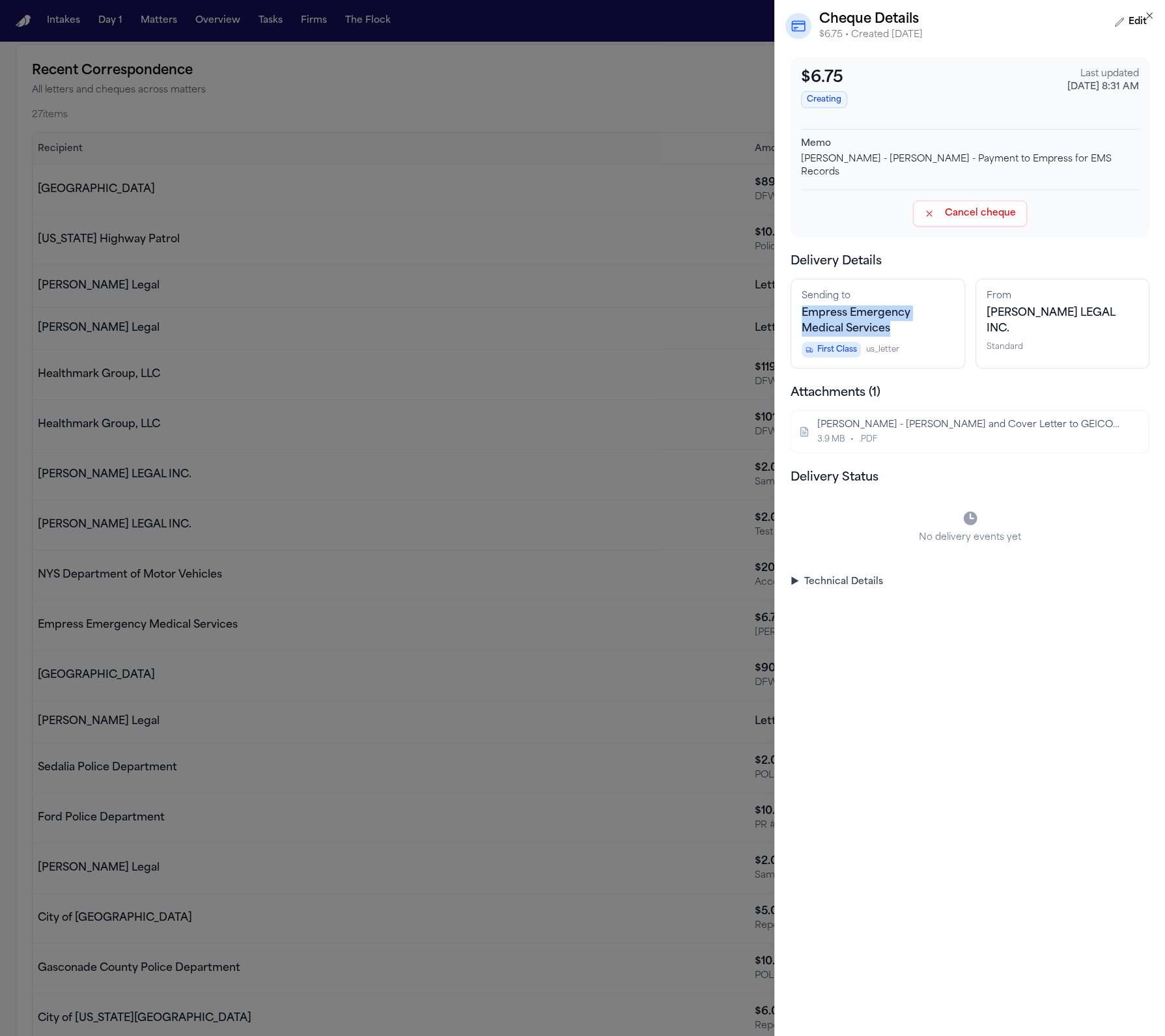
click at [837, 308] on span "Empress Emergency Medical Services" at bounding box center [856, 321] width 109 height 26
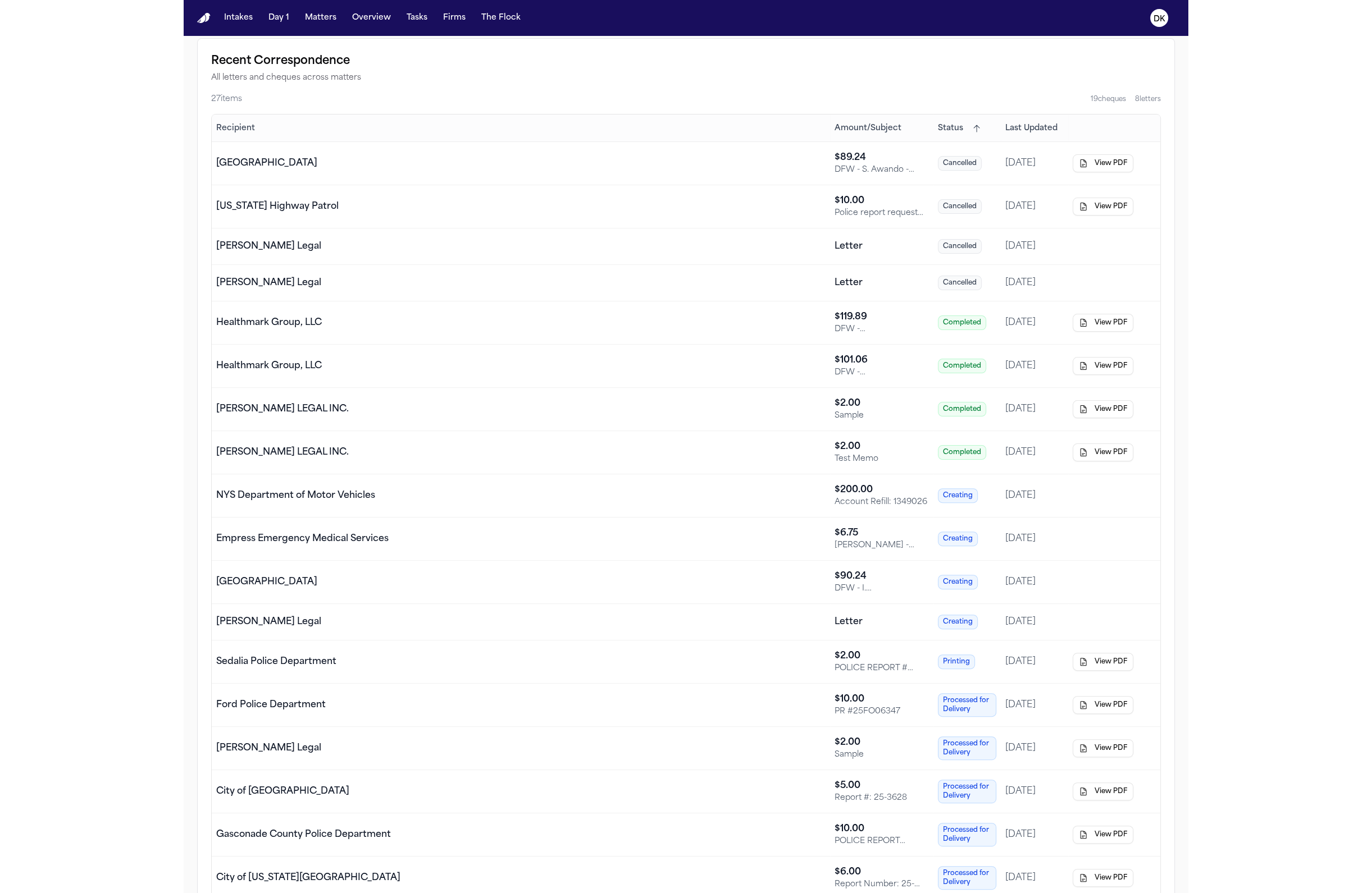
scroll to position [23, 0]
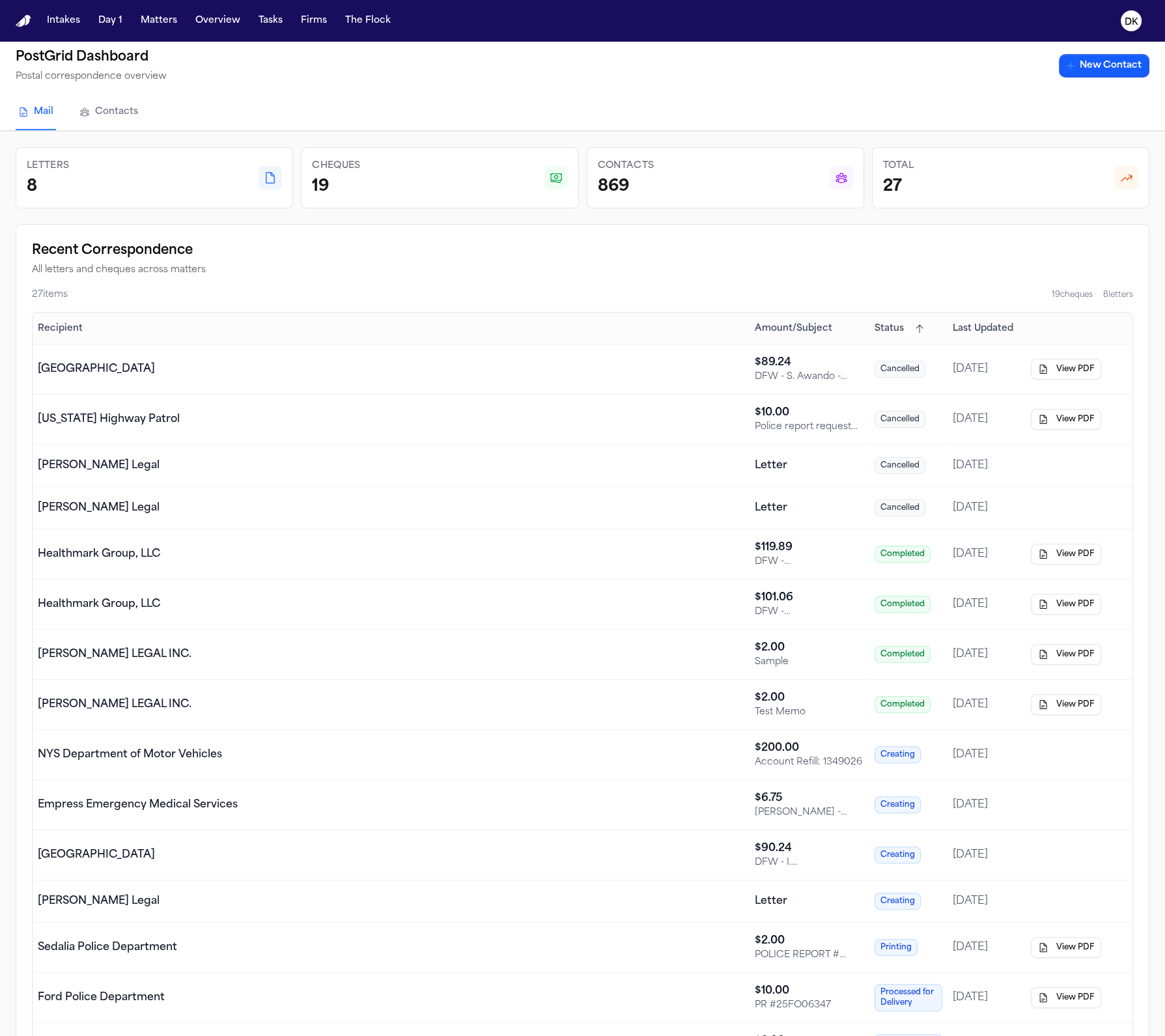
click at [219, 797] on div "Empress Emergency Medical Services" at bounding box center [138, 805] width 200 height 16
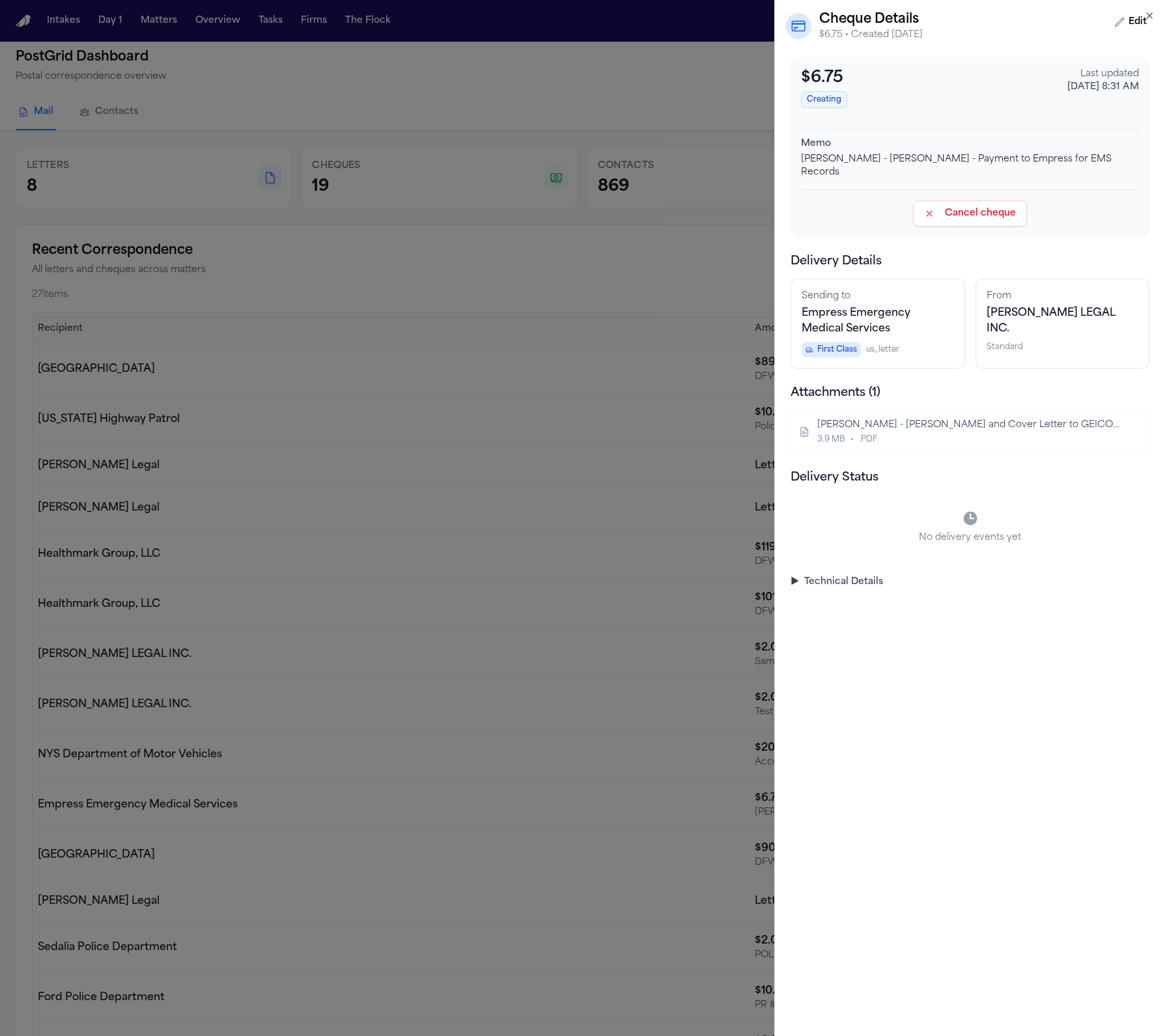
click at [929, 419] on div "S. DaSilva - Bill and Cover Letter to GEICO re Empress Ambulance - 6.17.25" at bounding box center [968, 425] width 303 height 13
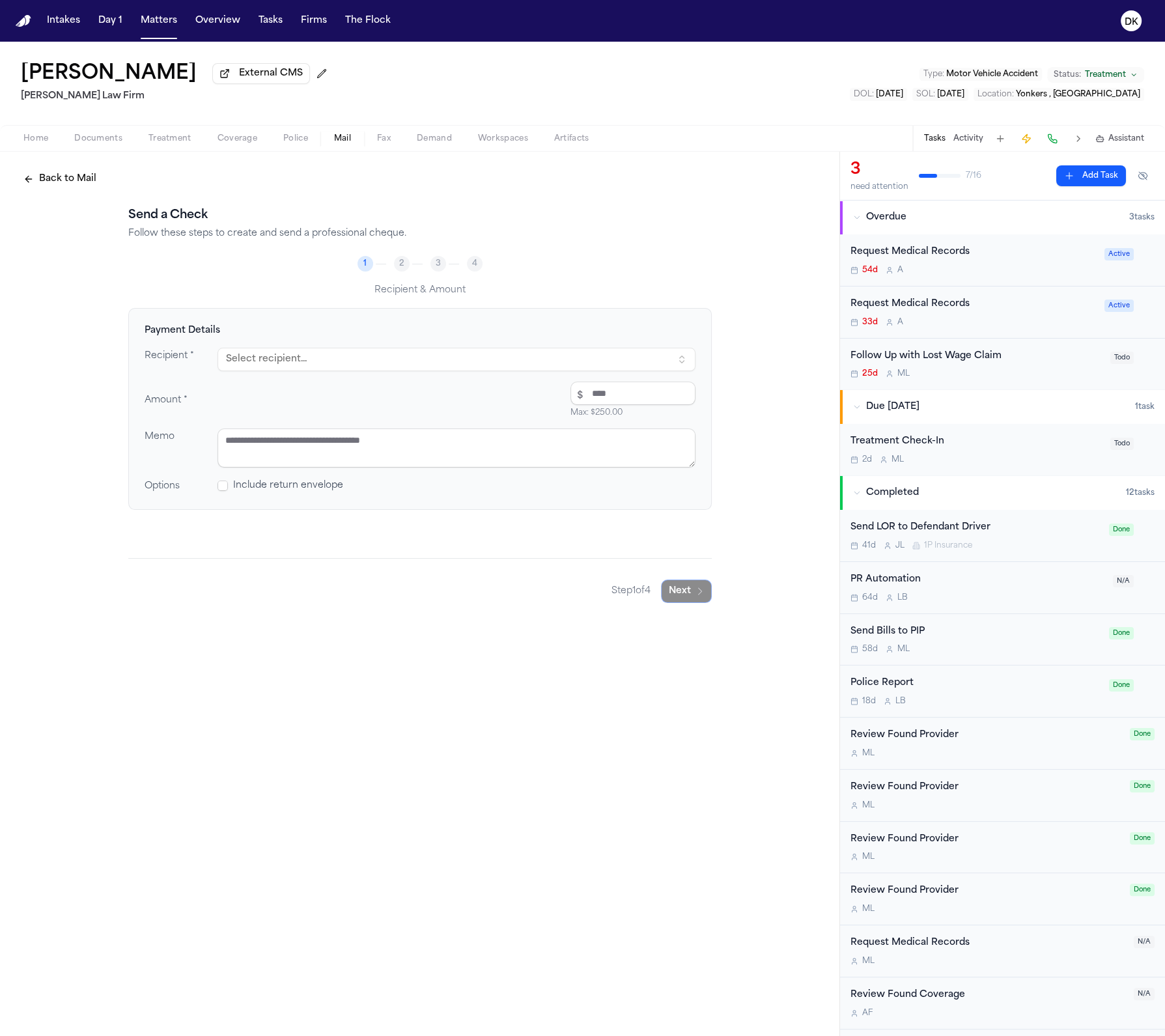
click at [110, 143] on span "Documents" at bounding box center [98, 139] width 48 height 11
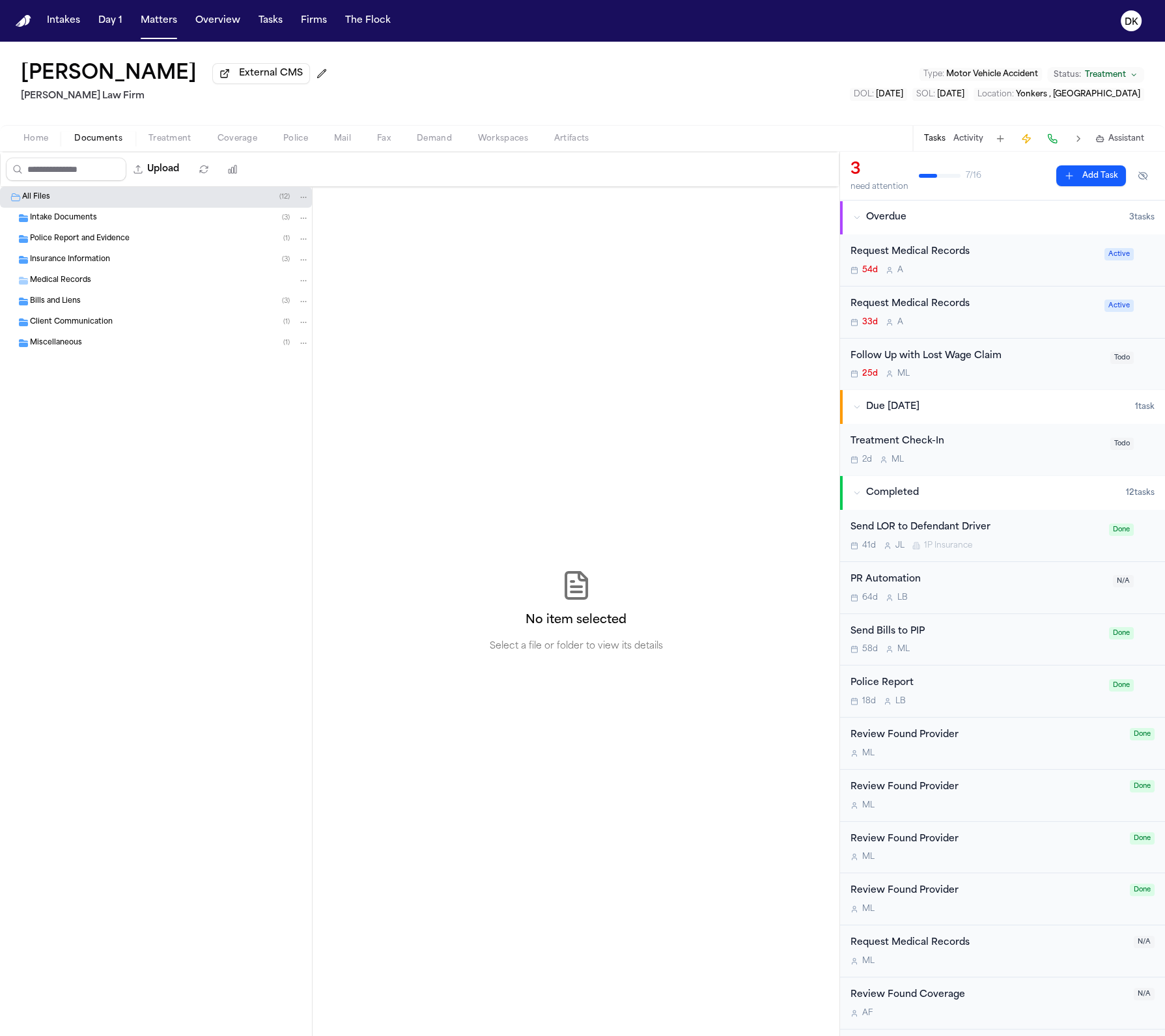
click at [174, 258] on div "Insurance Information ( 3 )" at bounding box center [169, 259] width 279 height 11
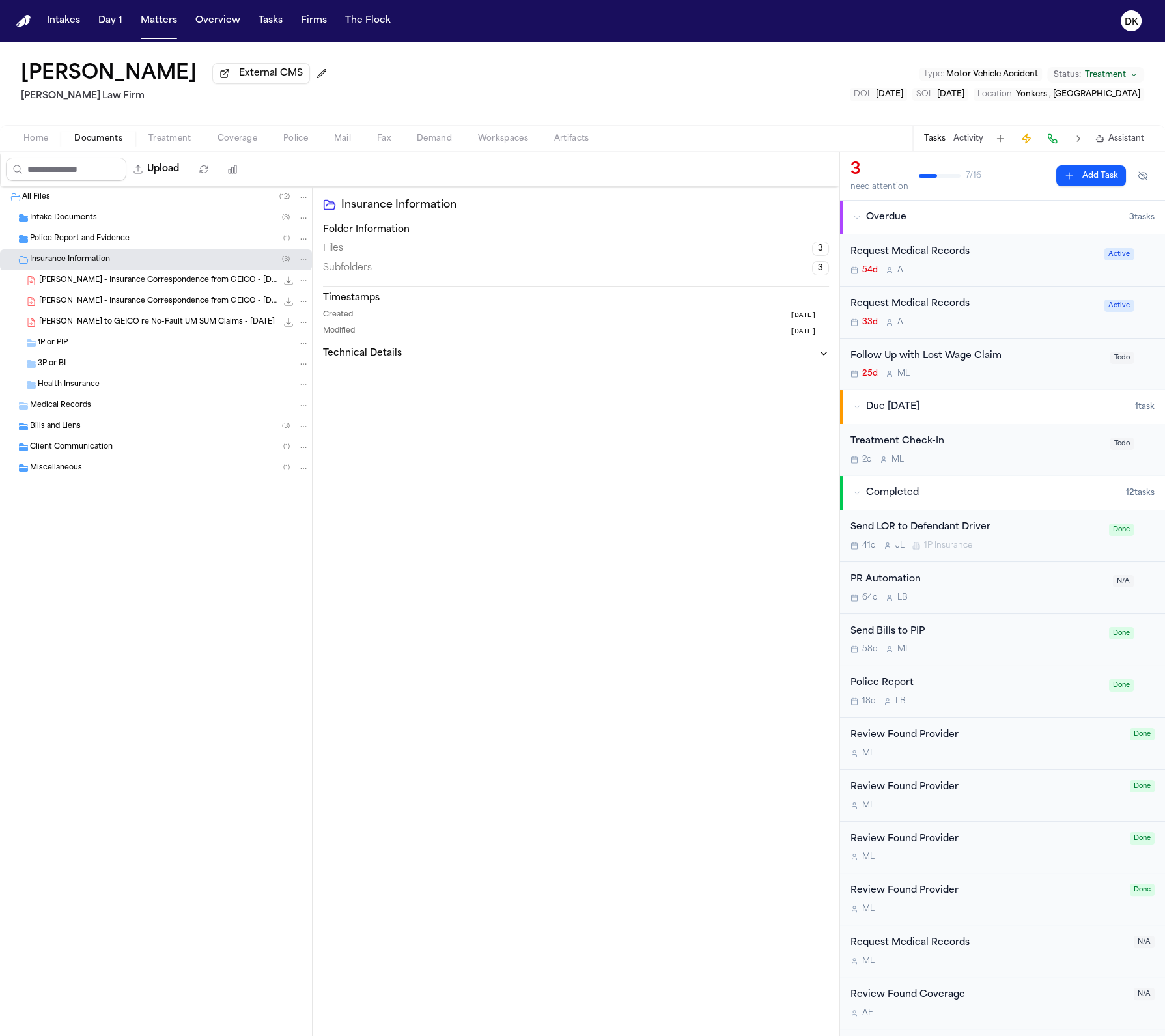
click at [176, 236] on div "Police Report and Evidence ( 1 )" at bounding box center [169, 239] width 279 height 11
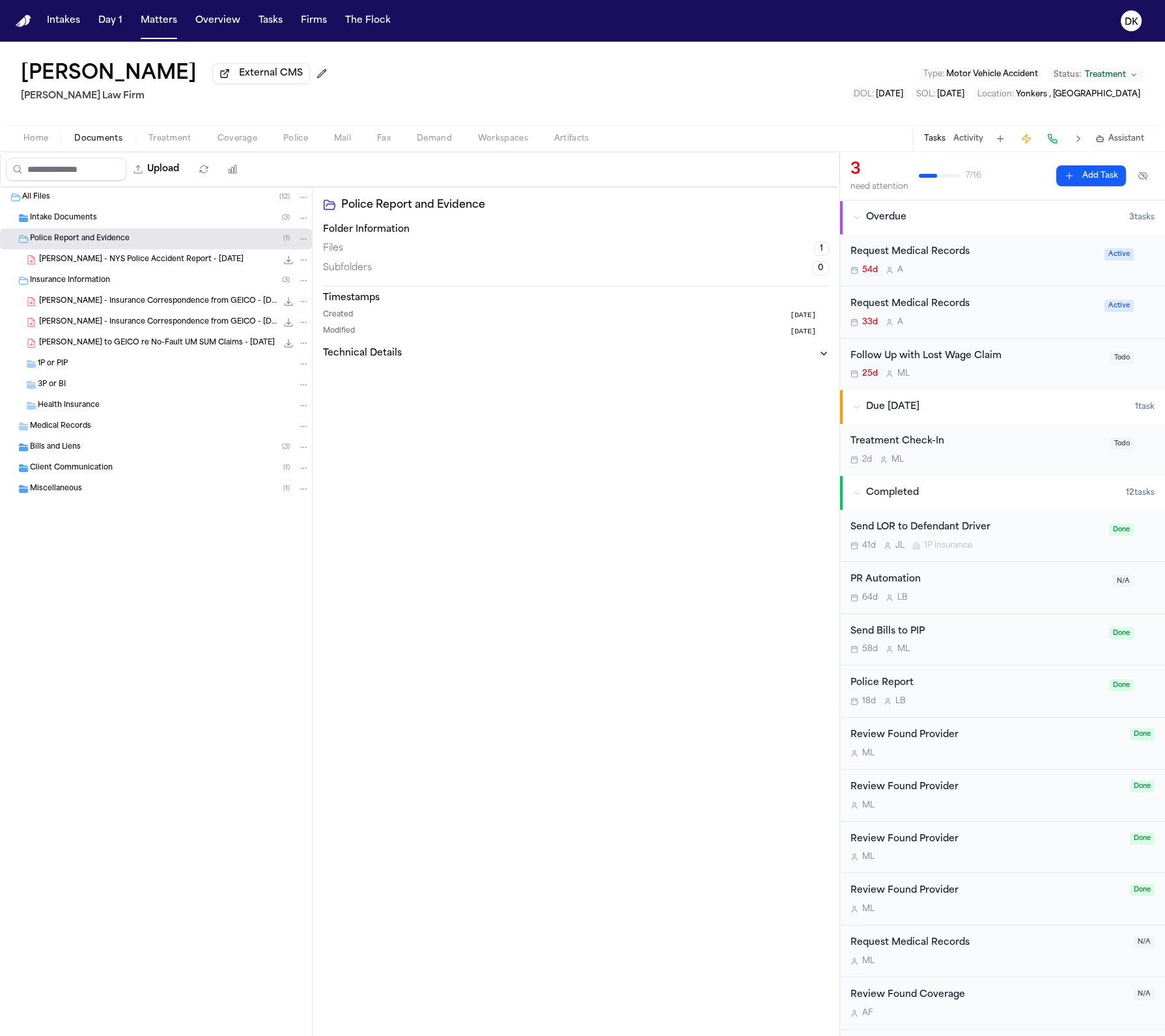
click at [183, 224] on div "Intake Documents ( 3 )" at bounding box center [169, 218] width 279 height 11
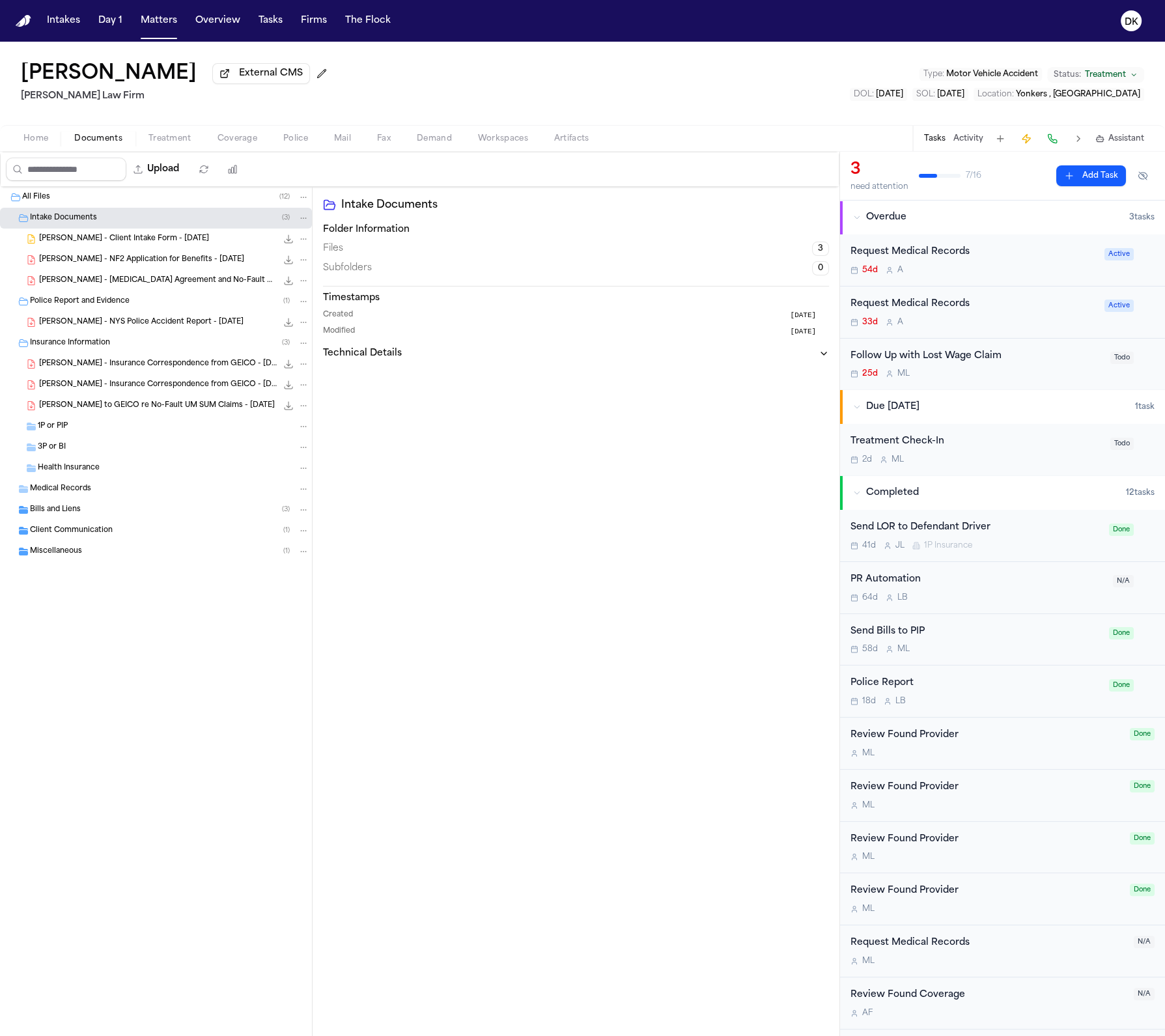
click at [150, 499] on div "Medical Records" at bounding box center [155, 489] width 312 height 21
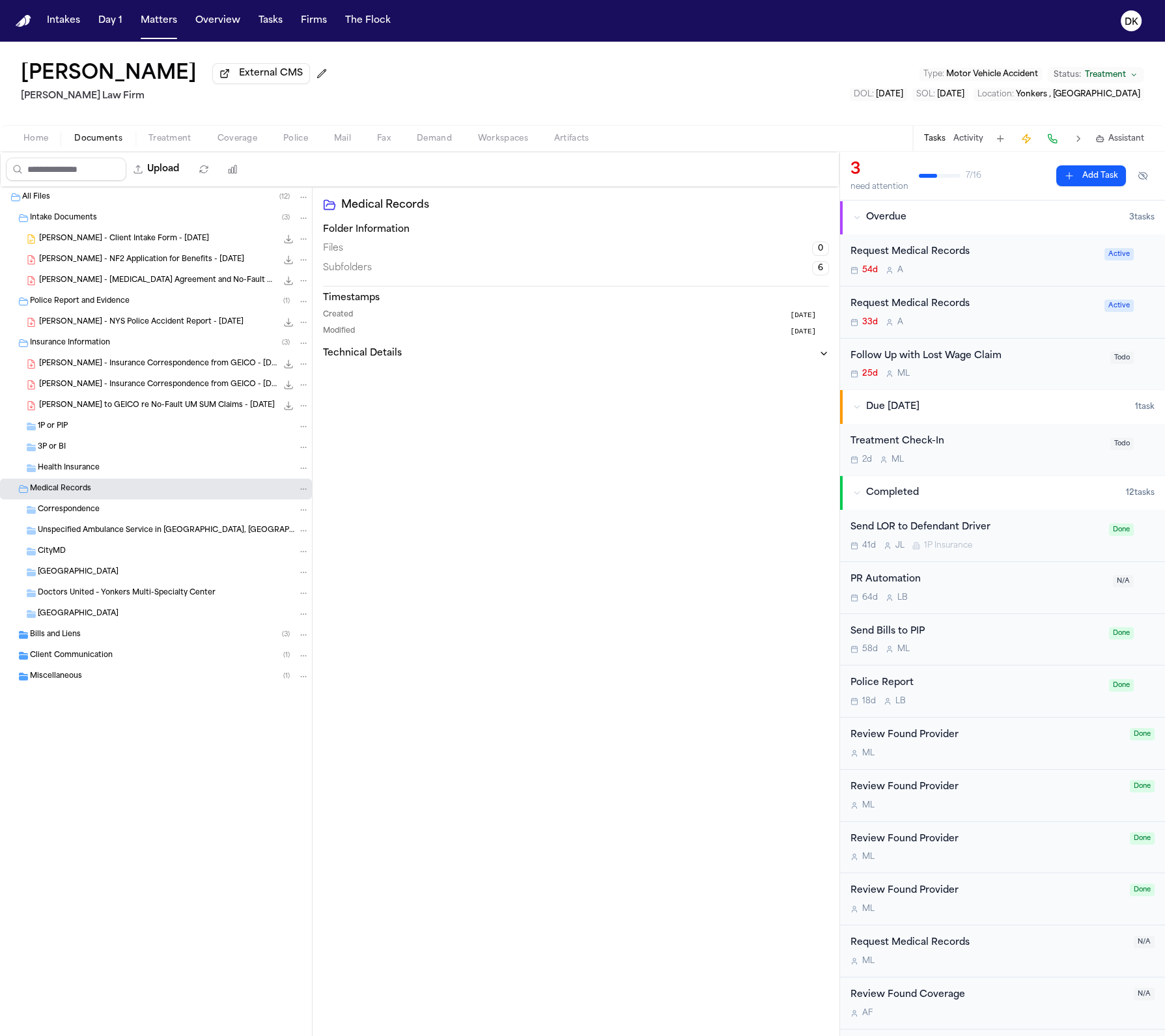
click at [160, 657] on div "Client Communication ( 1 )" at bounding box center [169, 655] width 279 height 11
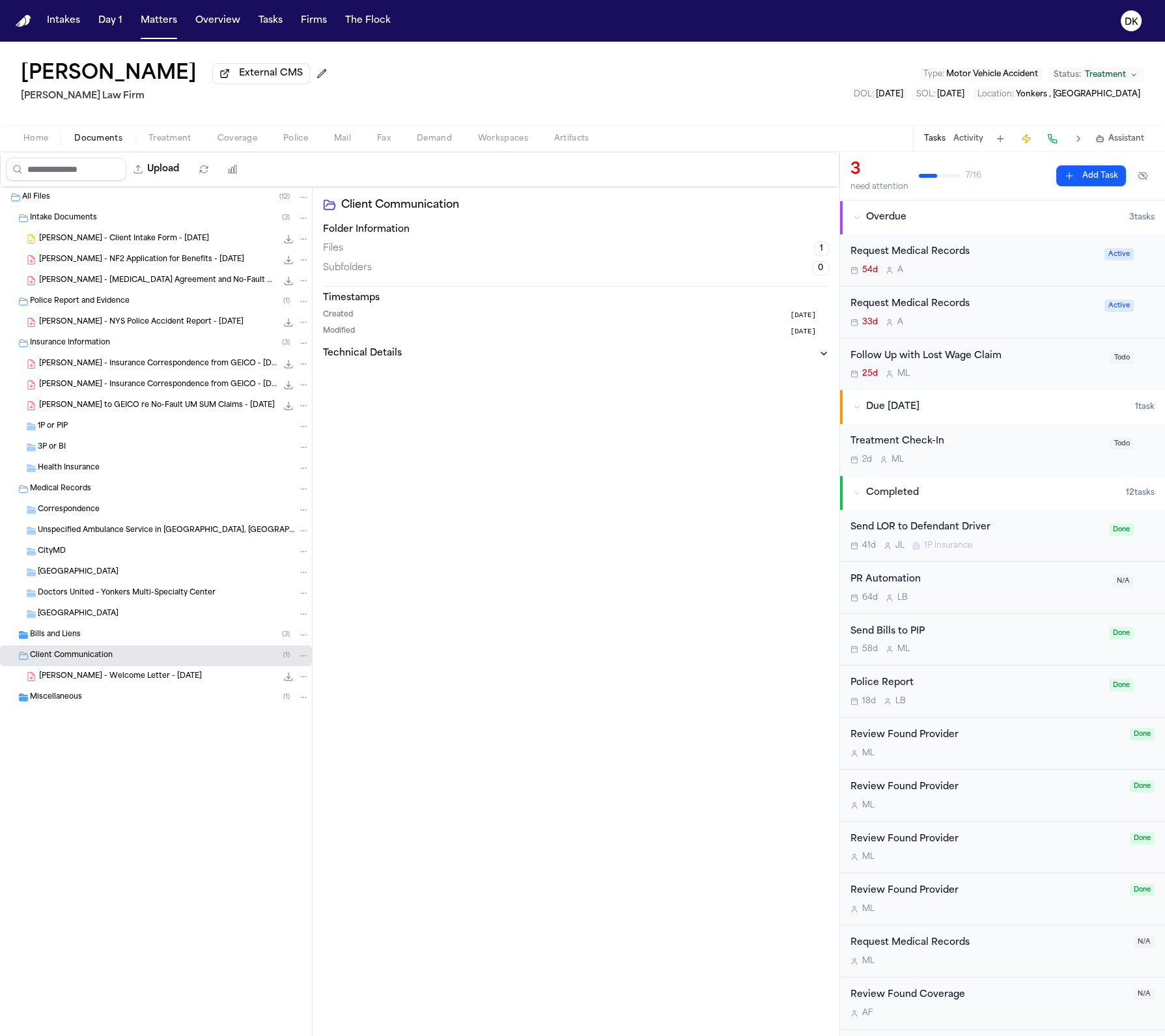
click at [167, 631] on div "Bills and Liens ( 3 )" at bounding box center [169, 634] width 279 height 11
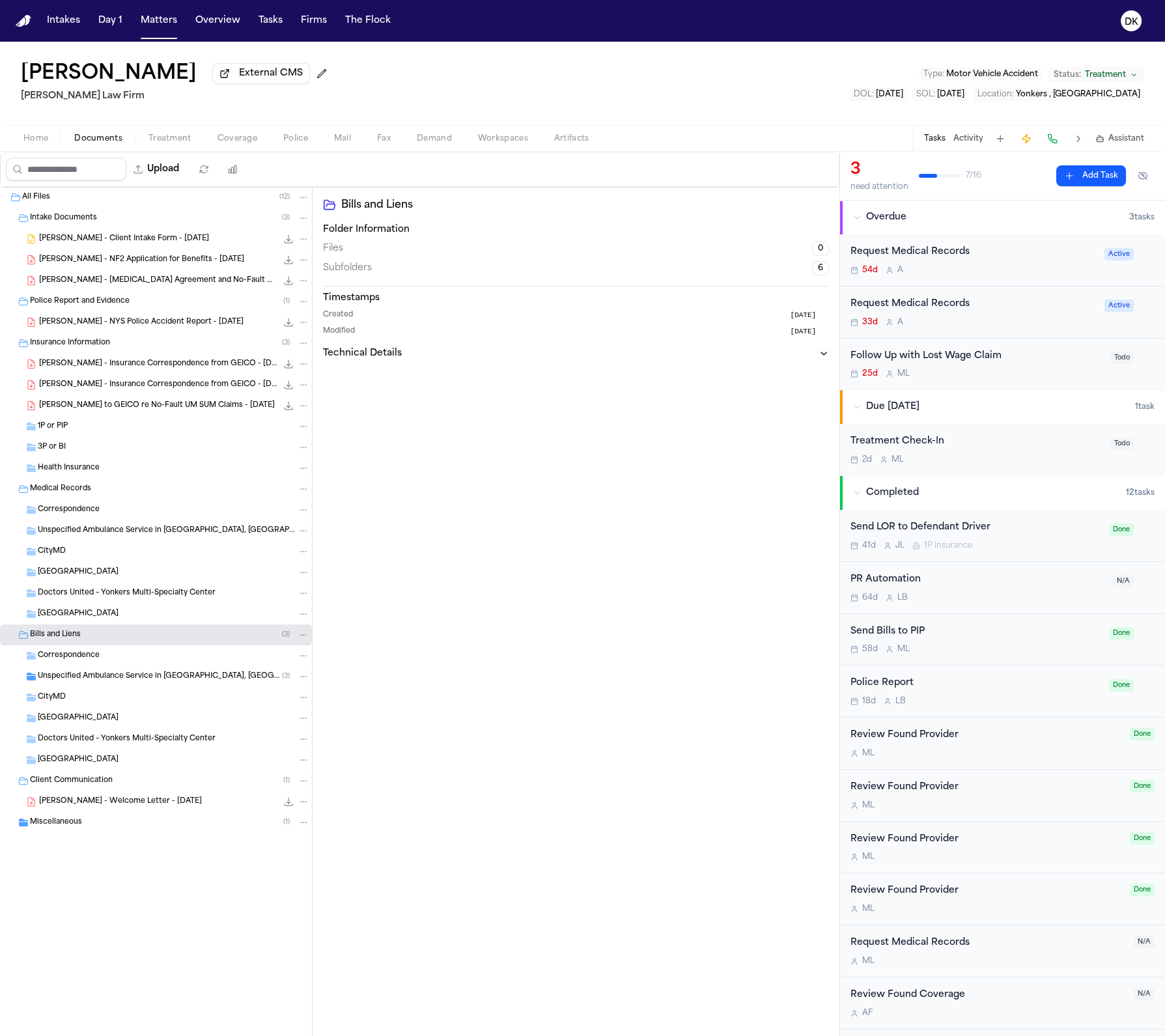
click at [162, 818] on div "Miscellaneous ( 1 )" at bounding box center [169, 822] width 279 height 11
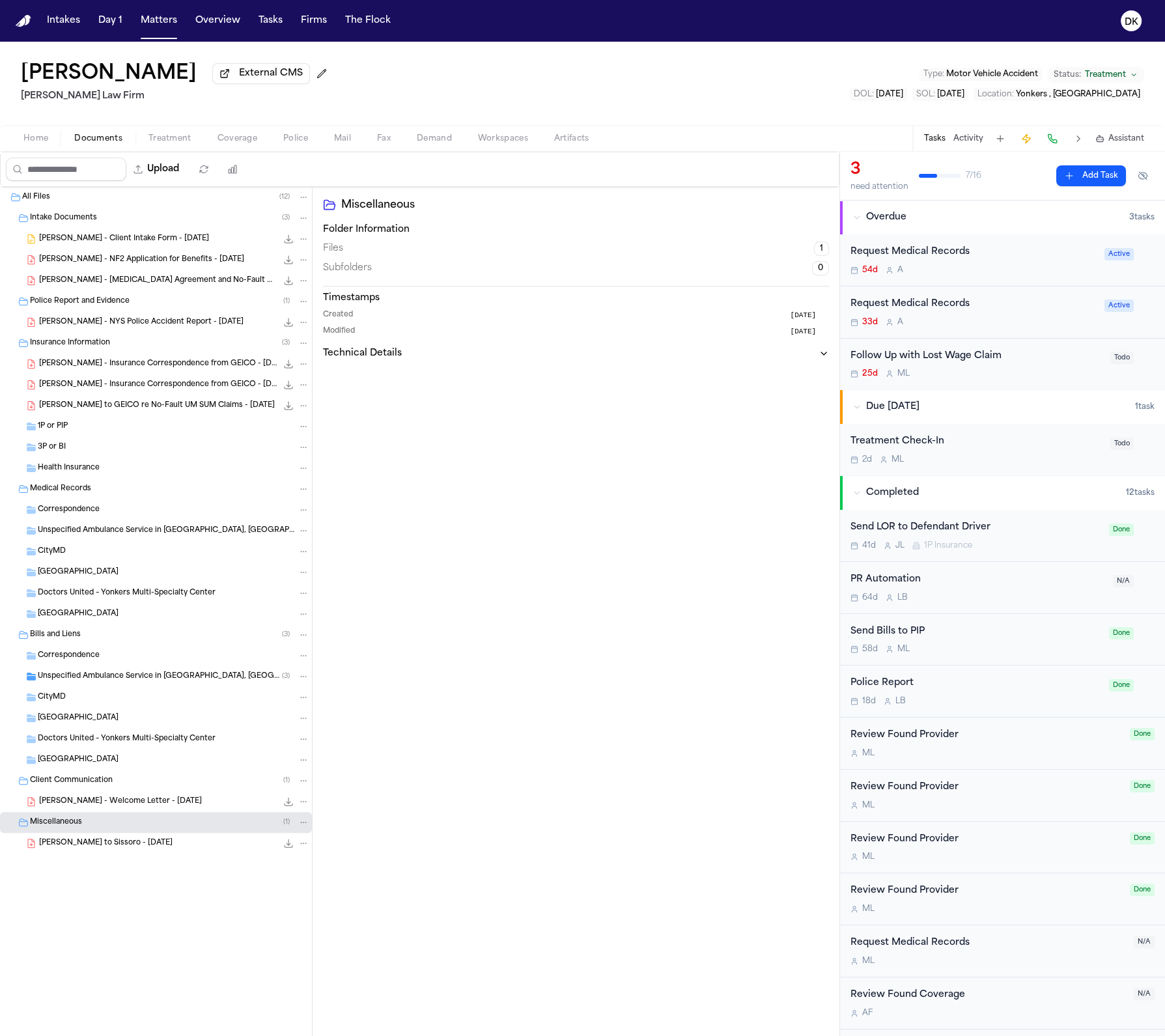
click at [191, 662] on div "Correspondence" at bounding box center [173, 655] width 271 height 11
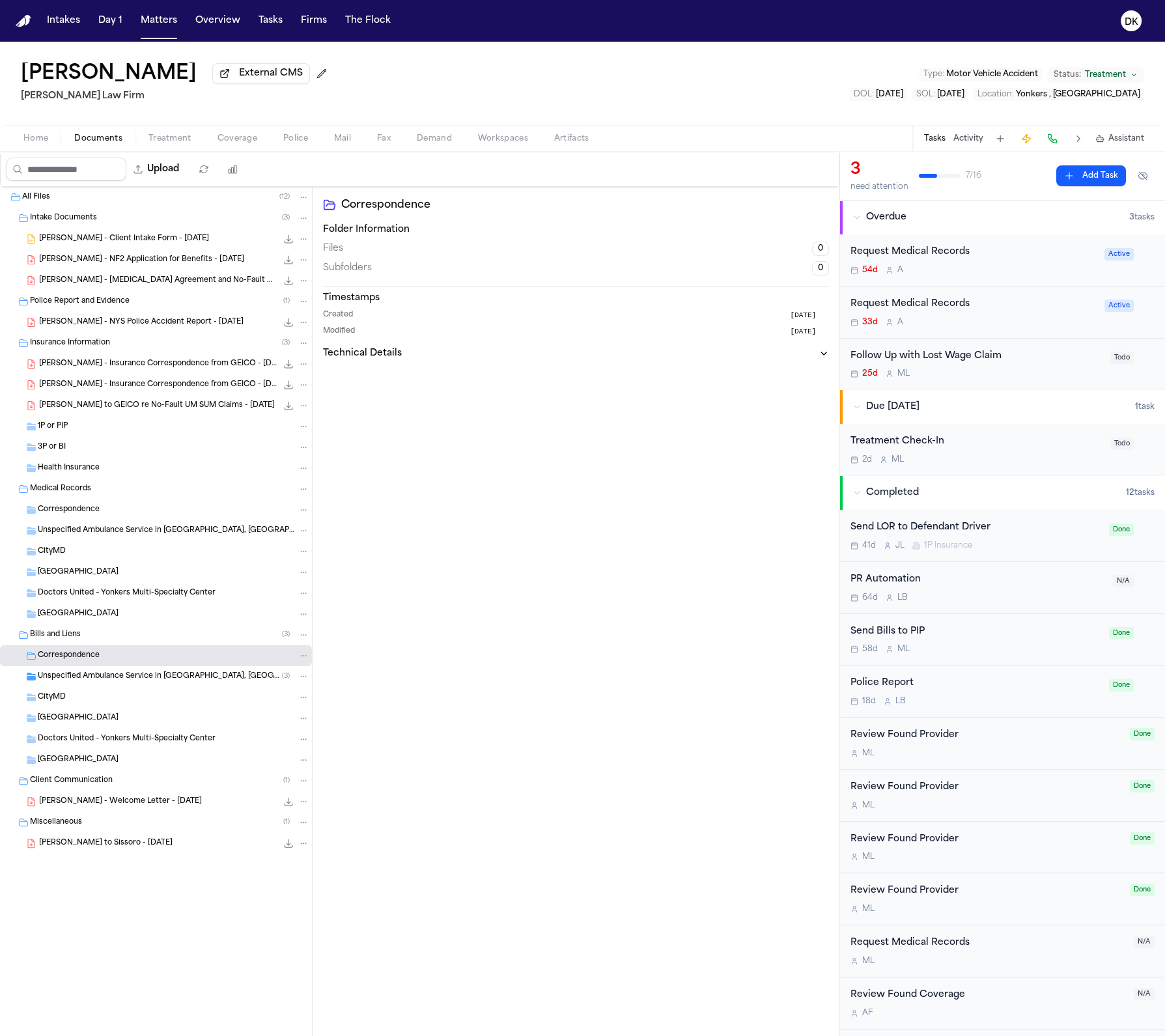
click at [187, 690] on div "CityMD" at bounding box center [155, 697] width 312 height 21
click at [191, 676] on span "Unspecified Ambulance Service in [GEOGRAPHIC_DATA], [GEOGRAPHIC_DATA]" at bounding box center [160, 677] width 244 height 11
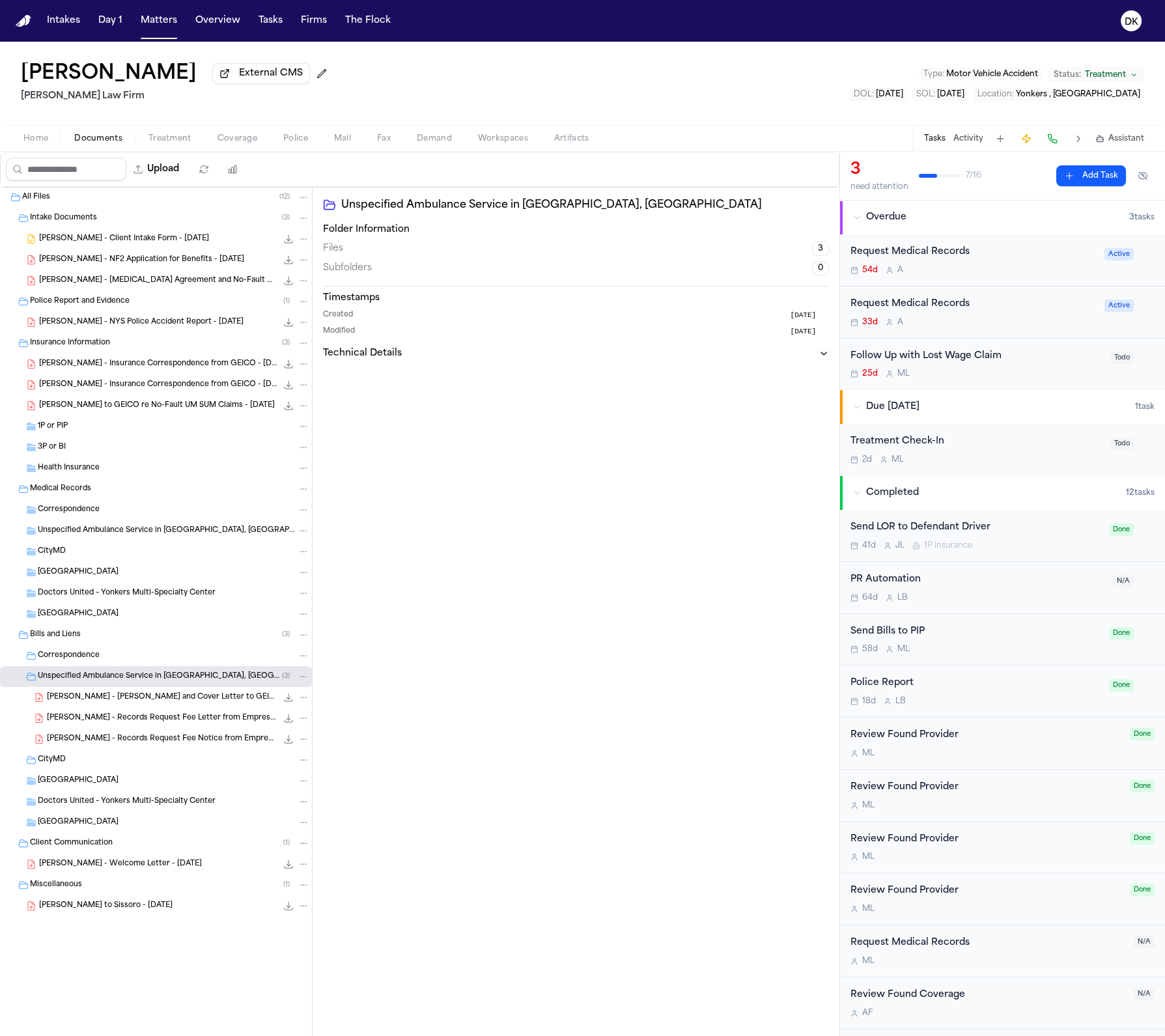
click at [188, 715] on span "[PERSON_NAME] - Records Request Fee Letter from Empress Ambulance - [DATE]" at bounding box center [162, 718] width 230 height 11
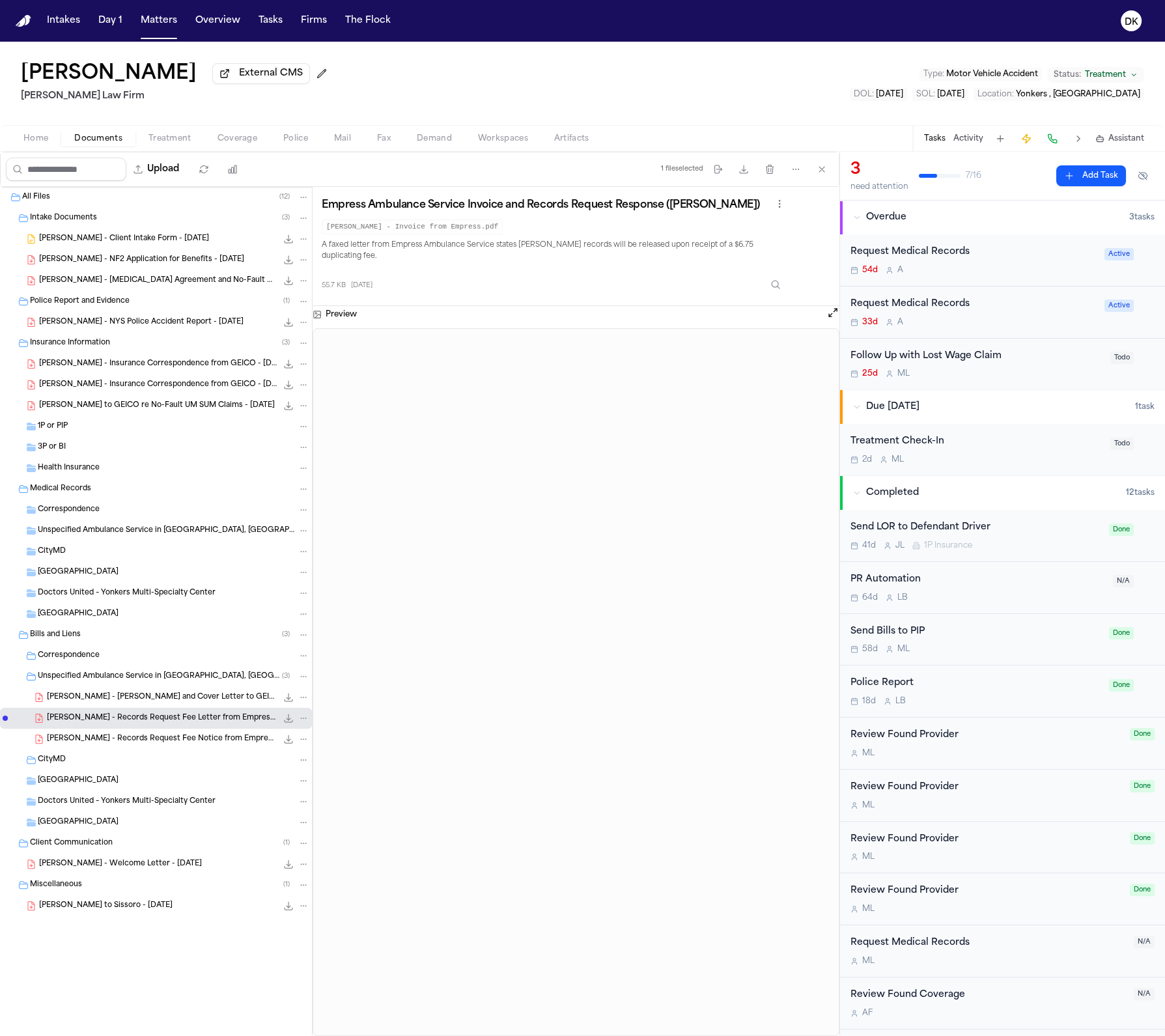
click at [200, 700] on span "S. DaSilva - Bill and Cover Letter to GEICO re Empress Ambulance - 6.17.25" at bounding box center [162, 697] width 230 height 11
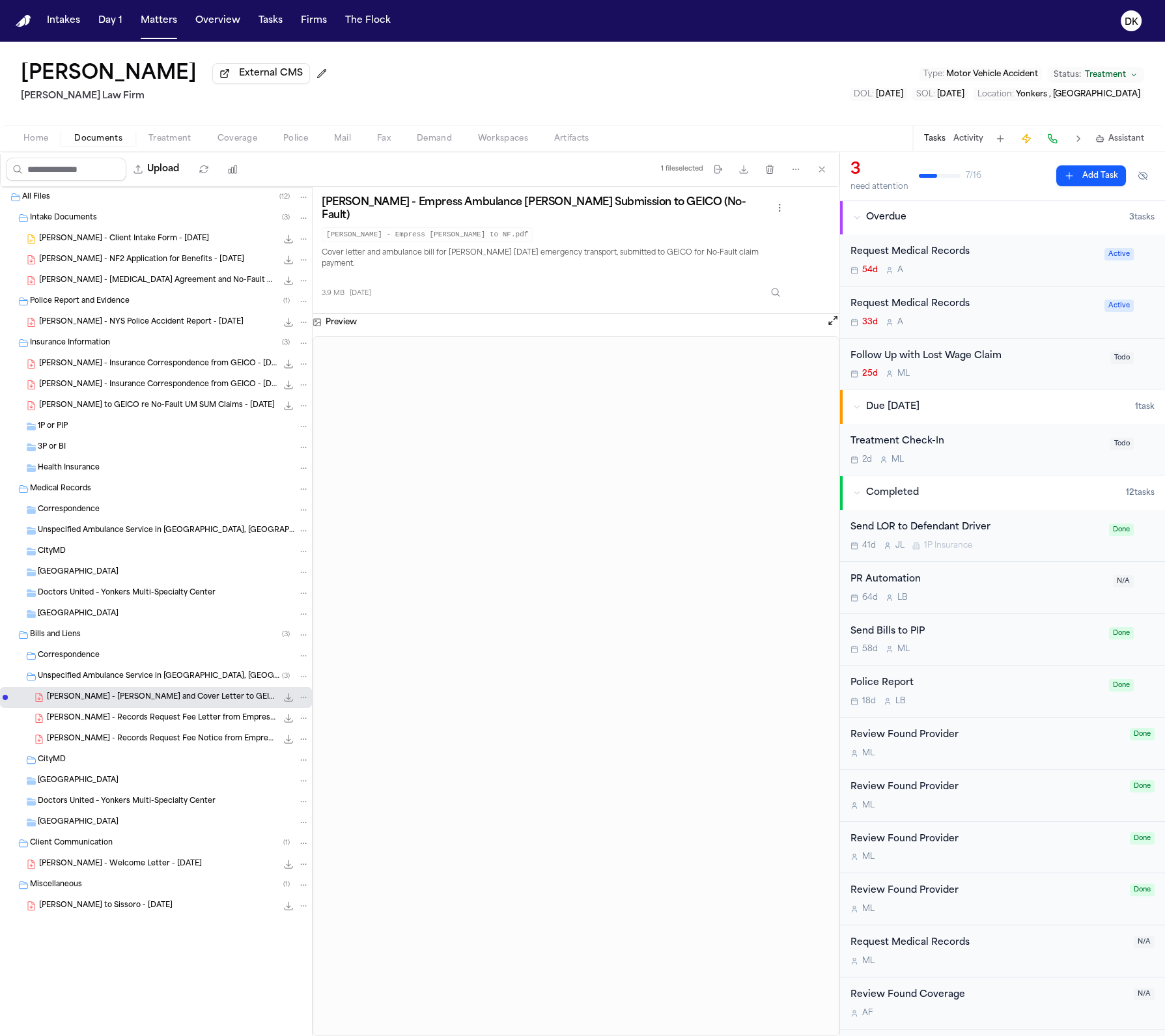
click at [149, 718] on span "S. DaSilva - Records Request Fee Letter from Empress Ambulance - 7.30.25" at bounding box center [162, 718] width 230 height 11
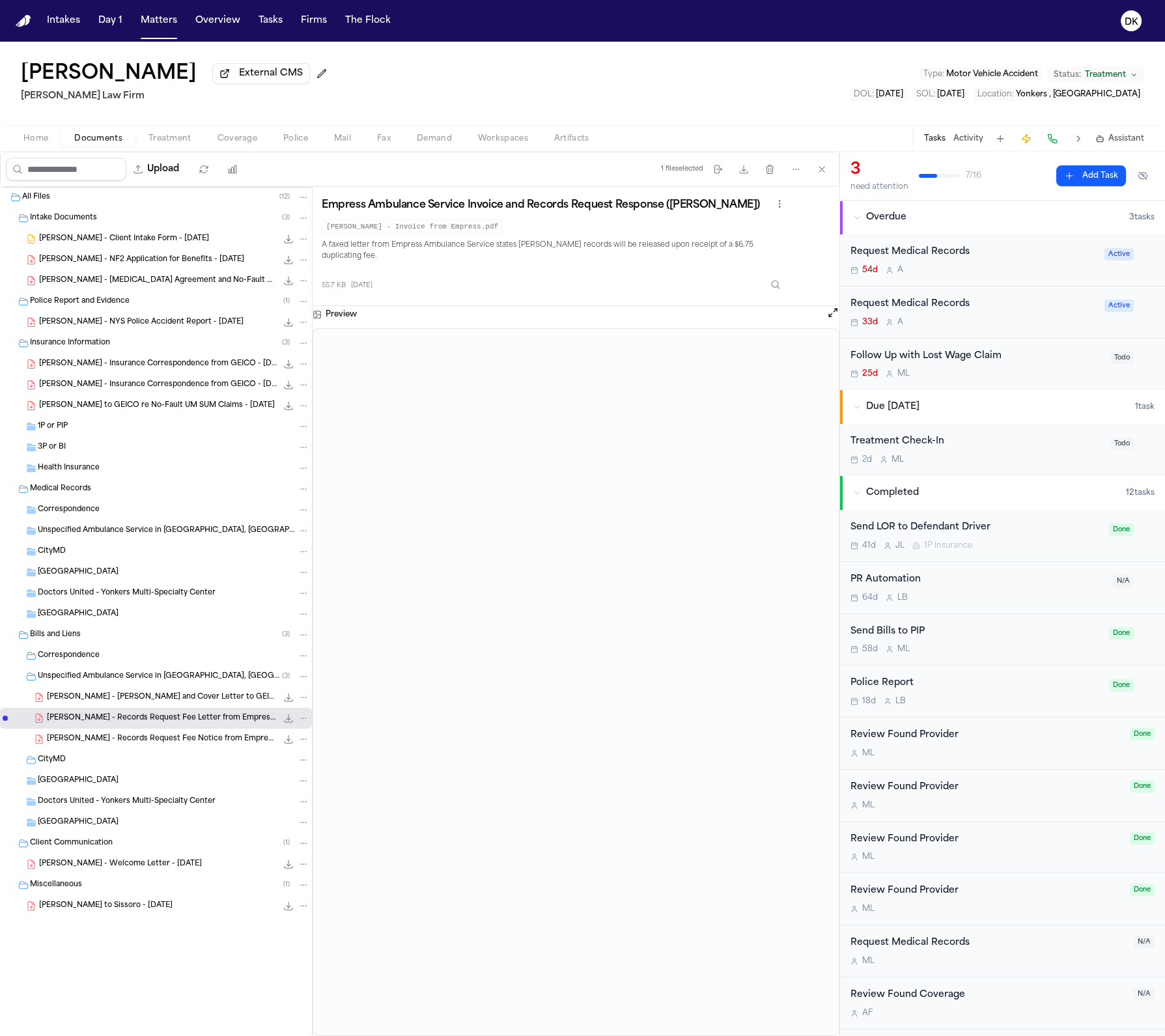
click at [450, 227] on code "S. DaSilva - Invoice from Empress.pdf" at bounding box center [412, 227] width 181 height 15
copy code "S. DaSilva - Invoice from Empress.pdf"
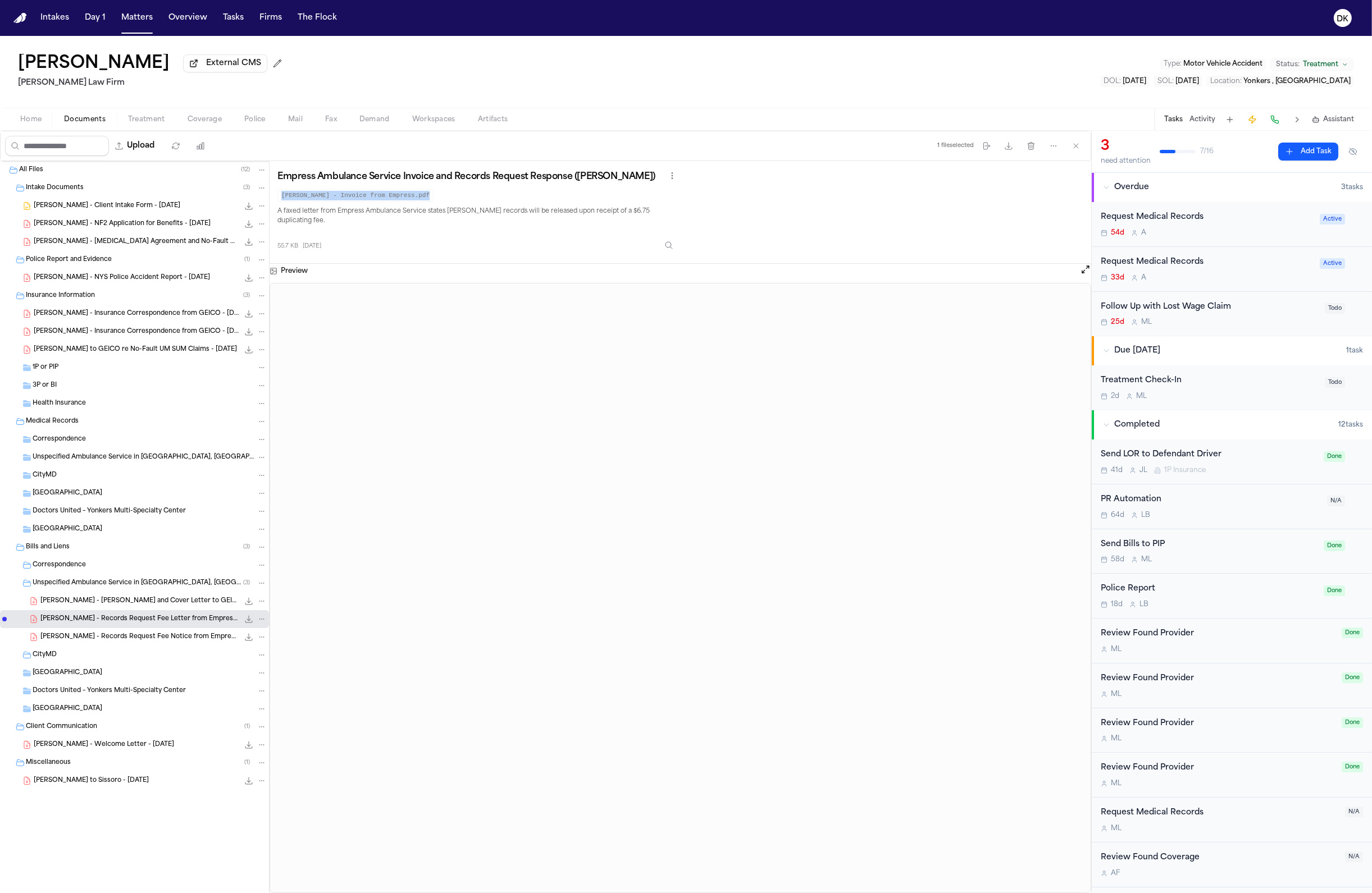
click at [154, 601] on span "S. DaSilva - Bill and Cover Letter to GEICO re Empress Ambulance - 6.17.25" at bounding box center [139, 601] width 198 height 10
click at [151, 623] on span "S. DaSilva - Records Request Fee Letter from Empress Ambulance - 7.30.25" at bounding box center [139, 619] width 198 height 10
click at [168, 604] on span "S. DaSilva - Bill and Cover Letter to GEICO re Empress Ambulance - 6.17.25" at bounding box center [139, 601] width 198 height 10
click at [179, 633] on div "S. DaSilva - Records Request Fee Notice from Empress Ambulance - 7.30.25 55.7 K…" at bounding box center [153, 636] width 226 height 11
click at [179, 623] on span "S. DaSilva - Records Request Fee Letter from Empress Ambulance - 7.30.25" at bounding box center [139, 619] width 198 height 10
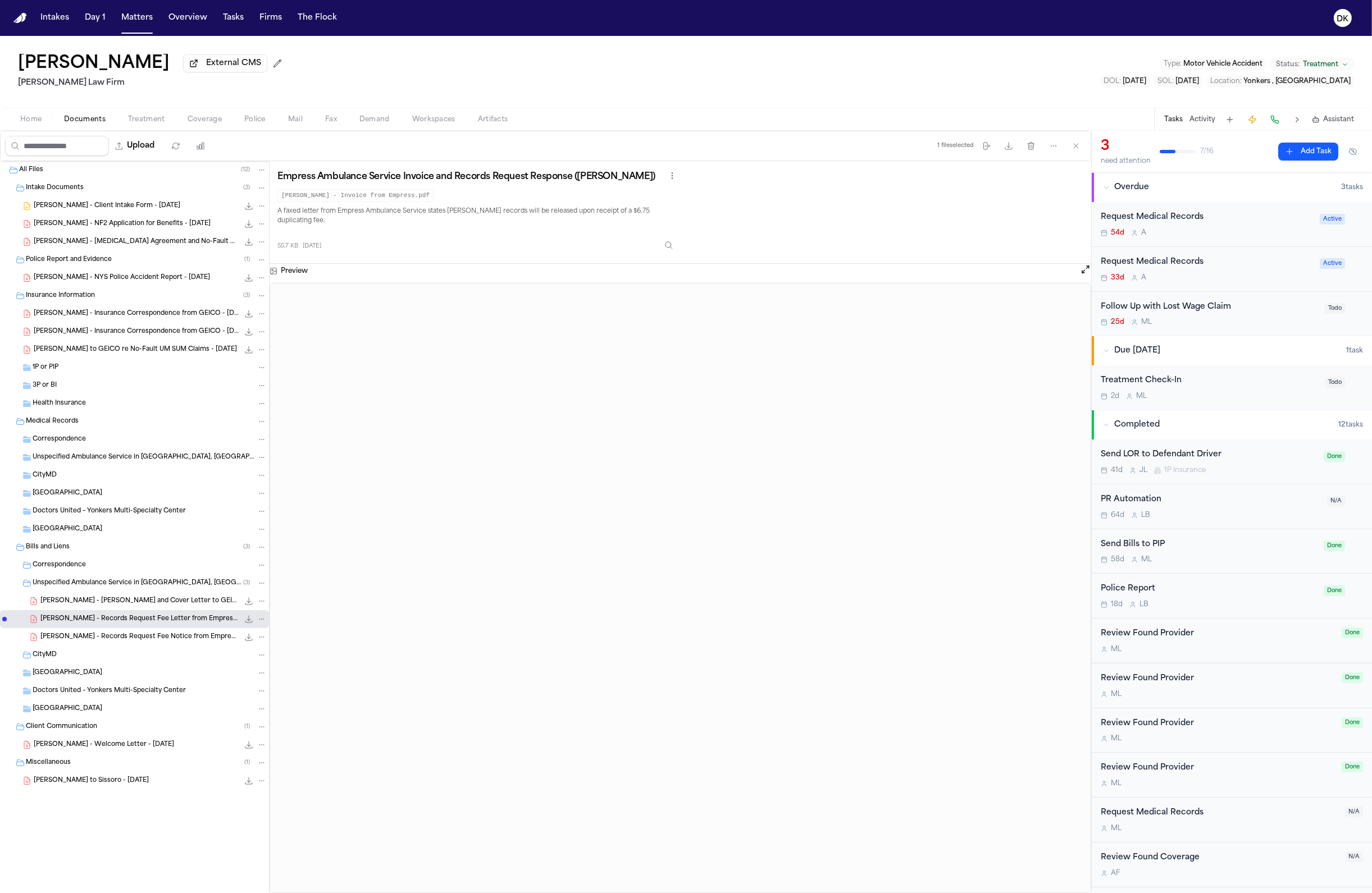
click at [164, 633] on span "S. DaSilva - Records Request Fee Notice from Empress Ambulance - 7.30.25" at bounding box center [139, 637] width 198 height 10
click at [105, 616] on span "S. DaSilva - Records Request Fee Letter from Empress Ambulance - 7.30.25" at bounding box center [139, 619] width 198 height 10
click at [440, 208] on p "A faxed letter from Empress Ambulance Service states Sandy DaSilva’s records wi…" at bounding box center [478, 216] width 401 height 20
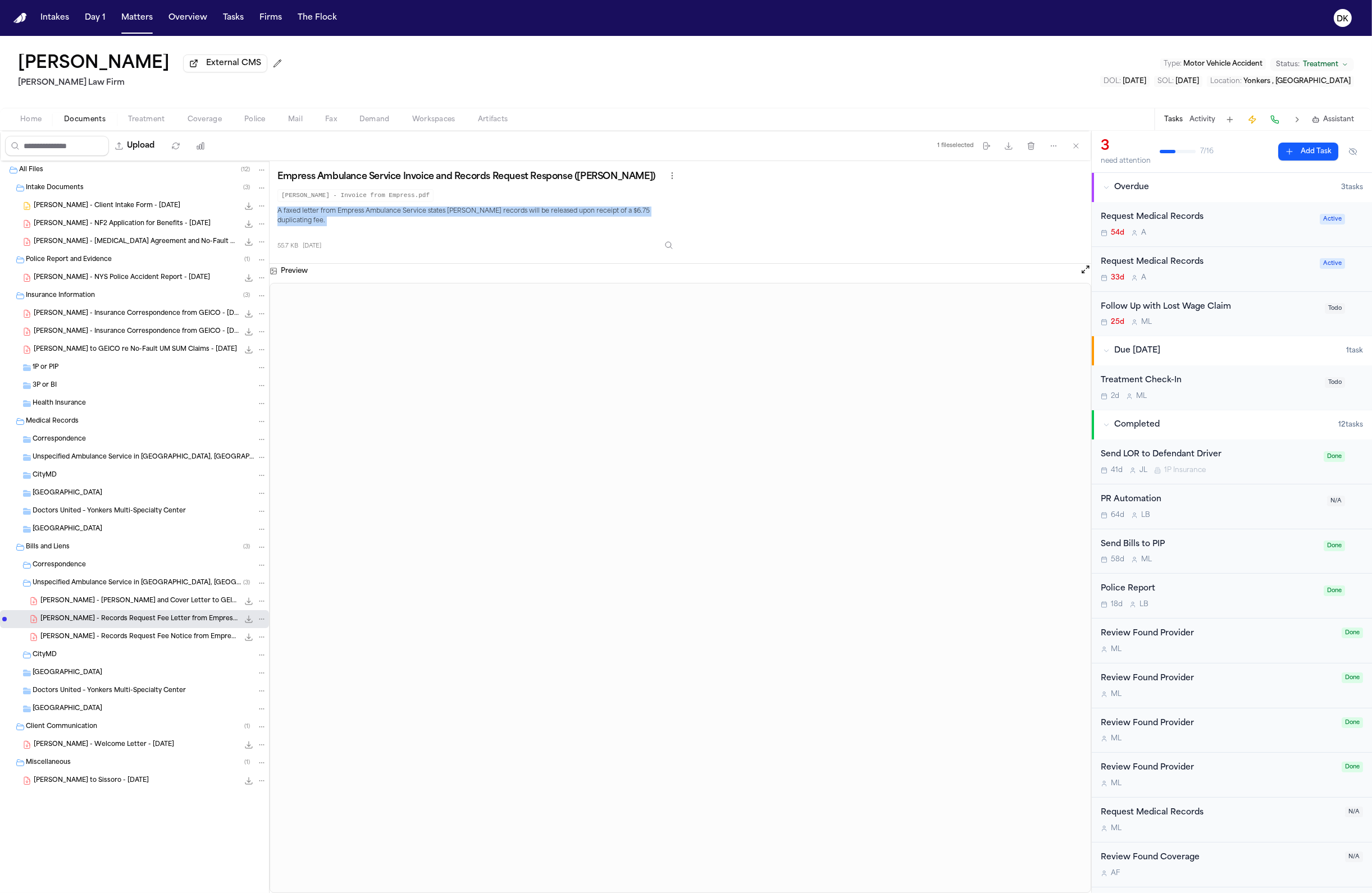
click at [440, 210] on p "A faxed letter from Empress Ambulance Service states Sandy DaSilva’s records wi…" at bounding box center [478, 216] width 401 height 20
click at [558, 213] on p "A faxed letter from Empress Ambulance Service states Sandy DaSilva’s records wi…" at bounding box center [478, 216] width 401 height 20
click at [436, 218] on div "Empress Ambulance Service Invoice and Records Request Response (Sandy DaSilva) …" at bounding box center [478, 212] width 401 height 86
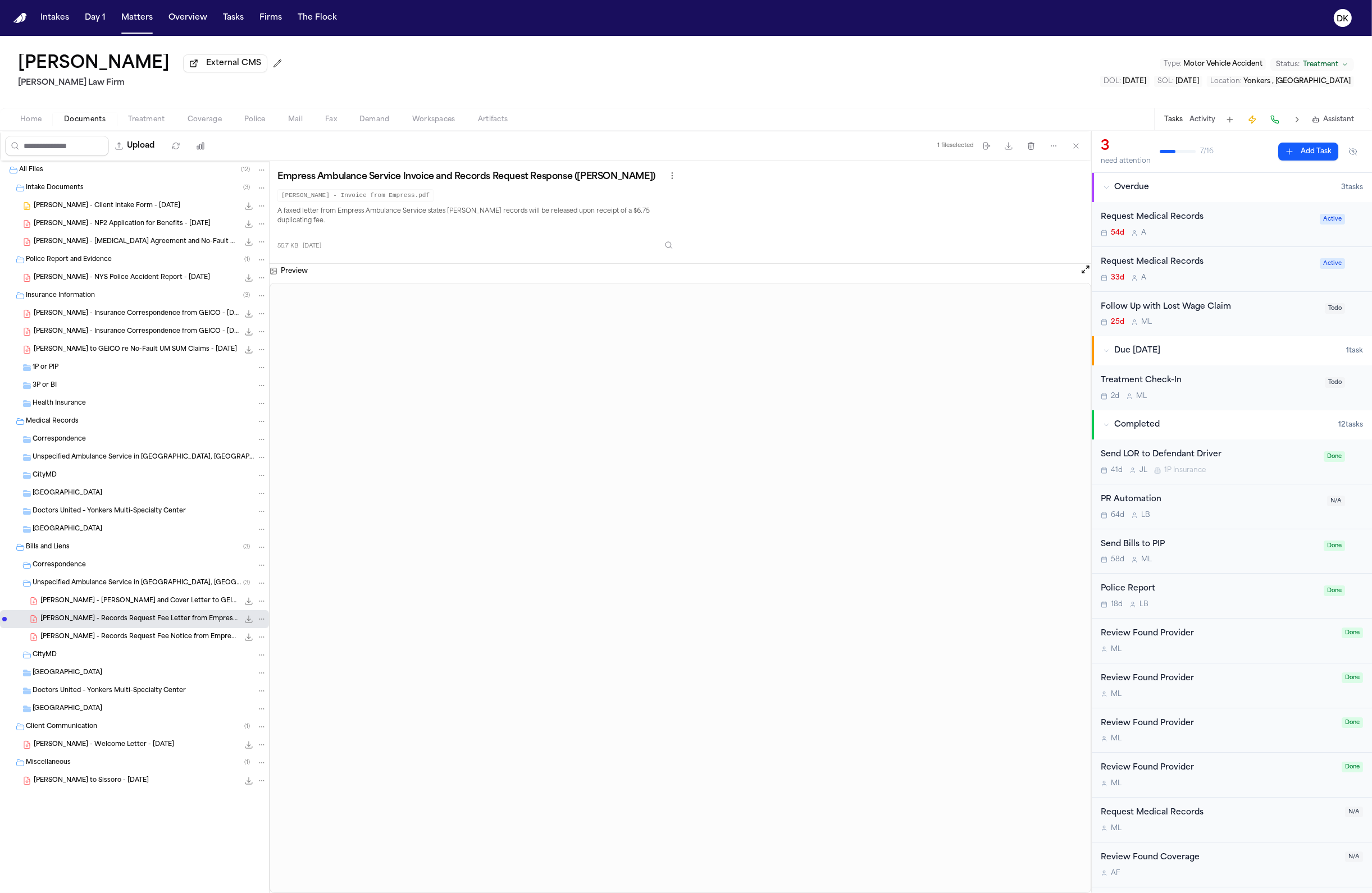
click at [377, 192] on code "S. DaSilva - Invoice from Empress.pdf" at bounding box center [355, 195] width 156 height 13
copy code "S. DaSilva - Invoice from Empress.pdf"
click at [382, 231] on div "55.7 KB 11 days ago" at bounding box center [478, 243] width 401 height 25
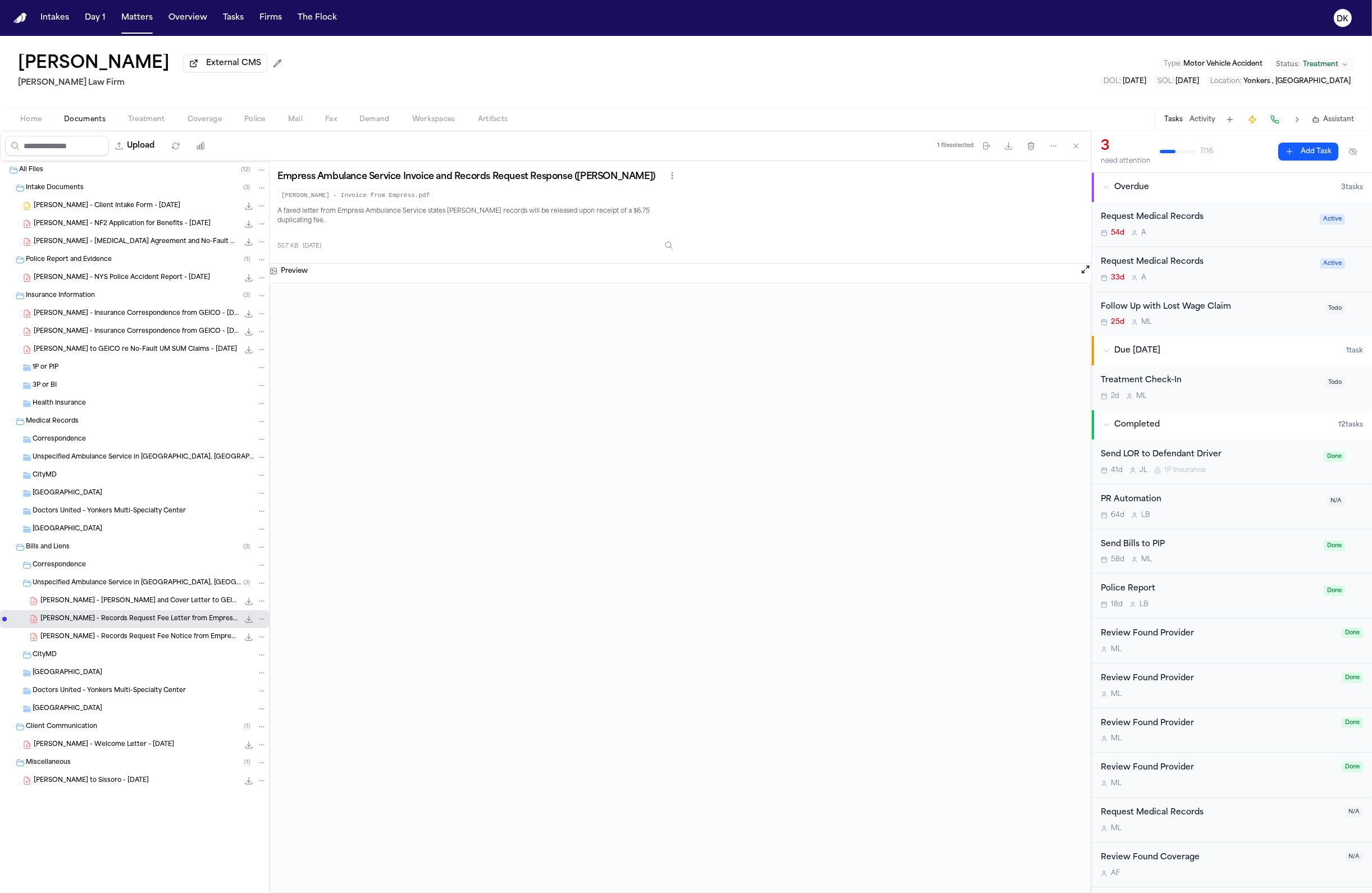
click at [371, 192] on code "S. DaSilva - Invoice from Empress.pdf" at bounding box center [355, 195] width 156 height 13
copy code "S. DaSilva - Invoice from Empress.pdf"
click at [371, 208] on p "A faxed letter from Empress Ambulance Service states Sandy DaSilva’s records wi…" at bounding box center [478, 216] width 401 height 20
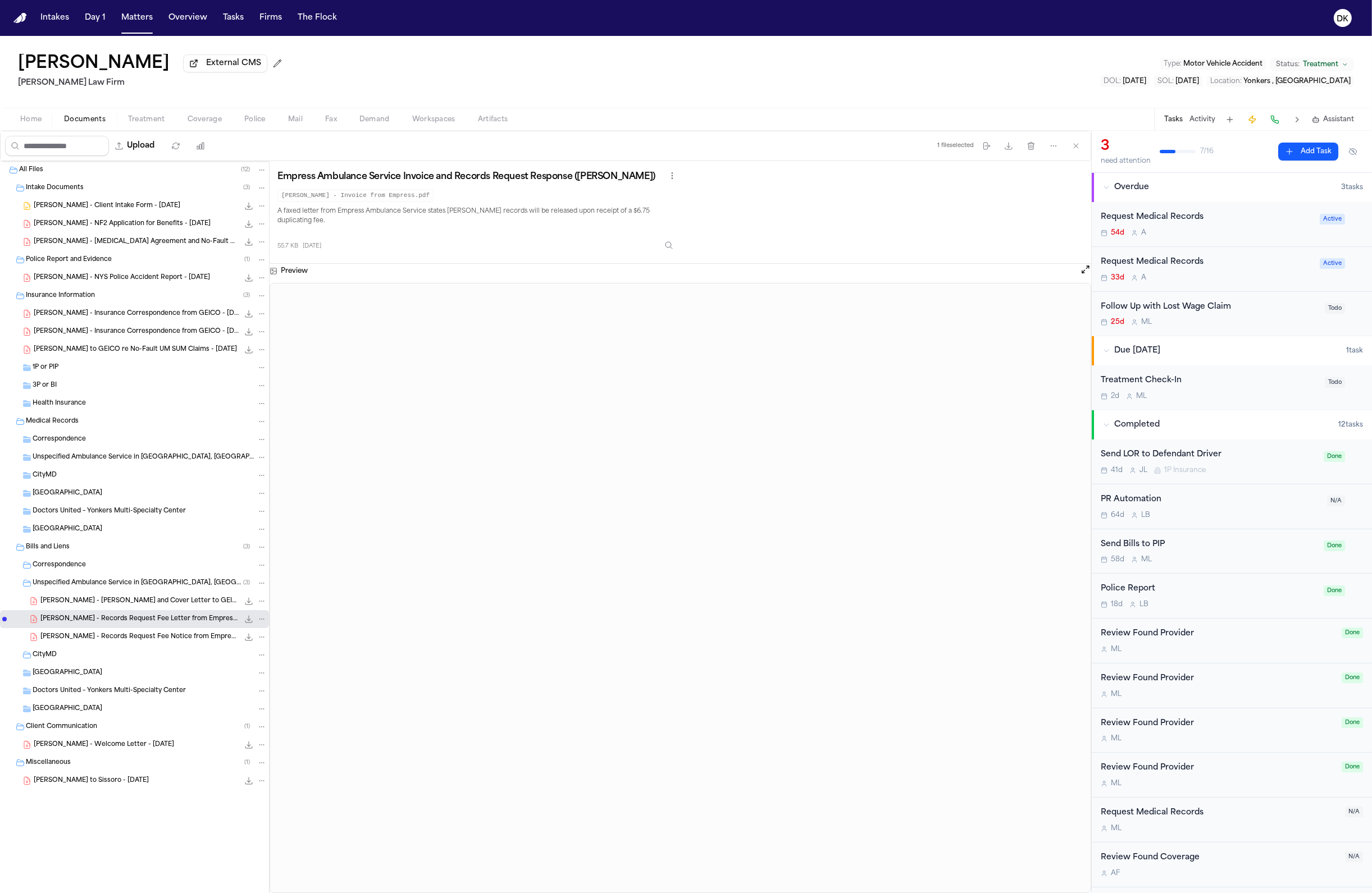
click at [374, 194] on code "S. DaSilva - Invoice from Empress.pdf" at bounding box center [355, 195] width 156 height 13
copy code "S. DaSilva - Invoice from Empress.pdf"
click at [372, 209] on p "A faxed letter from Empress Ambulance Service states Sandy DaSilva’s records wi…" at bounding box center [478, 216] width 401 height 20
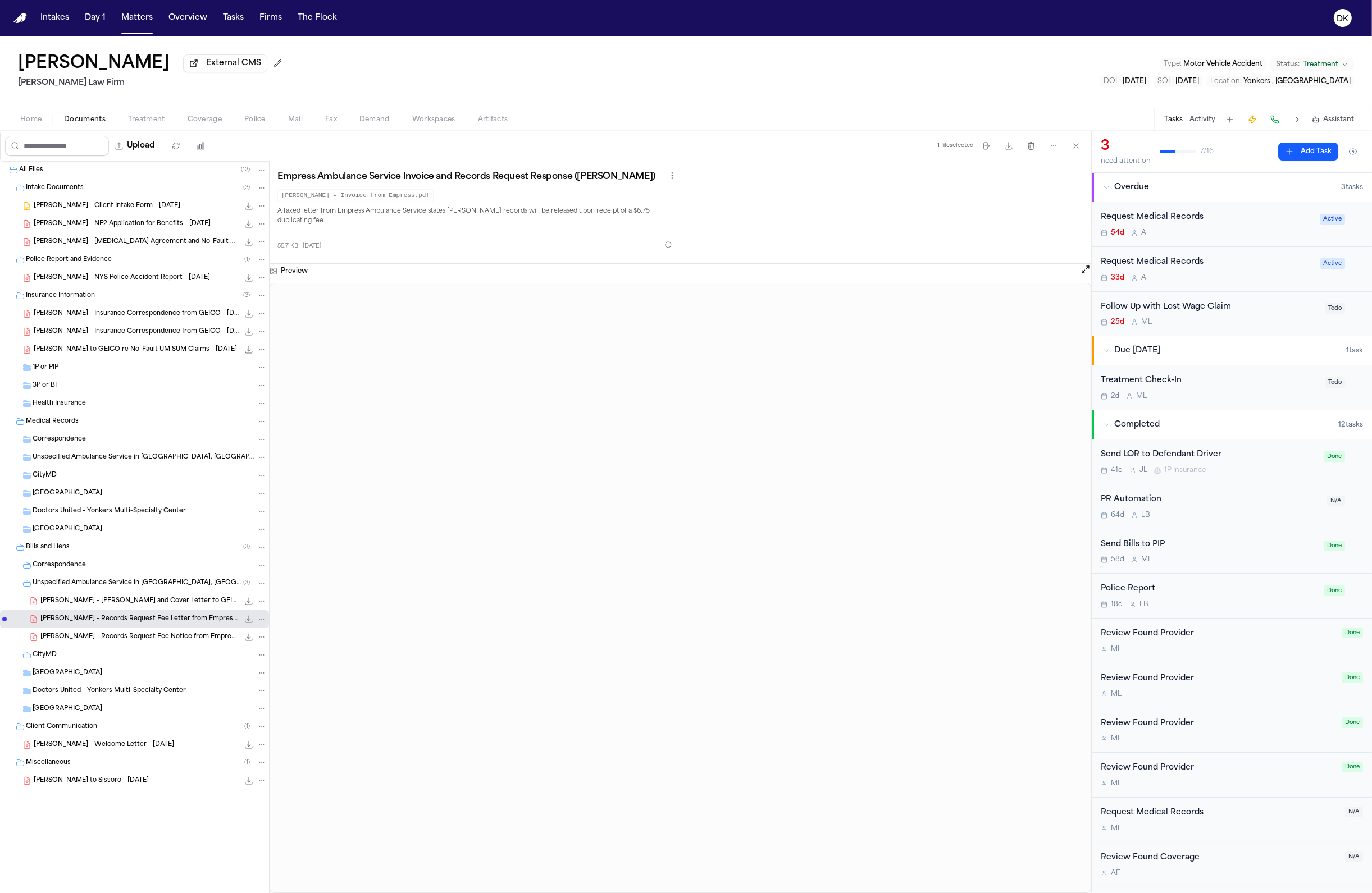
click at [371, 191] on code "S. DaSilva - Invoice from Empress.pdf" at bounding box center [355, 195] width 156 height 13
copy code "S. DaSilva - Invoice from Empress.pdf"
click at [370, 213] on p "A faxed letter from Empress Ambulance Service states Sandy DaSilva’s records wi…" at bounding box center [478, 216] width 401 height 20
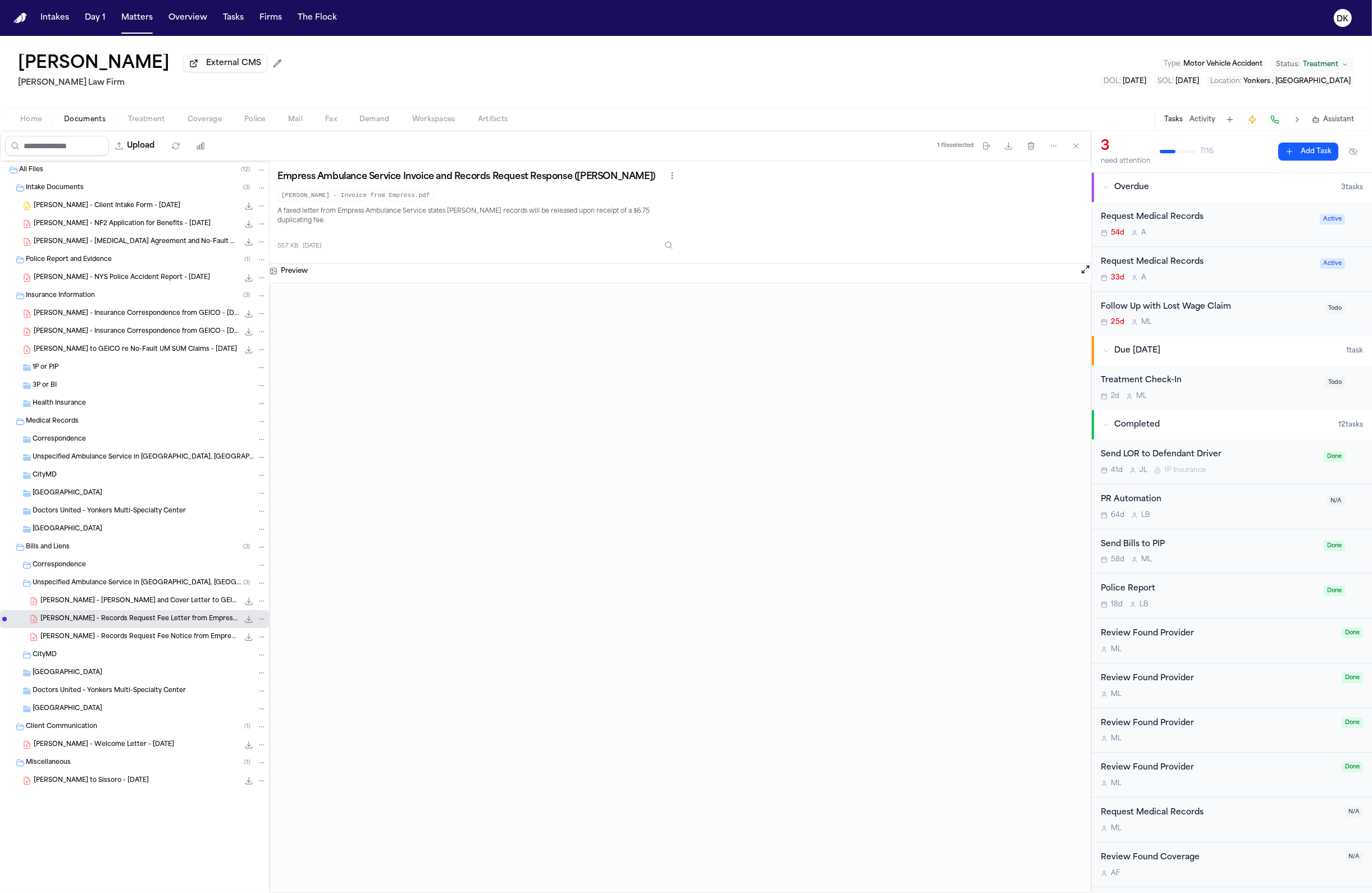
click at [366, 194] on code "S. DaSilva - Invoice from Empress.pdf" at bounding box center [355, 195] width 156 height 13
copy code "S. DaSilva - Invoice from Empress.pdf"
click at [355, 214] on p "A faxed letter from Empress Ambulance Service states Sandy DaSilva’s records wi…" at bounding box center [478, 216] width 401 height 20
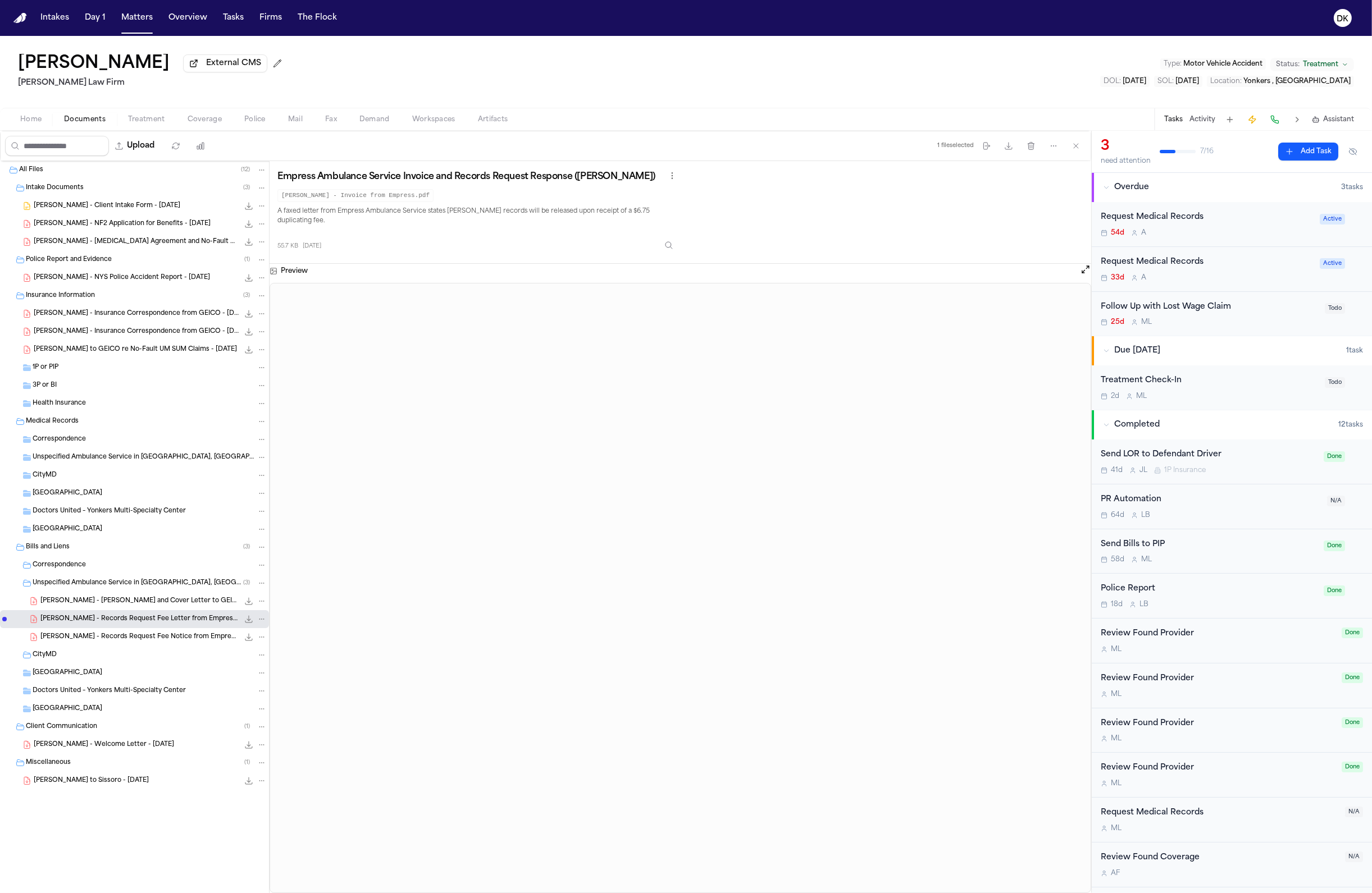
click at [356, 191] on code "S. DaSilva - Invoice from Empress.pdf" at bounding box center [355, 195] width 156 height 13
copy code "S. DaSilva - Invoice from Empress.pdf"
click at [136, 605] on span "S. DaSilva - Bill and Cover Letter to GEICO re Empress Ambulance - 6.17.25" at bounding box center [139, 601] width 198 height 10
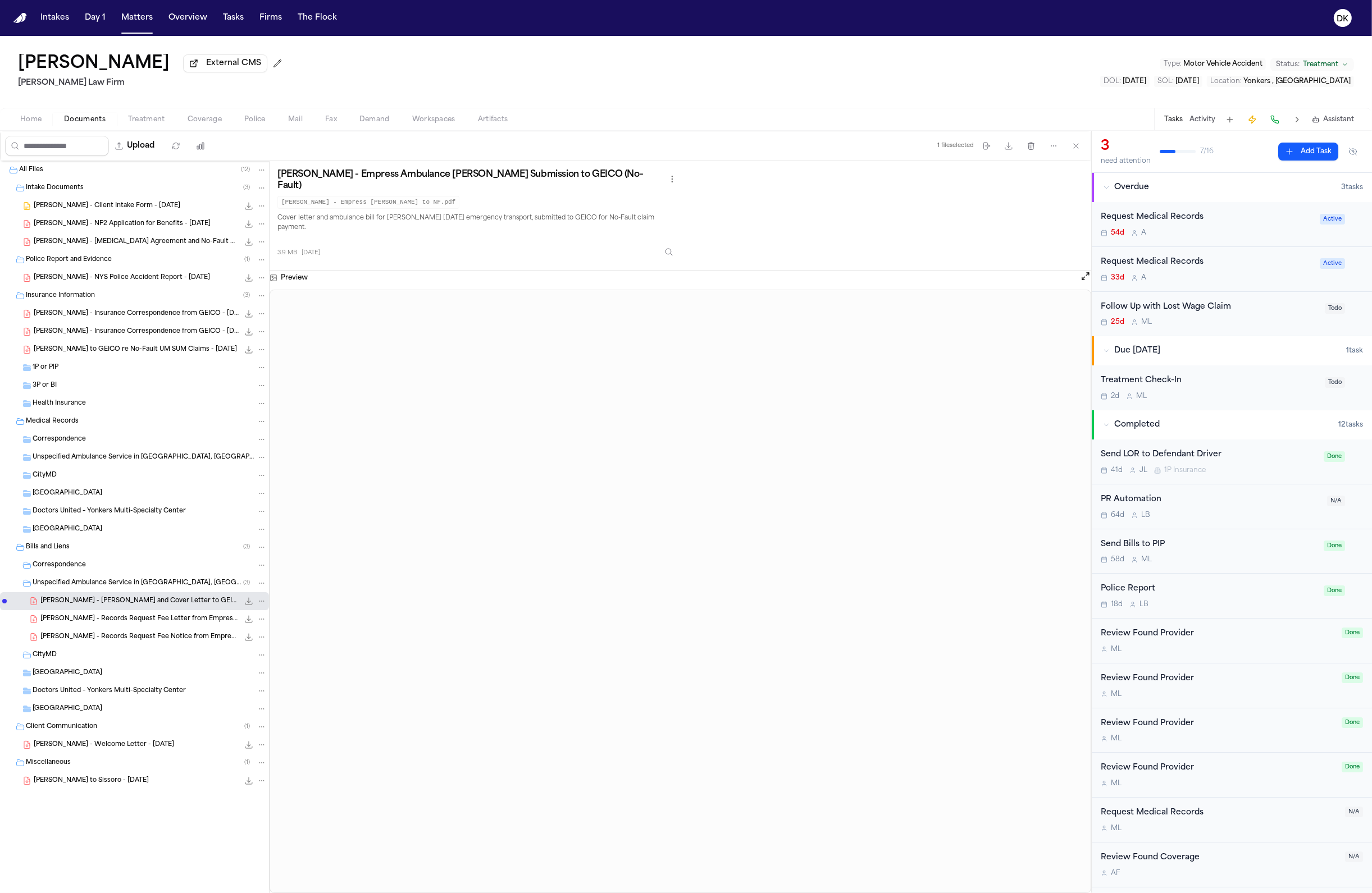
click at [125, 632] on div "S. DaSilva - Records Request Fee Notice from Empress Ambulance - 7.30.25 55.7 K…" at bounding box center [134, 637] width 269 height 18
click at [114, 646] on div "S. DaSilva - Records Request Fee Notice from Empress Ambulance - 7.30.25 55.7 K…" at bounding box center [134, 637] width 269 height 18
click at [133, 624] on span "S. DaSilva - Records Request Fee Letter from Empress Ambulance - 7.30.25" at bounding box center [139, 619] width 198 height 10
click at [162, 606] on span "S. DaSilva - Bill and Cover Letter to GEICO re Empress Ambulance - 6.17.25" at bounding box center [139, 601] width 198 height 10
click at [155, 642] on span "S. DaSilva - Records Request Fee Notice from Empress Ambulance - 7.30.25" at bounding box center [139, 637] width 198 height 10
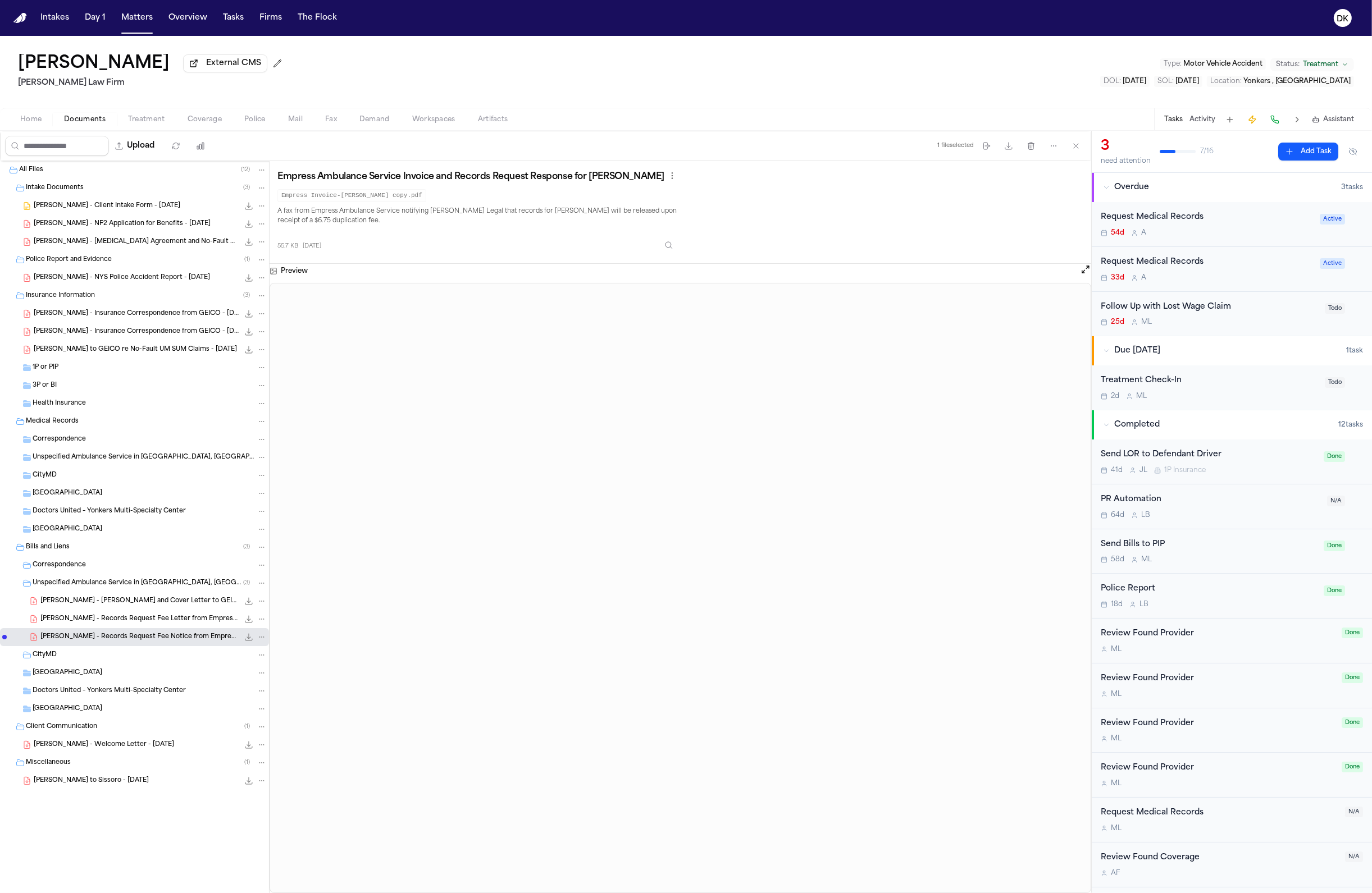
click at [165, 619] on span "S. DaSilva - Records Request Fee Letter from Empress Ambulance - 7.30.25" at bounding box center [139, 619] width 198 height 10
click at [167, 610] on div "S. DaSilva - Bill and Cover Letter to GEICO re Empress Ambulance - 6.17.25 3.9 …" at bounding box center [134, 601] width 269 height 18
click at [1004, 26] on button "DK" at bounding box center [1343, 17] width 32 height 25
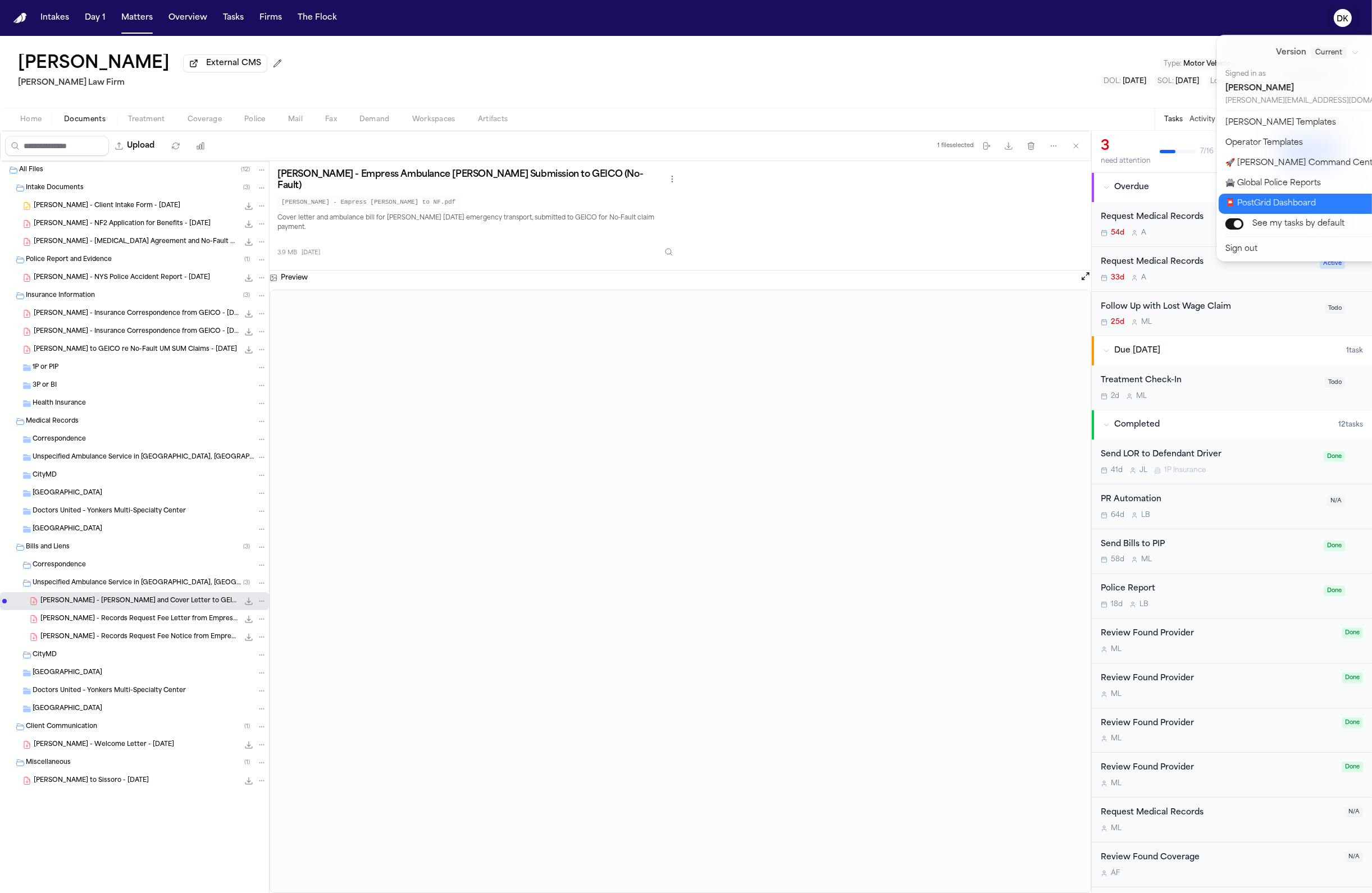
click at [1004, 195] on button "📮 PostGrid Dashboard" at bounding box center [1324, 204] width 211 height 20
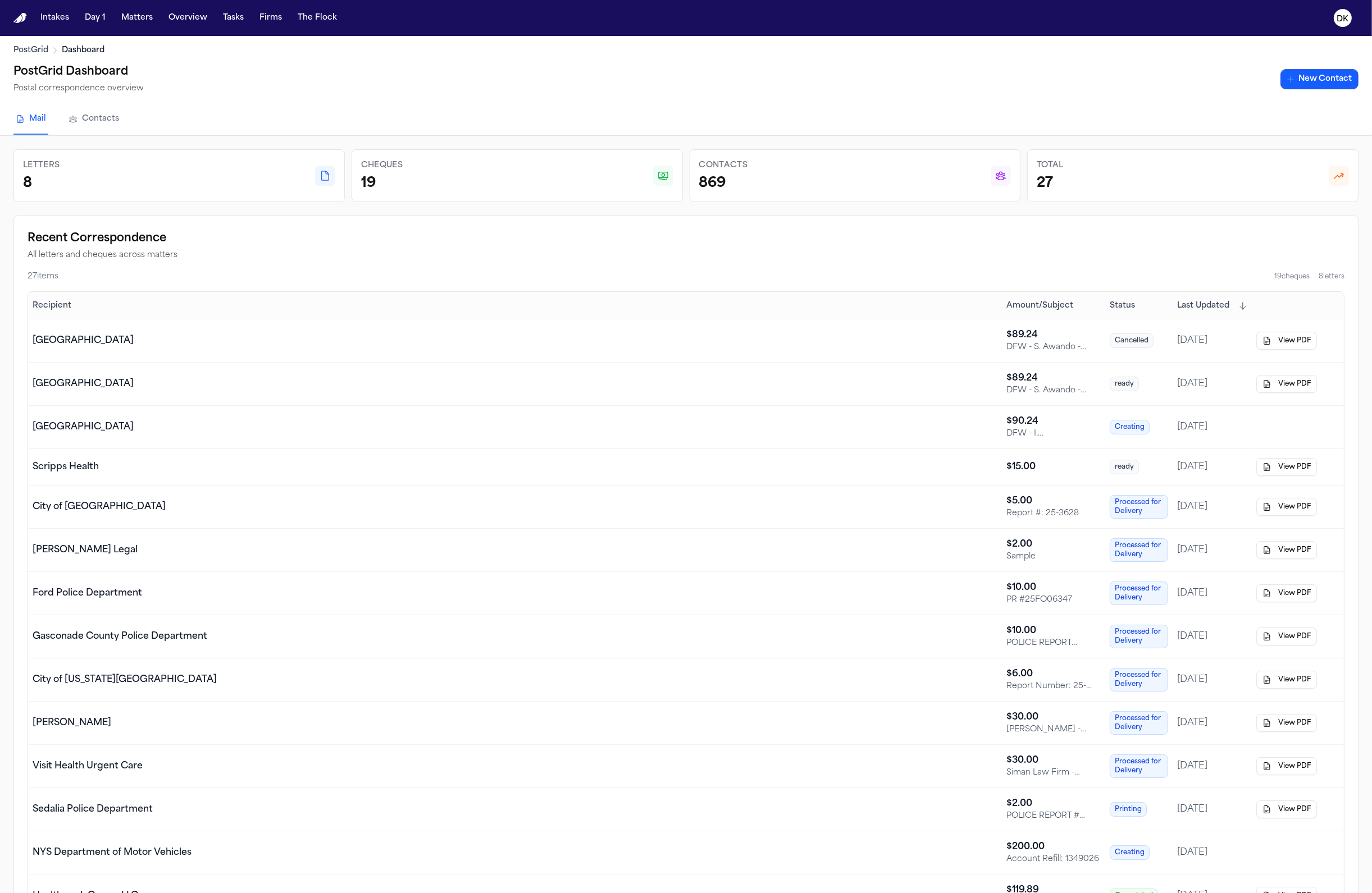
click at [586, 427] on div "[GEOGRAPHIC_DATA]" at bounding box center [515, 428] width 965 height 14
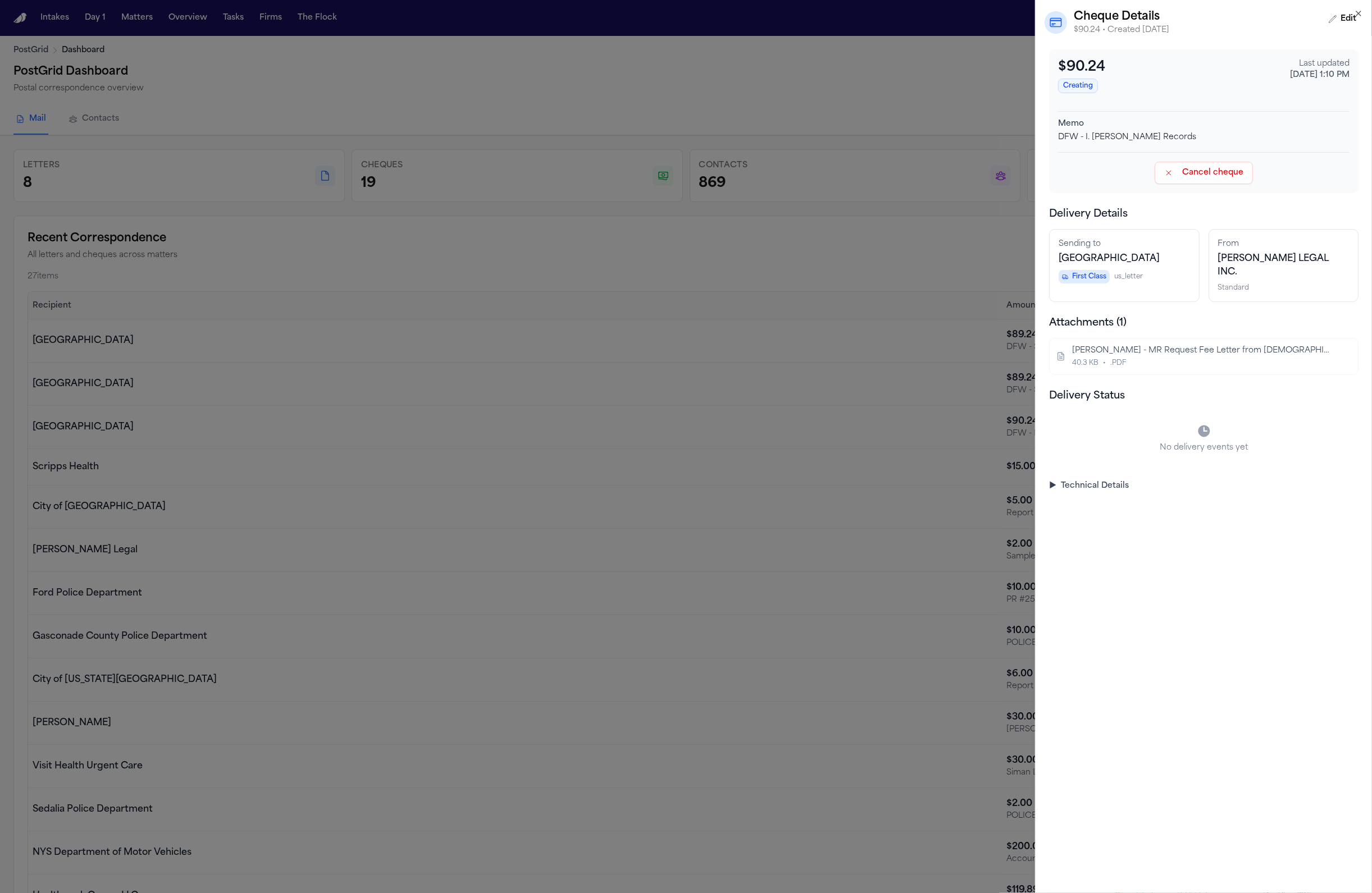
click at [1004, 139] on div "DFW - I. Montanez ER Records" at bounding box center [1203, 137] width 292 height 11
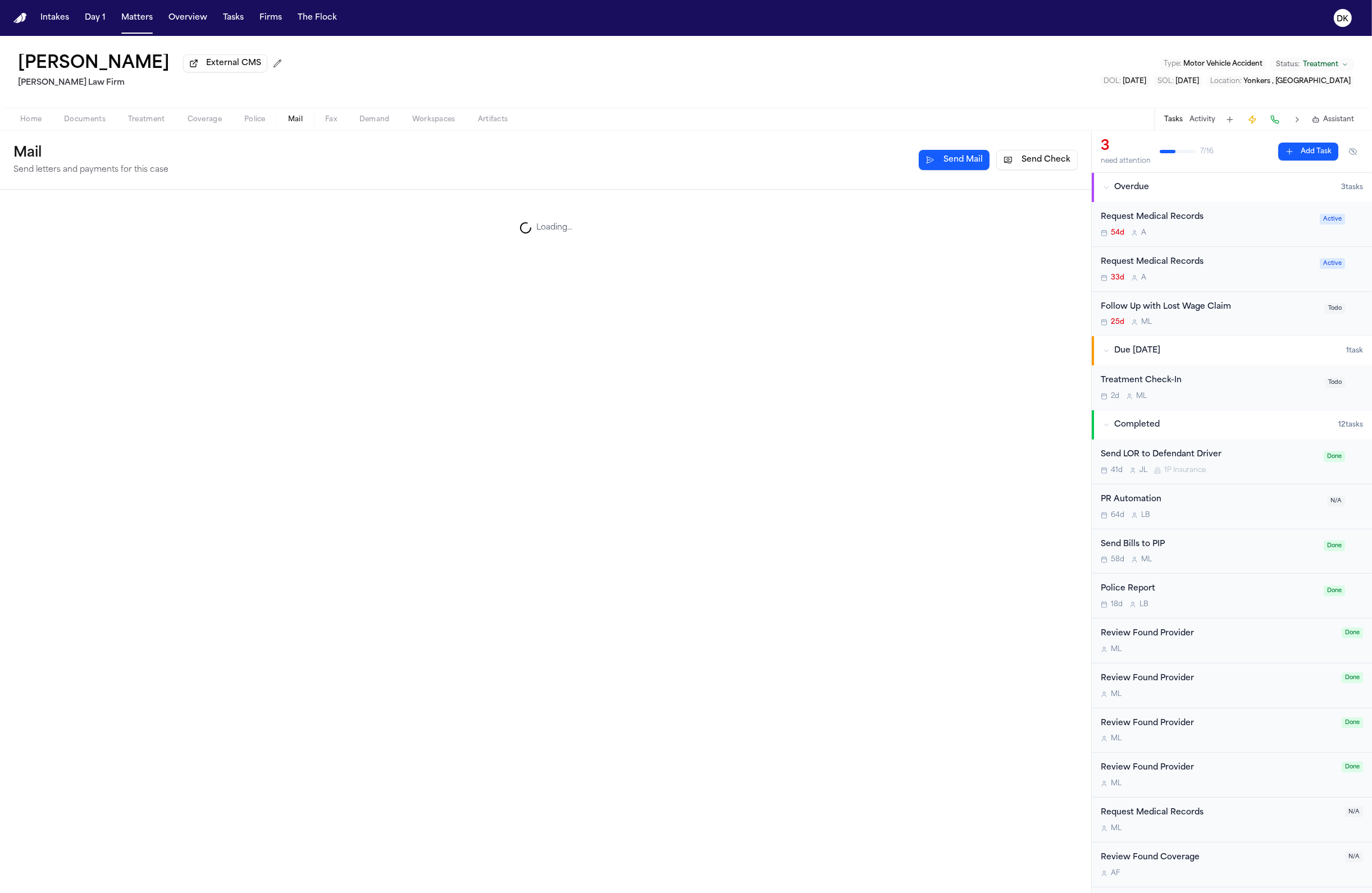
click at [290, 120] on span "Mail" at bounding box center [295, 120] width 14 height 9
click at [1004, 17] on text "DK" at bounding box center [1343, 19] width 12 height 8
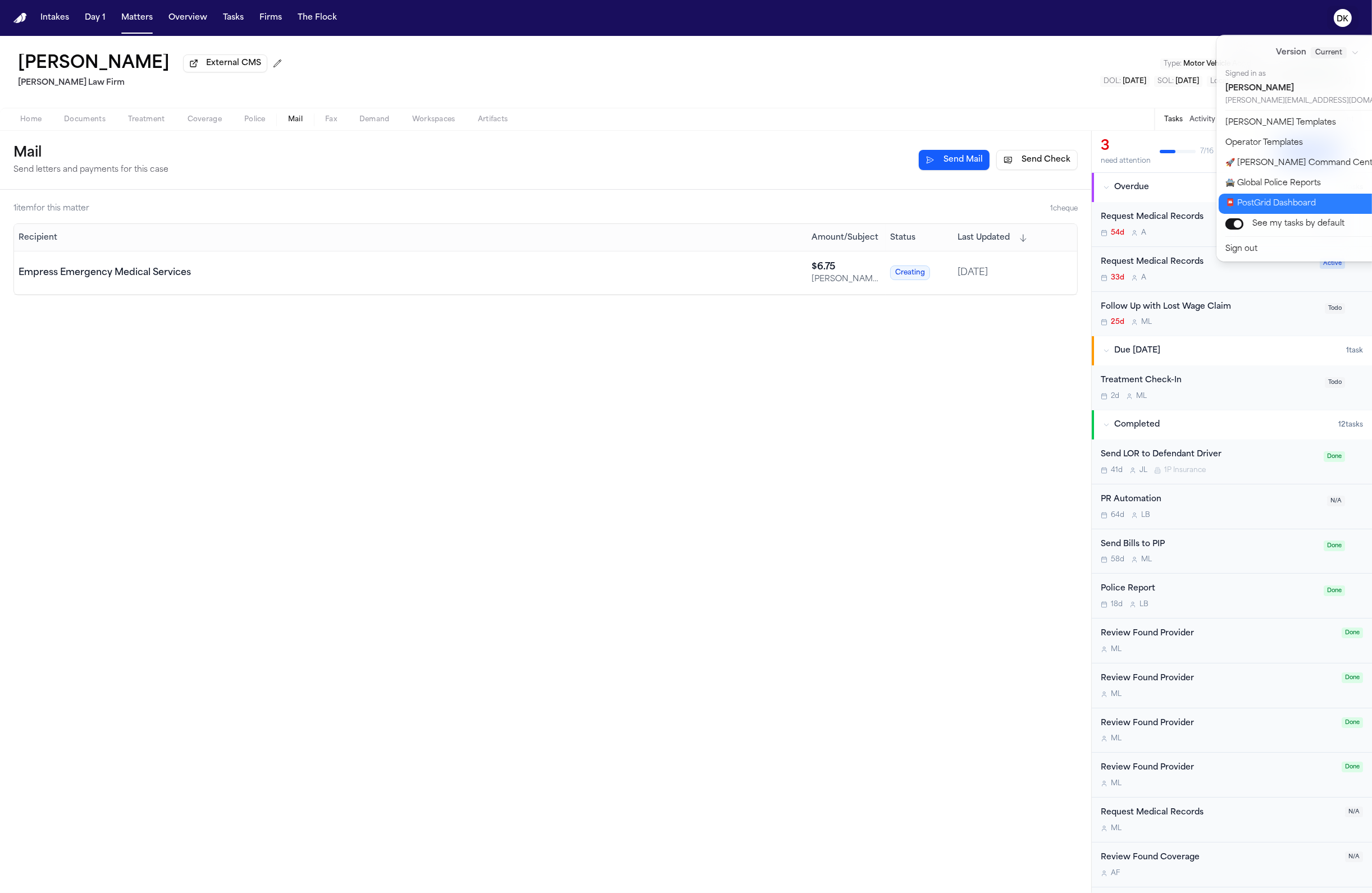
click at [1004, 204] on button "📮 PostGrid Dashboard" at bounding box center [1324, 204] width 211 height 20
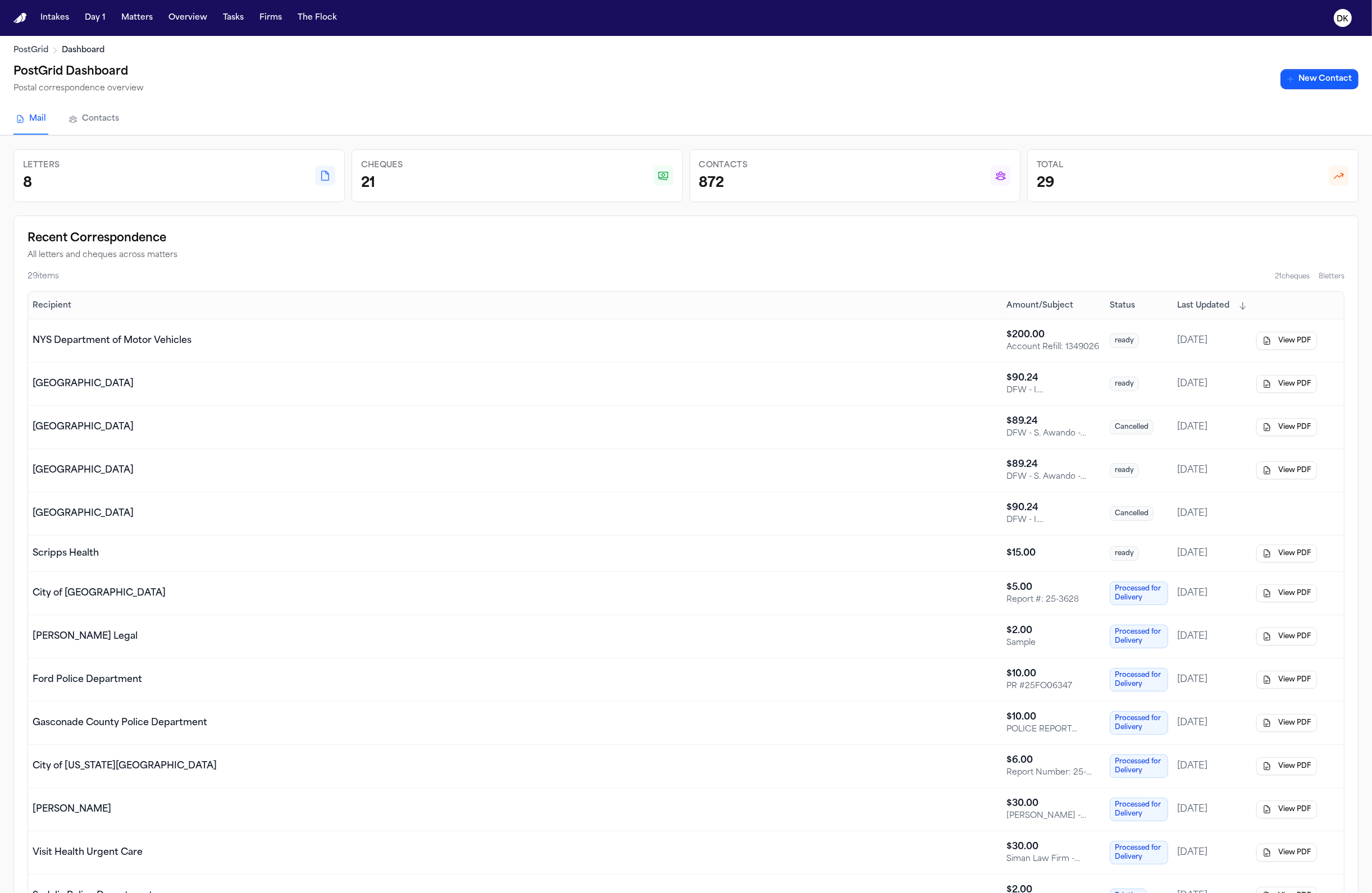
click at [1004, 297] on th "Status" at bounding box center [1139, 306] width 67 height 27
click at [1004, 306] on span "Status" at bounding box center [1122, 306] width 25 height 11
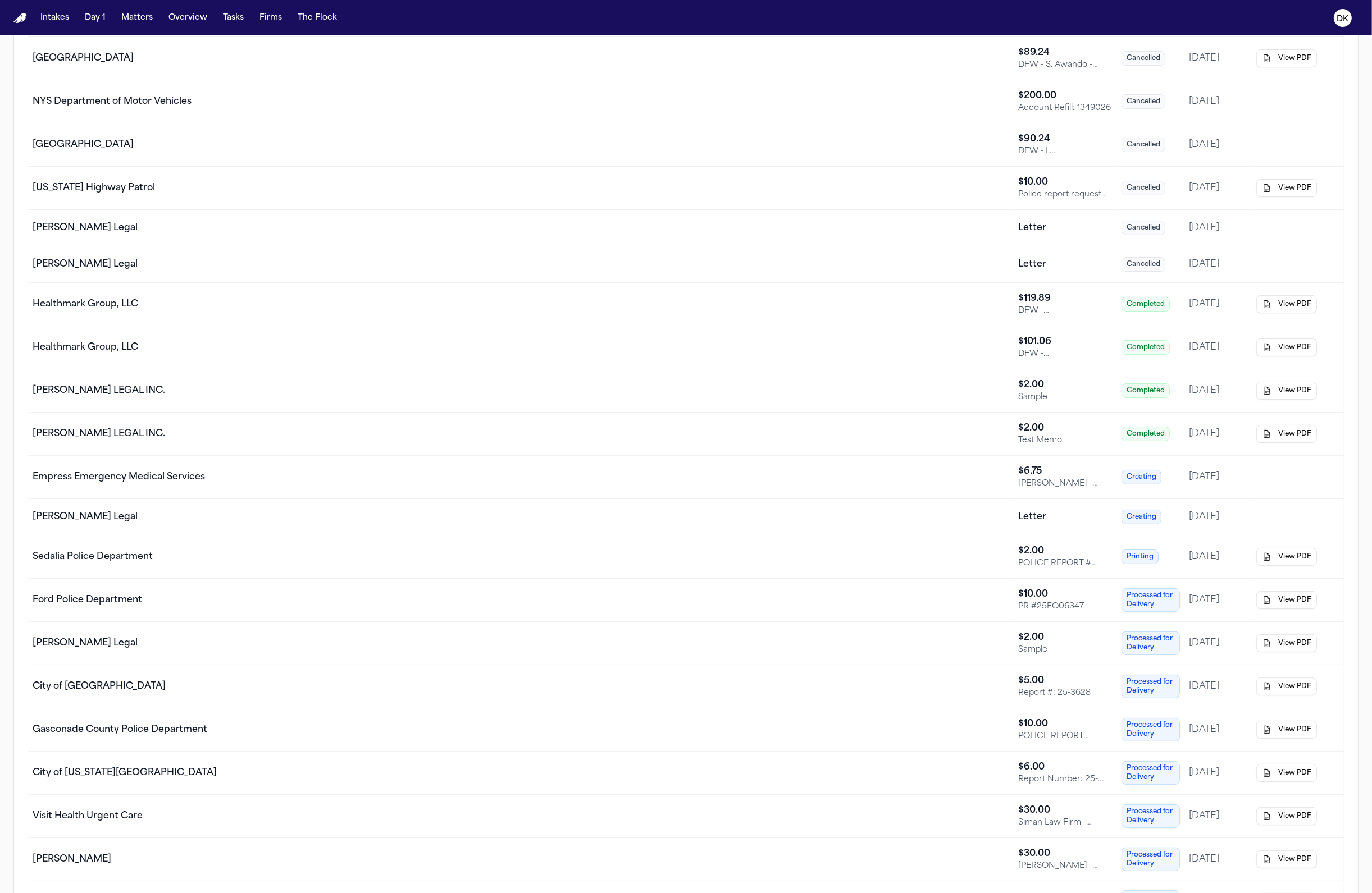
scroll to position [656, 0]
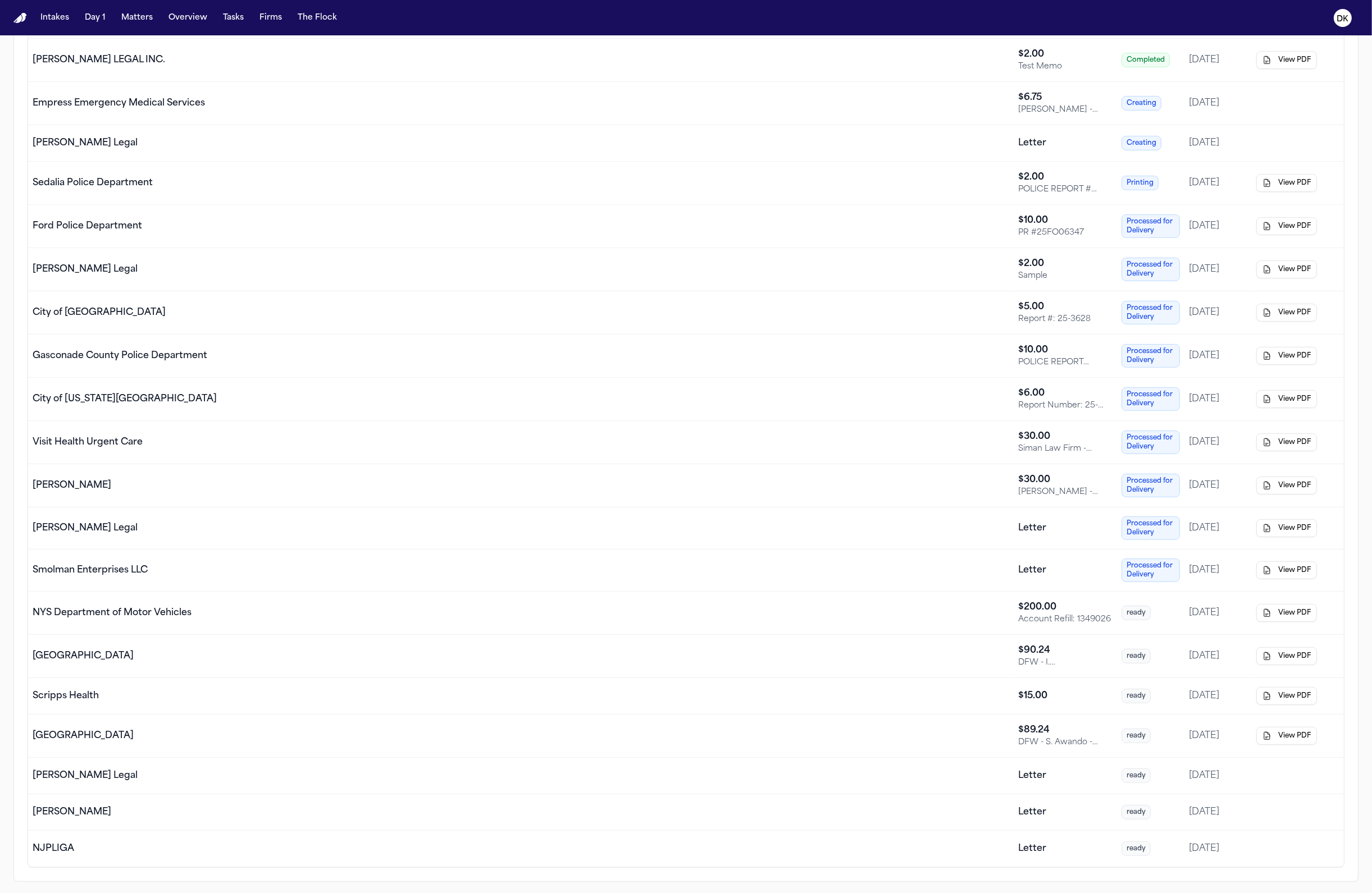
click at [831, 844] on div "NJPLIGA" at bounding box center [521, 849] width 977 height 14
click at [884, 808] on div "[PERSON_NAME]" at bounding box center [521, 812] width 977 height 14
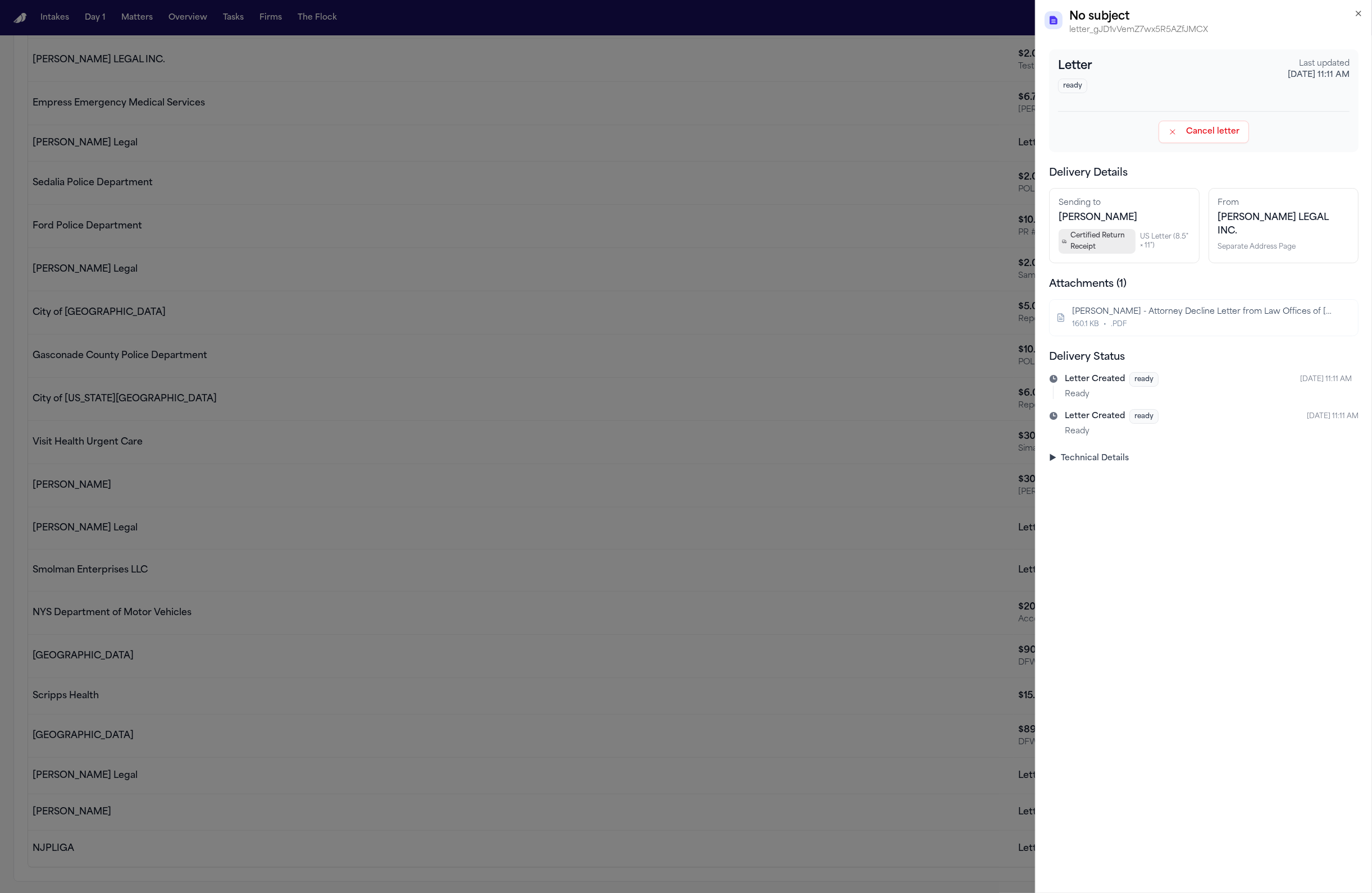
click at [1004, 461] on summary "▶ Technical Details" at bounding box center [1203, 459] width 310 height 11
click at [1004, 462] on summary "▶ Technical Details" at bounding box center [1203, 459] width 310 height 11
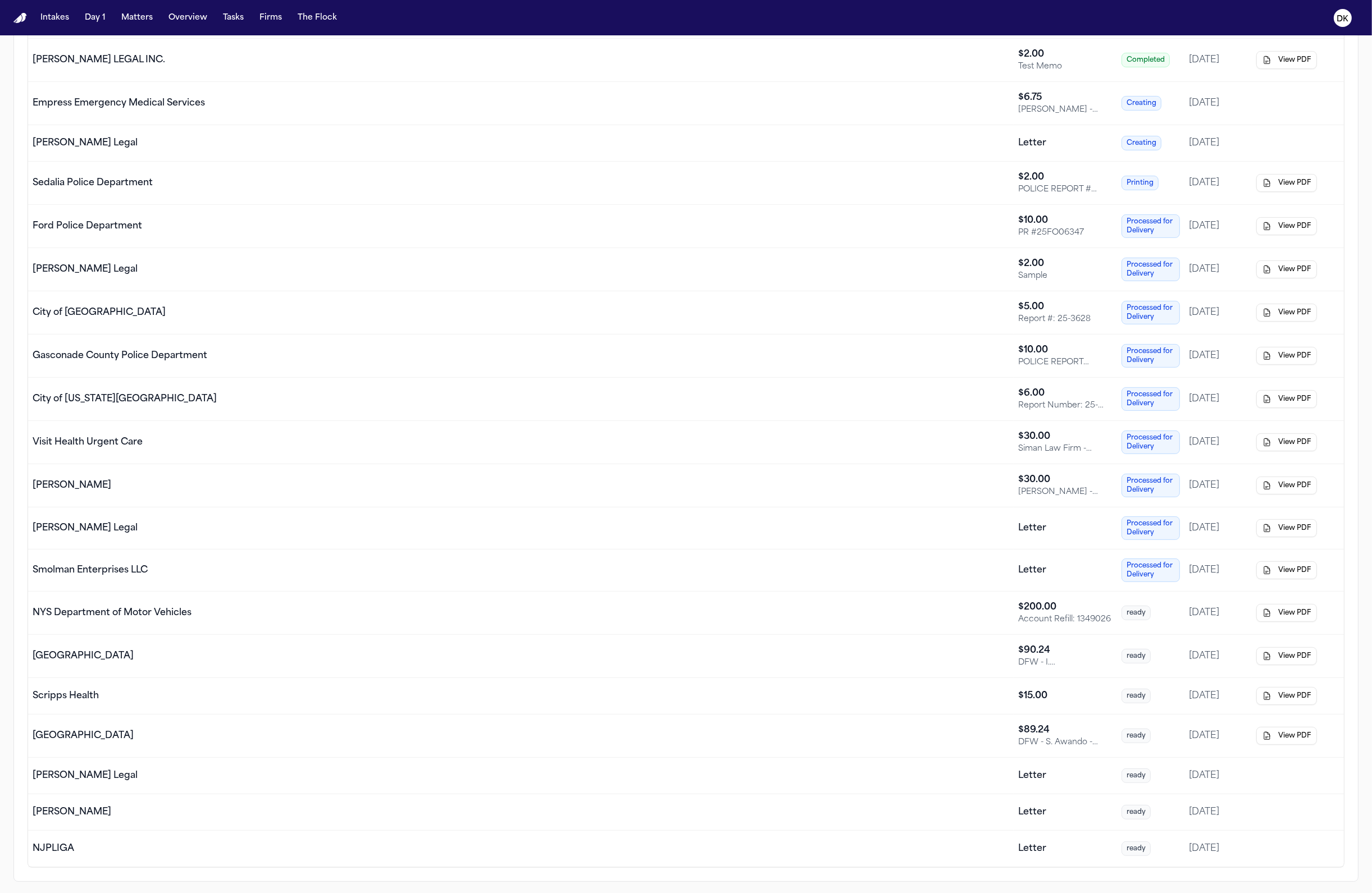
click at [955, 766] on td "[PERSON_NAME] Legal" at bounding box center [521, 776] width 986 height 36
click at [948, 825] on td "[PERSON_NAME]" at bounding box center [521, 812] width 986 height 36
click at [943, 827] on td "[PERSON_NAME]" at bounding box center [521, 812] width 986 height 36
click at [962, 845] on div "NJPLIGA" at bounding box center [521, 849] width 977 height 14
click at [967, 773] on div "[PERSON_NAME] Legal" at bounding box center [521, 776] width 977 height 14
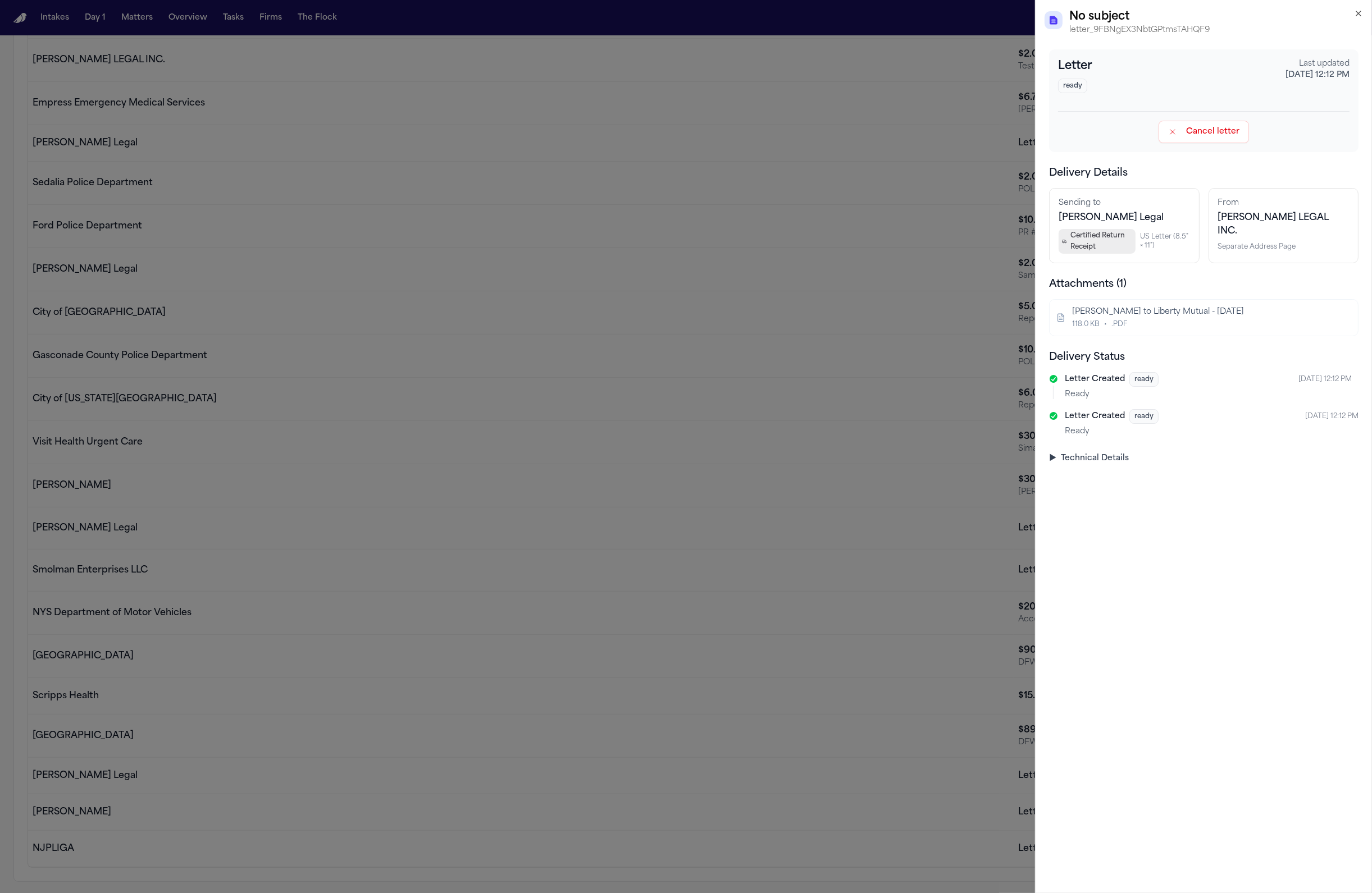
click at [1004, 552] on div "Letter ready Last updated Sep 5, 2025, 12:12 PM Cancel letter Delivery Details …" at bounding box center [1204, 471] width 336 height 844
drag, startPoint x: 1114, startPoint y: 491, endPoint x: 1114, endPoint y: 484, distance: 7.0
click at [1004, 491] on div "Letter ready Last updated Sep 5, 2025, 12:12 PM Cancel letter Delivery Details …" at bounding box center [1204, 471] width 336 height 844
click at [1004, 463] on div "Letter ready Last updated Sep 5, 2025, 12:12 PM Cancel letter Delivery Details …" at bounding box center [1204, 471] width 336 height 844
click at [1004, 461] on summary "▶ Technical Details" at bounding box center [1203, 459] width 310 height 11
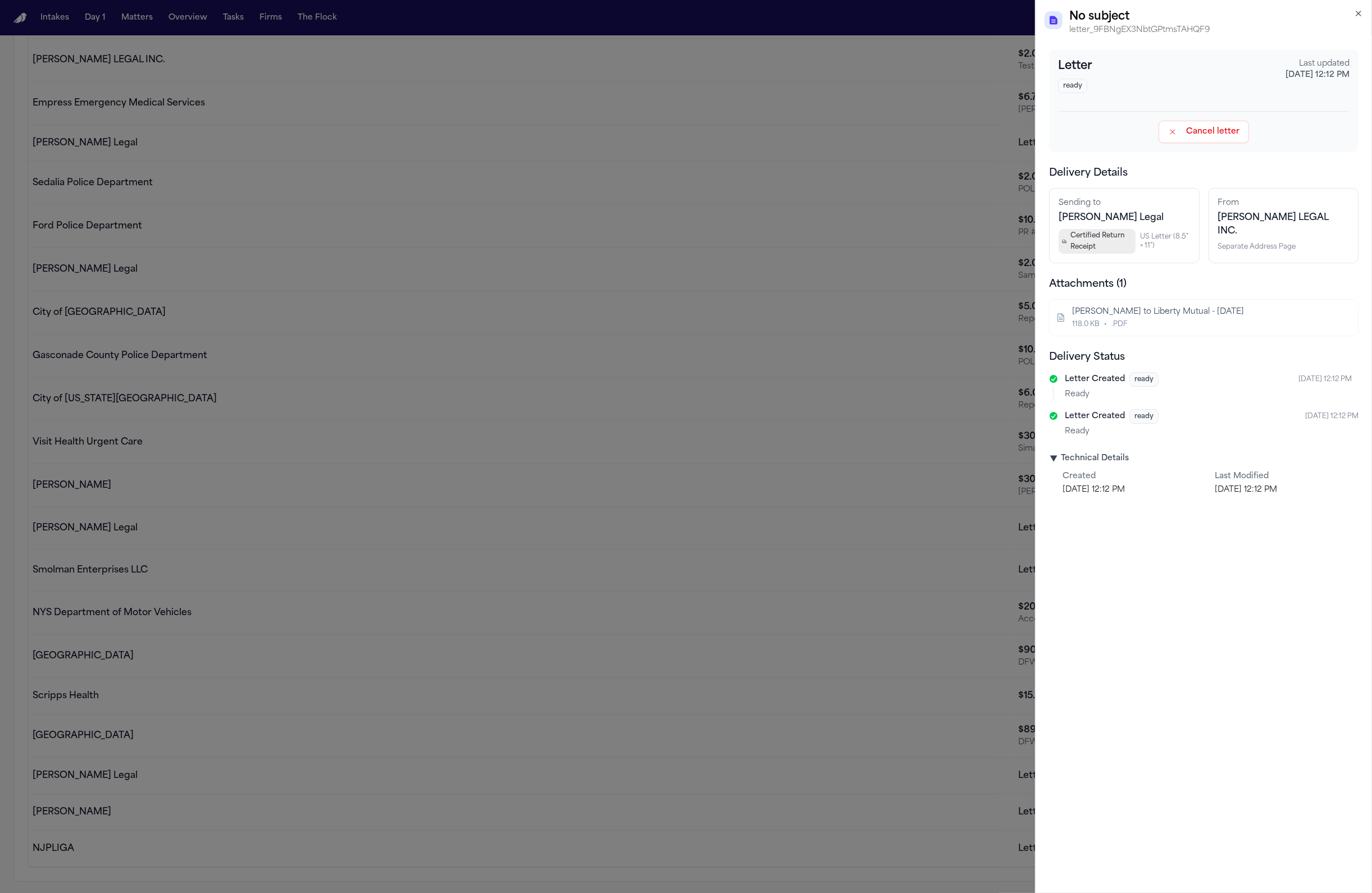
click at [1004, 461] on summary "▶ Technical Details" at bounding box center [1203, 459] width 310 height 11
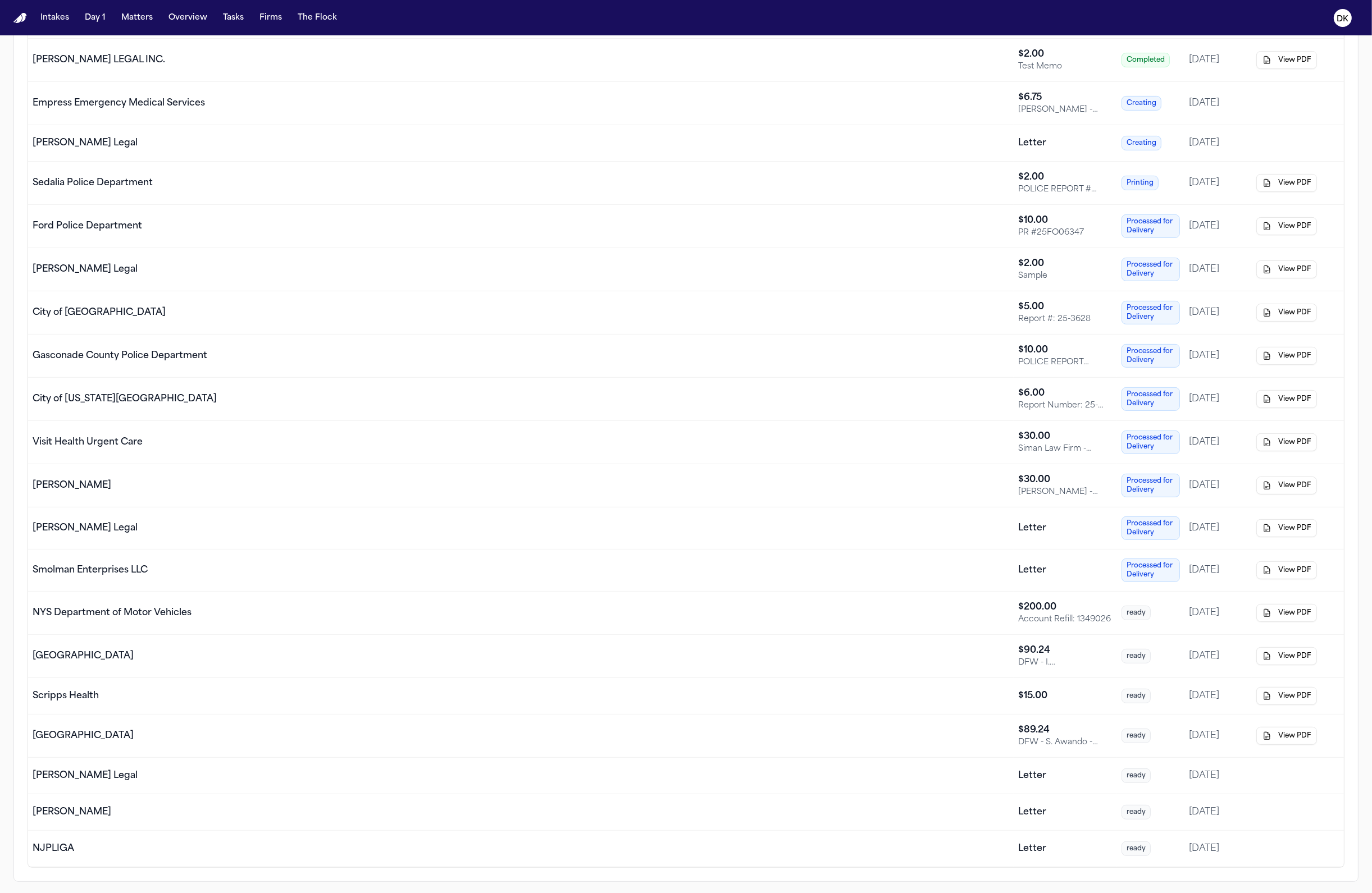
click at [851, 792] on td "[PERSON_NAME] Legal" at bounding box center [521, 776] width 986 height 36
click at [853, 814] on div "[PERSON_NAME]" at bounding box center [521, 812] width 977 height 14
click at [840, 848] on div "NJPLIGA" at bounding box center [521, 849] width 977 height 14
click at [866, 801] on td "[PERSON_NAME]" at bounding box center [521, 812] width 986 height 36
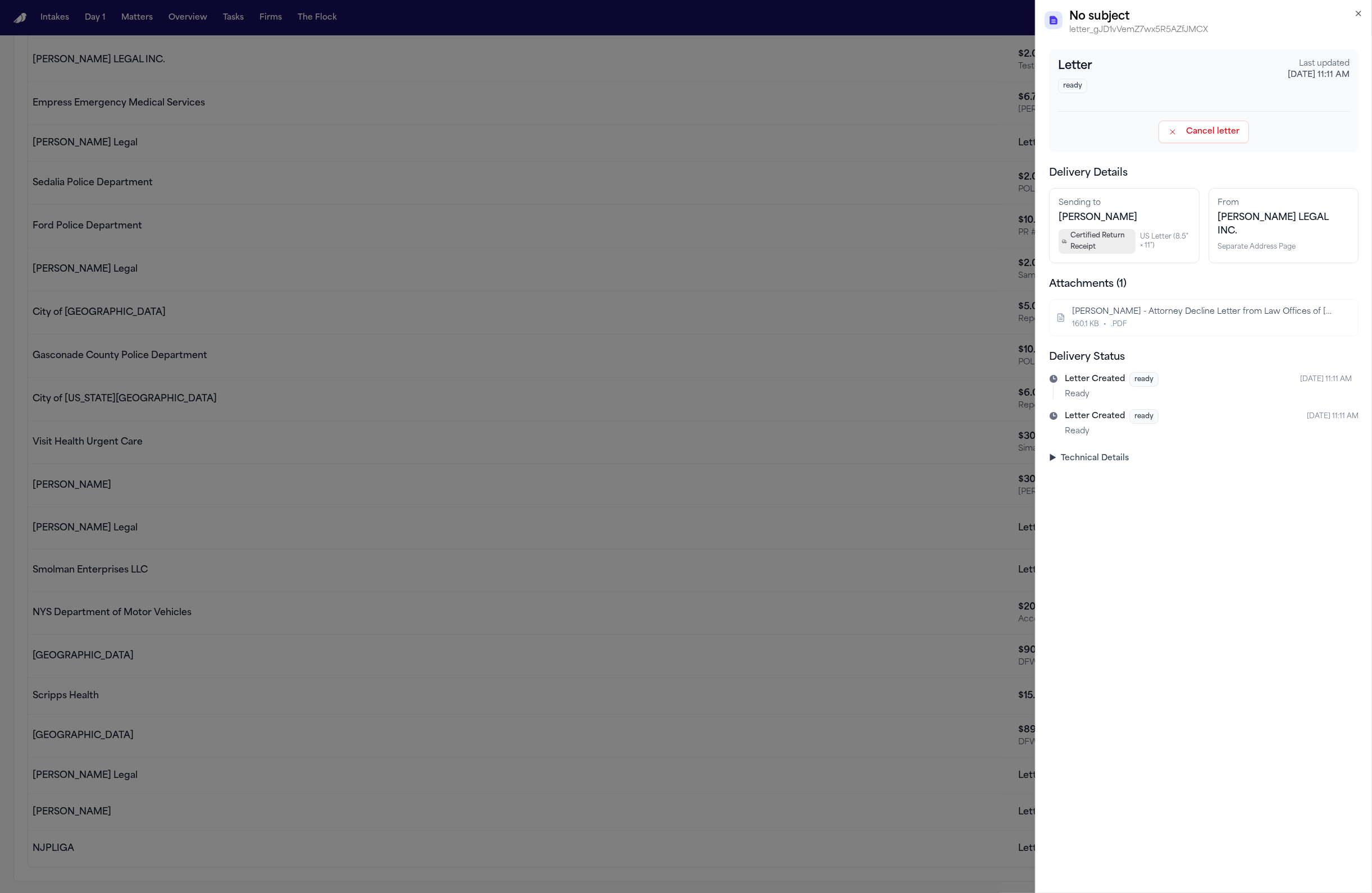
click at [1004, 326] on div "160.1 KB • .PDF" at bounding box center [1202, 325] width 261 height 9
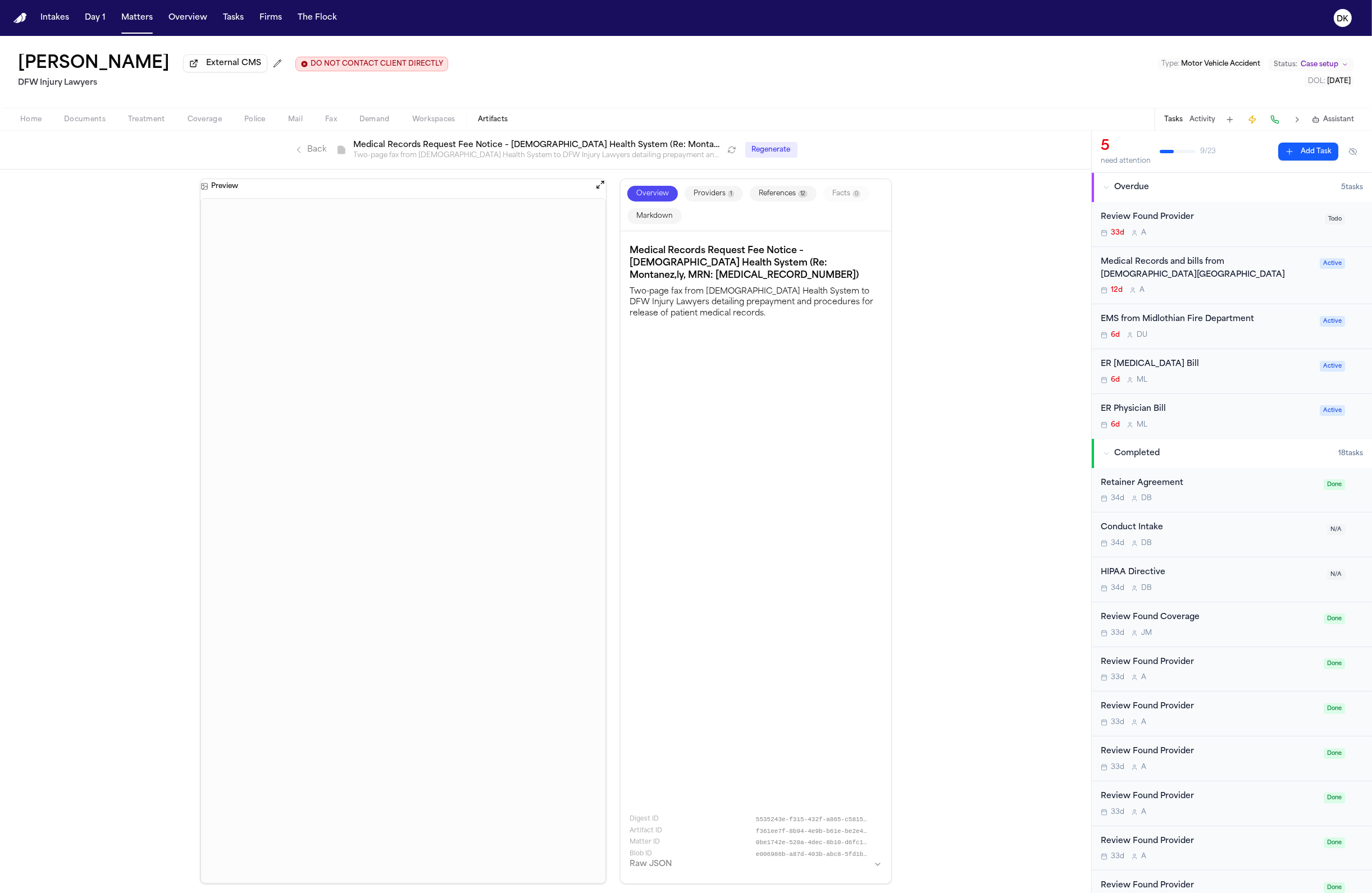
click at [876, 865] on icon "button" at bounding box center [878, 864] width 9 height 9
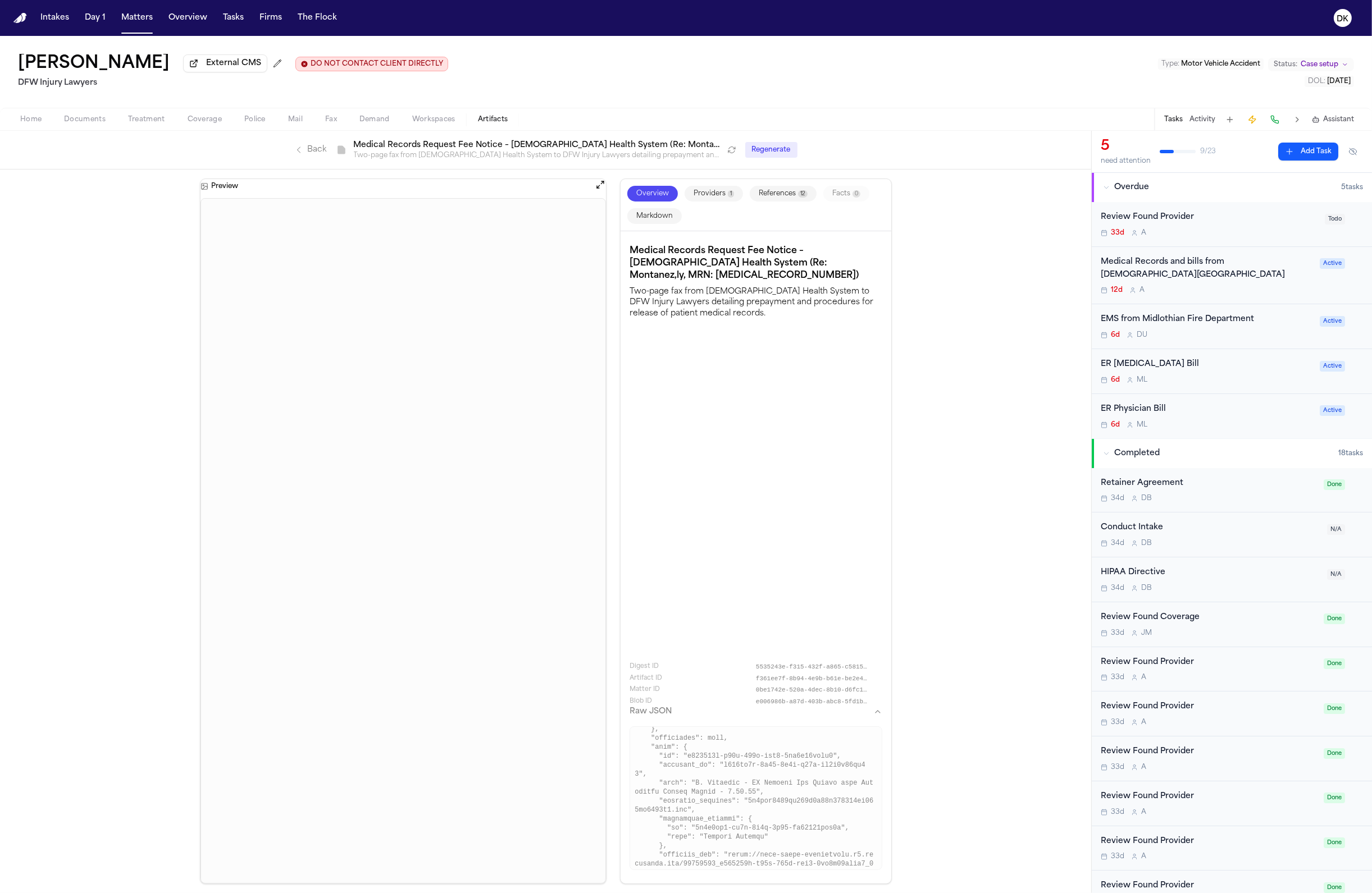
scroll to position [1196, 0]
drag, startPoint x: 759, startPoint y: 804, endPoint x: 719, endPoint y: 790, distance: 42.4
click at [696, 794] on pre at bounding box center [755, 798] width 252 height 144
copy pre "[PERSON_NAME] - MR Request Fee Letter from [DEMOGRAPHIC_DATA] Health System - […"
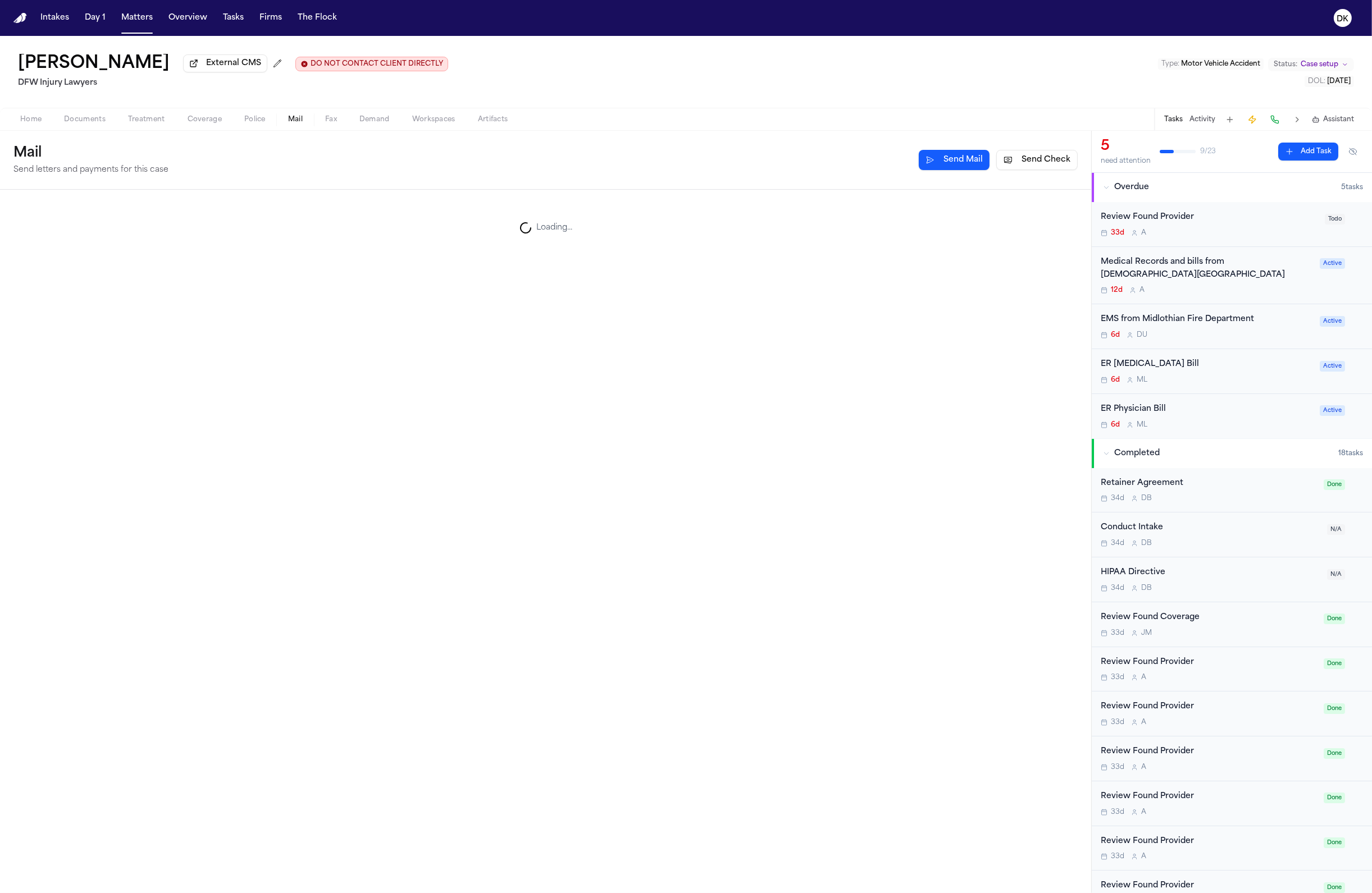
click at [295, 118] on span "Mail" at bounding box center [295, 120] width 14 height 9
click at [419, 268] on div "[GEOGRAPHIC_DATA]" at bounding box center [410, 273] width 784 height 14
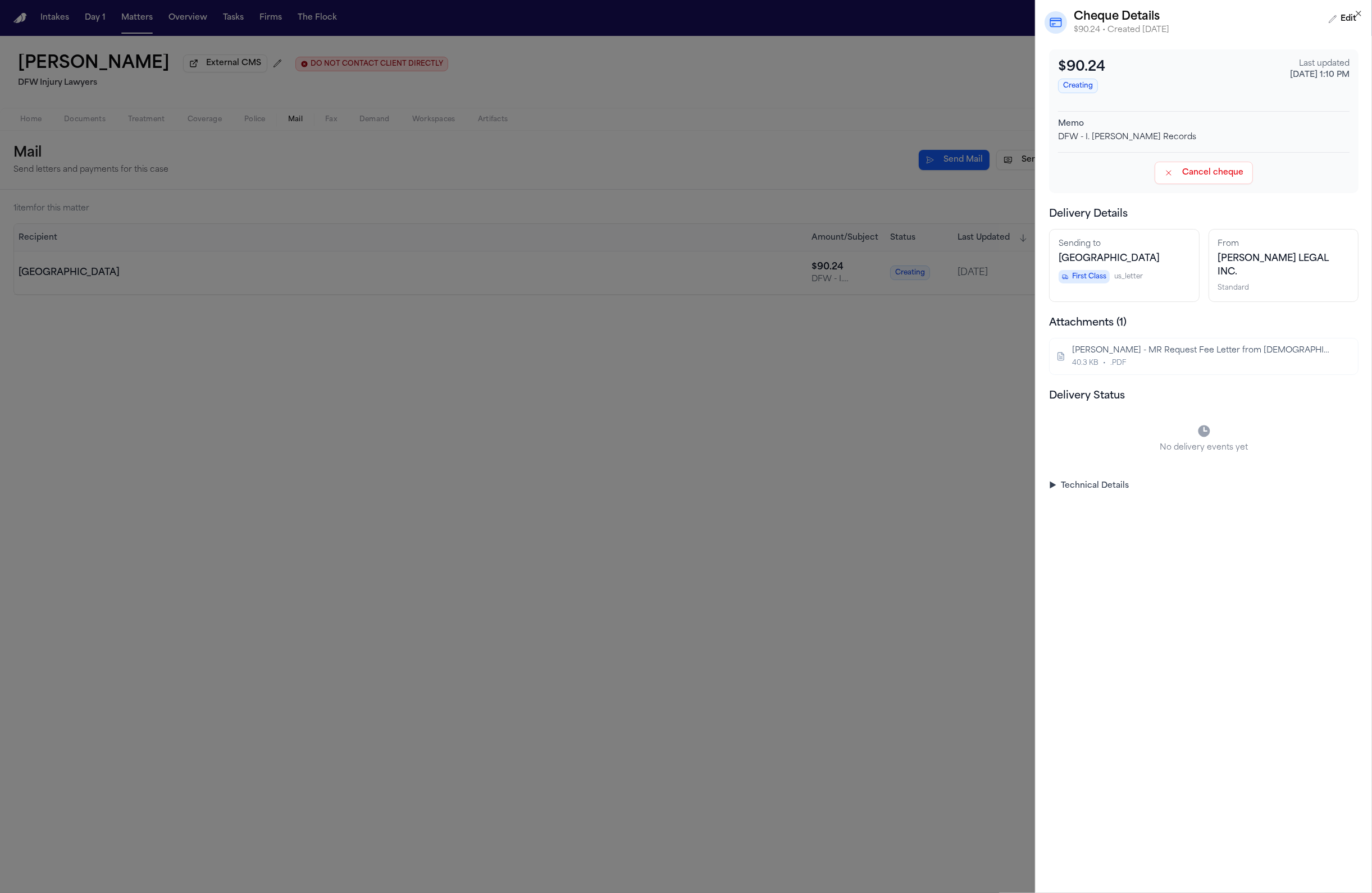
click at [1339, 359] on button "View artifact details for I. Montanez - MR Request Fee Letter from Methodist He…" at bounding box center [1342, 356] width 18 height 18
click at [1183, 353] on div "[PERSON_NAME] - MR Request Fee Letter from [DEMOGRAPHIC_DATA] Health System - […" at bounding box center [1202, 350] width 261 height 11
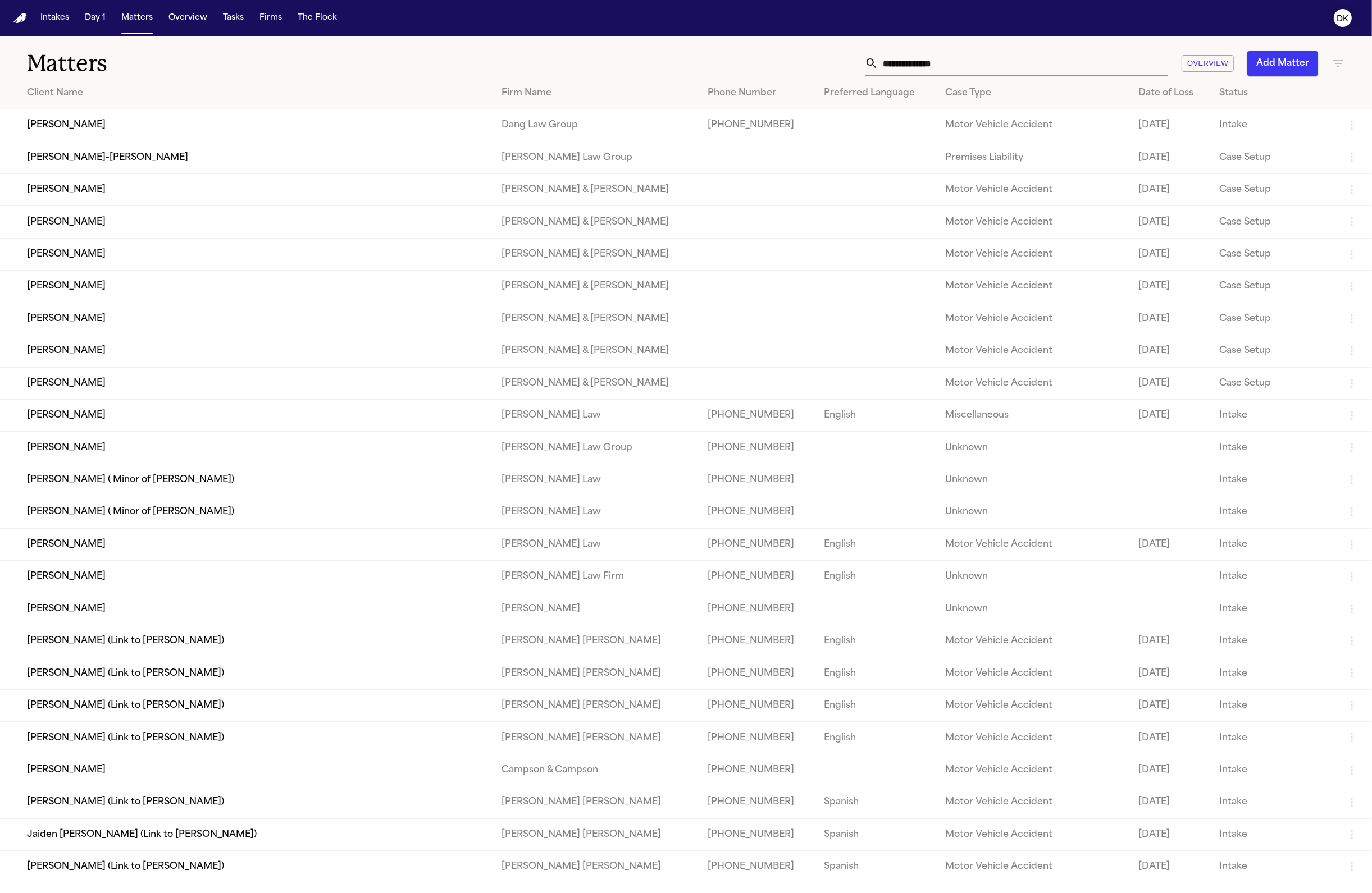
click at [1347, 23] on icon "DK" at bounding box center [1342, 18] width 18 height 18
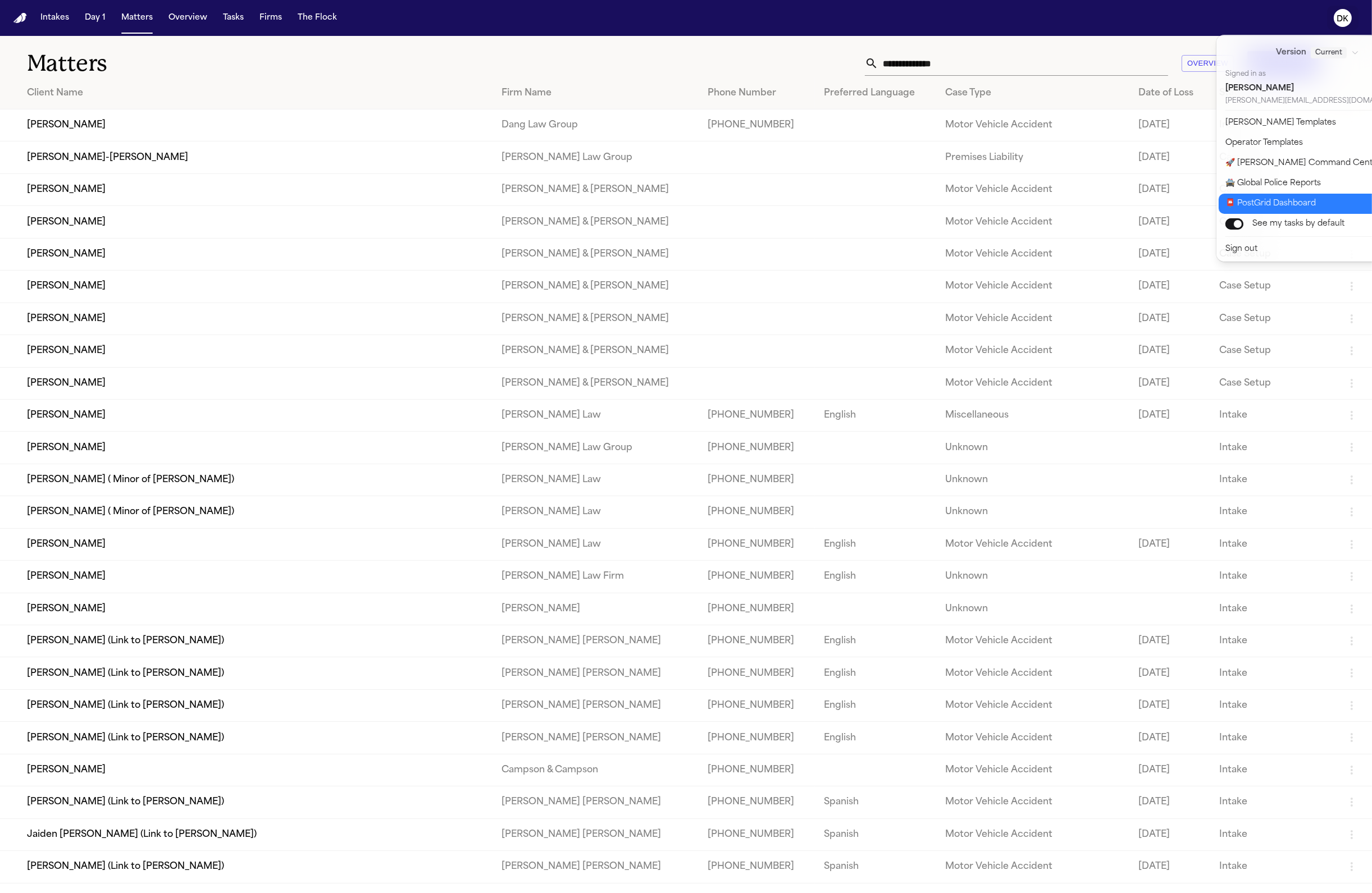
click at [1301, 201] on button "📮 PostGrid Dashboard" at bounding box center [1324, 204] width 211 height 20
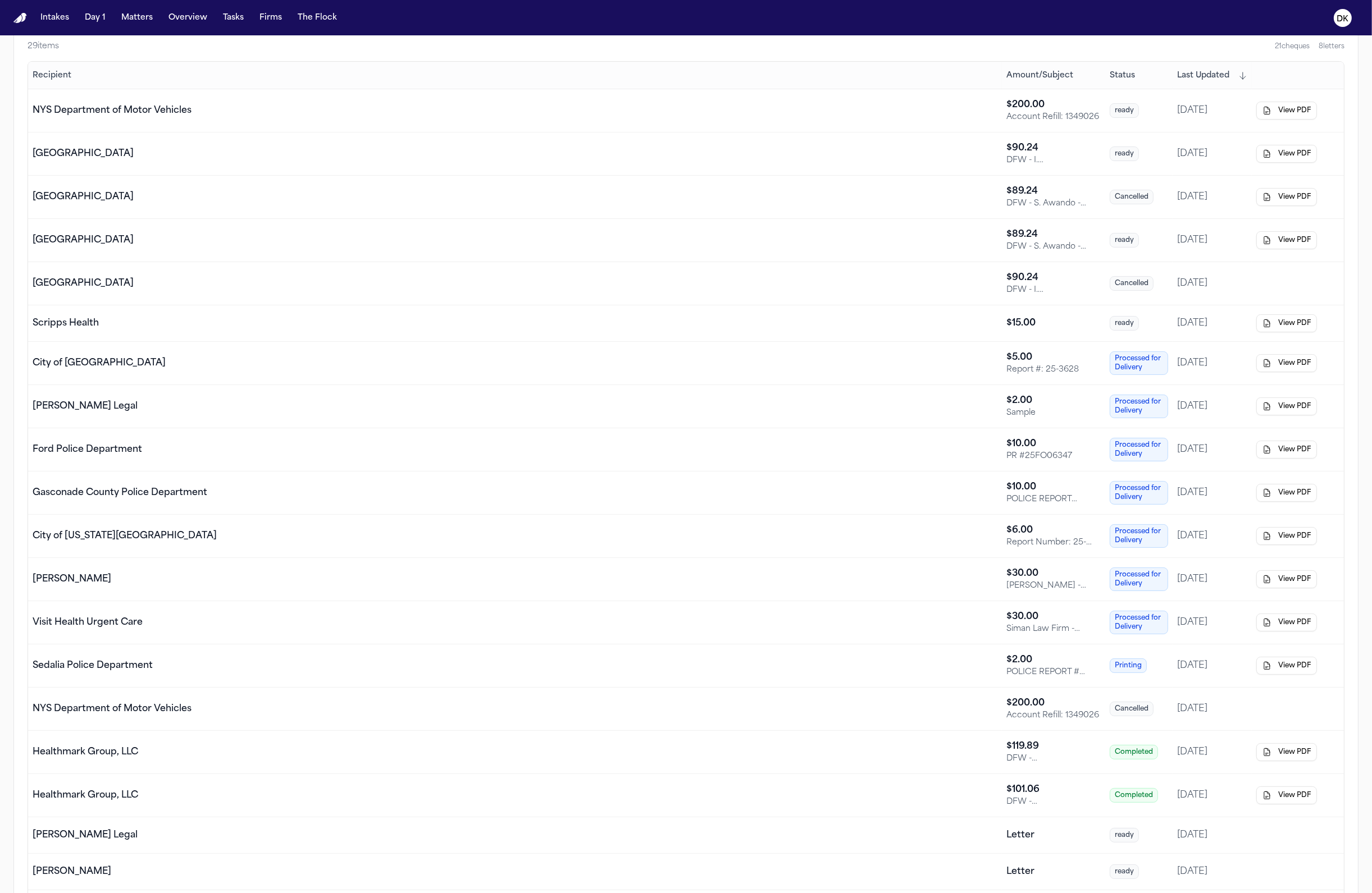
scroll to position [54, 0]
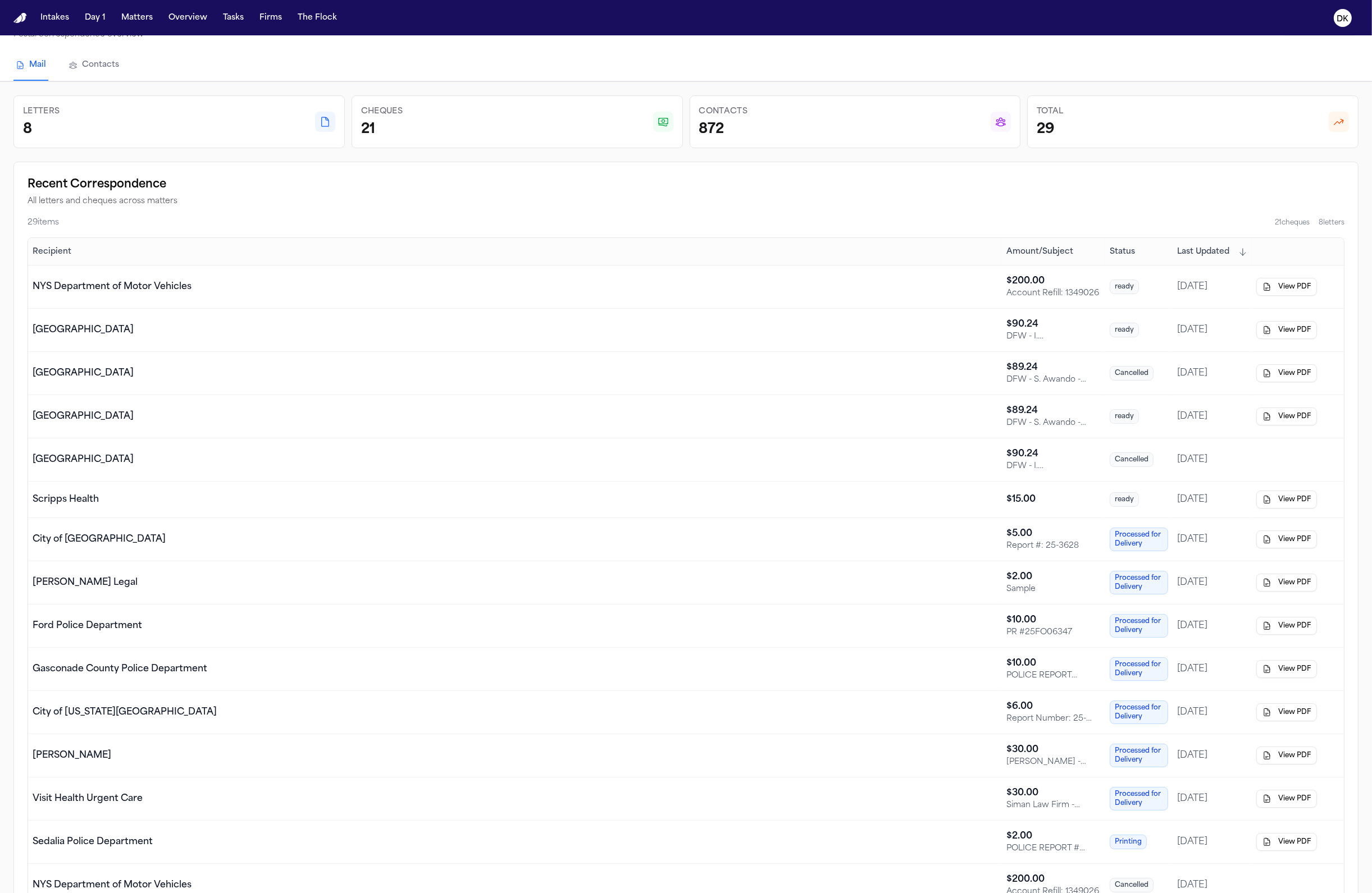
click at [1127, 469] on td "Cancelled" at bounding box center [1139, 459] width 67 height 43
click at [812, 471] on td "Methodist Dallas Medical Center" at bounding box center [515, 459] width 974 height 43
click at [814, 469] on td "Methodist Dallas Medical Center" at bounding box center [515, 459] width 974 height 43
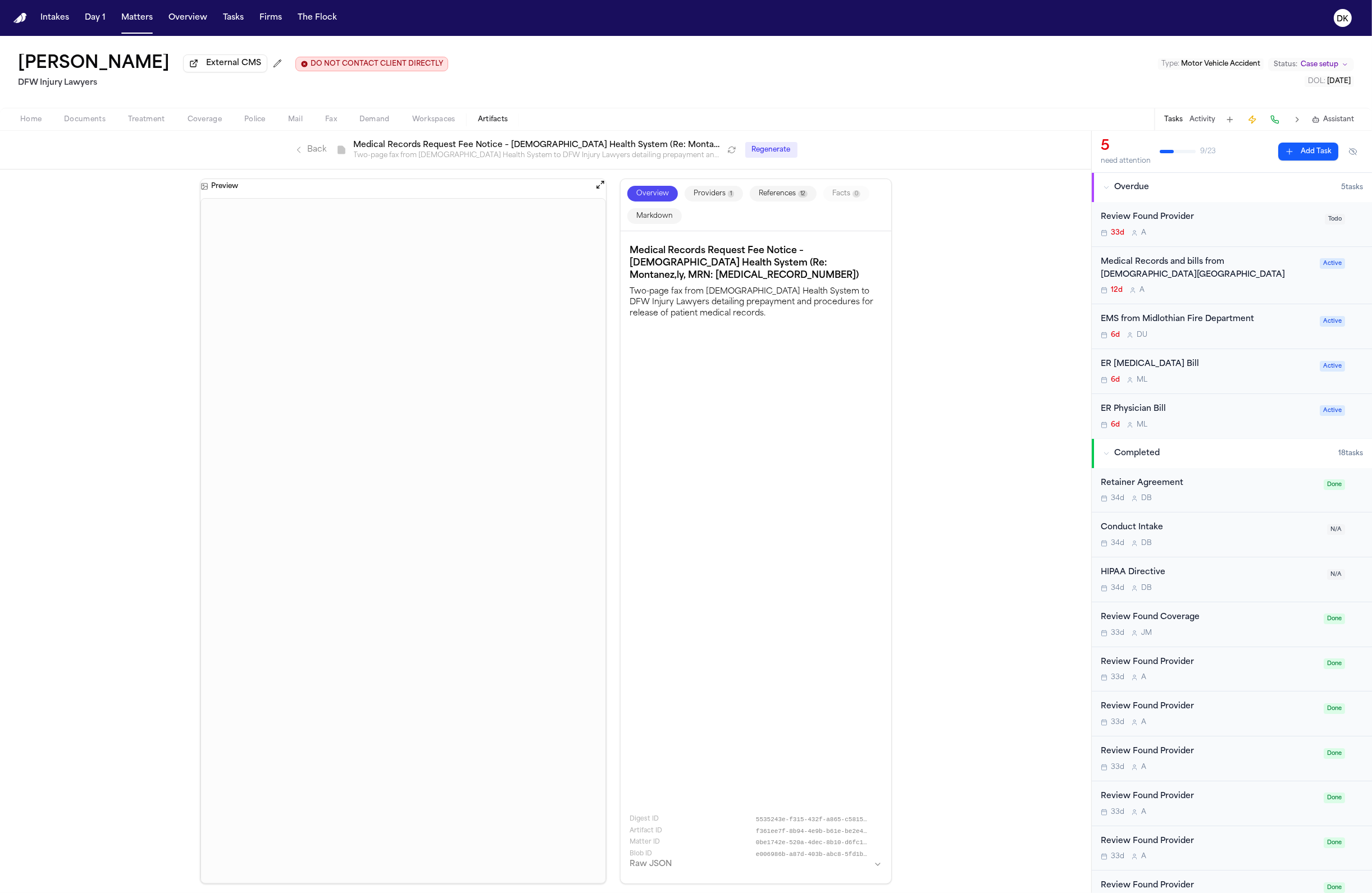
click at [717, 200] on button "Providers 1" at bounding box center [713, 193] width 58 height 16
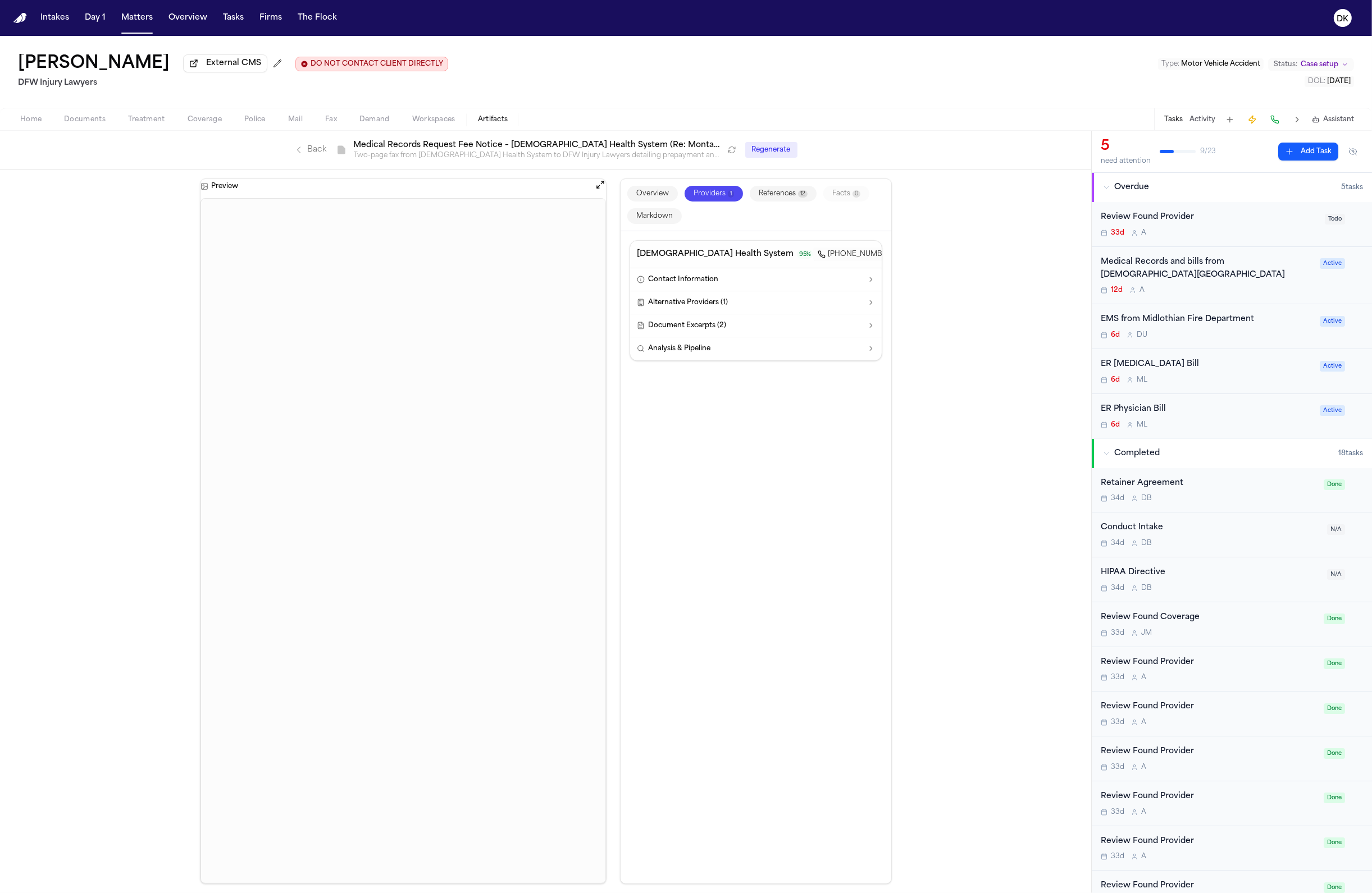
click at [775, 198] on button "References 12" at bounding box center [783, 193] width 67 height 16
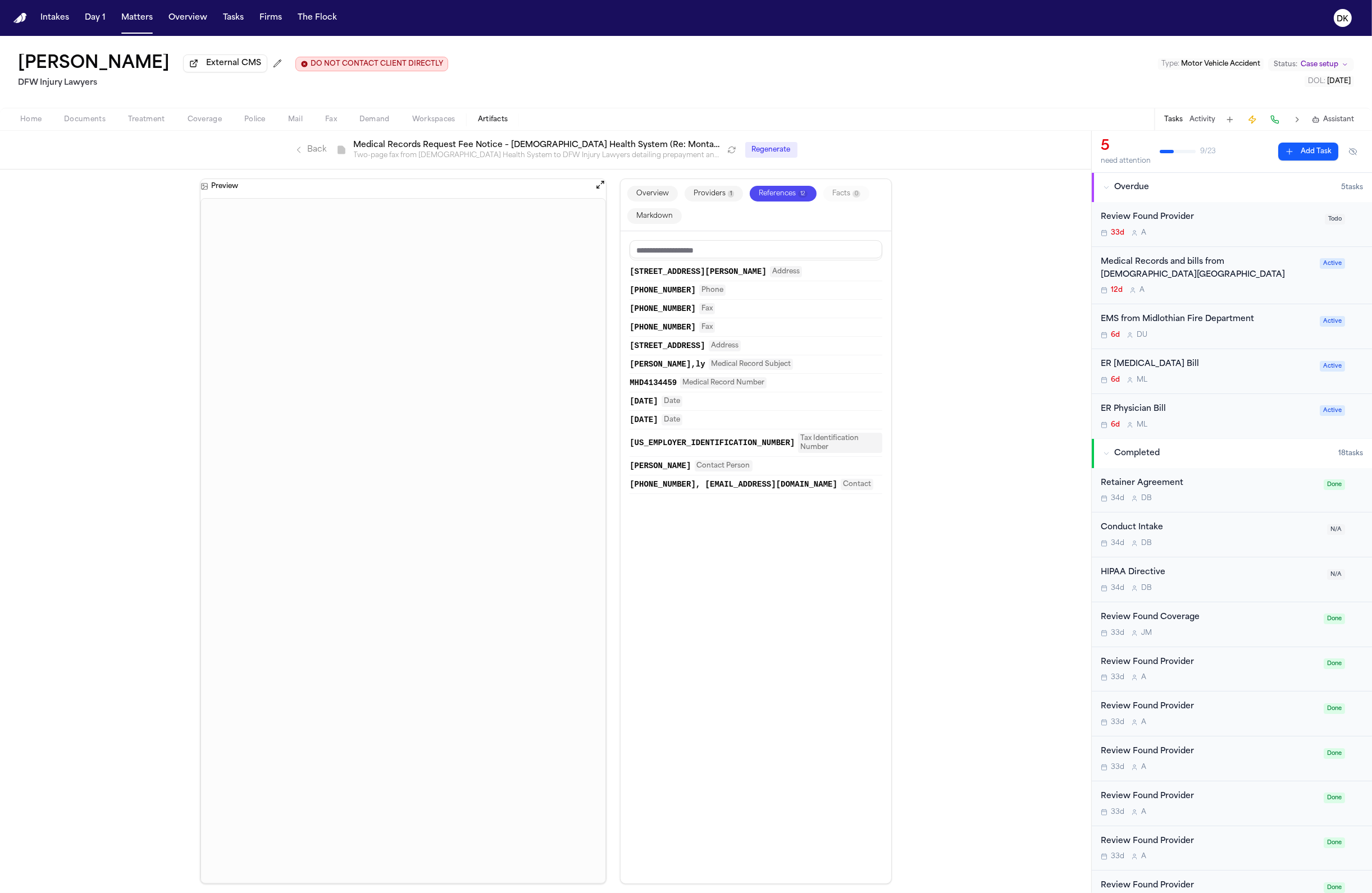
click at [653, 217] on button "Markdown" at bounding box center [654, 216] width 55 height 16
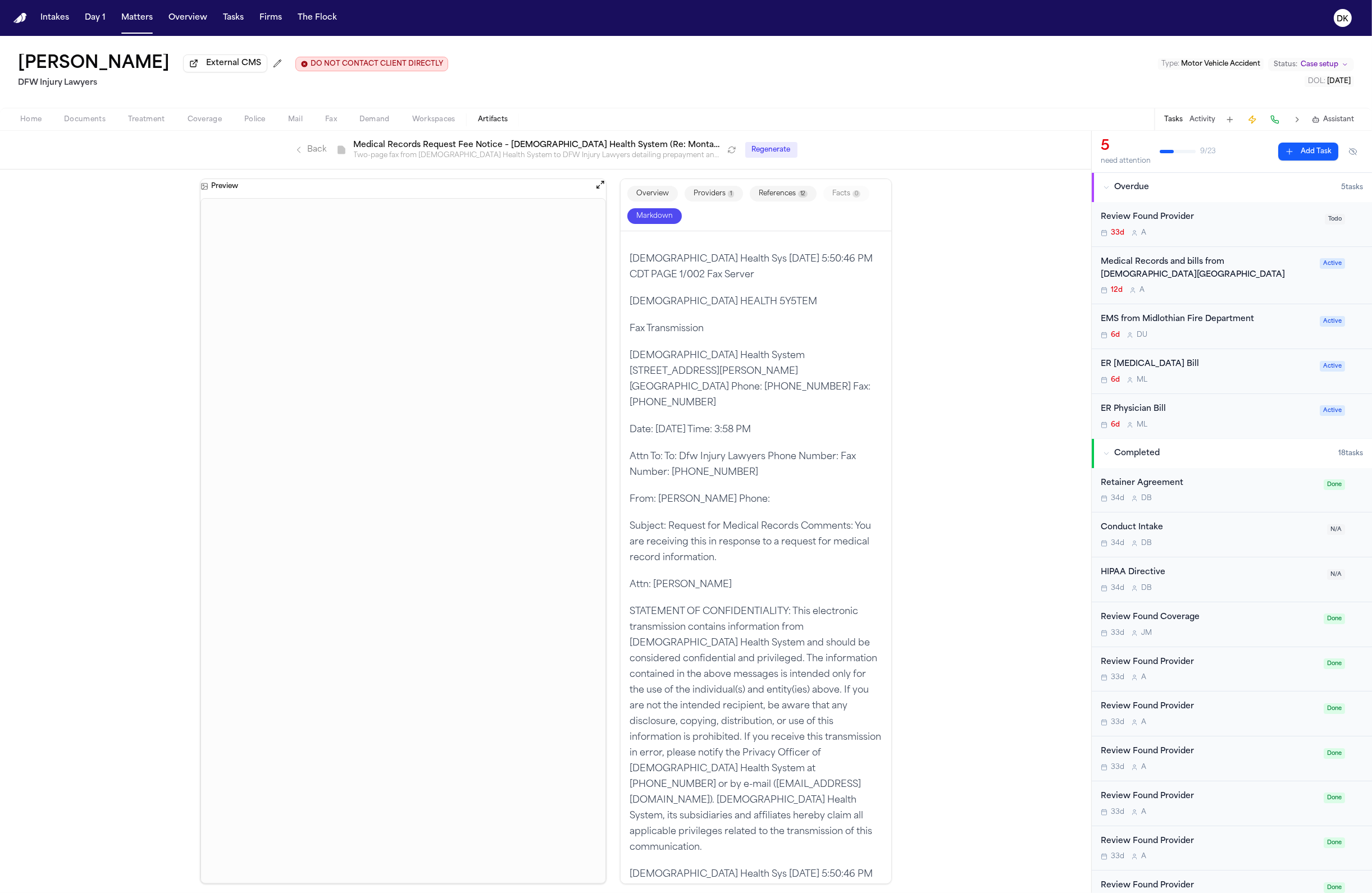
click at [668, 180] on div "Overview Providers 1 References 12 Facts 0 Markdown" at bounding box center [756, 205] width 270 height 52
click at [709, 191] on button "Providers 1" at bounding box center [713, 193] width 58 height 16
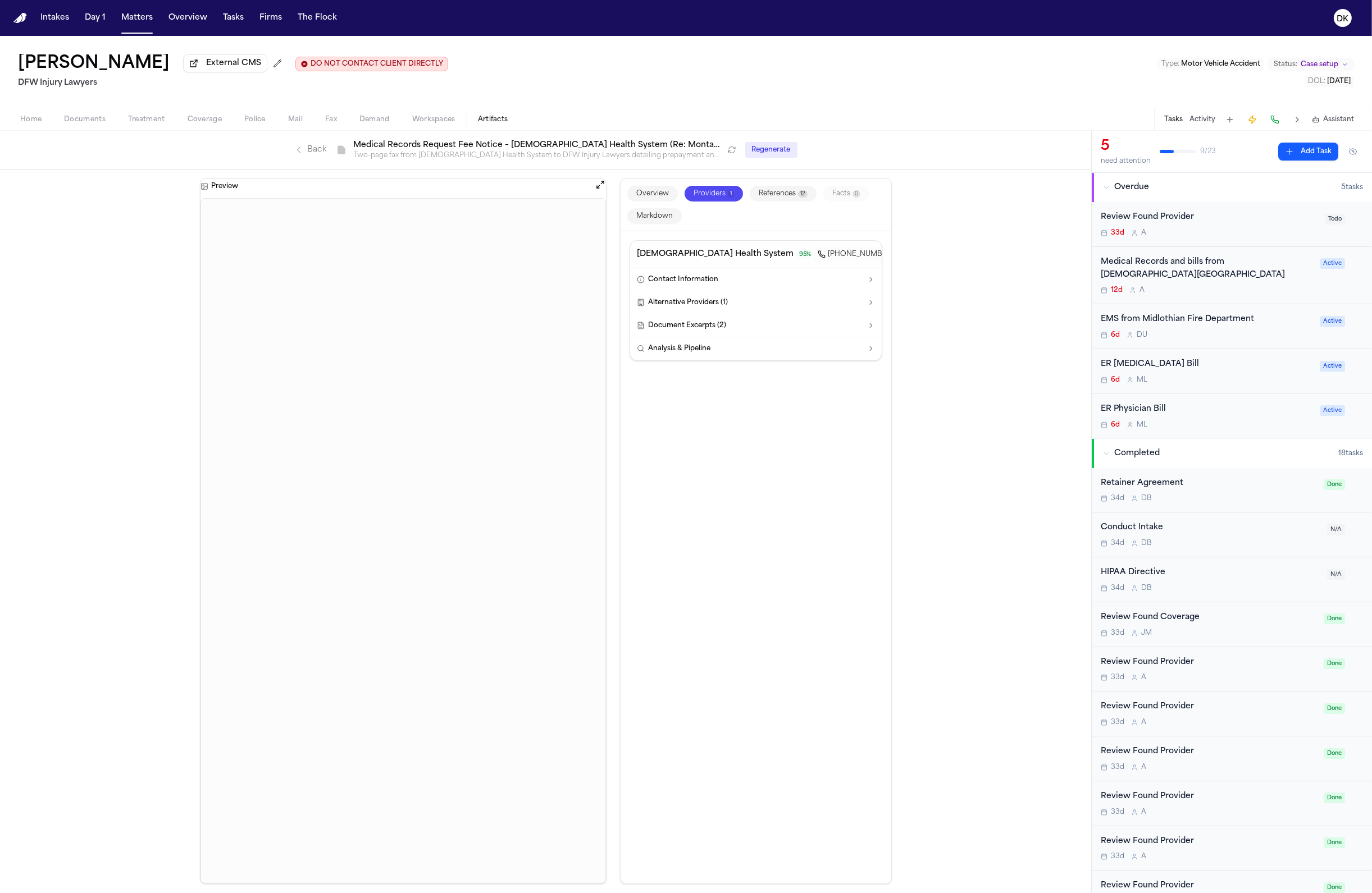
click at [790, 190] on button "References 12" at bounding box center [783, 193] width 67 height 16
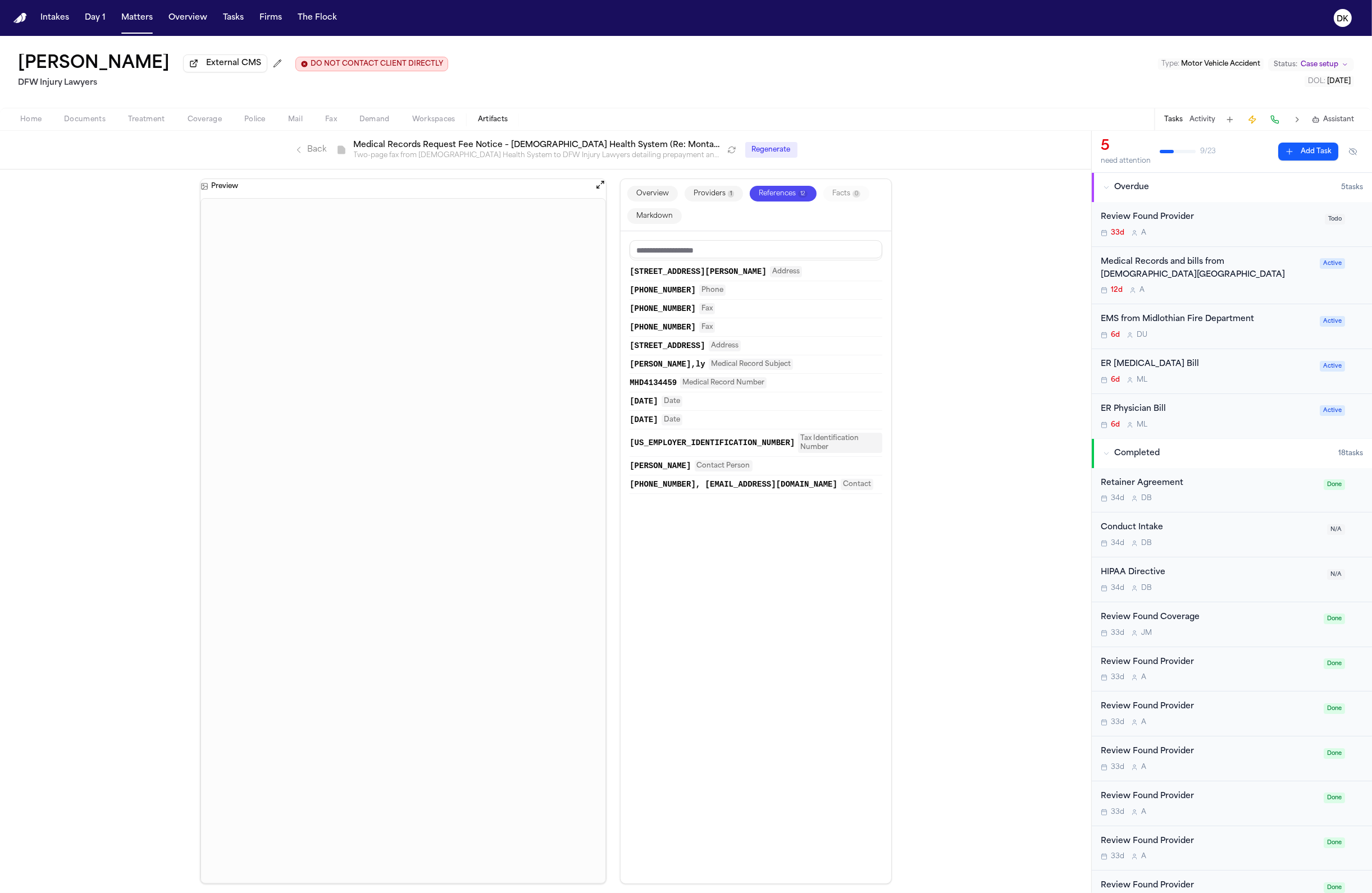
click at [872, 200] on div "Overview Providers 1 References 12 Facts 0 Markdown" at bounding box center [756, 205] width 270 height 52
click at [660, 210] on button "Markdown" at bounding box center [654, 216] width 55 height 16
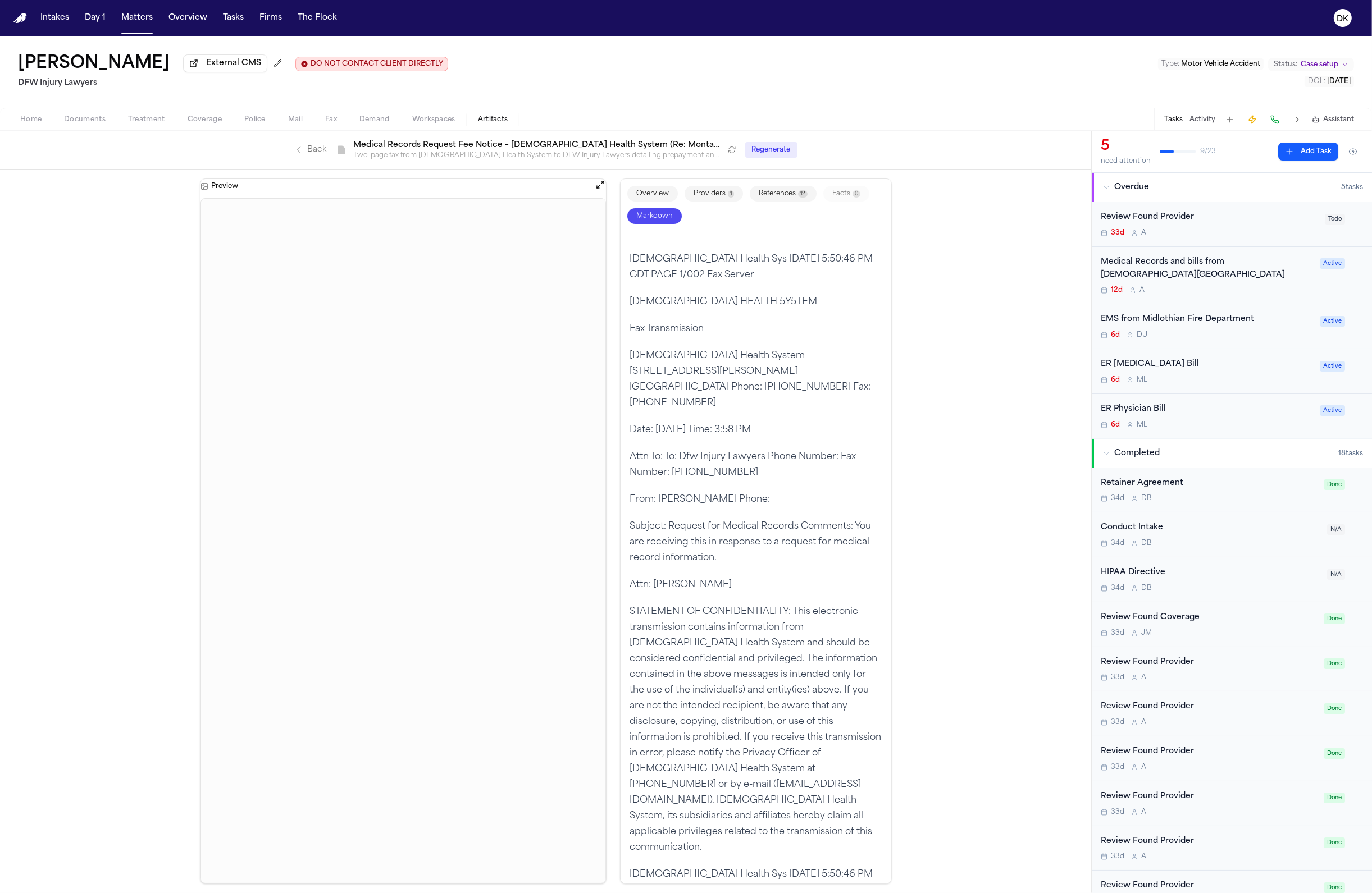
click at [670, 201] on button "Overview" at bounding box center [652, 193] width 51 height 16
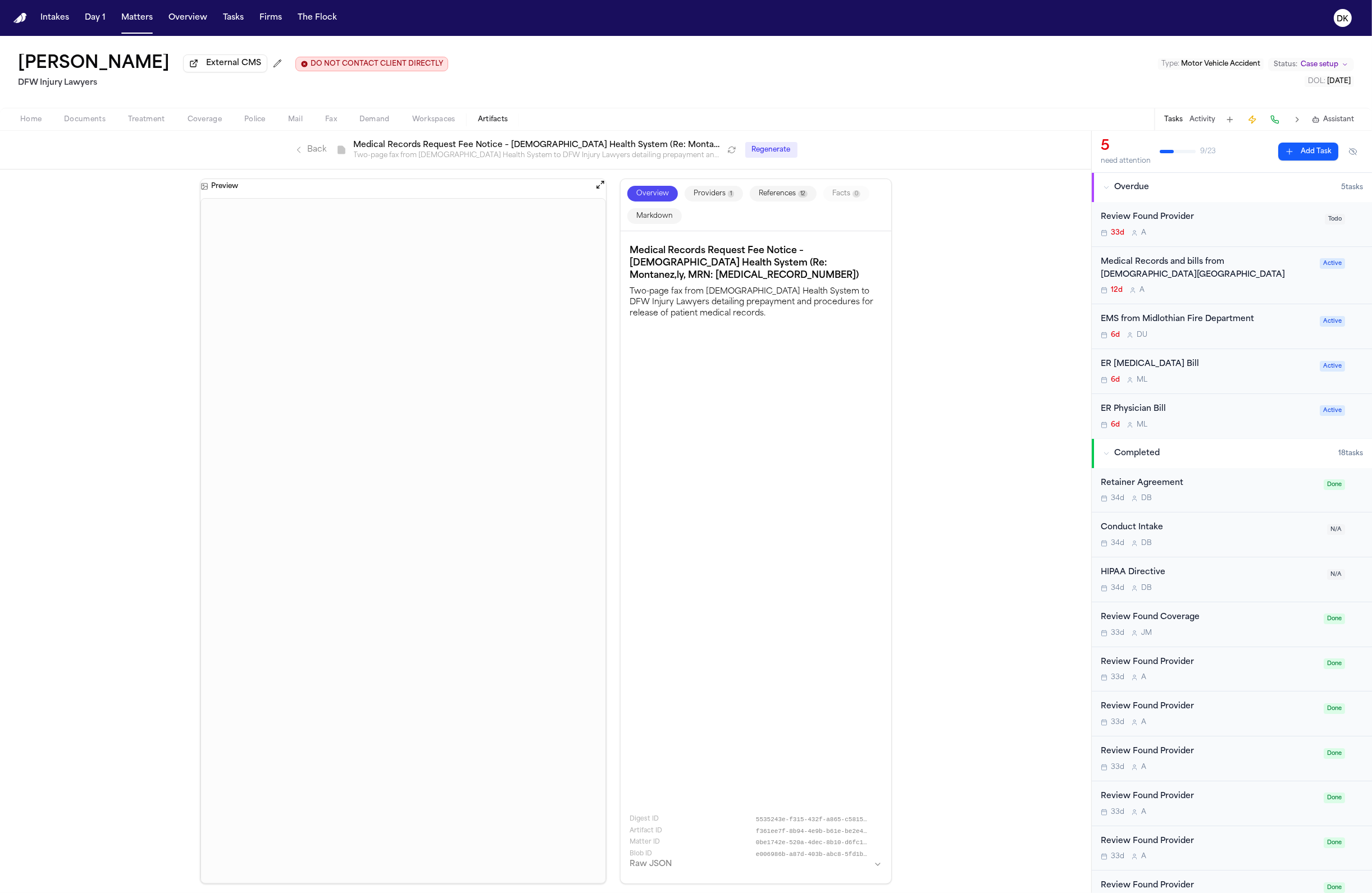
click at [753, 199] on button "References 12" at bounding box center [783, 193] width 67 height 16
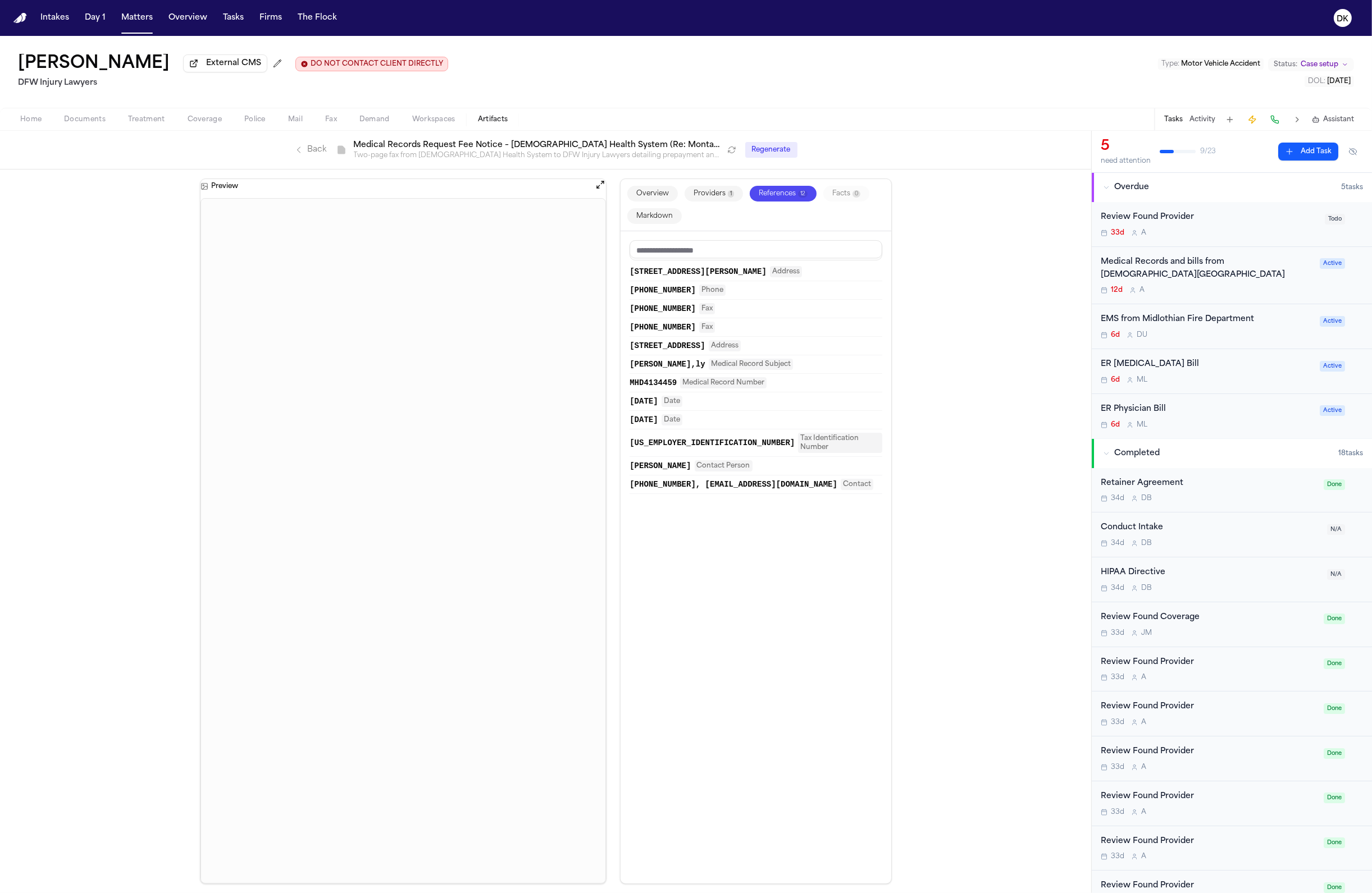
drag, startPoint x: 714, startPoint y: 201, endPoint x: 698, endPoint y: 203, distance: 16.1
click at [698, 203] on div "Overview Providers 1 References 12 Facts 0 Markdown" at bounding box center [756, 205] width 270 height 52
click at [709, 198] on button "Providers 1" at bounding box center [713, 193] width 58 height 16
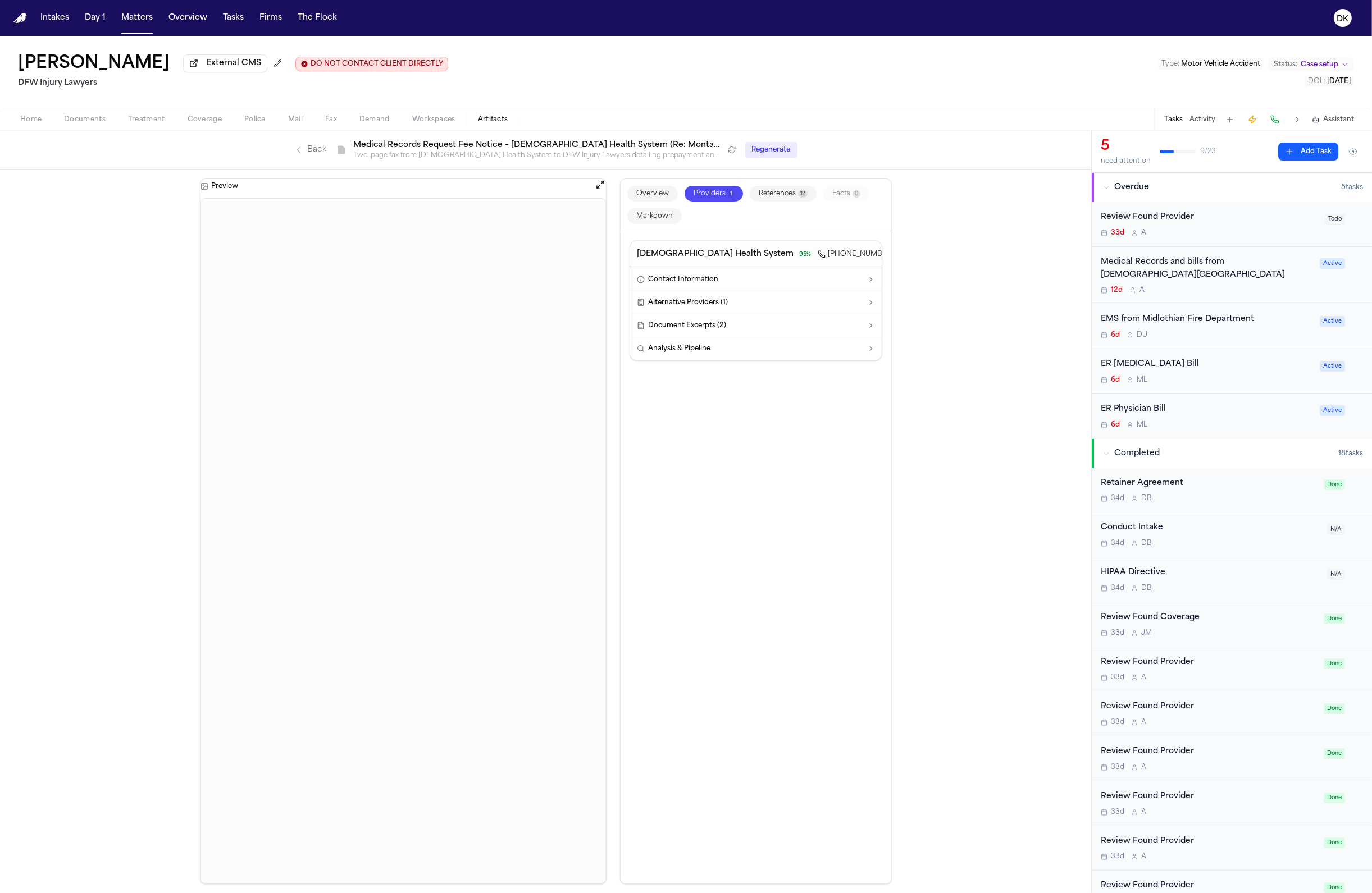
click at [646, 205] on div "Overview Providers 1 References 12 Facts 0 Markdown" at bounding box center [756, 205] width 270 height 52
click at [649, 214] on button "Markdown" at bounding box center [654, 216] width 55 height 16
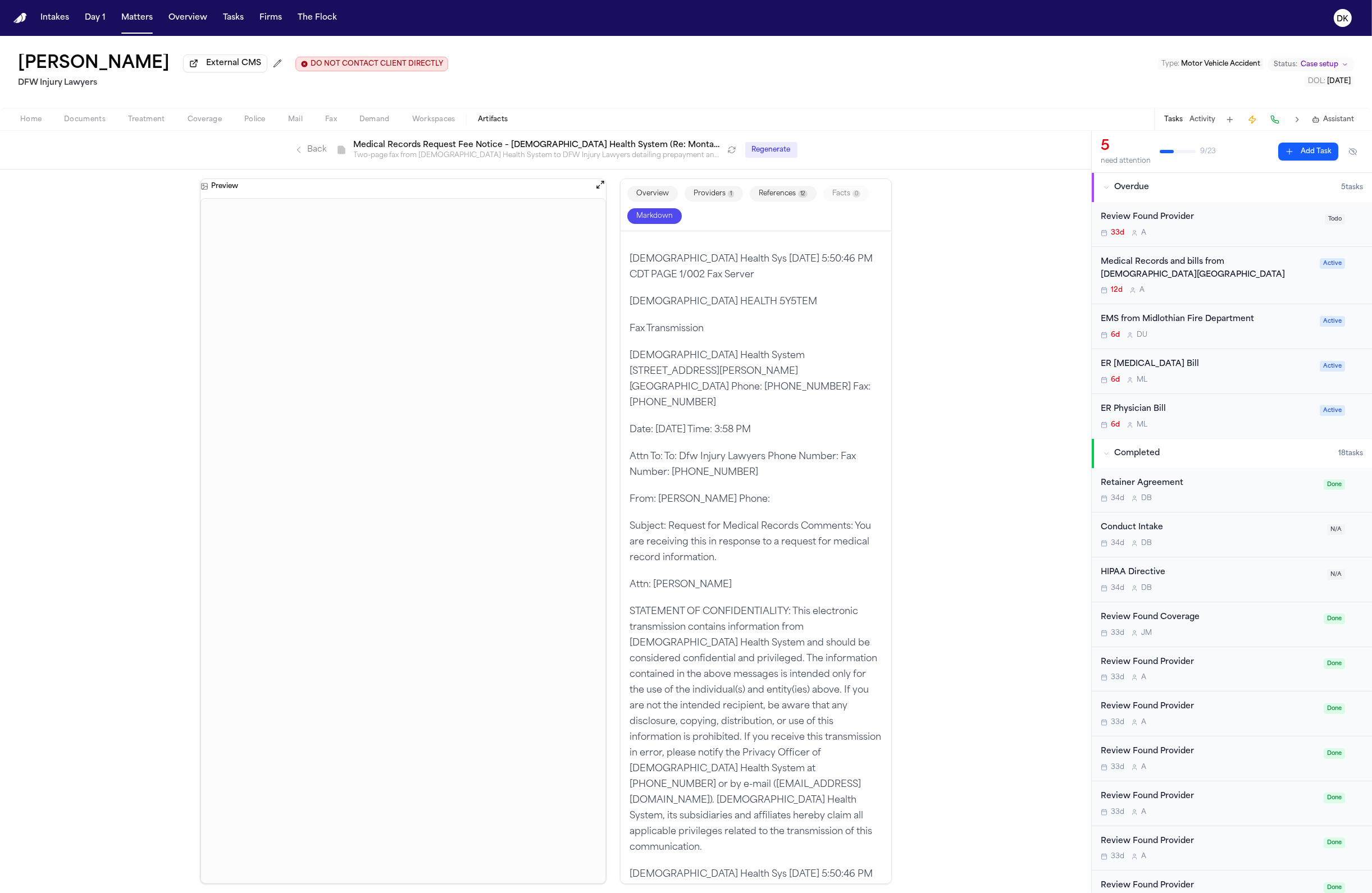
click at [656, 205] on div "Overview Providers 1 References 12 Facts 0 Markdown" at bounding box center [756, 205] width 270 height 52
click at [658, 199] on button "Overview" at bounding box center [652, 193] width 51 height 16
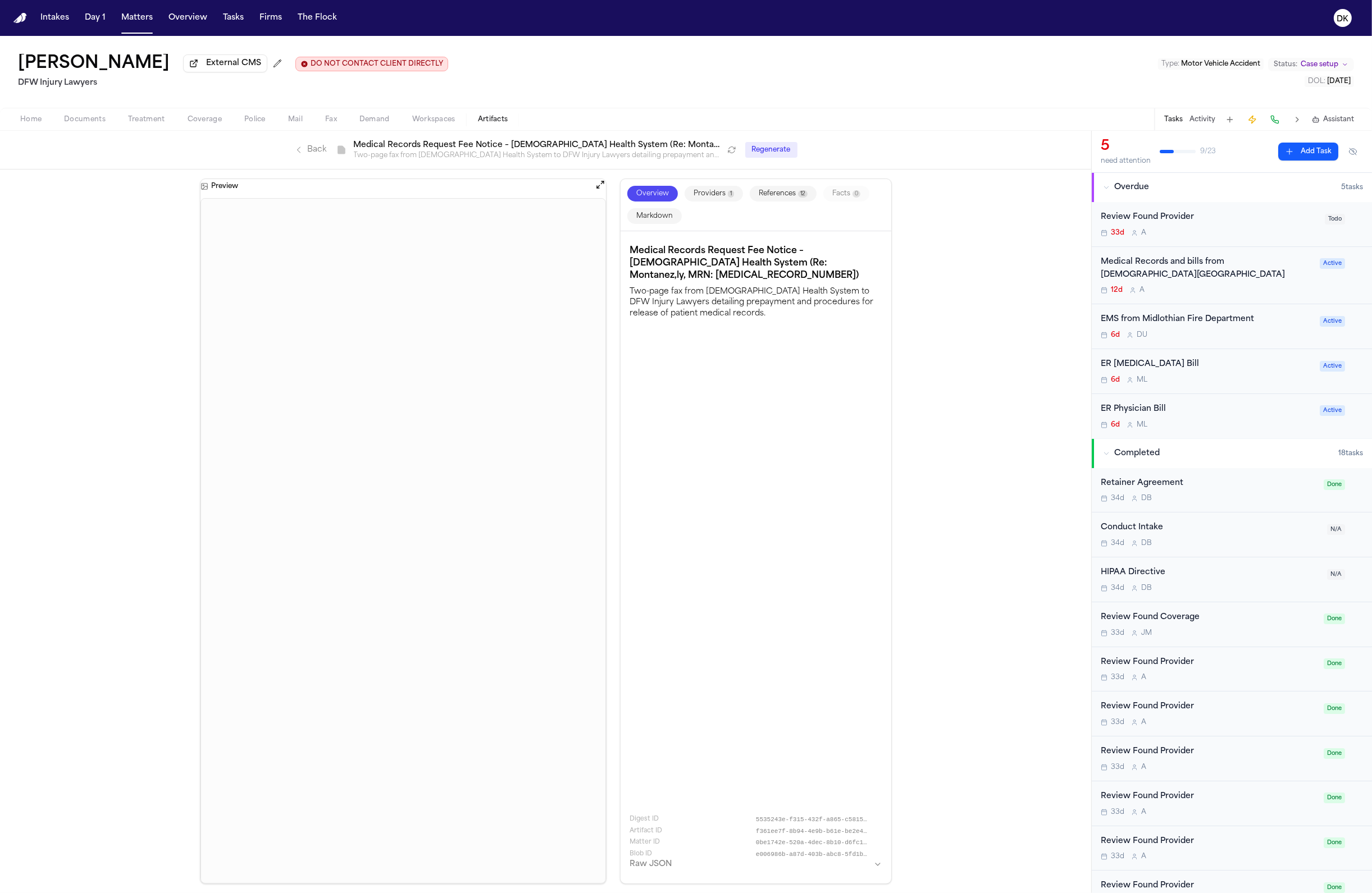
click at [716, 192] on button "Providers 1" at bounding box center [713, 193] width 58 height 16
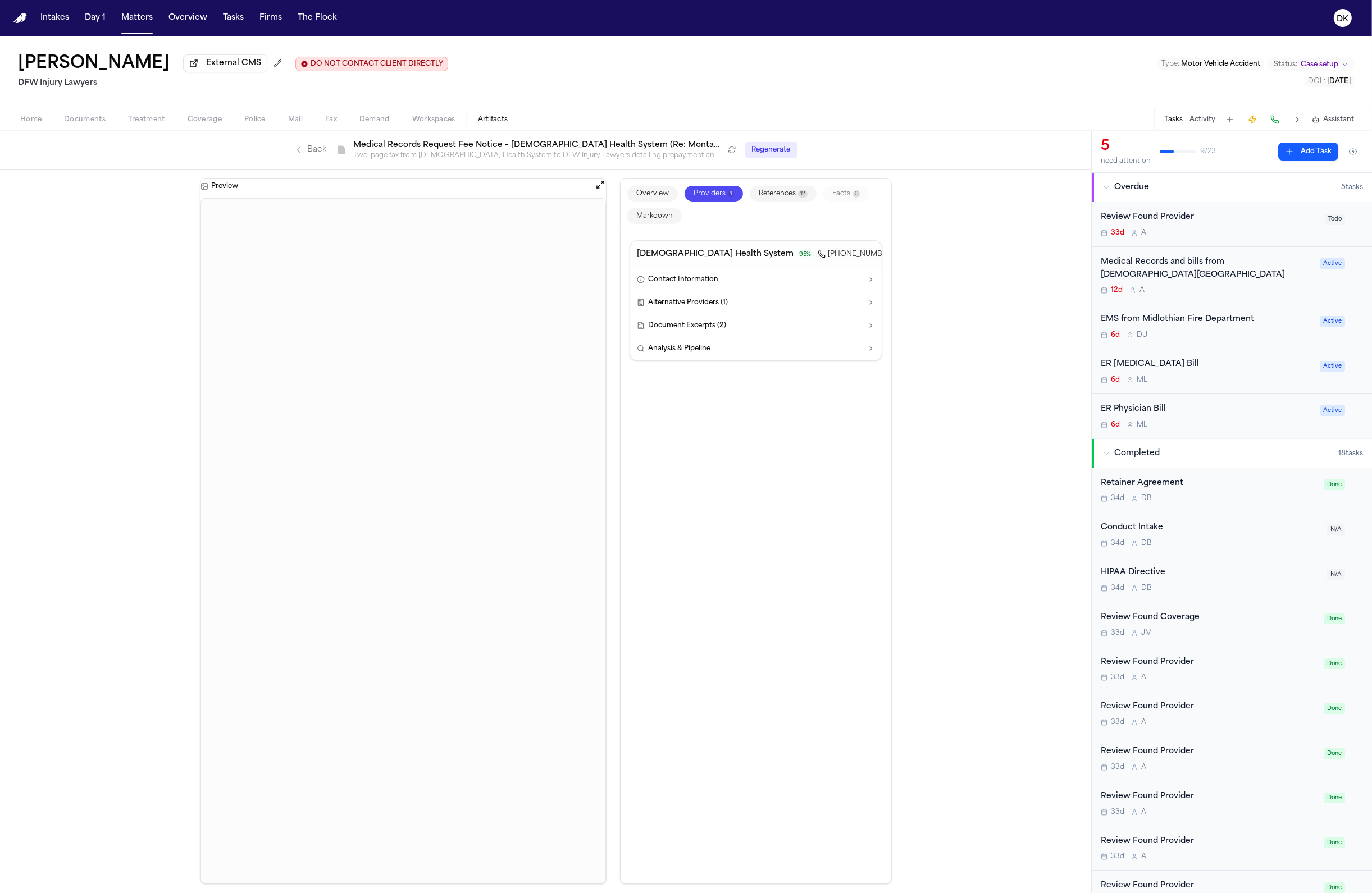
click at [660, 216] on button "Markdown" at bounding box center [654, 216] width 55 height 16
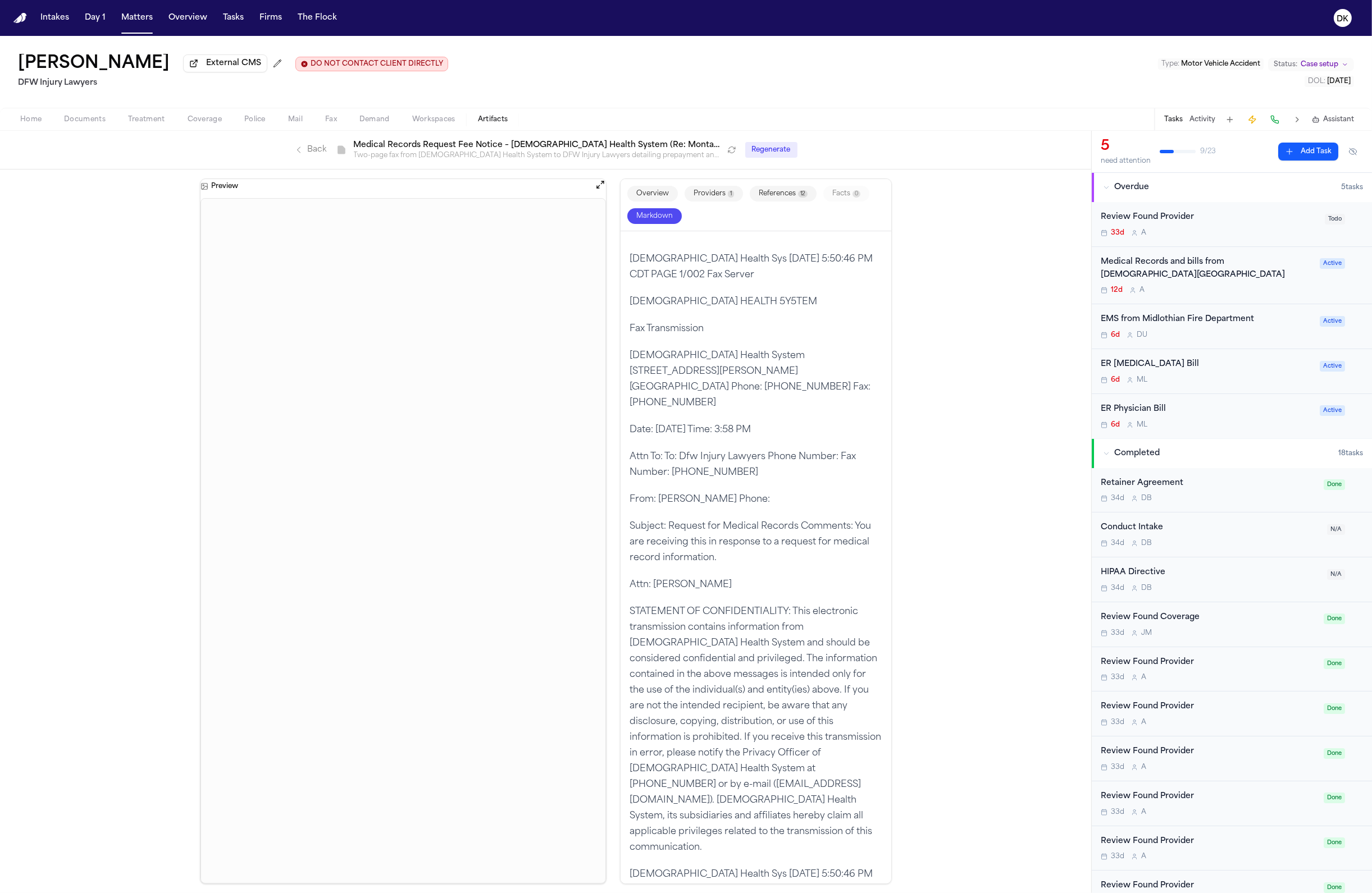
click at [701, 201] on button "Providers 1" at bounding box center [713, 193] width 58 height 16
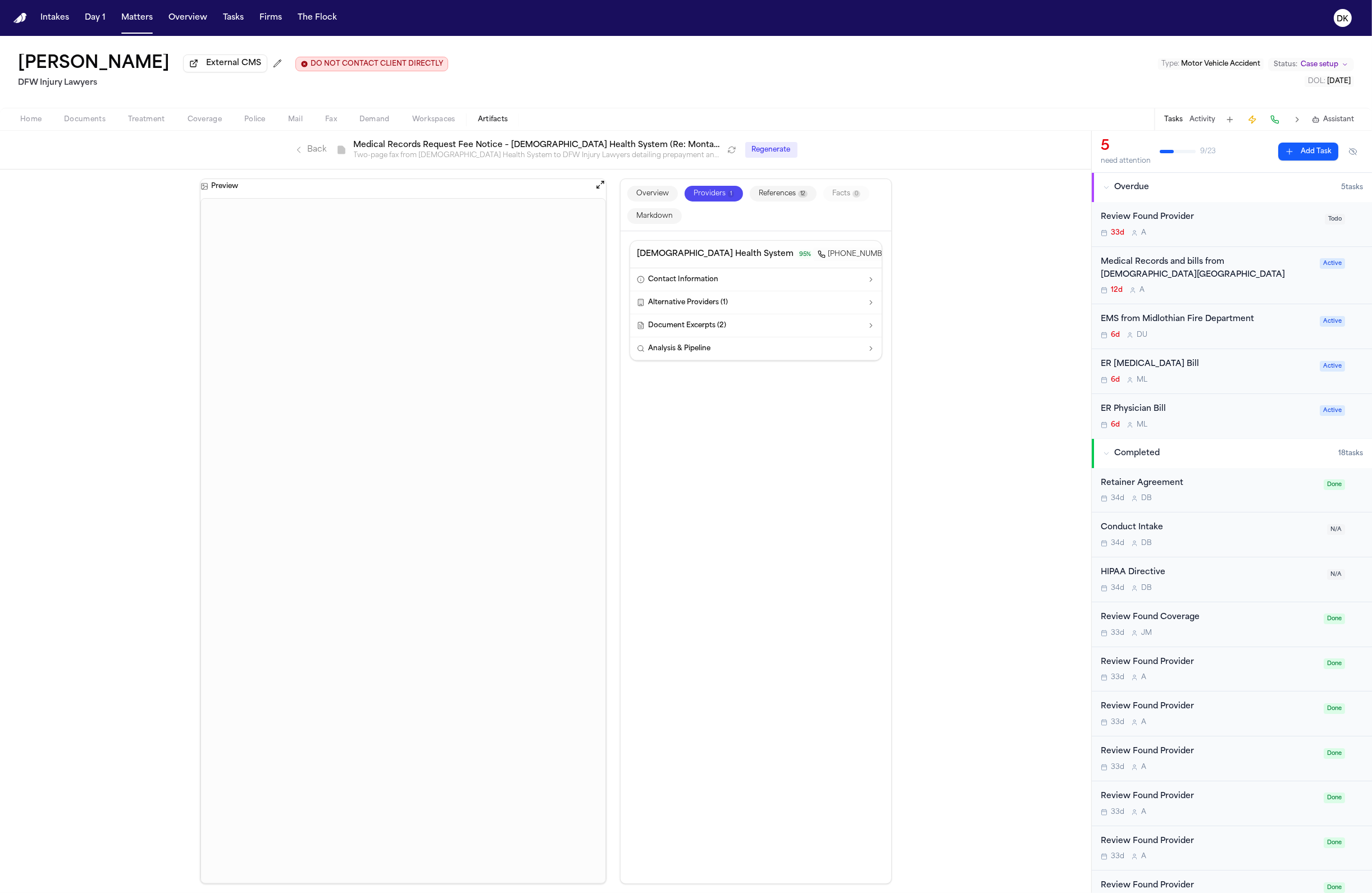
click at [638, 208] on div "Overview Providers 1 References 12 Facts 0 Markdown" at bounding box center [756, 205] width 270 height 52
click at [641, 201] on button "Overview" at bounding box center [652, 193] width 51 height 16
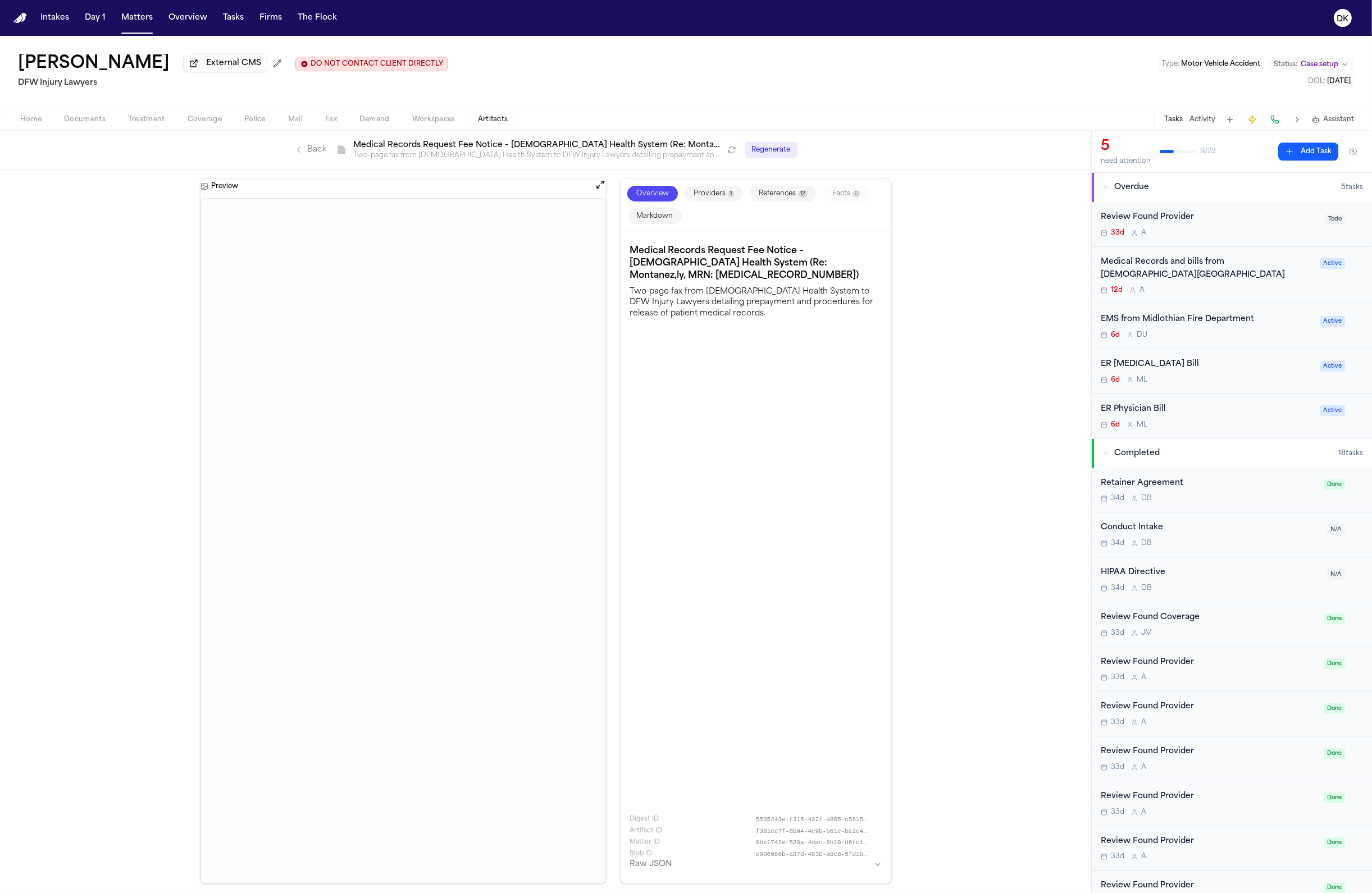
click at [644, 214] on button "Markdown" at bounding box center [654, 216] width 55 height 16
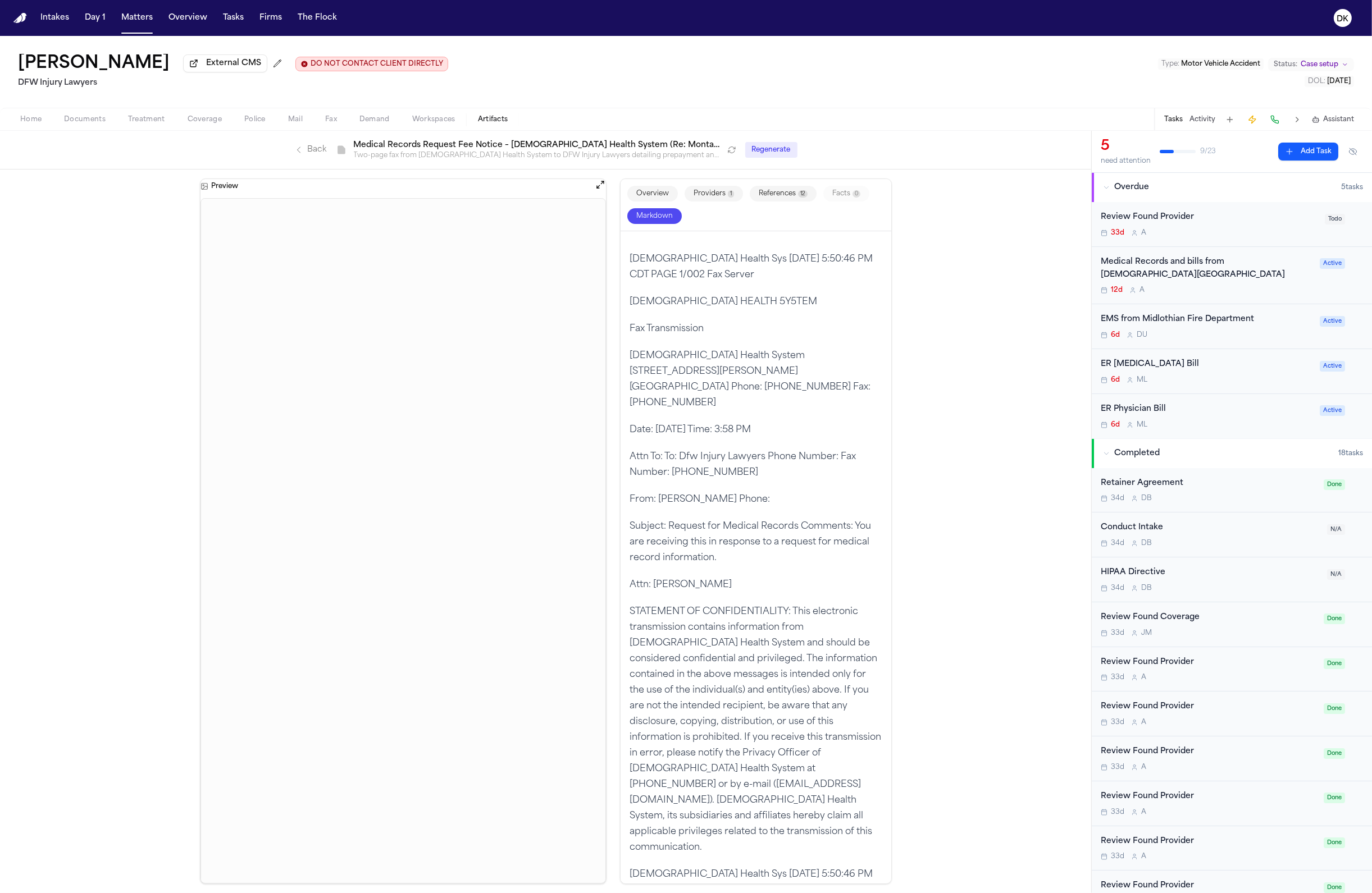
click at [652, 190] on button "Overview" at bounding box center [652, 193] width 51 height 16
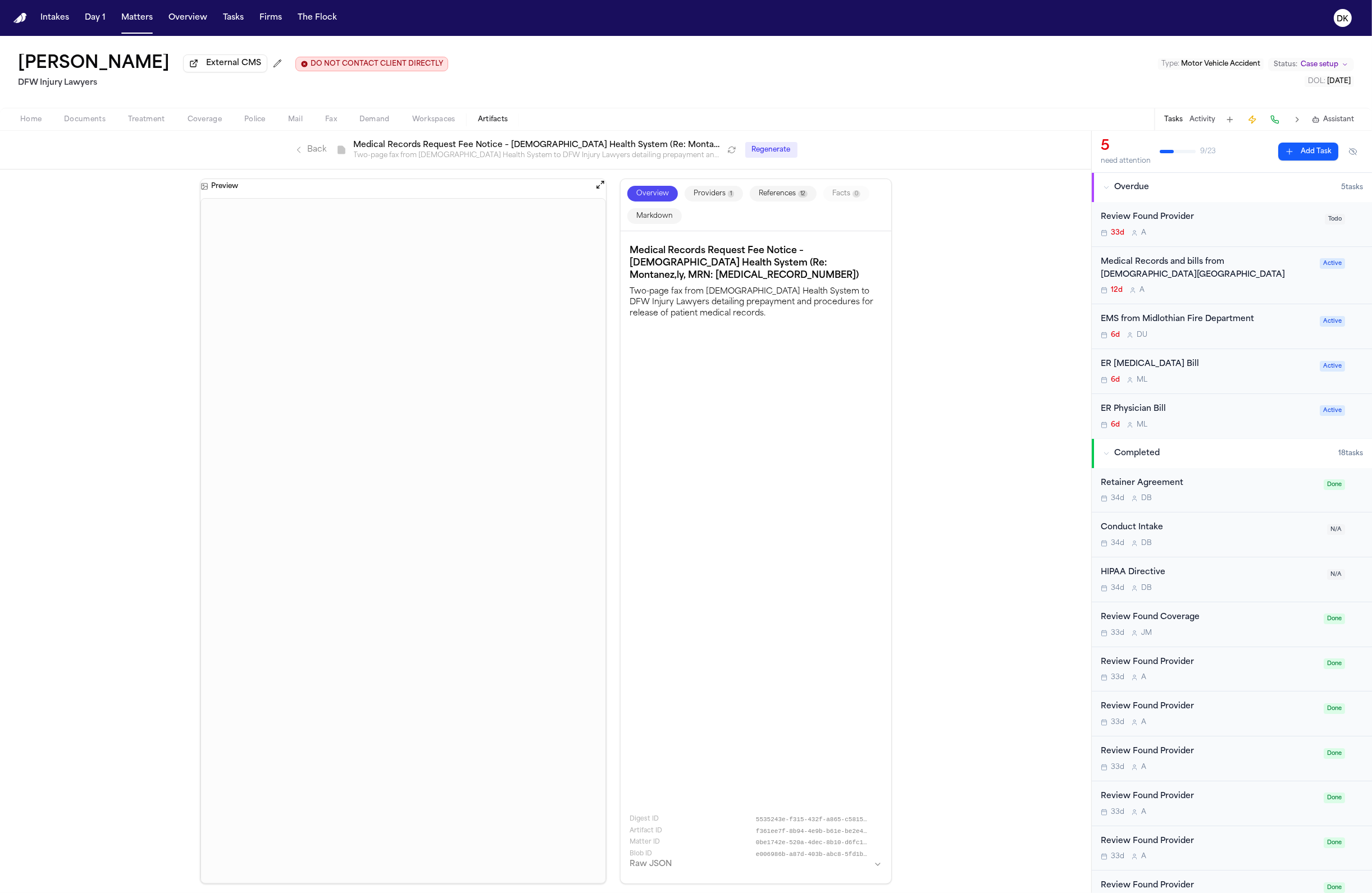
click at [686, 187] on div "Overview Providers 1 References 12 Facts 0 Markdown" at bounding box center [756, 205] width 270 height 52
click at [694, 188] on button "Providers 1" at bounding box center [713, 193] width 58 height 16
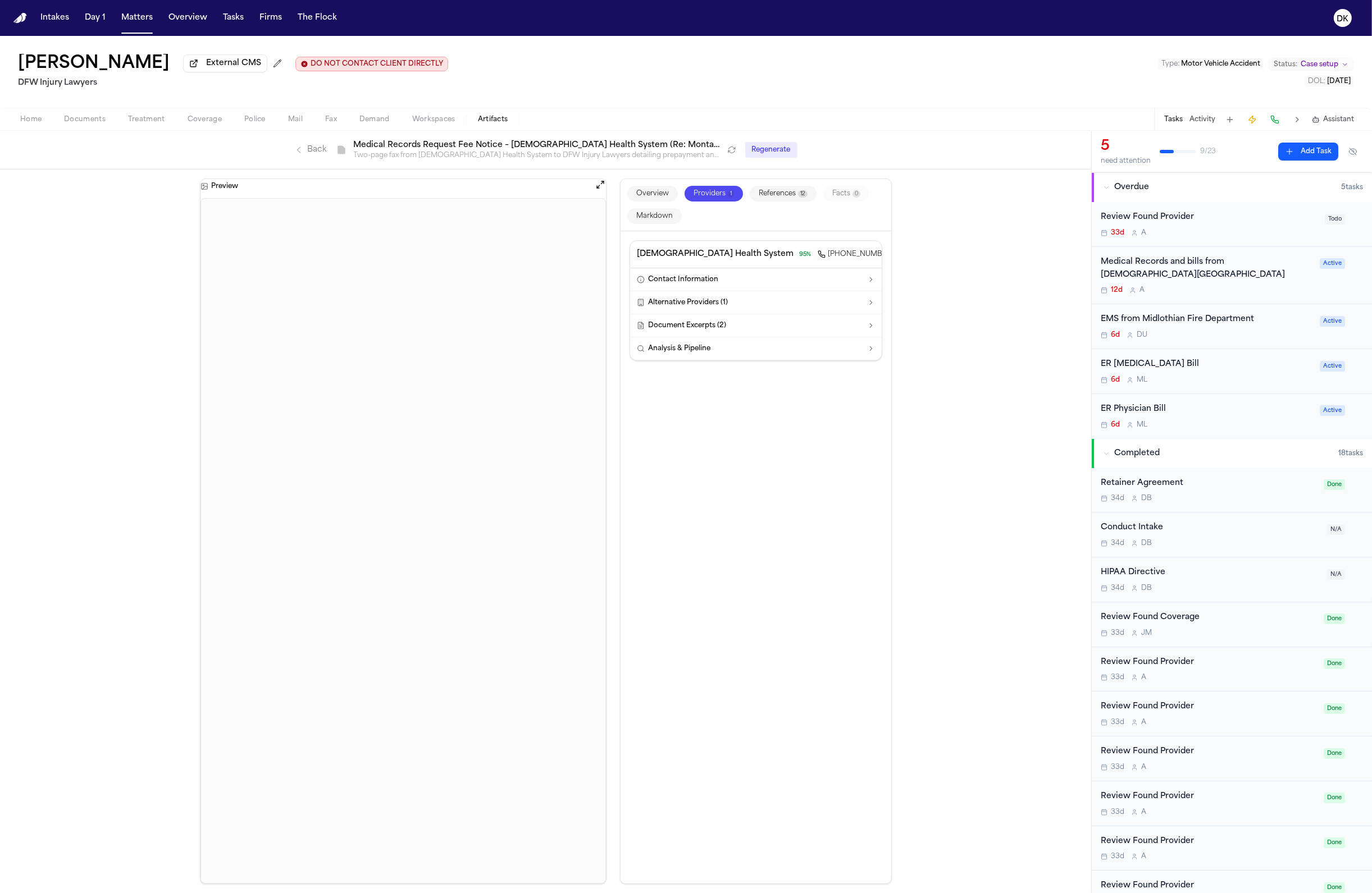
click at [694, 194] on button "Providers 1" at bounding box center [713, 193] width 58 height 16
click at [658, 213] on button "Markdown" at bounding box center [654, 216] width 55 height 16
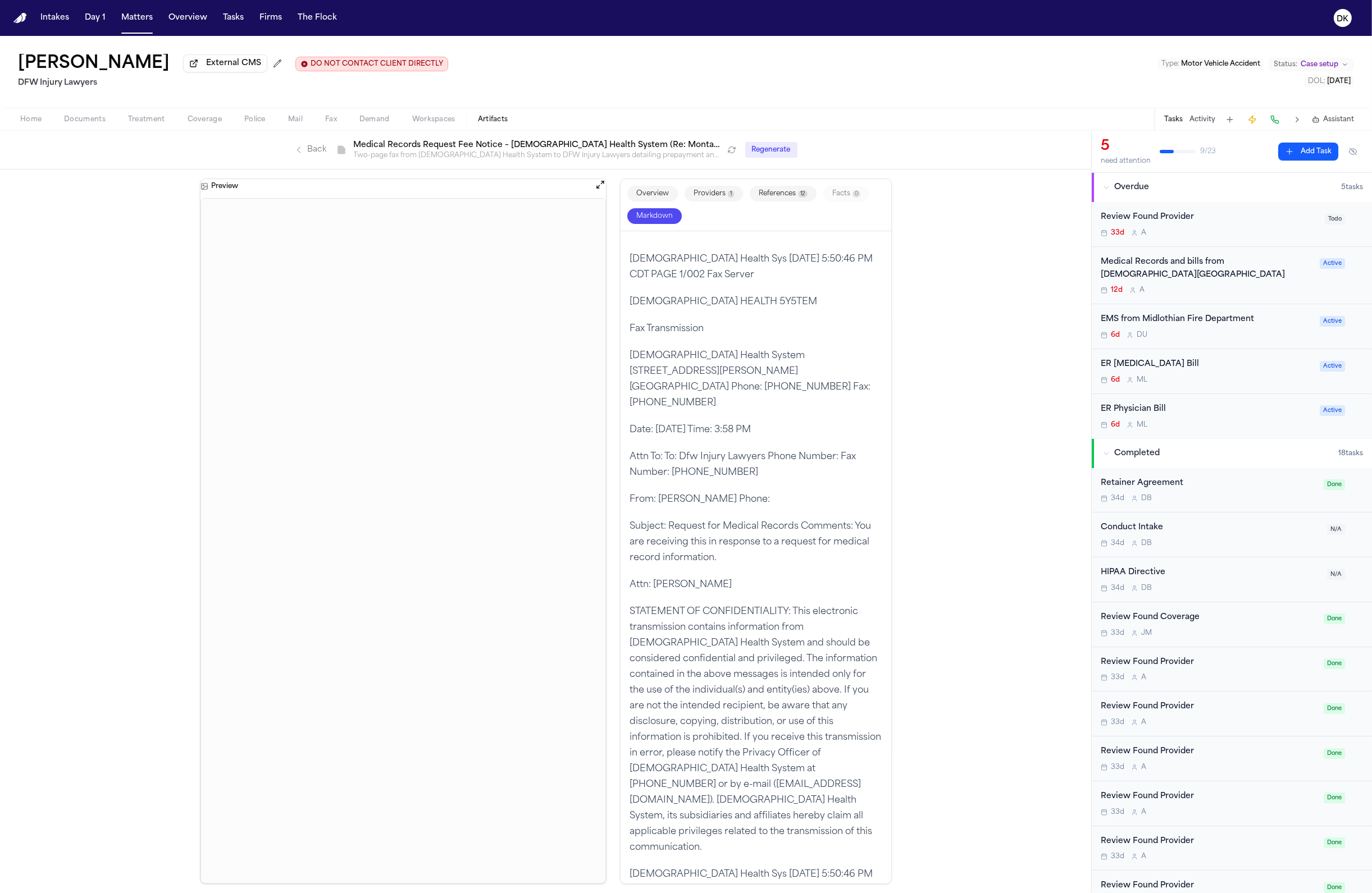
click at [716, 198] on button "Providers 1" at bounding box center [713, 193] width 58 height 16
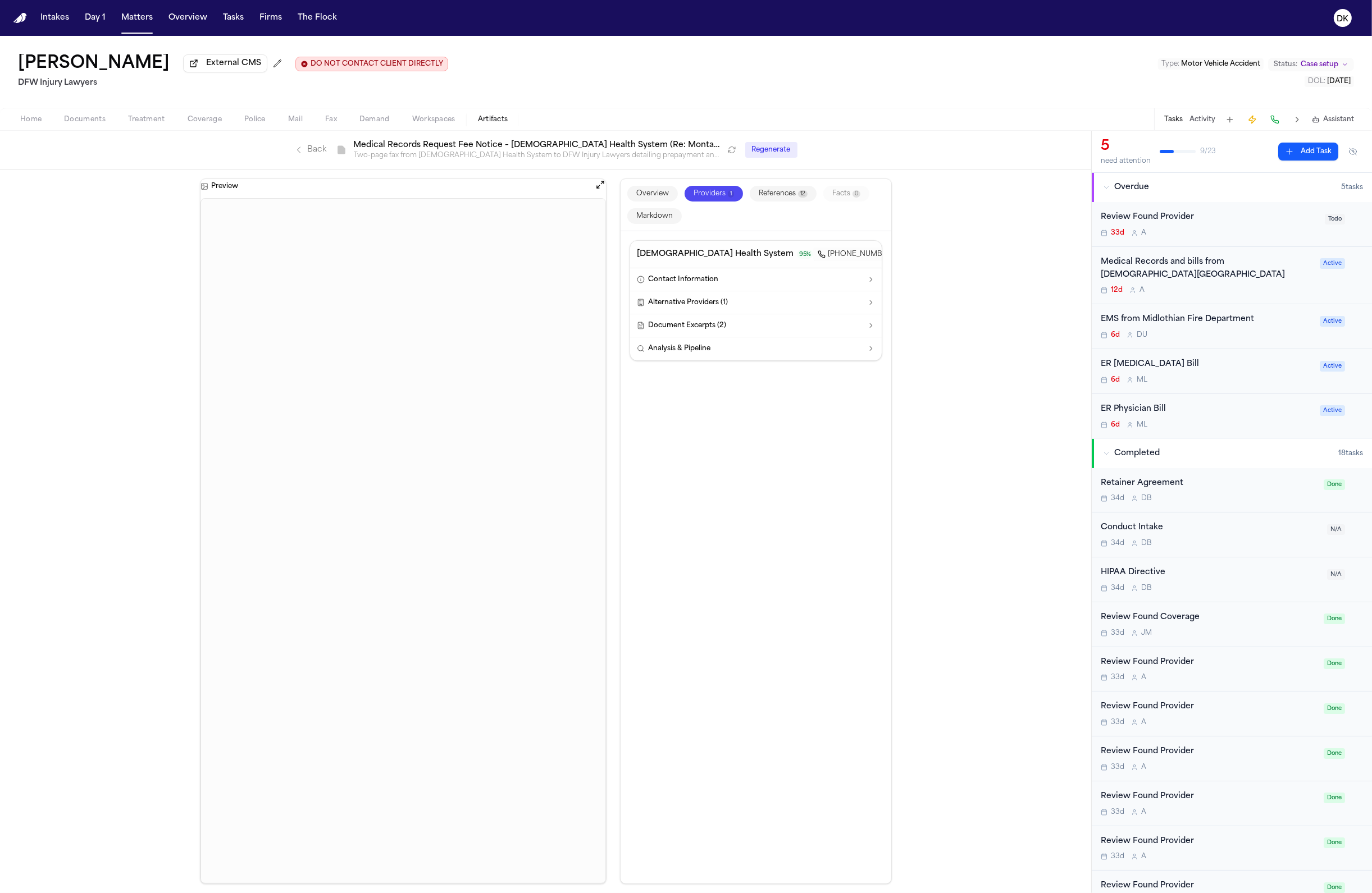
click at [648, 204] on div "Overview Providers 1 References 12 Facts 0 Markdown" at bounding box center [756, 205] width 270 height 52
click at [652, 194] on button "Overview" at bounding box center [652, 193] width 51 height 16
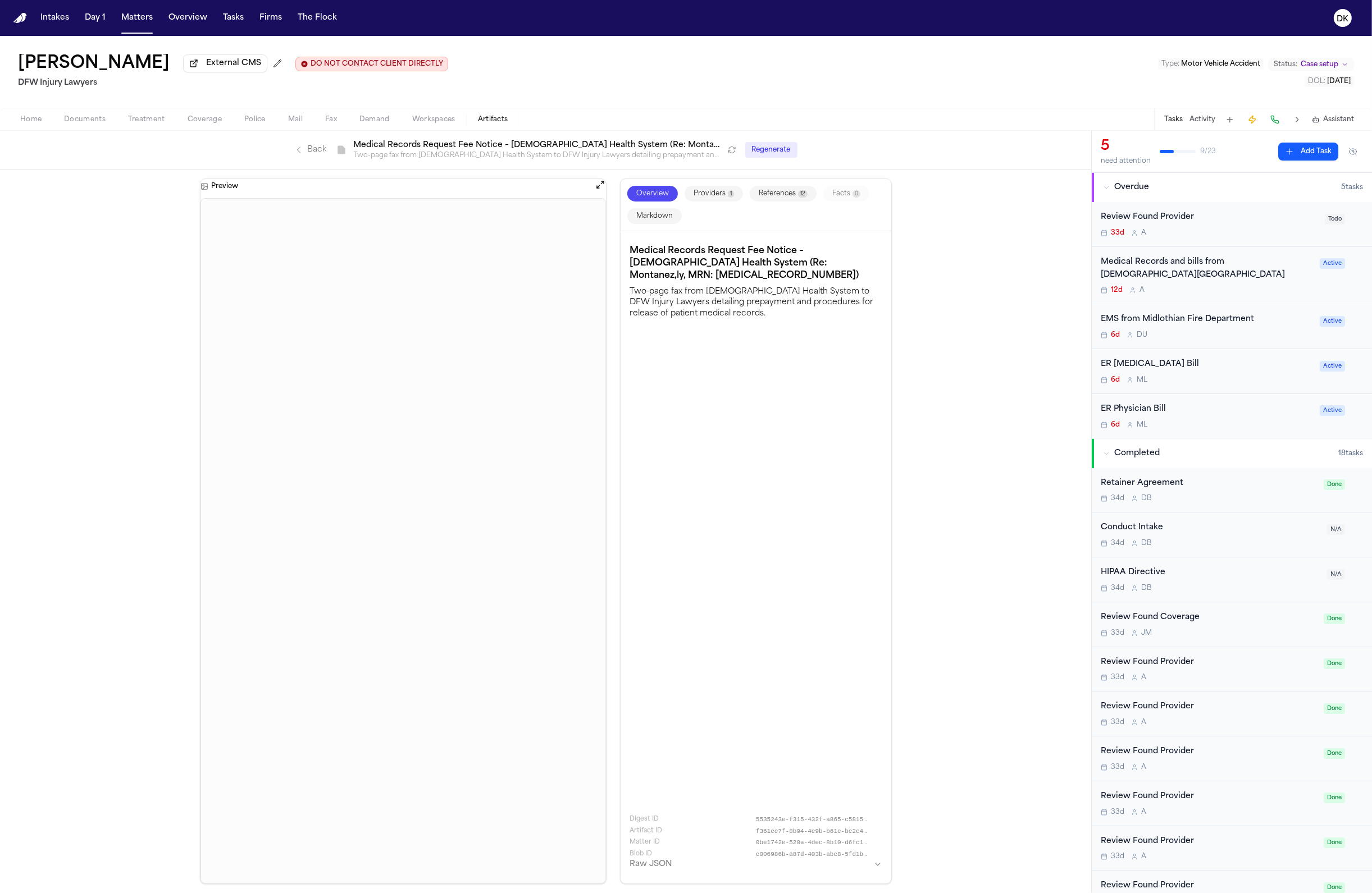
click at [648, 216] on button "Markdown" at bounding box center [654, 216] width 55 height 16
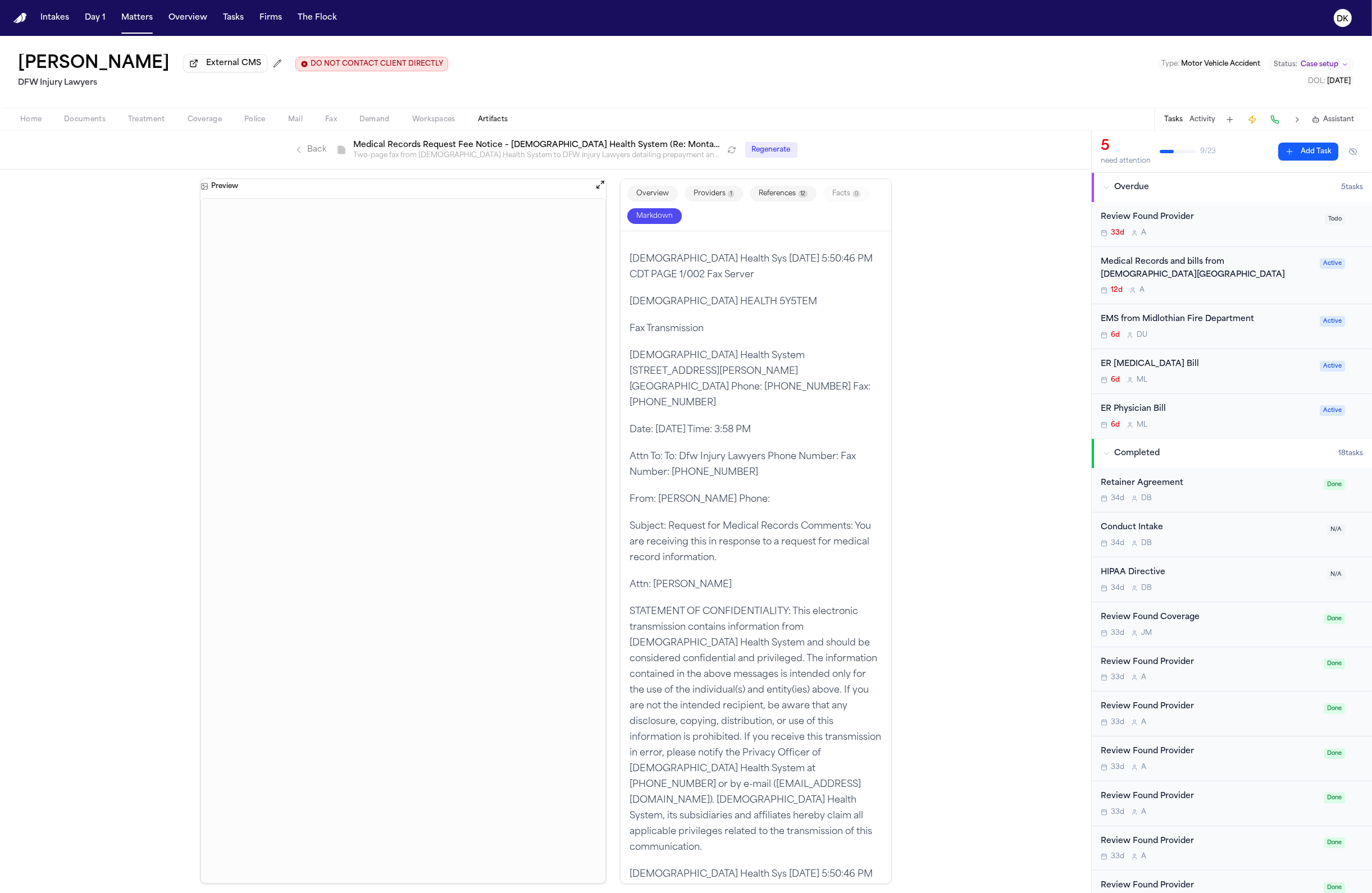
click at [722, 194] on button "Providers 1" at bounding box center [713, 193] width 58 height 16
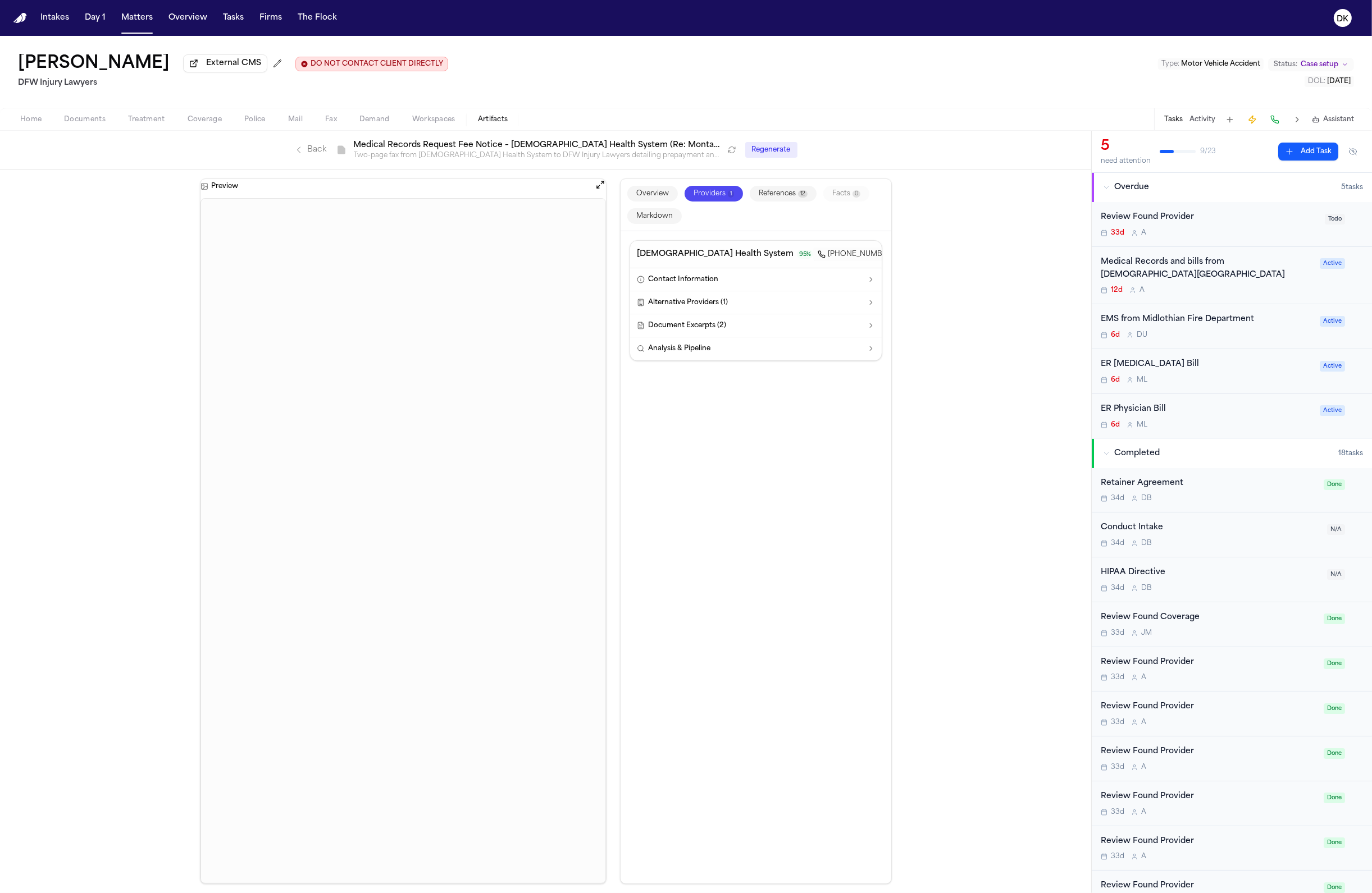
click at [671, 201] on button "Overview" at bounding box center [652, 193] width 51 height 16
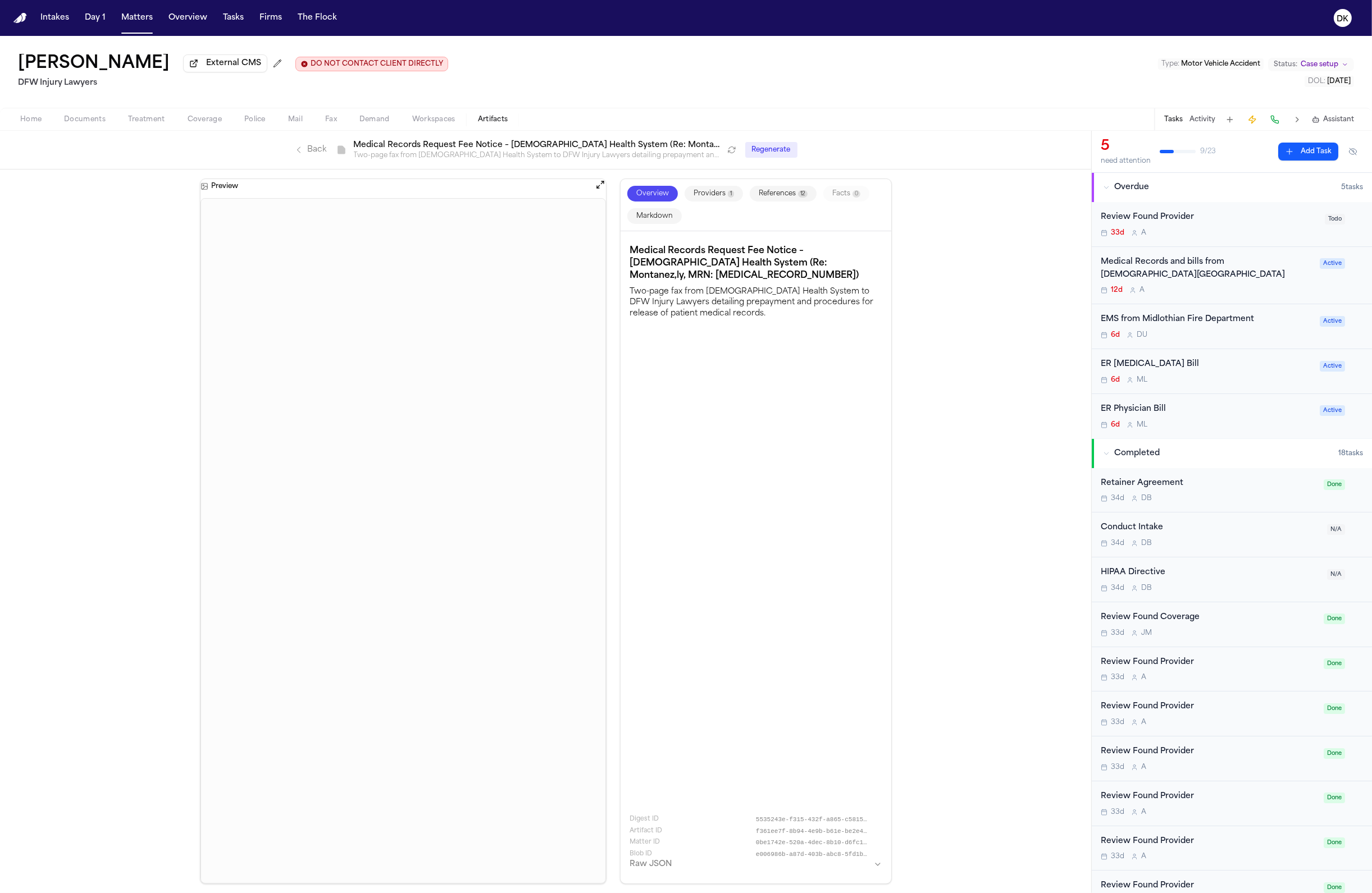
click at [664, 213] on button "Markdown" at bounding box center [654, 216] width 55 height 16
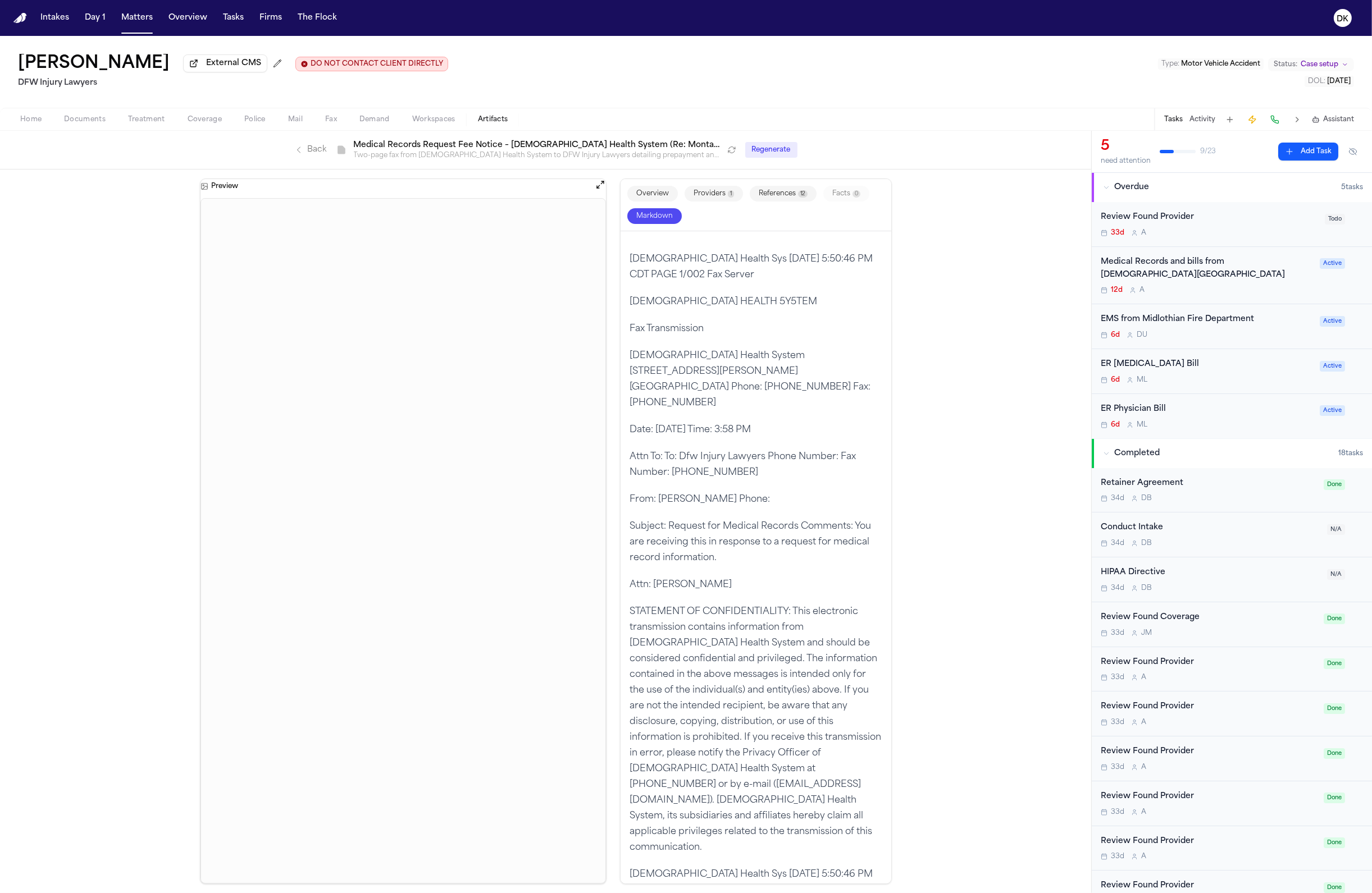
click at [56, 126] on button "Documents" at bounding box center [85, 120] width 64 height 14
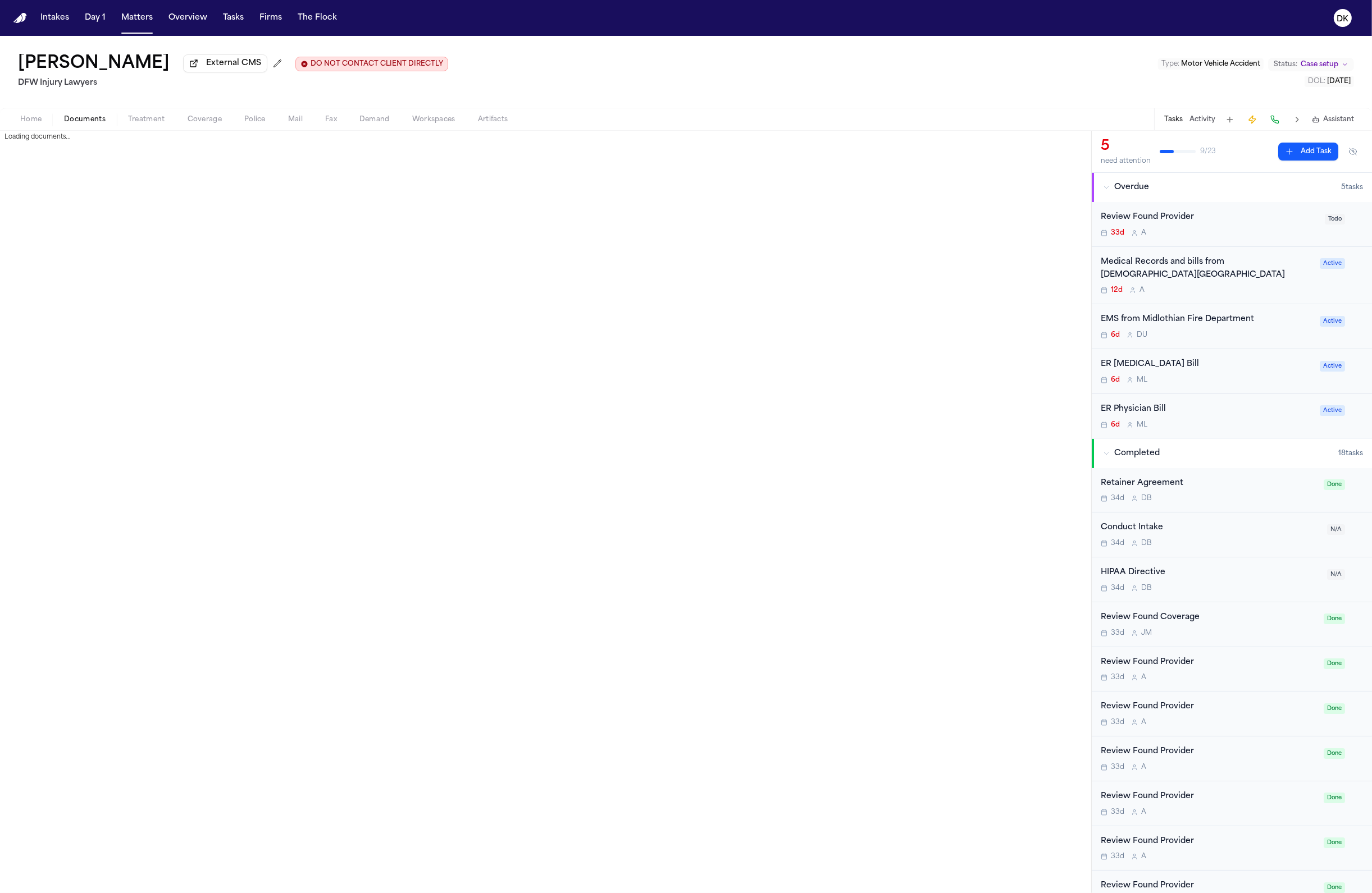
click at [23, 124] on span "Home" at bounding box center [31, 120] width 21 height 9
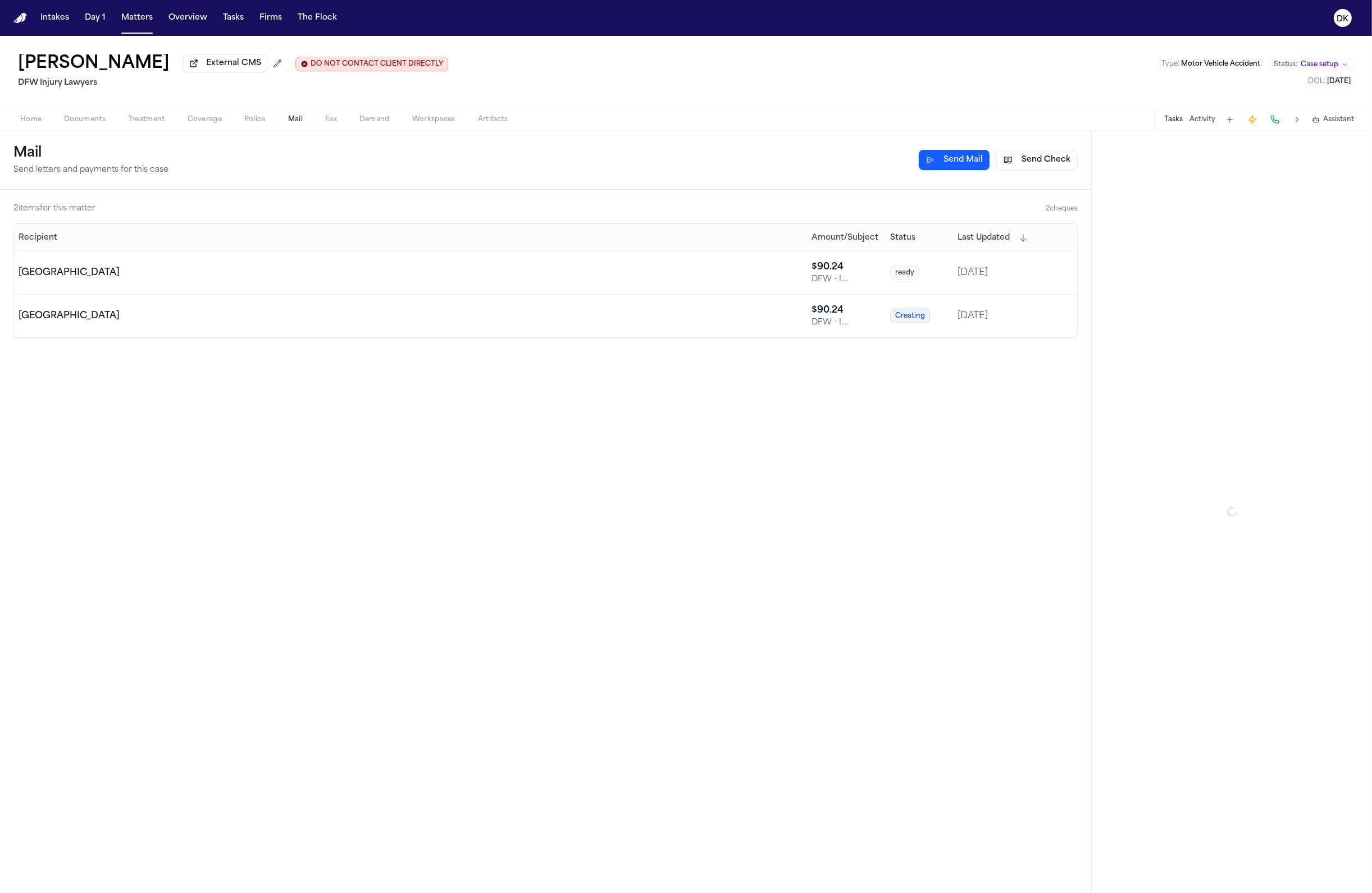
click at [553, 329] on td "[GEOGRAPHIC_DATA]" at bounding box center [410, 316] width 793 height 43
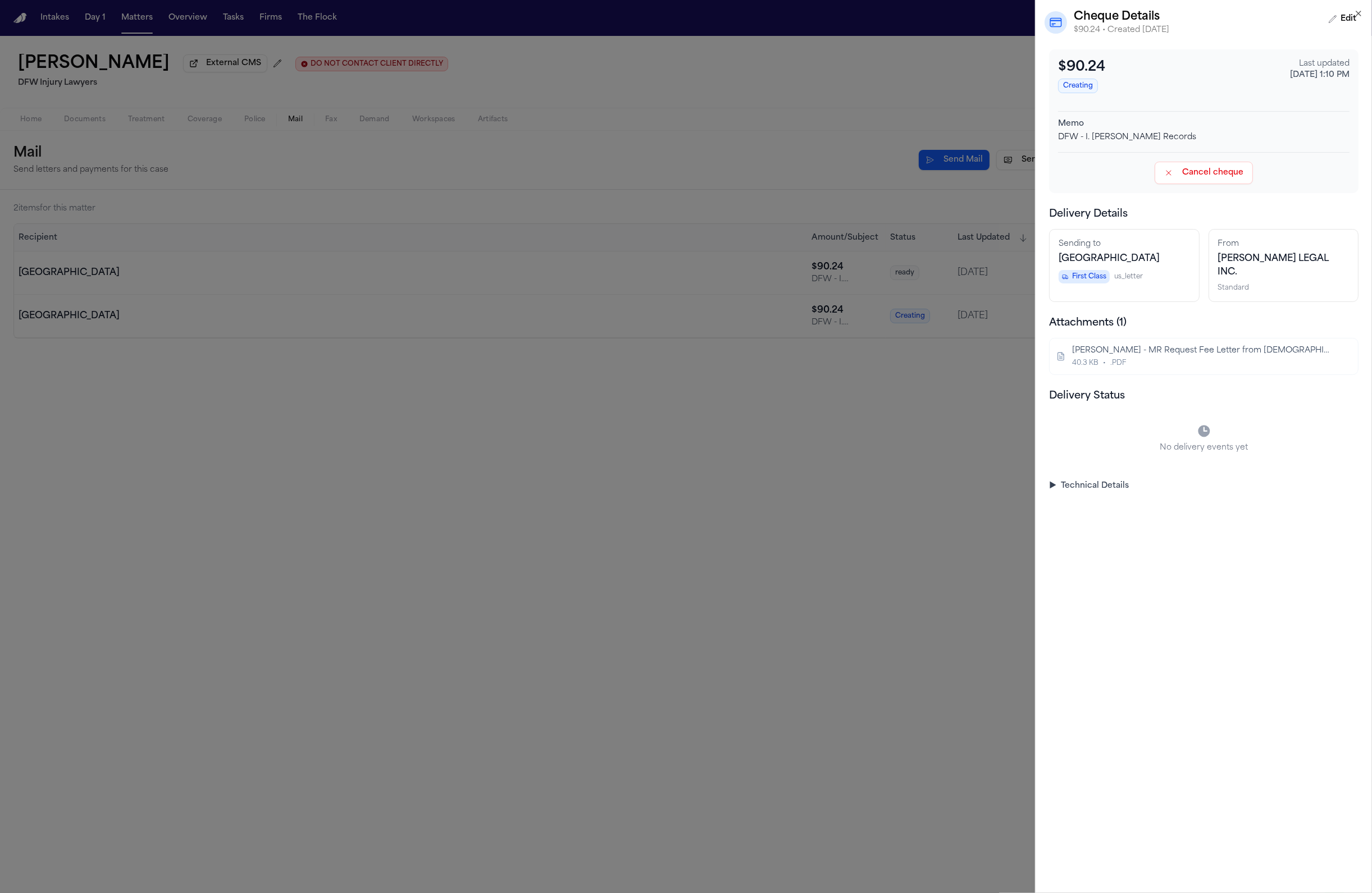
click at [1205, 177] on button "Cancel cheque" at bounding box center [1204, 173] width 98 height 23
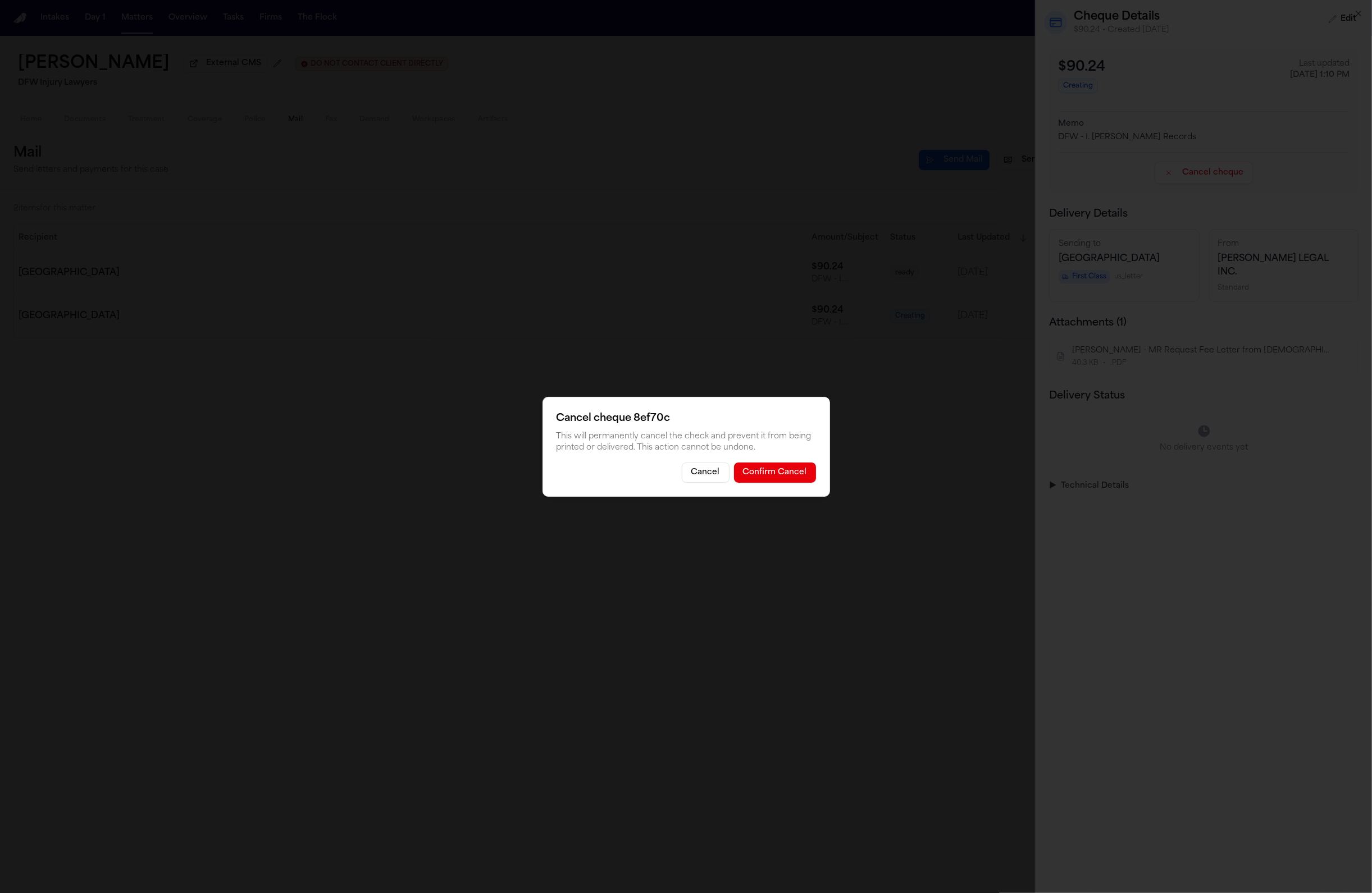
click at [783, 472] on button "Confirm Cancel" at bounding box center [775, 472] width 82 height 20
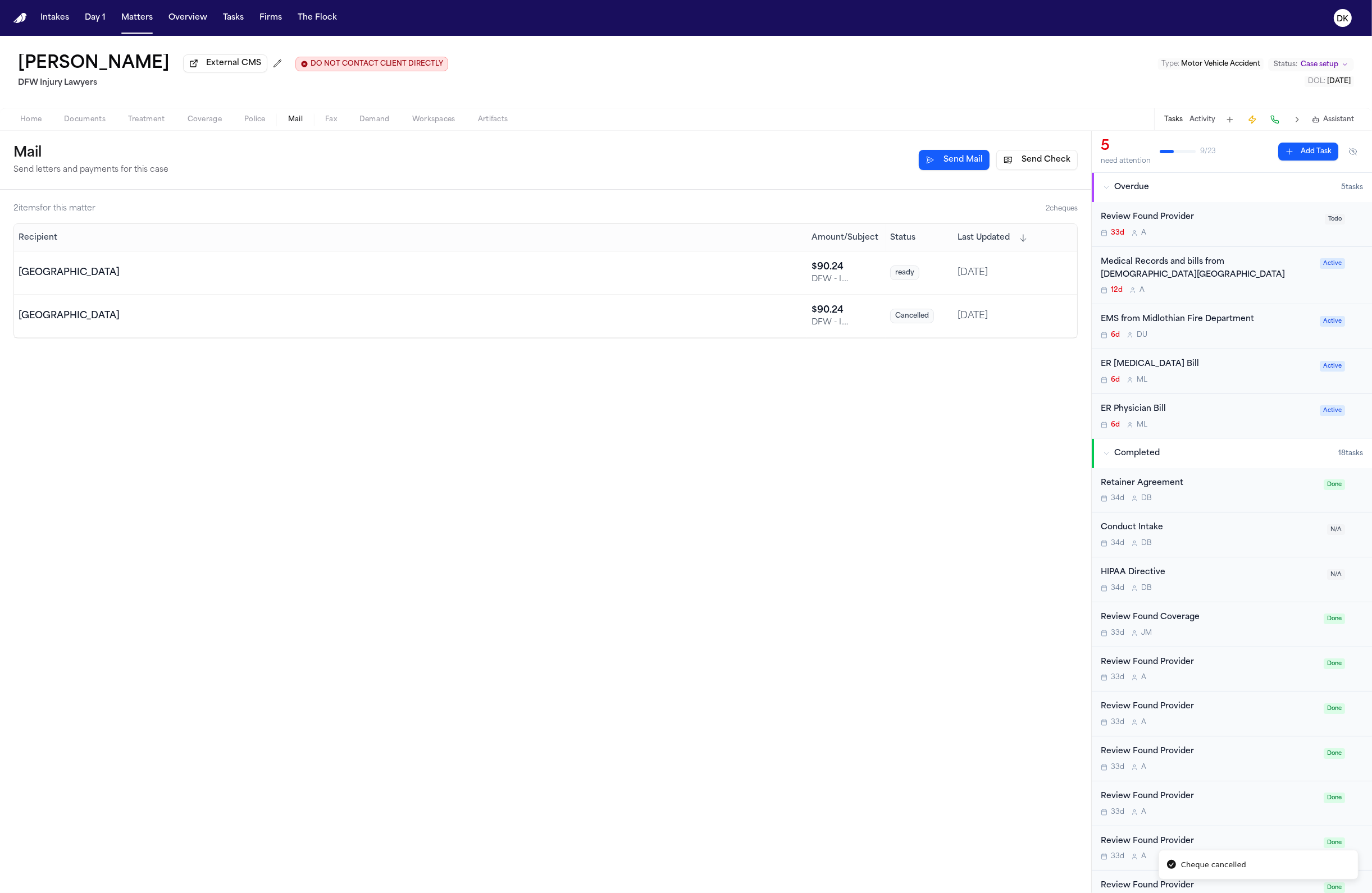
click at [777, 514] on div "2 item s for this matter 2 cheque s Recipient Amount/Subject Status Last Update…" at bounding box center [545, 541] width 1091 height 703
click at [586, 436] on div "2 item s for this matter 2 cheque s Recipient Amount/Subject Status Last Update…" at bounding box center [545, 541] width 1091 height 703
click at [734, 334] on td "[GEOGRAPHIC_DATA]" at bounding box center [410, 316] width 793 height 43
click at [731, 282] on td "[GEOGRAPHIC_DATA]" at bounding box center [410, 272] width 793 height 43
click at [735, 255] on td "[GEOGRAPHIC_DATA]" at bounding box center [410, 272] width 793 height 43
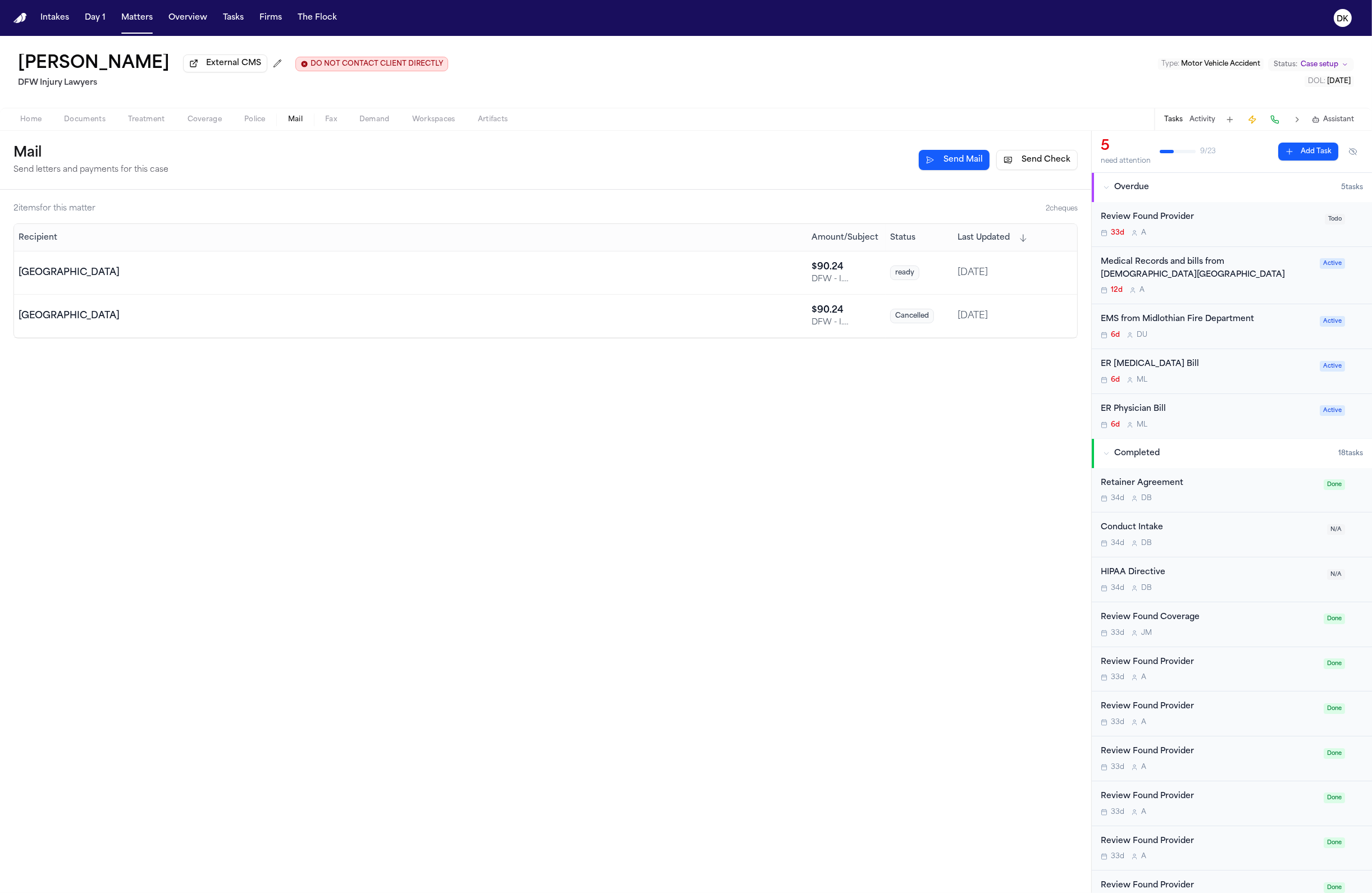
click at [731, 334] on td "[GEOGRAPHIC_DATA]" at bounding box center [410, 316] width 793 height 43
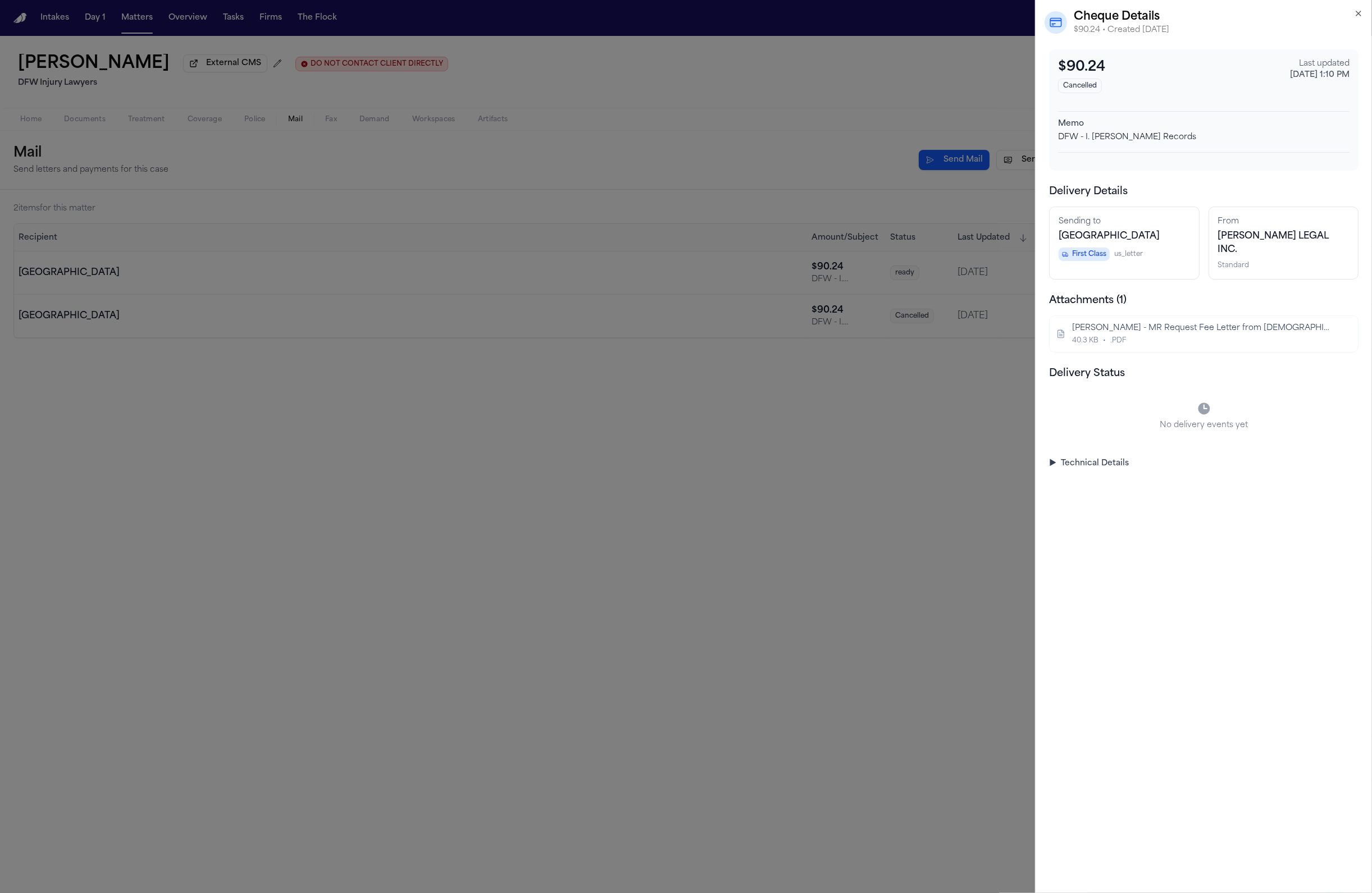
drag, startPoint x: 707, startPoint y: 371, endPoint x: 712, endPoint y: 357, distance: 14.9
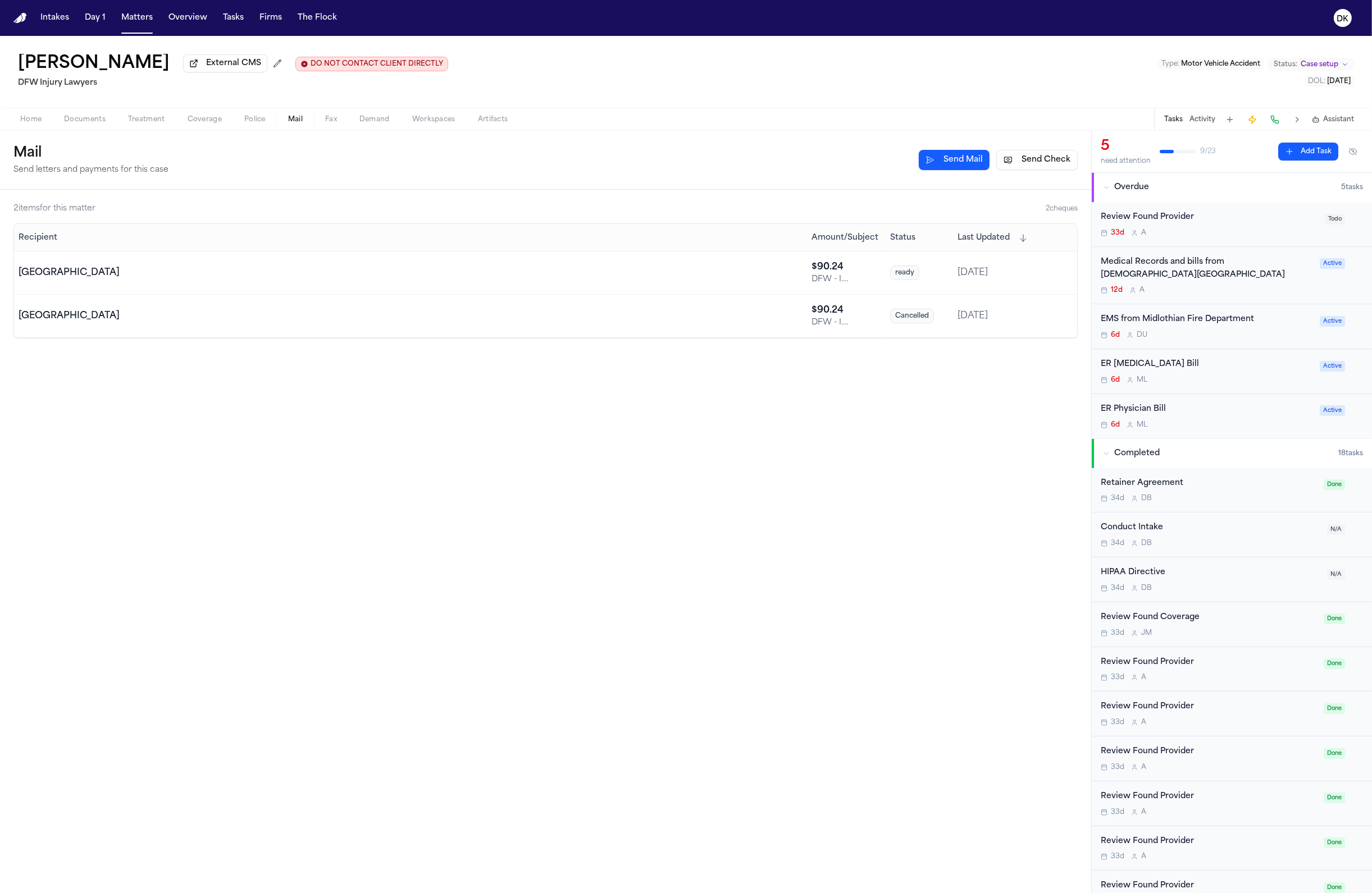
click at [727, 283] on td "[GEOGRAPHIC_DATA]" at bounding box center [410, 272] width 793 height 43
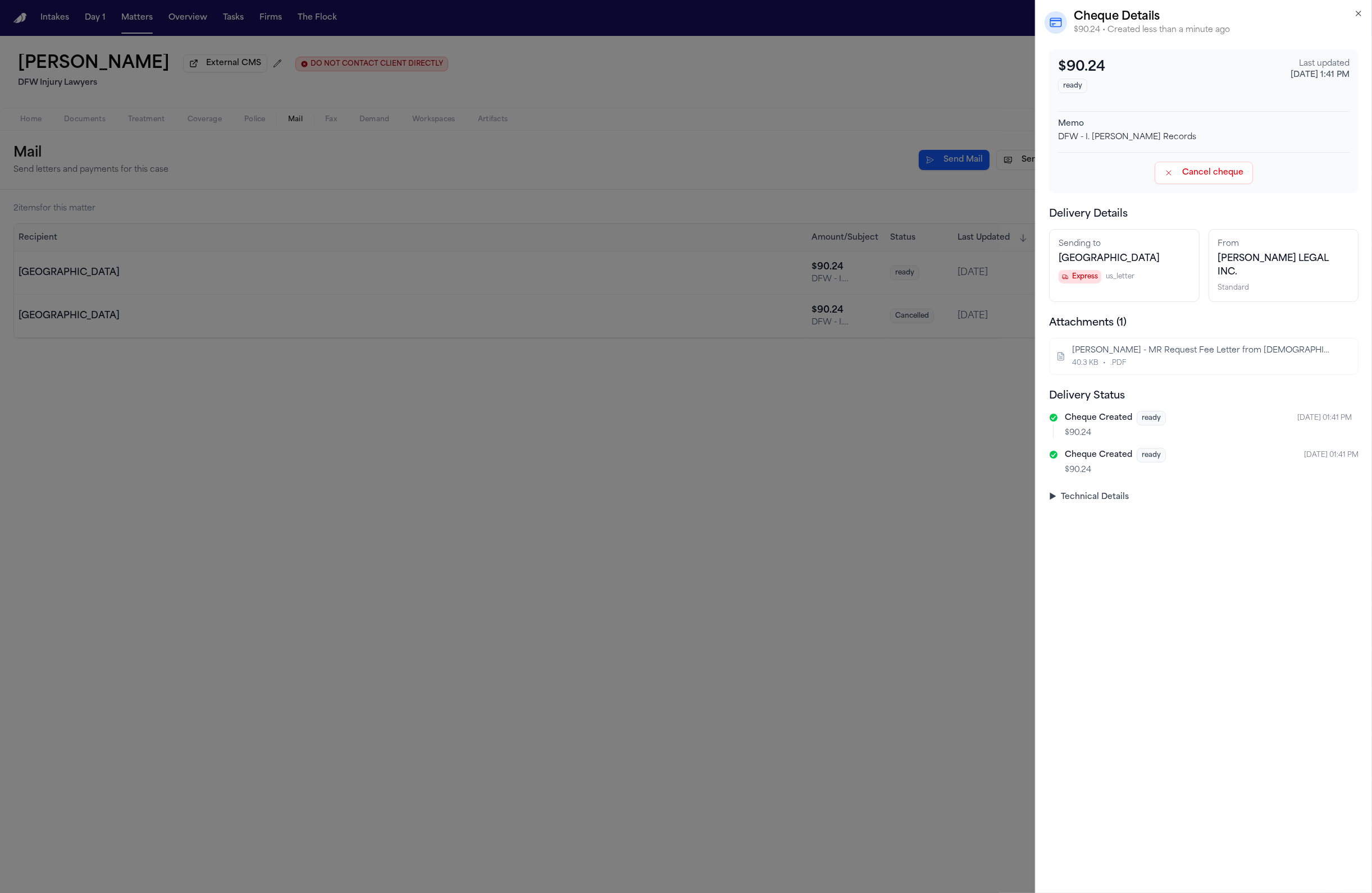
click at [1109, 514] on div "$90.24 ready Last updated Sep 9, 2025, 1:41 PM Memo DFW - I. Montanez ER Record…" at bounding box center [1204, 471] width 336 height 844
click at [1112, 507] on div "$90.24 ready Last updated Sep 9, 2025, 1:41 PM Memo DFW - I. Montanez ER Record…" at bounding box center [1204, 471] width 336 height 844
click at [1112, 501] on summary "▶ Technical Details" at bounding box center [1203, 497] width 310 height 11
click at [1095, 502] on summary "▶ Technical Details" at bounding box center [1203, 497] width 310 height 11
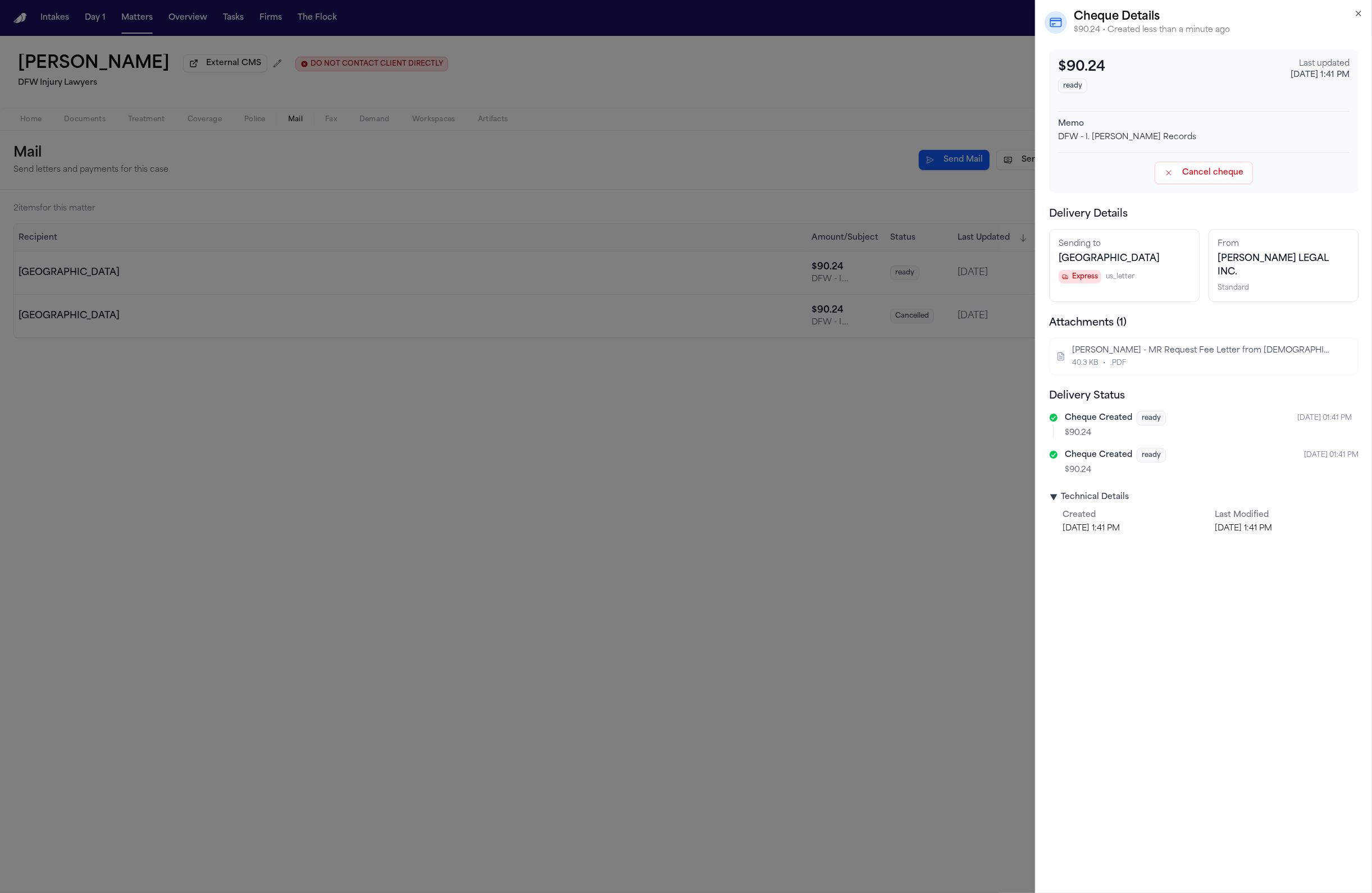
click at [1162, 450] on div "Cheque Created ready Sep 9, 2025, 01:41 PM $90.24 Cheque Created ready Sep 9, 2…" at bounding box center [1203, 444] width 310 height 67
click at [1141, 459] on span "ready" at bounding box center [1151, 455] width 30 height 14
click at [1096, 509] on details "▶ Technical Details Created Sep 9, 2025, 1:41 PM Last Modified Sep 9, 2025, 1:4…" at bounding box center [1203, 513] width 310 height 42
click at [1098, 503] on summary "▶ Technical Details" at bounding box center [1203, 497] width 310 height 11
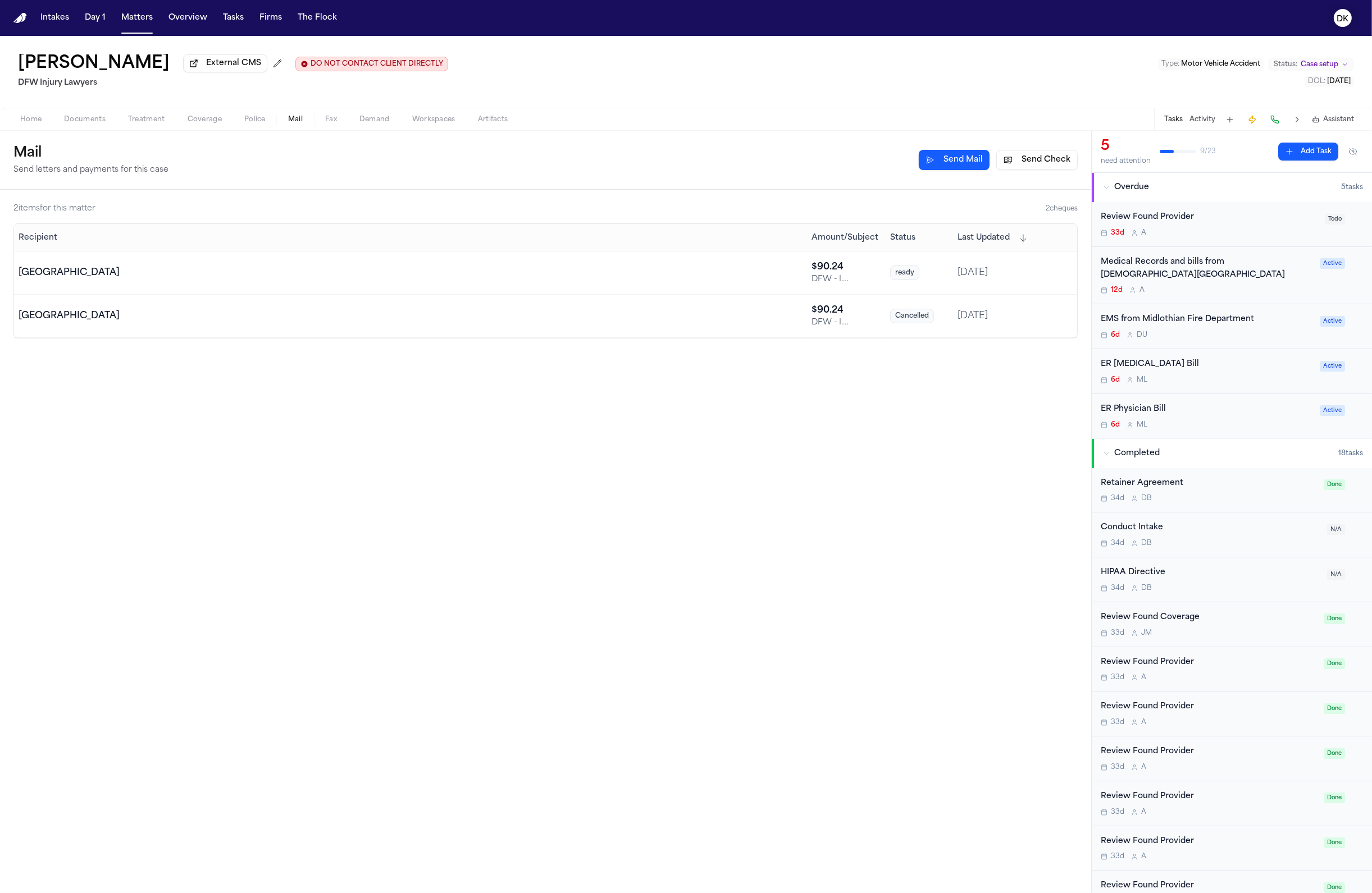
click at [1319, 23] on nav "Intakes Day 1 Matters Overview Tasks Firms The Flock DK" at bounding box center [686, 17] width 1372 height 36
click at [1351, 16] on icon "DK" at bounding box center [1342, 18] width 18 height 18
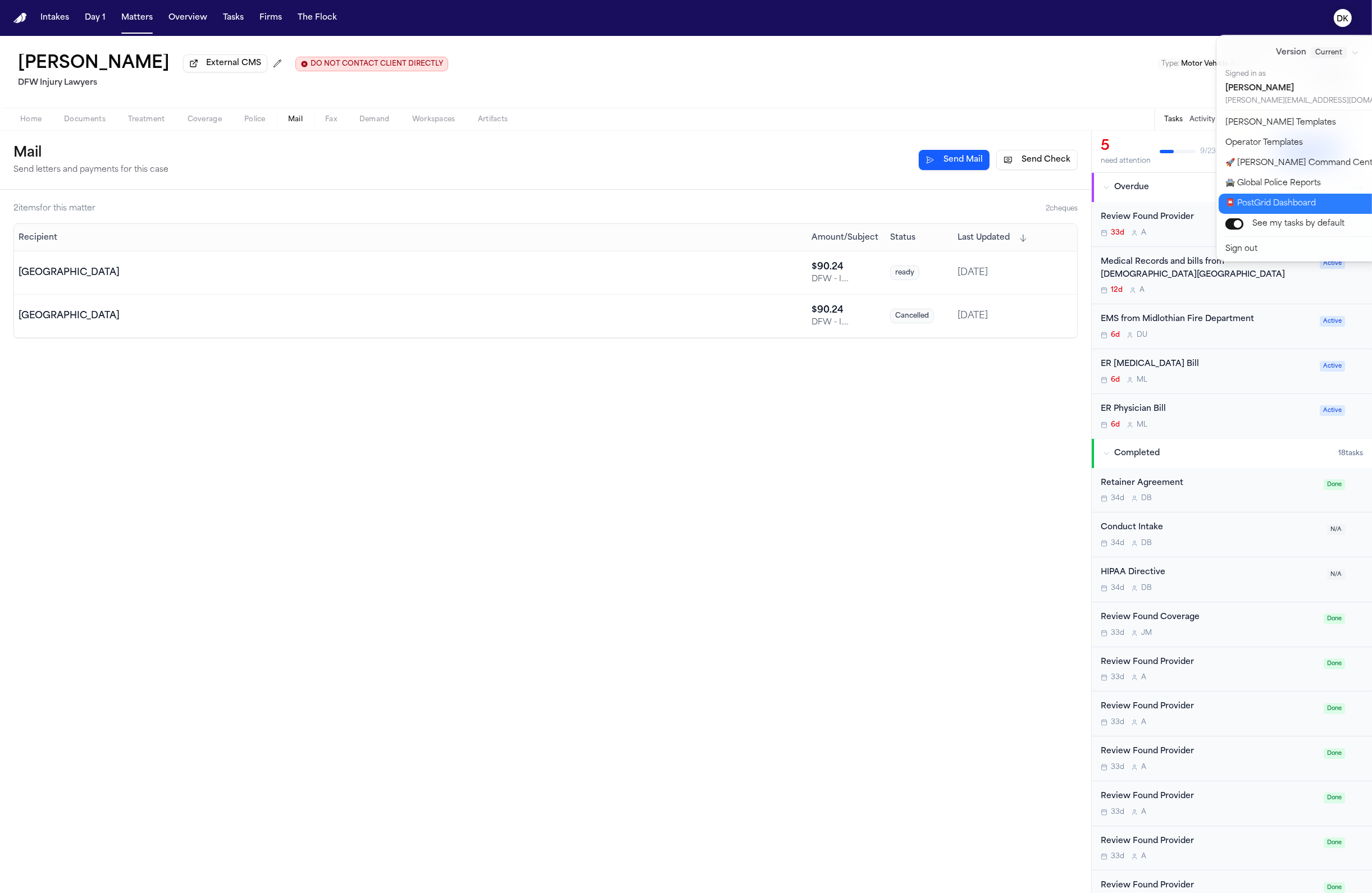
drag, startPoint x: 1286, startPoint y: 213, endPoint x: 1293, endPoint y: 202, distance: 13.0
click at [1291, 204] on div "Version Current Signed in as Dean Keinan dean@finchlegal.com Bland Templates Op…" at bounding box center [1324, 148] width 216 height 227
click at [1293, 202] on button "📮 PostGrid Dashboard" at bounding box center [1324, 204] width 211 height 20
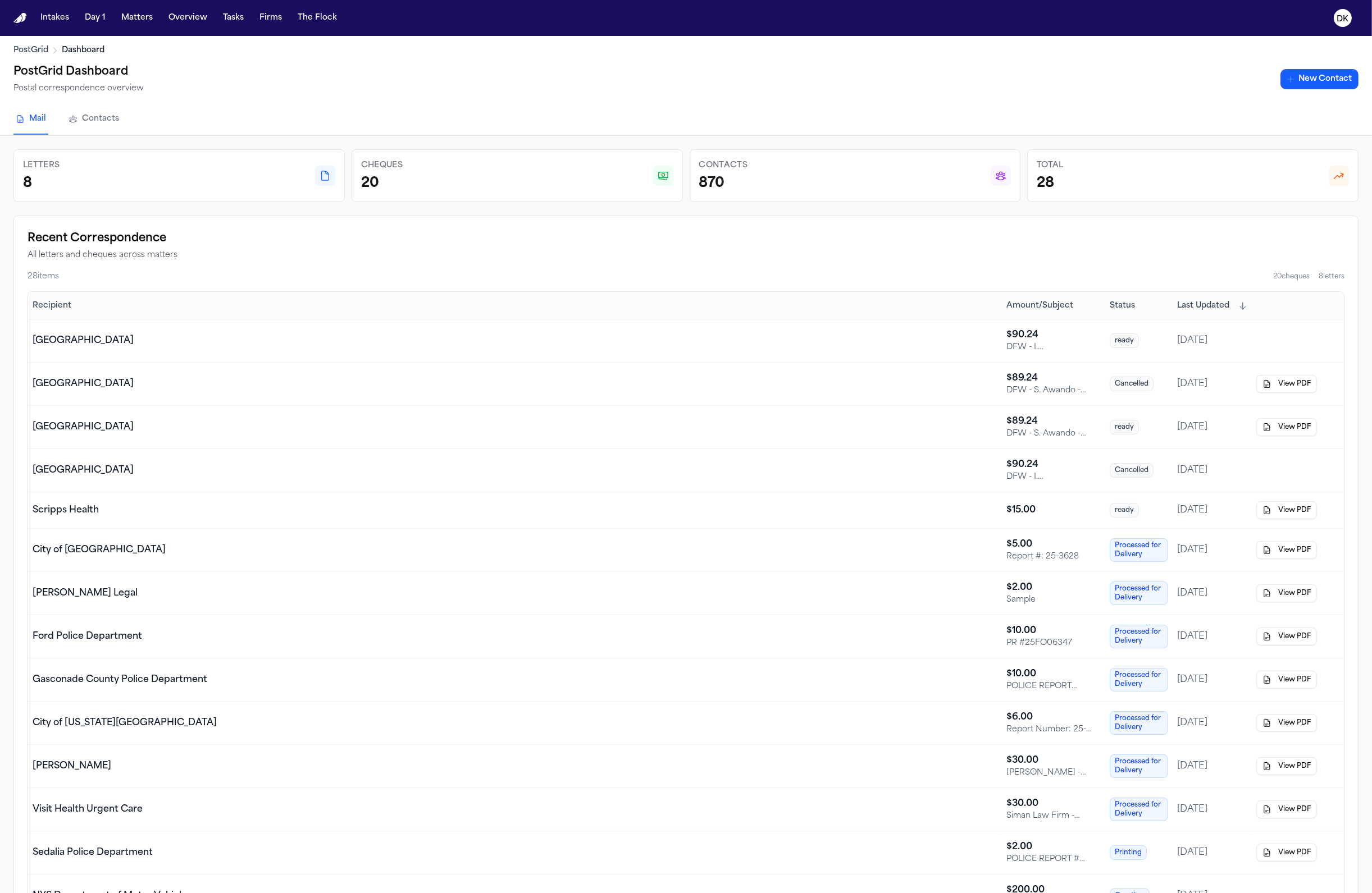
click at [1133, 300] on span "Status" at bounding box center [1122, 306] width 25 height 11
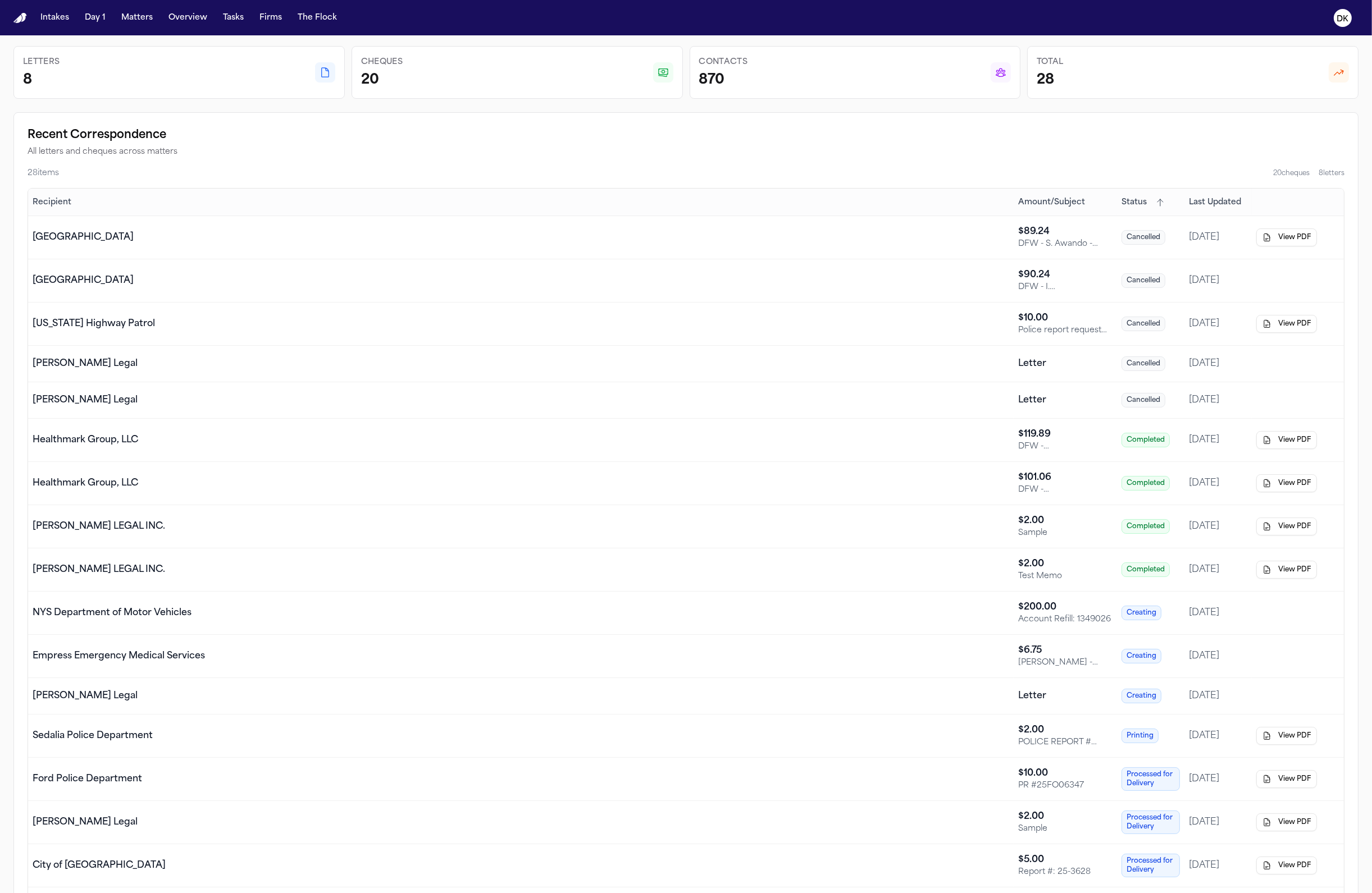
scroll to position [109, 0]
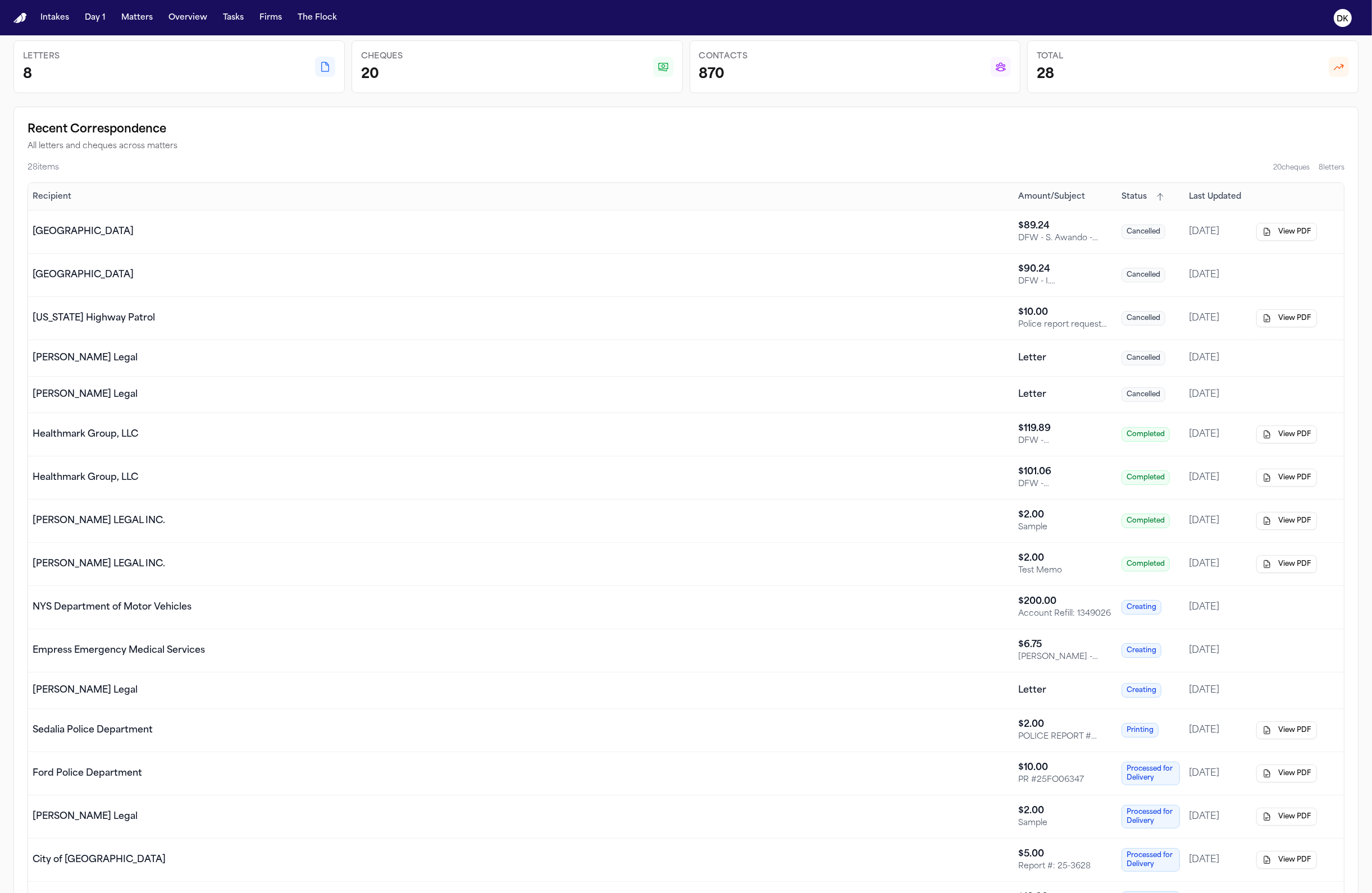
click at [912, 605] on div "NYS Department of Motor Vehicles" at bounding box center [521, 608] width 977 height 14
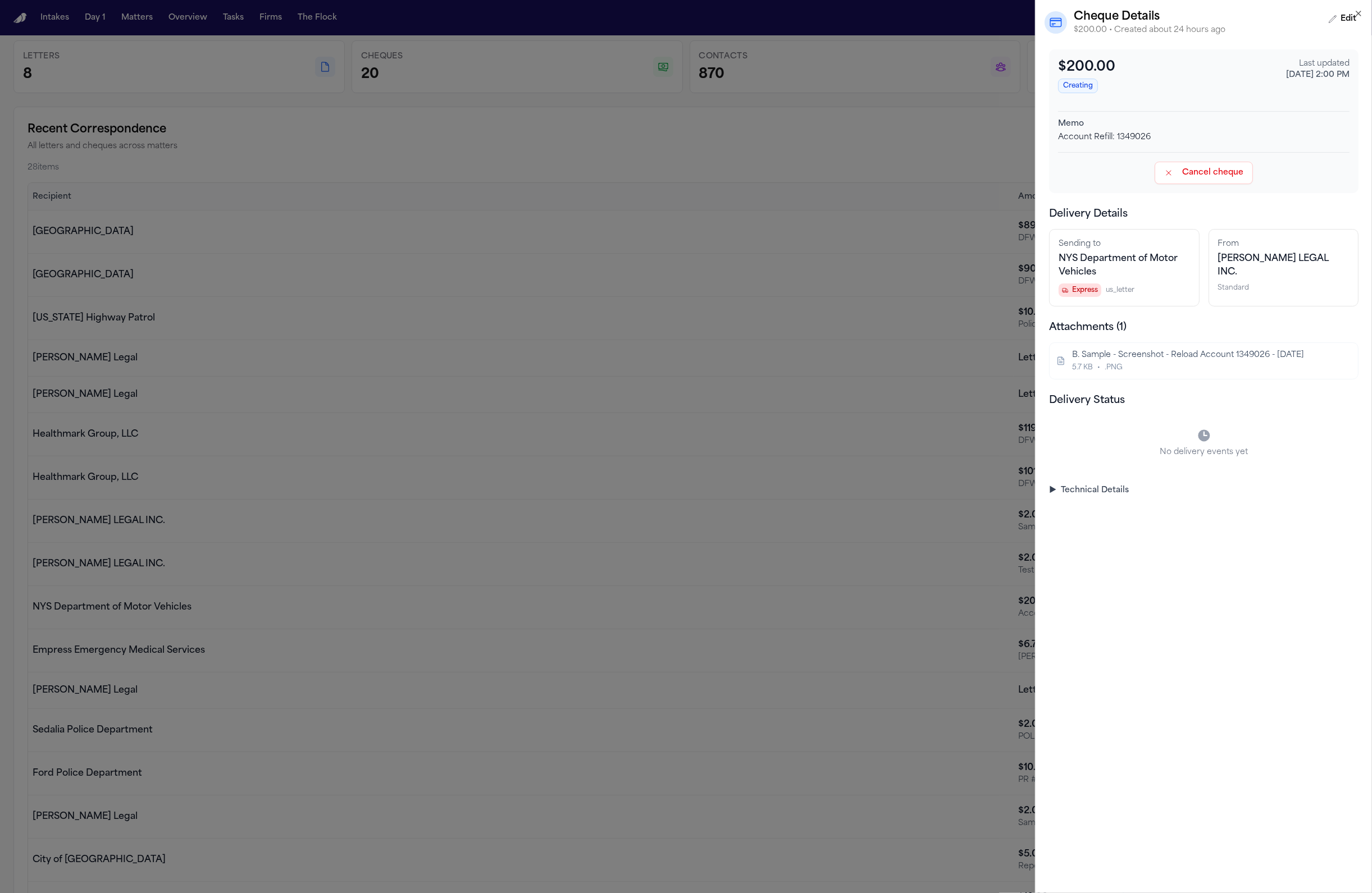
click at [1158, 366] on div "5.7 KB • .PNG" at bounding box center [1202, 368] width 261 height 9
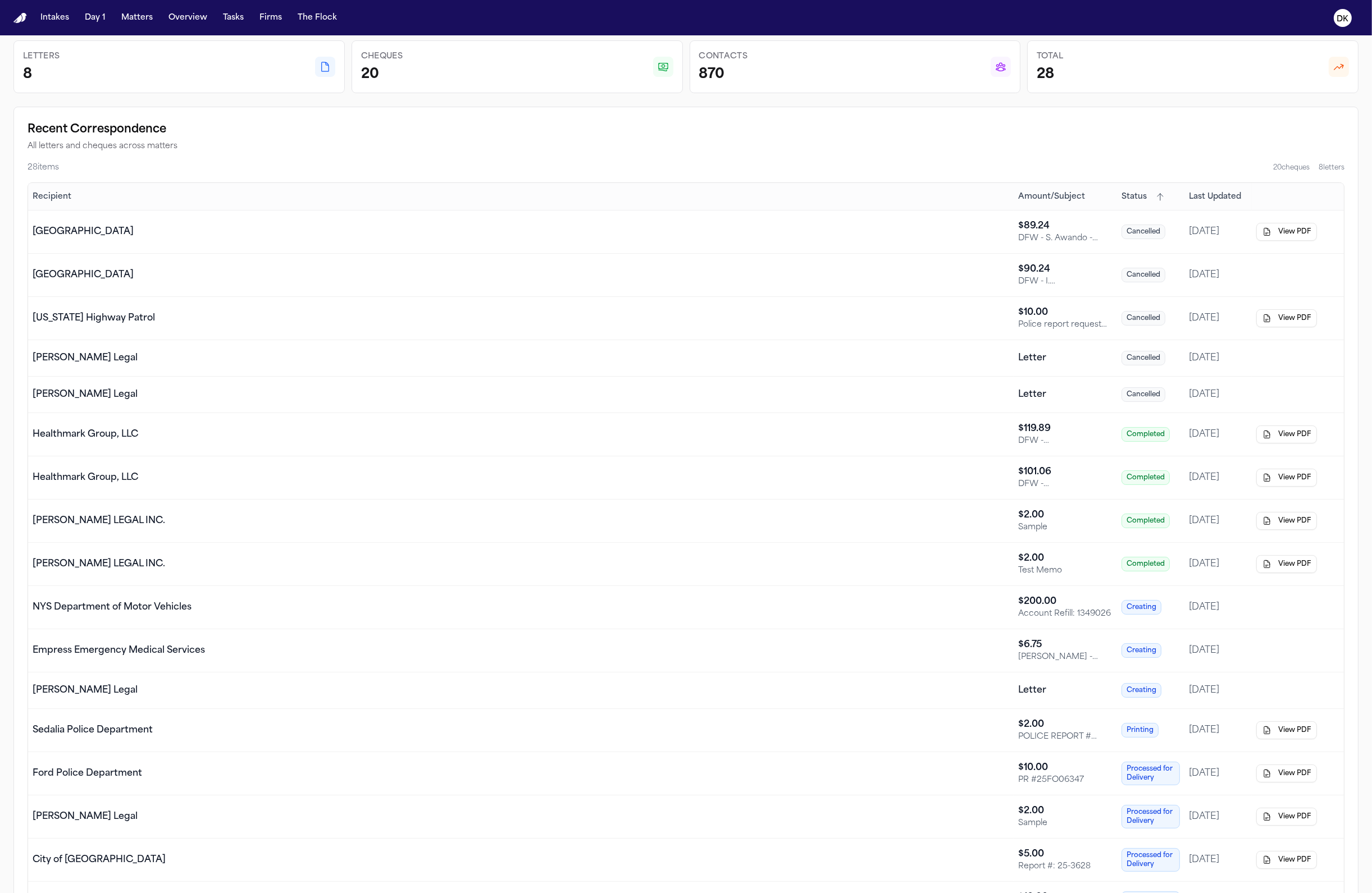
scroll to position [135, 0]
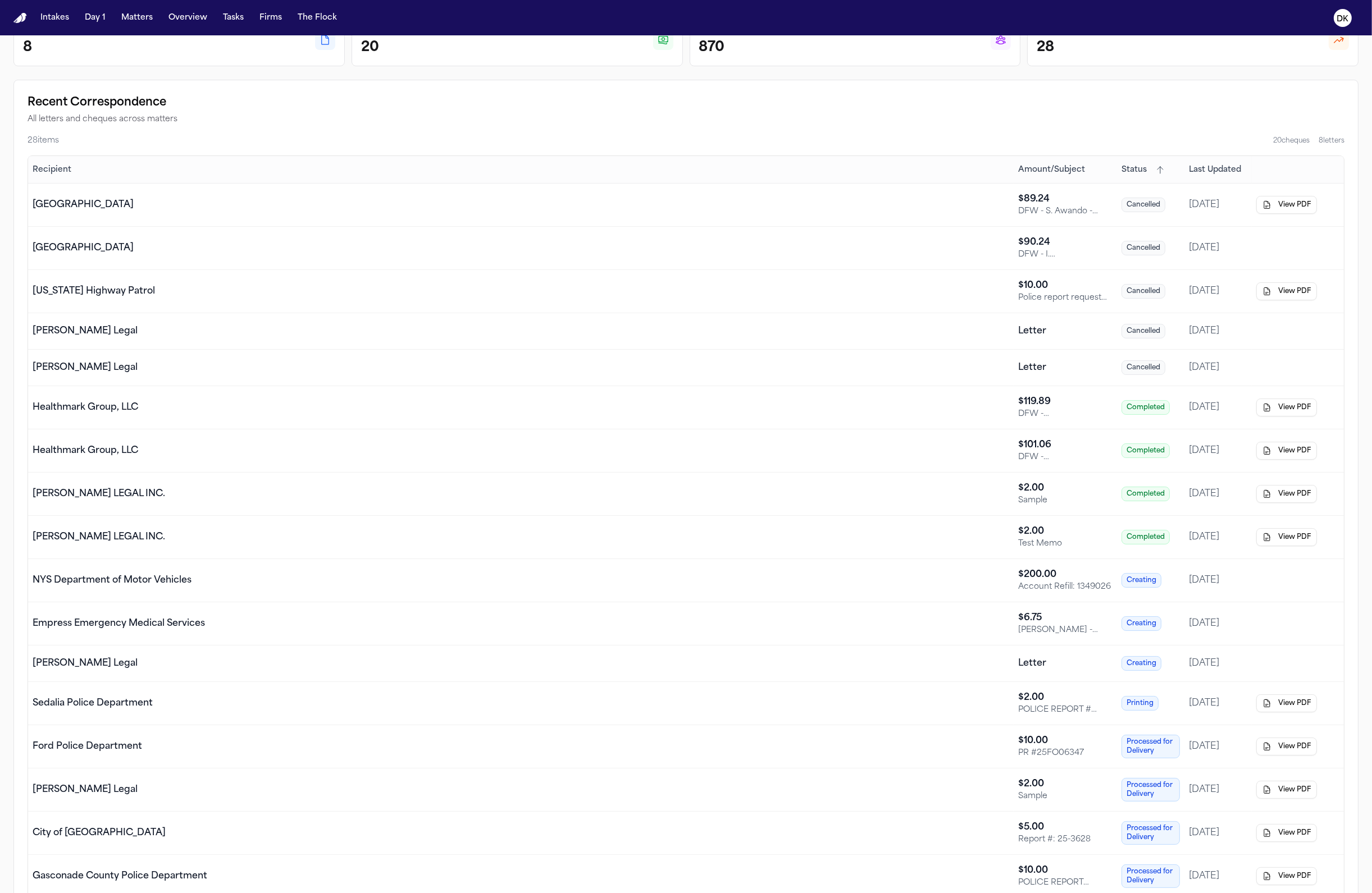
click at [410, 590] on td "NYS Department of Motor Vehicles" at bounding box center [521, 580] width 986 height 43
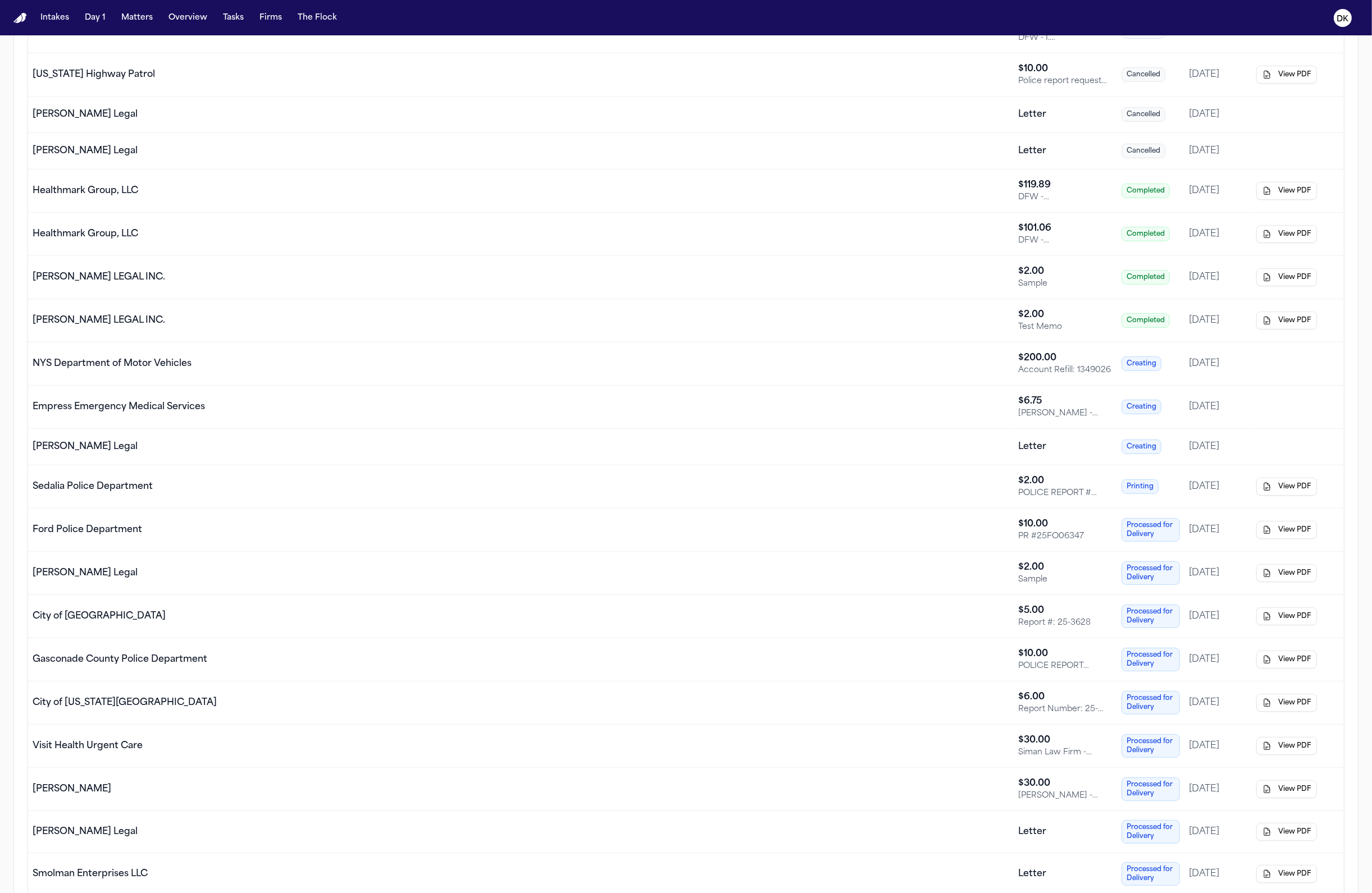
scroll to position [341, 0]
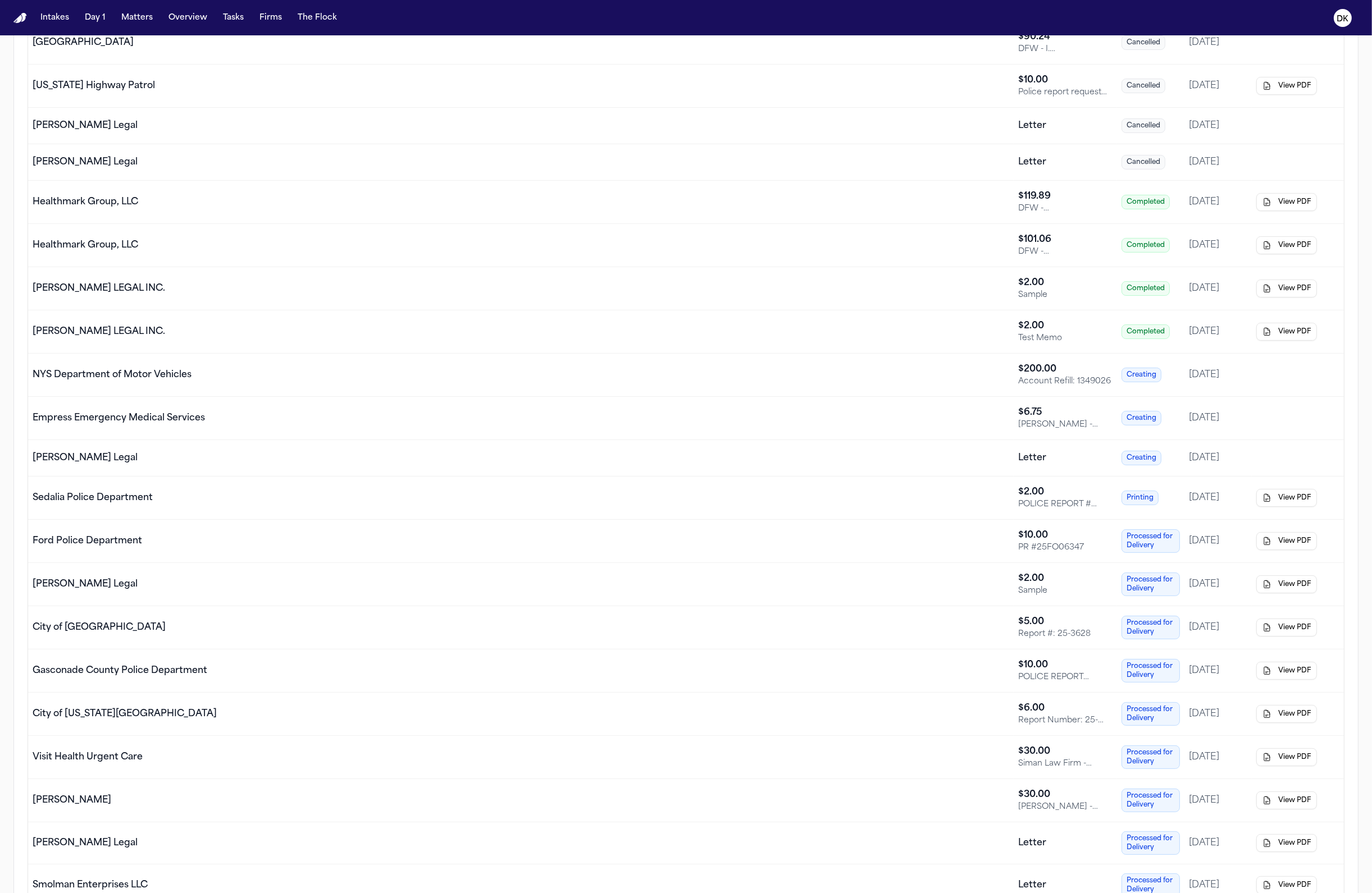
click at [622, 465] on td "Finch Legal" at bounding box center [521, 458] width 986 height 36
click at [621, 466] on td "Finch Legal" at bounding box center [521, 458] width 986 height 36
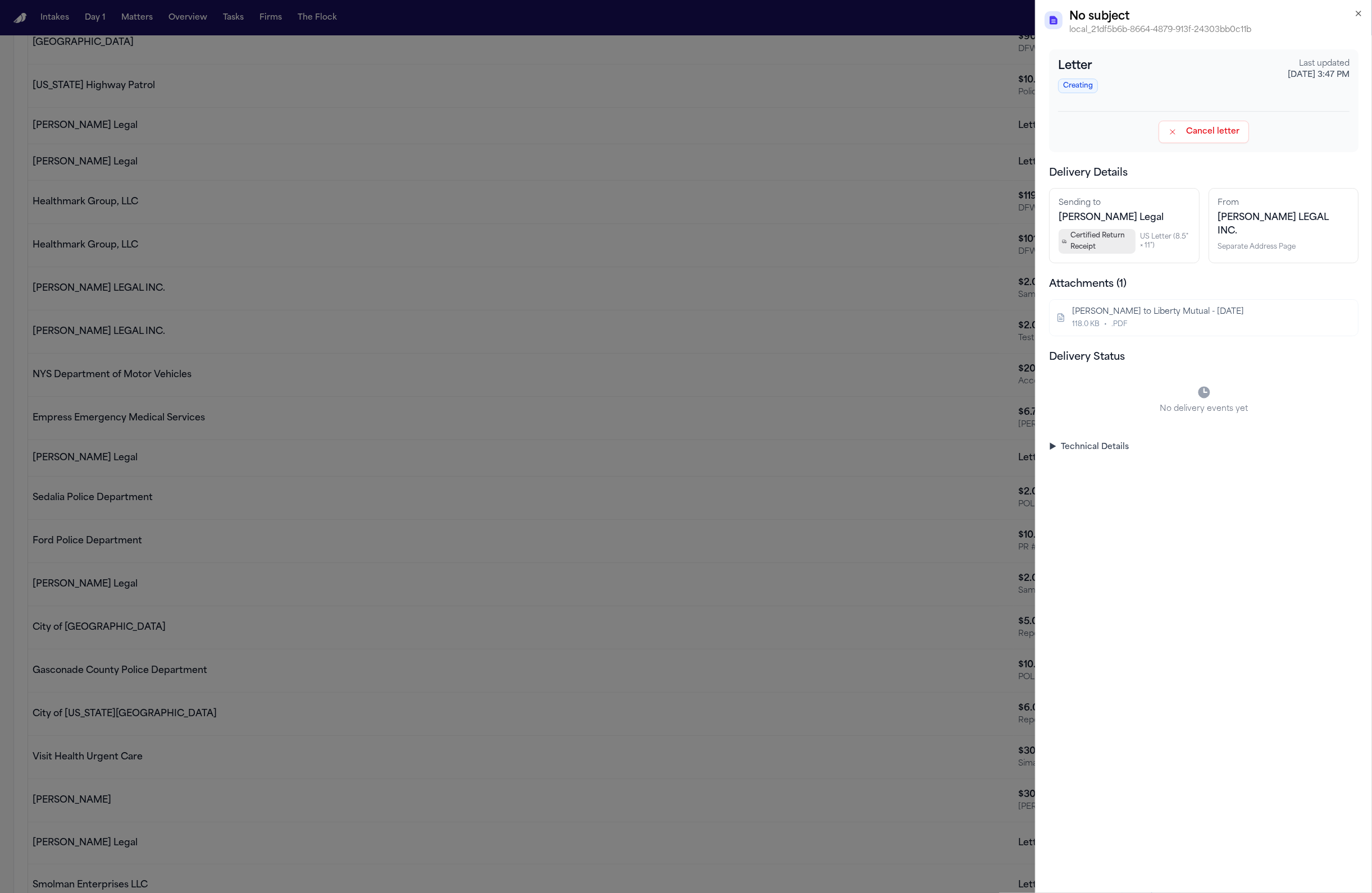
click at [1084, 222] on span "Finch Legal" at bounding box center [1111, 218] width 105 height 9
click at [1171, 245] on span "US Letter (8.5" × 11")" at bounding box center [1165, 241] width 49 height 18
click at [1086, 448] on summary "▶ Technical Details" at bounding box center [1203, 447] width 310 height 11
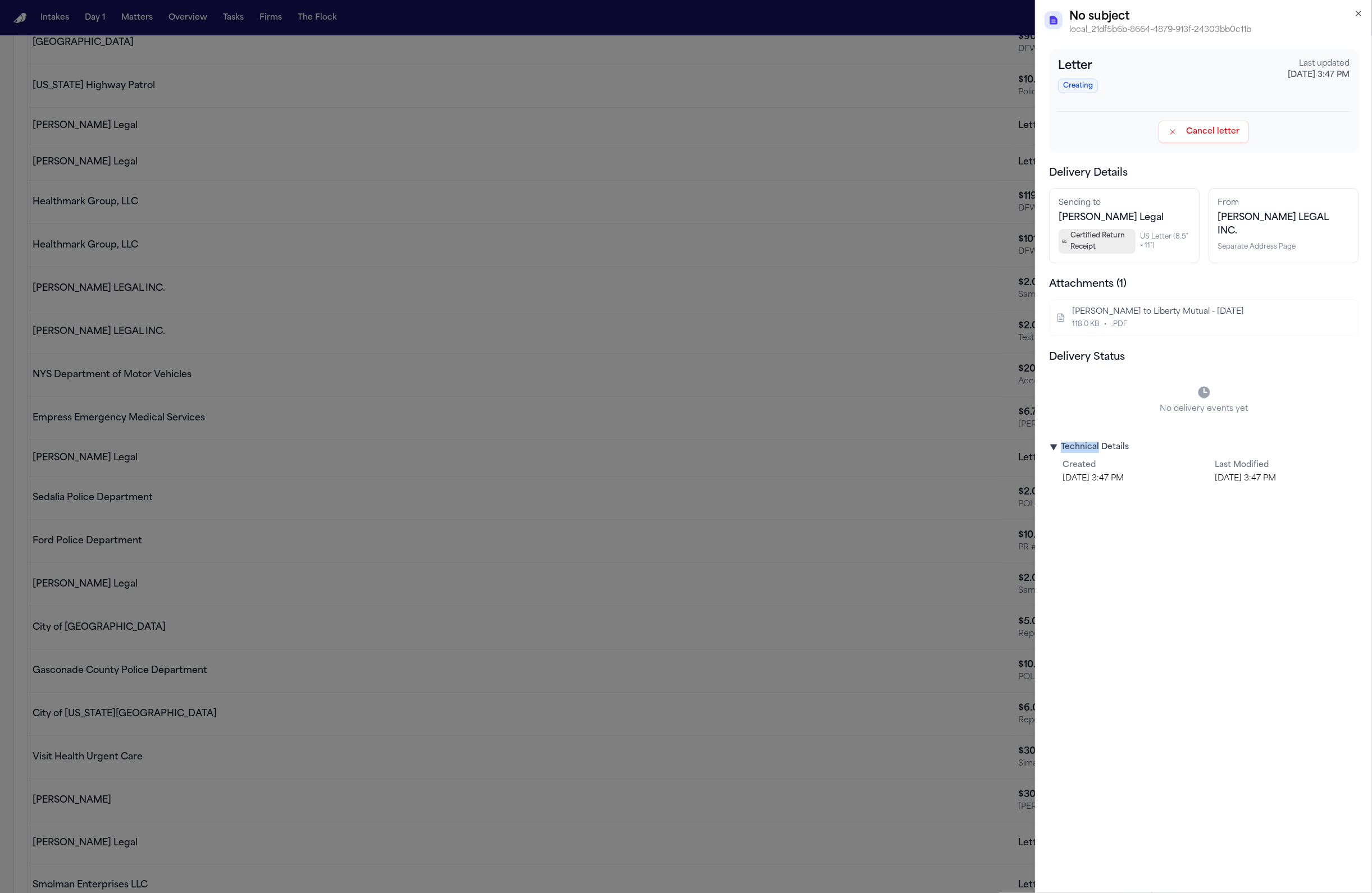
click at [1086, 448] on summary "▶ Technical Details" at bounding box center [1203, 447] width 310 height 11
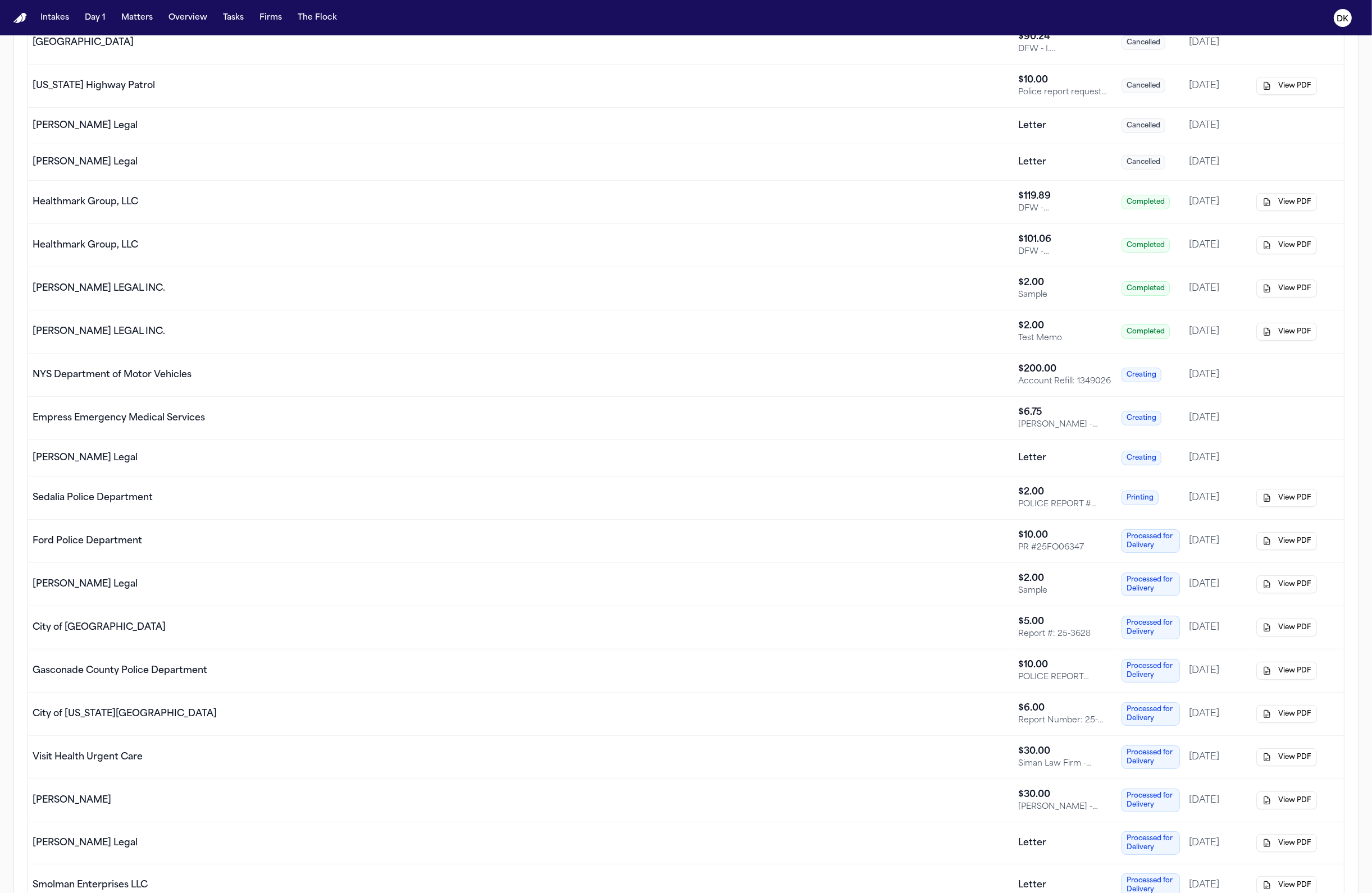
click at [755, 586] on div "Finch Legal" at bounding box center [521, 584] width 977 height 14
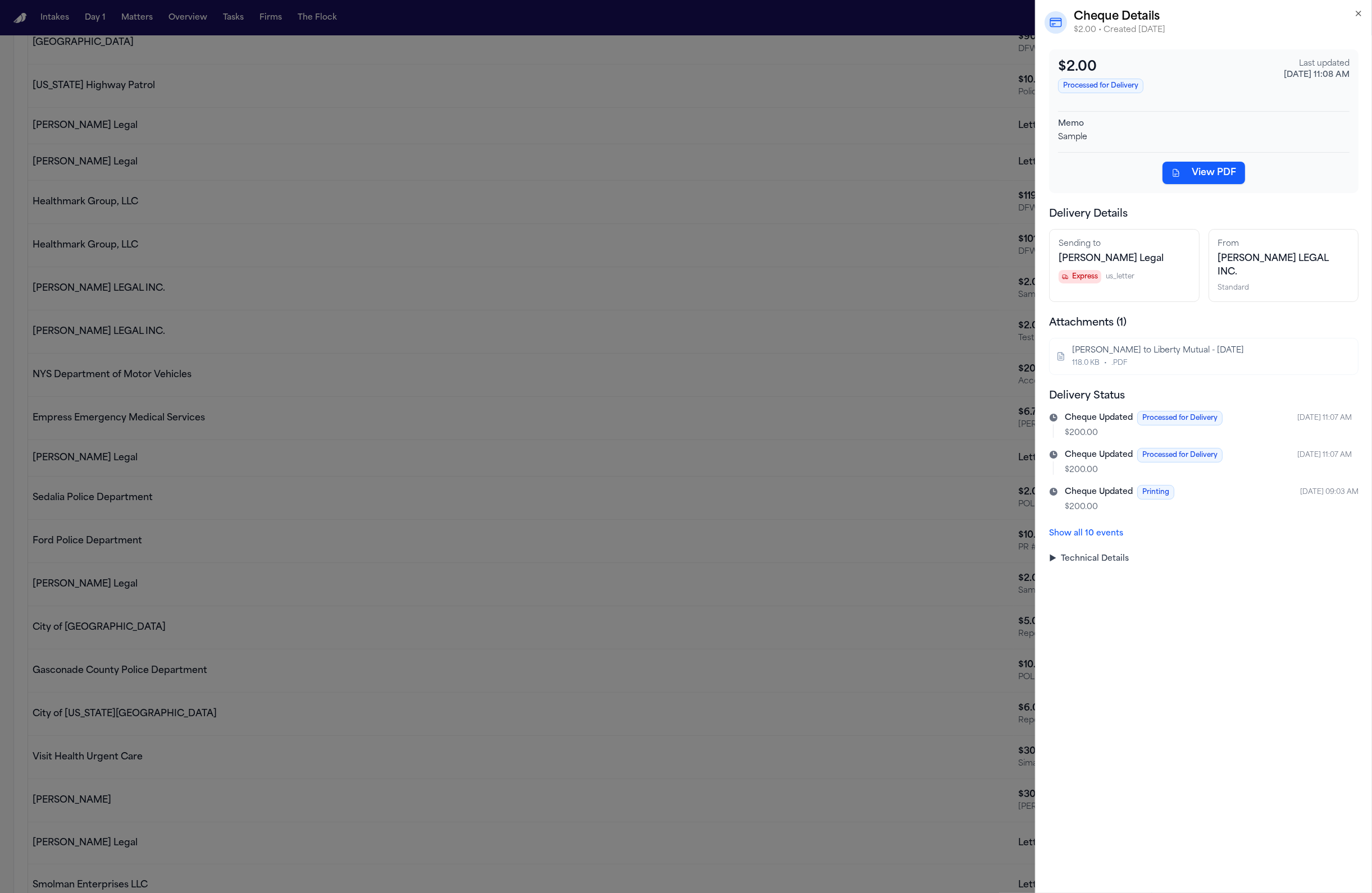
click at [1091, 522] on div "Show all 10 events" at bounding box center [1203, 531] width 310 height 18
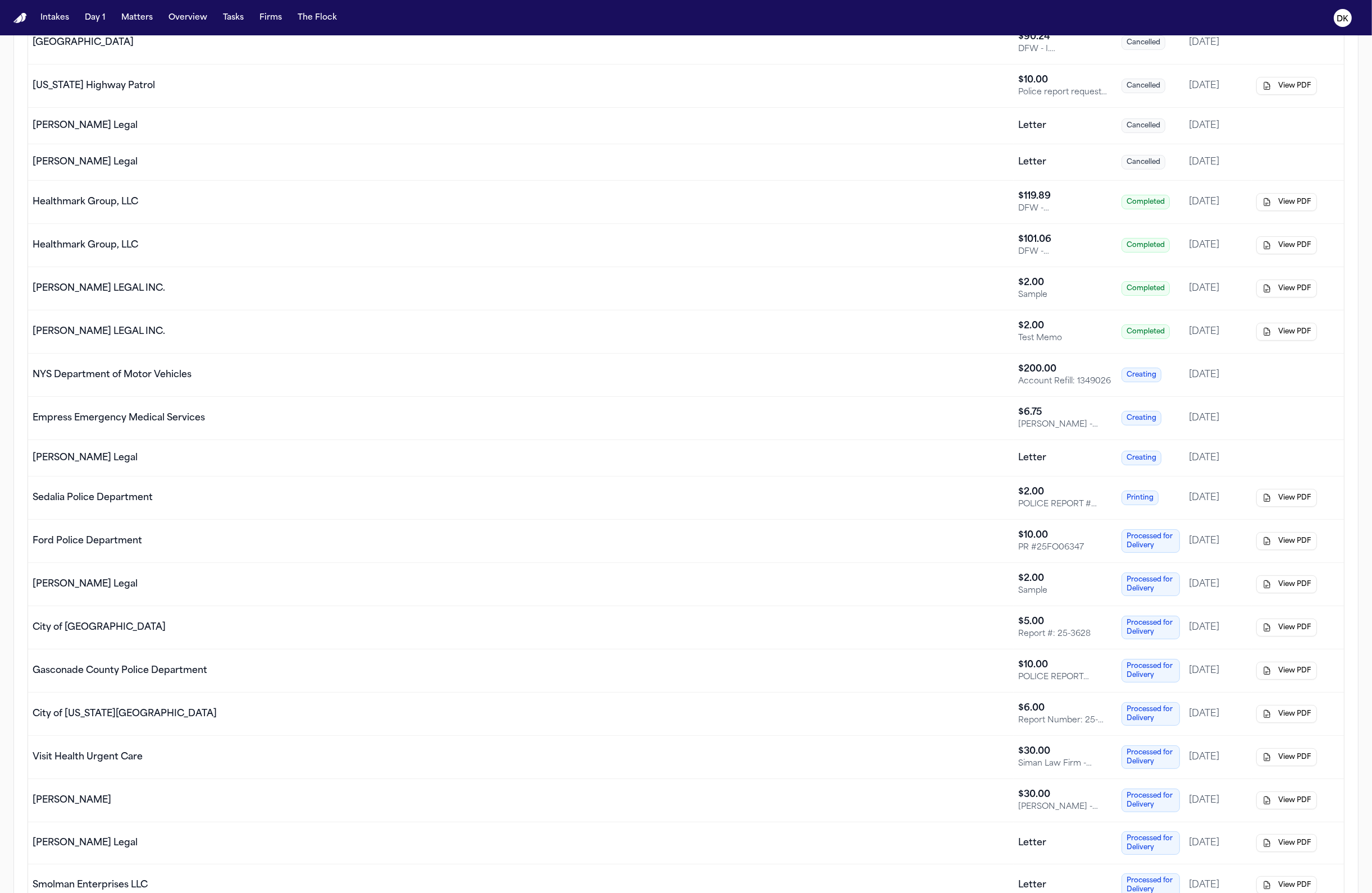
click at [606, 570] on td "Finch Legal" at bounding box center [521, 584] width 986 height 43
click at [1268, 459] on button "button" at bounding box center [1265, 458] width 18 height 18
click at [1225, 484] on button "View Details" at bounding box center [1220, 481] width 108 height 20
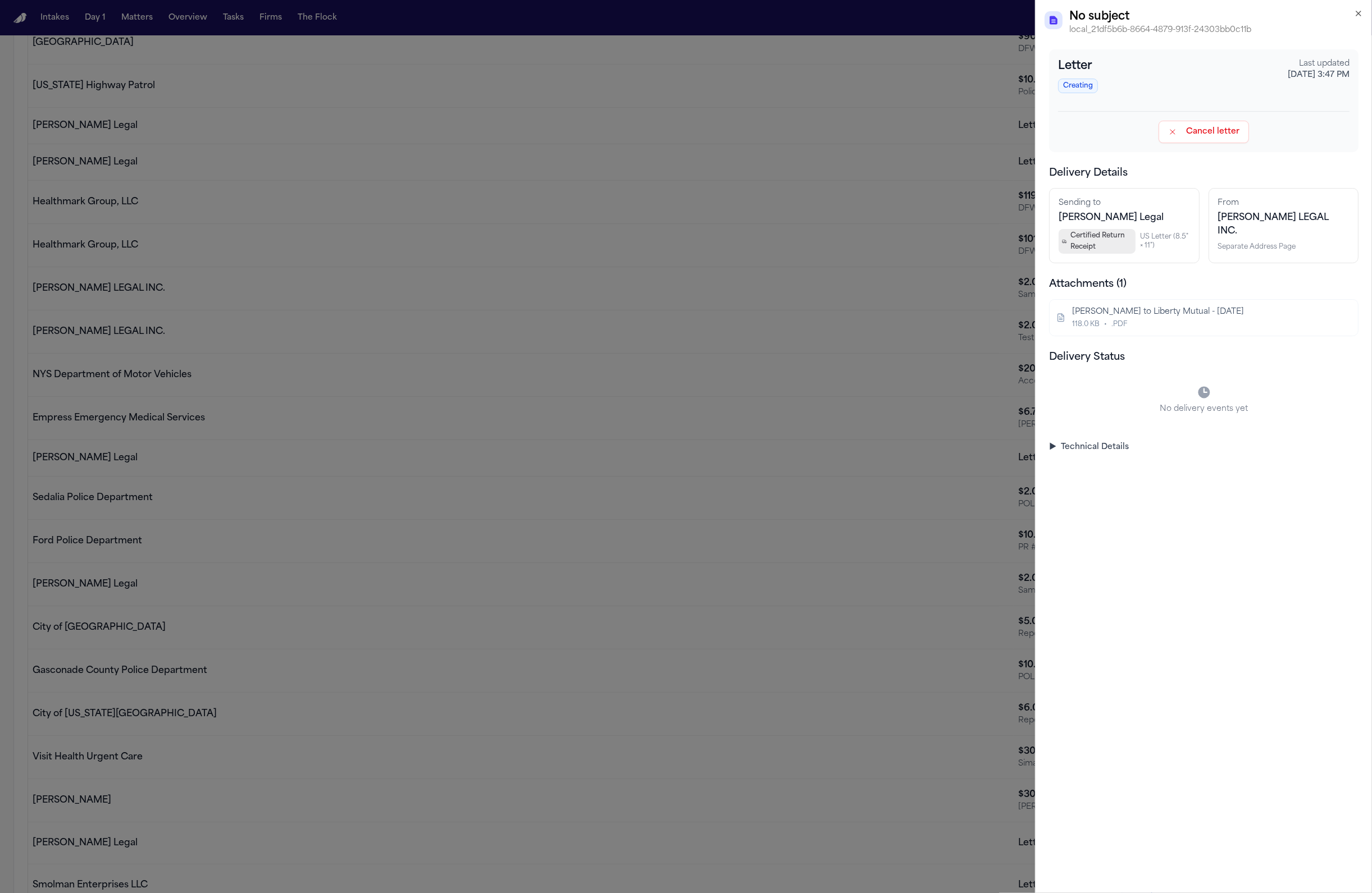
click at [1180, 421] on div "No delivery events yet" at bounding box center [1203, 400] width 310 height 56
drag, startPoint x: 1177, startPoint y: 544, endPoint x: 1177, endPoint y: 28, distance: 516.0
click at [1177, 28] on div "No subject local_21df5b6b-8664-4879-913f-24303bb0c11b Letter Creating Last upda…" at bounding box center [1204, 446] width 336 height 893
click at [1177, 28] on p "local_21df5b6b-8664-4879-913f-24303bb0c11b" at bounding box center [1216, 30] width 294 height 11
copy div "local_21df5b6b-8664-4879-913f-24303bb0c11b"
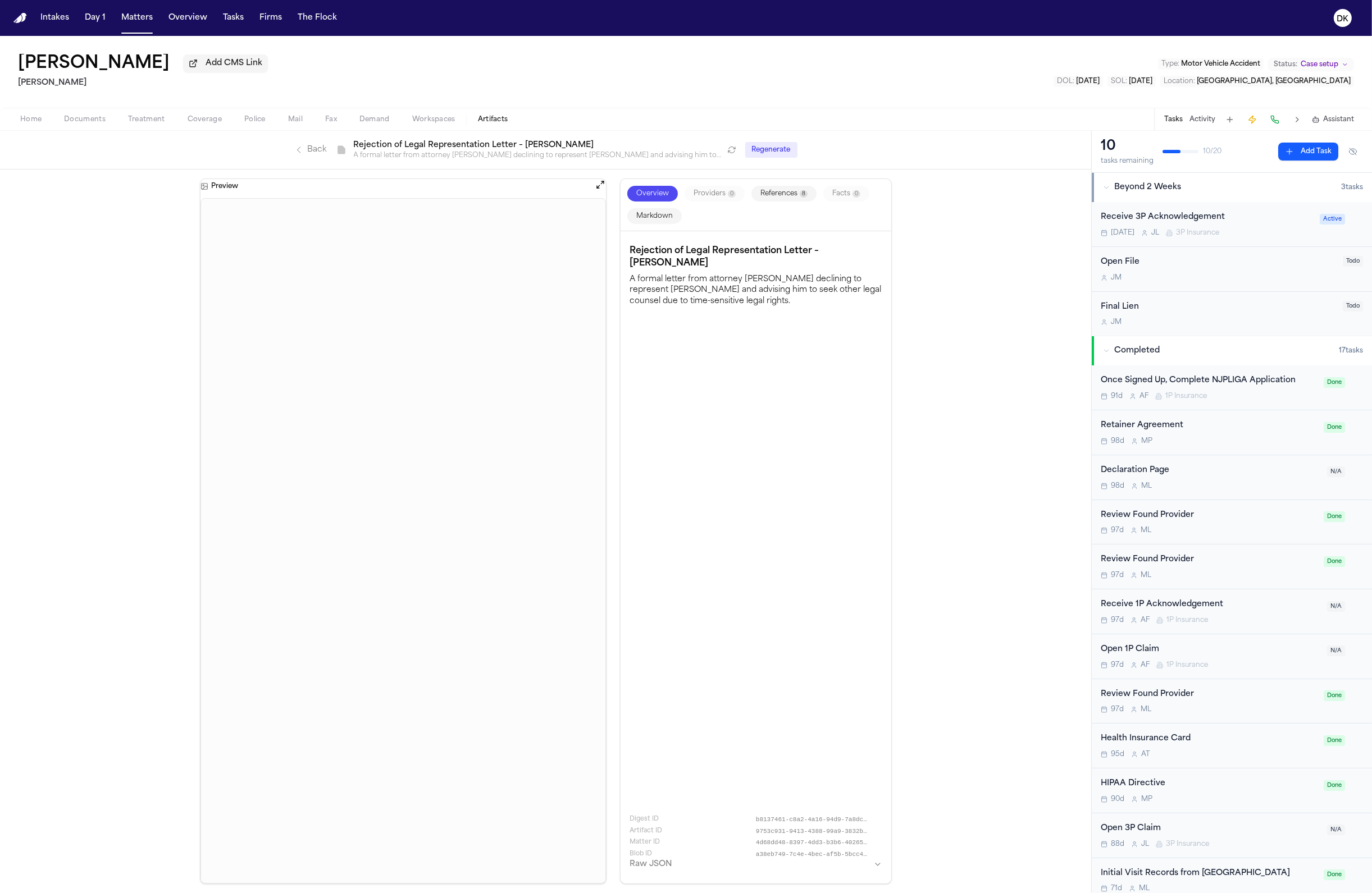
click at [40, 120] on span "Home" at bounding box center [31, 120] width 21 height 9
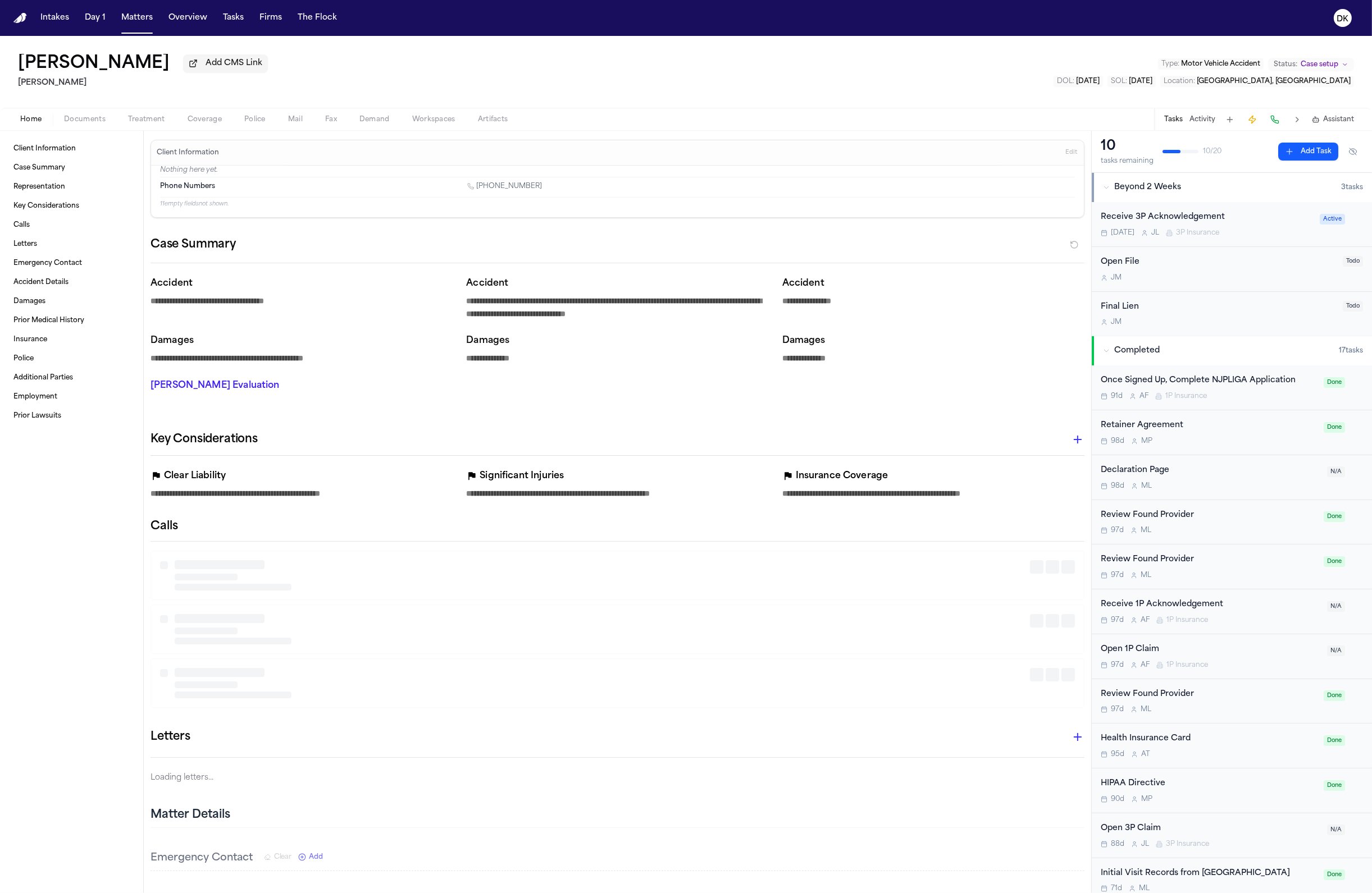
type textarea "*"
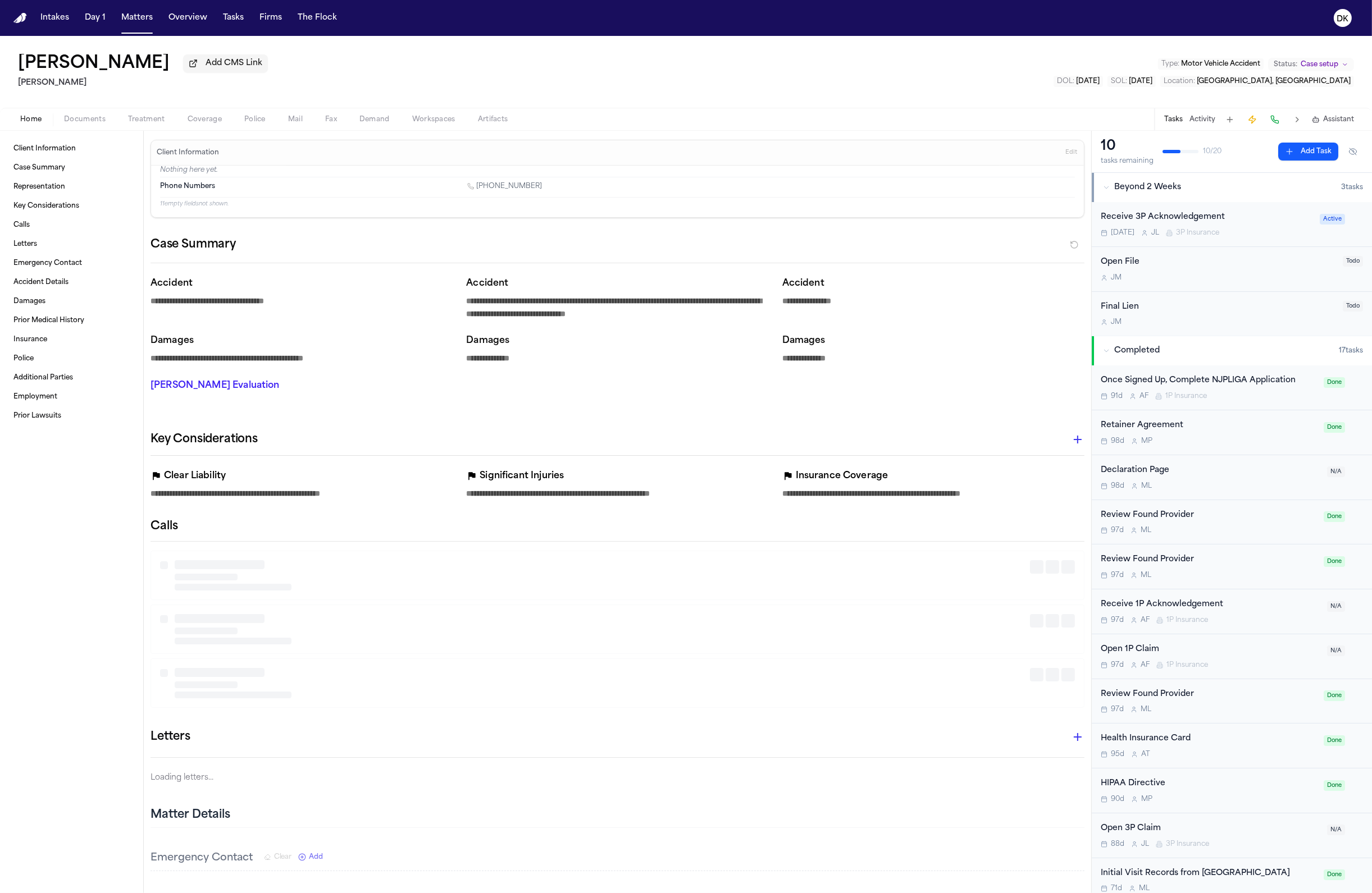
type textarea "*"
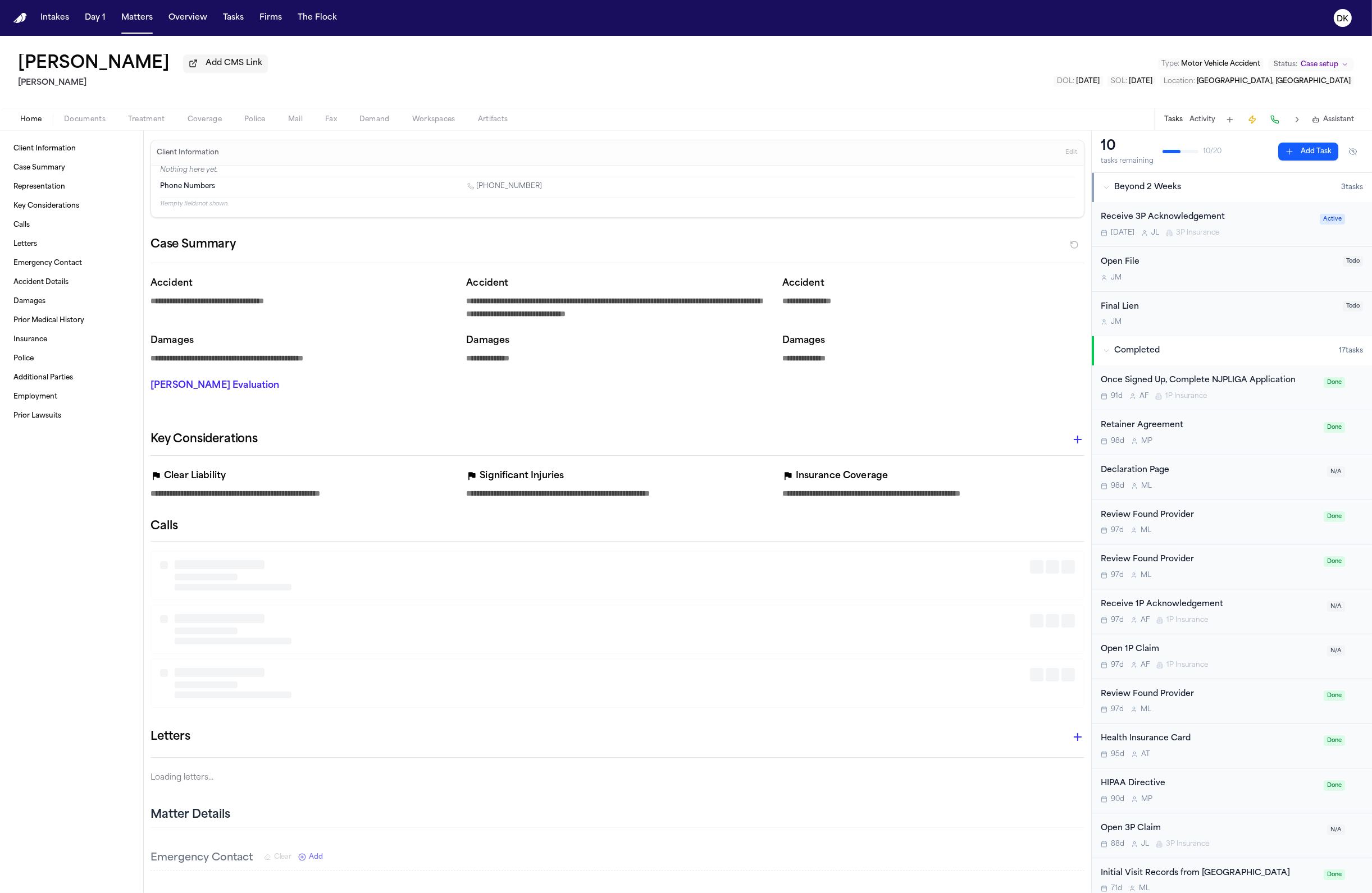
type textarea "*"
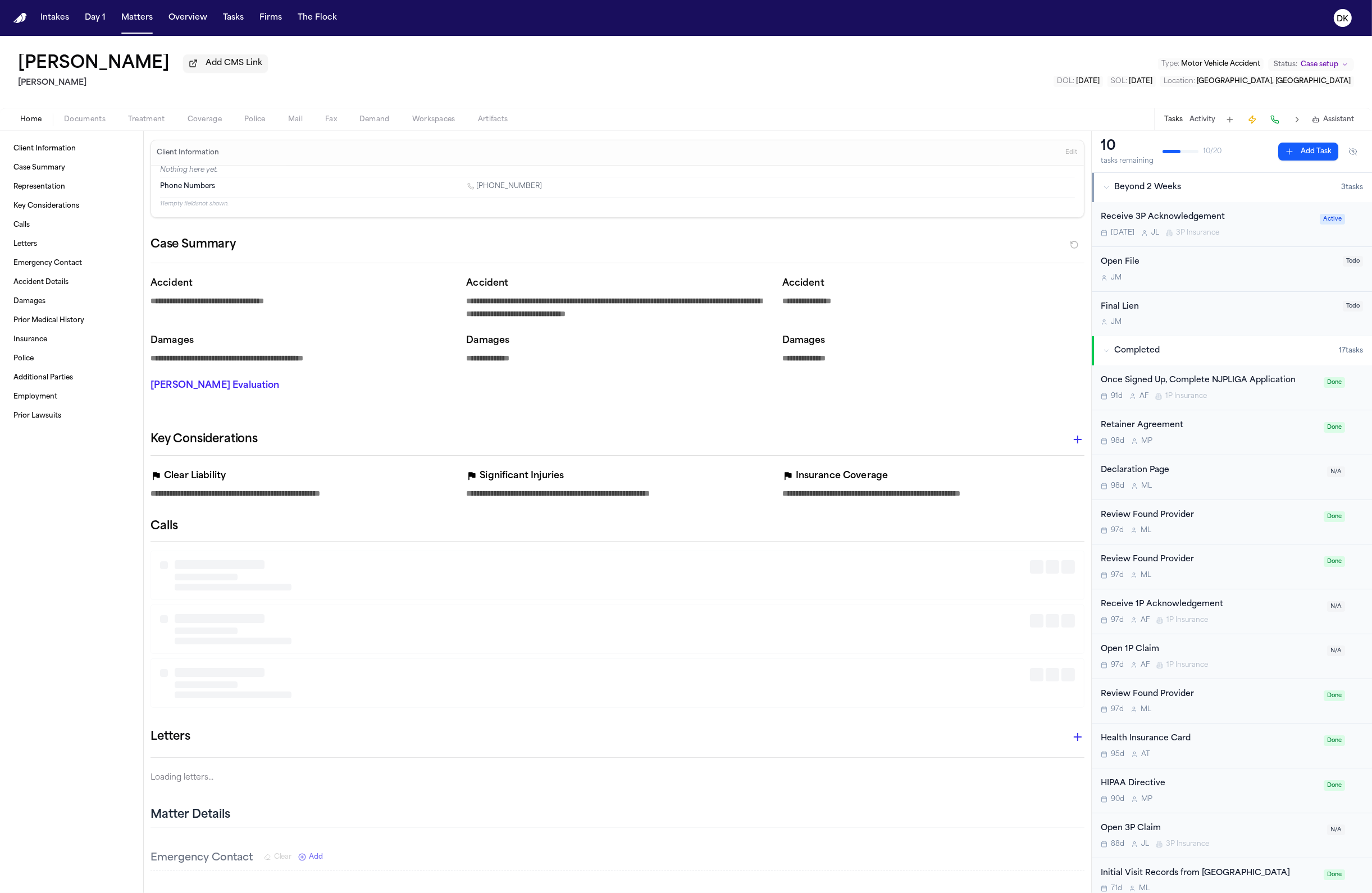
type textarea "*"
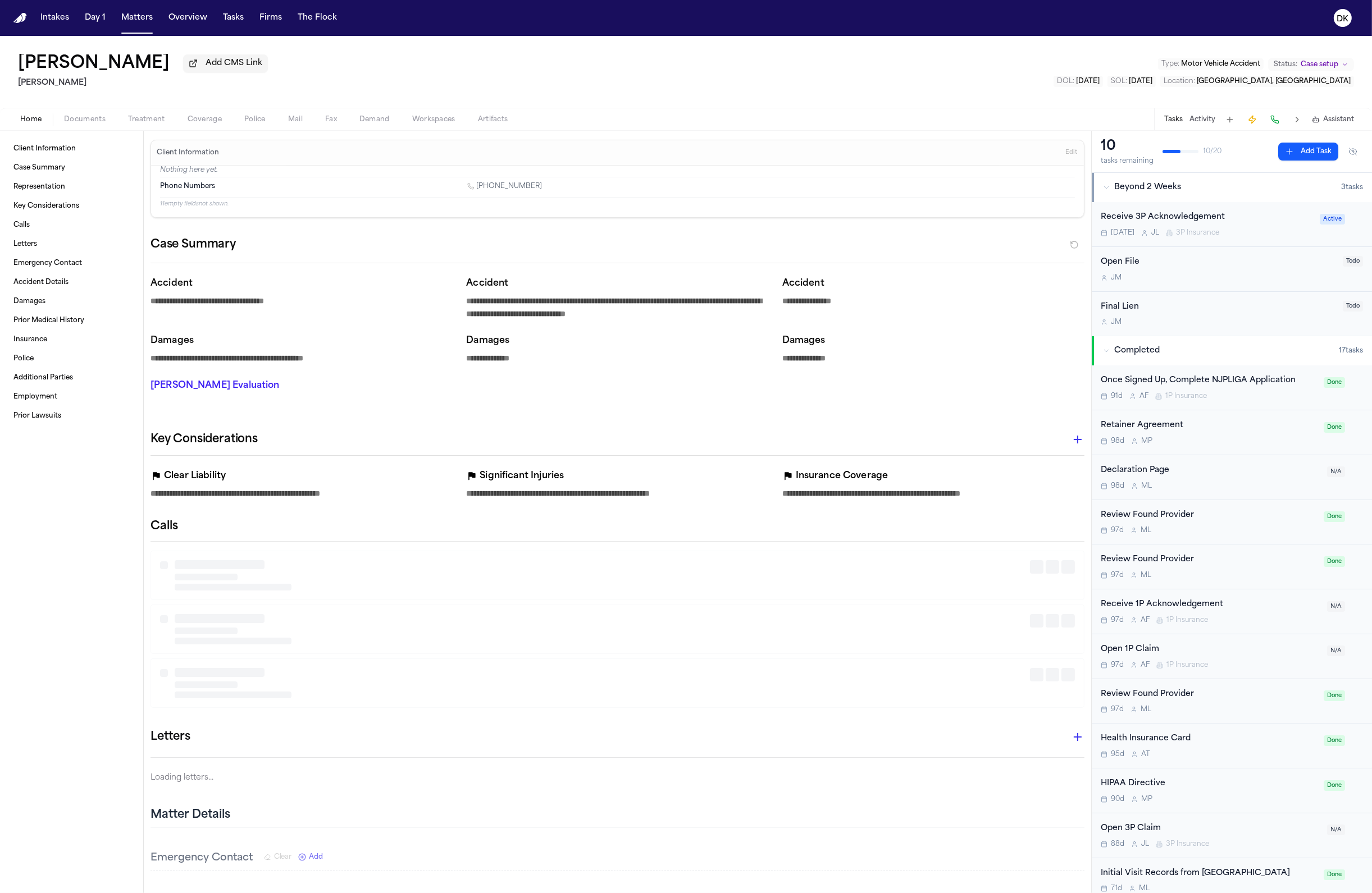
type textarea "*"
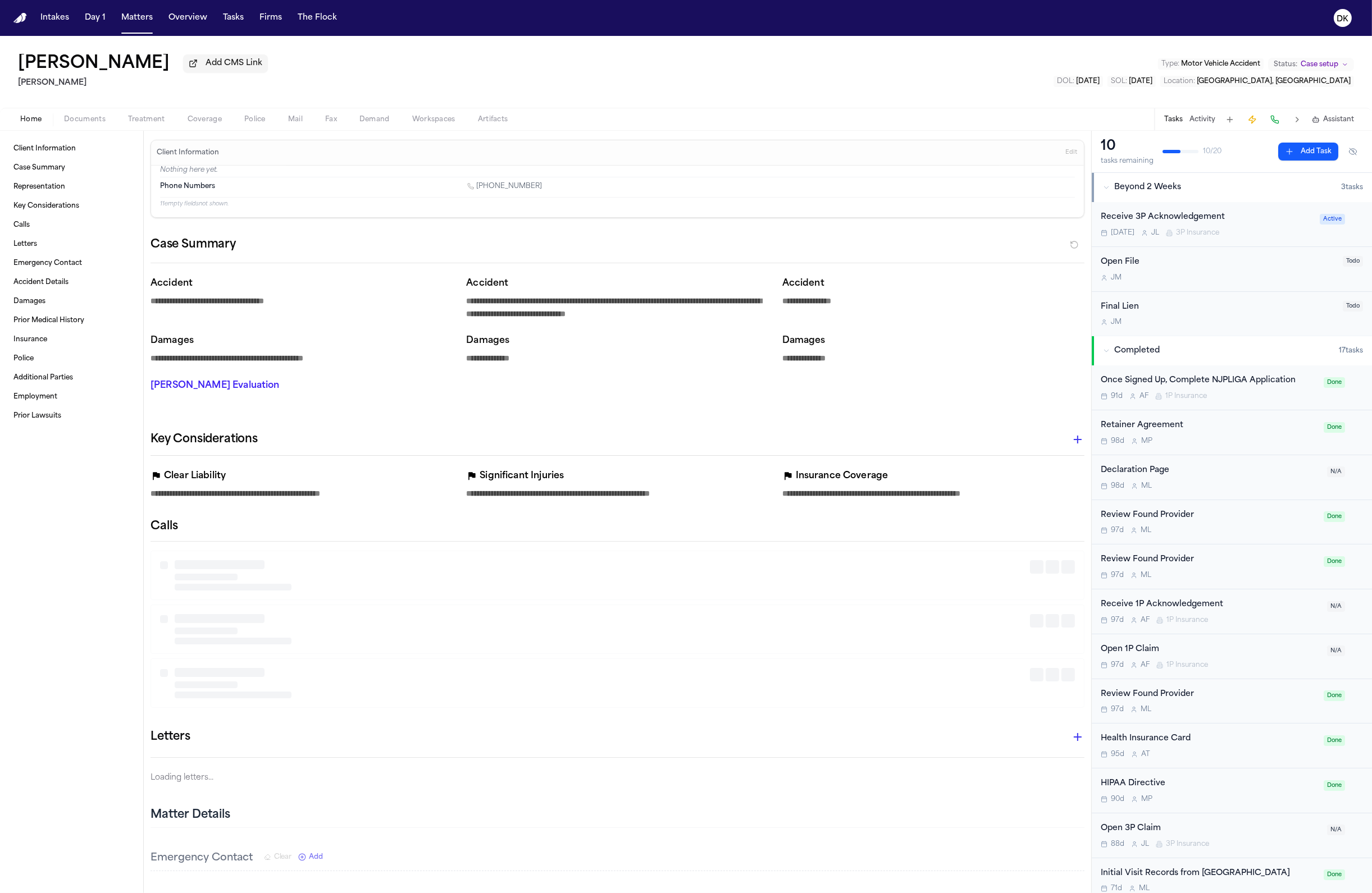
type textarea "*"
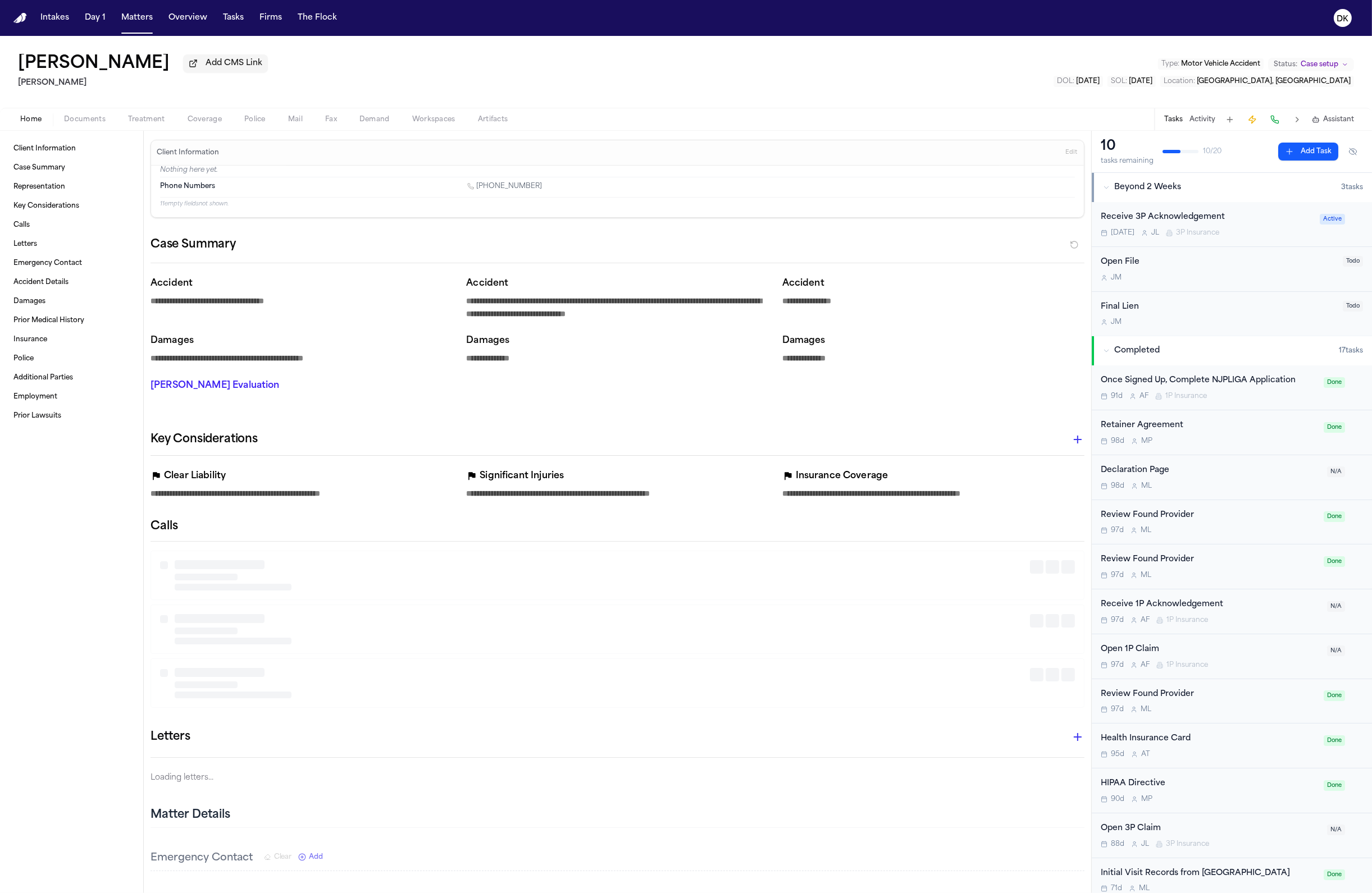
type textarea "*"
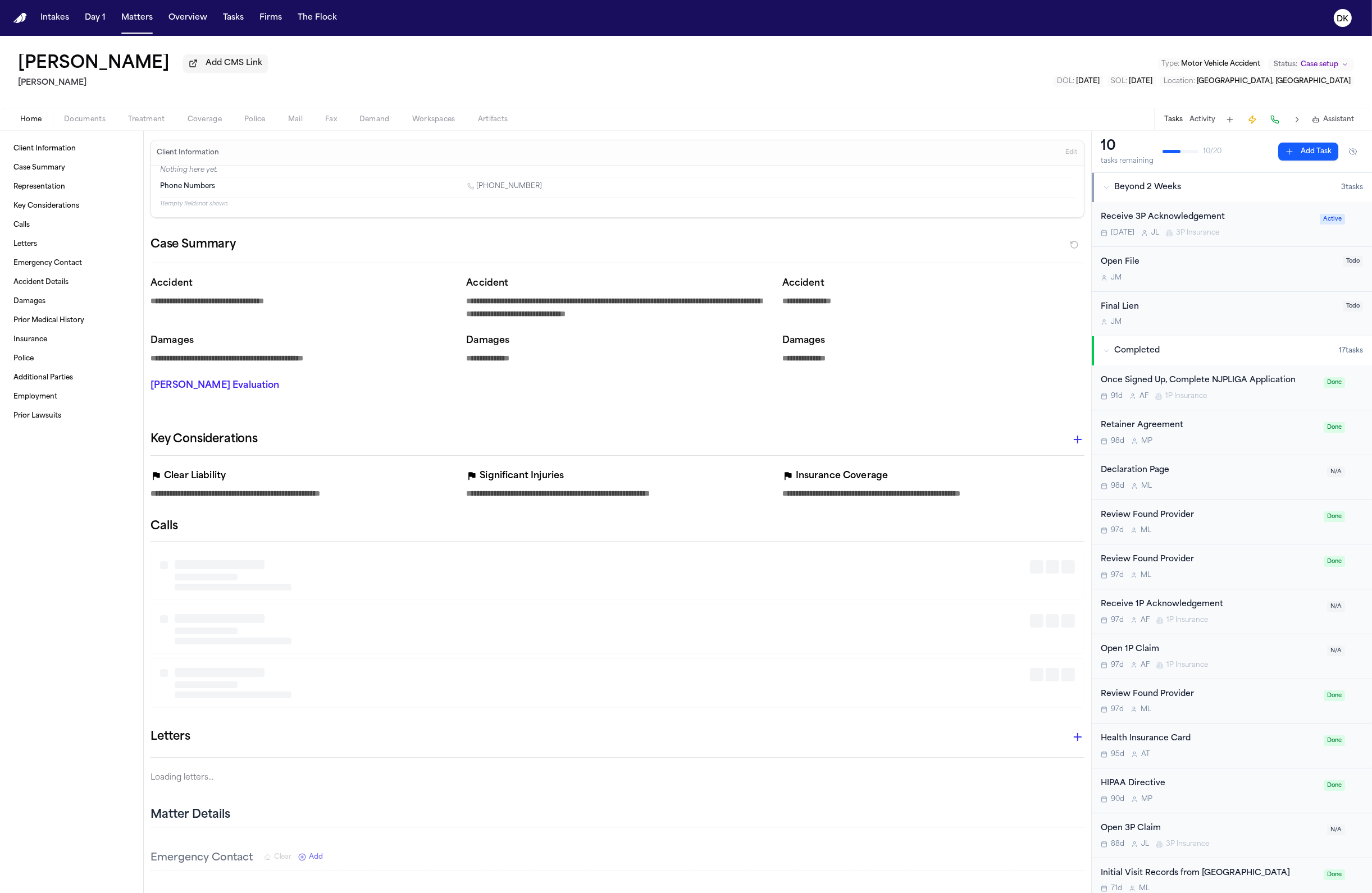
type textarea "*"
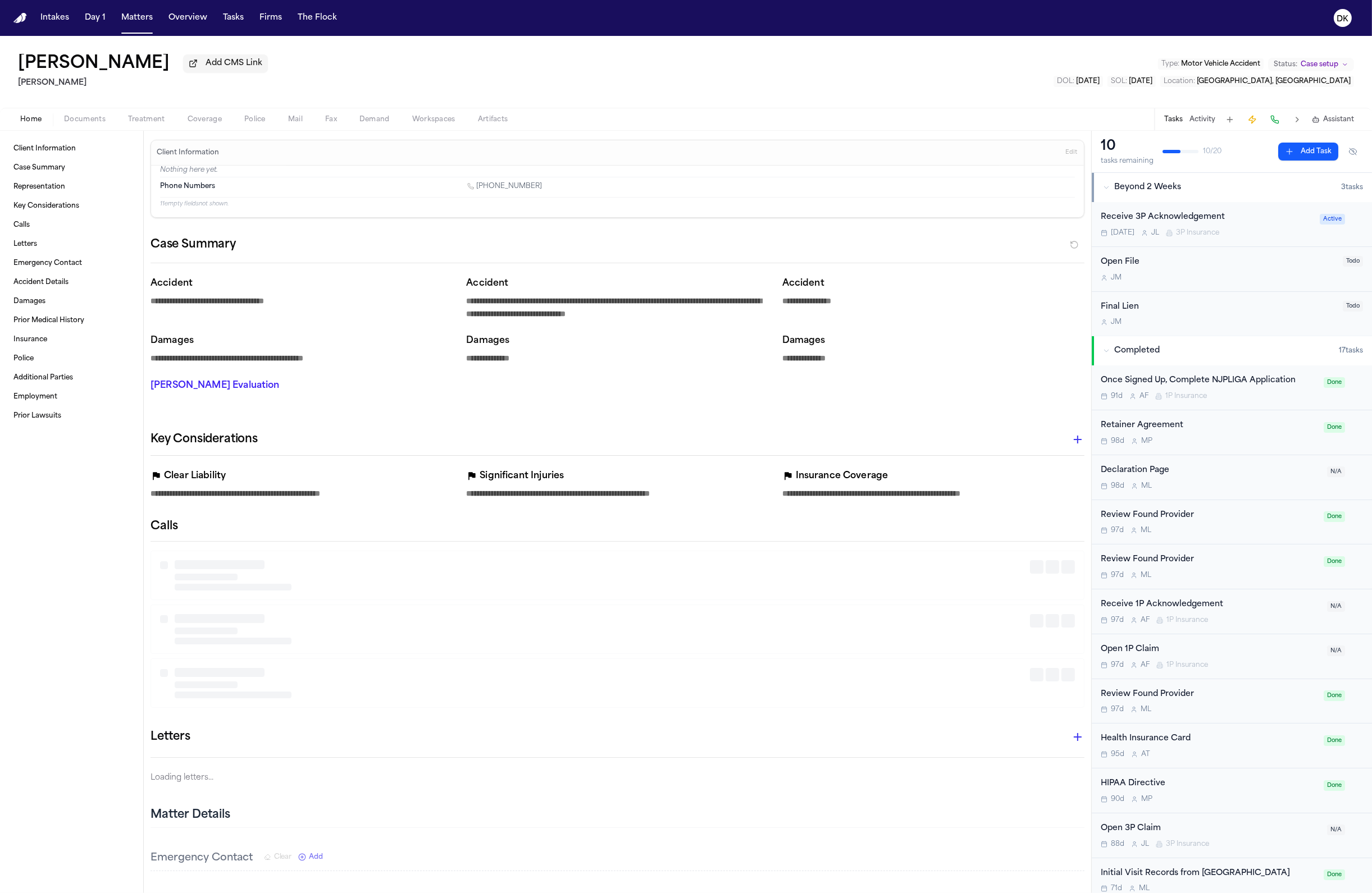
type textarea "*"
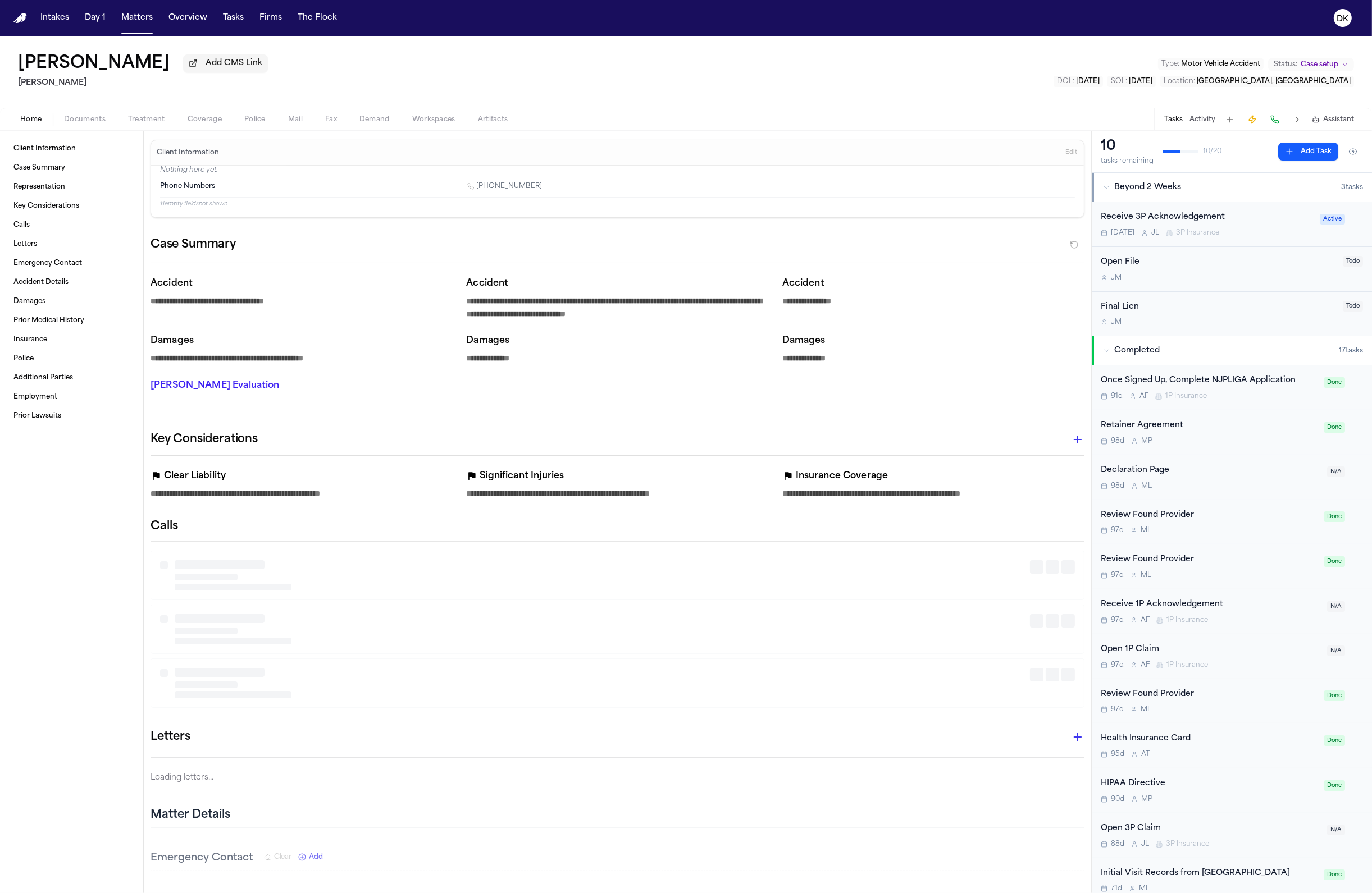
type textarea "*"
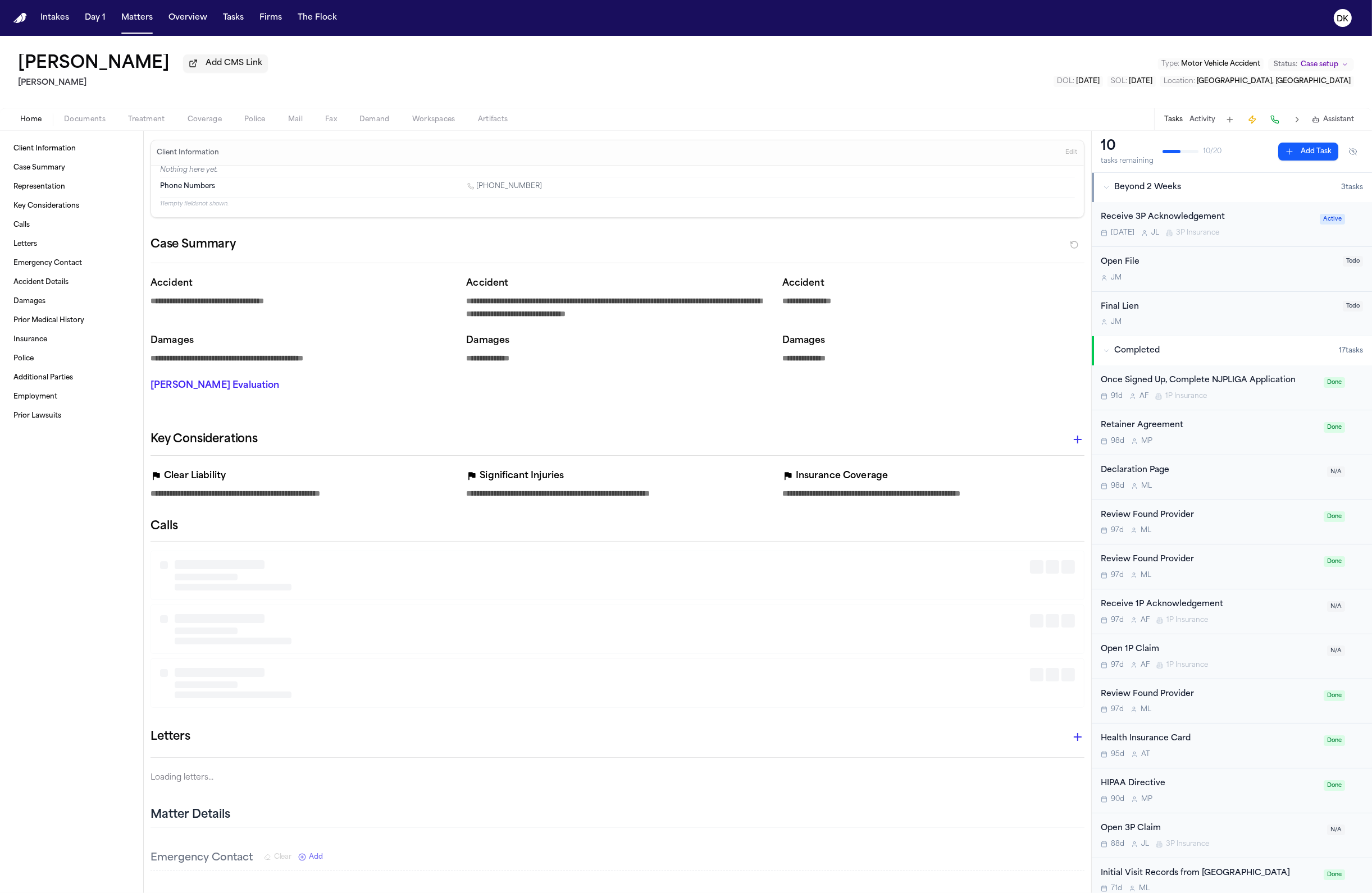
type textarea "*"
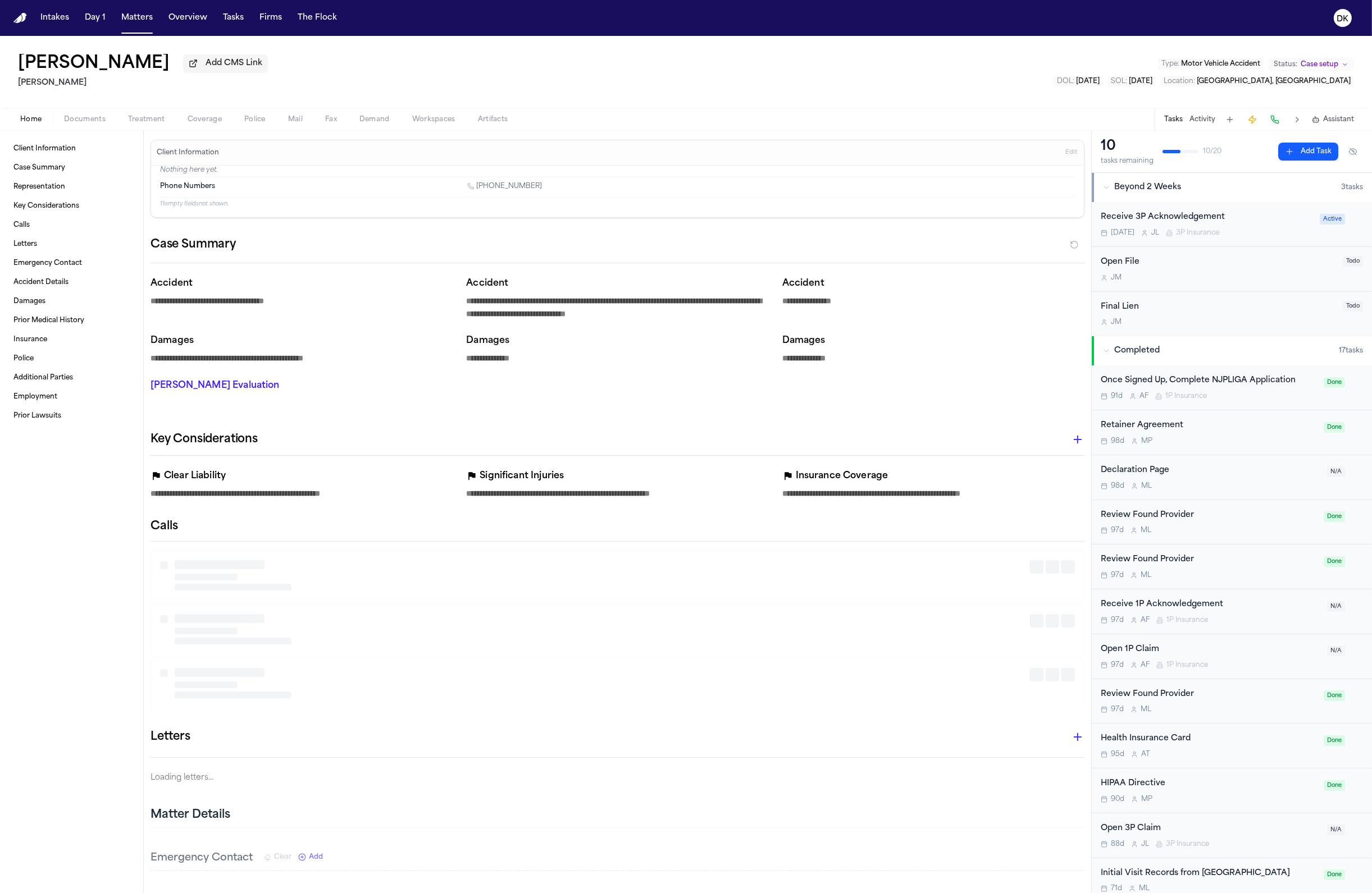
type textarea "*"
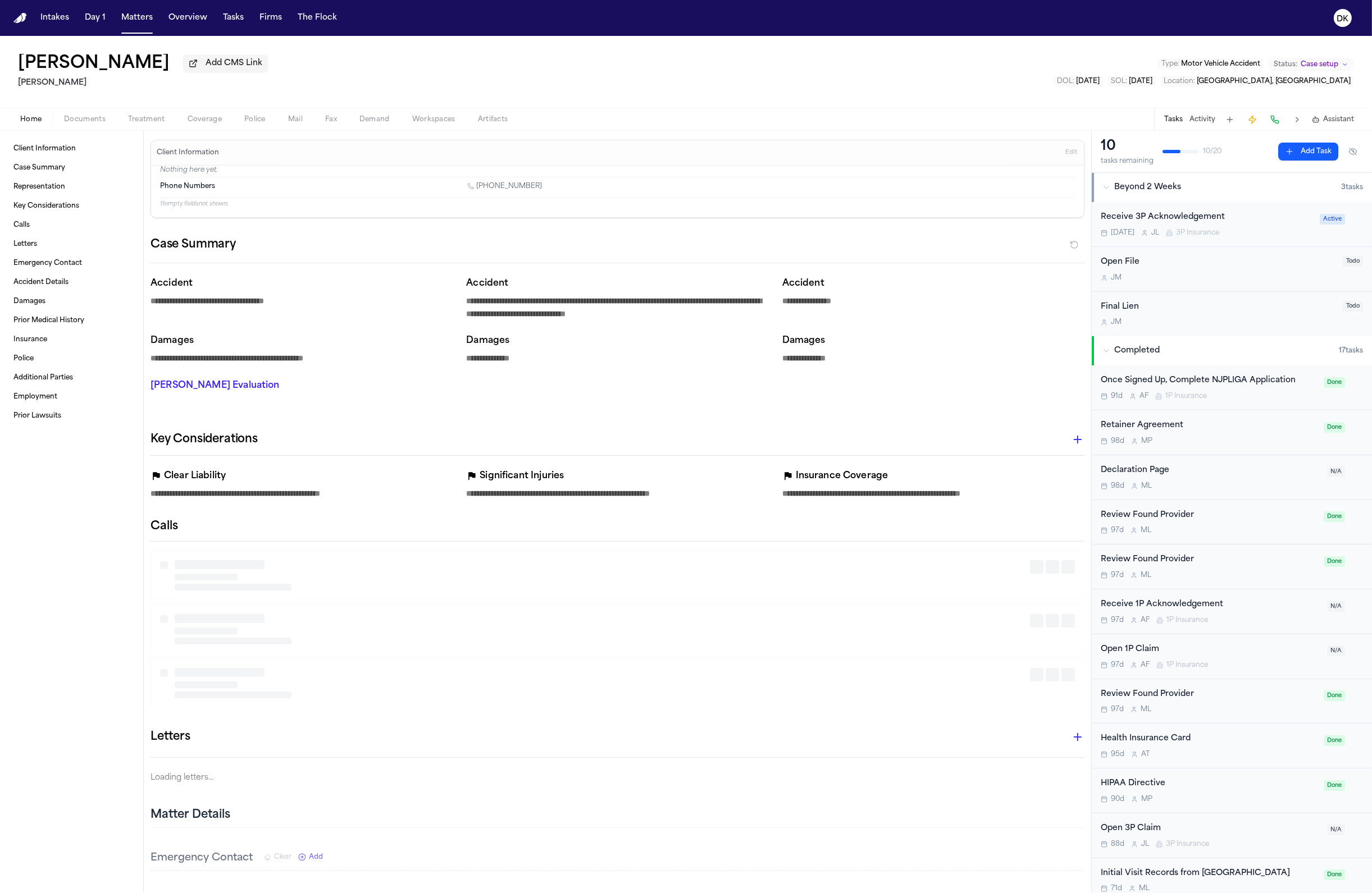
type textarea "*"
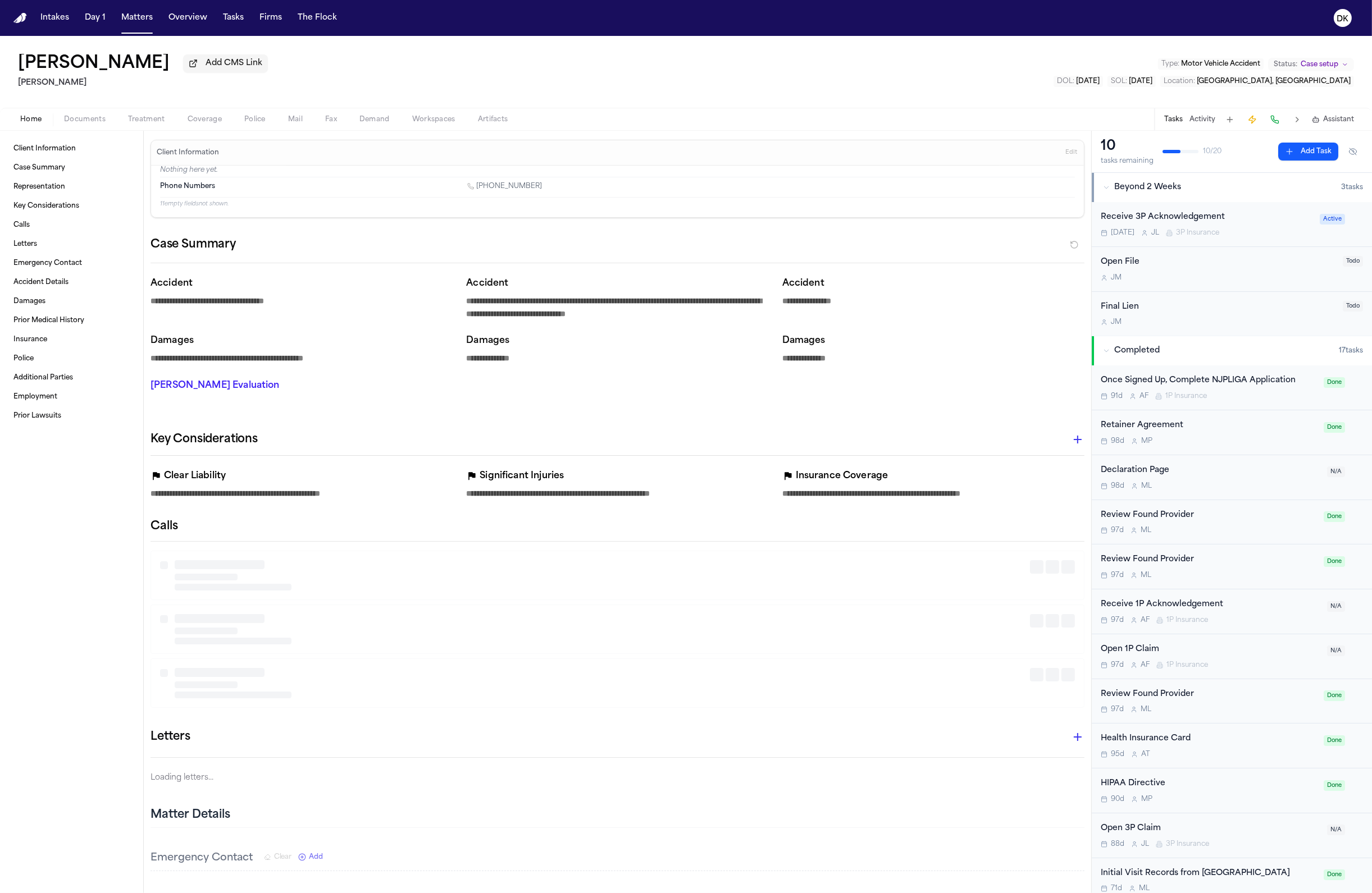
type textarea "*"
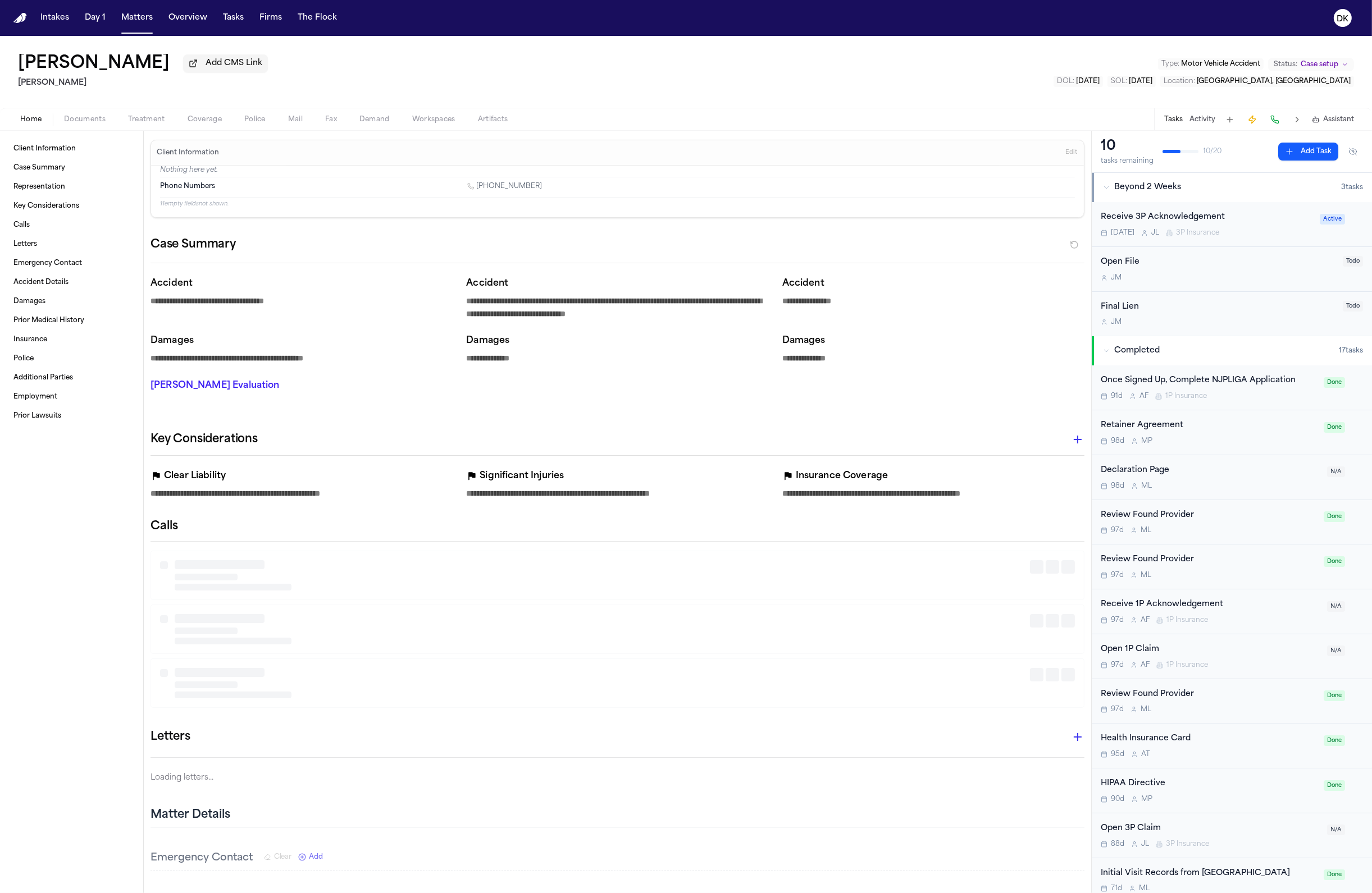
type textarea "*"
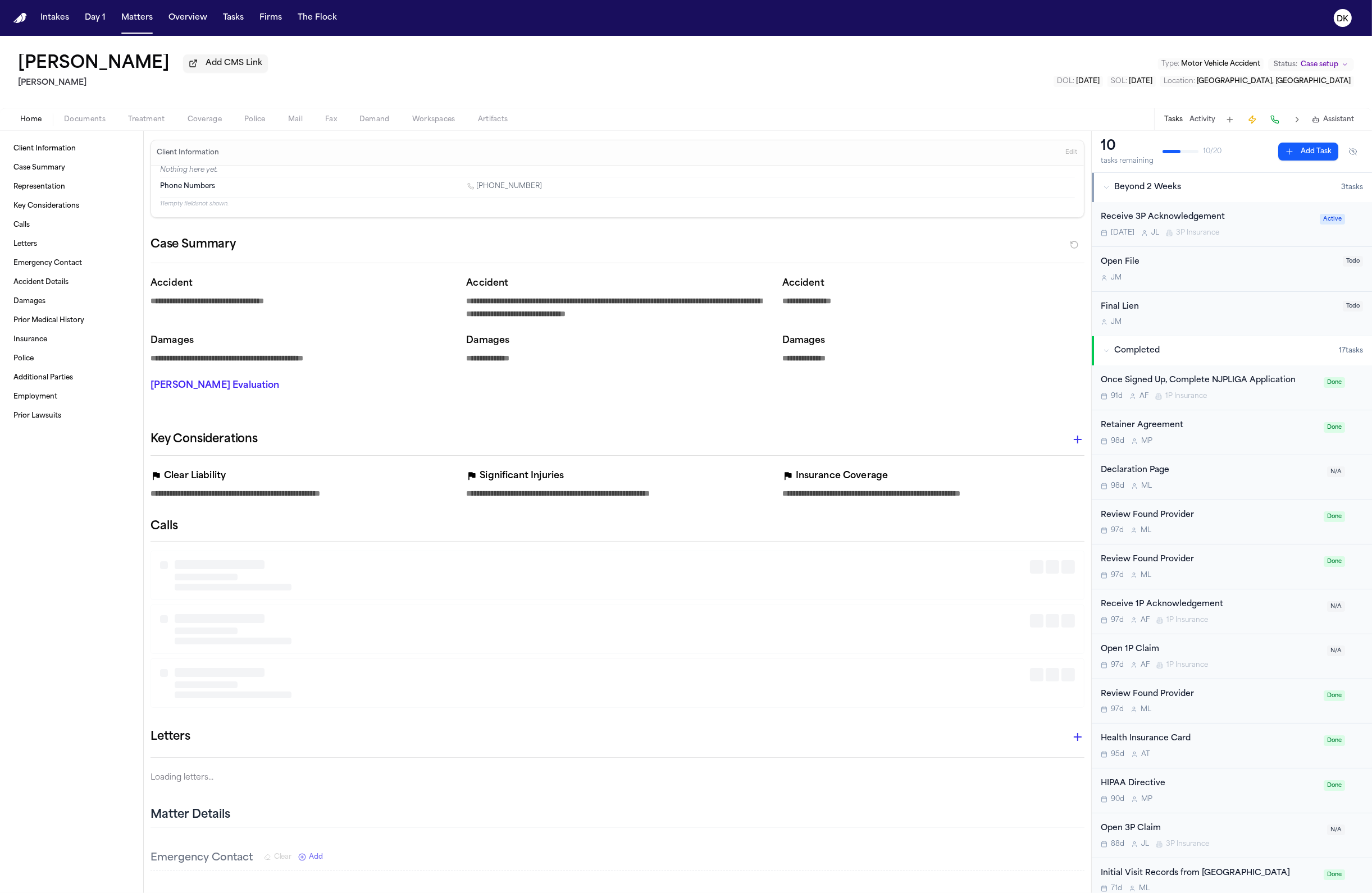
type textarea "*"
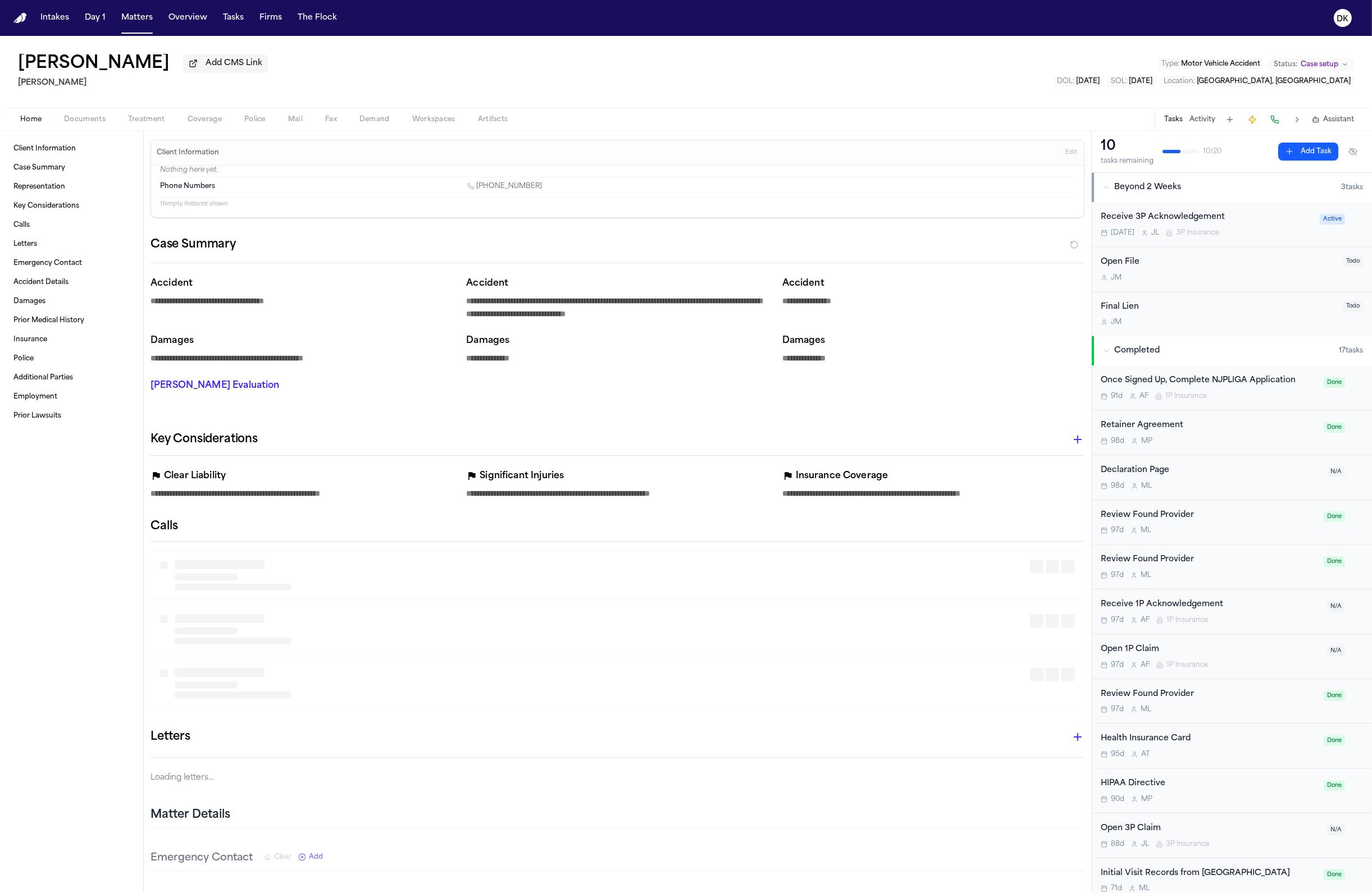
type textarea "*"
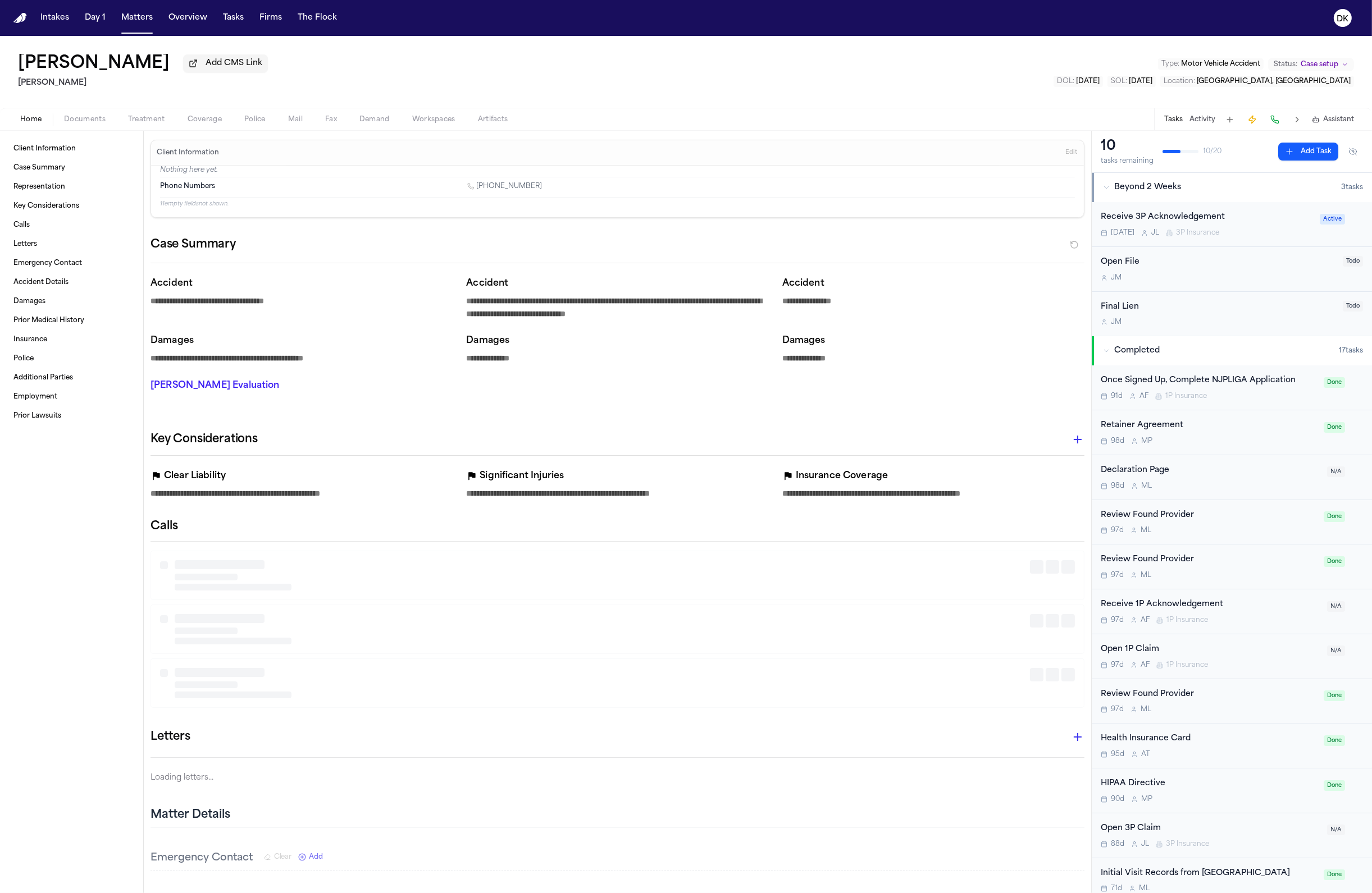
type textarea "*"
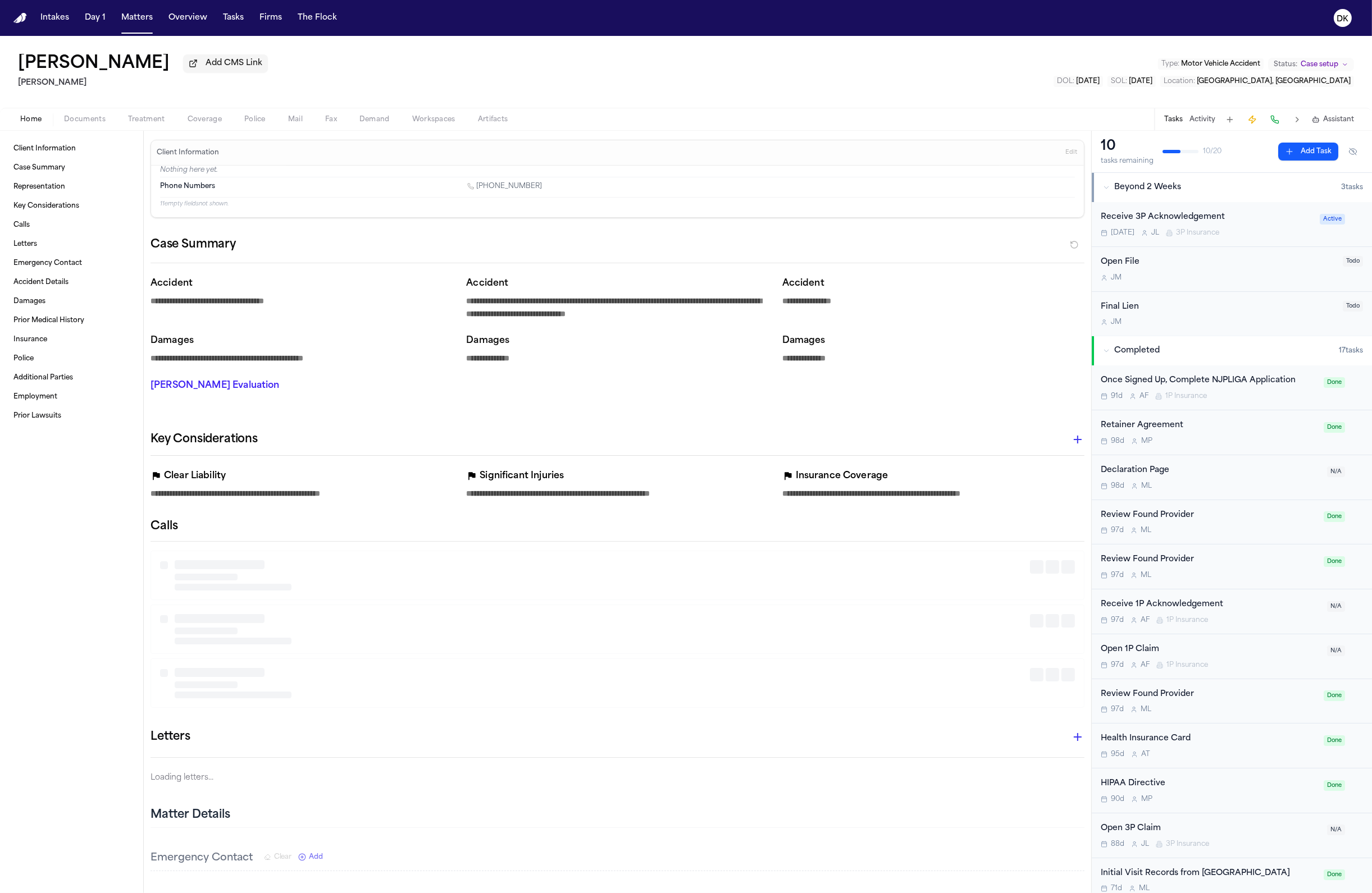
type textarea "*"
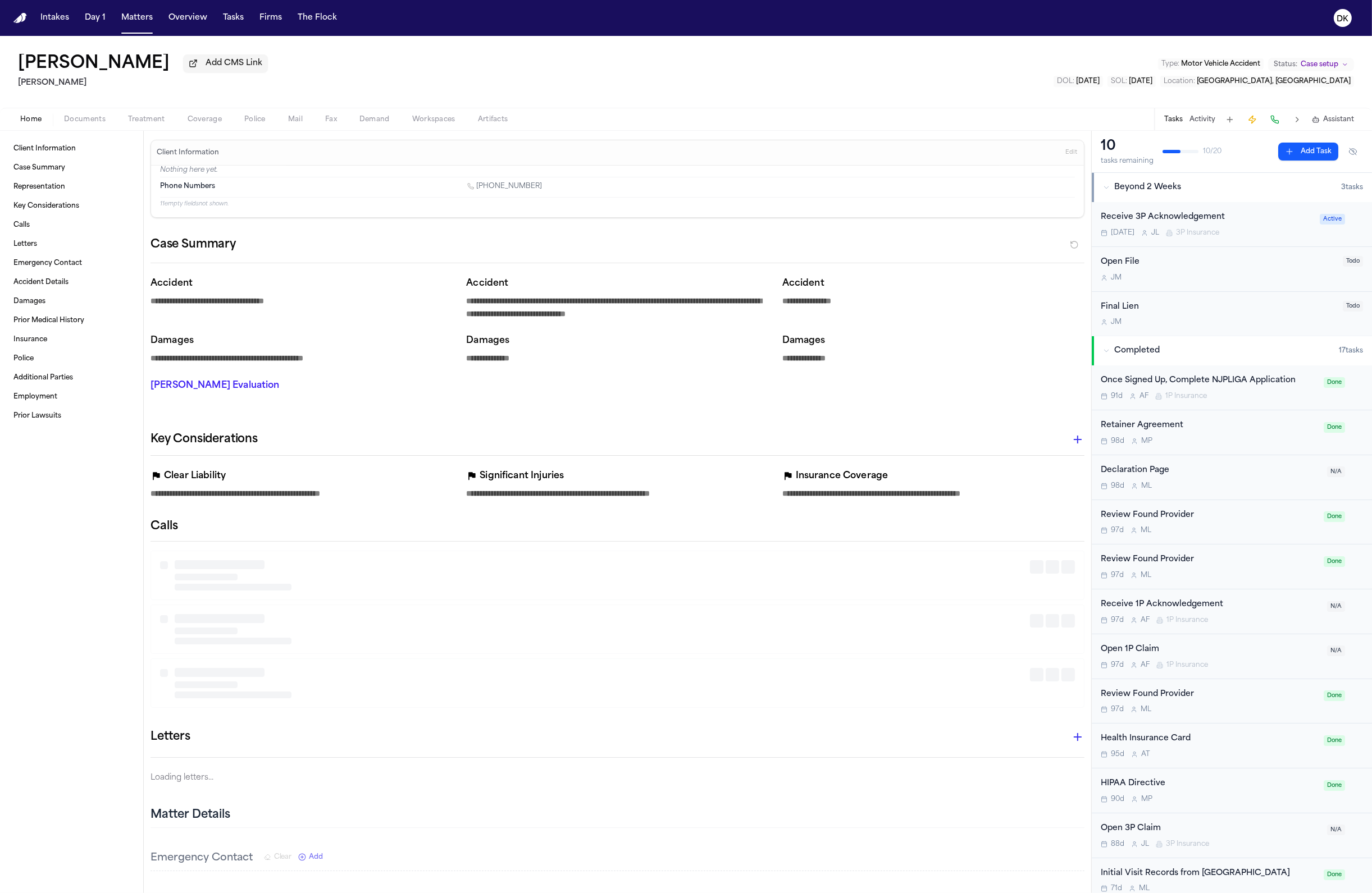
type textarea "*"
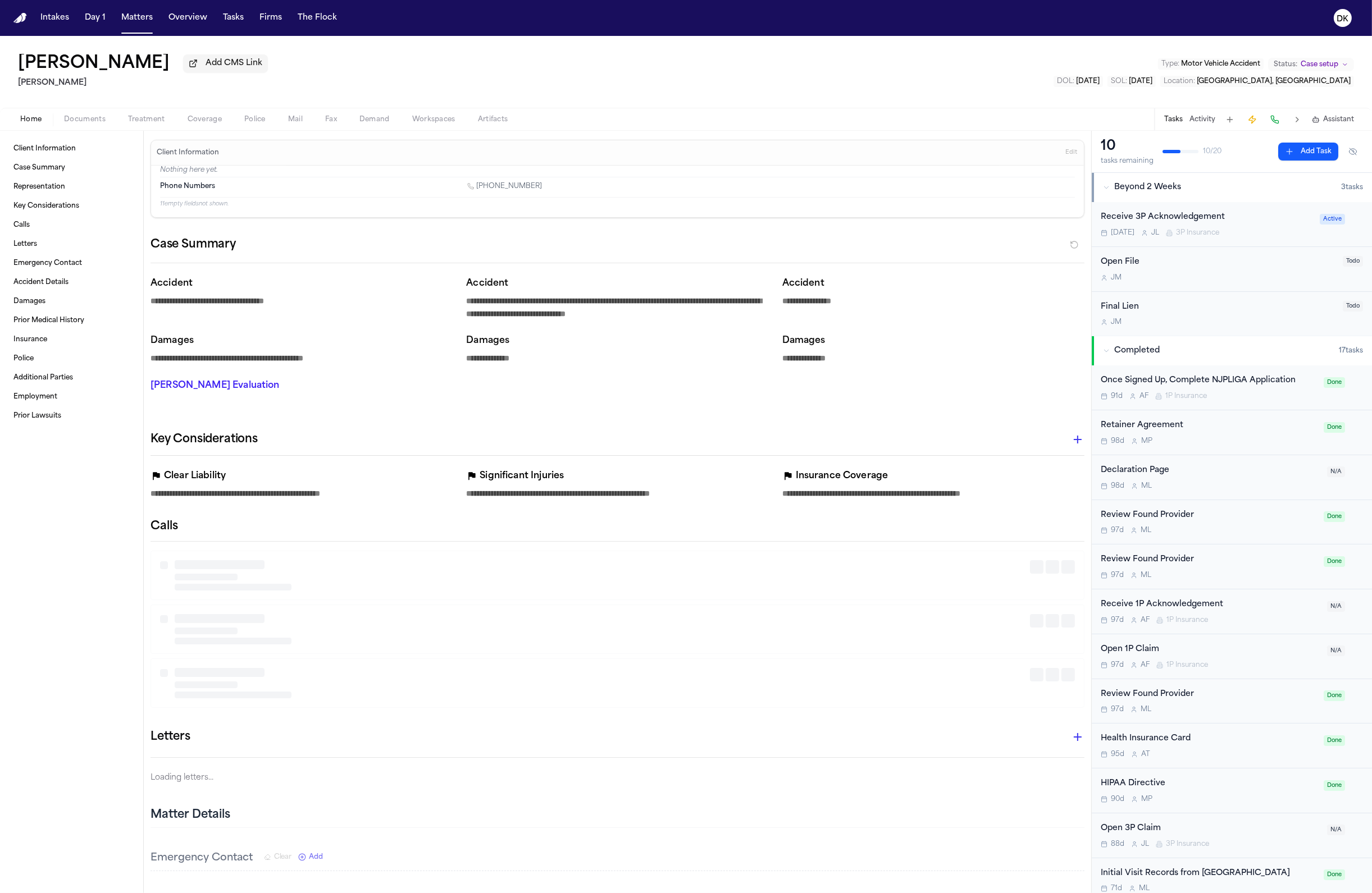
type textarea "*"
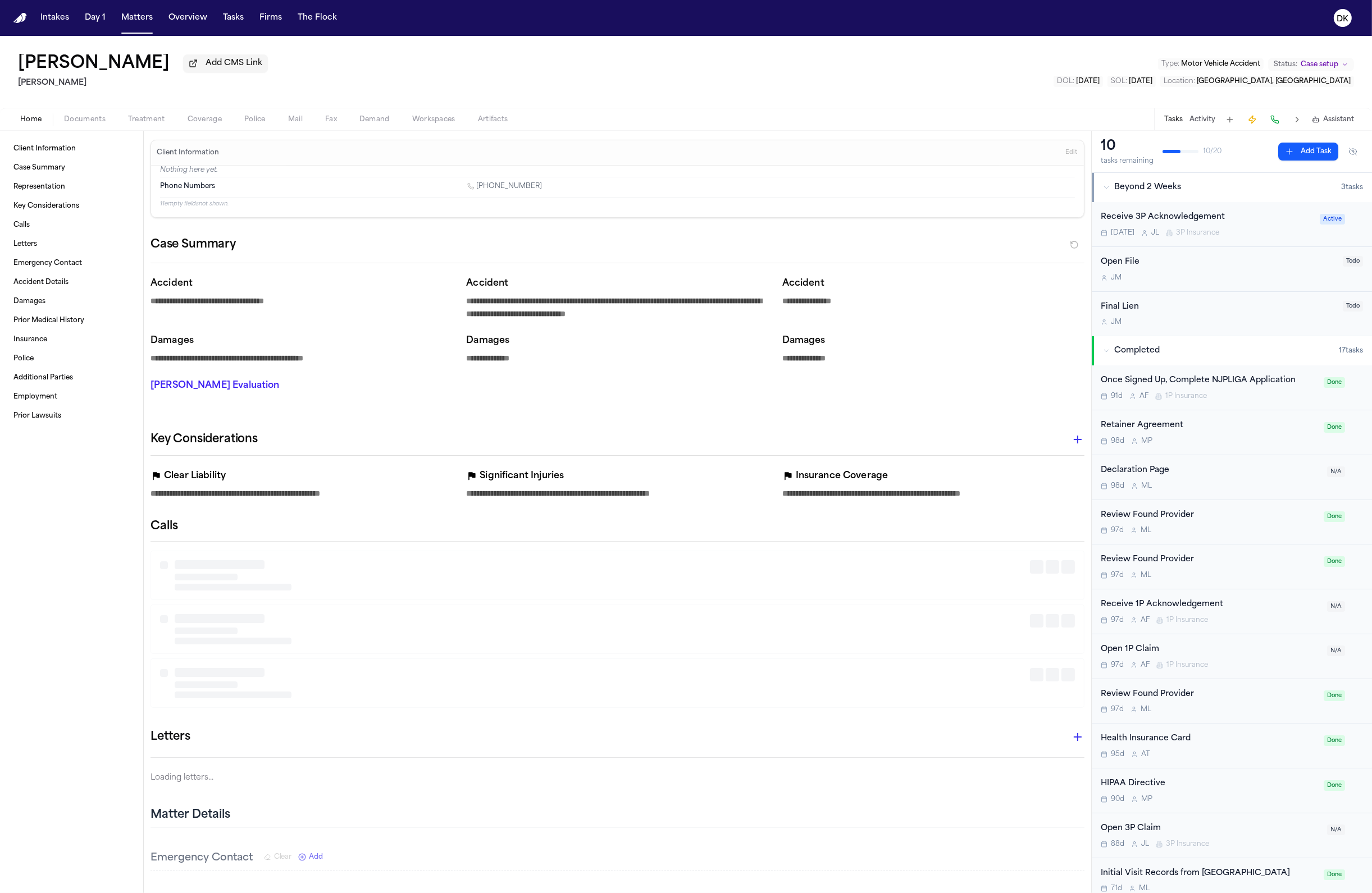
type textarea "*"
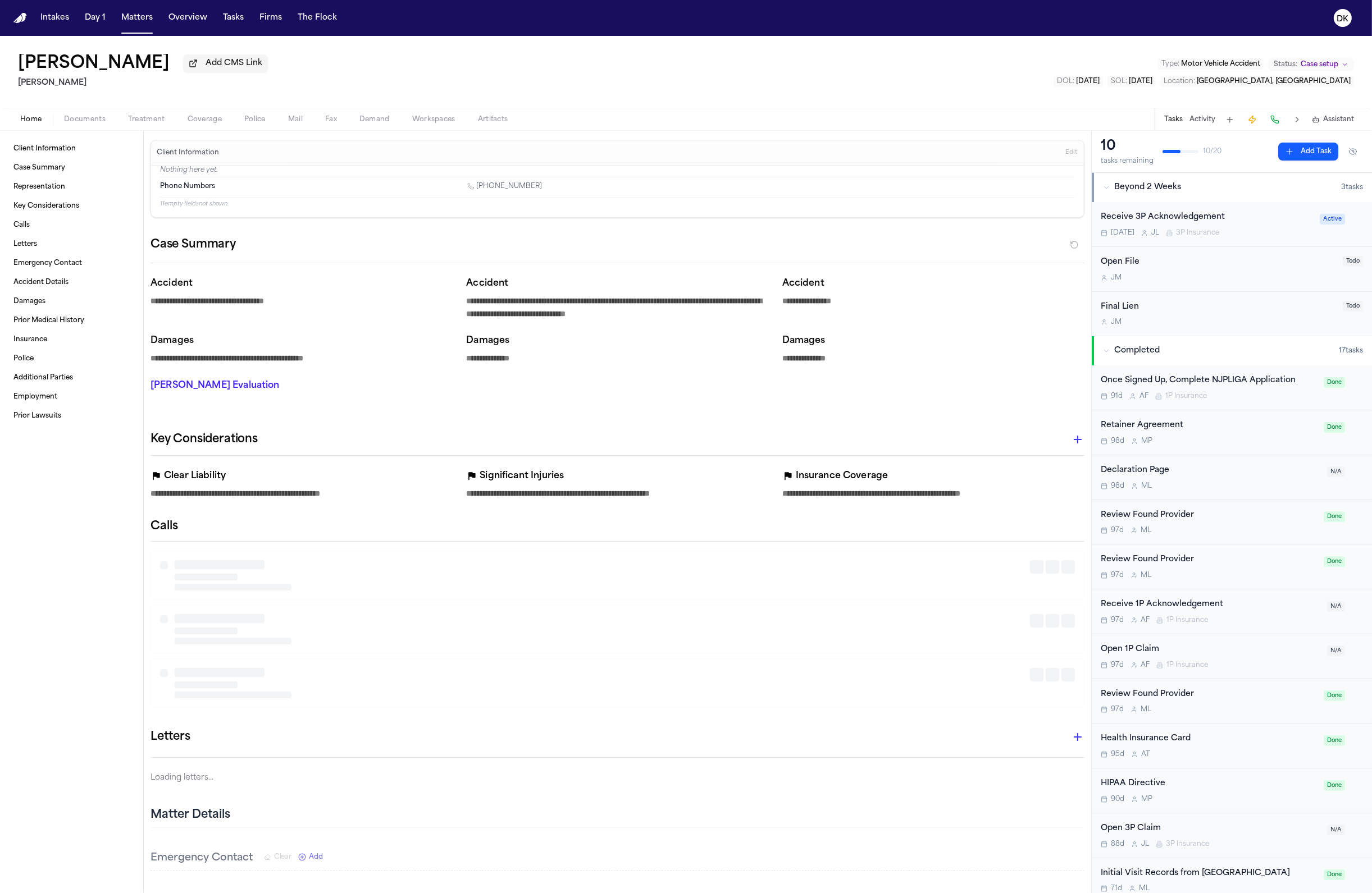
type textarea "*"
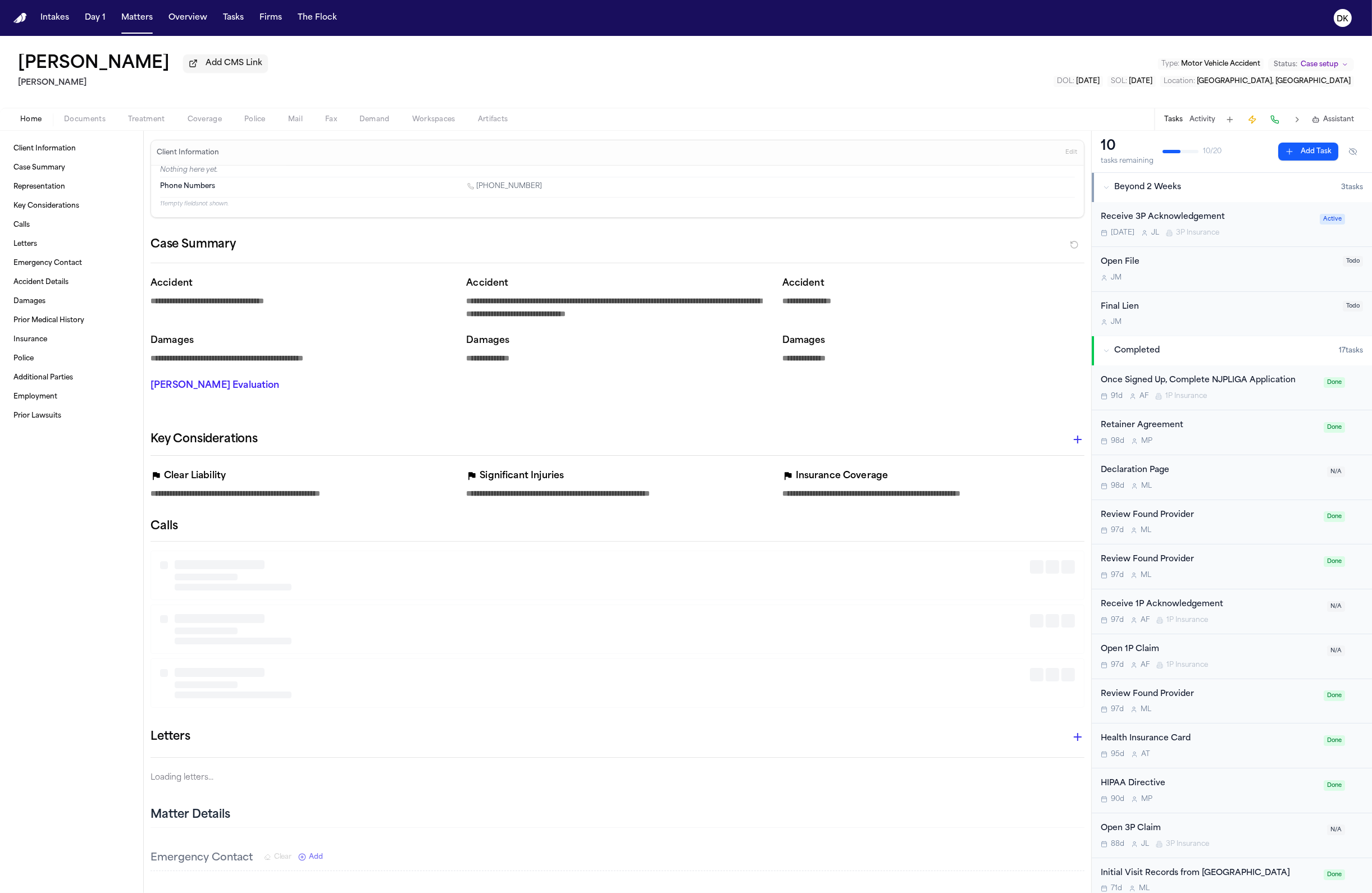
type textarea "*"
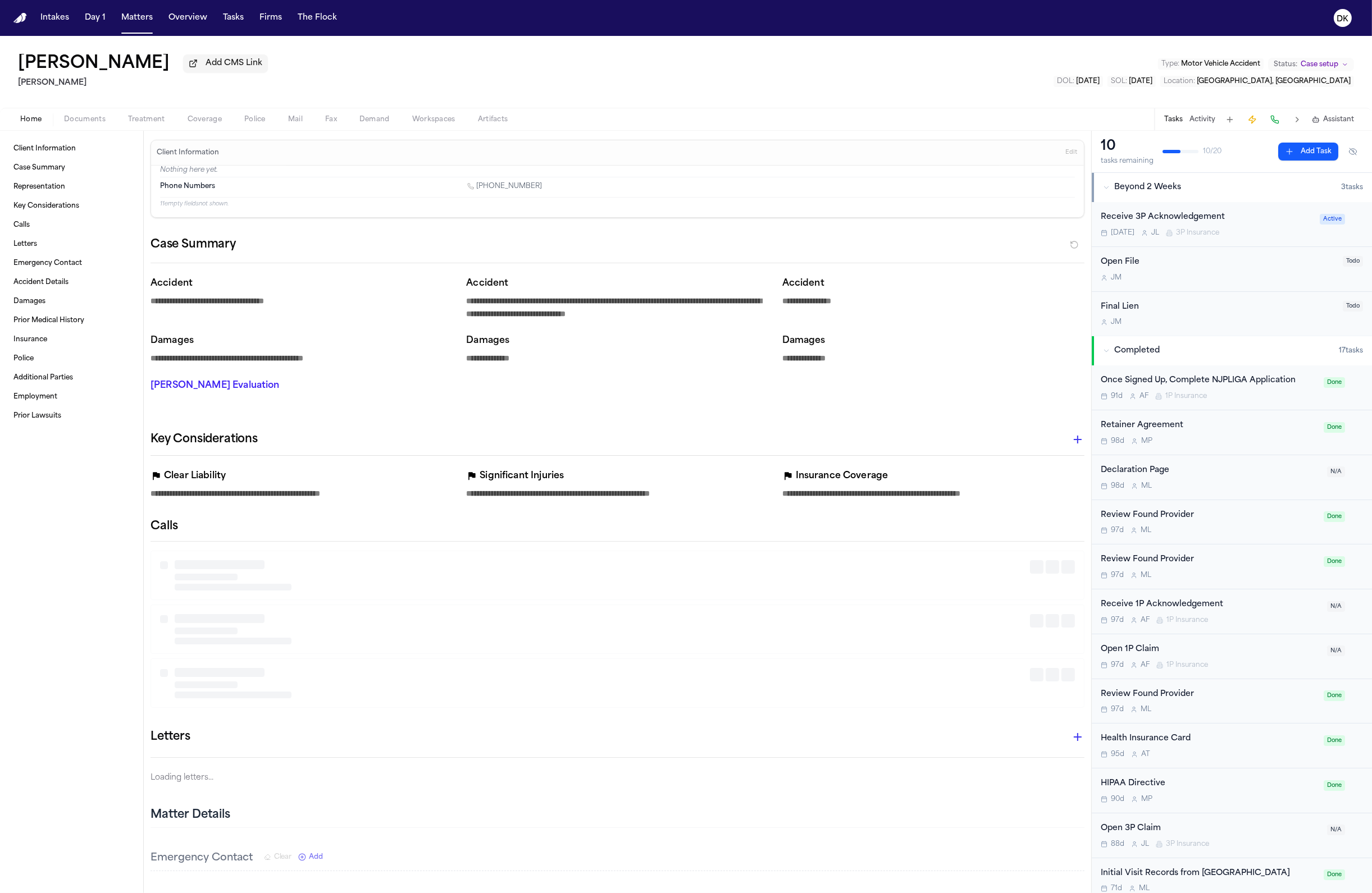
type textarea "*"
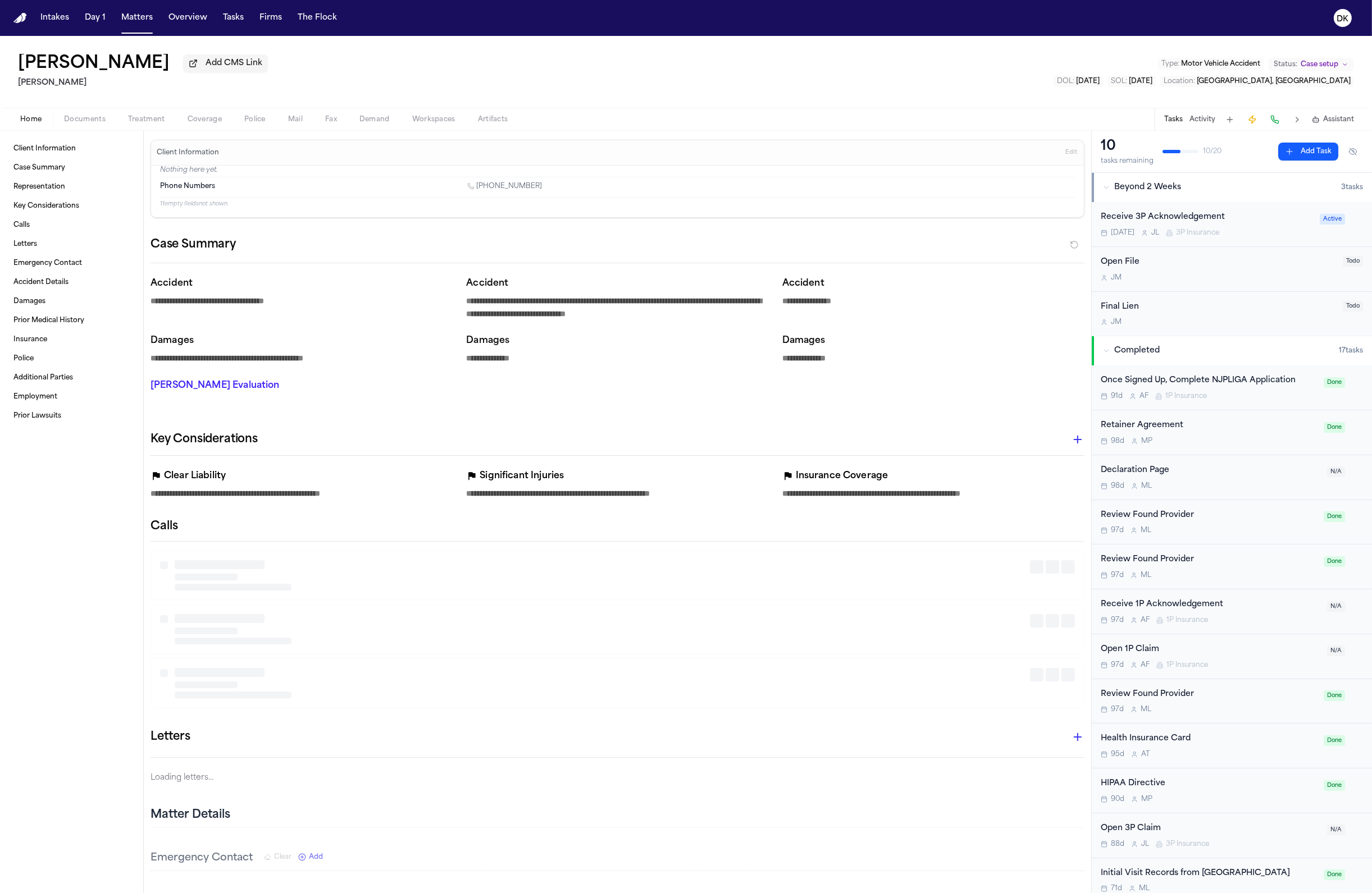
type textarea "*"
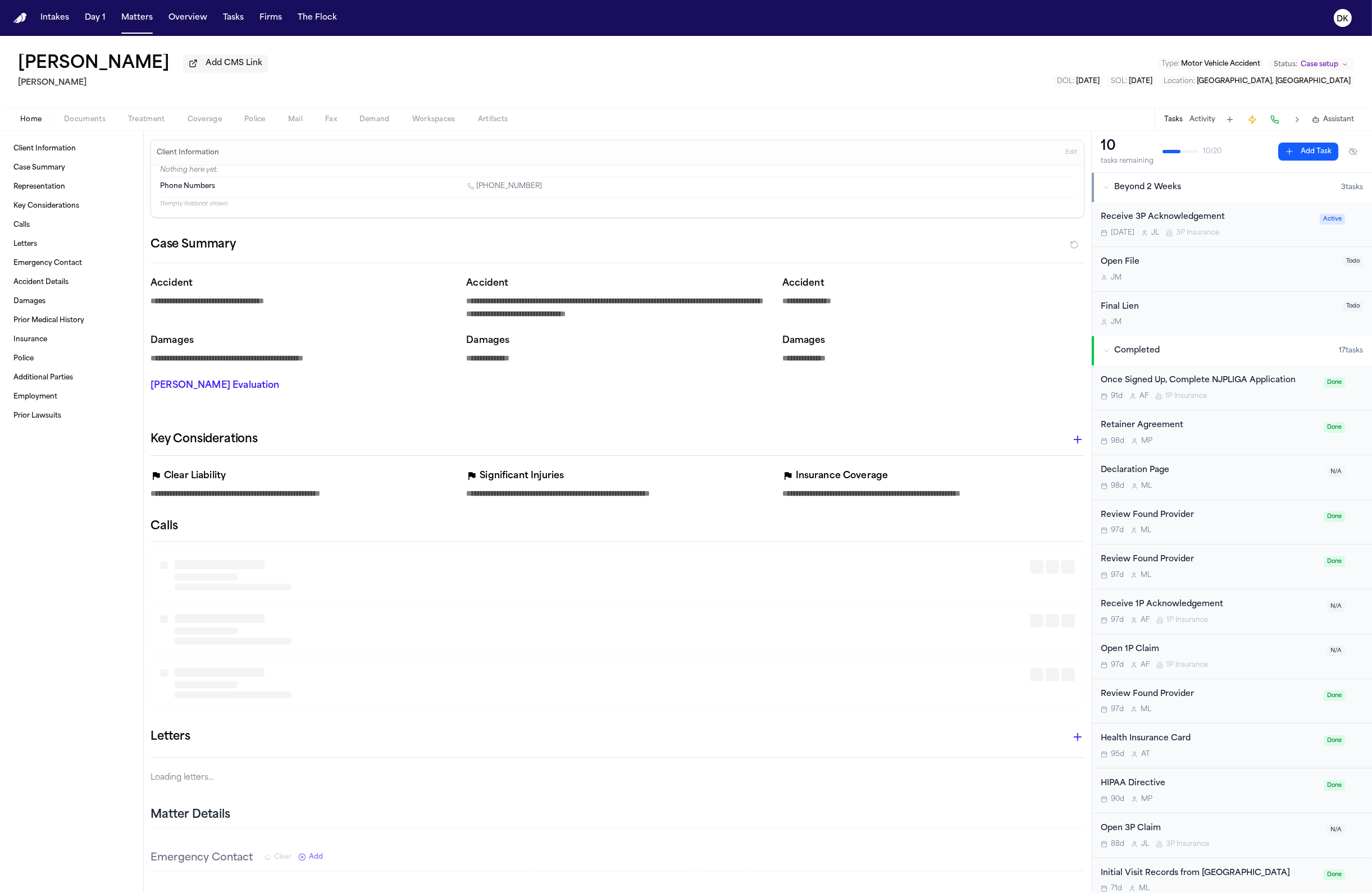
type textarea "*"
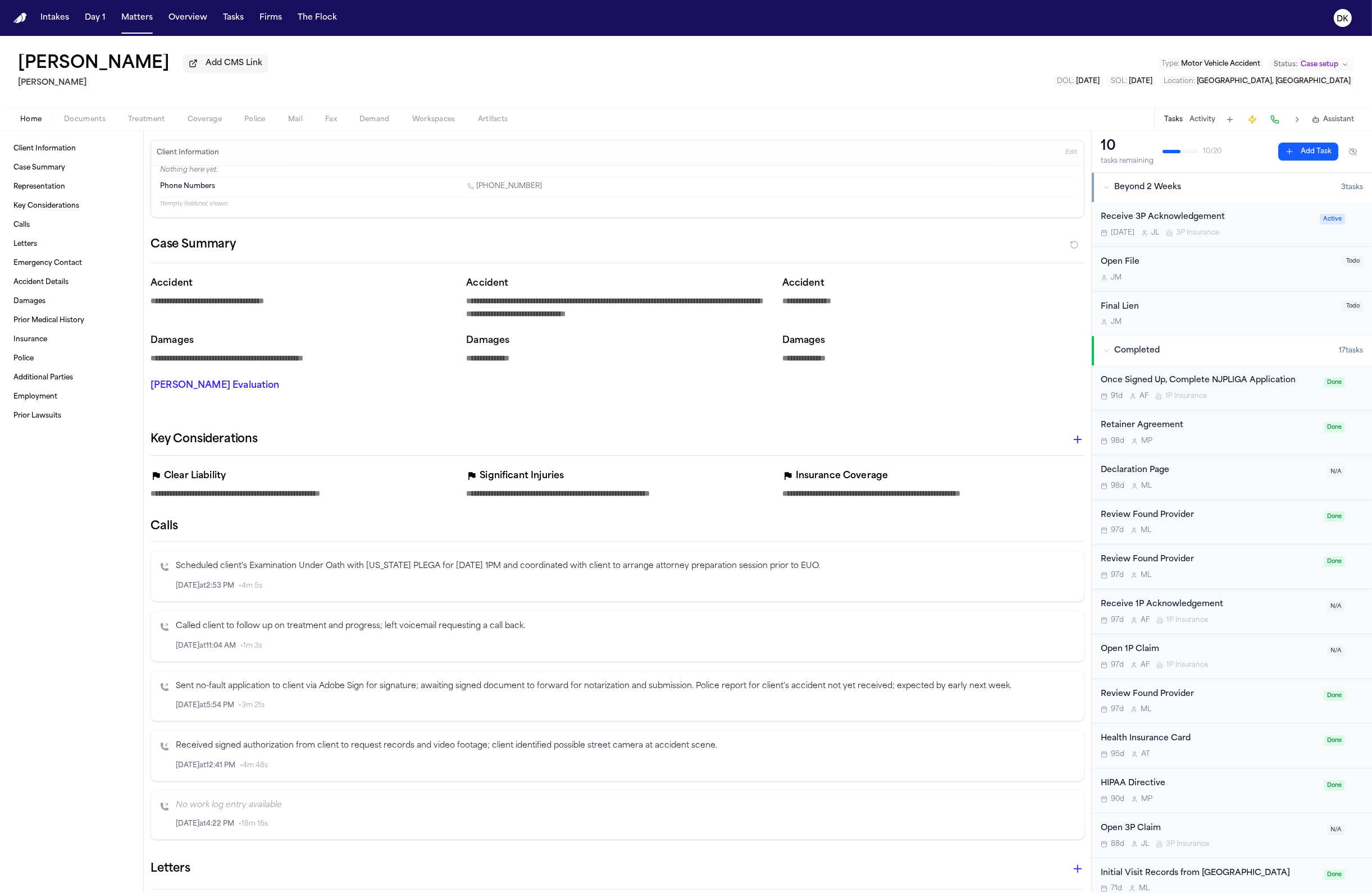
type textarea "*"
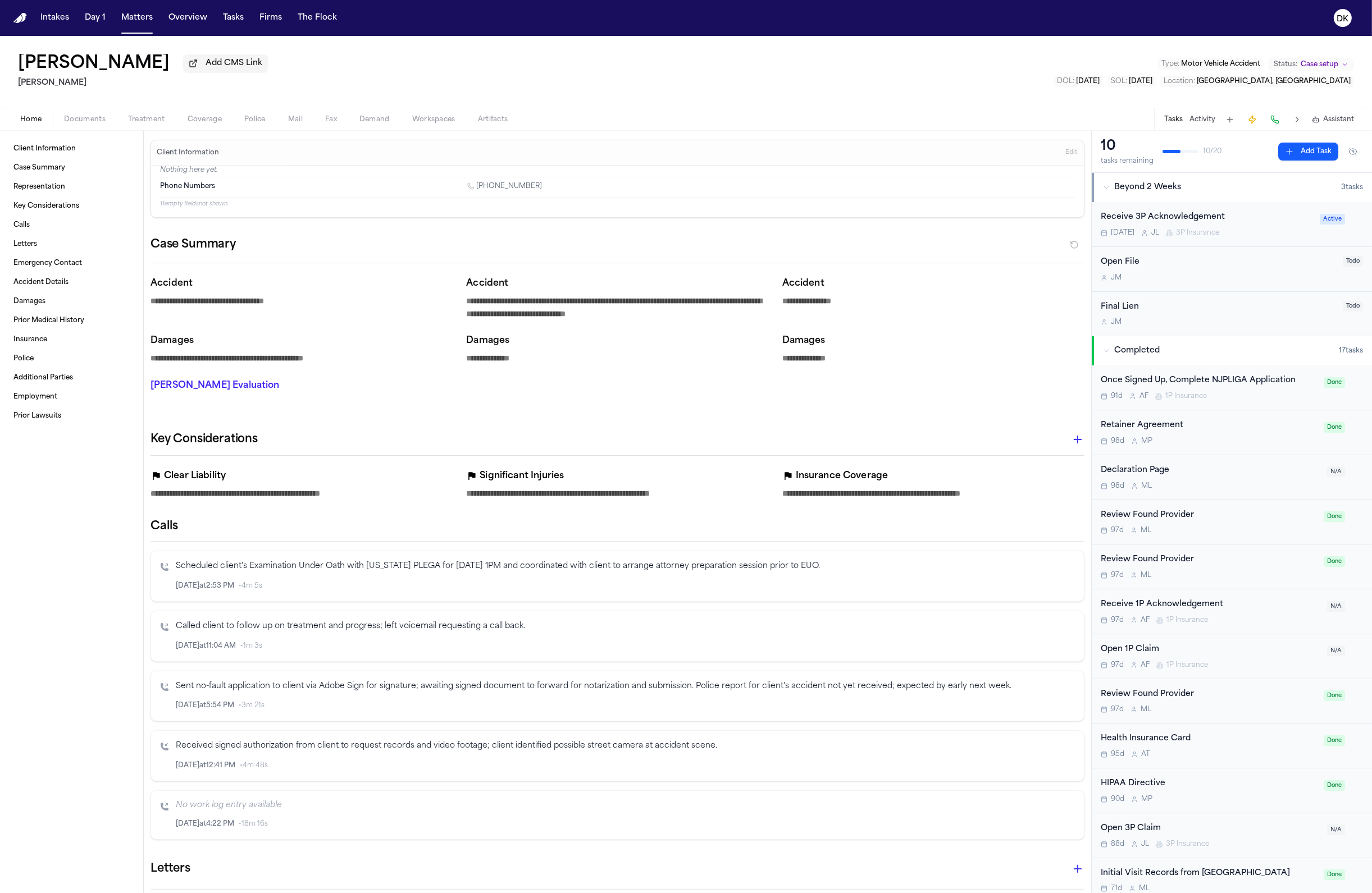
type textarea "*"
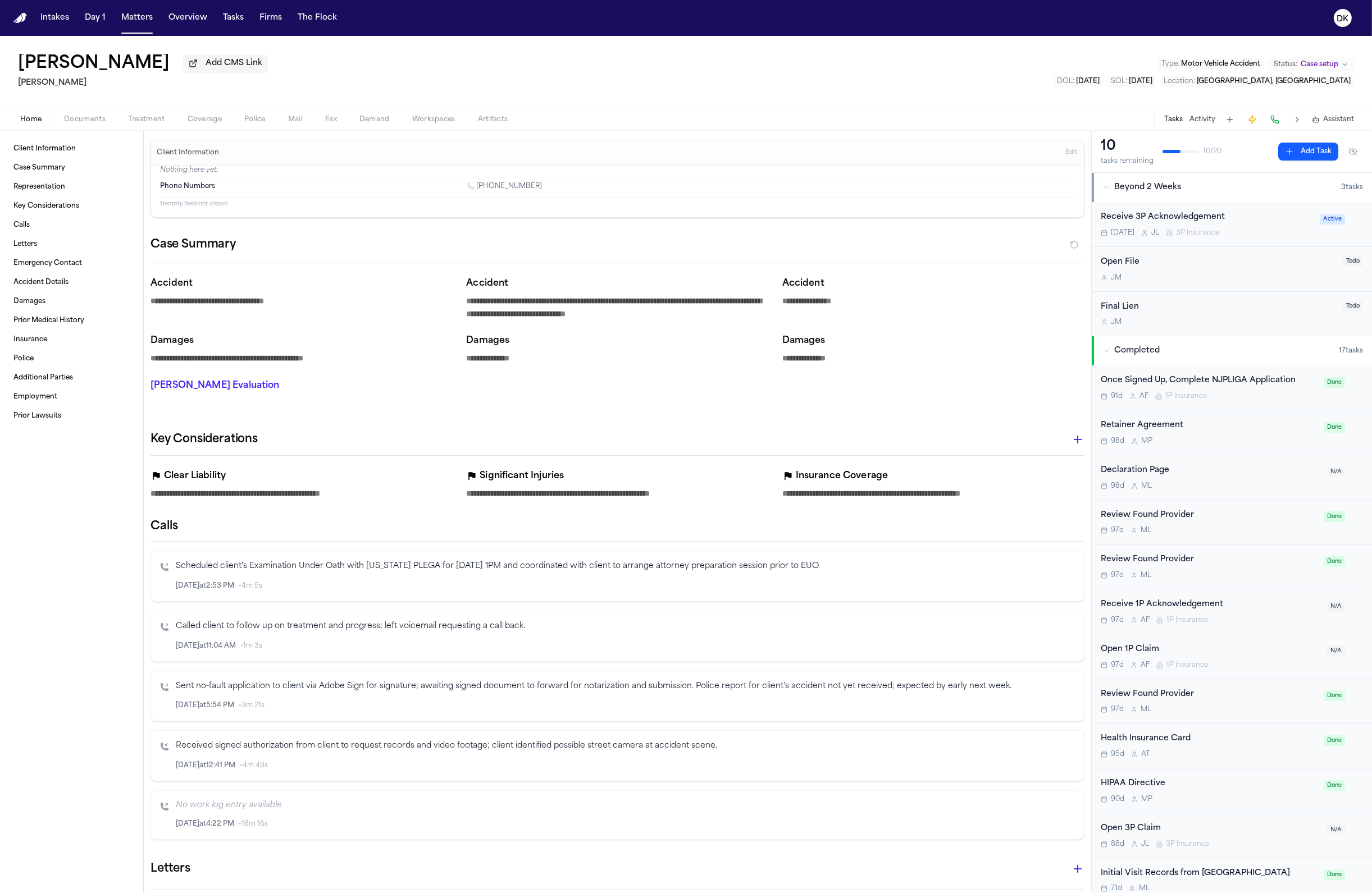
type textarea "*"
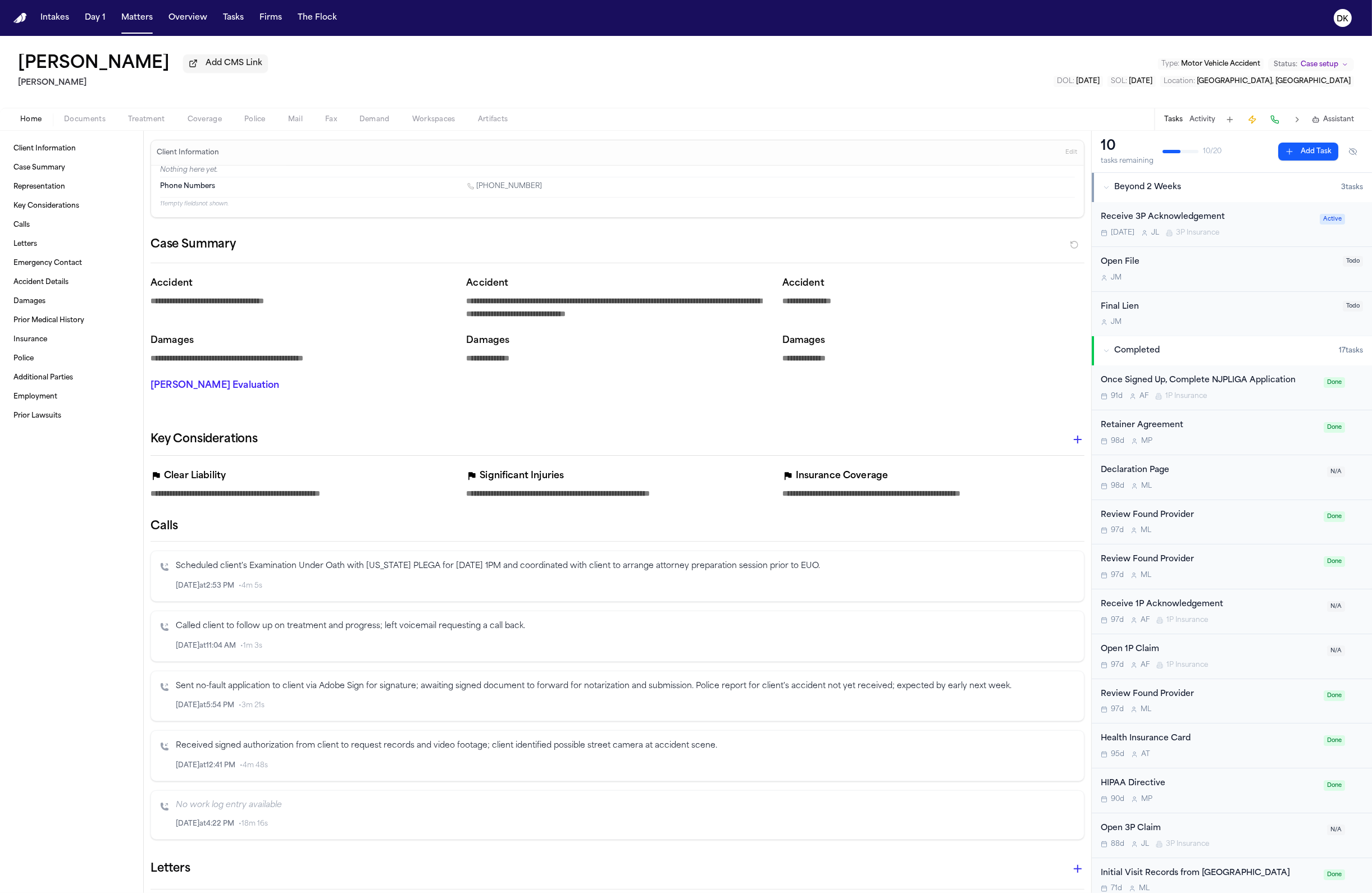
type textarea "*"
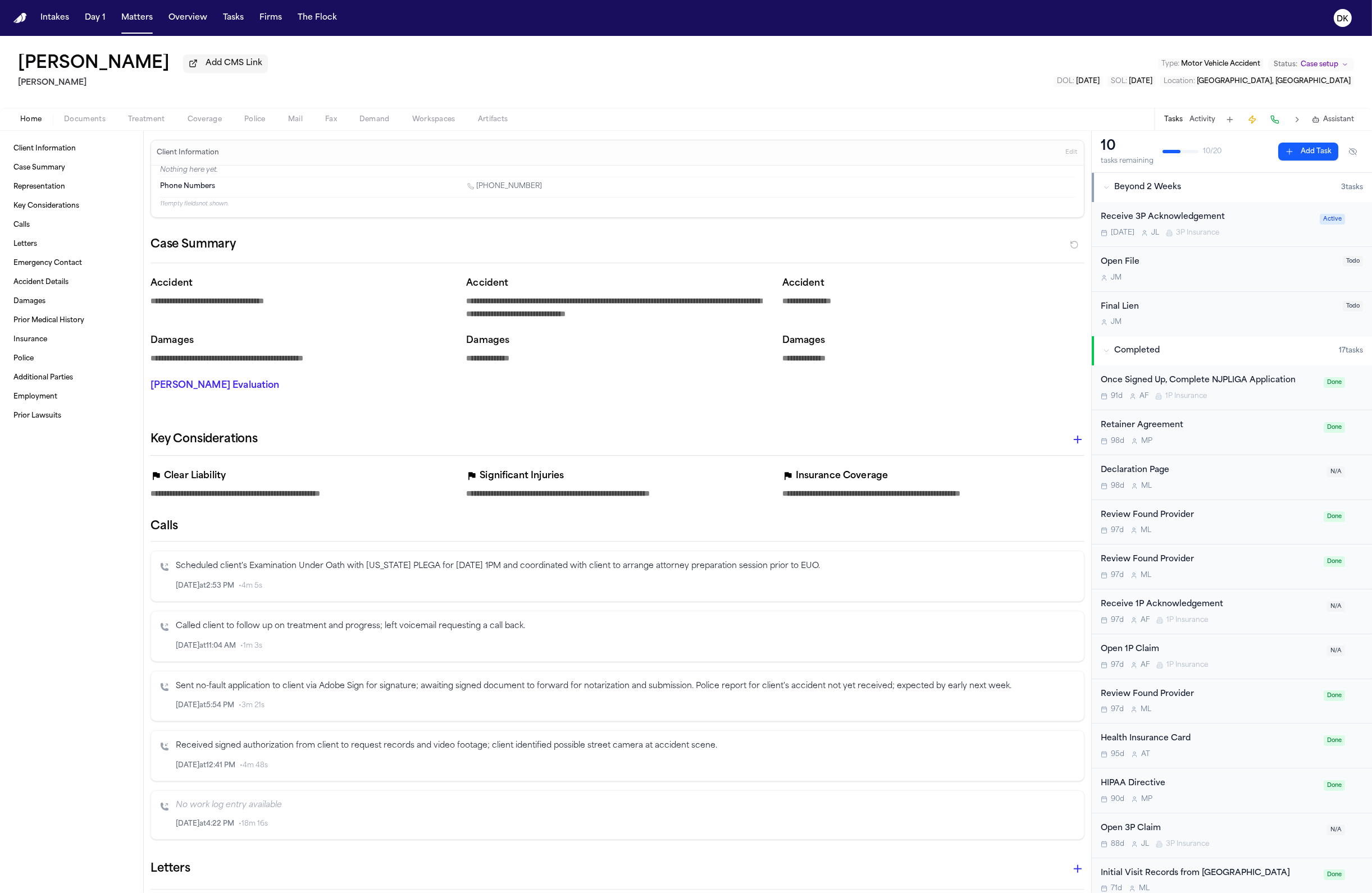
type textarea "*"
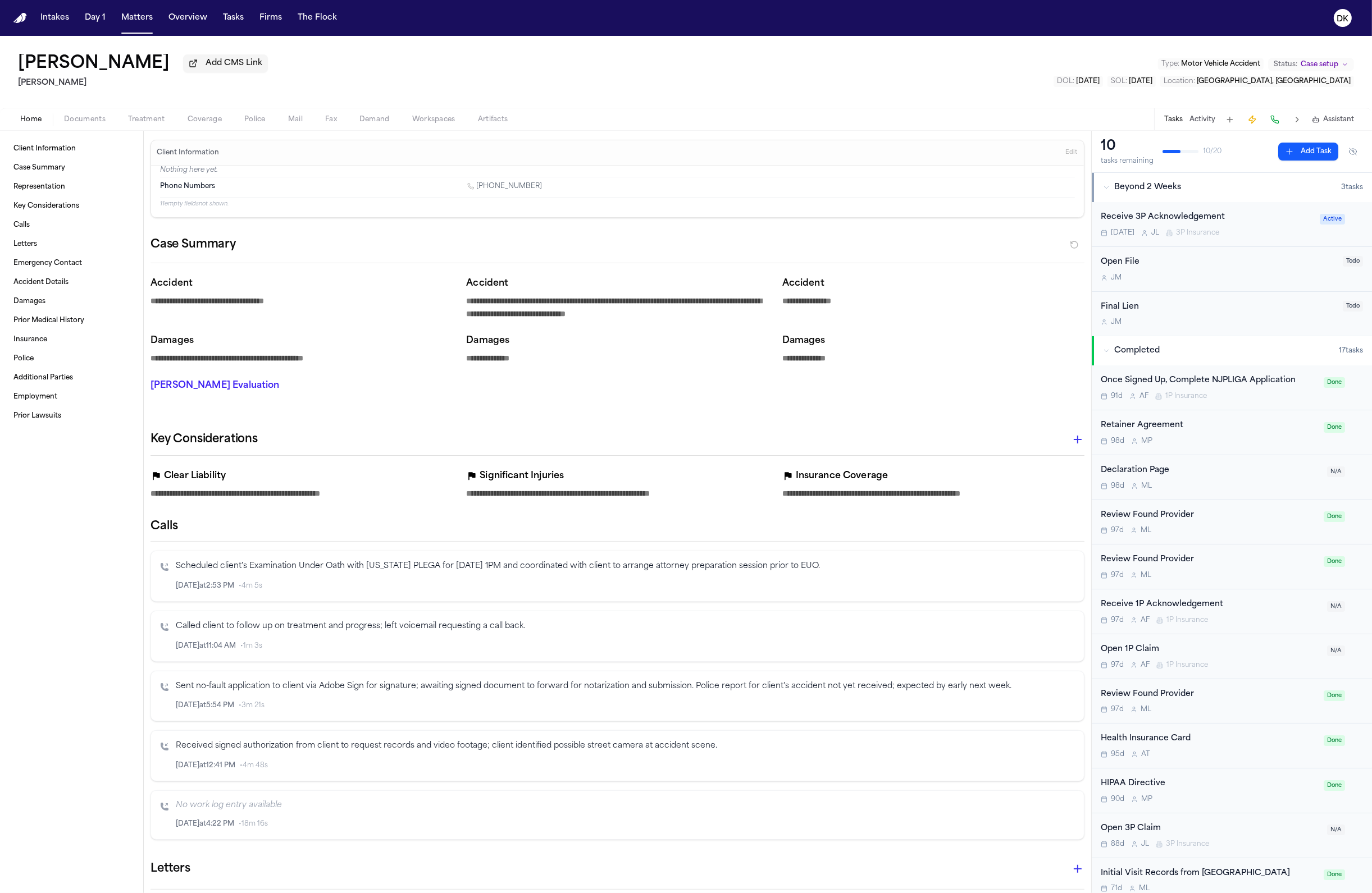
type textarea "*"
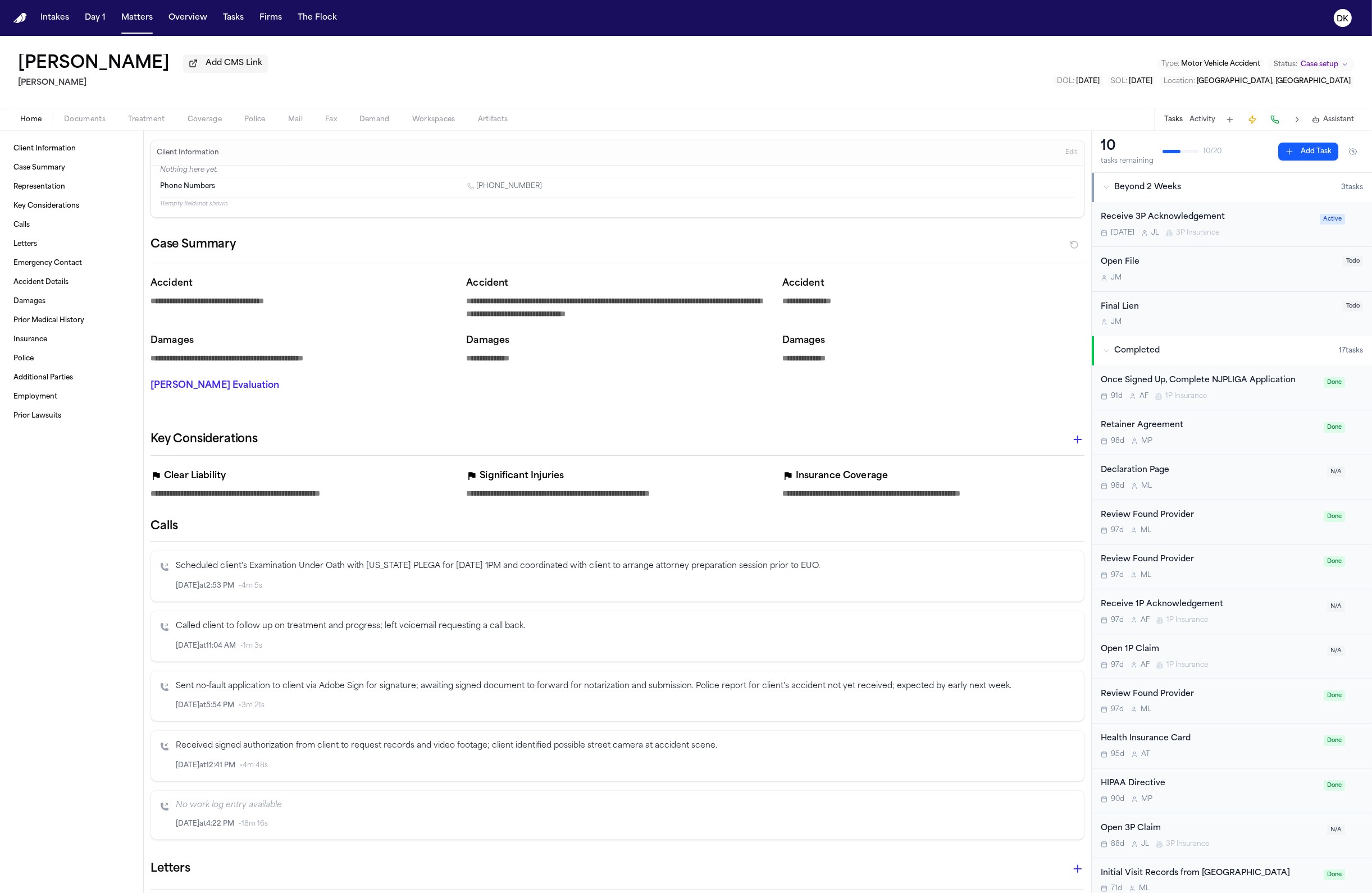
type textarea "*"
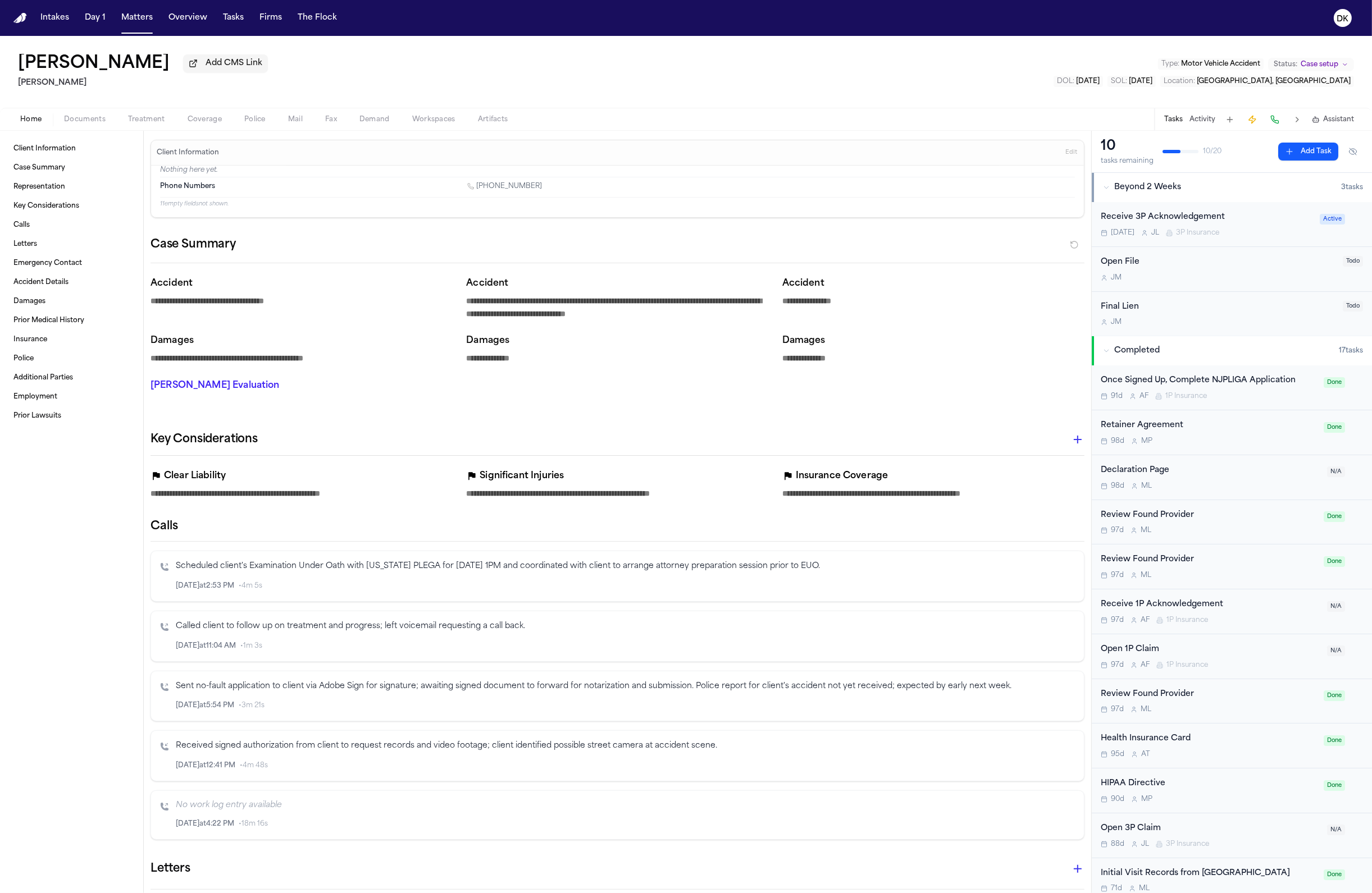
type textarea "*"
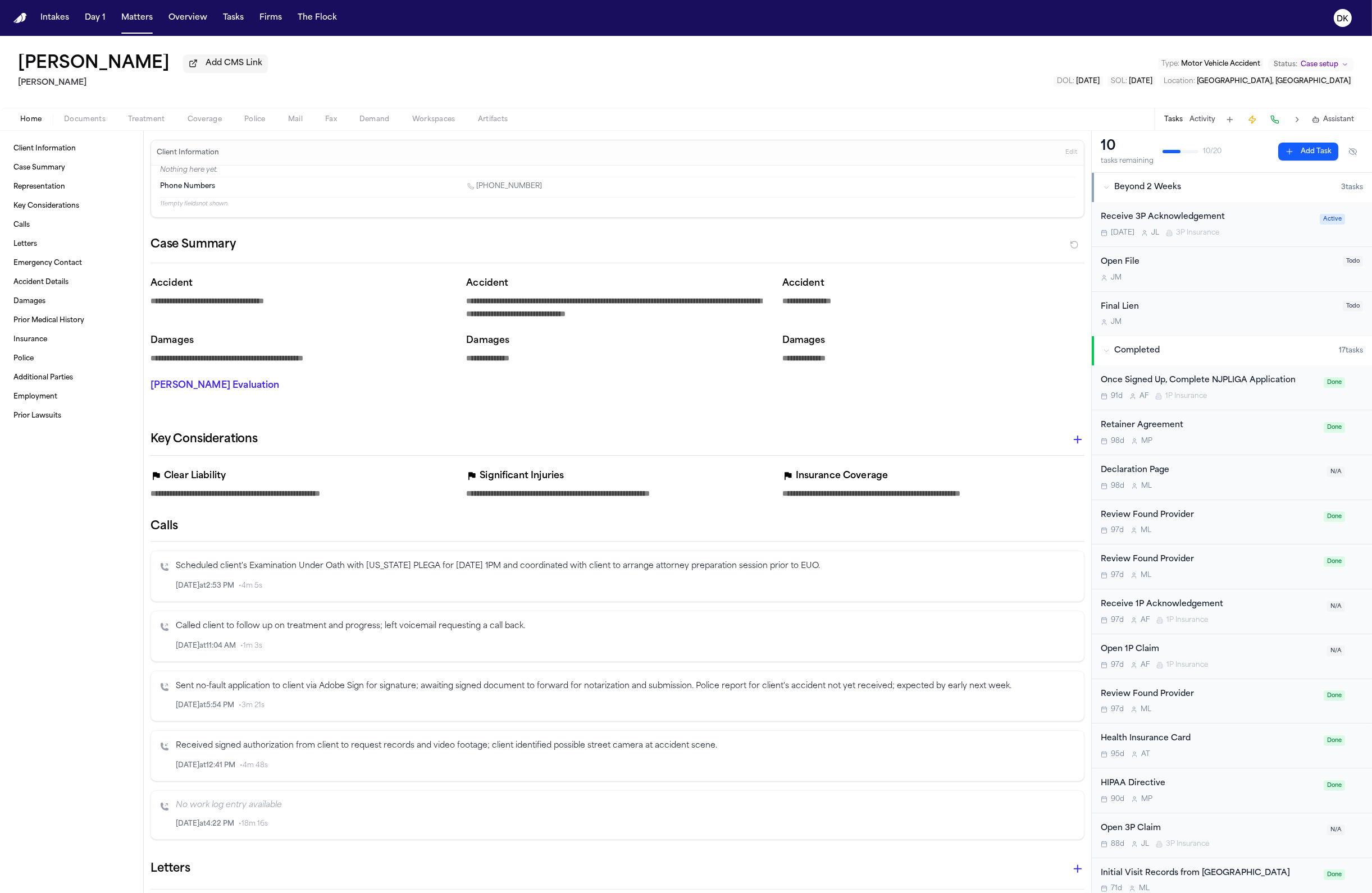
type textarea "*"
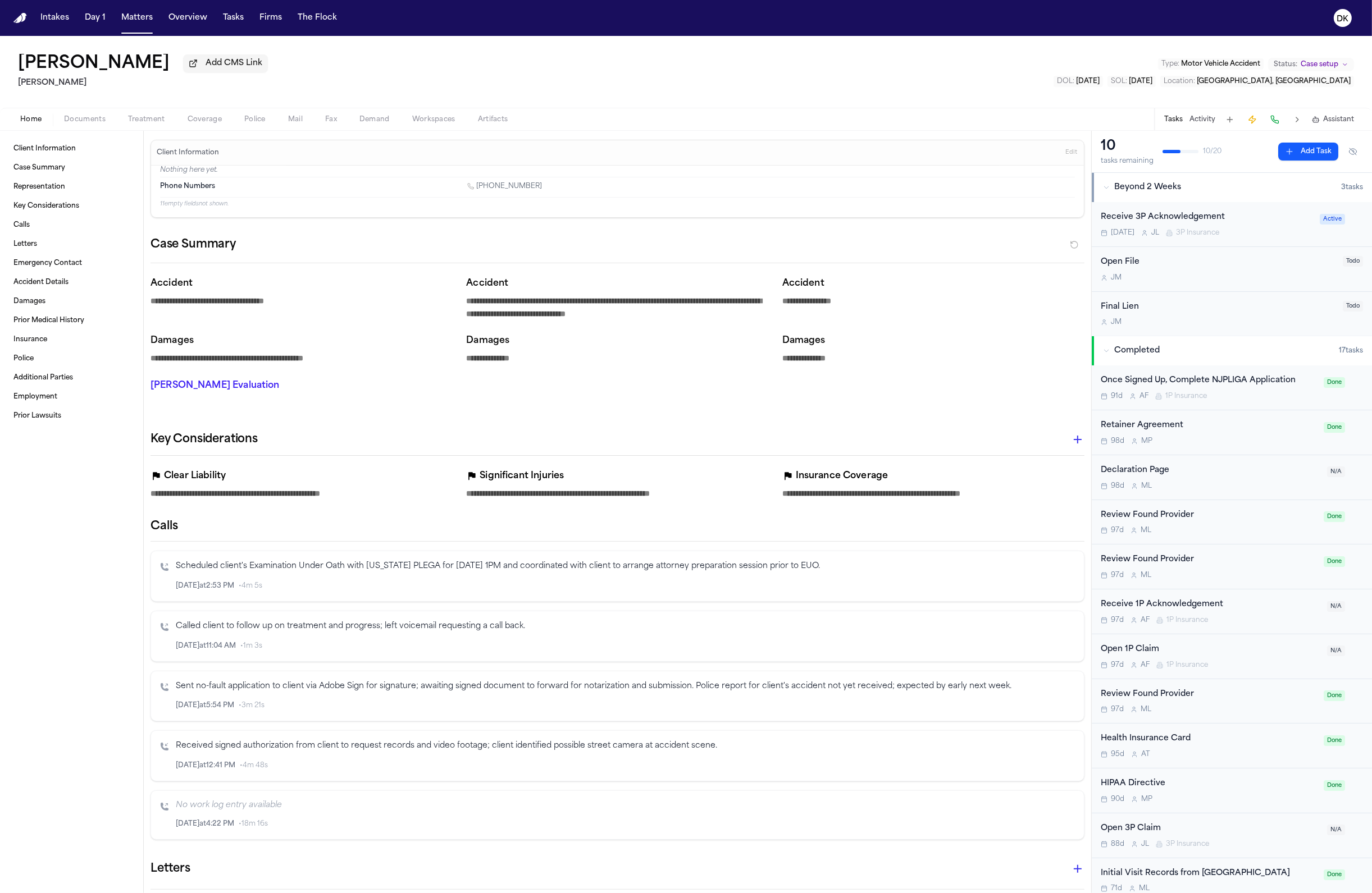
type textarea "*"
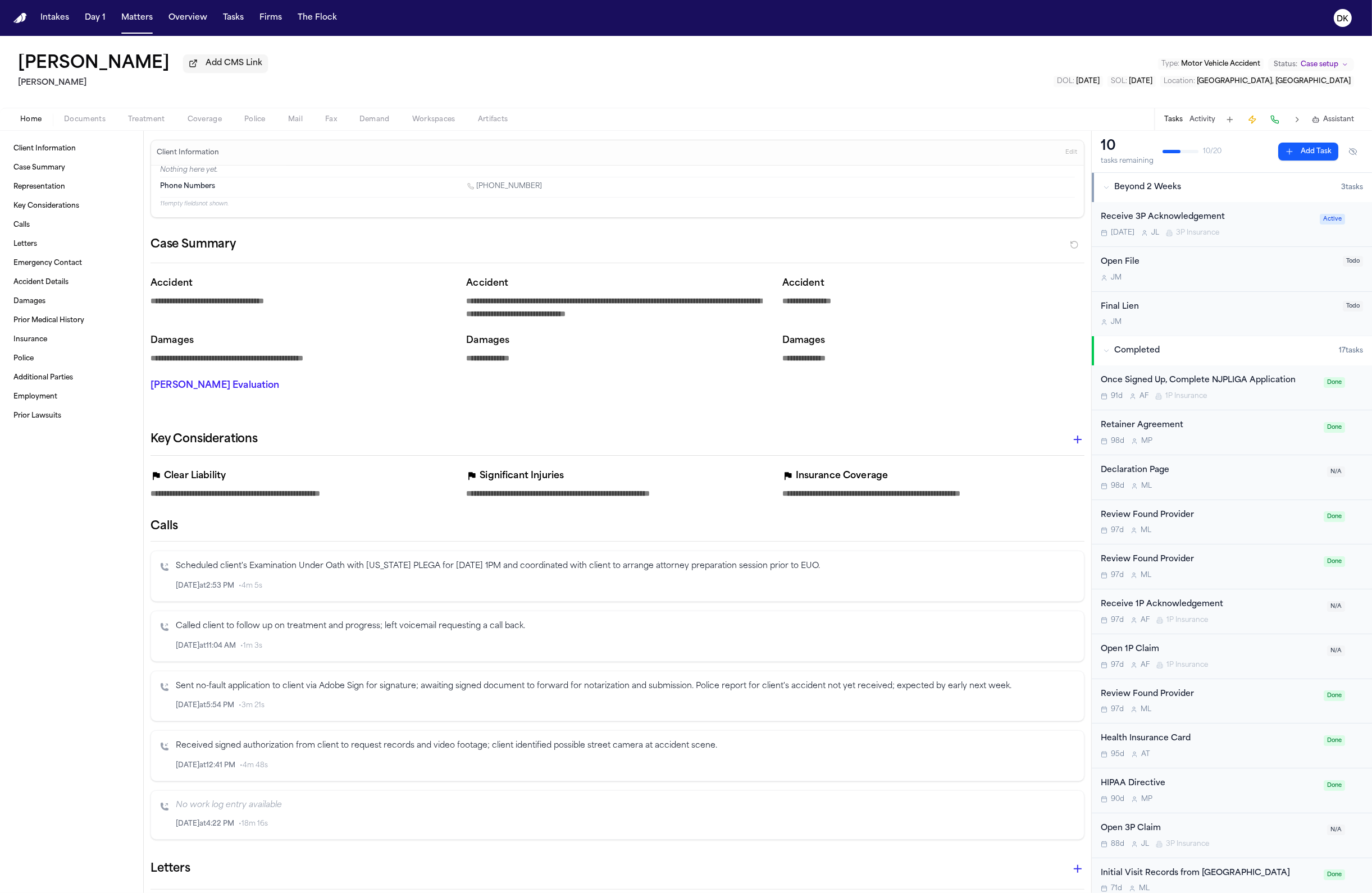
type textarea "*"
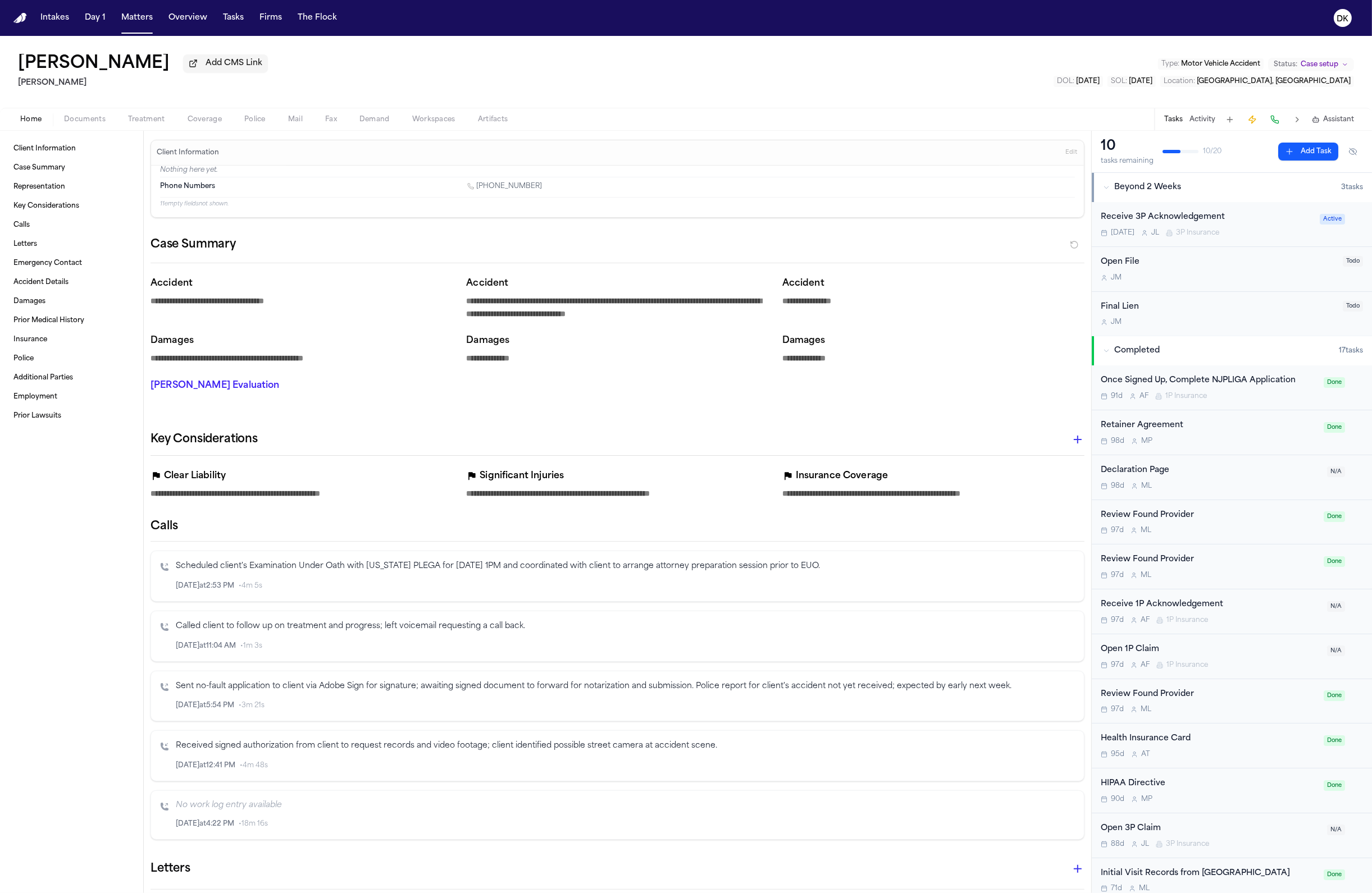
type textarea "*"
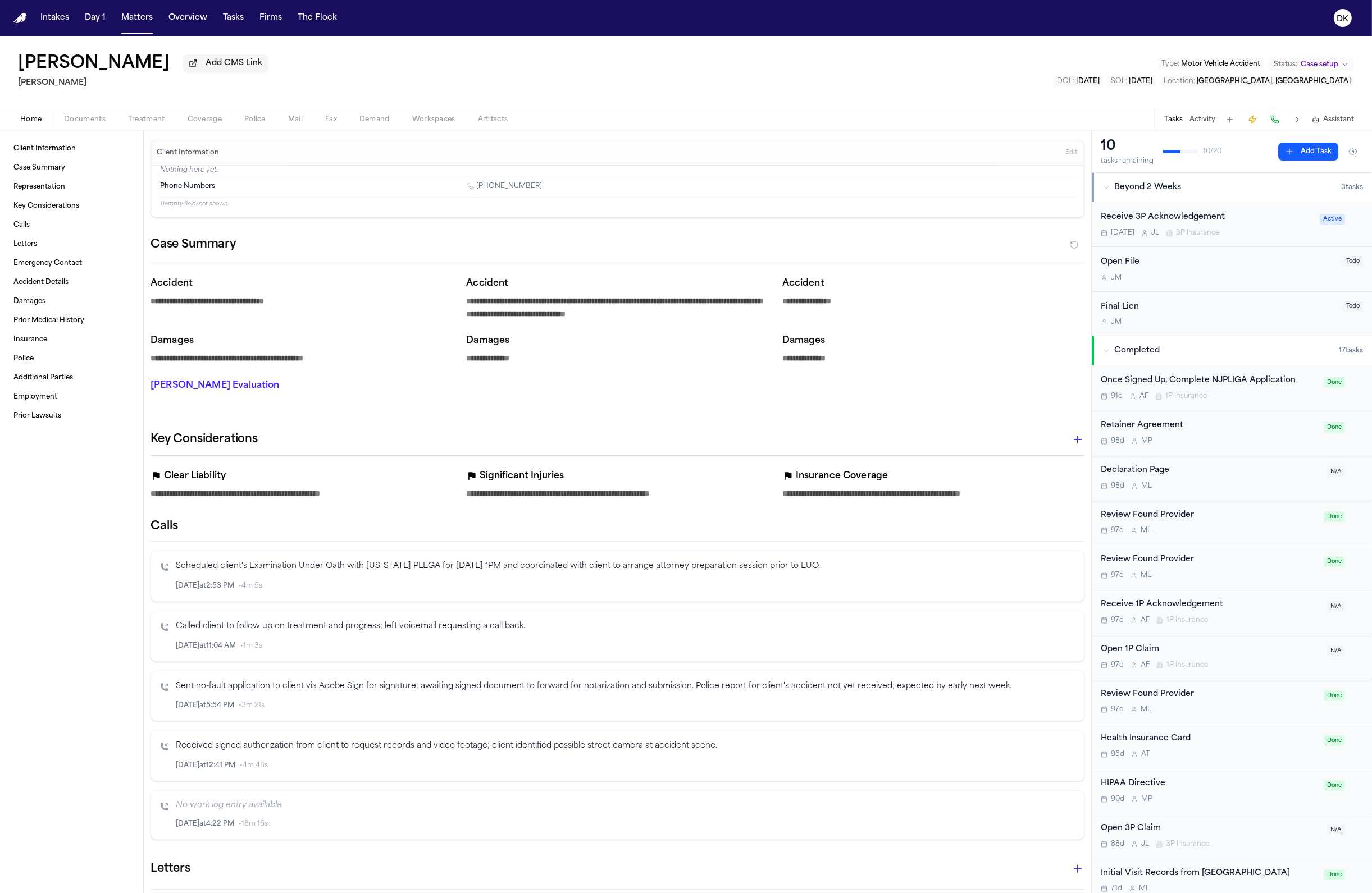
type textarea "*"
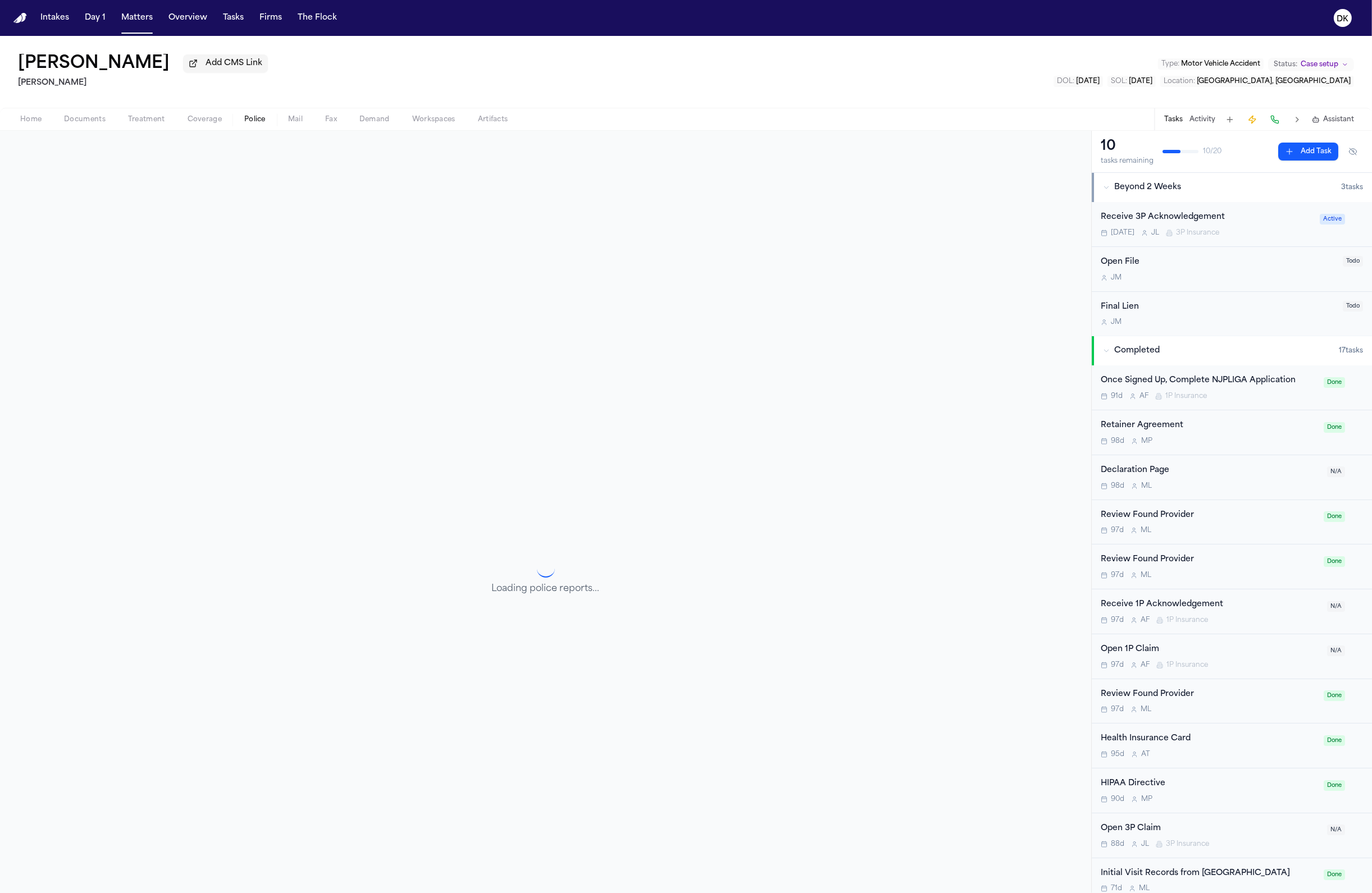
click at [253, 117] on span "Police" at bounding box center [255, 120] width 21 height 9
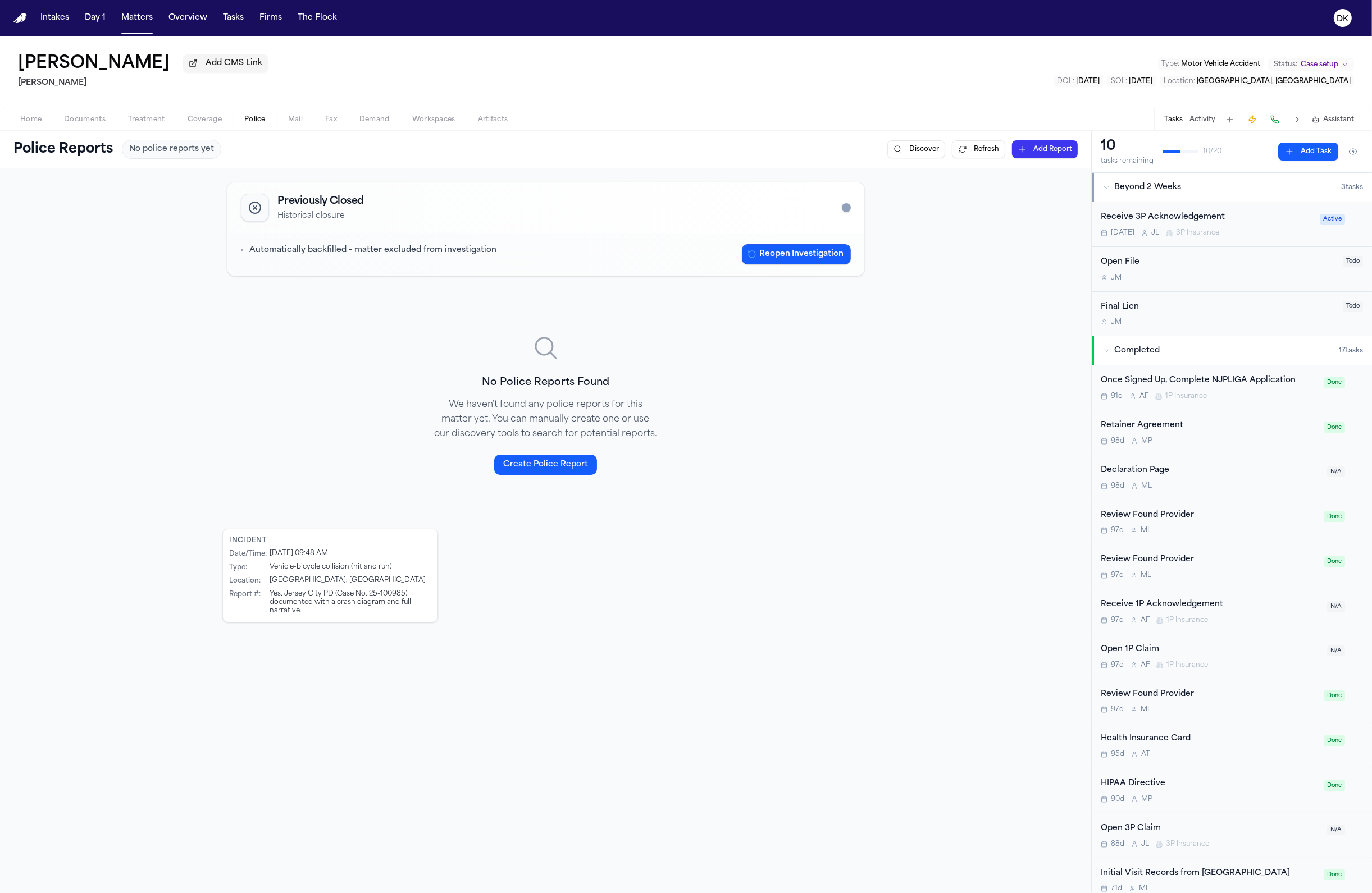
click at [305, 121] on button "Mail" at bounding box center [295, 120] width 37 height 14
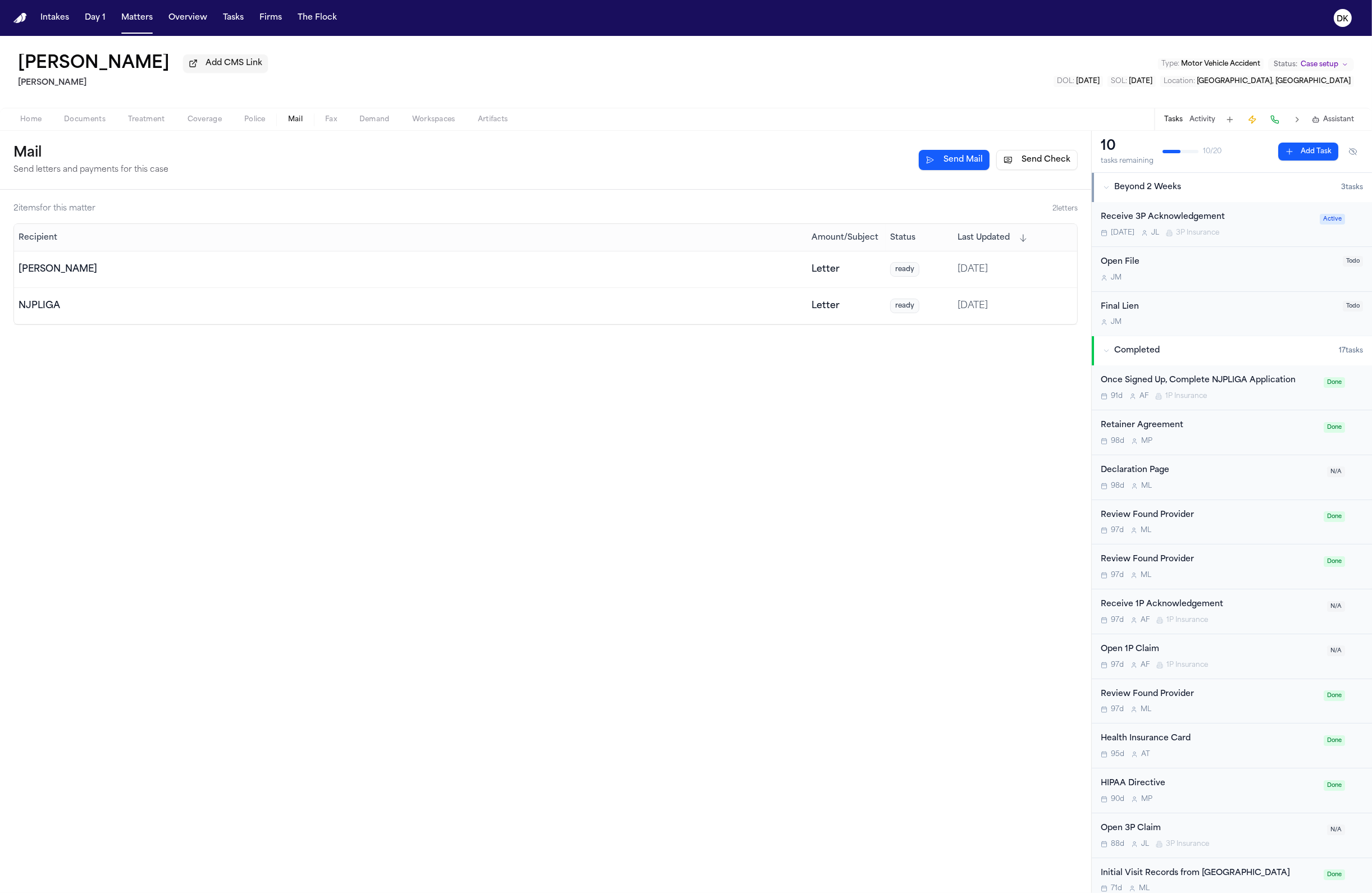
click at [373, 262] on td "[PERSON_NAME]" at bounding box center [410, 269] width 793 height 36
click at [382, 281] on td "[PERSON_NAME]" at bounding box center [410, 269] width 793 height 36
